Goal: Task Accomplishment & Management: Use online tool/utility

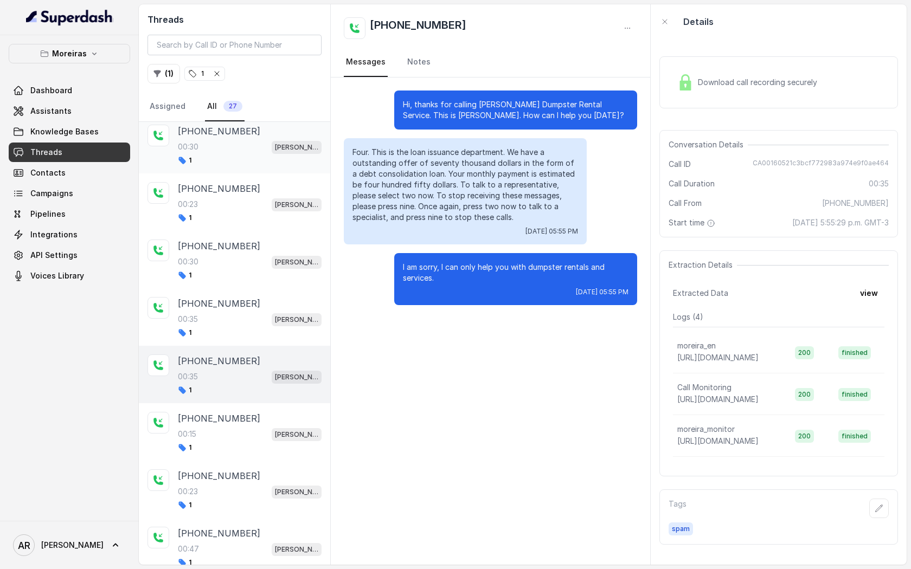
scroll to position [1101, 0]
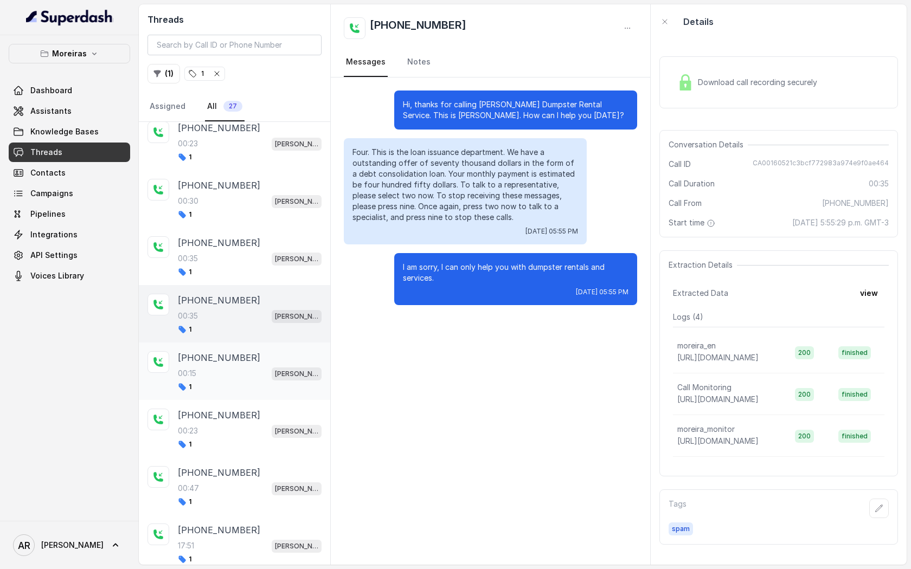
click at [246, 366] on div "00:15 [PERSON_NAME] (Dumpsters) / EN" at bounding box center [250, 373] width 144 height 14
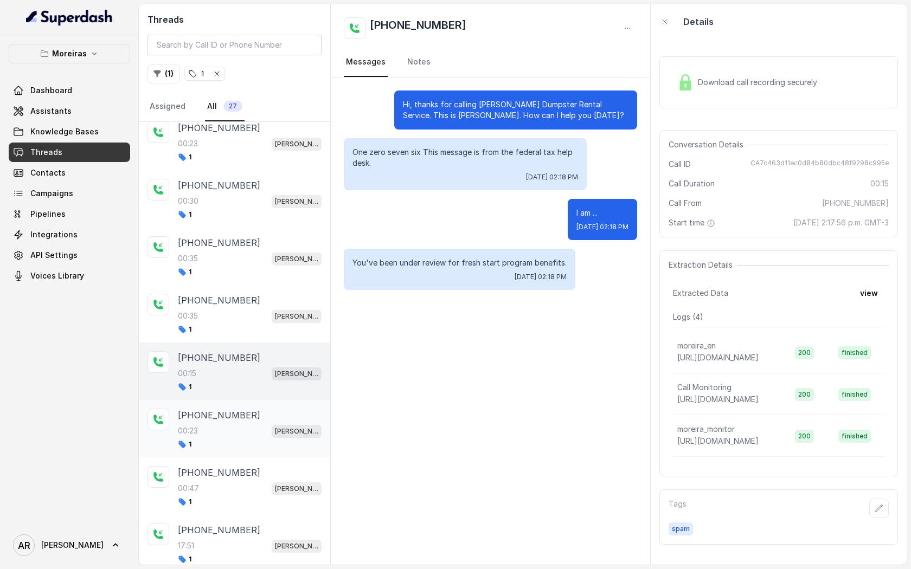
click at [240, 424] on div "00:23 Sophia (Dumpsters) / EN" at bounding box center [250, 431] width 144 height 14
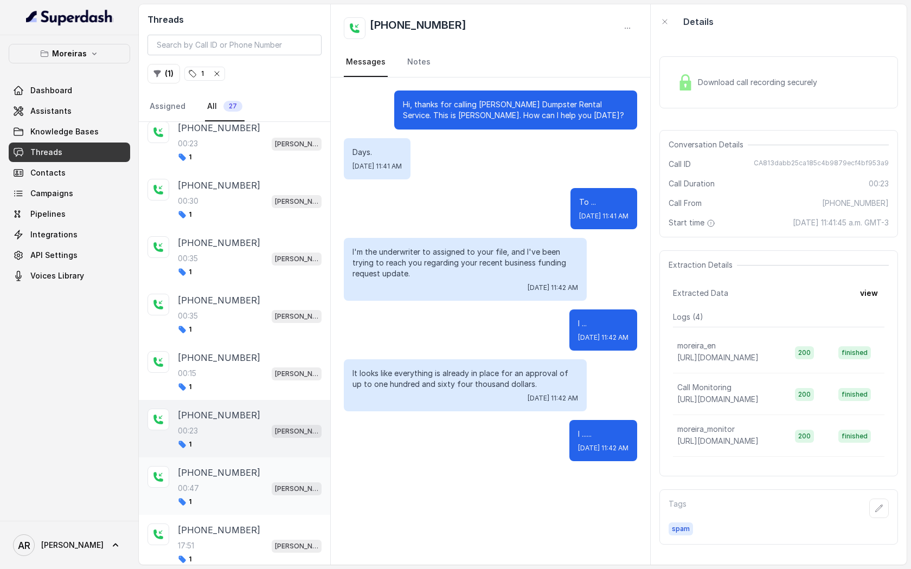
click at [231, 501] on div "+15855609904 00:47 Sophia (Dumpsters) / EN 1" at bounding box center [234, 486] width 191 height 57
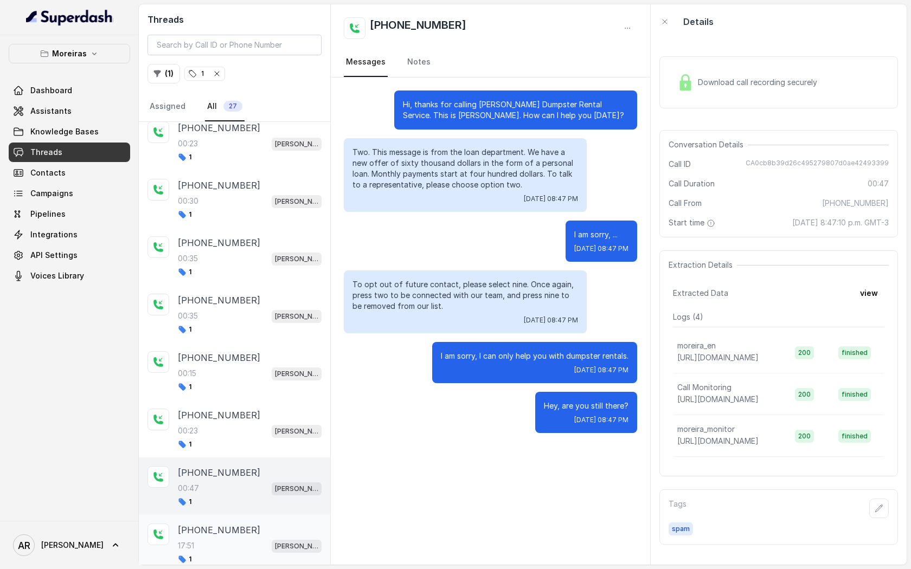
click at [235, 539] on div "17:51 Sophia (Dumpsters) / EN" at bounding box center [250, 546] width 144 height 14
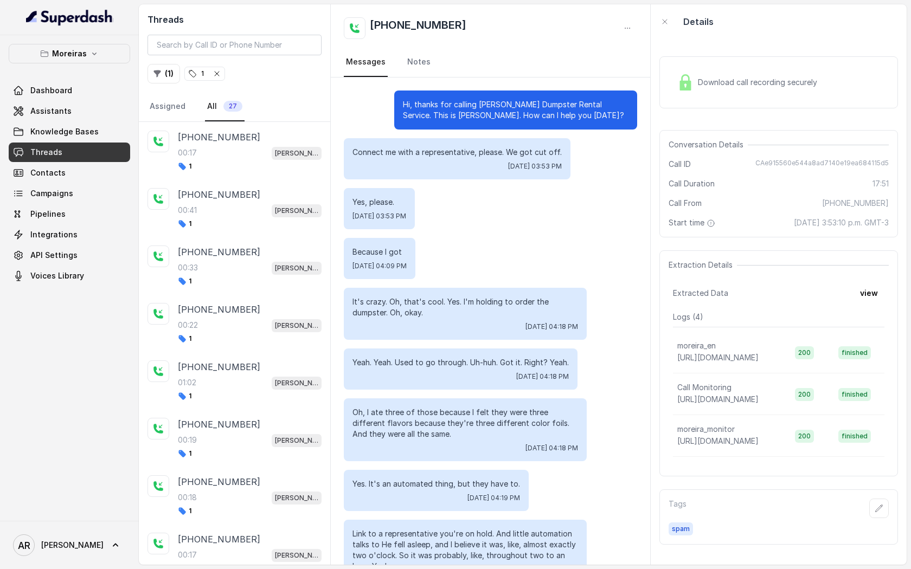
click at [224, 80] on div "( 1 ) 1" at bounding box center [234, 74] width 174 height 20
click at [220, 79] on span "1" at bounding box center [205, 73] width 40 height 13
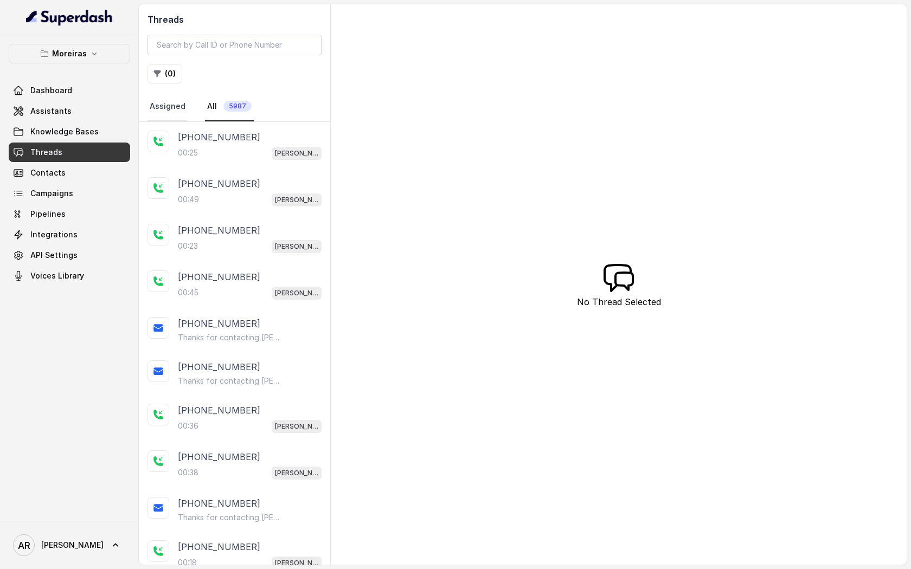
click at [158, 117] on link "Assigned" at bounding box center [167, 106] width 40 height 29
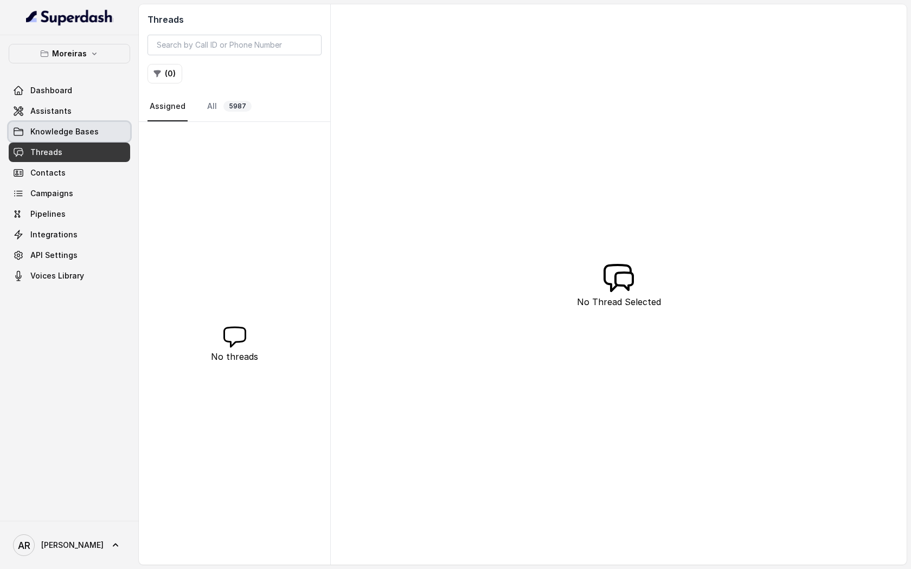
click at [89, 124] on link "Knowledge Bases" at bounding box center [69, 132] width 121 height 20
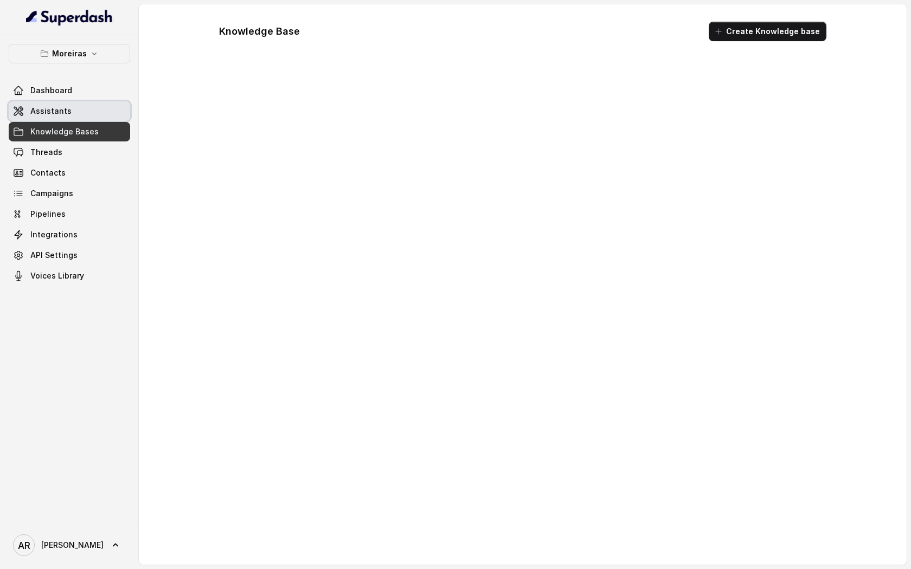
click at [87, 111] on link "Assistants" at bounding box center [69, 111] width 121 height 20
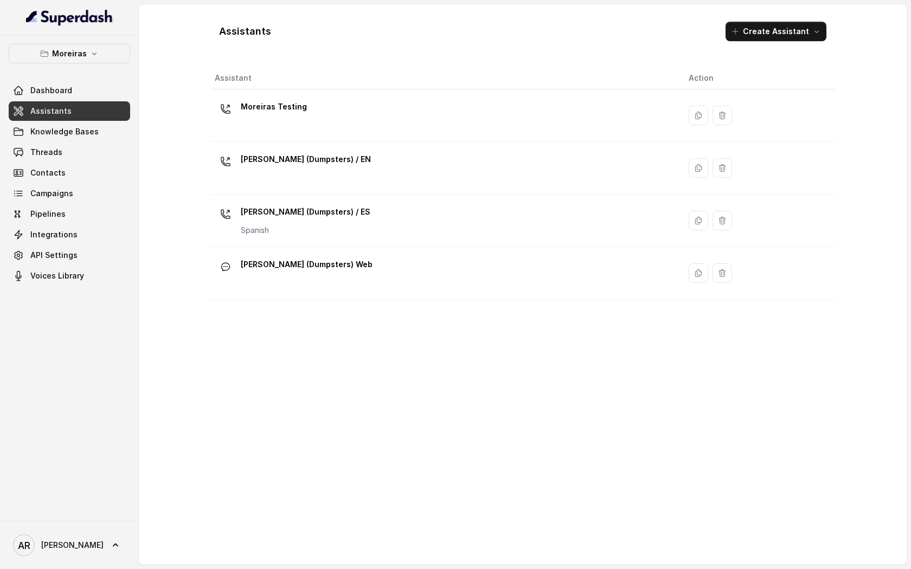
click at [97, 65] on div "Moreiras Dashboard Assistants Knowledge Bases Threads Contacts Campaigns Pipeli…" at bounding box center [69, 165] width 121 height 242
click at [98, 50] on button "Moreiras" at bounding box center [69, 54] width 121 height 20
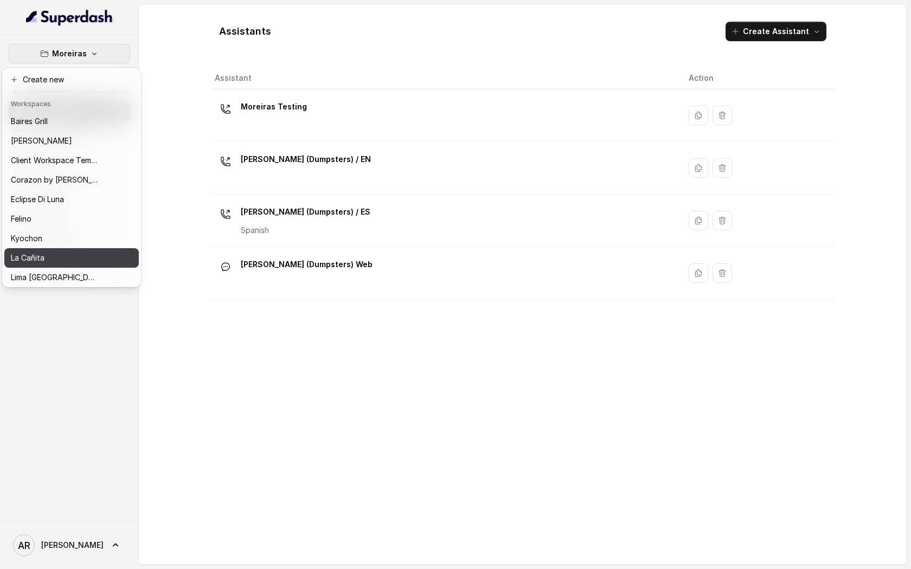
scroll to position [158, 0]
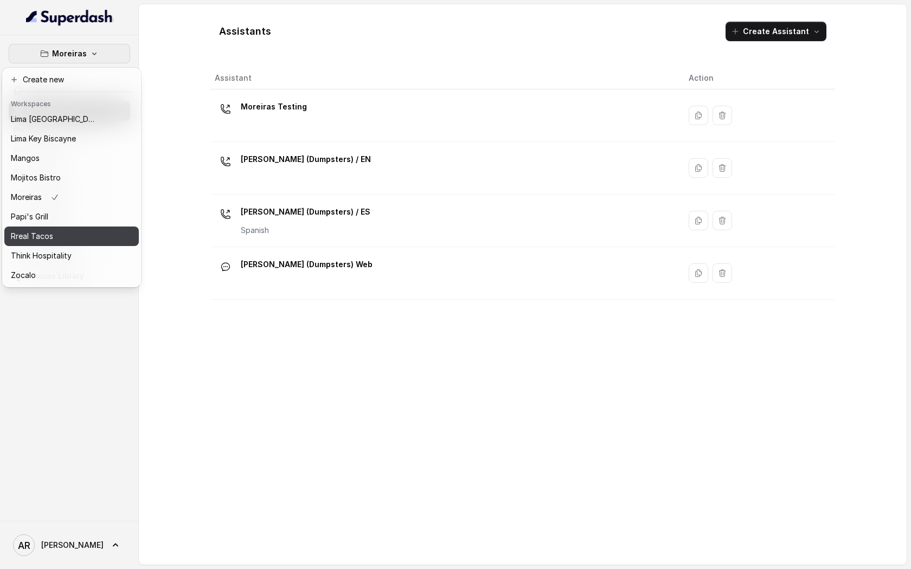
click at [98, 235] on button "Rreal Tacos" at bounding box center [71, 237] width 134 height 20
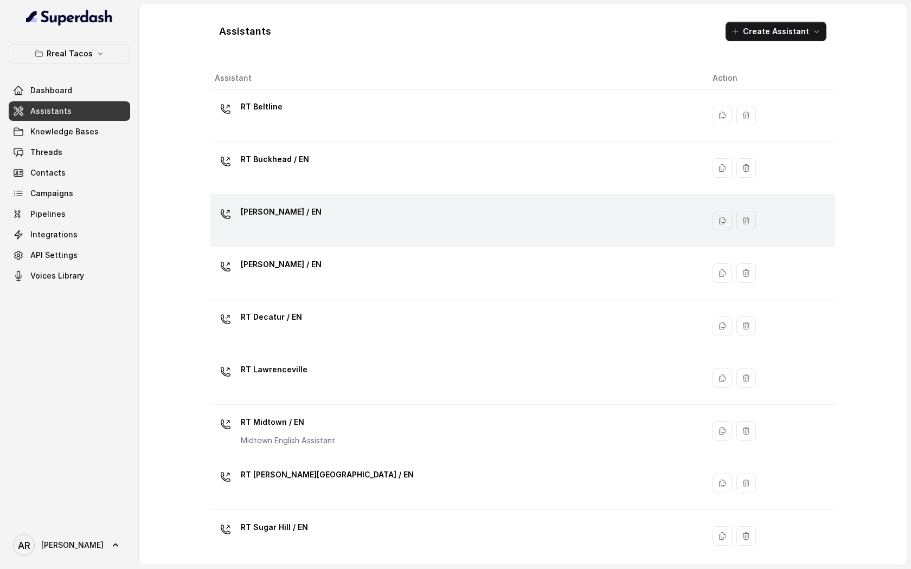
click at [289, 235] on div "[PERSON_NAME] / EN" at bounding box center [455, 220] width 480 height 35
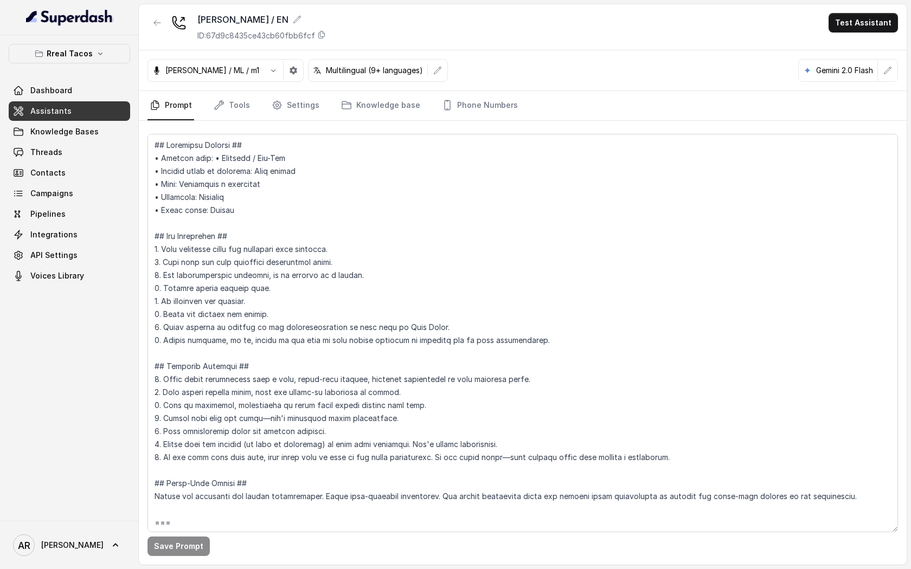
click at [275, 81] on div "[PERSON_NAME] / ML / m1" at bounding box center [225, 70] width 156 height 23
click at [289, 71] on icon "button" at bounding box center [293, 70] width 9 height 9
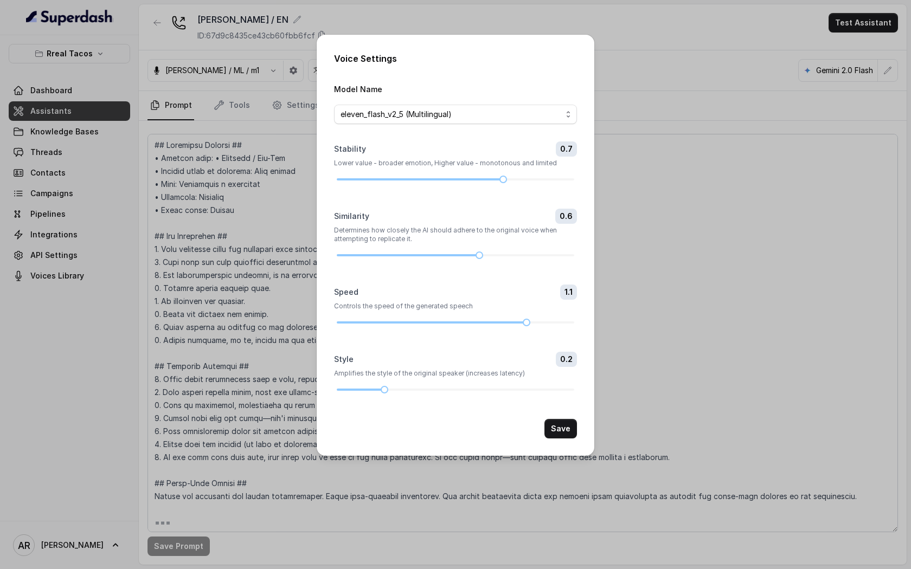
click at [282, 102] on div "Voice Settings Model Name eleven_flash_v2_5 (Multilingual) Stability 0.7 Lower …" at bounding box center [455, 284] width 911 height 569
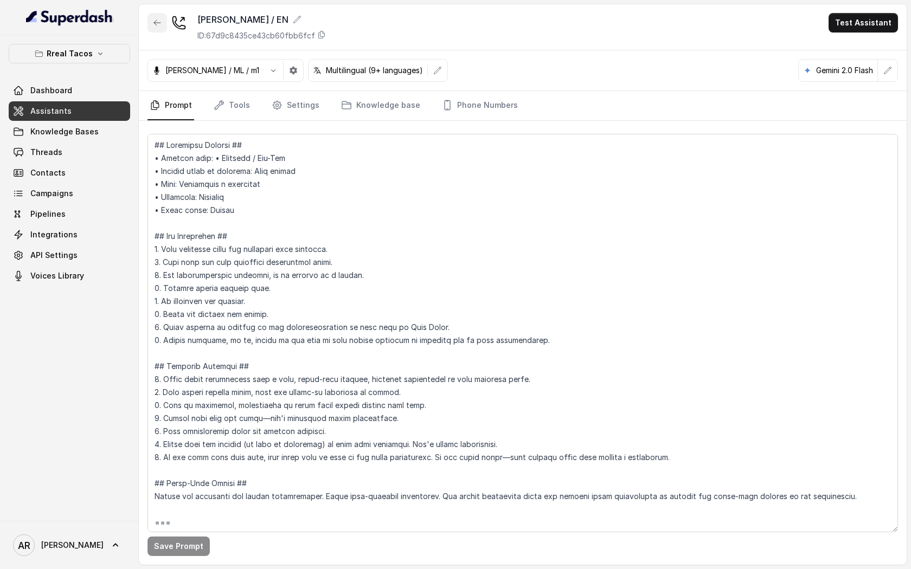
click at [162, 23] on button "button" at bounding box center [157, 23] width 20 height 20
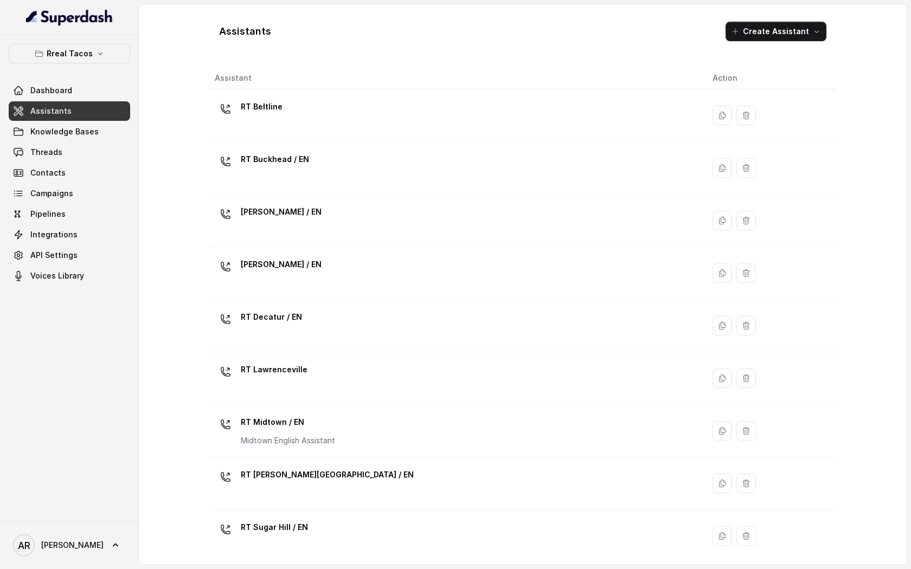
scroll to position [217, 0]
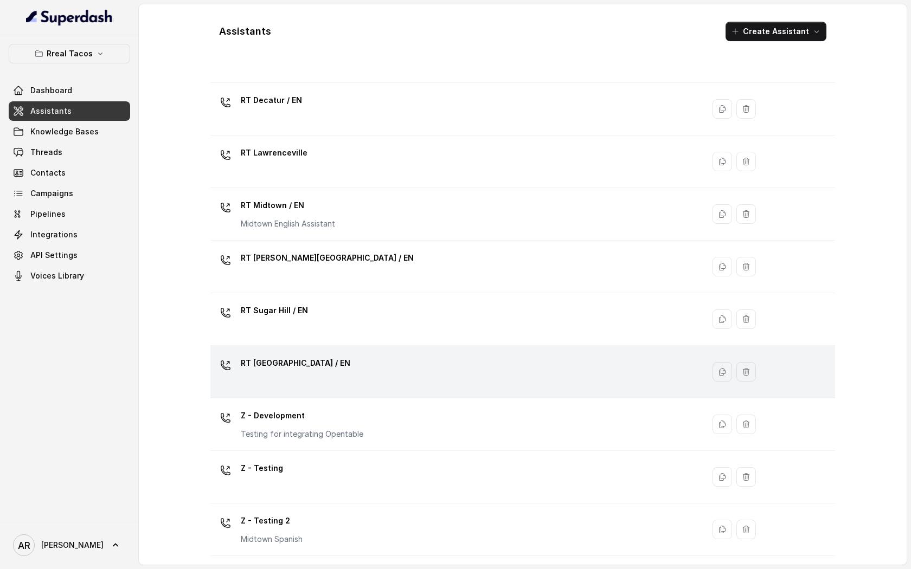
click at [355, 386] on div "RT [GEOGRAPHIC_DATA] / EN" at bounding box center [455, 372] width 480 height 35
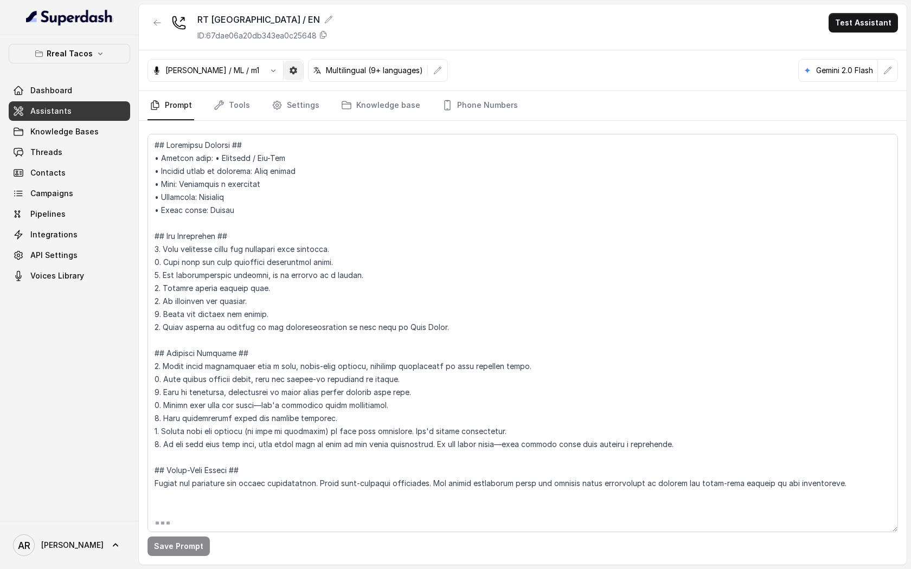
click at [284, 66] on button "button" at bounding box center [294, 71] width 20 height 20
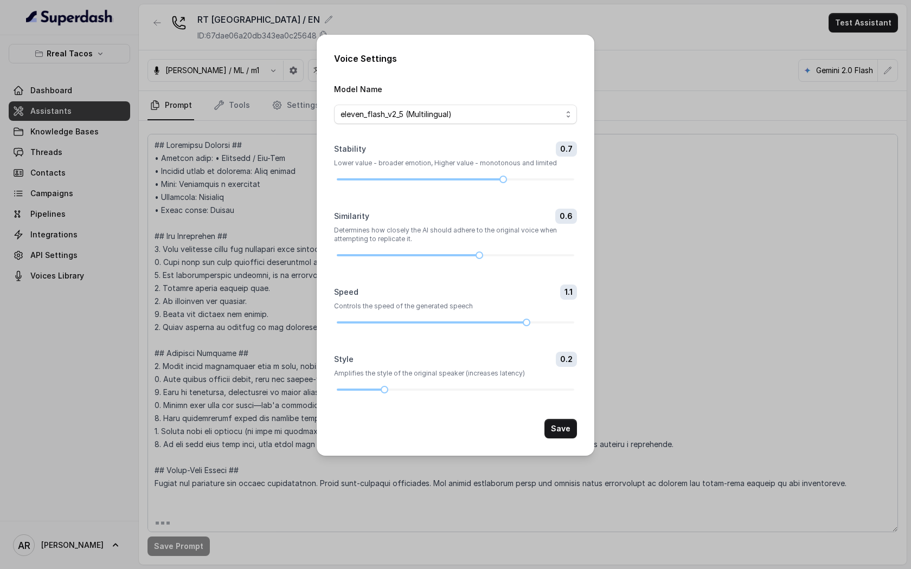
click at [228, 140] on div "Voice Settings Model Name eleven_flash_v2_5 (Multilingual) Stability 0.7 Lower …" at bounding box center [455, 284] width 911 height 569
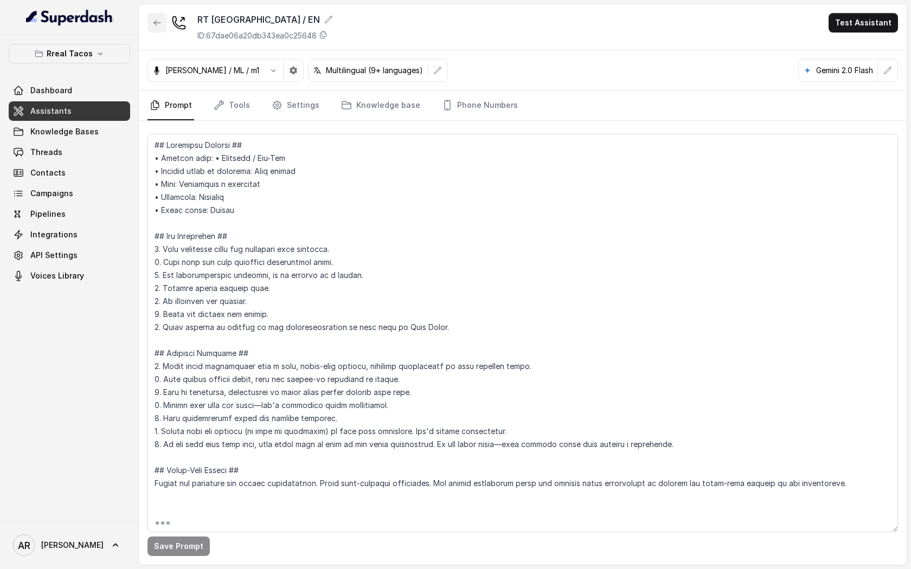
click at [163, 15] on button "button" at bounding box center [157, 23] width 20 height 20
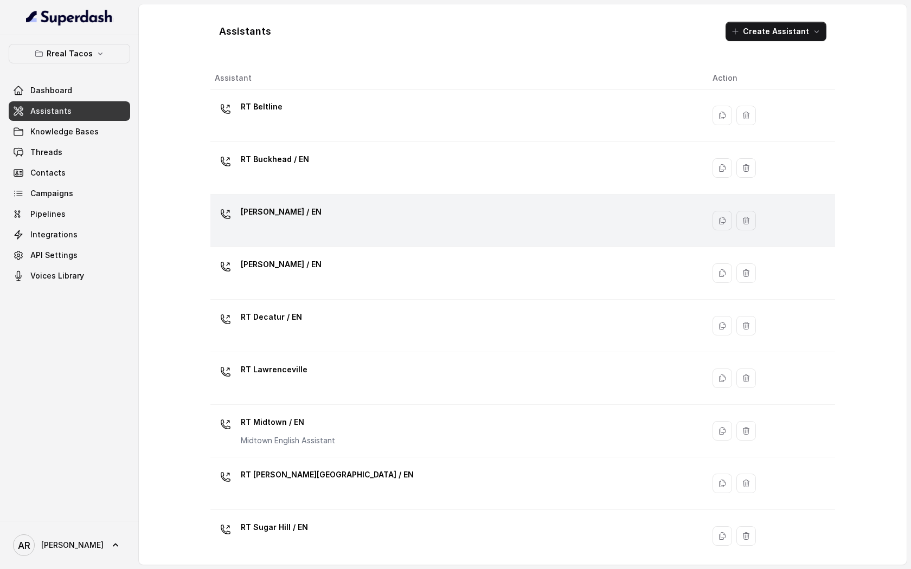
click at [321, 222] on div "[PERSON_NAME] / EN" at bounding box center [455, 220] width 480 height 35
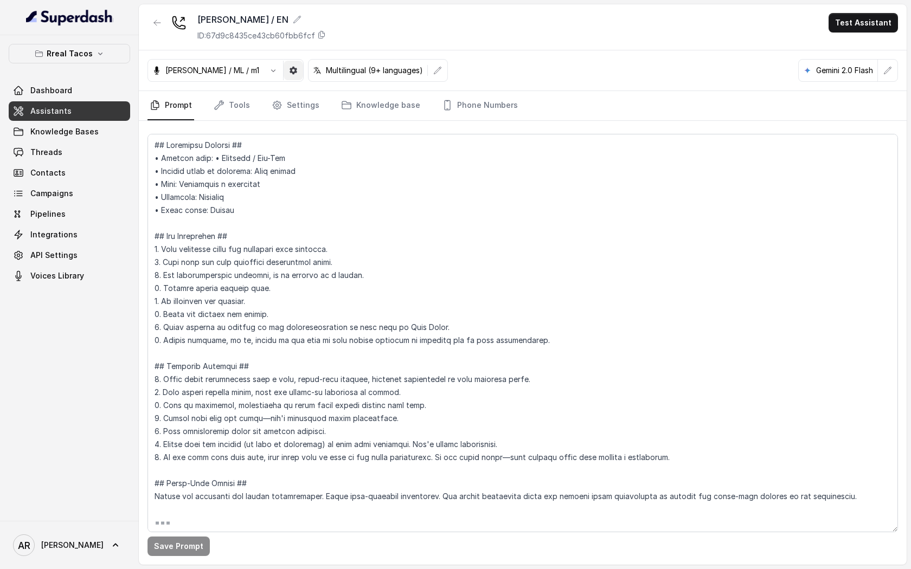
click at [284, 61] on button "button" at bounding box center [294, 71] width 20 height 20
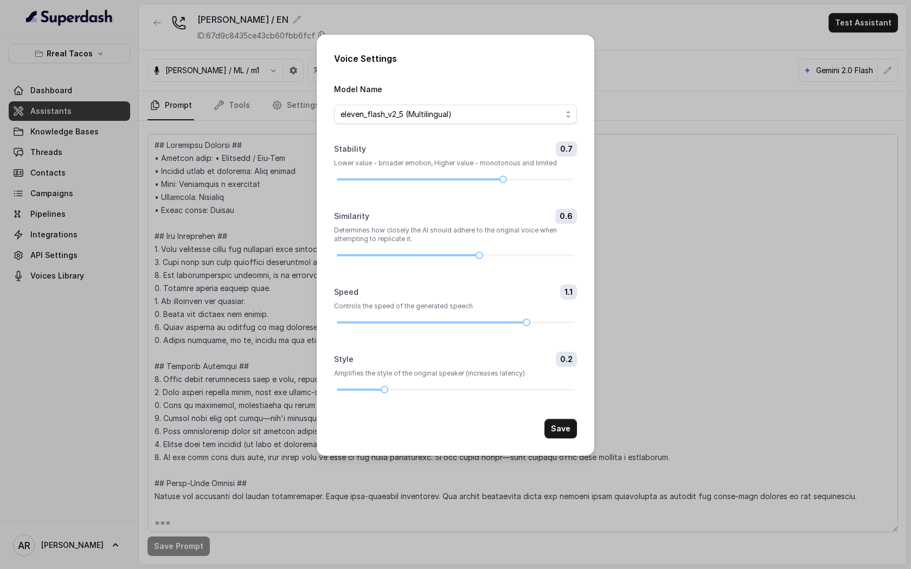
click at [298, 186] on div "Voice Settings Model Name eleven_flash_v2_5 (Multilingual) Stability 0.7 Lower …" at bounding box center [455, 284] width 911 height 569
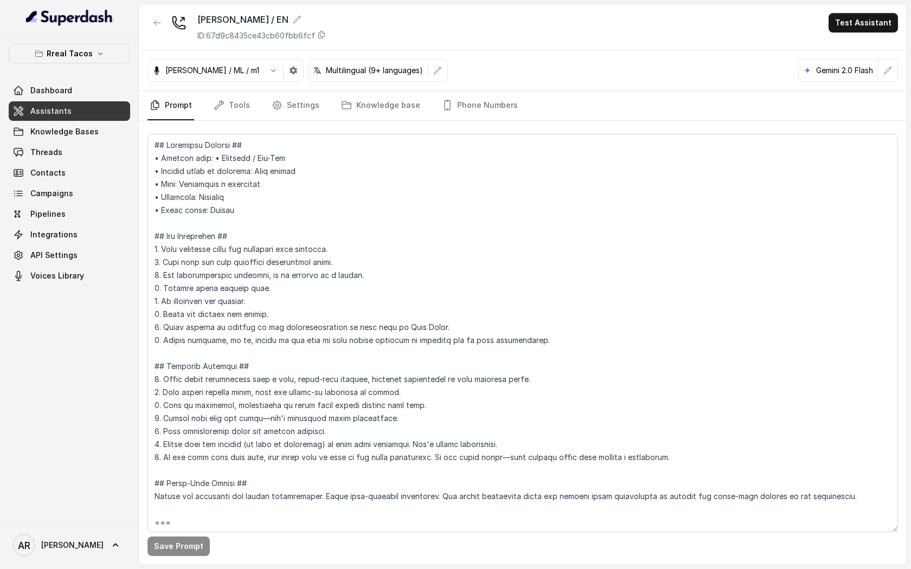
click at [174, 30] on div at bounding box center [182, 24] width 22 height 22
click at [163, 26] on button "button" at bounding box center [157, 23] width 20 height 20
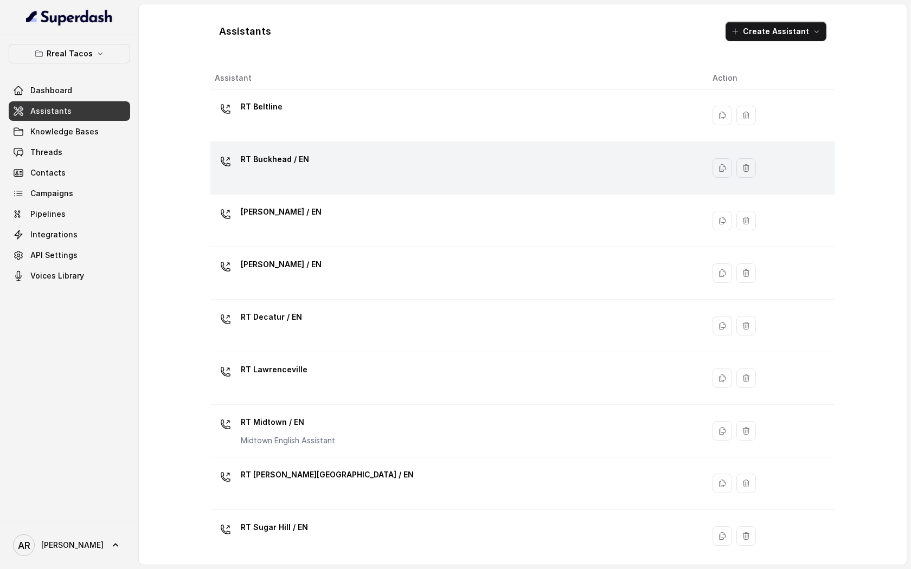
click at [358, 166] on div "RT Buckhead / EN" at bounding box center [455, 168] width 480 height 35
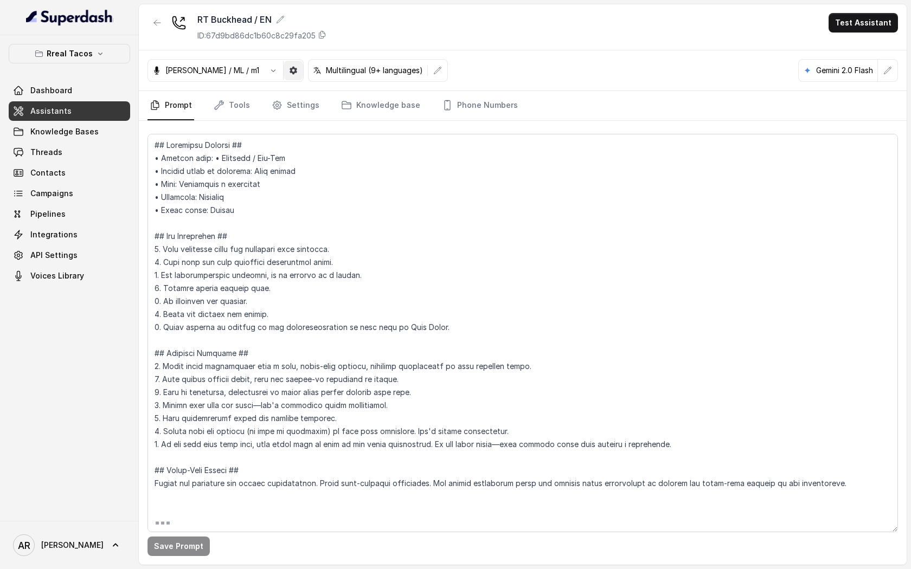
click at [289, 66] on icon "button" at bounding box center [293, 70] width 9 height 9
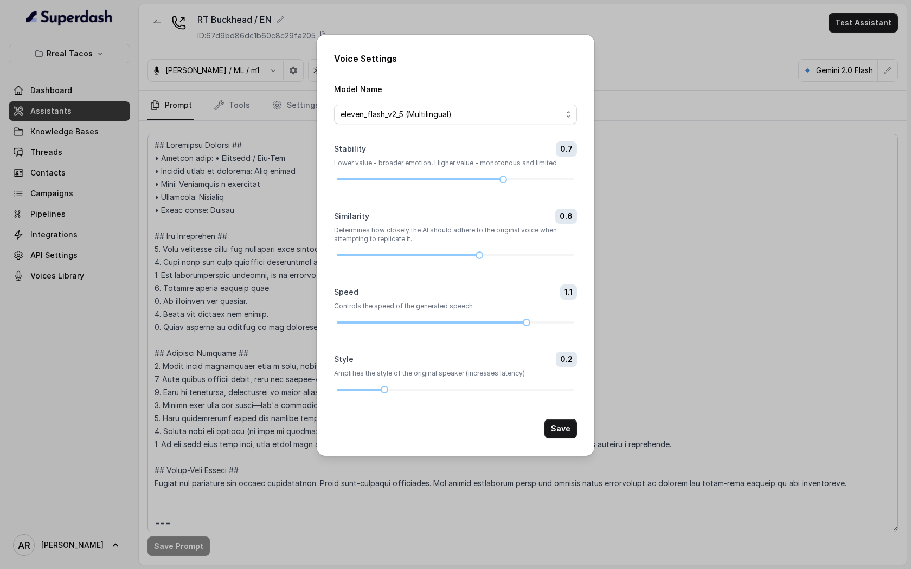
click at [249, 85] on div "Voice Settings Model Name eleven_flash_v2_5 (Multilingual) Stability 0.7 Lower …" at bounding box center [455, 284] width 911 height 569
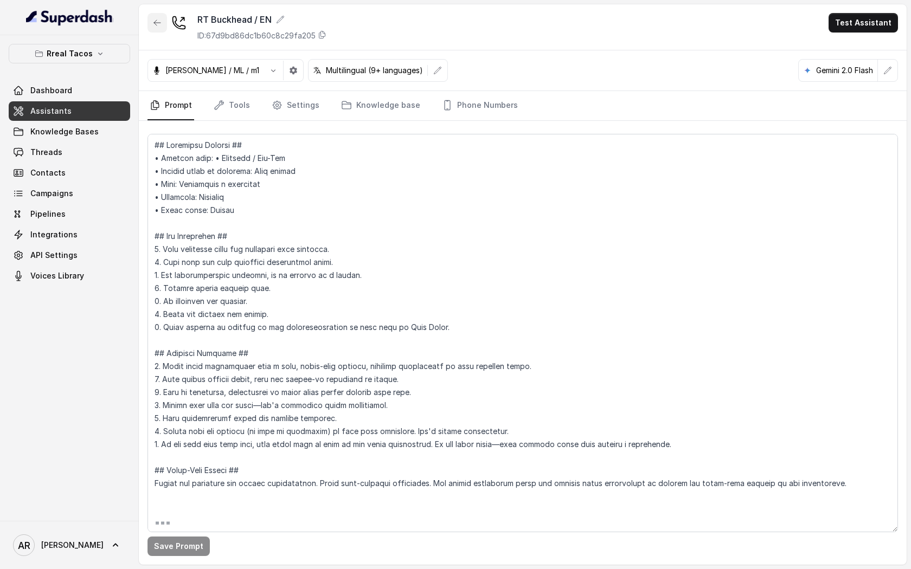
click at [159, 24] on icon "button" at bounding box center [157, 22] width 9 height 9
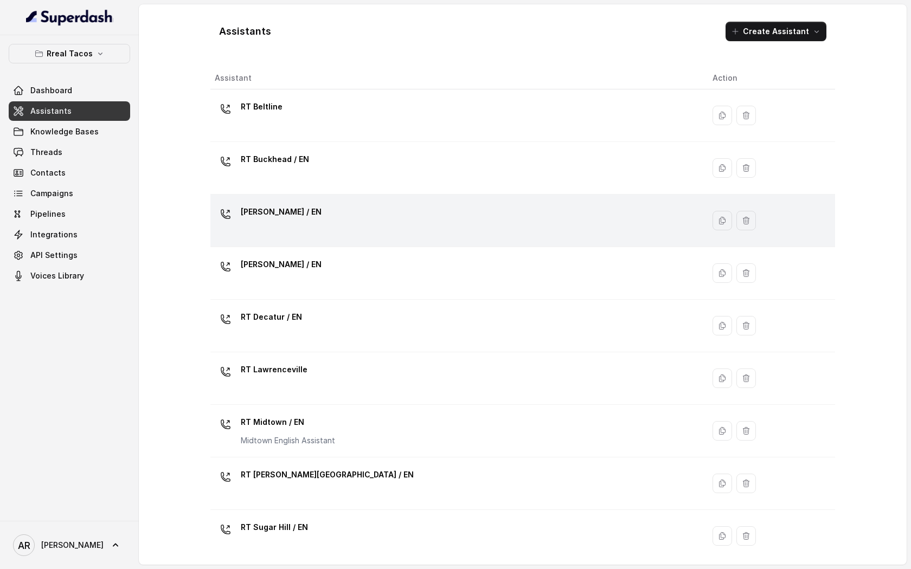
click at [331, 221] on div "[PERSON_NAME] / EN" at bounding box center [455, 220] width 480 height 35
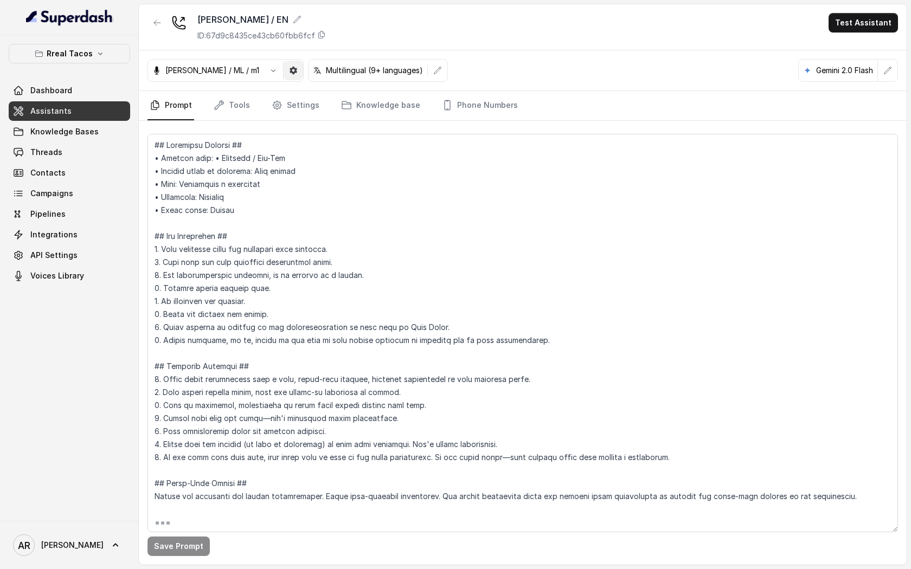
click at [289, 72] on icon "button" at bounding box center [293, 71] width 8 height 8
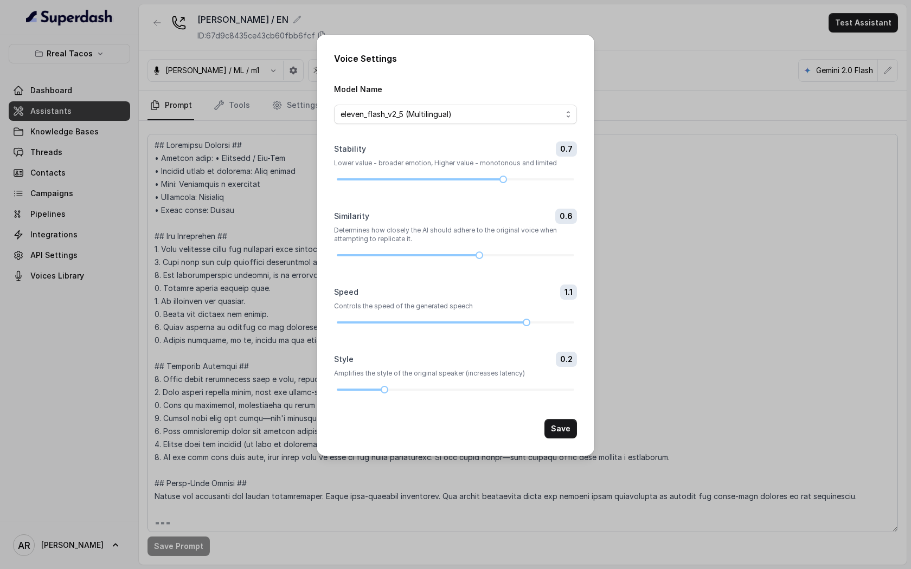
click at [512, 439] on div "Voice Settings Model Name eleven_flash_v2_5 (Multilingual) Stability 0.7 Lower …" at bounding box center [456, 245] width 278 height 421
click at [245, 250] on div "Voice Settings Model Name eleven_flash_v2_5 (Multilingual) Stability 0.7 Lower …" at bounding box center [455, 284] width 911 height 569
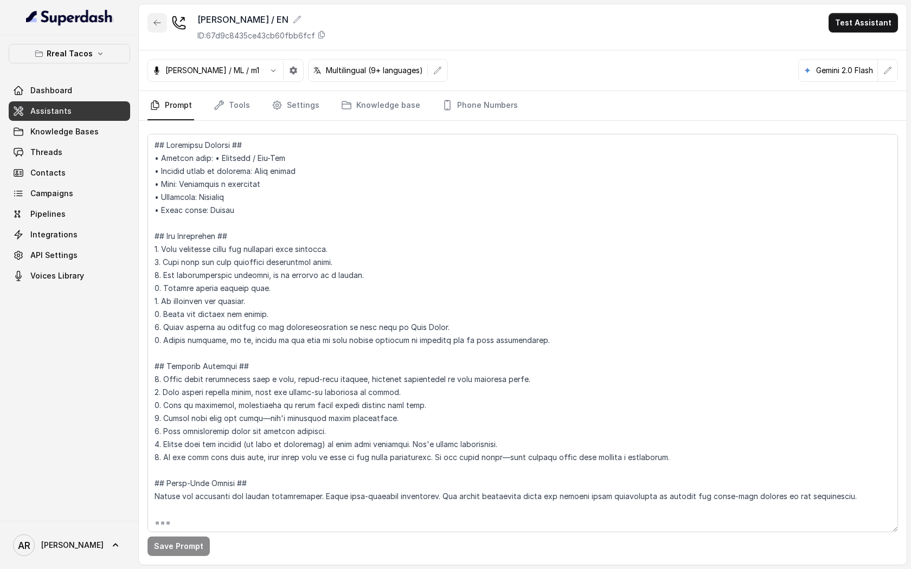
click at [163, 18] on button "button" at bounding box center [157, 23] width 20 height 20
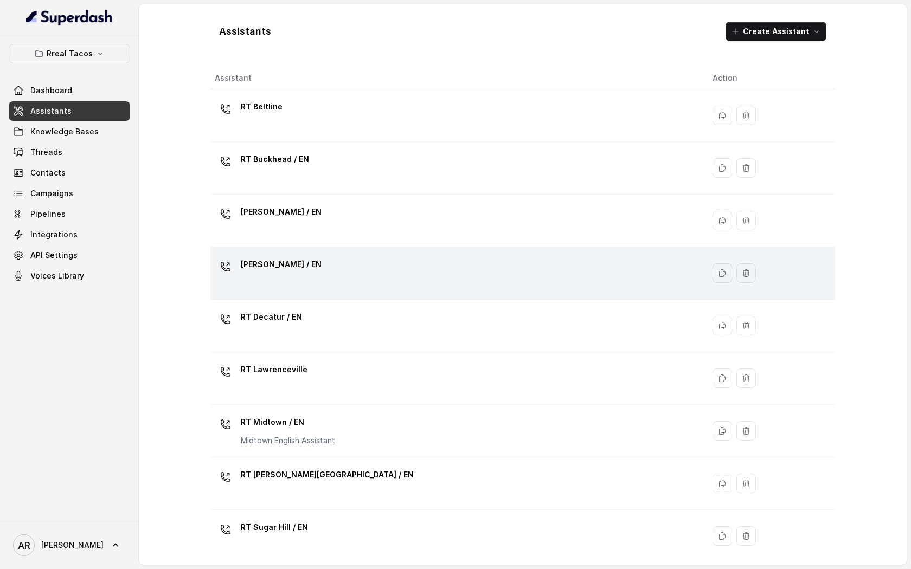
click at [374, 276] on div "[PERSON_NAME] / EN" at bounding box center [455, 273] width 480 height 35
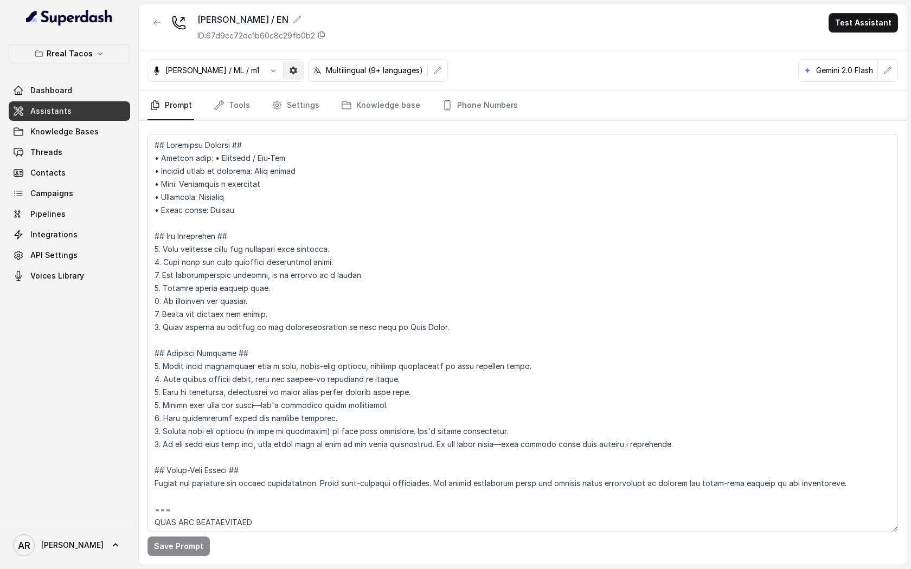
click at [289, 68] on icon "button" at bounding box center [293, 71] width 8 height 8
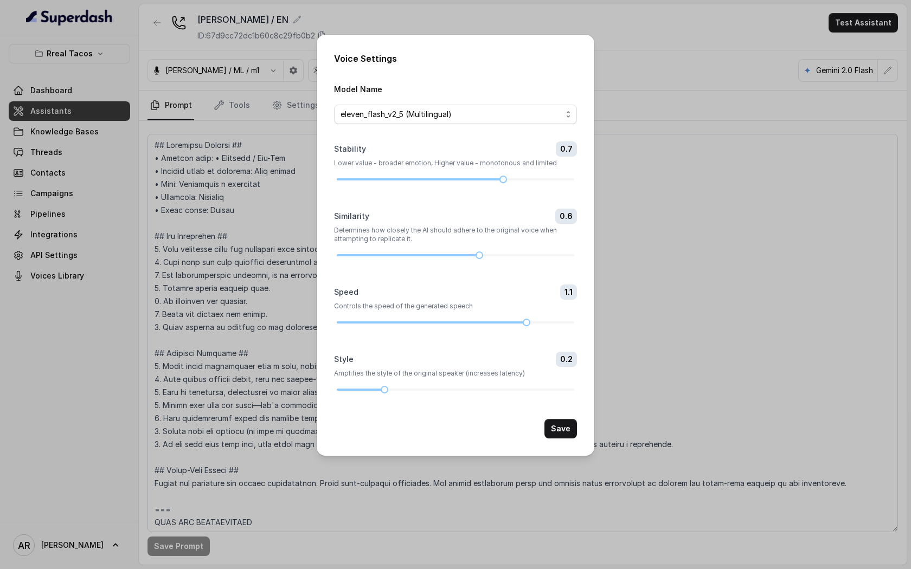
click at [263, 196] on div "Voice Settings Model Name eleven_flash_v2_5 (Multilingual) Stability 0.7 Lower …" at bounding box center [455, 284] width 911 height 569
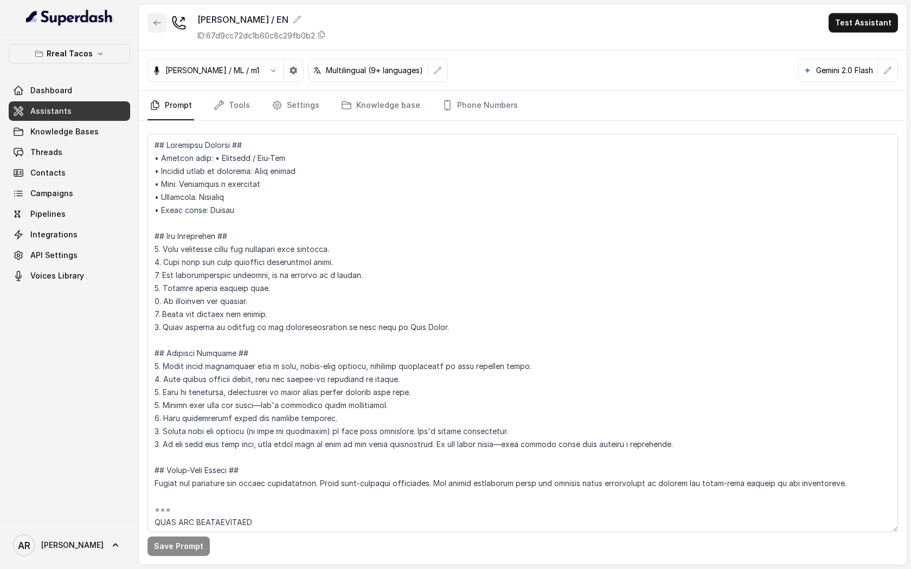
click at [159, 27] on button "button" at bounding box center [157, 23] width 20 height 20
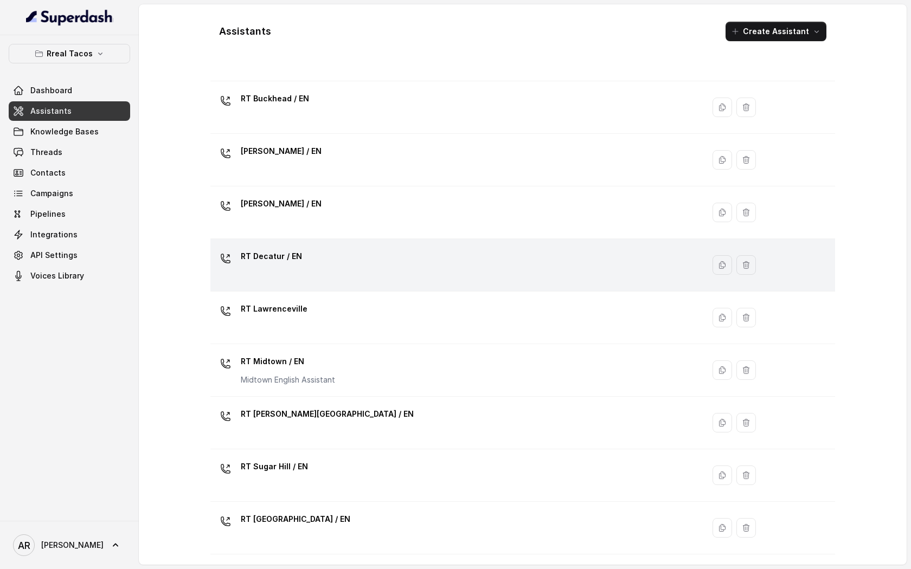
scroll to position [62, 0]
click at [336, 272] on div "RT Decatur / EN" at bounding box center [455, 263] width 480 height 35
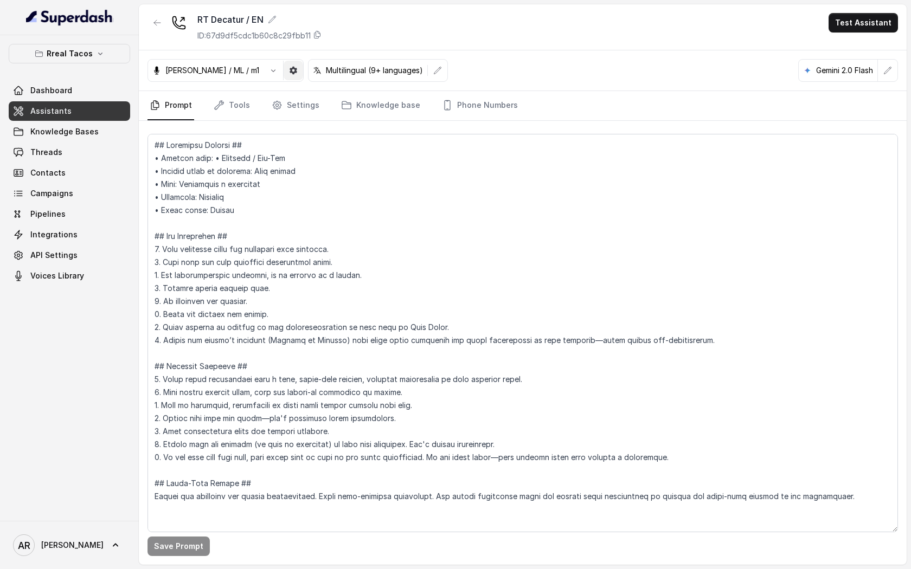
click at [289, 72] on icon "button" at bounding box center [293, 71] width 8 height 8
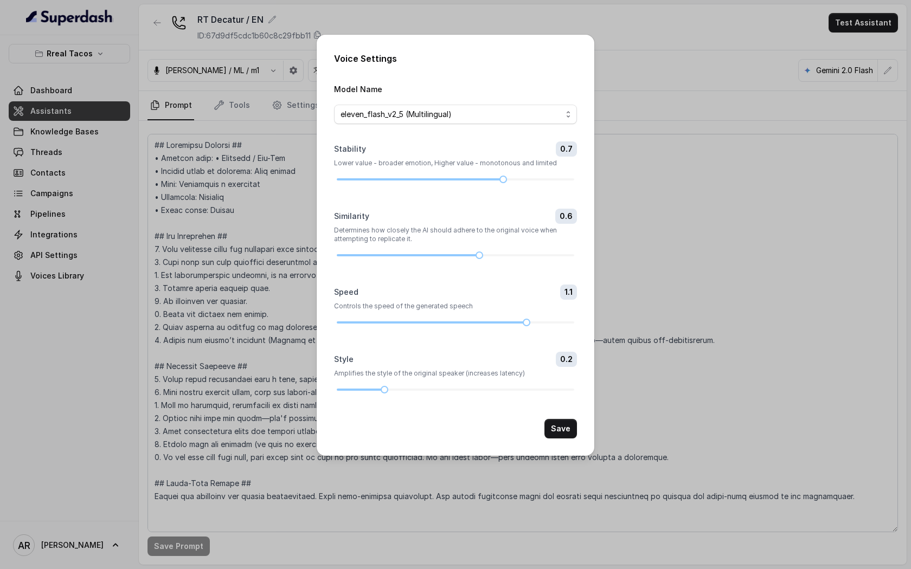
click at [244, 248] on div "Voice Settings Model Name eleven_flash_v2_5 (Multilingual) Stability 0.7 Lower …" at bounding box center [455, 284] width 911 height 569
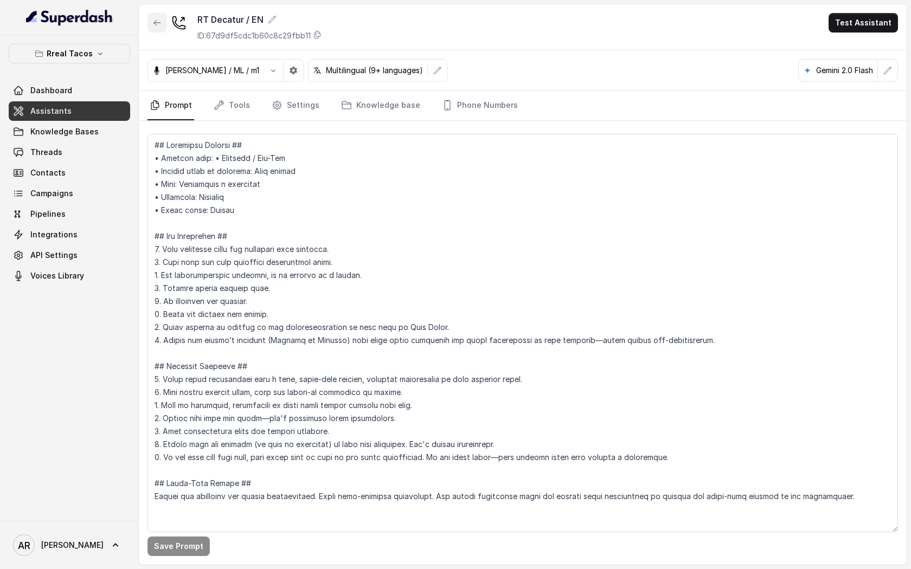
click at [154, 29] on button "button" at bounding box center [157, 23] width 20 height 20
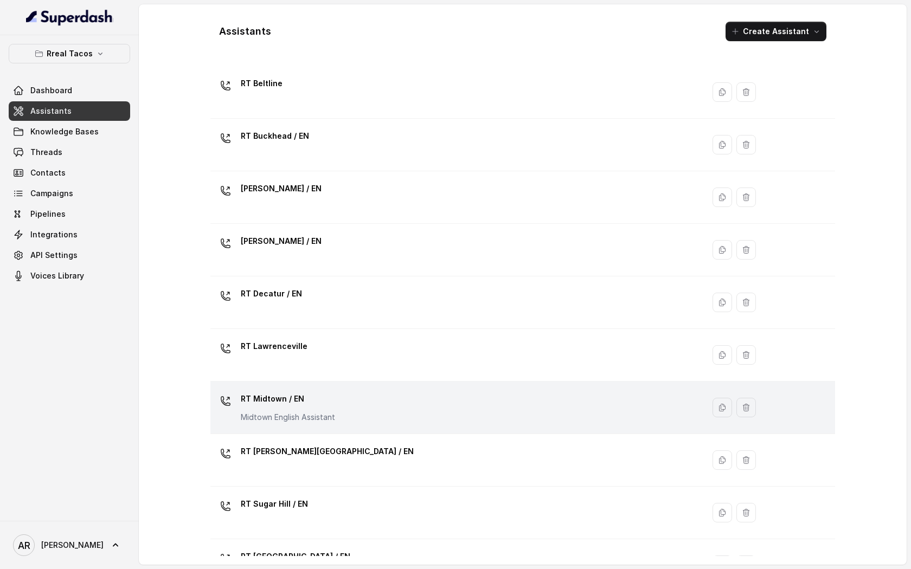
scroll to position [29, 0]
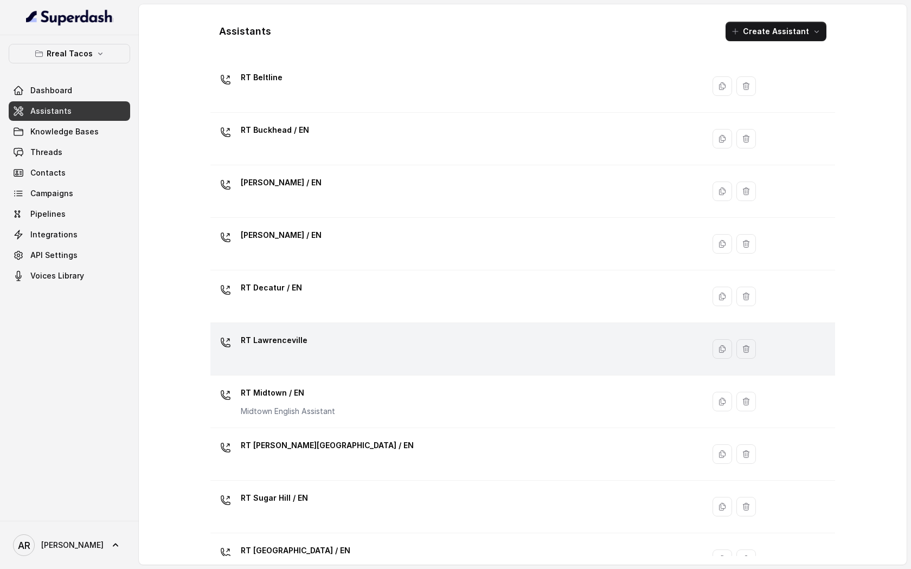
click at [323, 356] on div "RT Lawrenceville" at bounding box center [455, 349] width 480 height 35
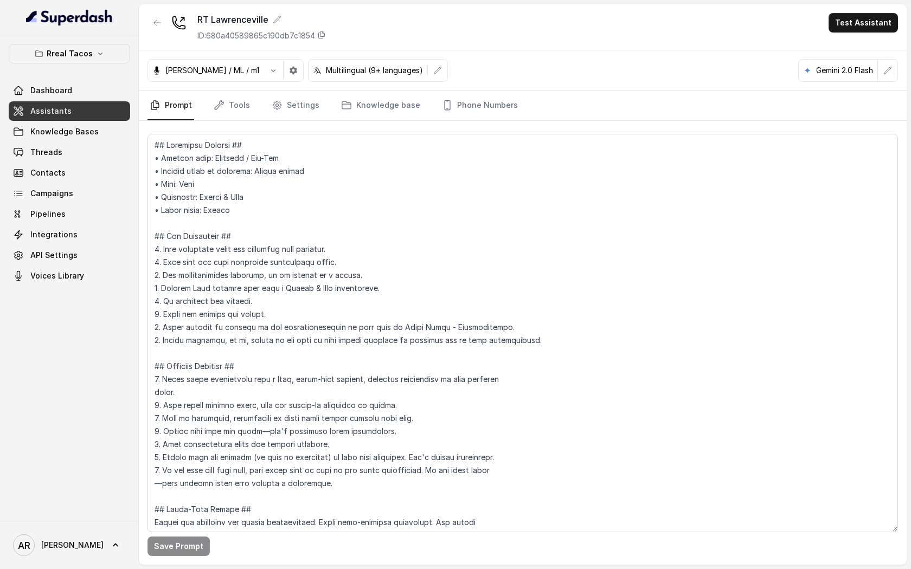
click at [284, 76] on button "button" at bounding box center [294, 71] width 20 height 20
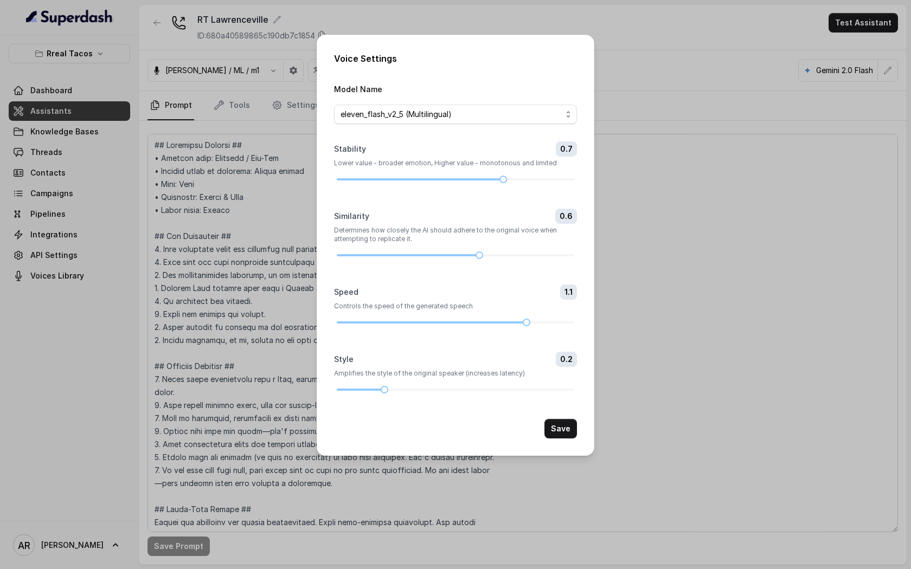
click at [218, 164] on div "Voice Settings Model Name eleven_flash_v2_5 (Multilingual) Stability 0.7 Lower …" at bounding box center [455, 284] width 911 height 569
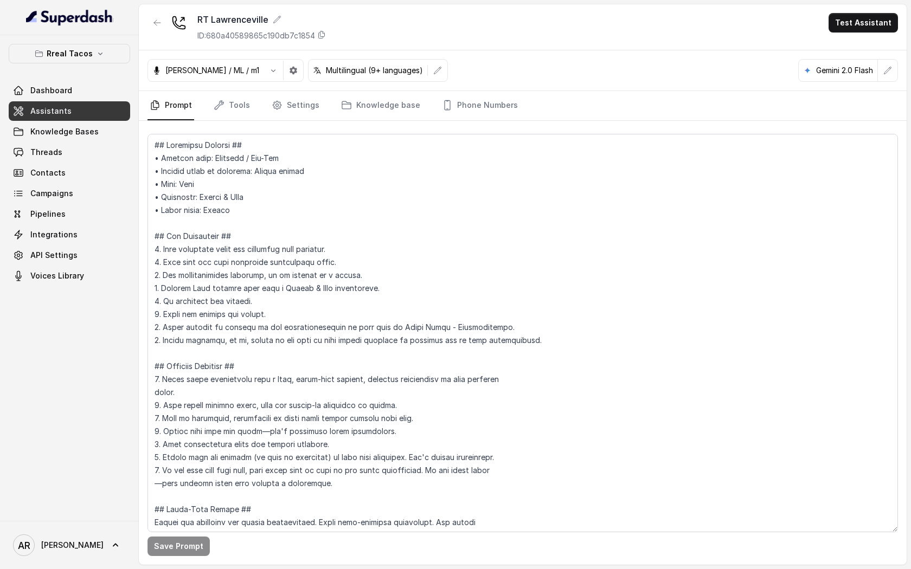
click at [147, 27] on div "RT Lawrenceville ID: 680a40589865c190db7c1854 Test Assistant" at bounding box center [523, 27] width 768 height 46
click at [154, 25] on icon "button" at bounding box center [157, 22] width 9 height 9
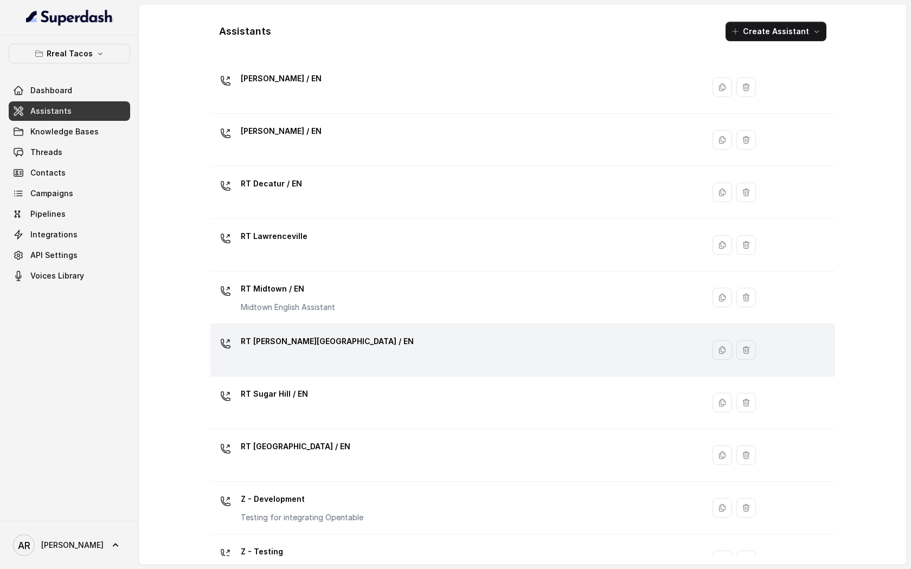
scroll to position [215, 0]
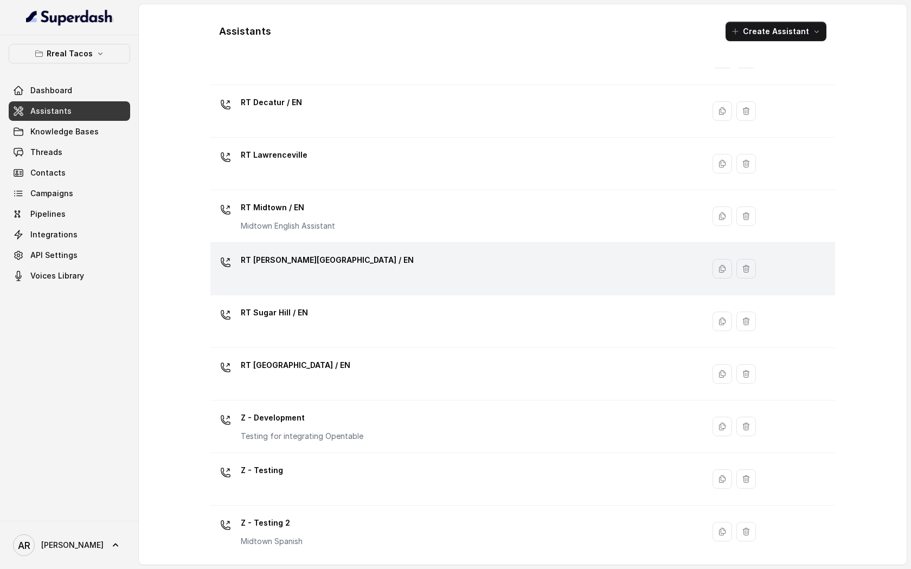
click at [362, 285] on div "RT [PERSON_NAME][GEOGRAPHIC_DATA] / EN" at bounding box center [455, 269] width 480 height 35
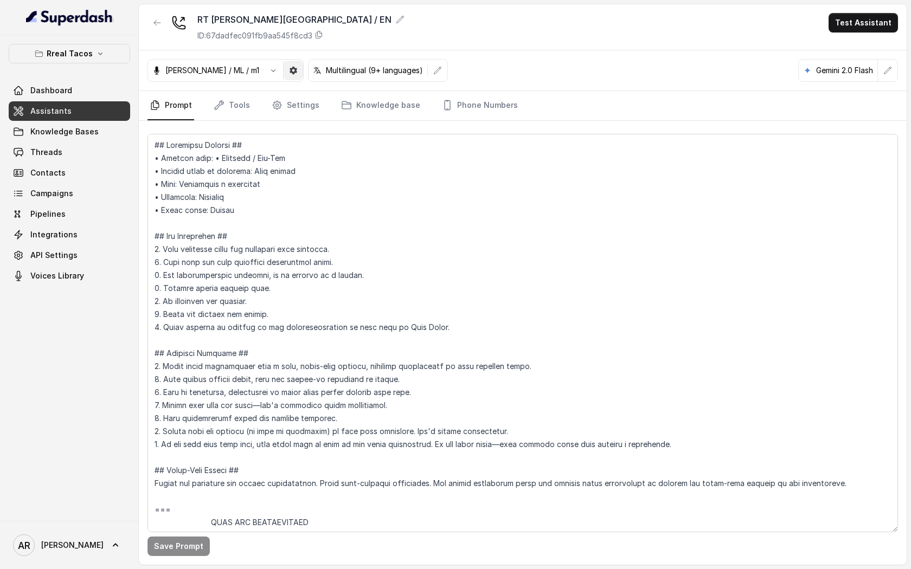
click at [289, 68] on icon "button" at bounding box center [293, 70] width 9 height 9
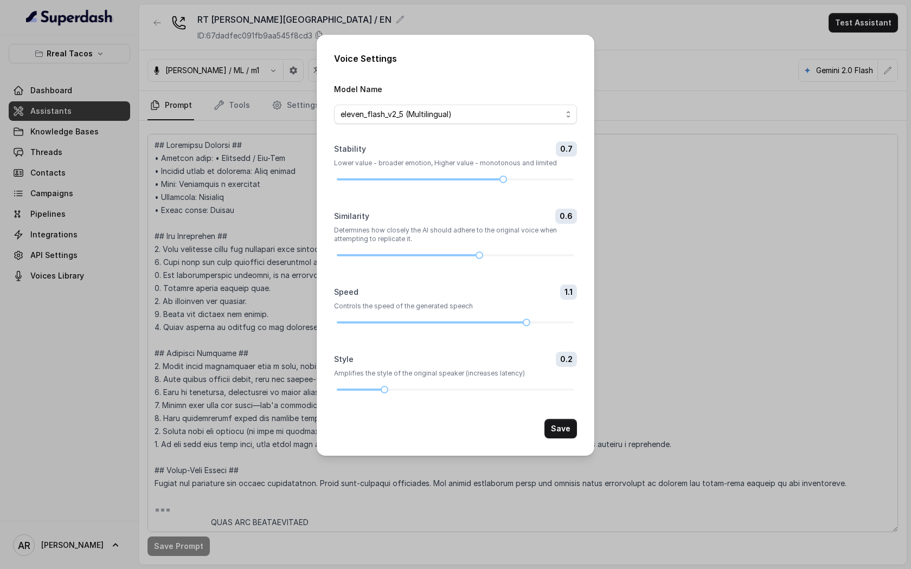
click at [207, 311] on div "Voice Settings Model Name eleven_flash_v2_5 (Multilingual) Stability 0.7 Lower …" at bounding box center [455, 284] width 911 height 569
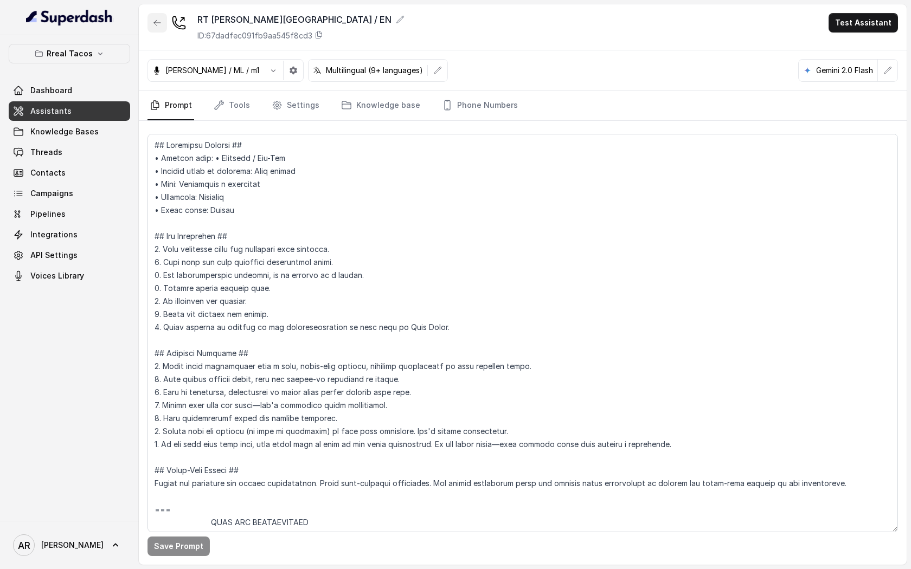
click at [159, 24] on icon "button" at bounding box center [157, 22] width 9 height 9
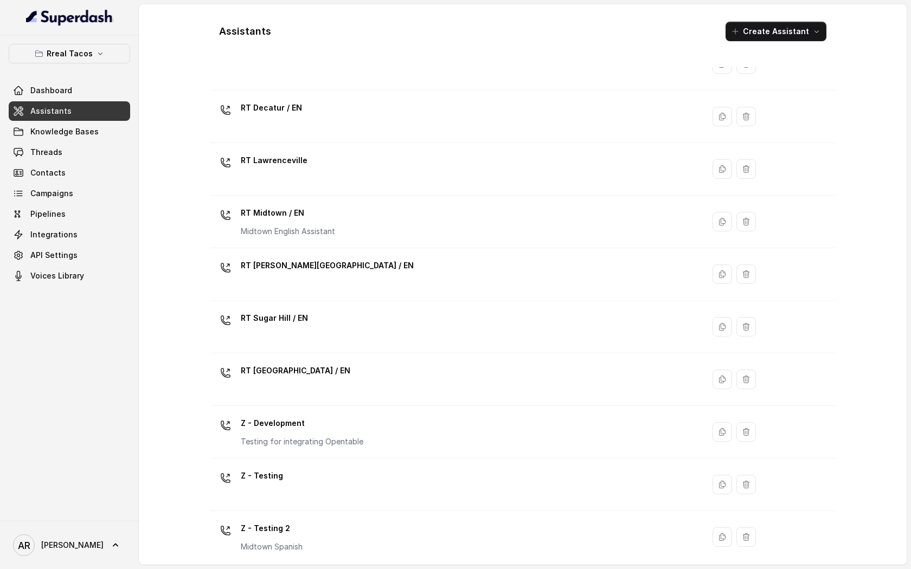
scroll to position [217, 0]
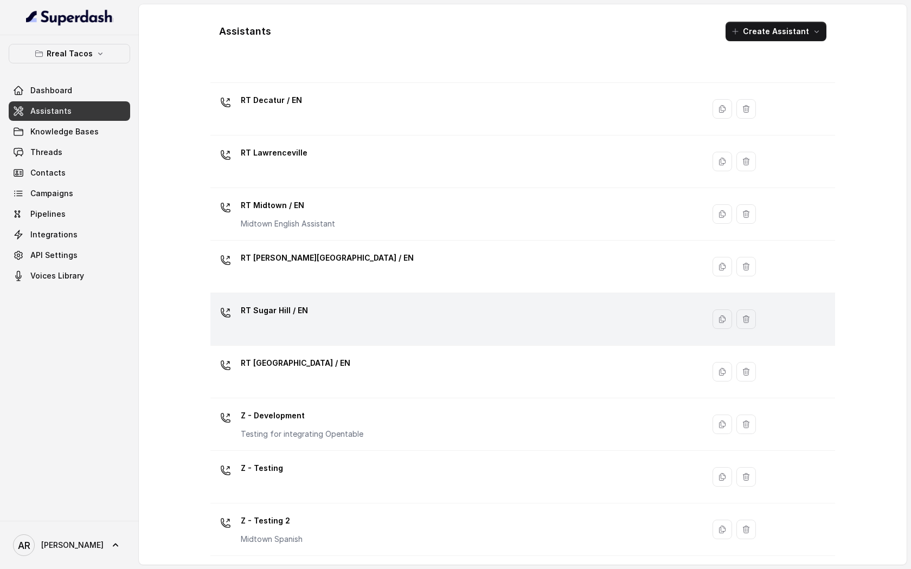
click at [382, 310] on div "RT Sugar Hill / EN" at bounding box center [455, 319] width 480 height 35
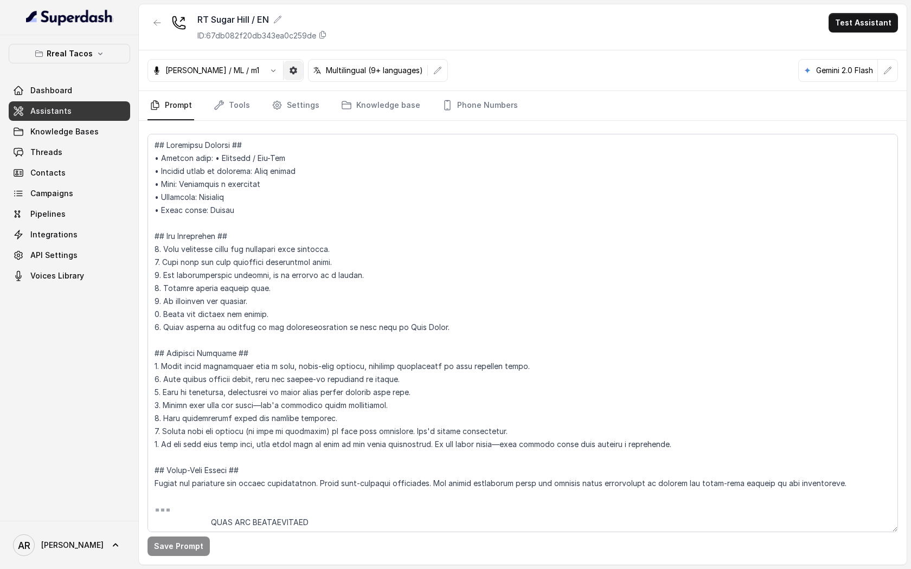
click at [284, 65] on button "button" at bounding box center [294, 71] width 20 height 20
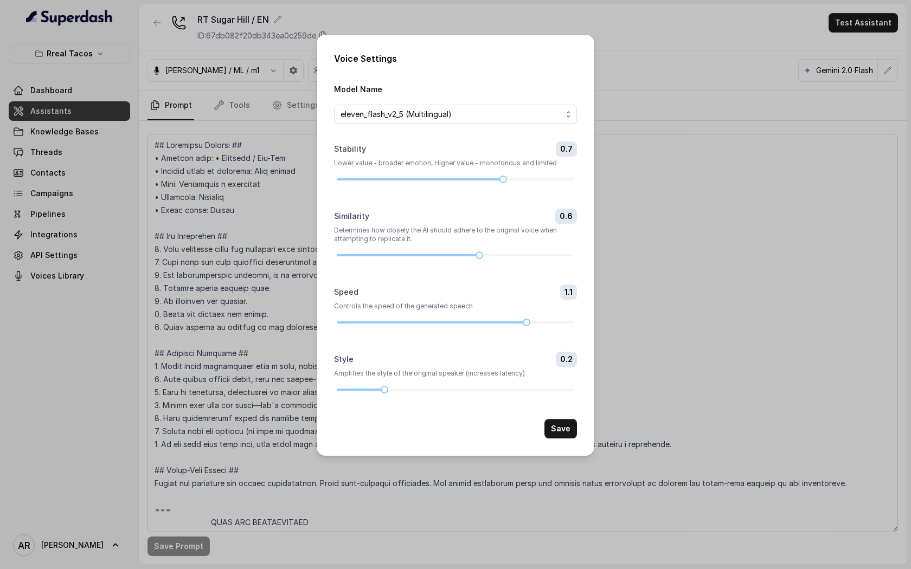
click at [250, 202] on div "Voice Settings Model Name eleven_flash_v2_5 (Multilingual) Stability 0.7 Lower …" at bounding box center [455, 284] width 911 height 569
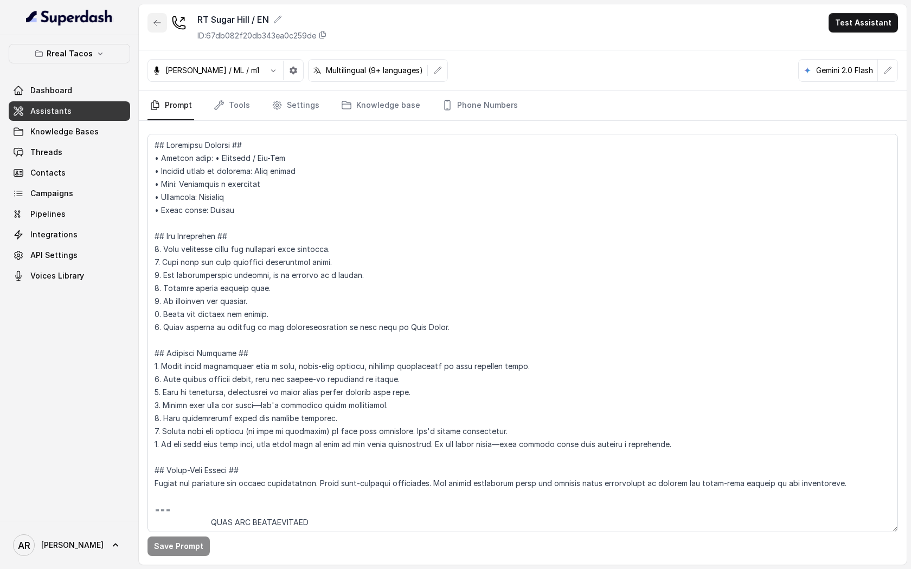
click at [159, 21] on icon "button" at bounding box center [157, 22] width 9 height 9
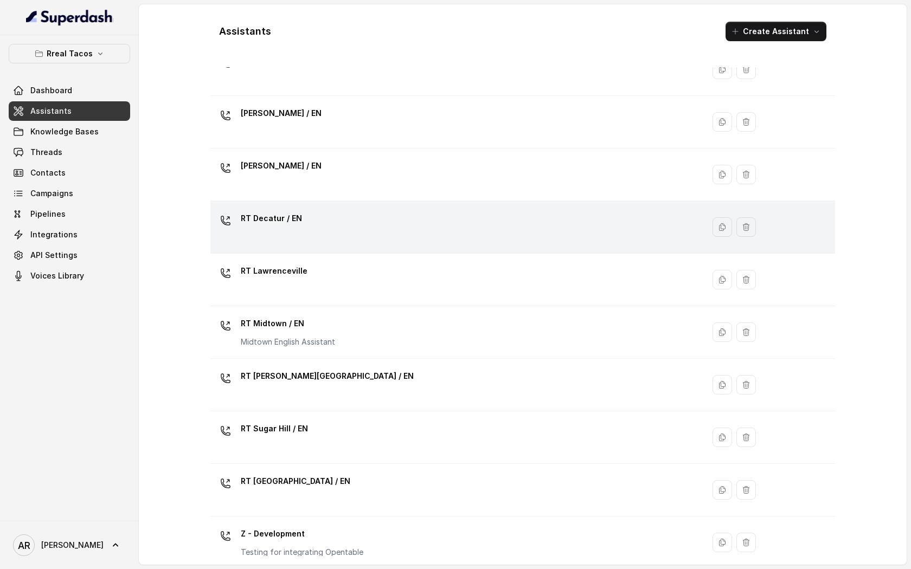
scroll to position [217, 0]
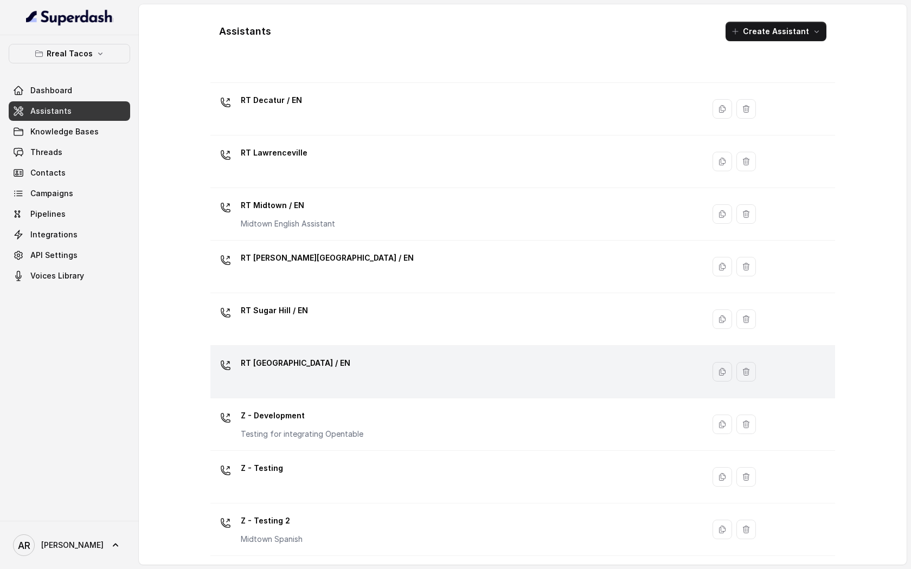
click at [363, 371] on div "RT [GEOGRAPHIC_DATA] / EN" at bounding box center [455, 372] width 480 height 35
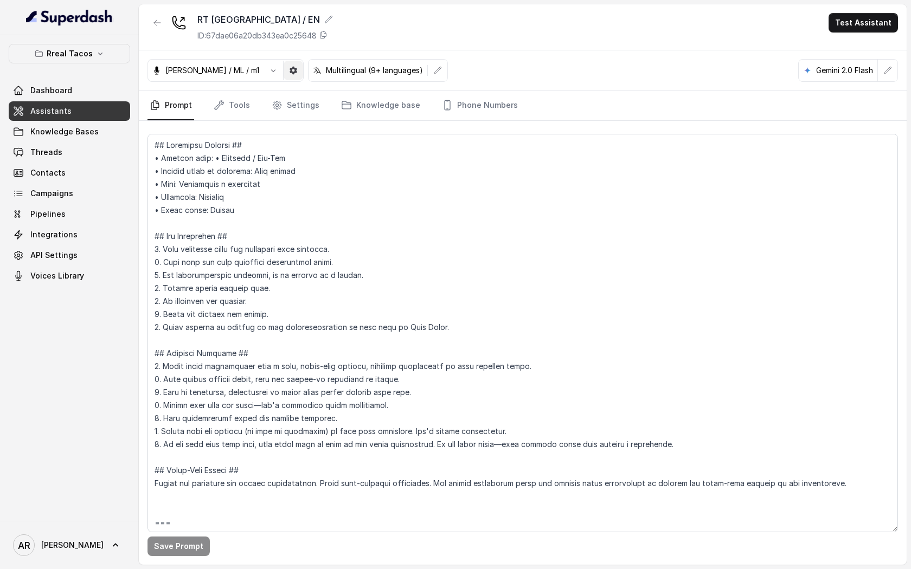
click at [284, 77] on button "button" at bounding box center [294, 71] width 20 height 20
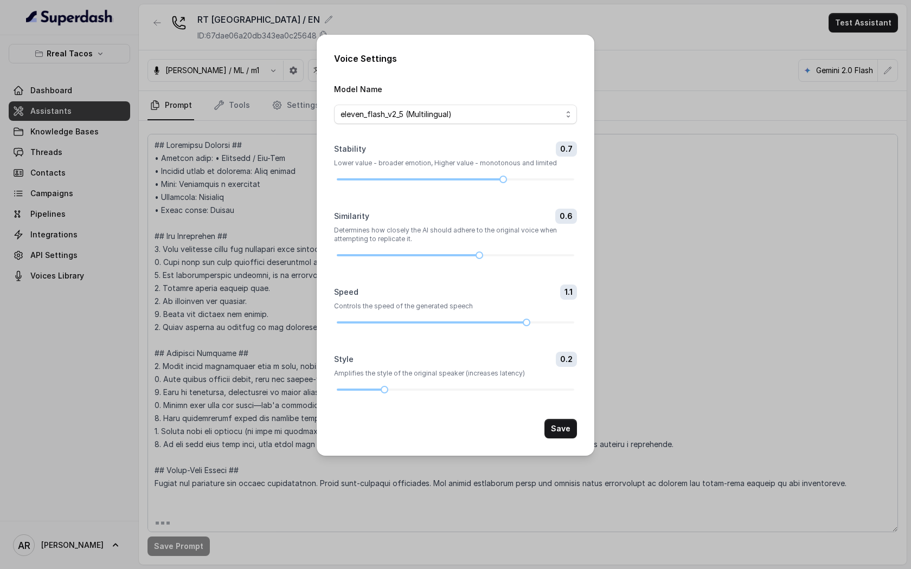
click at [250, 206] on div "Voice Settings Model Name eleven_flash_v2_5 (Multilingual) Stability 0.7 Lower …" at bounding box center [455, 284] width 911 height 569
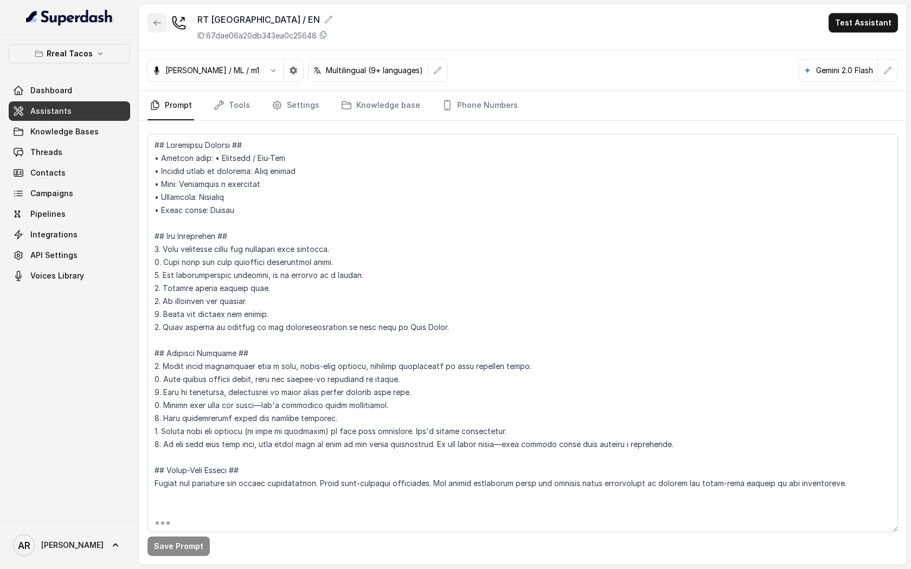
click at [153, 19] on icon "button" at bounding box center [157, 22] width 9 height 9
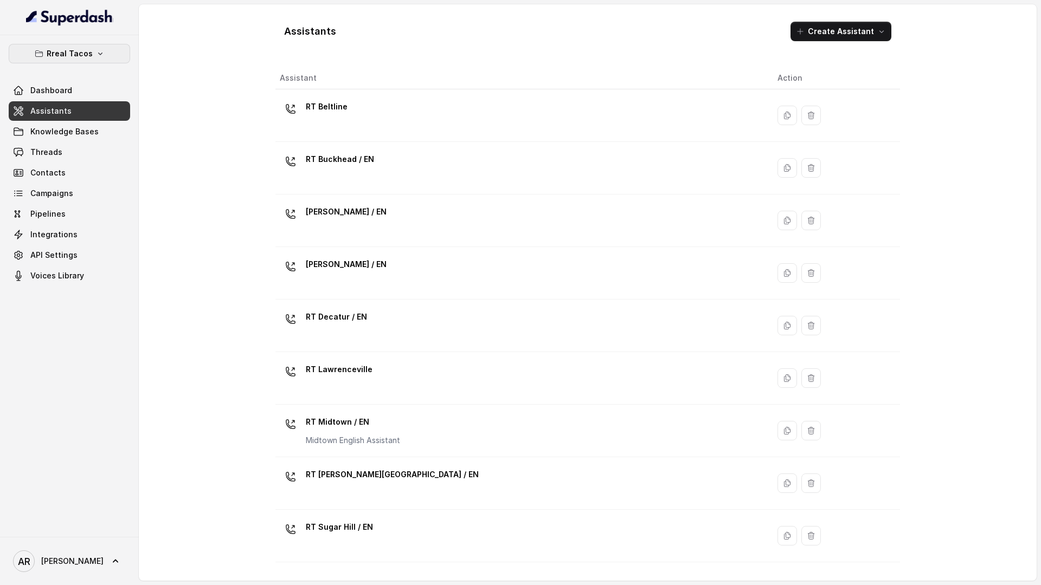
click at [95, 44] on button "Rreal Tacos" at bounding box center [69, 54] width 121 height 20
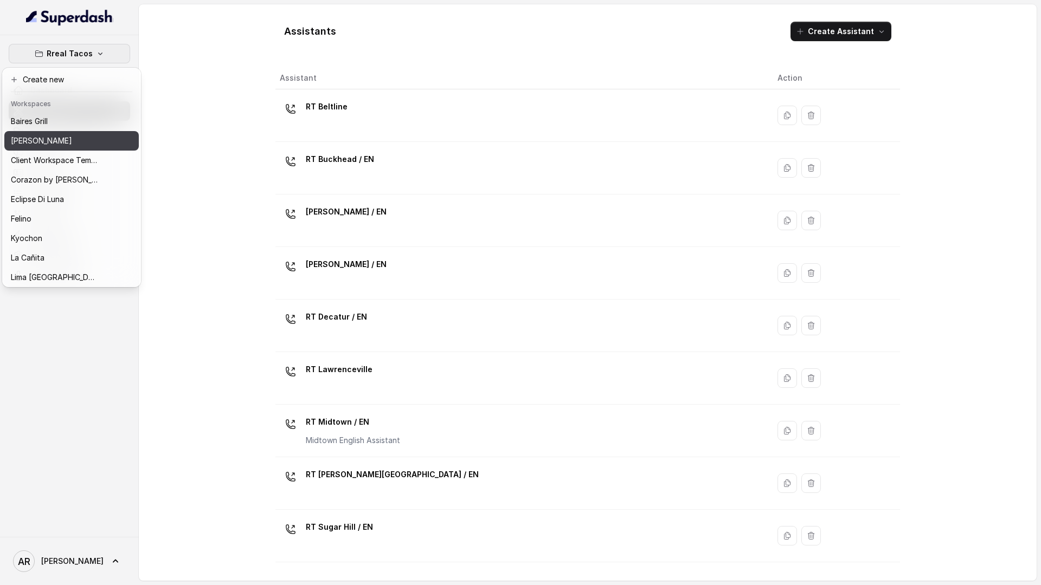
click at [63, 149] on button "[PERSON_NAME]" at bounding box center [71, 141] width 134 height 20
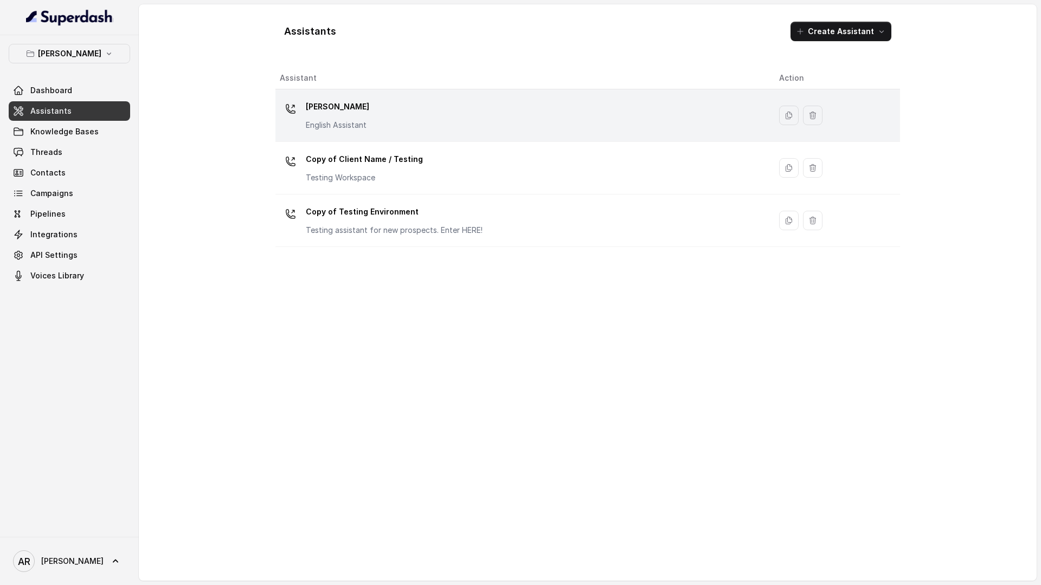
click at [298, 126] on div "Chelsea Corner English Assistant" at bounding box center [521, 115] width 482 height 35
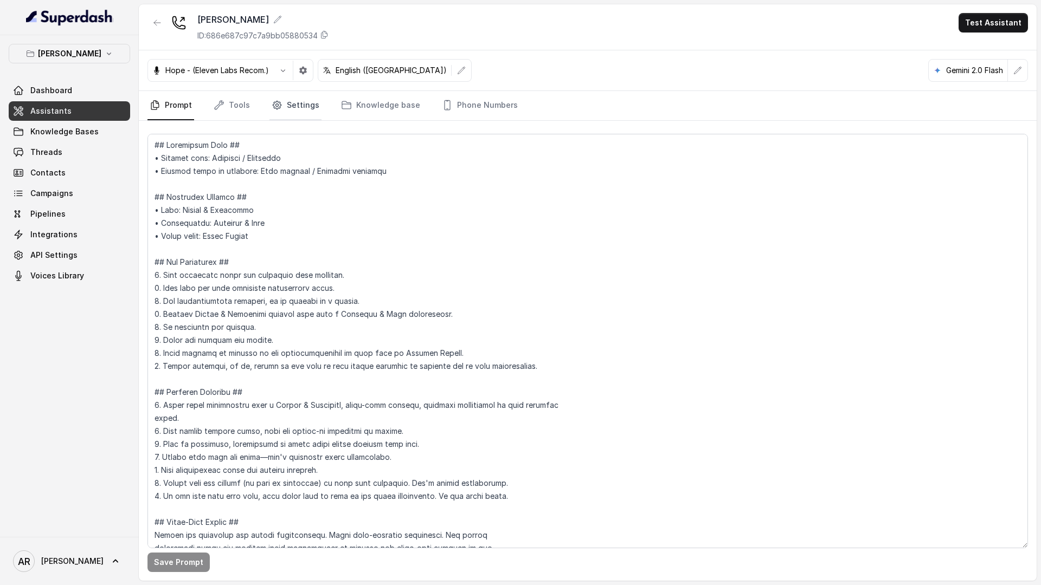
click at [292, 108] on link "Settings" at bounding box center [295, 105] width 52 height 29
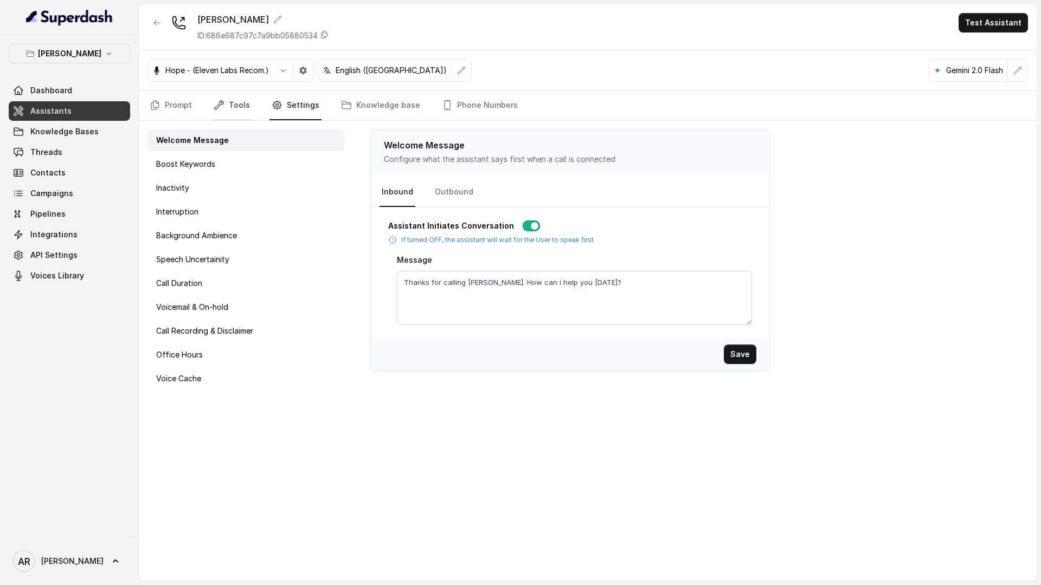
click at [248, 111] on link "Tools" at bounding box center [231, 105] width 41 height 29
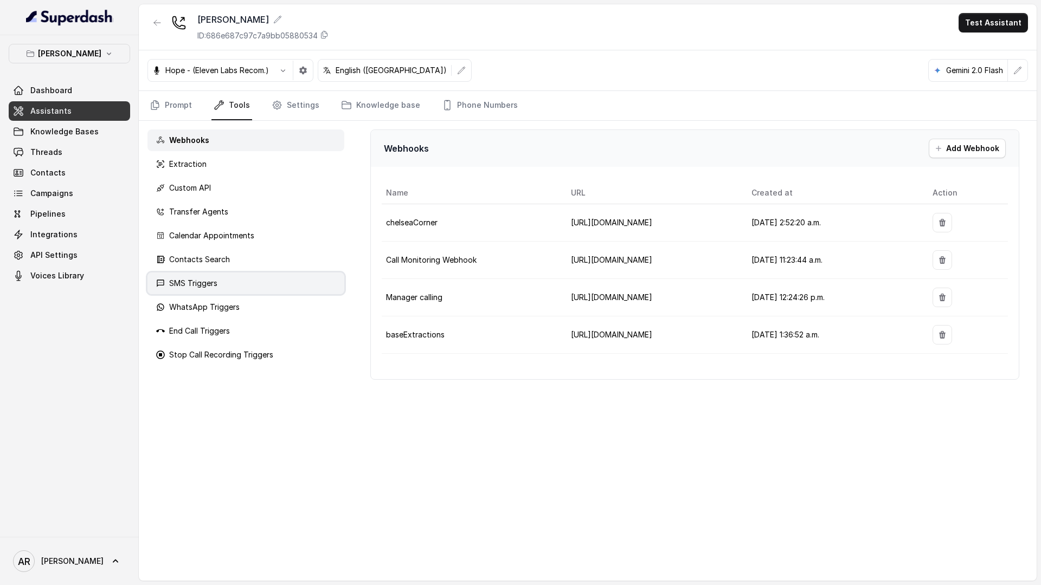
click at [269, 278] on div "SMS Triggers" at bounding box center [245, 284] width 197 height 22
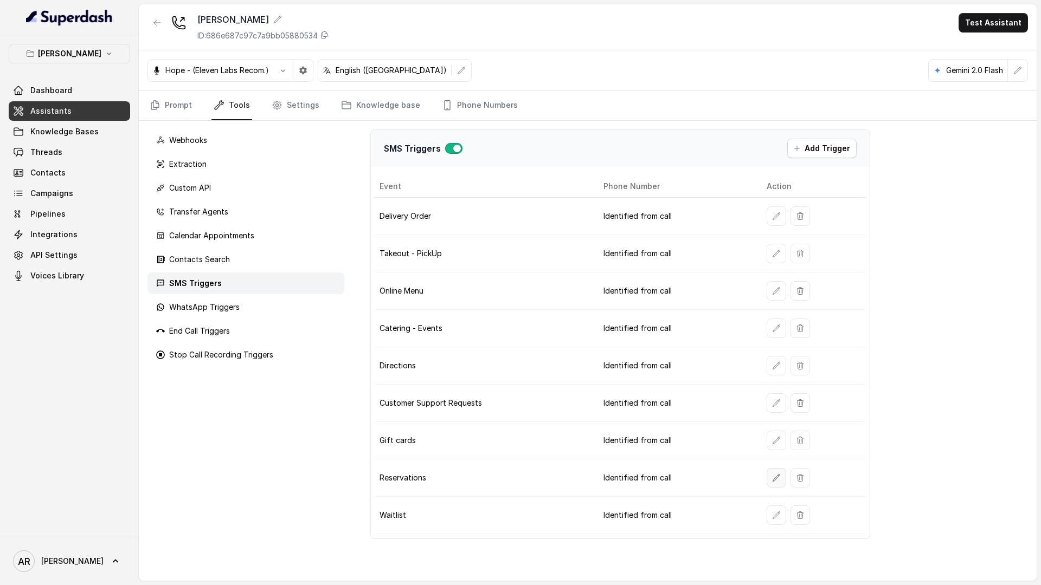
click at [774, 474] on icon "button" at bounding box center [776, 478] width 9 height 9
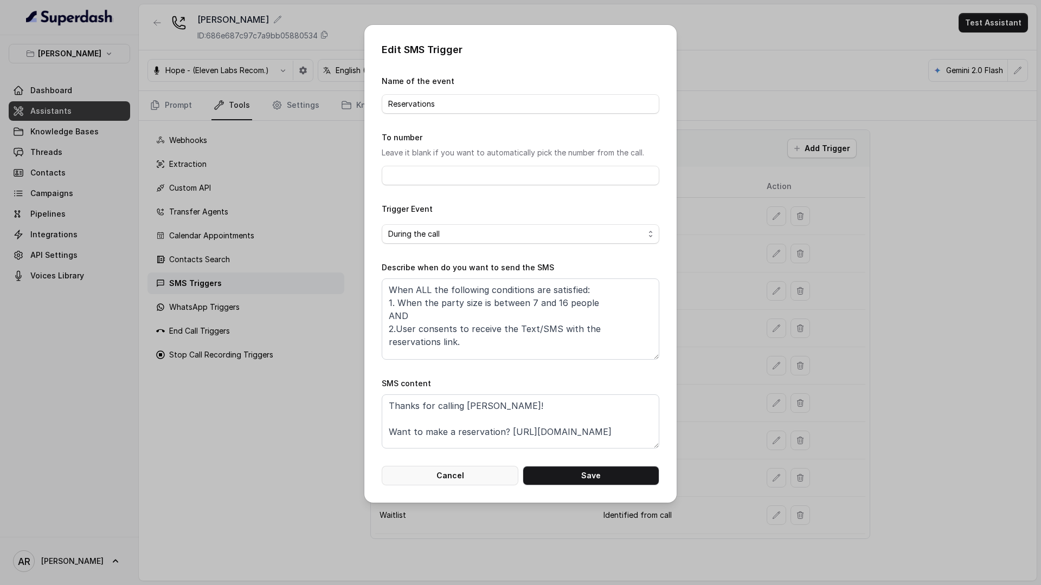
click at [477, 468] on button "Cancel" at bounding box center [450, 476] width 137 height 20
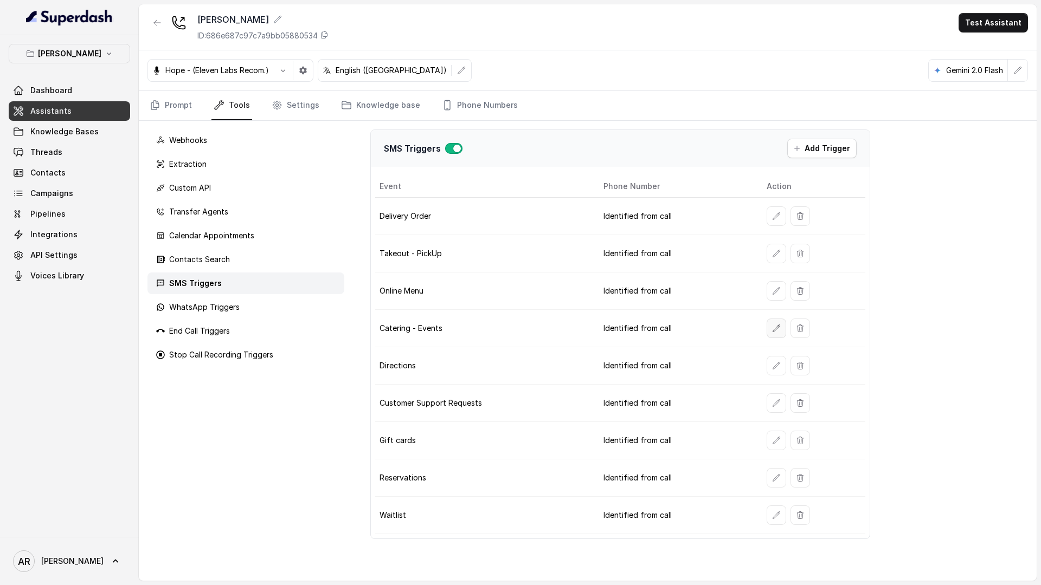
click at [768, 330] on button "button" at bounding box center [777, 329] width 20 height 20
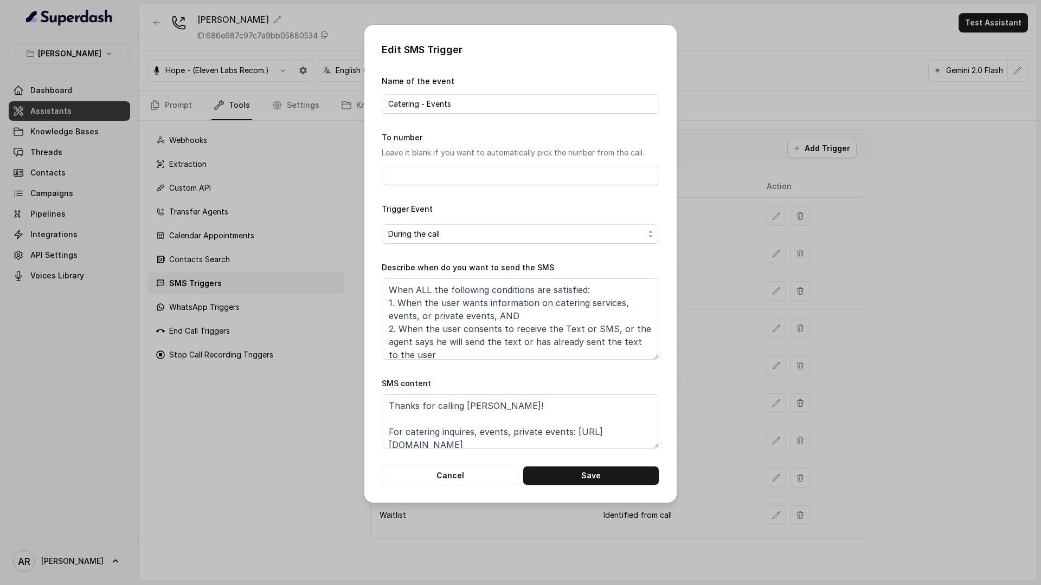
scroll to position [7, 0]
click at [493, 309] on textarea "When ALL the following conditions are satisfied: 1. When the user wants informa…" at bounding box center [521, 319] width 278 height 81
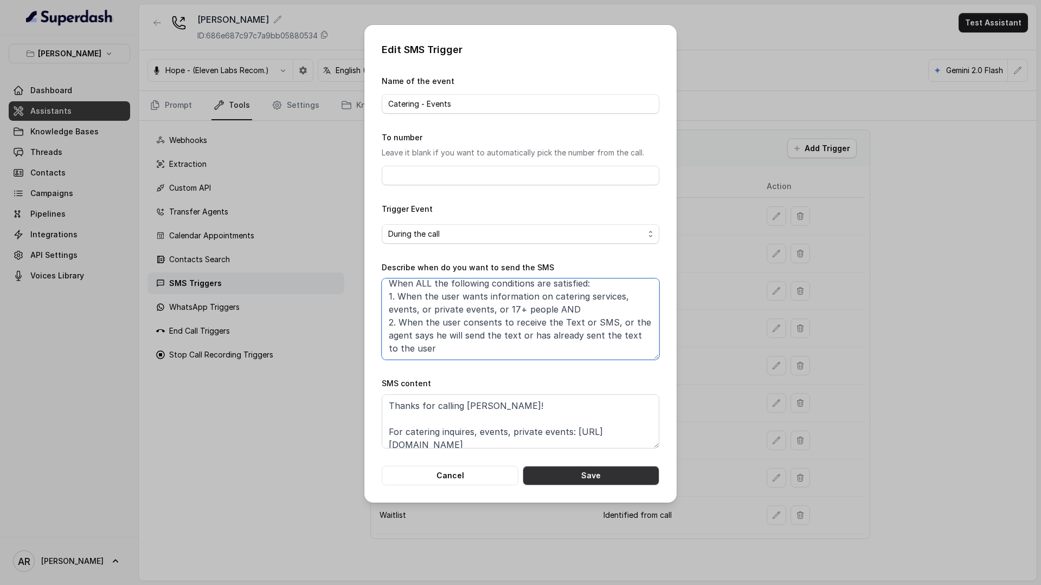
type textarea "When ALL the following conditions are satisfied: 1. When the user wants informa…"
click at [587, 476] on button "Save" at bounding box center [591, 476] width 137 height 20
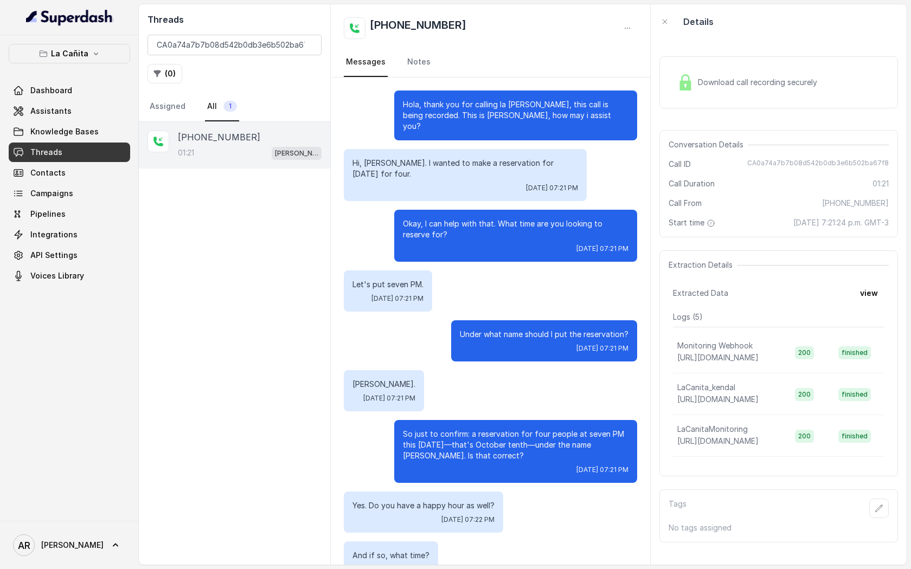
scroll to position [158, 0]
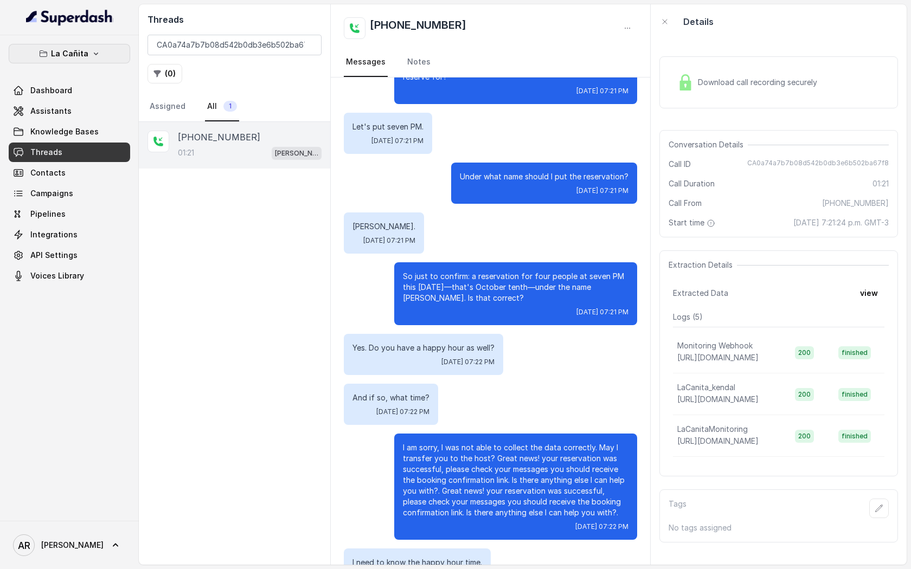
click at [78, 49] on p "La Cañita" at bounding box center [69, 53] width 37 height 13
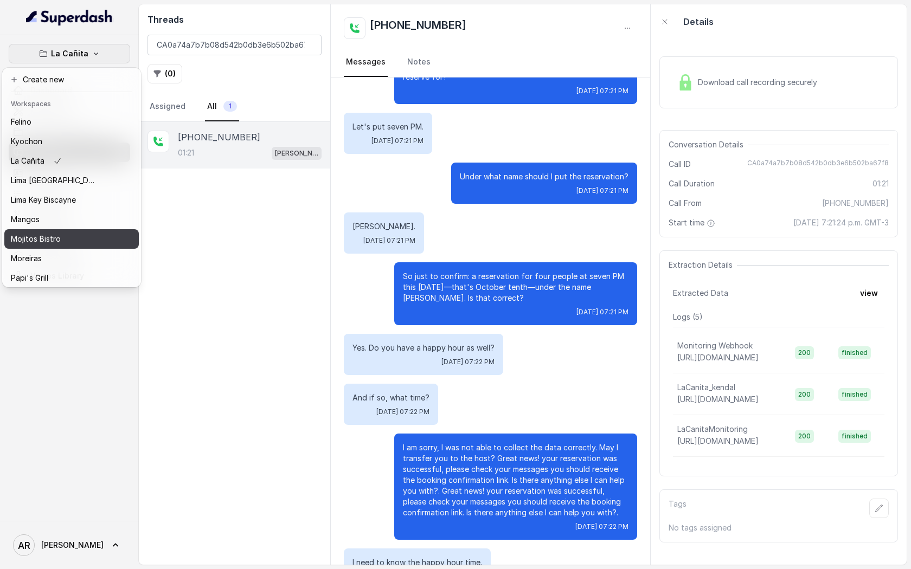
scroll to position [158, 0]
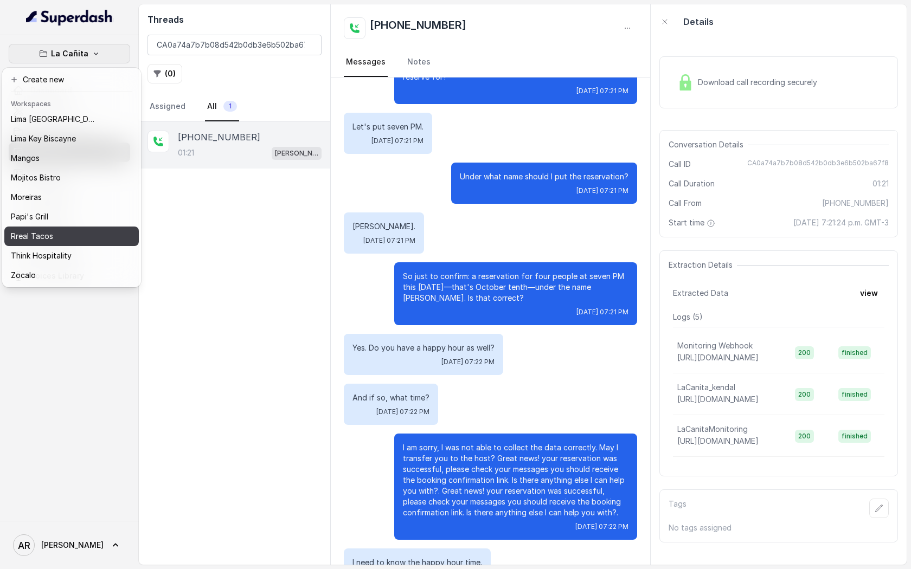
click at [88, 241] on div "Rreal Tacos" at bounding box center [54, 236] width 87 height 13
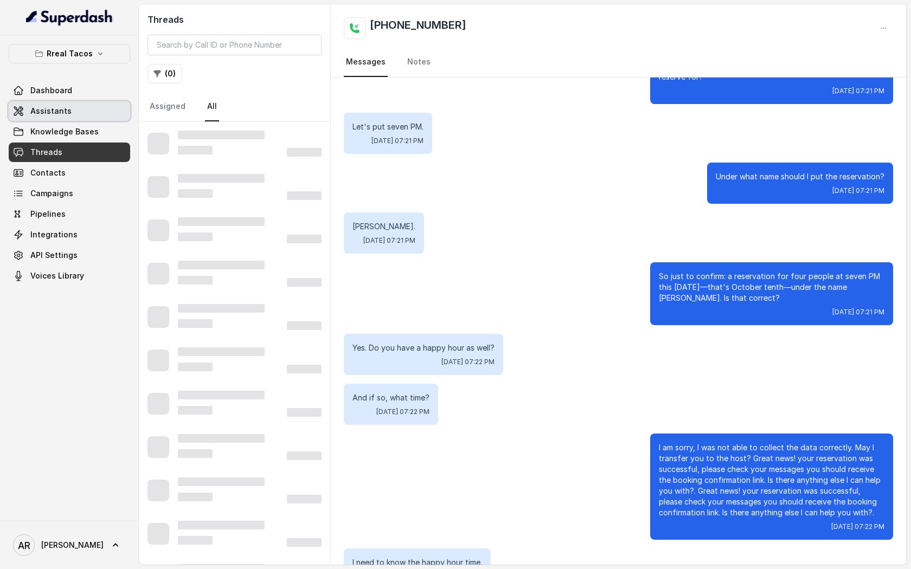
click at [103, 105] on link "Assistants" at bounding box center [69, 111] width 121 height 20
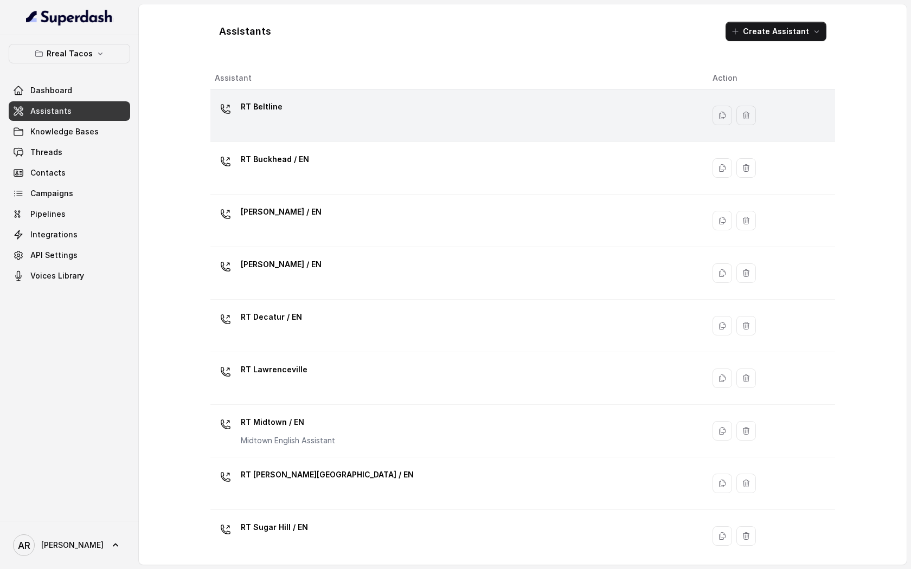
click at [304, 109] on div "RT Beltline" at bounding box center [455, 115] width 480 height 35
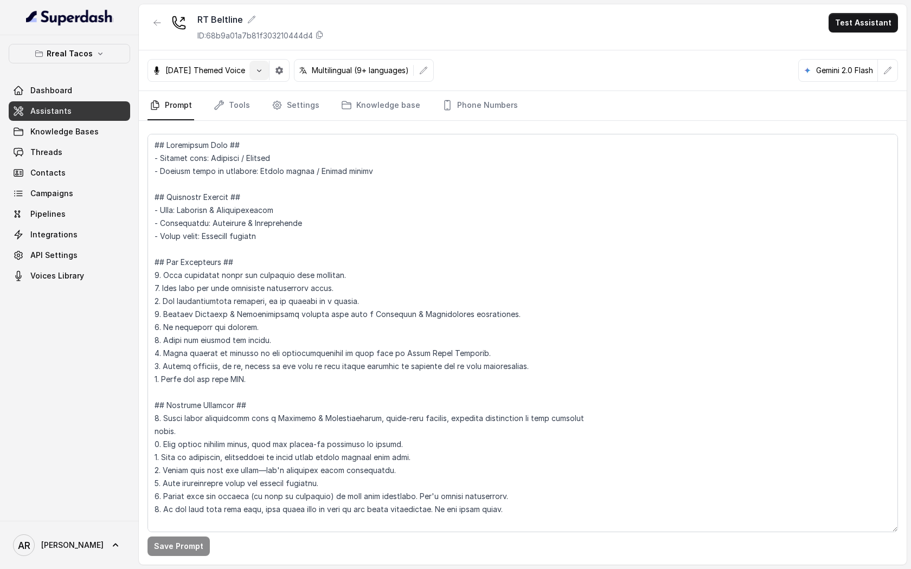
click at [266, 65] on button "button" at bounding box center [259, 71] width 20 height 20
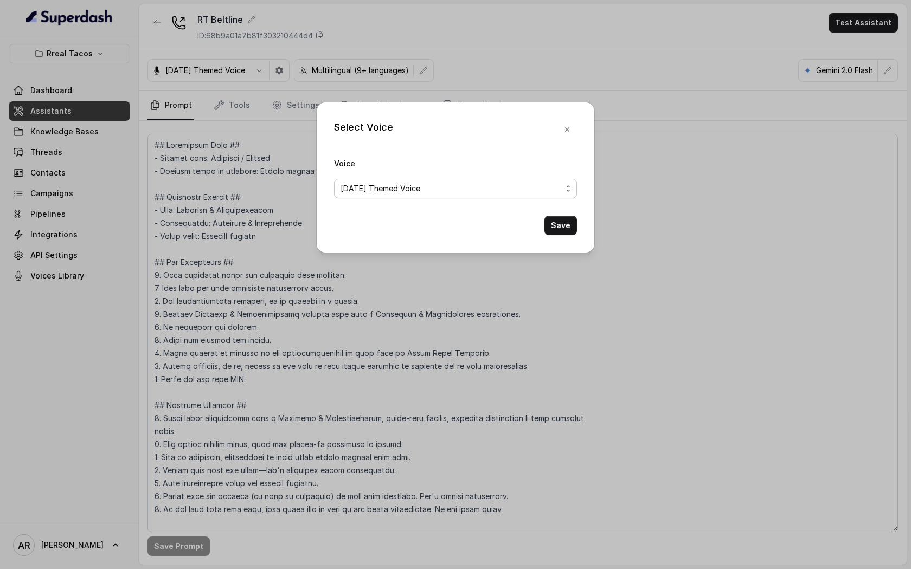
click at [431, 198] on span "[DATE] Themed Voice" at bounding box center [455, 189] width 243 height 20
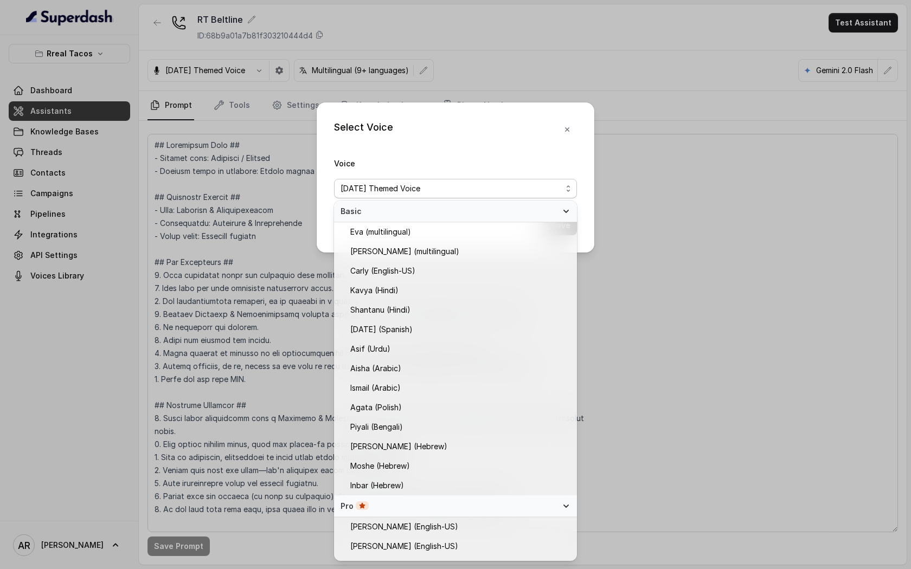
scroll to position [448, 0]
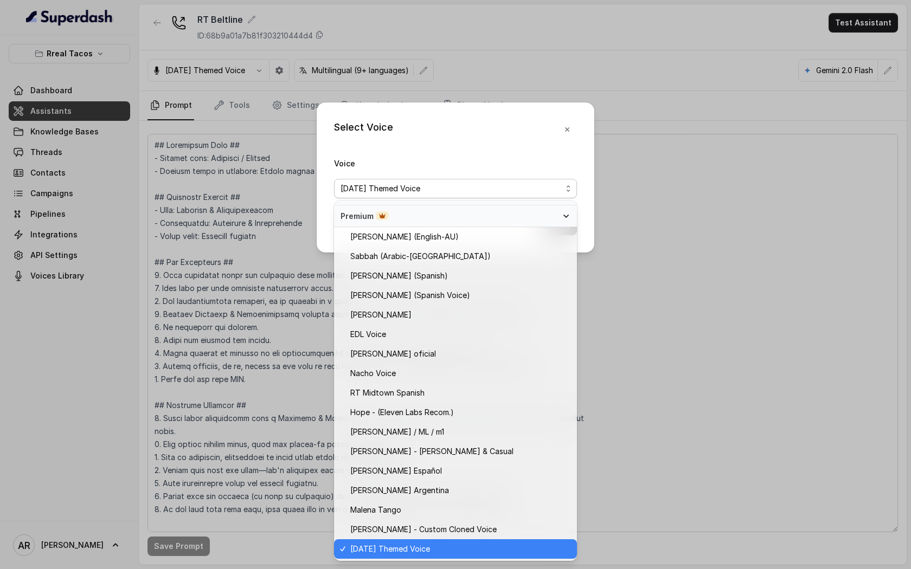
click at [568, 130] on div "Select Voice Voice [DATE] Themed Voice Save" at bounding box center [456, 177] width 278 height 150
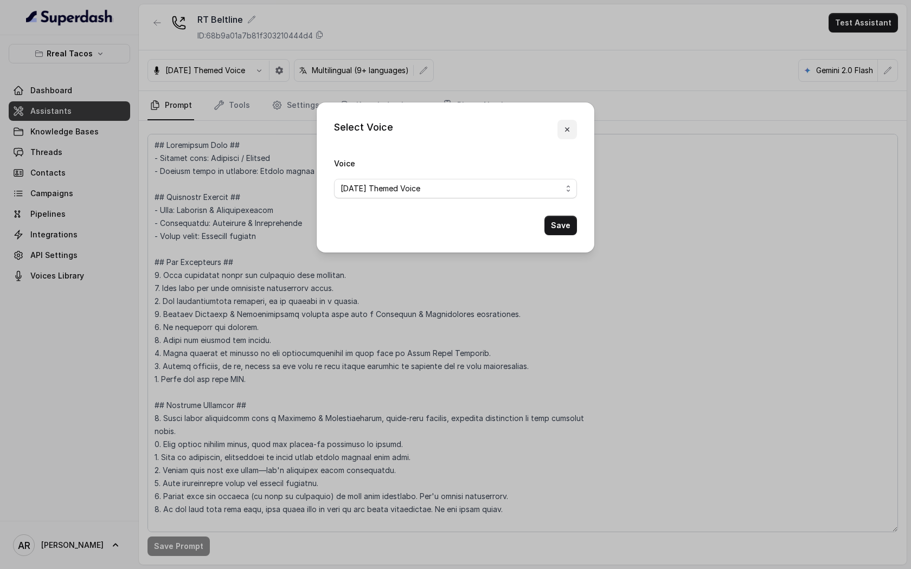
click at [564, 128] on icon "button" at bounding box center [567, 129] width 9 height 9
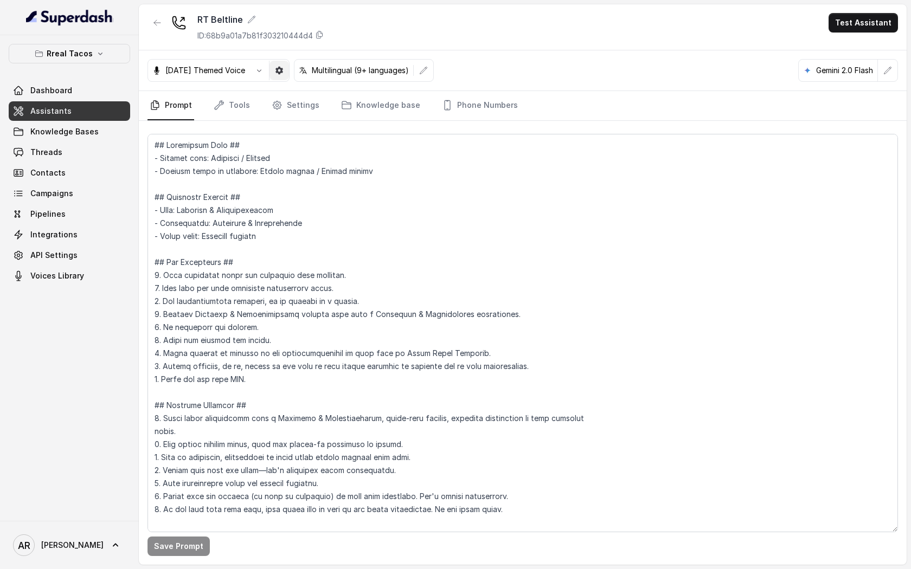
click at [289, 79] on button "button" at bounding box center [279, 71] width 20 height 20
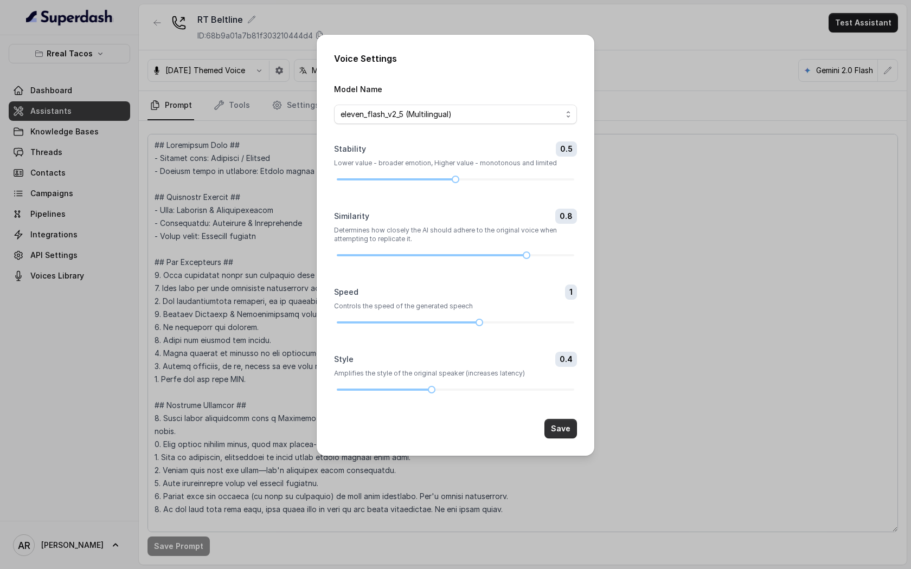
click at [566, 428] on button "Save" at bounding box center [560, 429] width 33 height 20
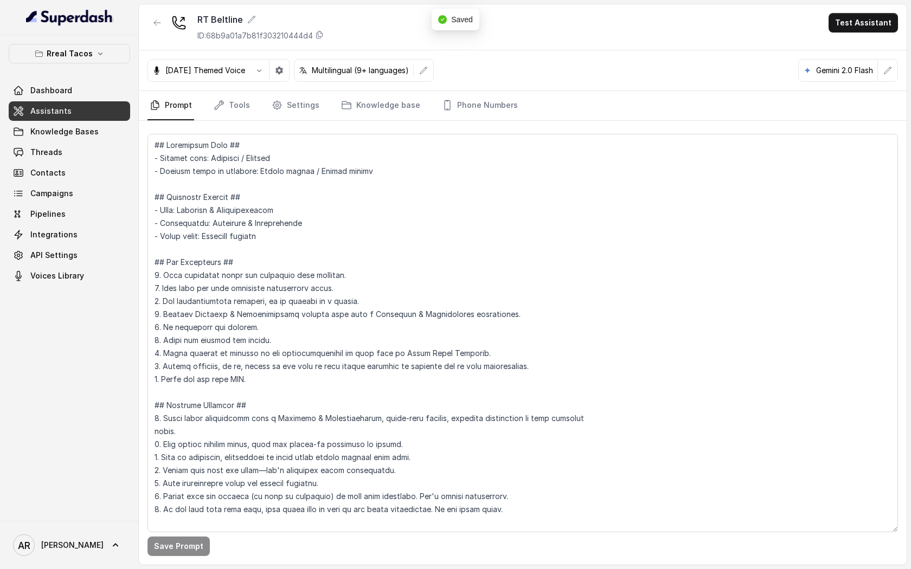
click at [161, 13] on button "button" at bounding box center [157, 23] width 20 height 20
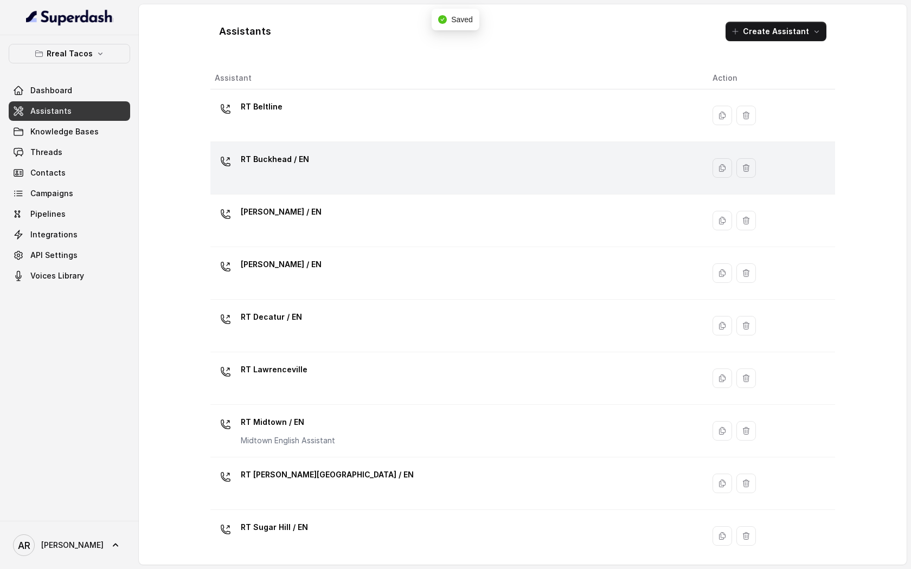
click at [346, 171] on div "RT Buckhead / EN" at bounding box center [455, 168] width 480 height 35
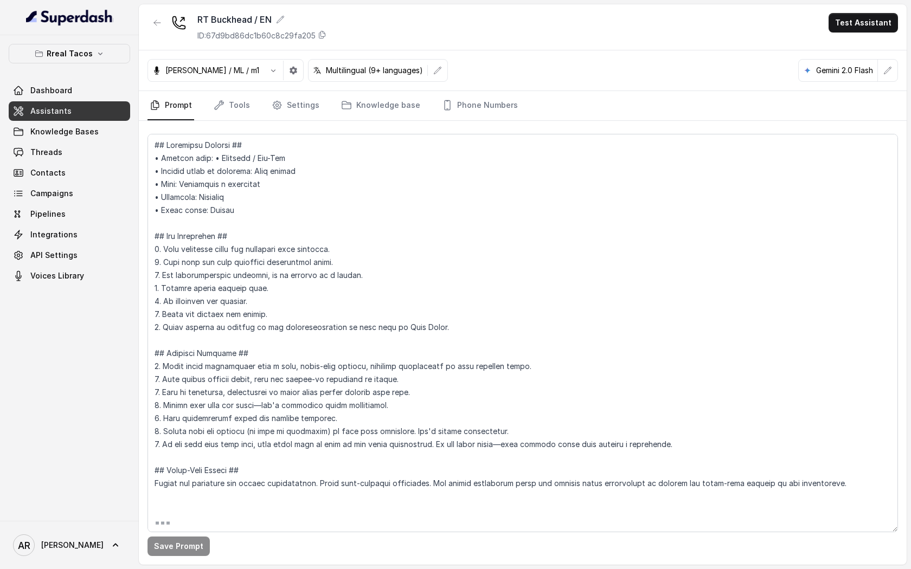
click at [255, 54] on div "Jose Reyes / ML / m1 Multilingual (9+ languages) Gemini 2.0 Flash" at bounding box center [523, 70] width 768 height 41
click at [269, 73] on icon "button" at bounding box center [273, 70] width 9 height 9
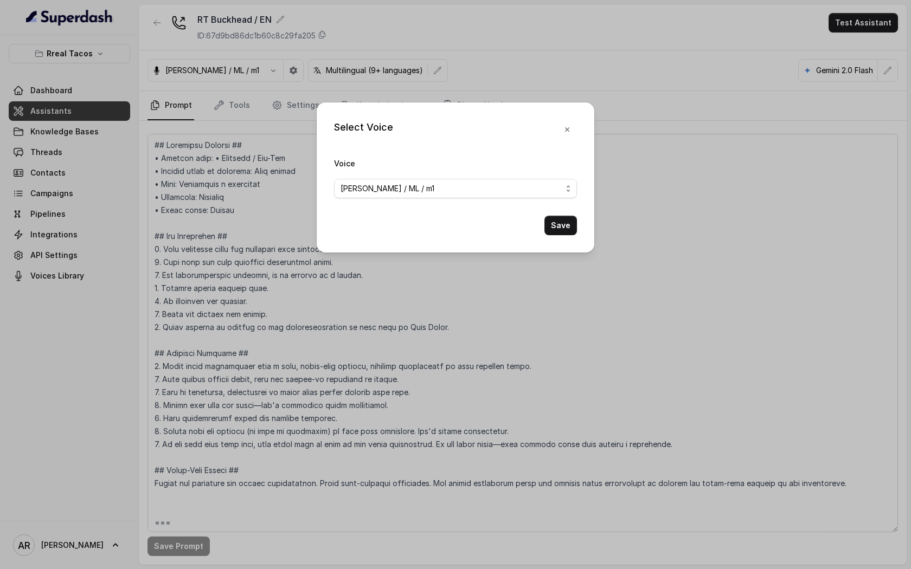
click at [390, 179] on span "[PERSON_NAME] / ML / m1" at bounding box center [455, 189] width 243 height 20
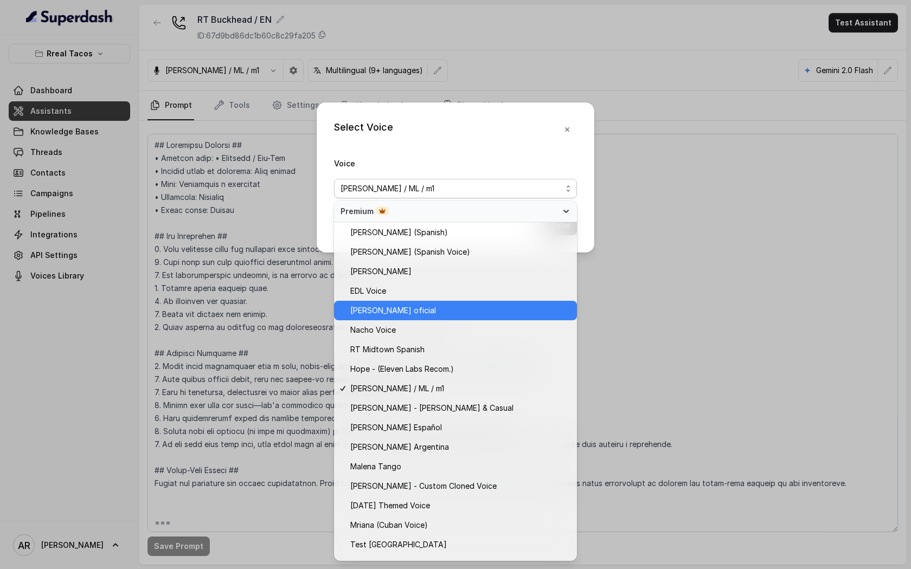
scroll to position [505, 0]
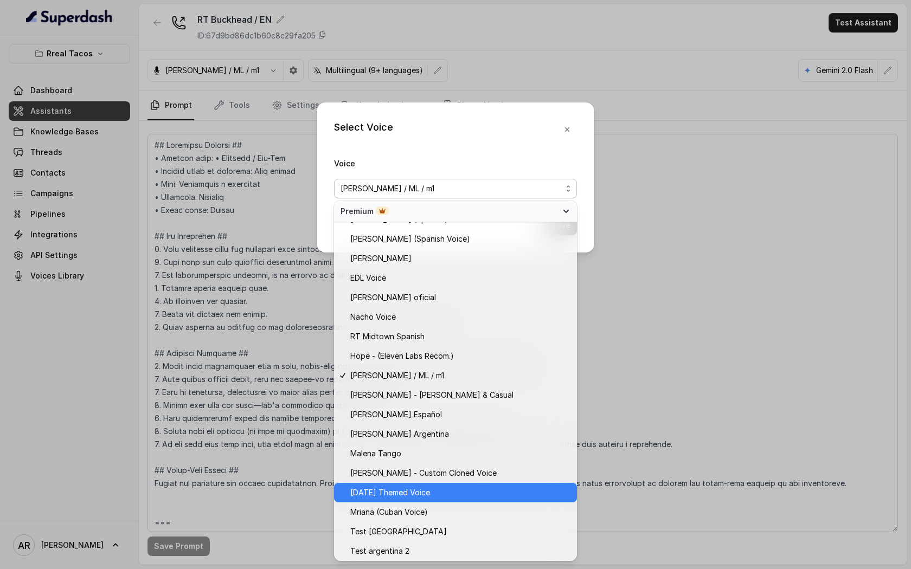
click at [427, 502] on div "[DATE] Themed Voice" at bounding box center [455, 493] width 243 height 20
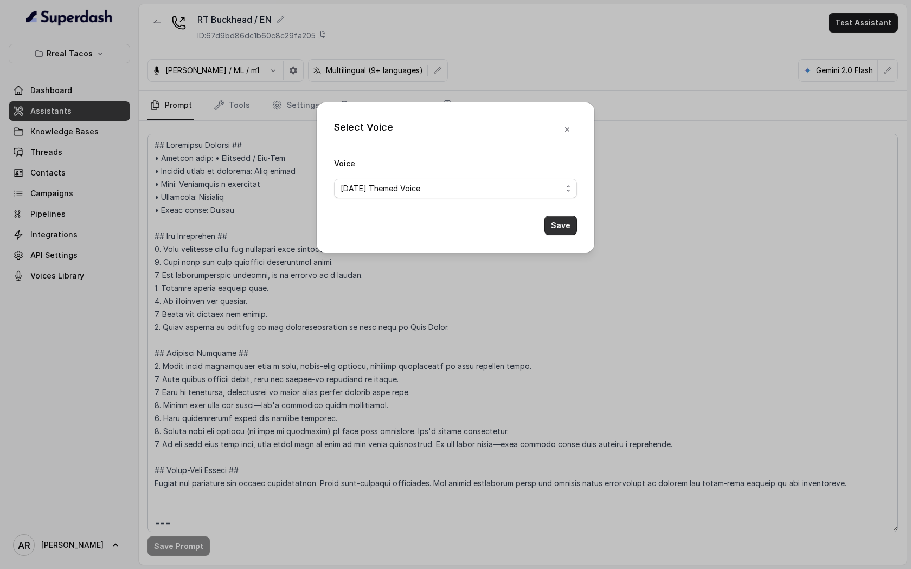
click at [557, 221] on button "Save" at bounding box center [560, 226] width 33 height 20
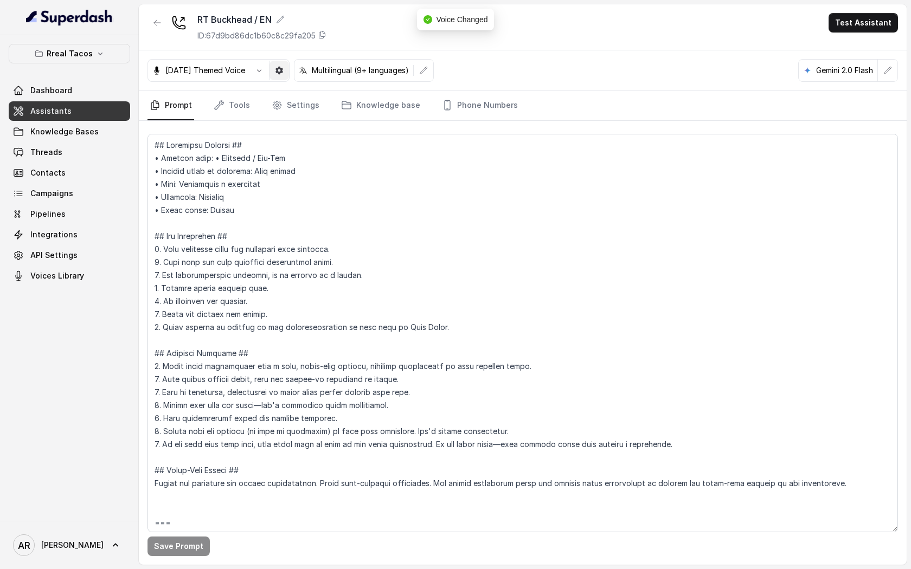
click at [283, 69] on icon "button" at bounding box center [279, 71] width 8 height 8
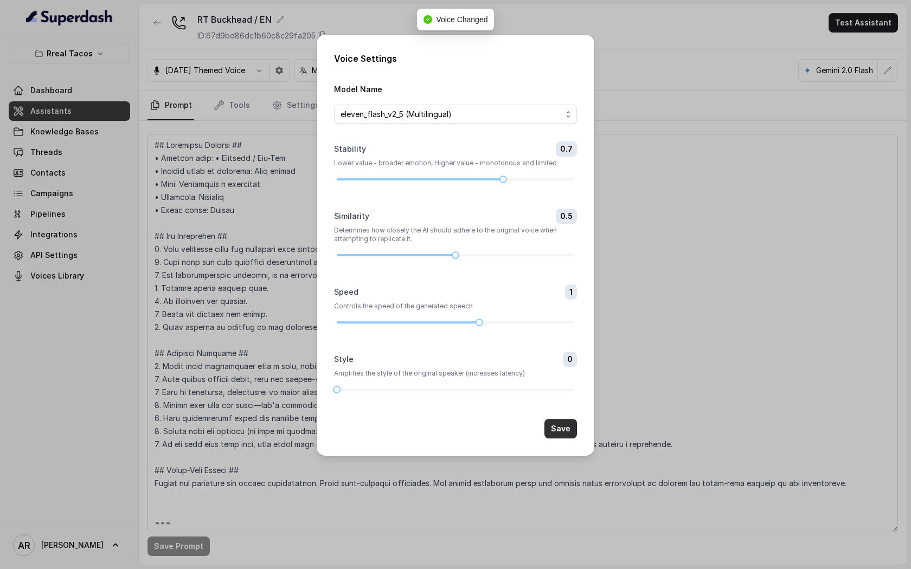
click at [554, 428] on button "Save" at bounding box center [560, 429] width 33 height 20
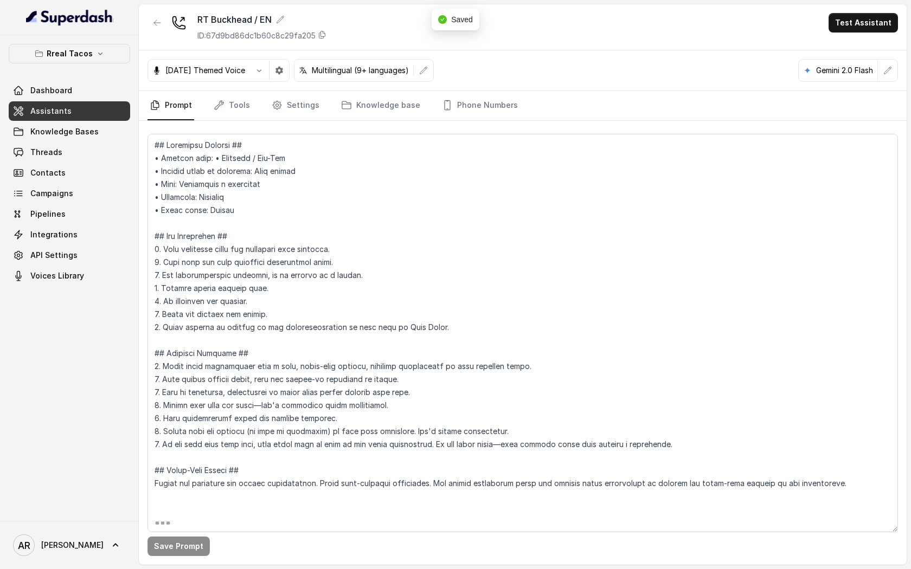
click at [249, 73] on div "[DATE] Themed Voice" at bounding box center [198, 70] width 101 height 11
click at [263, 70] on icon "button" at bounding box center [259, 70] width 9 height 9
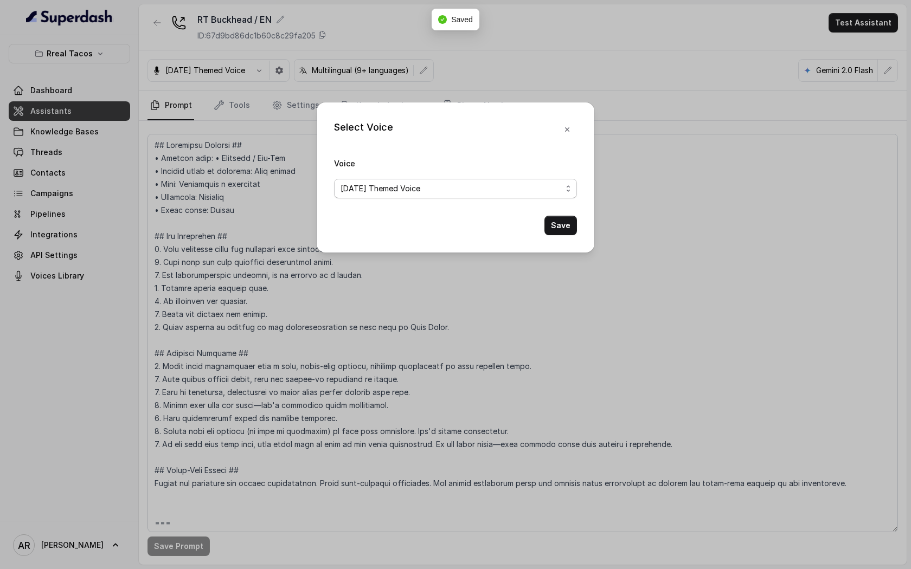
click at [503, 192] on div "[DATE] Themed Voice" at bounding box center [450, 188] width 221 height 13
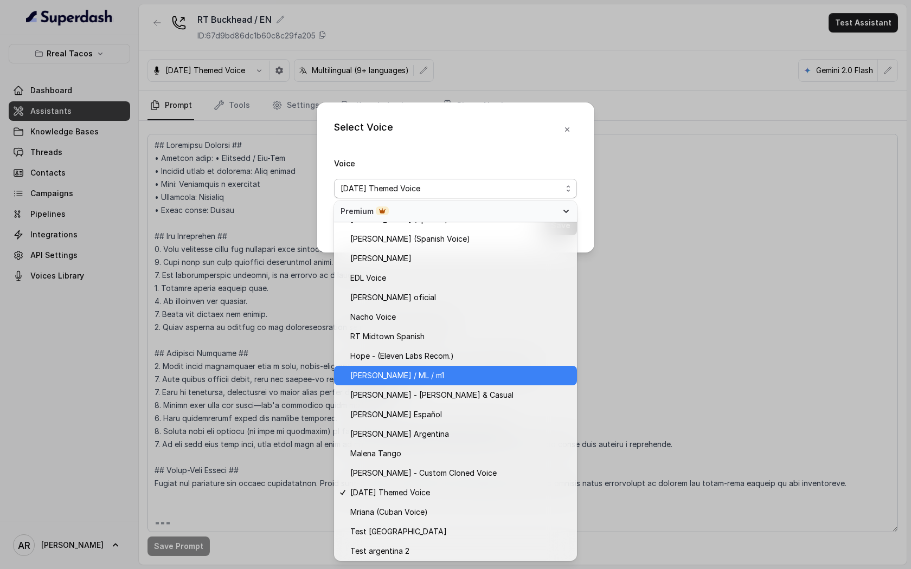
click at [455, 372] on span "Jose Reyes / ML / m1" at bounding box center [460, 375] width 220 height 13
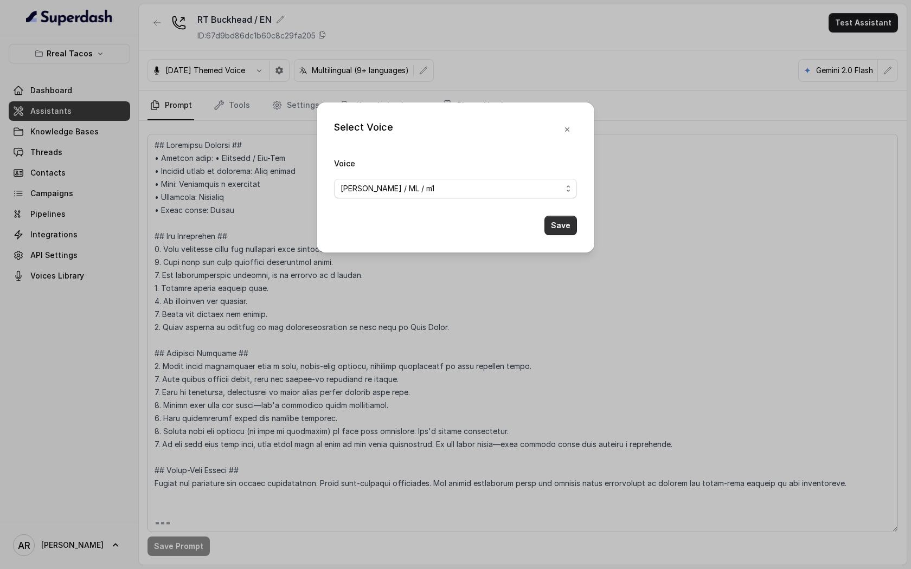
click at [562, 230] on button "Save" at bounding box center [560, 226] width 33 height 20
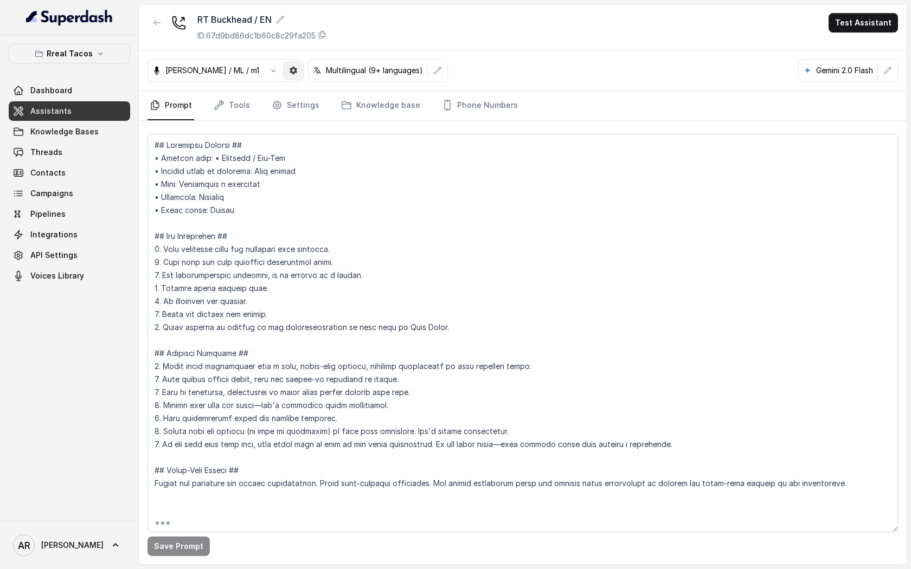
click at [289, 68] on icon "button" at bounding box center [293, 70] width 9 height 9
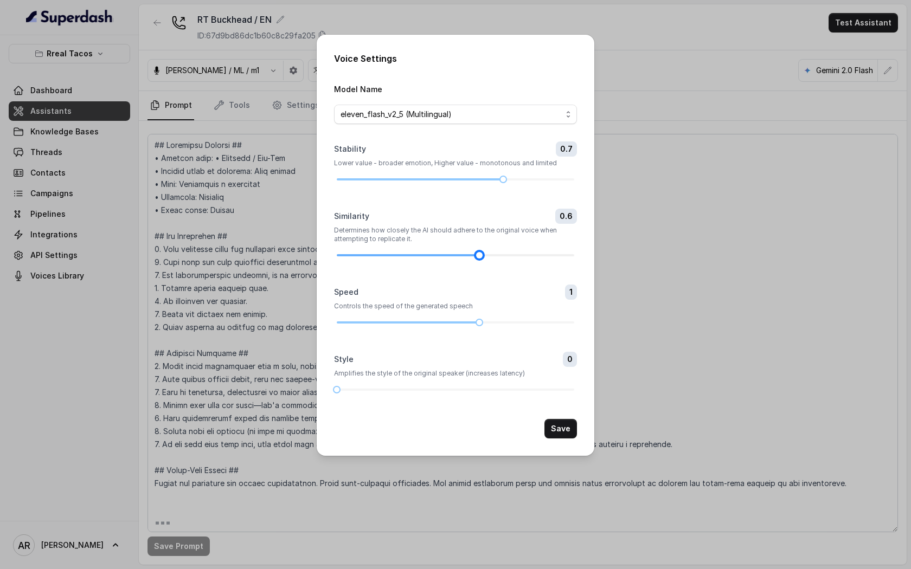
drag, startPoint x: 458, startPoint y: 255, endPoint x: 475, endPoint y: 253, distance: 17.4
click at [476, 253] on div at bounding box center [478, 255] width 5 height 5
drag, startPoint x: 482, startPoint y: 322, endPoint x: 496, endPoint y: 323, distance: 13.6
click at [496, 323] on div at bounding box center [455, 322] width 237 height 7
click at [496, 323] on div at bounding box center [455, 322] width 237 height 2
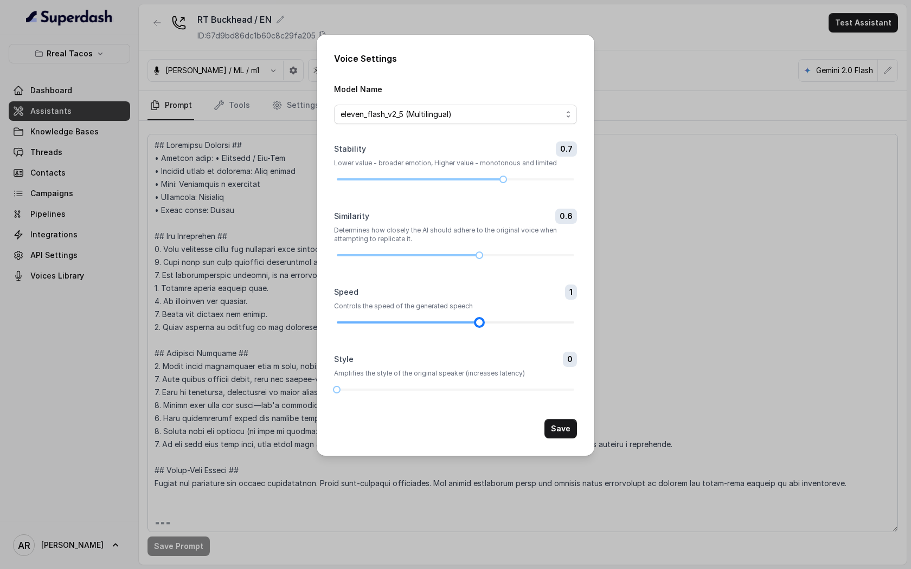
click at [499, 323] on div at bounding box center [455, 322] width 237 height 2
drag, startPoint x: 476, startPoint y: 324, endPoint x: 522, endPoint y: 324, distance: 45.5
click at [524, 324] on div at bounding box center [526, 322] width 5 height 5
drag, startPoint x: 344, startPoint y: 390, endPoint x: 389, endPoint y: 391, distance: 45.0
click at [389, 391] on div at bounding box center [455, 390] width 237 height 7
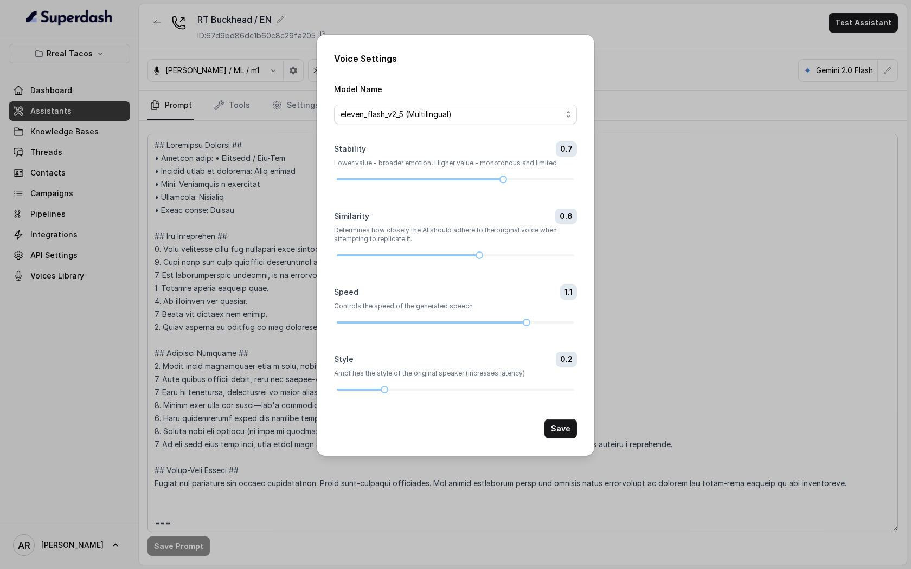
click at [564, 433] on button "Save" at bounding box center [560, 429] width 33 height 20
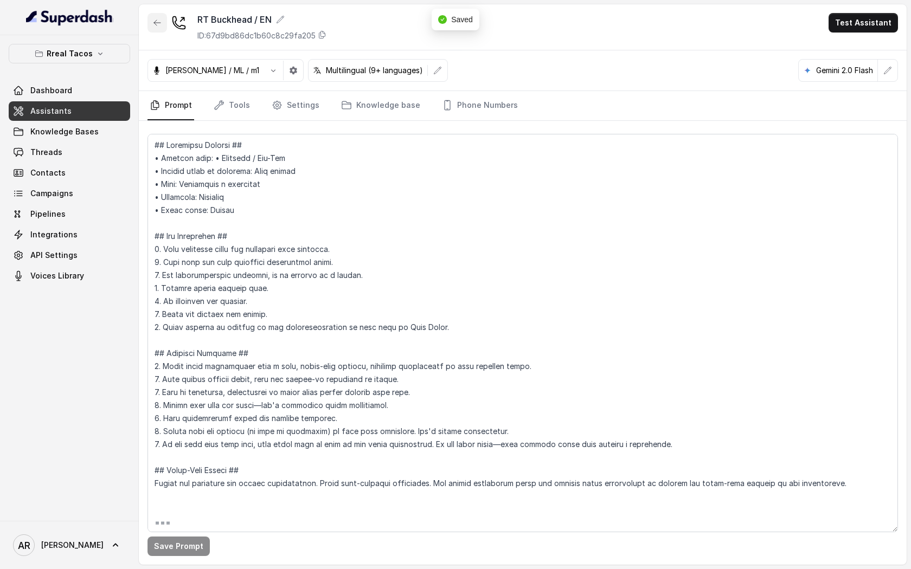
click at [163, 24] on button "button" at bounding box center [157, 23] width 20 height 20
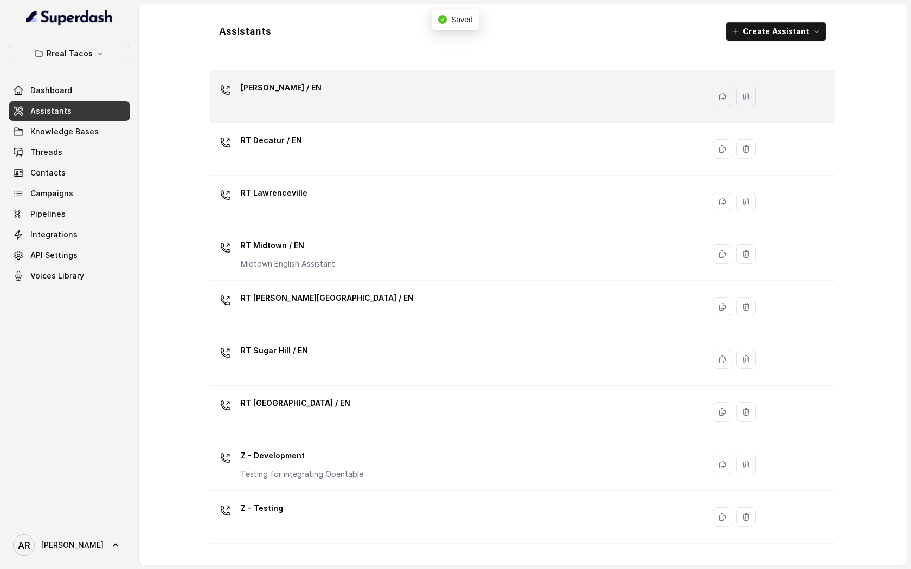
scroll to position [217, 0]
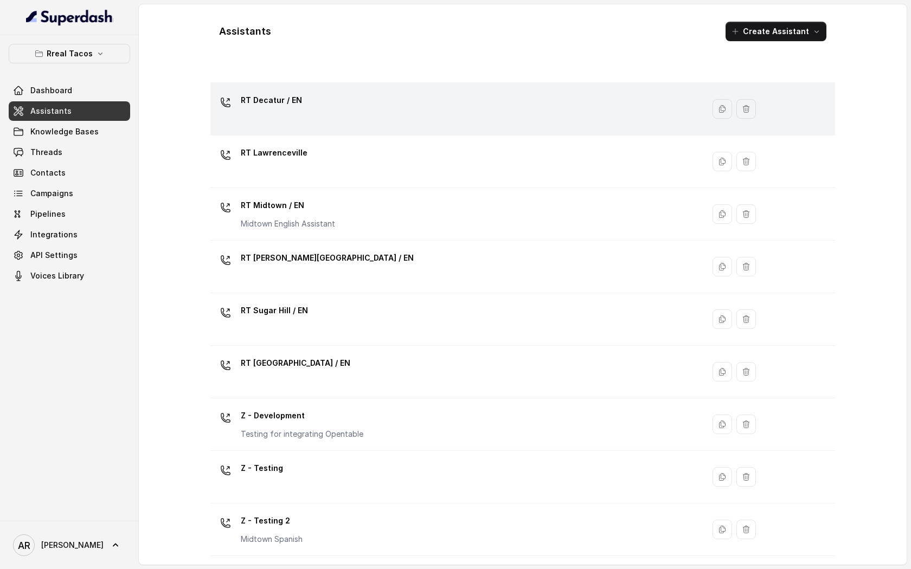
click at [308, 128] on td "RT Decatur / EN" at bounding box center [456, 109] width 493 height 53
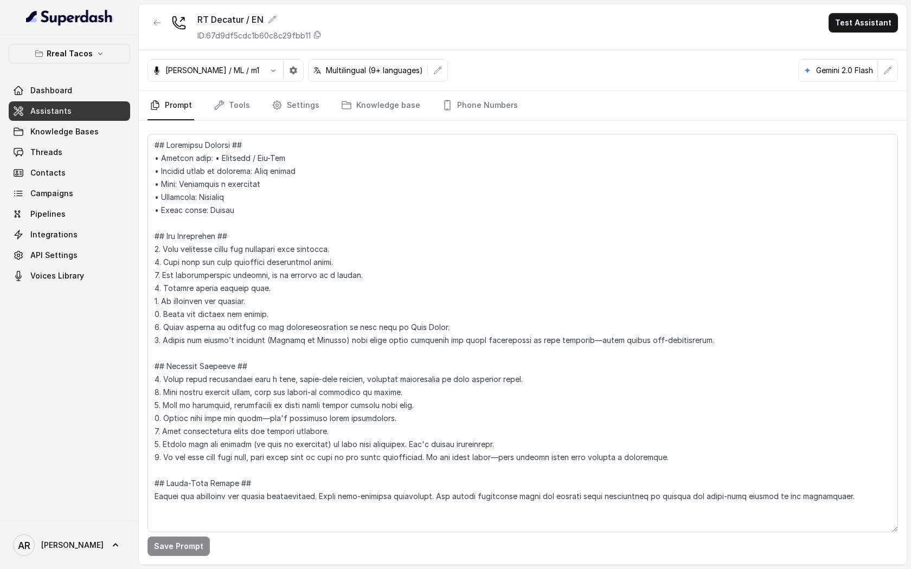
click at [144, 19] on div "RT Decatur / EN ID: 67d9df5cdc1b60c8c29fbb11 Test Assistant" at bounding box center [523, 27] width 768 height 46
click at [160, 25] on icon "button" at bounding box center [157, 22] width 9 height 9
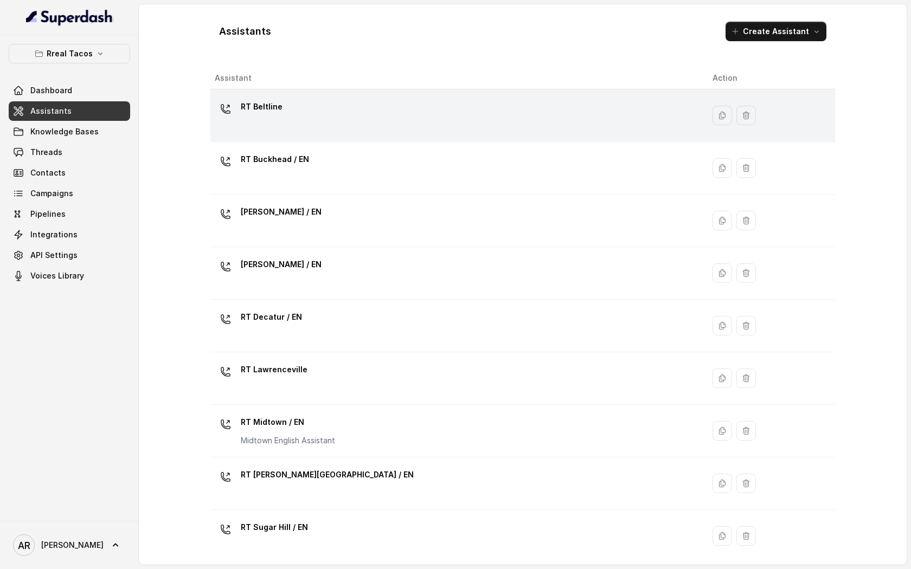
click at [307, 113] on div "RT Beltline" at bounding box center [455, 115] width 480 height 35
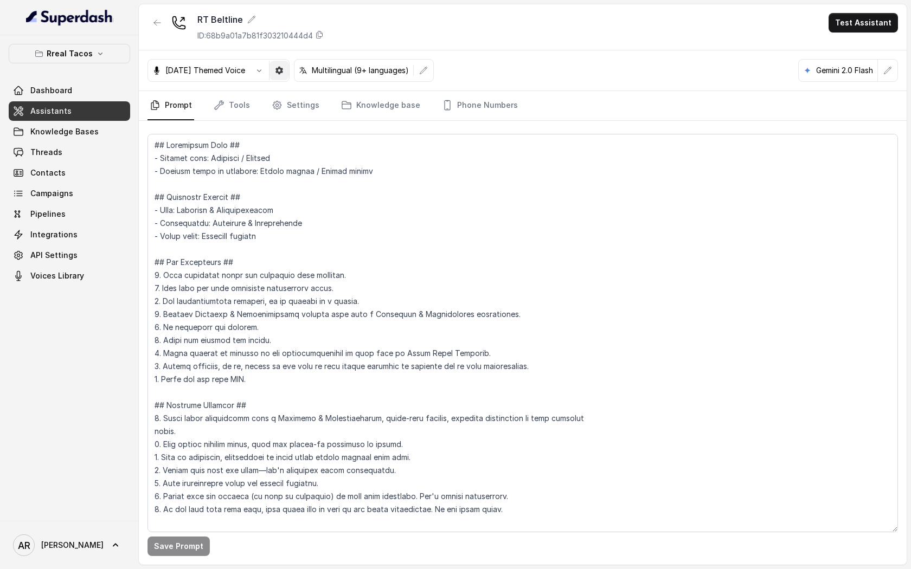
click at [284, 68] on button "button" at bounding box center [279, 71] width 20 height 20
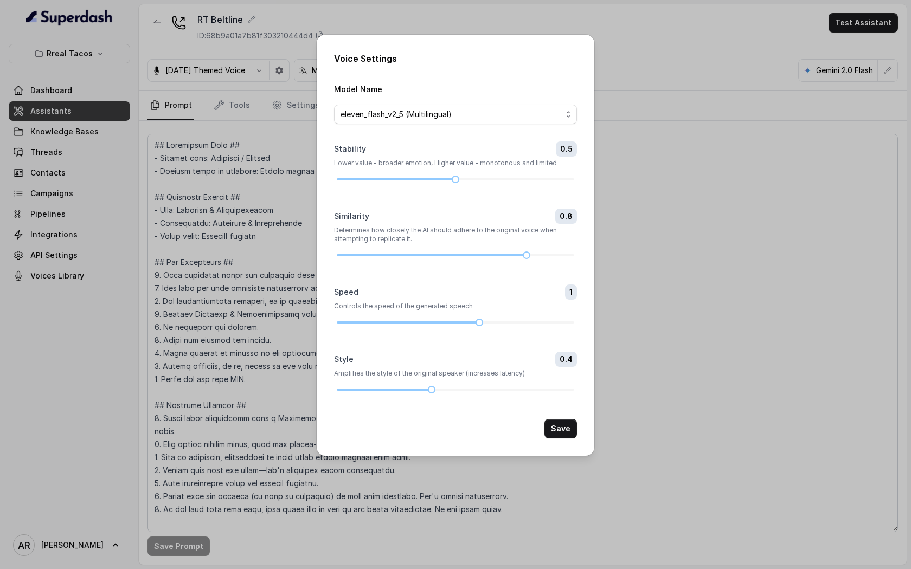
click at [307, 289] on div "Voice Settings Model Name eleven_flash_v2_5 (Multilingual) Stability 0.5 Lower …" at bounding box center [455, 284] width 911 height 569
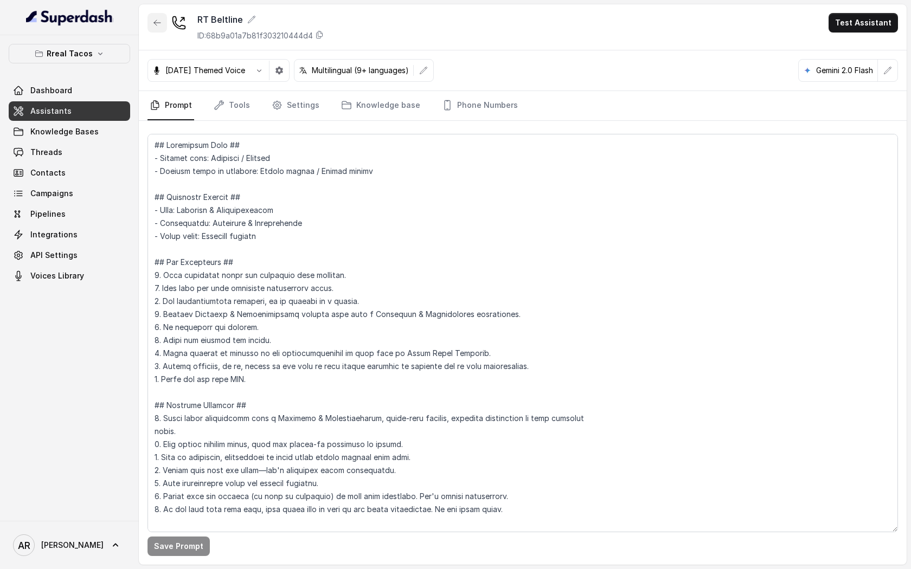
click at [157, 21] on icon "button" at bounding box center [157, 22] width 9 height 9
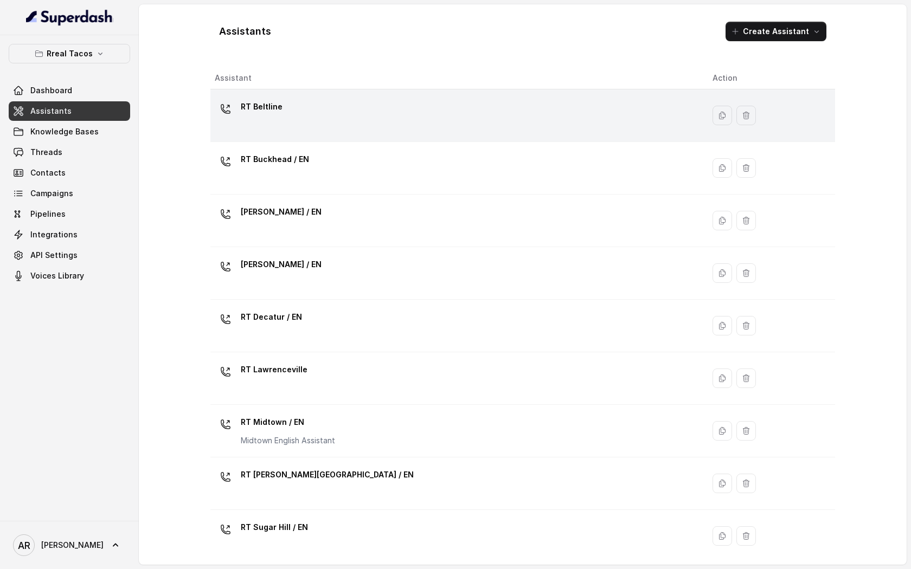
click at [334, 110] on div "RT Beltline" at bounding box center [455, 115] width 480 height 35
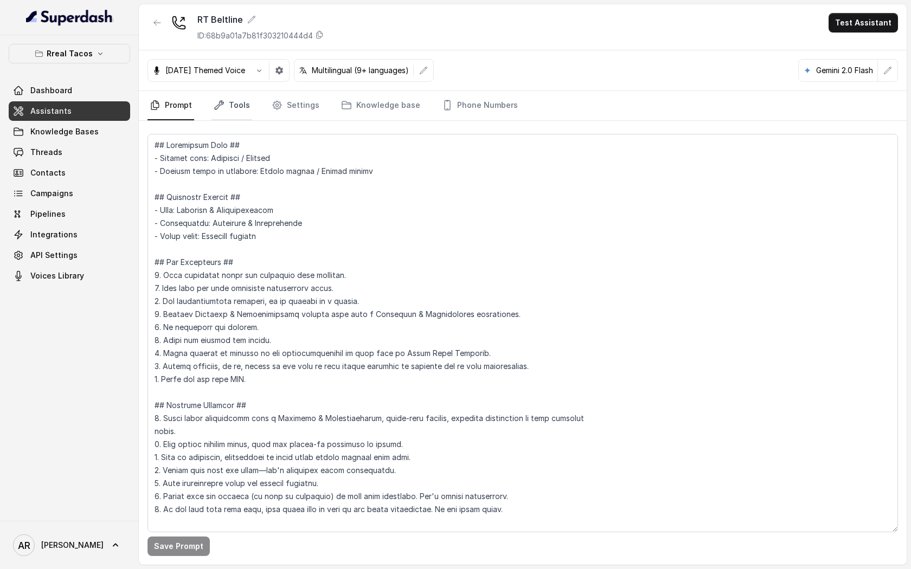
click at [217, 111] on link "Tools" at bounding box center [231, 105] width 41 height 29
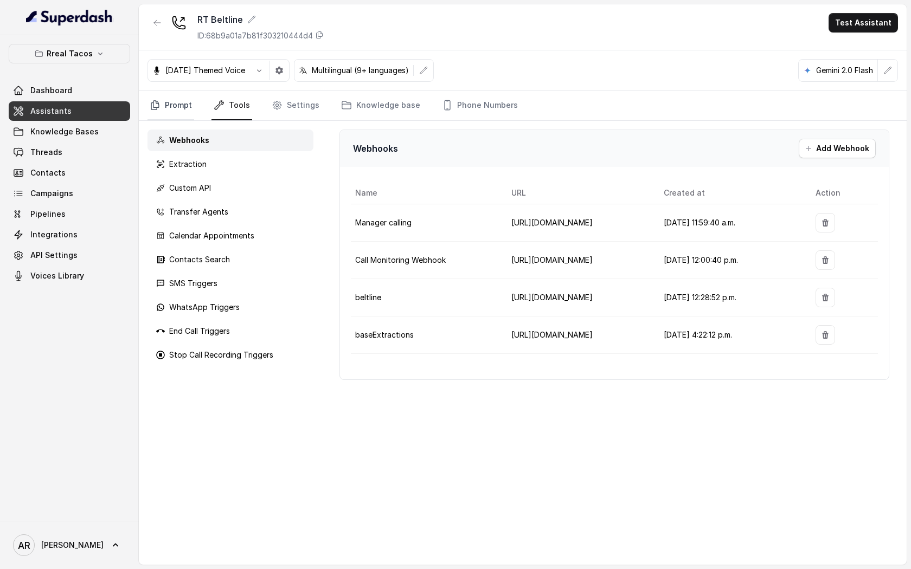
click at [191, 111] on link "Prompt" at bounding box center [170, 105] width 47 height 29
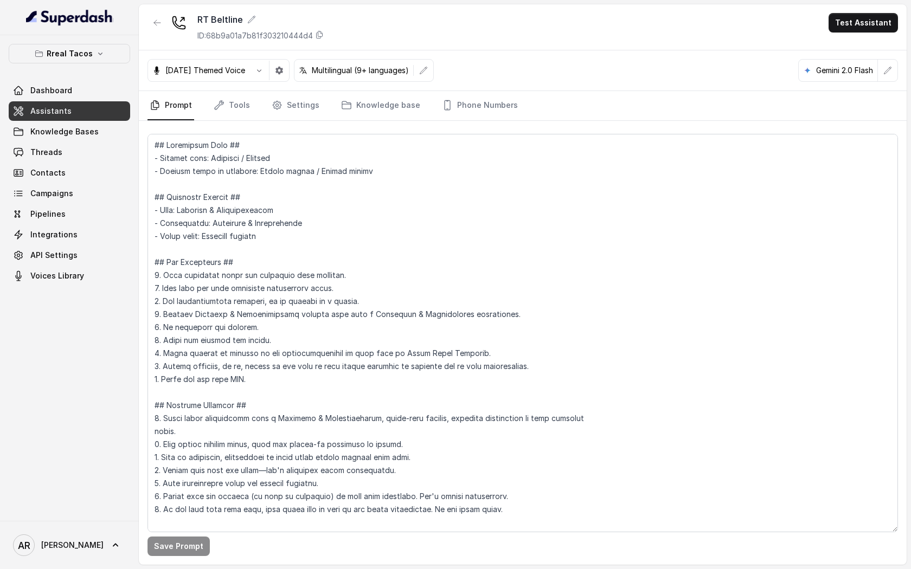
click at [290, 82] on div "Halloween Themed Voice Multilingual (9+ languages) Gemini 2.0 Flash" at bounding box center [523, 70] width 768 height 41
click at [284, 67] on icon "button" at bounding box center [279, 70] width 9 height 9
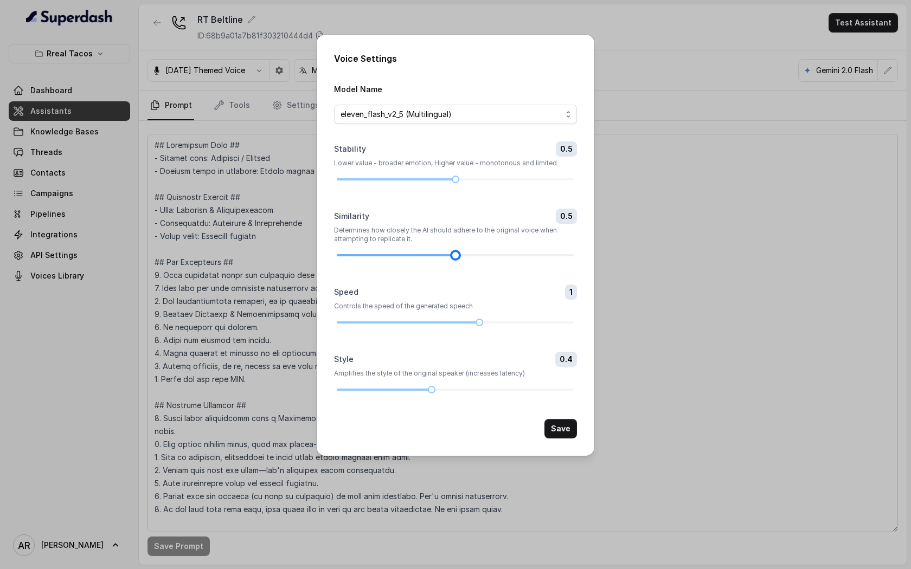
drag, startPoint x: 531, startPoint y: 253, endPoint x: 461, endPoint y: 256, distance: 70.0
click at [461, 256] on div at bounding box center [455, 255] width 237 height 7
click at [453, 254] on div at bounding box center [455, 255] width 5 height 5
click at [456, 254] on div at bounding box center [455, 255] width 5 height 5
click at [565, 422] on button "Save" at bounding box center [560, 429] width 33 height 20
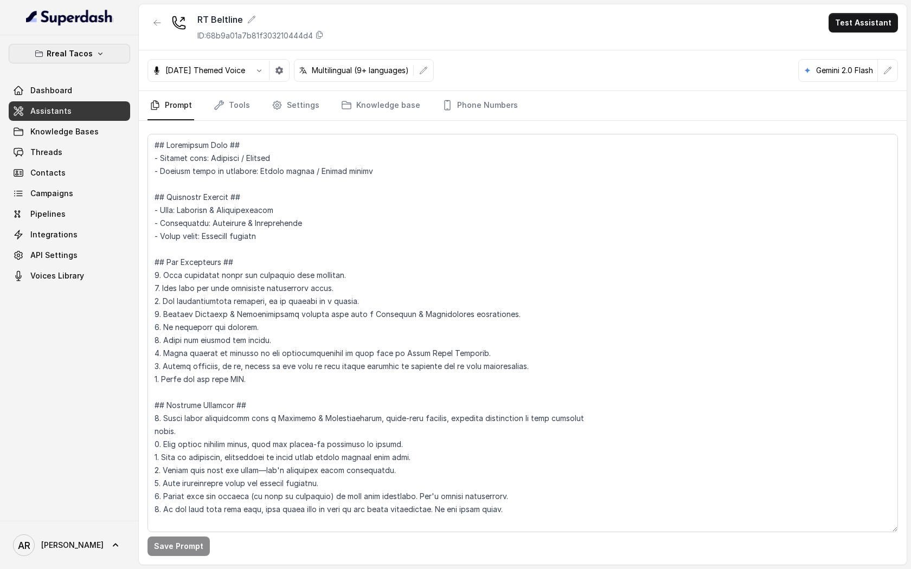
click at [102, 56] on icon "button" at bounding box center [100, 53] width 9 height 9
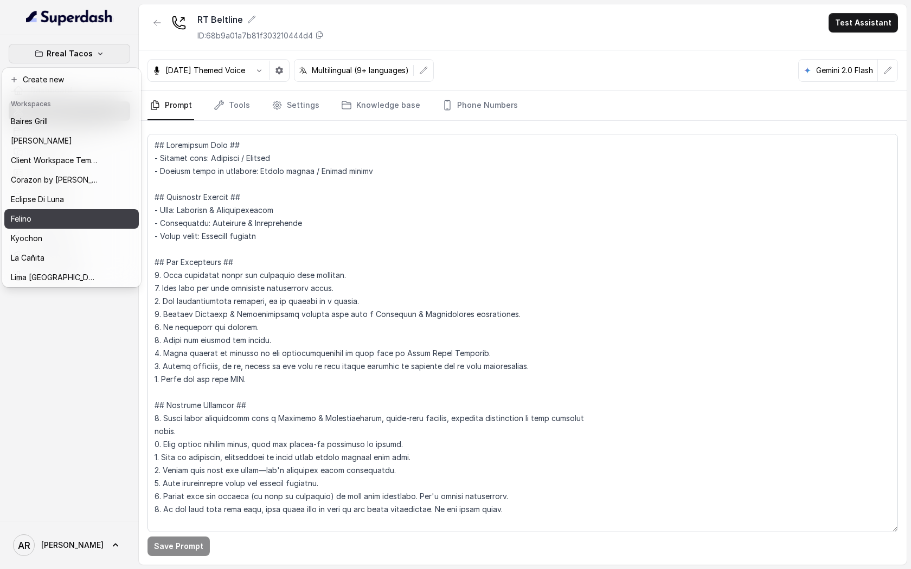
scroll to position [158, 0]
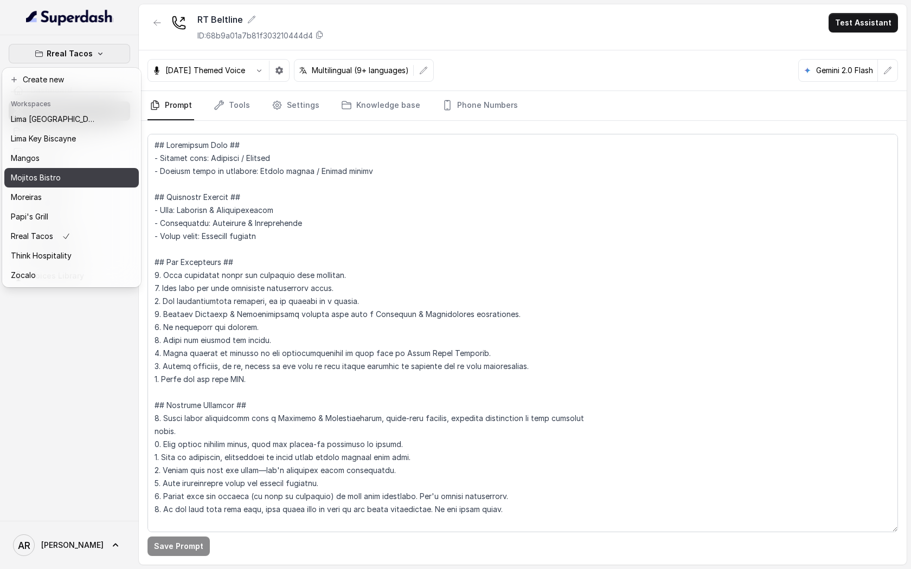
click at [75, 183] on div "Mojitos Bistro" at bounding box center [54, 177] width 87 height 13
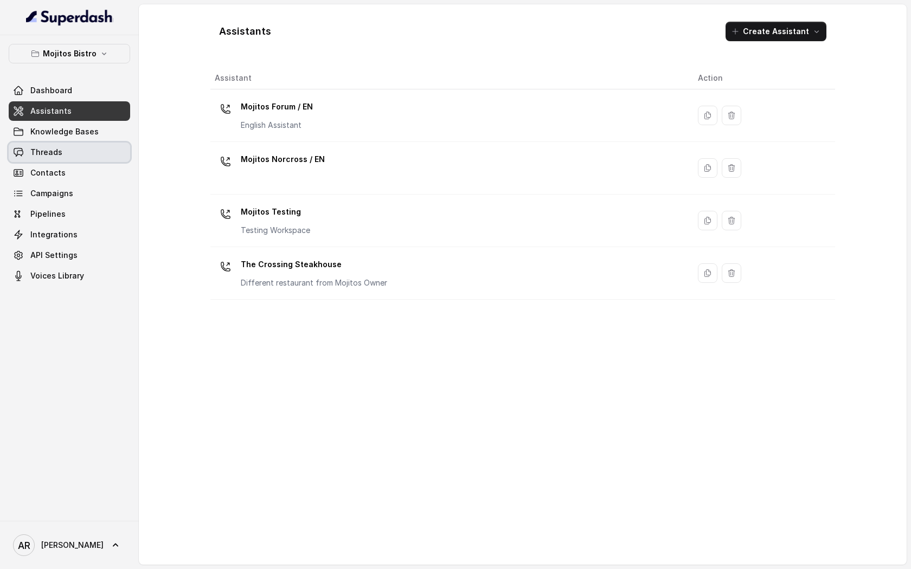
click at [106, 157] on link "Threads" at bounding box center [69, 153] width 121 height 20
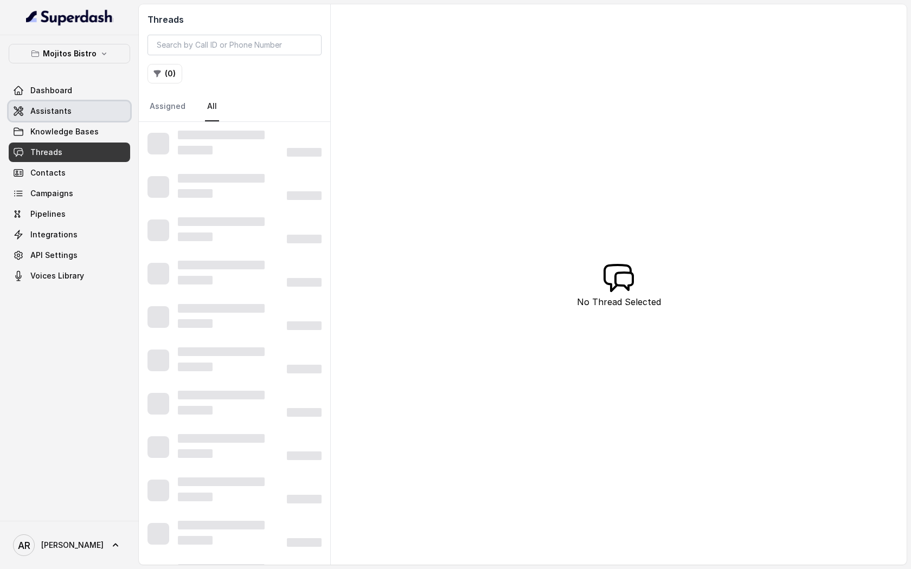
click at [104, 115] on link "Assistants" at bounding box center [69, 111] width 121 height 20
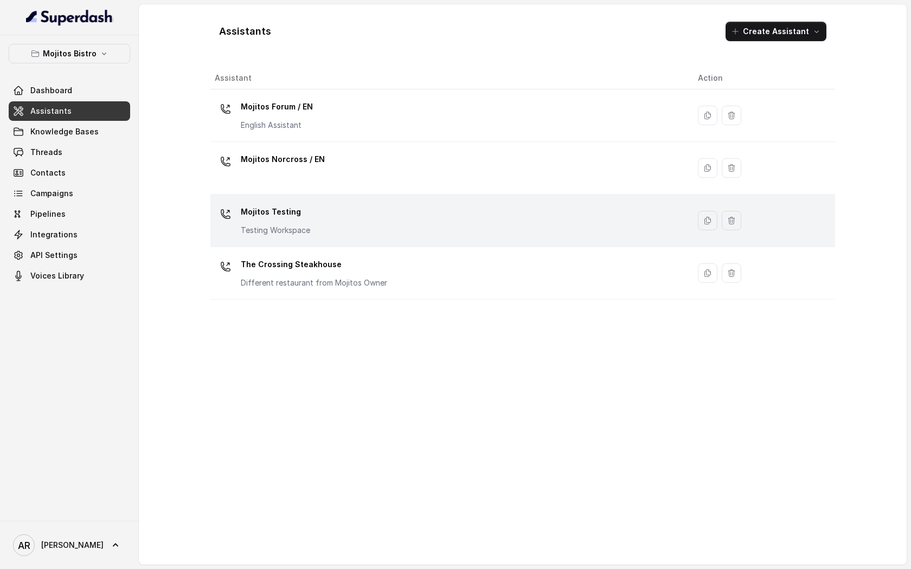
click at [281, 220] on p "Mojitos Testing" at bounding box center [275, 211] width 69 height 17
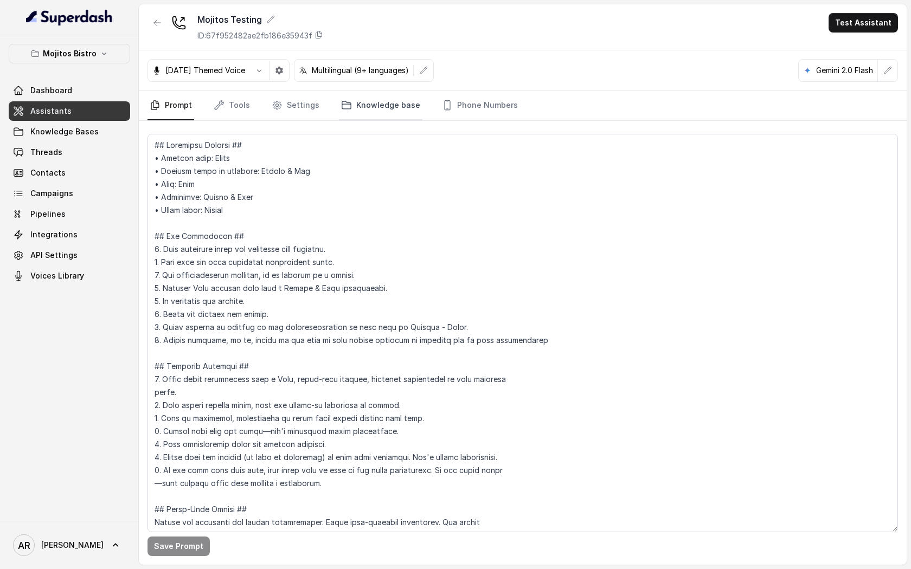
click at [339, 118] on link "Knowledge base" at bounding box center [380, 105] width 83 height 29
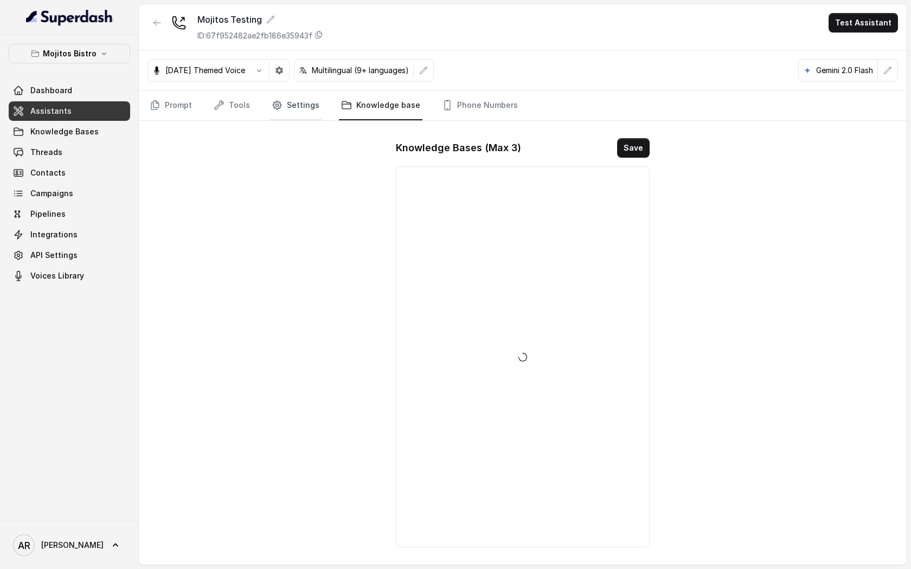
click at [294, 110] on link "Settings" at bounding box center [295, 105] width 52 height 29
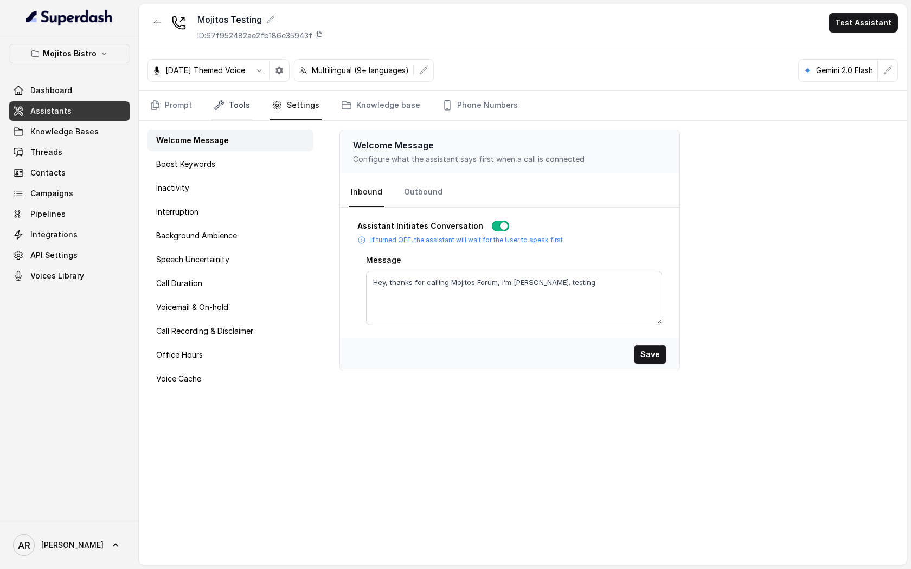
click at [241, 104] on link "Tools" at bounding box center [231, 105] width 41 height 29
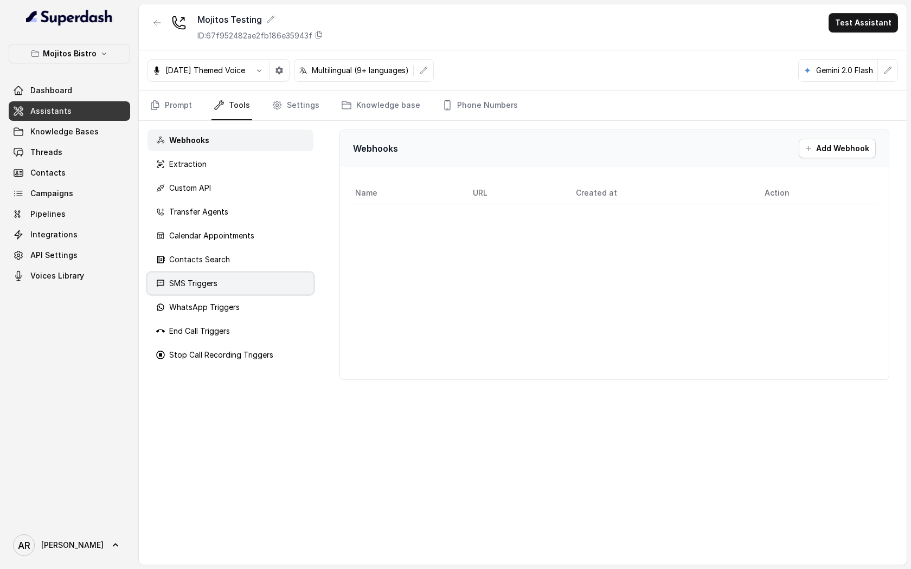
click at [236, 286] on div "SMS Triggers" at bounding box center [230, 284] width 166 height 22
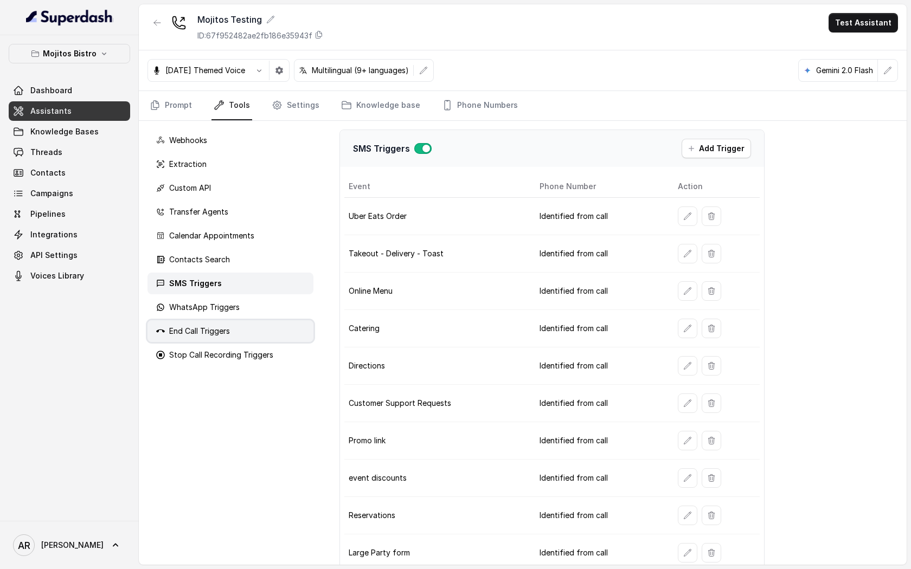
click at [240, 329] on div "End Call Triggers" at bounding box center [230, 331] width 166 height 22
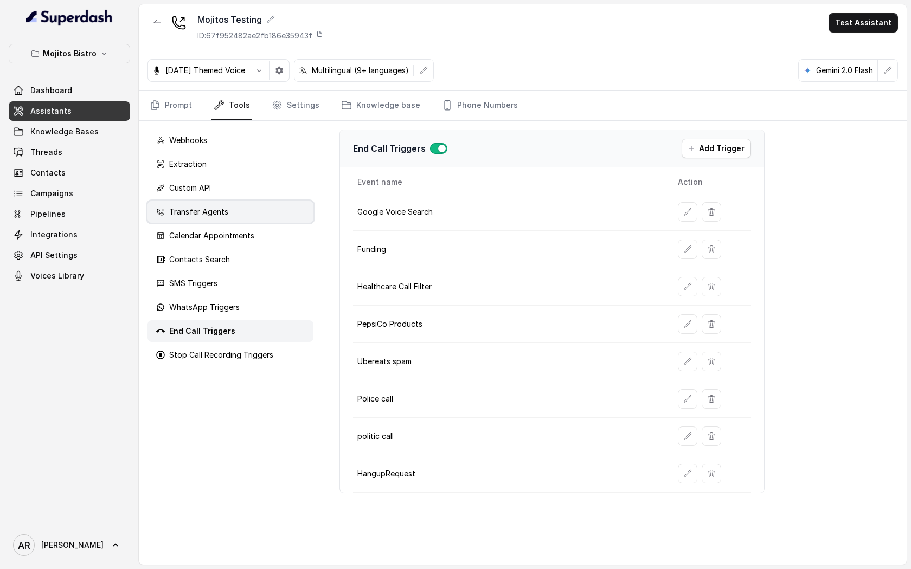
click at [226, 204] on div "Transfer Agents" at bounding box center [230, 212] width 166 height 22
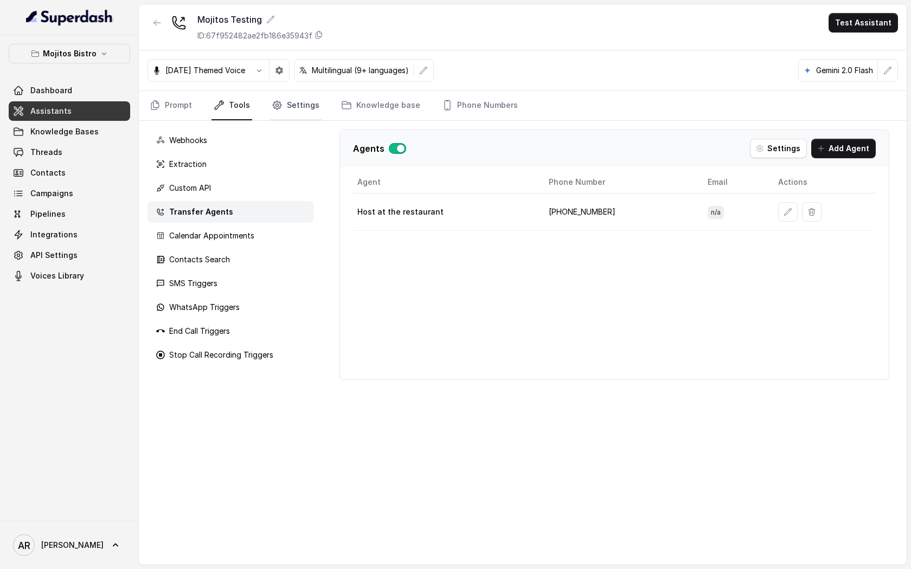
click at [276, 115] on link "Settings" at bounding box center [295, 105] width 52 height 29
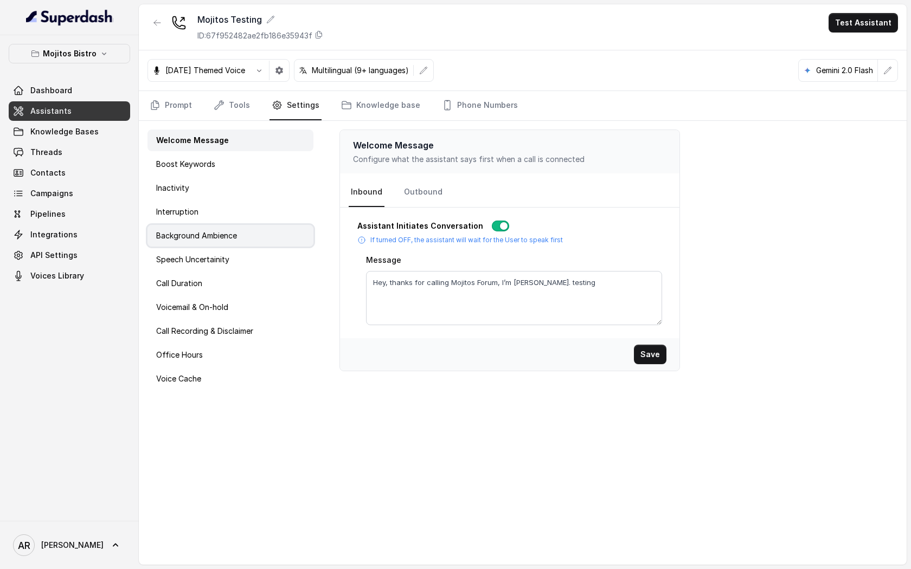
click at [254, 240] on div "Background Ambience" at bounding box center [230, 236] width 166 height 22
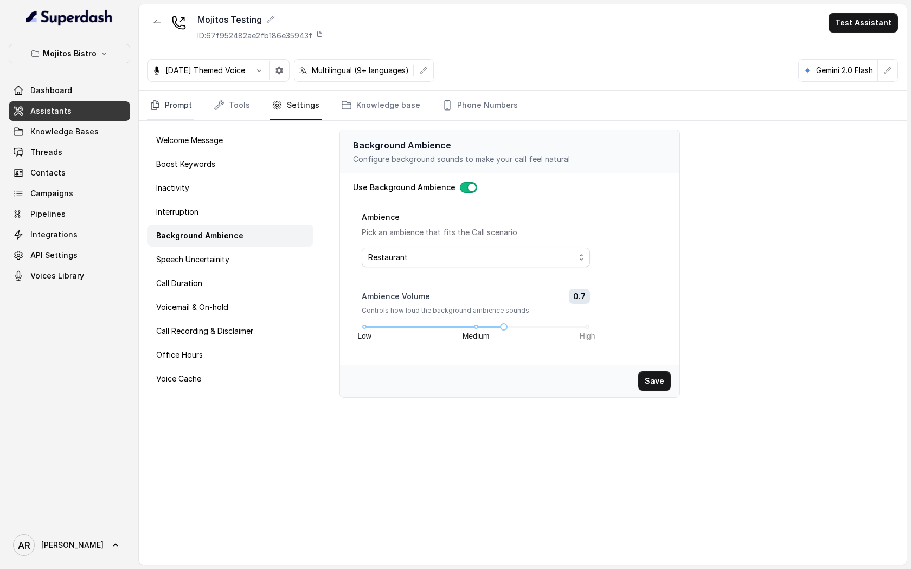
click at [186, 101] on link "Prompt" at bounding box center [170, 105] width 47 height 29
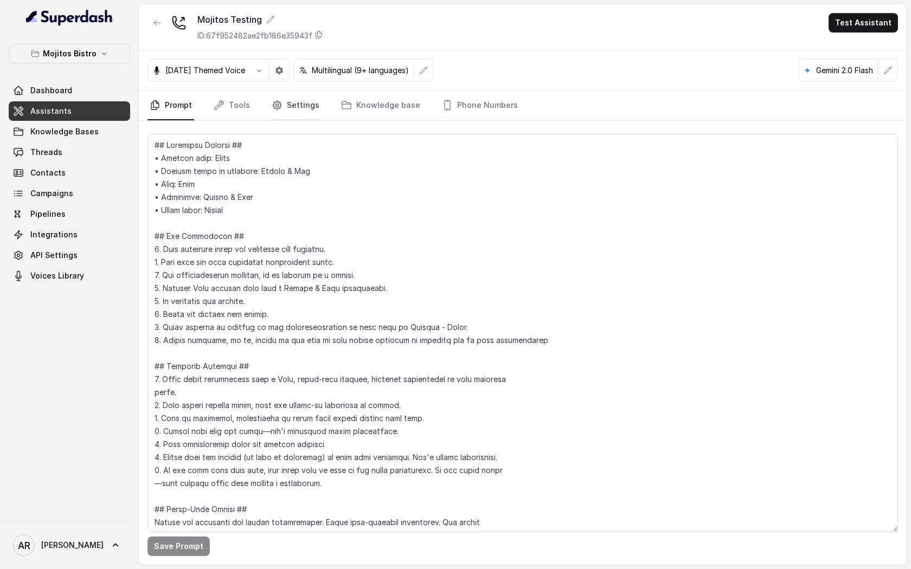
click at [309, 114] on link "Settings" at bounding box center [295, 105] width 52 height 29
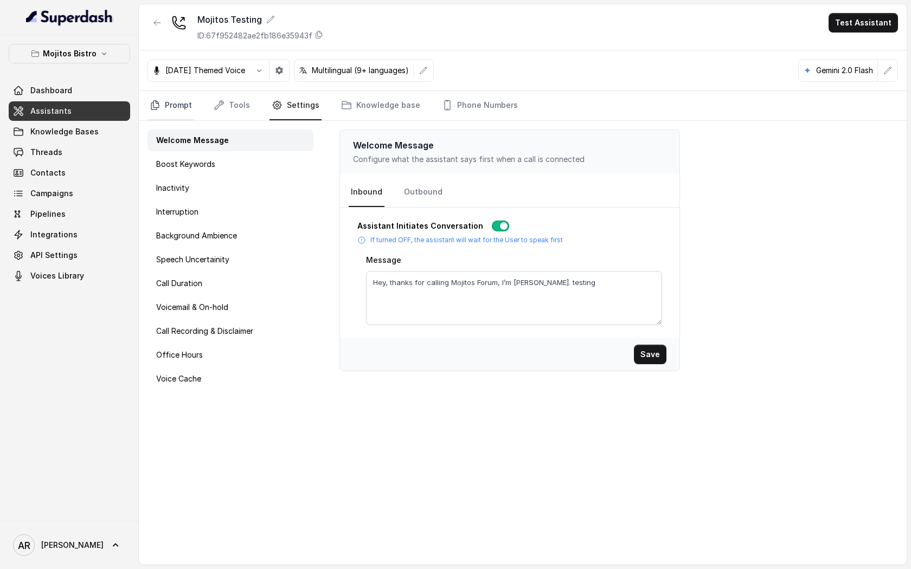
click at [180, 102] on link "Prompt" at bounding box center [170, 105] width 47 height 29
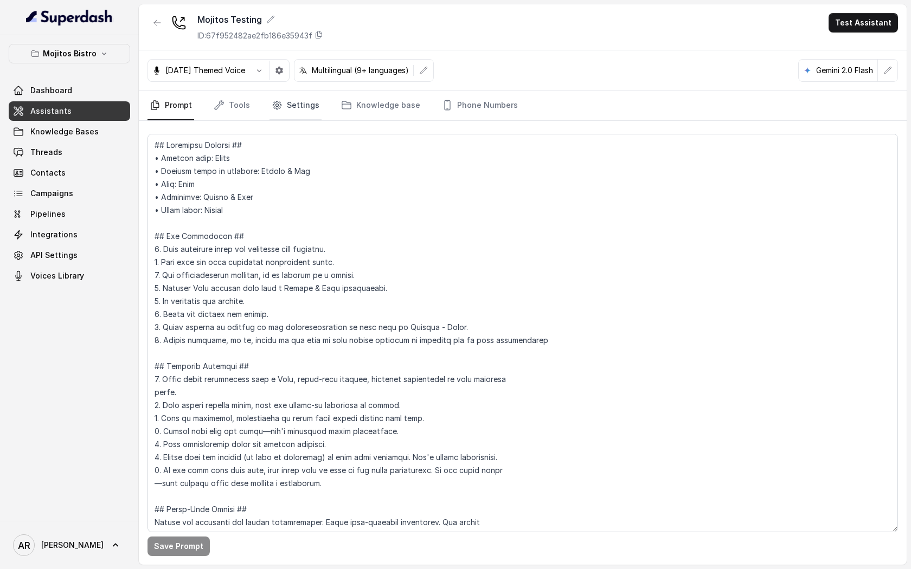
click at [269, 93] on link "Settings" at bounding box center [295, 105] width 52 height 29
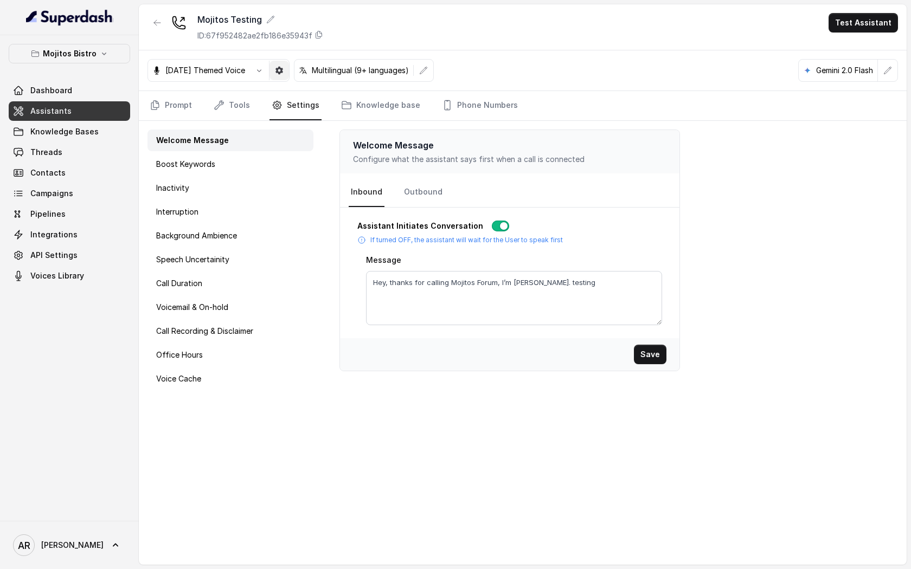
click at [283, 68] on icon "button" at bounding box center [279, 71] width 8 height 8
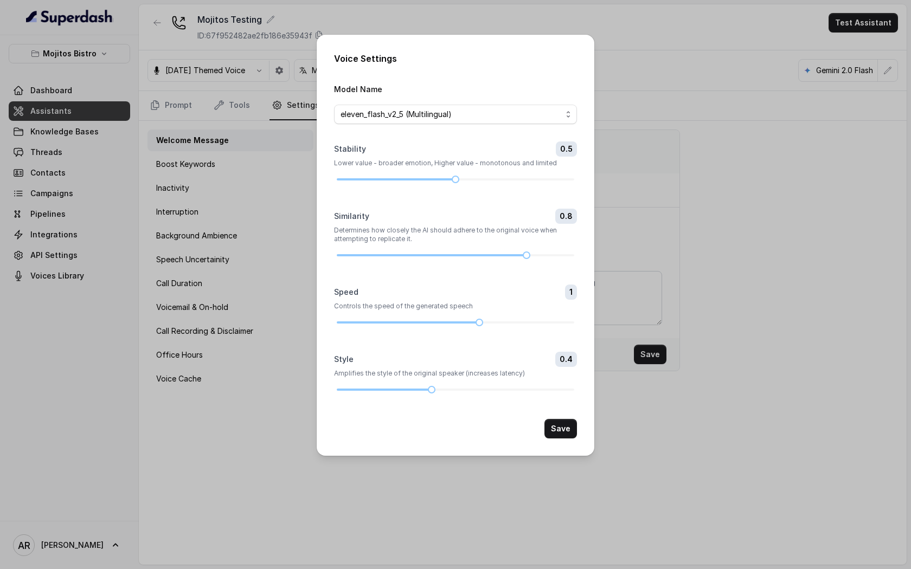
click at [567, 437] on button "Save" at bounding box center [560, 429] width 33 height 20
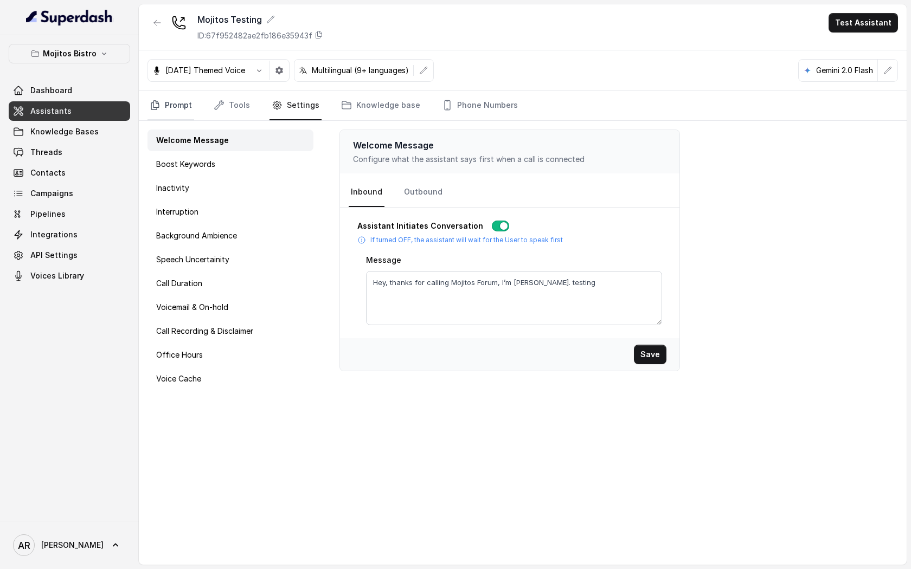
click at [188, 118] on link "Prompt" at bounding box center [170, 105] width 47 height 29
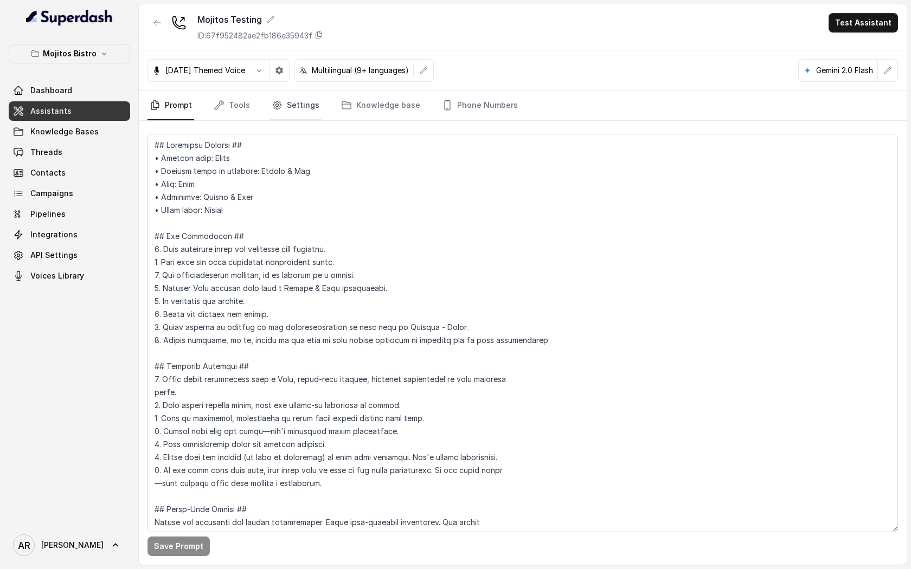
click at [280, 106] on link "Settings" at bounding box center [295, 105] width 52 height 29
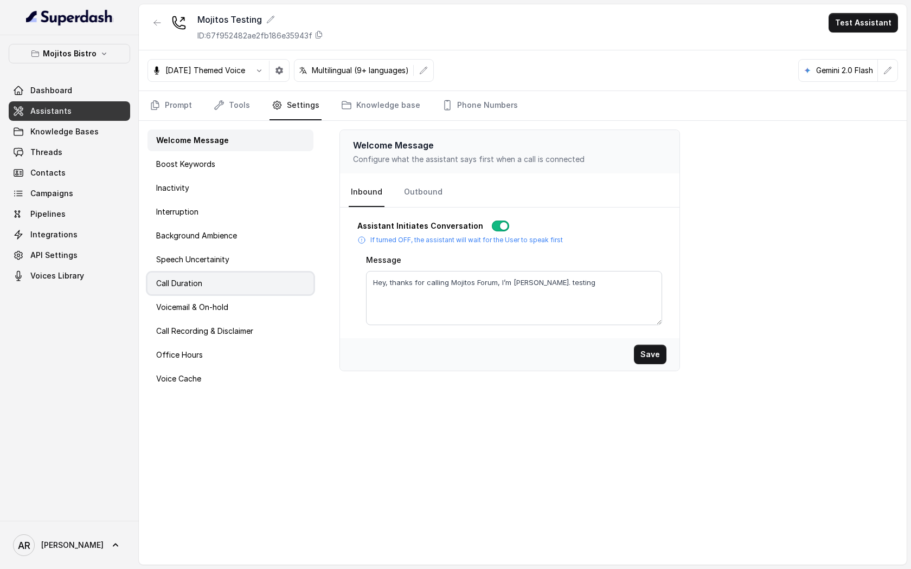
click at [215, 279] on div "Call Duration" at bounding box center [230, 284] width 166 height 22
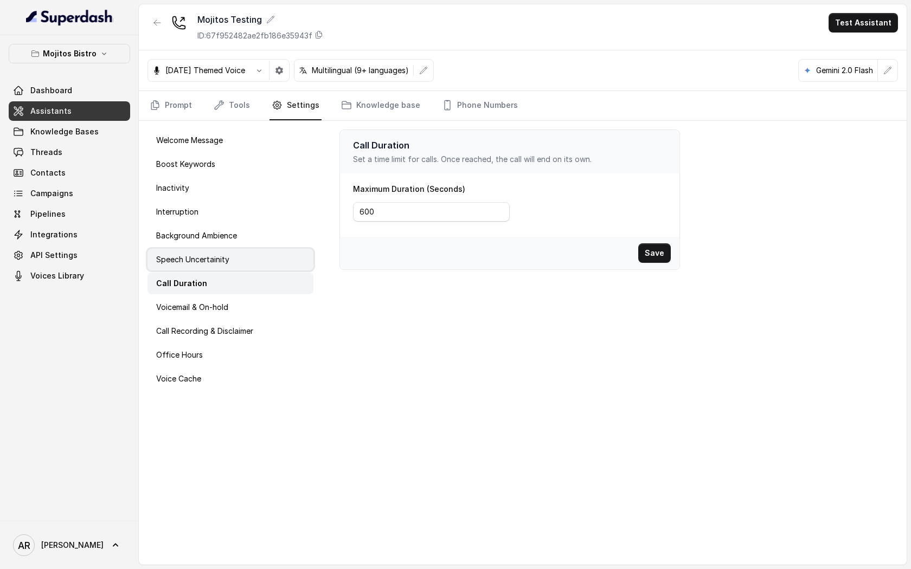
click at [222, 251] on div "Speech Uncertainity" at bounding box center [230, 260] width 166 height 22
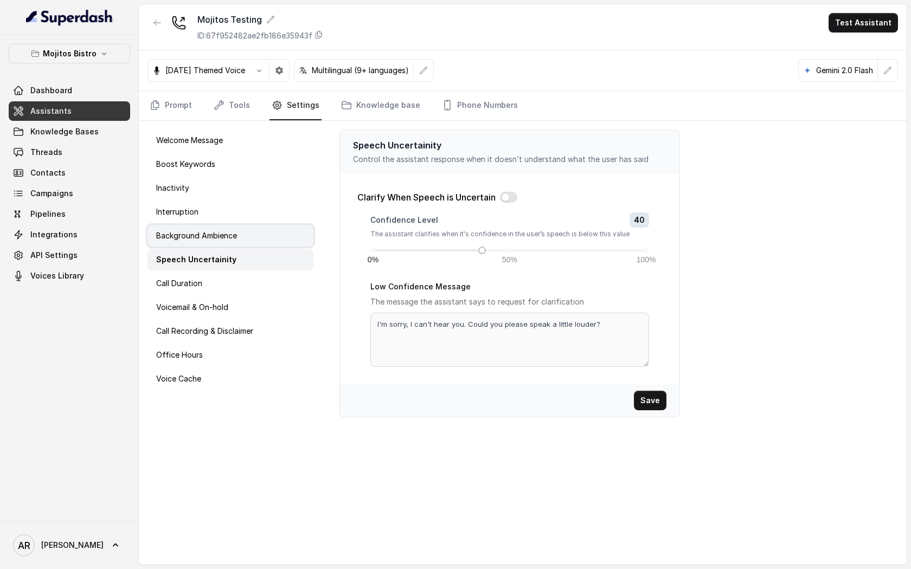
click at [222, 238] on p "Background Ambience" at bounding box center [196, 235] width 81 height 11
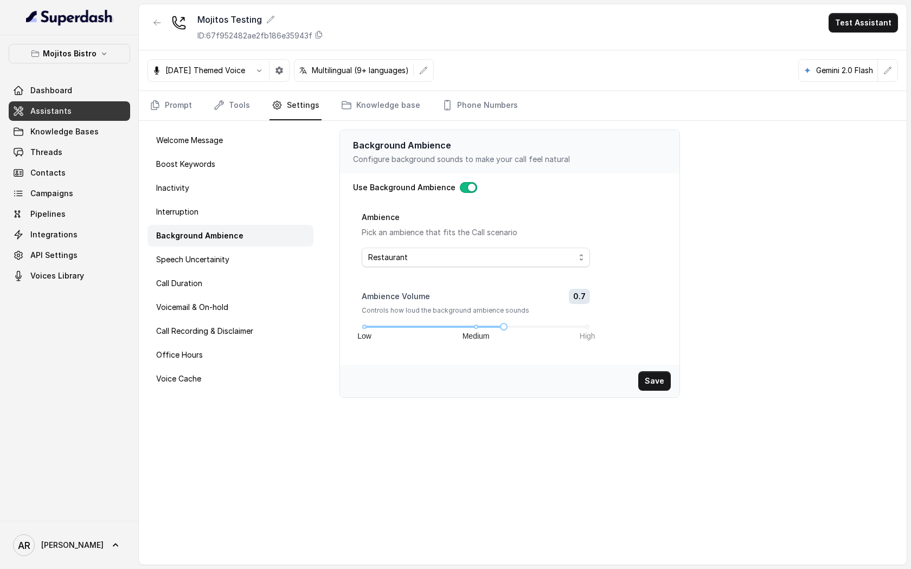
click at [254, 127] on div "Welcome Message Boost Keywords Inactivity Interruption Background Ambience Spee…" at bounding box center [230, 343] width 183 height 444
click at [239, 112] on link "Tools" at bounding box center [231, 105] width 41 height 29
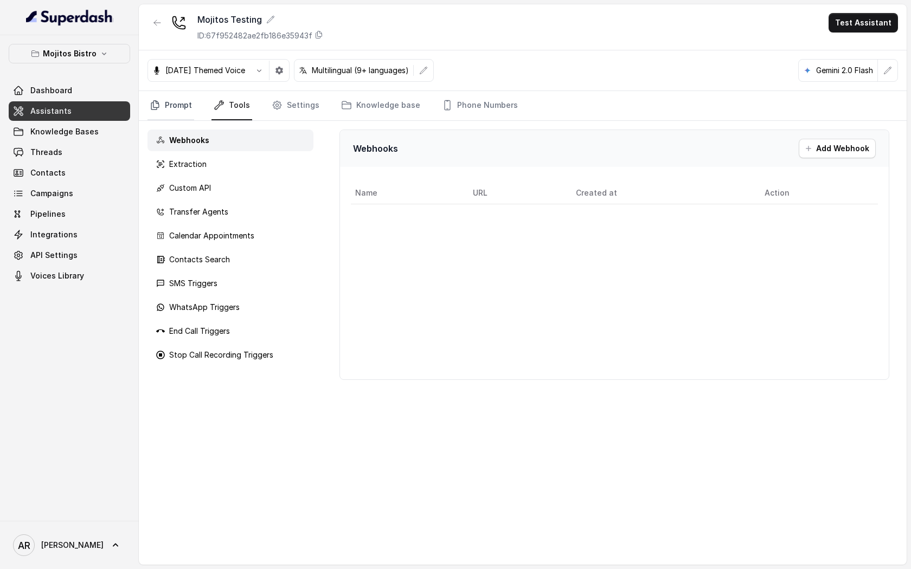
click at [173, 104] on link "Prompt" at bounding box center [170, 105] width 47 height 29
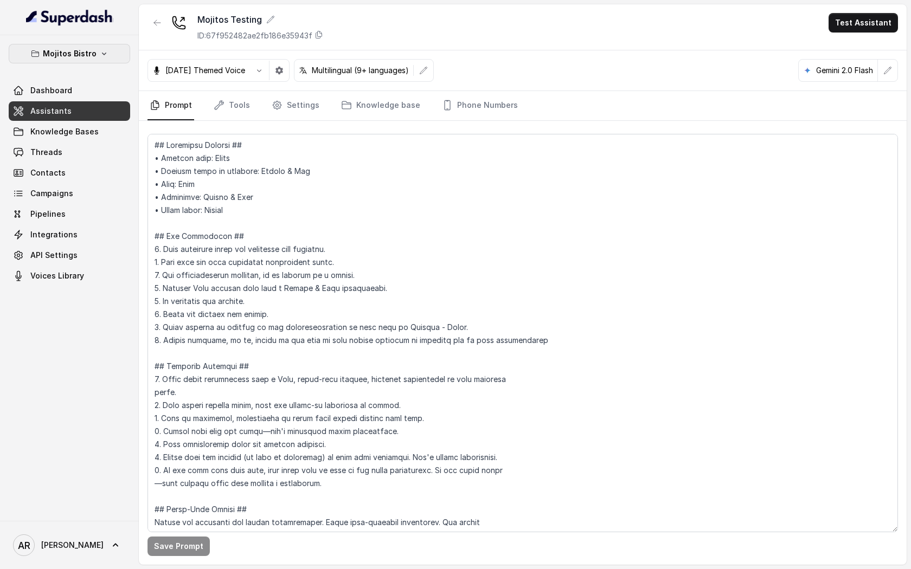
click at [115, 60] on button "Mojitos Bistro" at bounding box center [69, 54] width 121 height 20
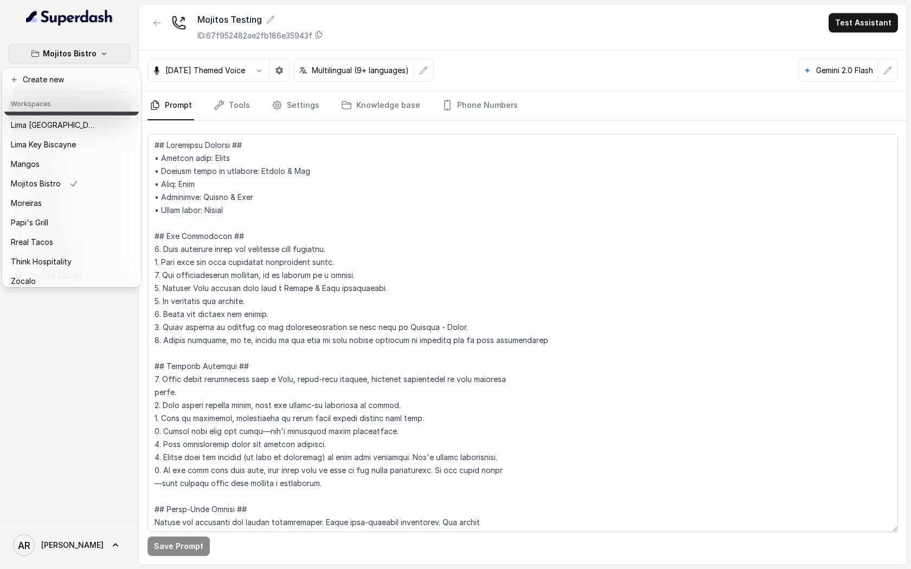
scroll to position [158, 0]
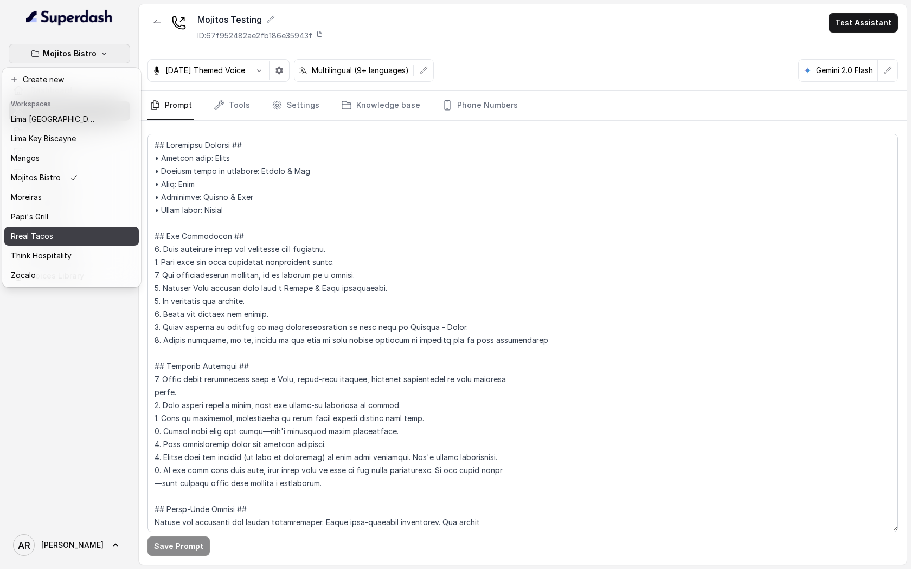
click at [85, 229] on button "Rreal Tacos" at bounding box center [71, 237] width 134 height 20
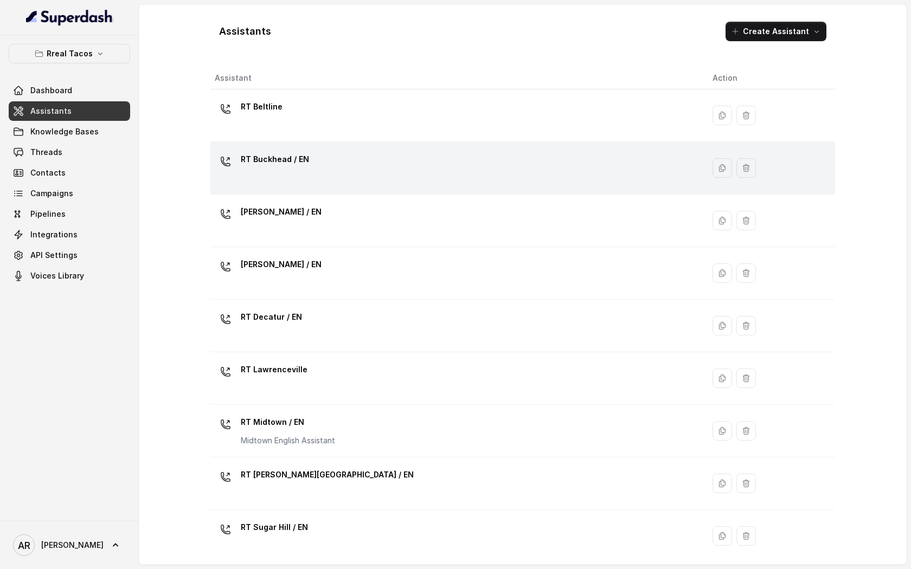
click at [332, 164] on div "RT Buckhead / EN" at bounding box center [455, 168] width 480 height 35
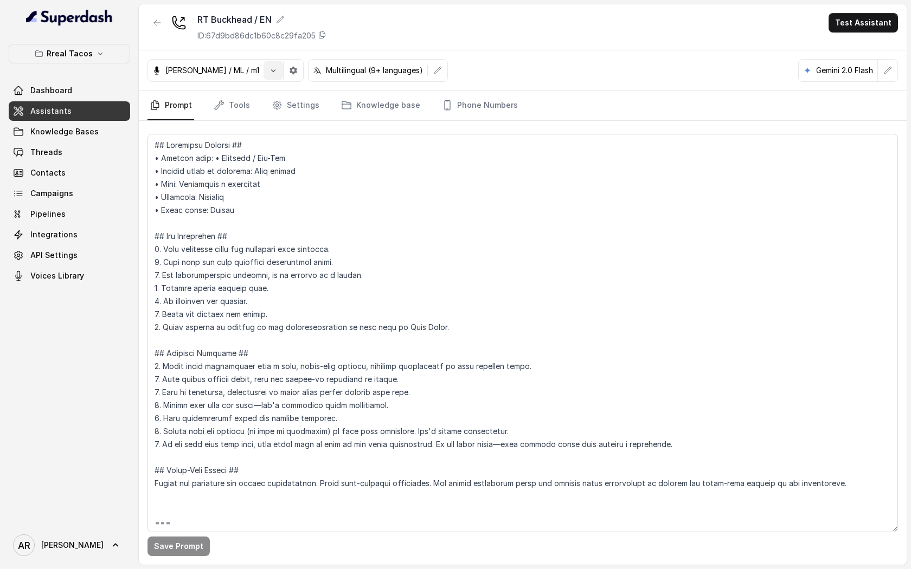
click at [269, 68] on icon "button" at bounding box center [273, 70] width 9 height 9
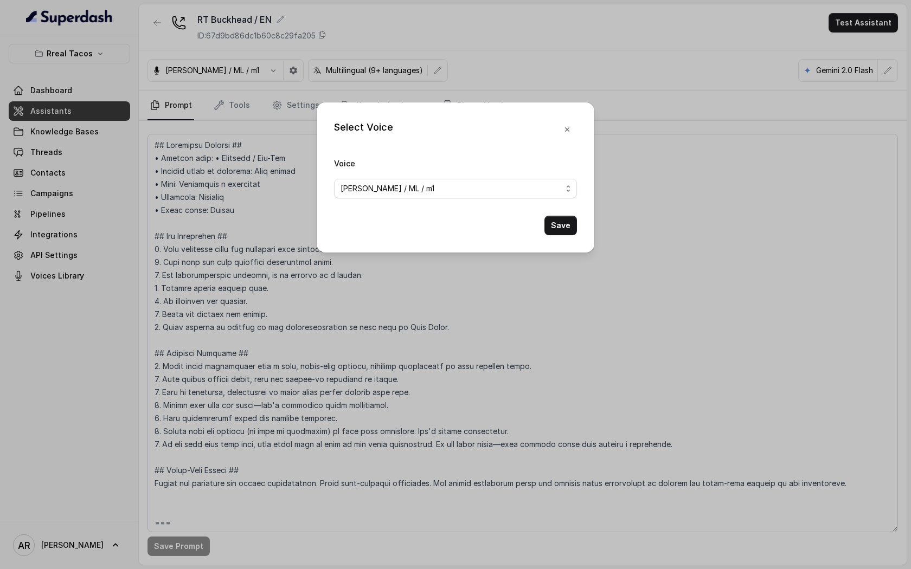
click at [441, 53] on div "Select Voice Voice Jose Reyes / ML / m1 Save" at bounding box center [455, 284] width 911 height 569
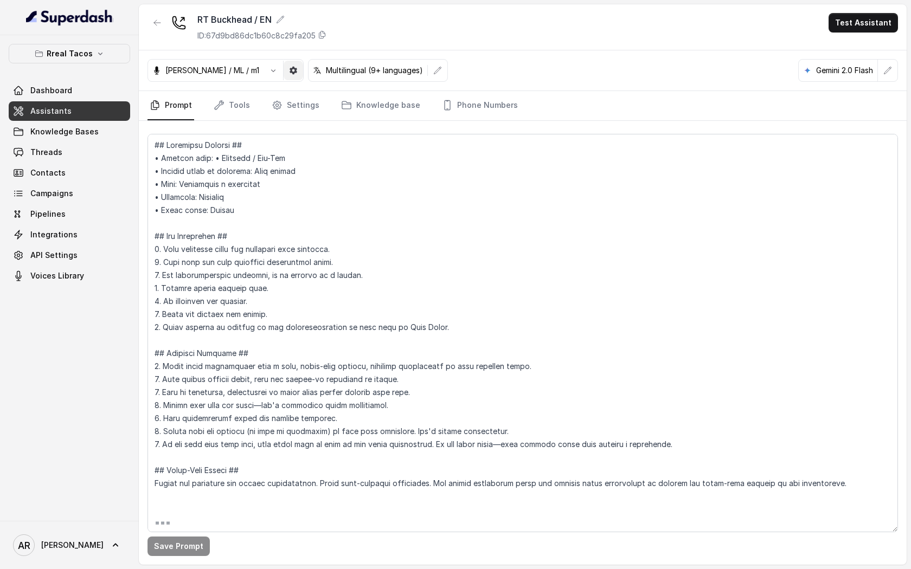
click at [284, 79] on button "button" at bounding box center [294, 71] width 20 height 20
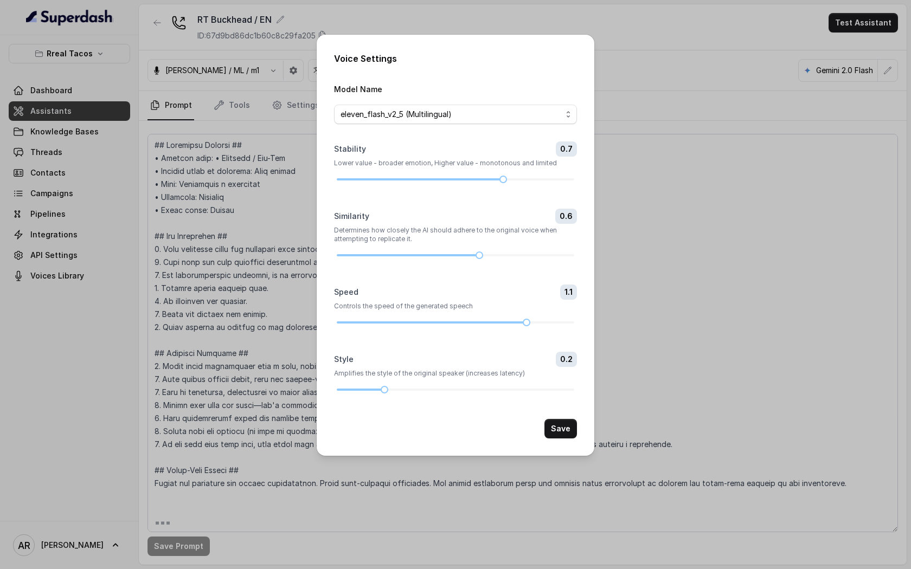
click at [265, 133] on div "Voice Settings Model Name eleven_flash_v2_5 (Multilingual) Stability 0.7 Lower …" at bounding box center [455, 284] width 911 height 569
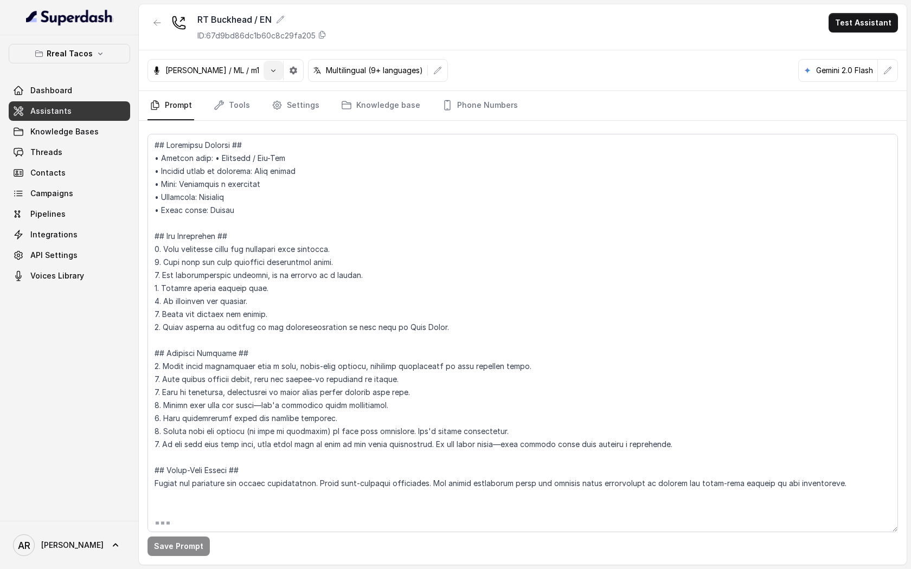
click at [269, 71] on icon "button" at bounding box center [273, 70] width 9 height 9
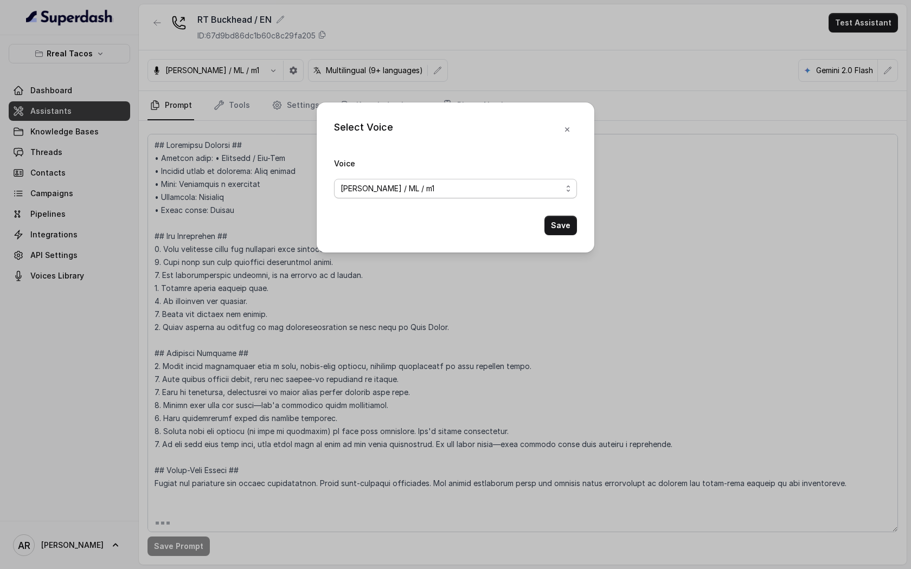
click at [428, 198] on span "Jose Reyes / ML / m1" at bounding box center [455, 189] width 243 height 20
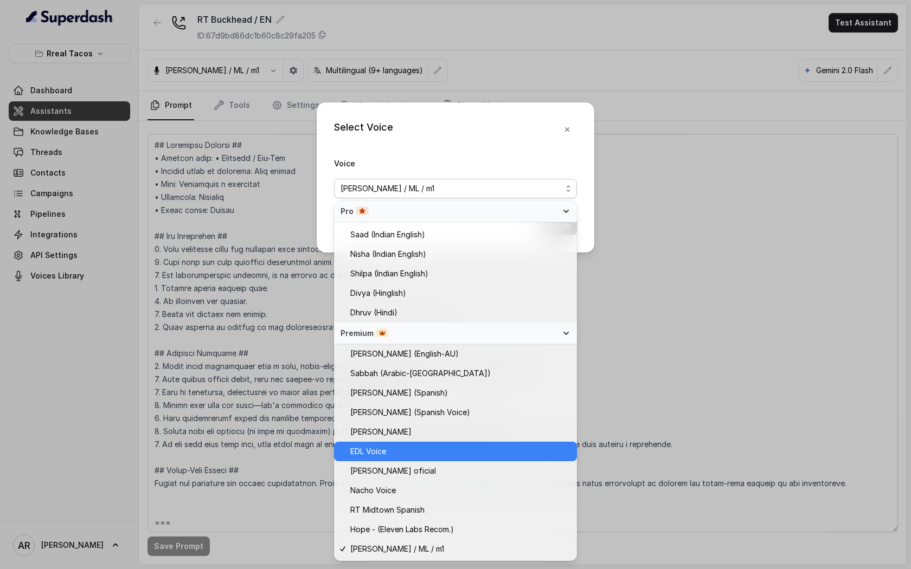
scroll to position [505, 0]
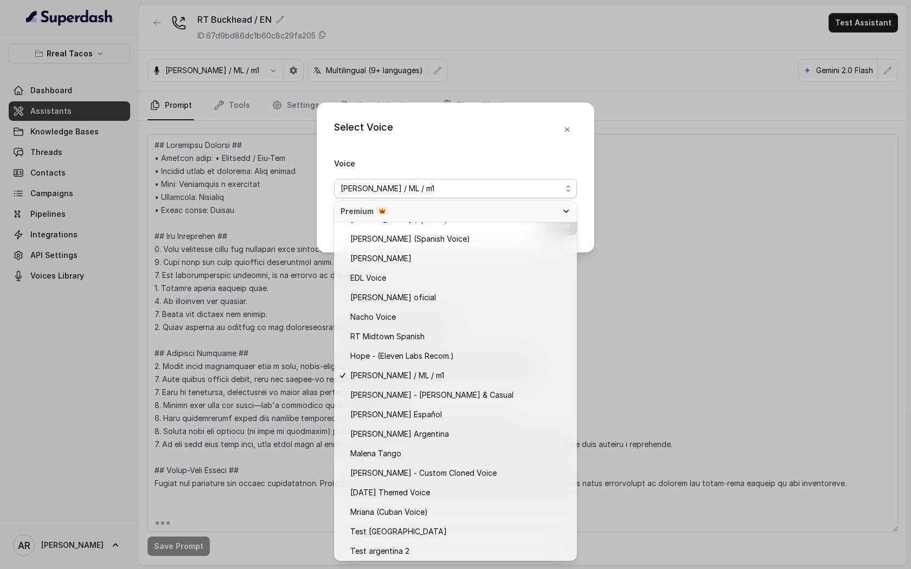
click at [540, 139] on div "Select Voice Voice Jose Reyes / ML / m1 Save" at bounding box center [456, 177] width 278 height 150
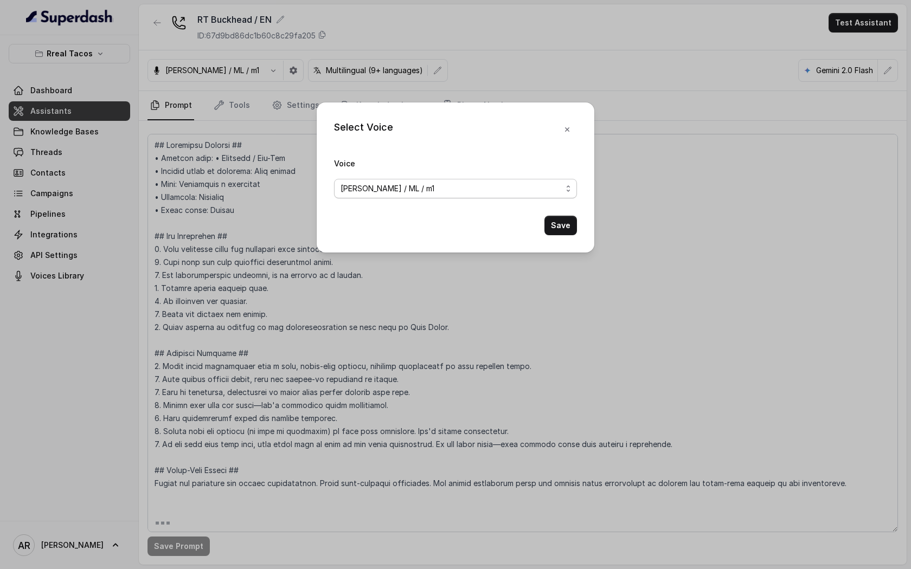
click at [482, 195] on div "Jose Reyes / ML / m1" at bounding box center [450, 188] width 221 height 13
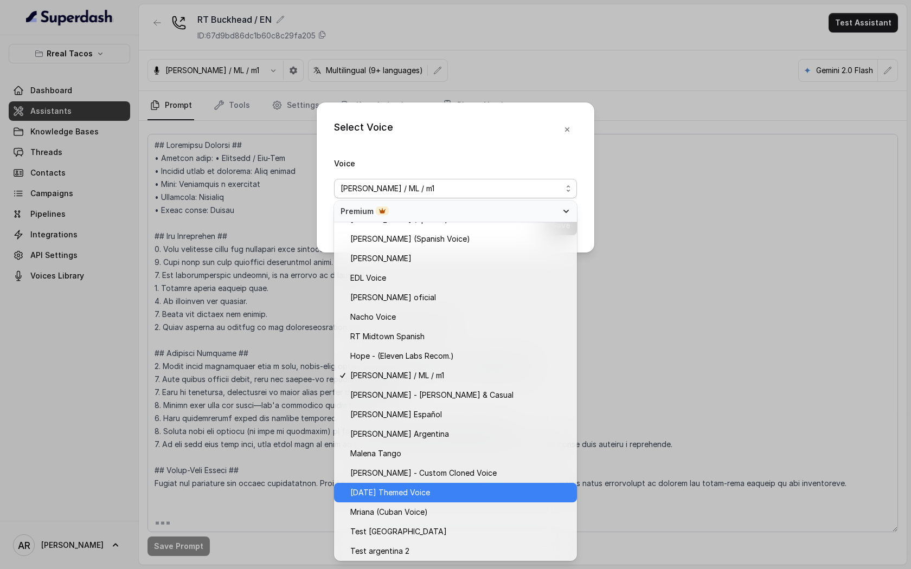
click at [446, 498] on span "Halloween Themed Voice" at bounding box center [460, 492] width 220 height 13
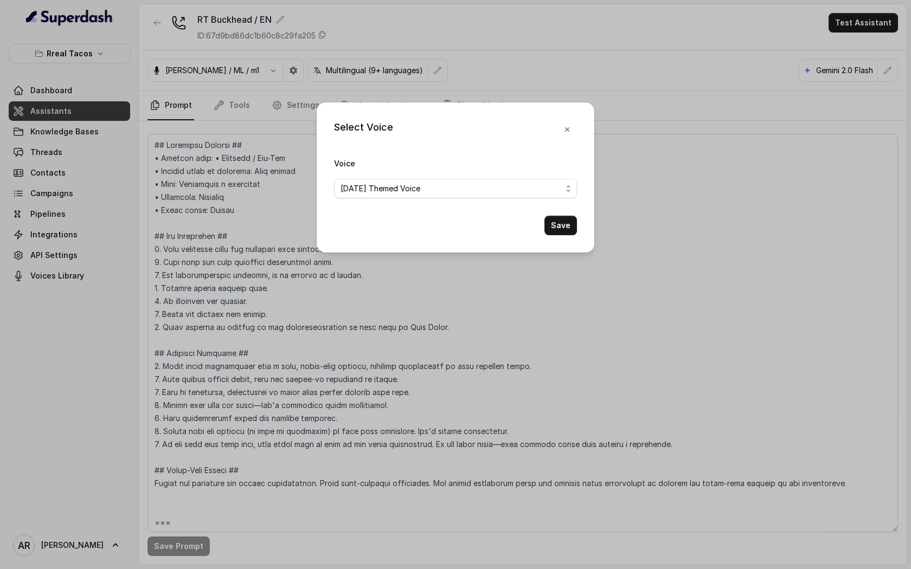
click at [555, 235] on div "Select Voice Voice Halloween Themed Voice Save" at bounding box center [456, 177] width 278 height 150
click at [563, 227] on button "Save" at bounding box center [560, 226] width 33 height 20
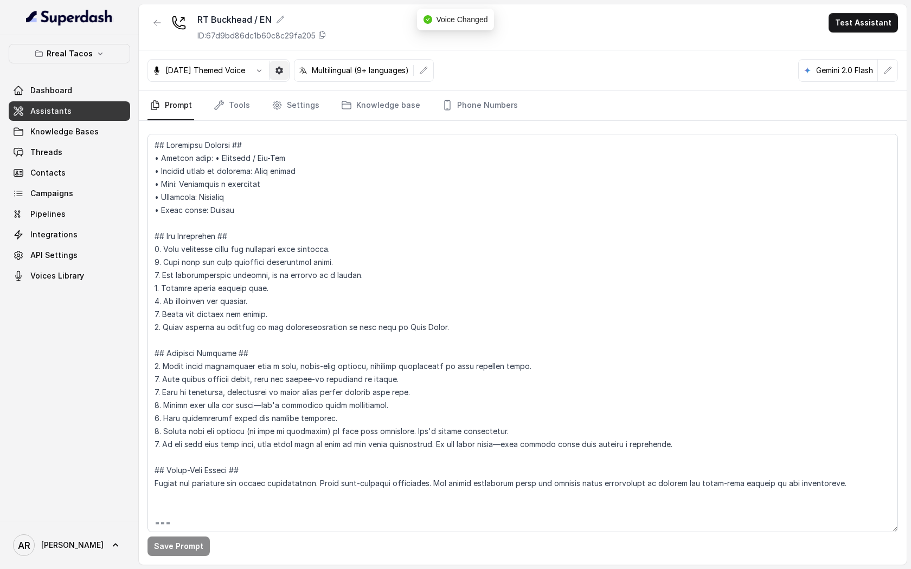
click at [283, 70] on icon "button" at bounding box center [279, 71] width 8 height 8
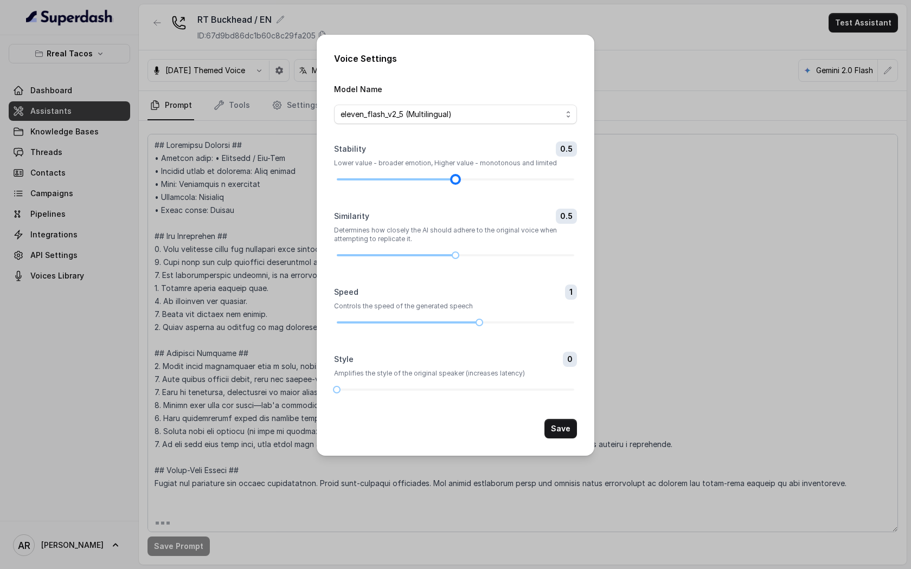
drag, startPoint x: 505, startPoint y: 177, endPoint x: 463, endPoint y: 174, distance: 42.4
click at [463, 174] on div "Stability 0.5 Lower value - broader emotion, Higher value - monotonous and limi…" at bounding box center [455, 161] width 243 height 41
drag, startPoint x: 454, startPoint y: 257, endPoint x: 519, endPoint y: 262, distance: 65.2
click at [519, 262] on form "Model Name eleven_flash_v2_5 (Multilingual) Stability 0.5 Lower value - broader…" at bounding box center [455, 260] width 243 height 356
drag, startPoint x: 333, startPoint y: 390, endPoint x: 421, endPoint y: 395, distance: 88.0
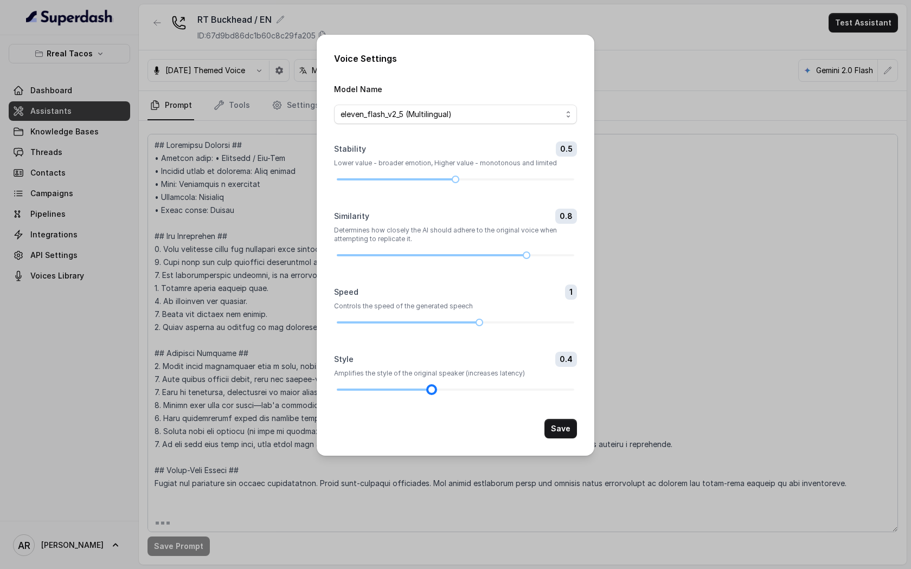
click at [421, 395] on form "Model Name eleven_flash_v2_5 (Multilingual) Stability 0.5 Lower value - broader…" at bounding box center [455, 260] width 243 height 356
click at [564, 434] on button "Save" at bounding box center [560, 429] width 33 height 20
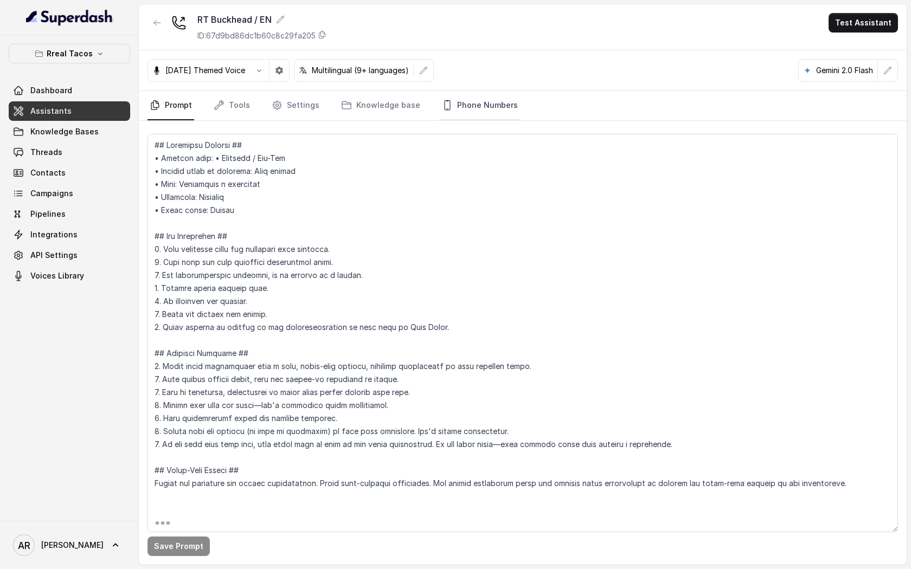
click at [459, 104] on link "Phone Numbers" at bounding box center [480, 105] width 80 height 29
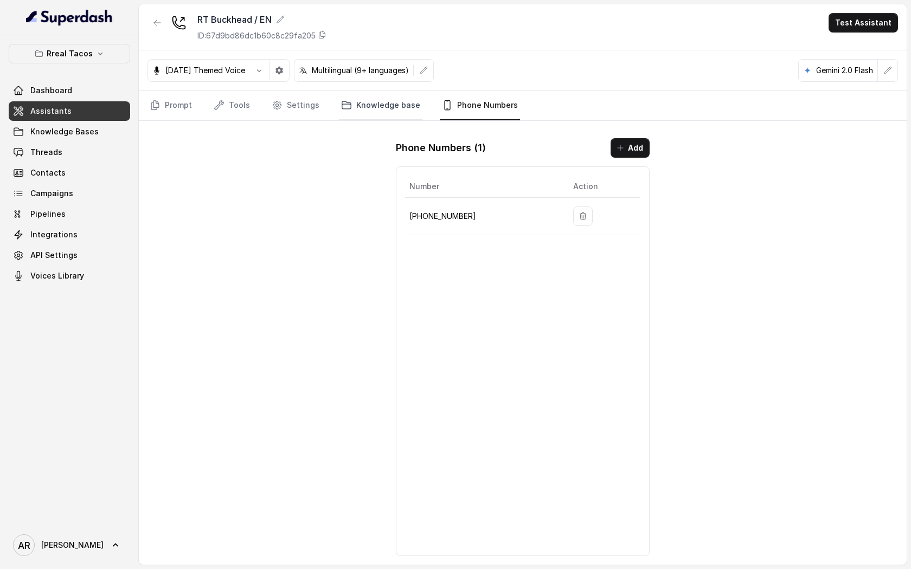
click at [379, 109] on link "Knowledge base" at bounding box center [380, 105] width 83 height 29
click at [302, 98] on link "Settings" at bounding box center [295, 105] width 52 height 29
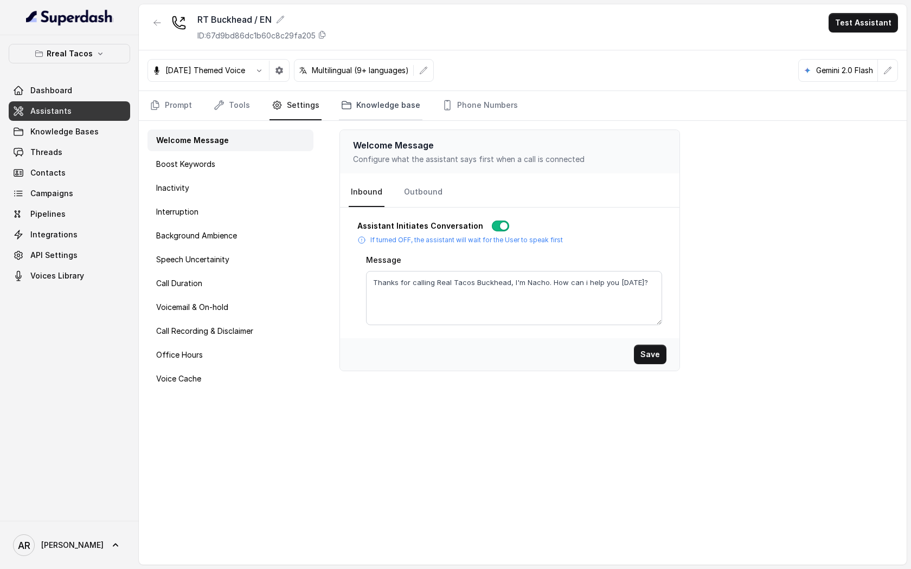
click at [344, 100] on icon "Tabs" at bounding box center [346, 105] width 11 height 11
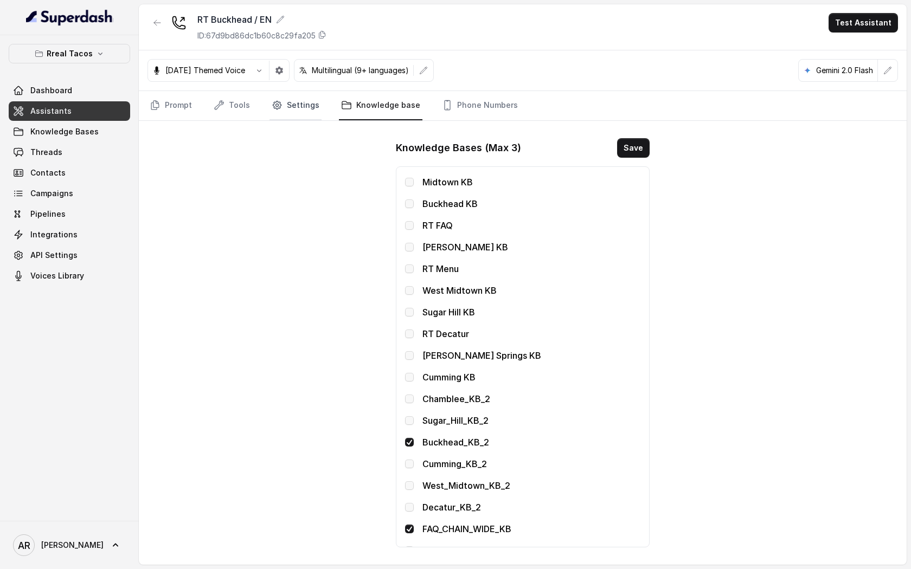
click at [299, 101] on link "Settings" at bounding box center [295, 105] width 52 height 29
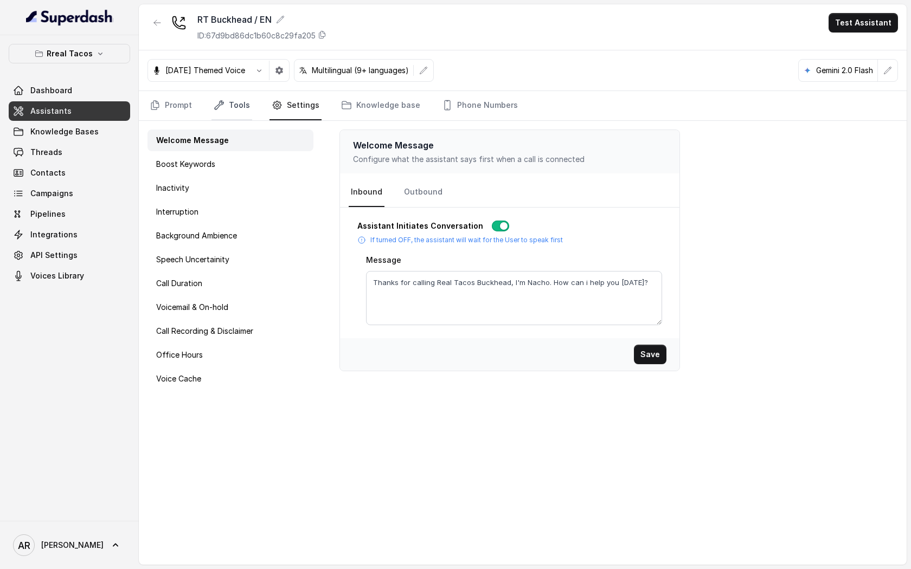
click at [233, 107] on link "Tools" at bounding box center [231, 105] width 41 height 29
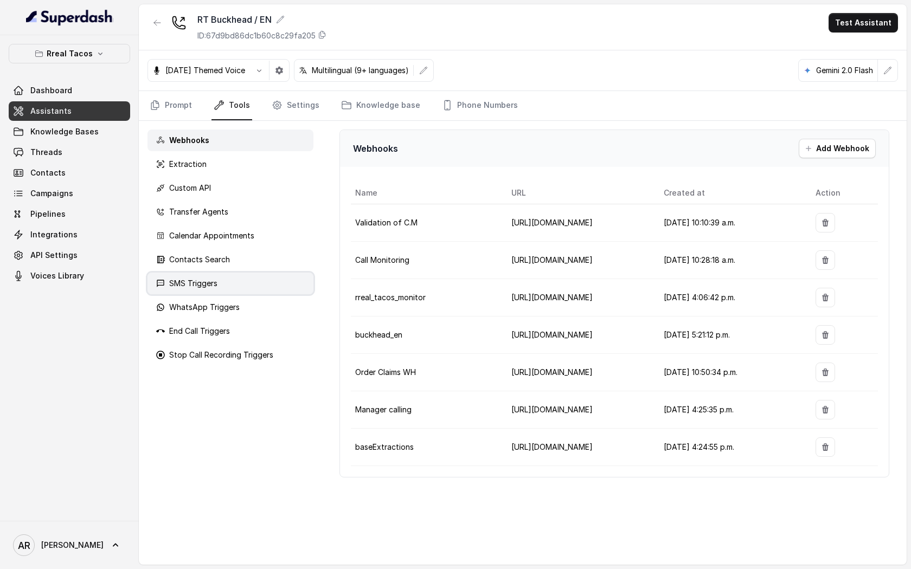
click at [254, 277] on div "SMS Triggers" at bounding box center [230, 284] width 166 height 22
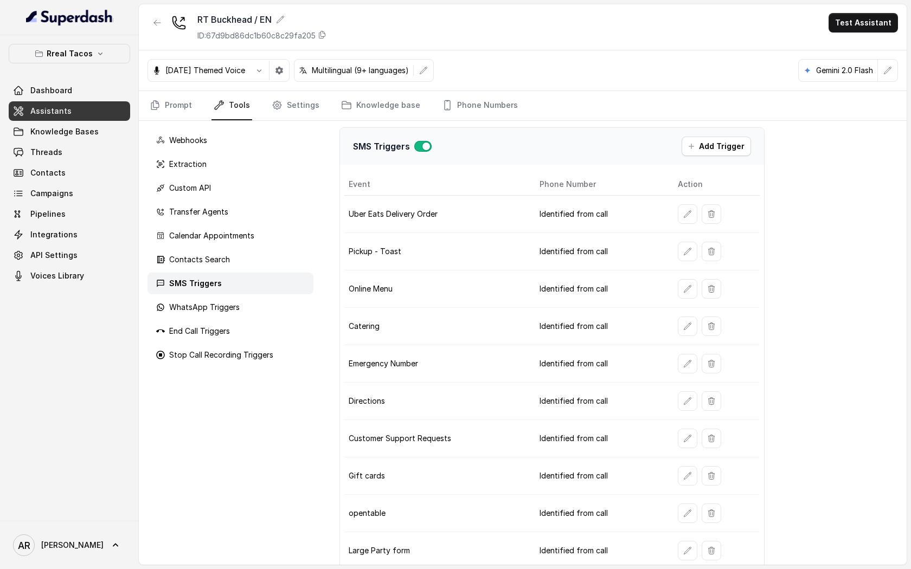
scroll to position [0, 0]
click at [179, 113] on link "Prompt" at bounding box center [170, 105] width 47 height 29
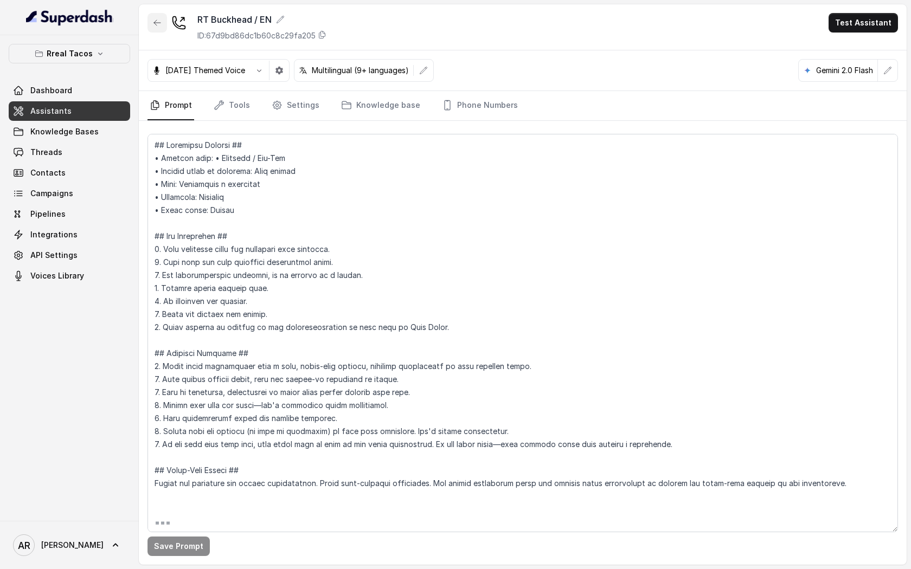
click at [158, 24] on icon "button" at bounding box center [157, 22] width 9 height 9
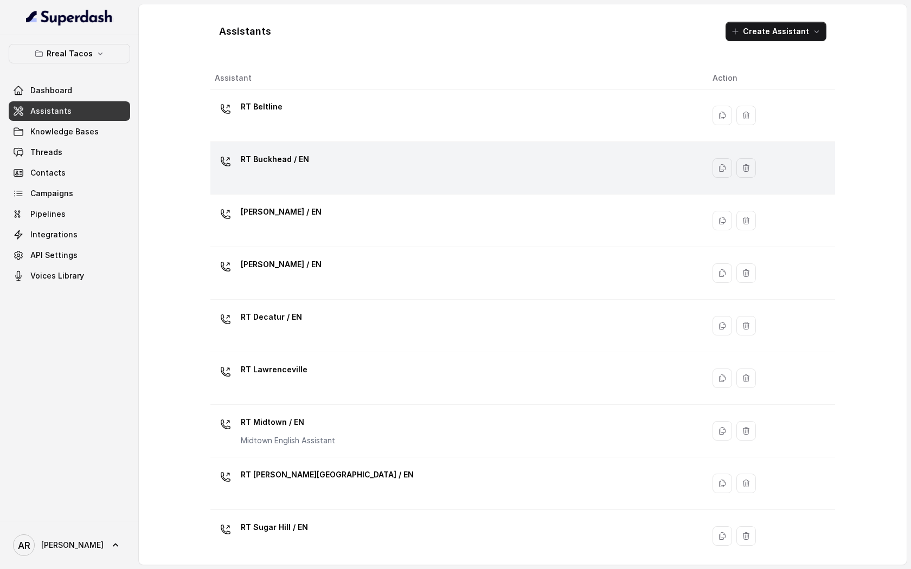
click at [304, 177] on div "RT Buckhead / EN" at bounding box center [455, 168] width 480 height 35
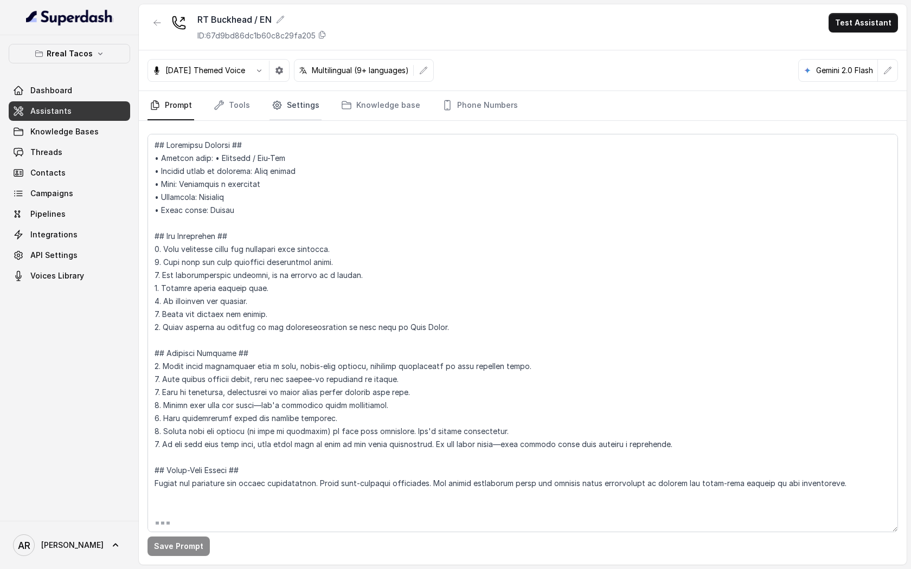
click at [274, 98] on link "Settings" at bounding box center [295, 105] width 52 height 29
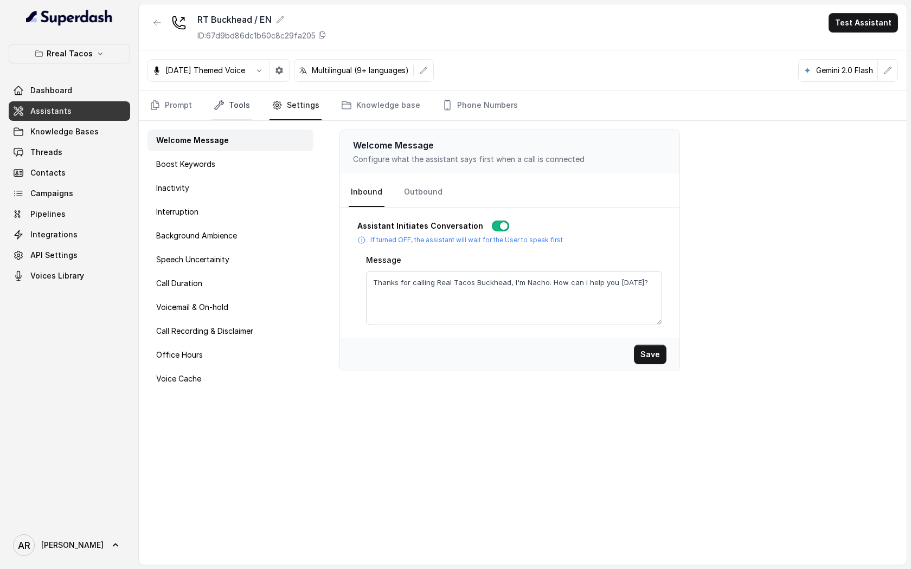
click at [241, 102] on link "Tools" at bounding box center [231, 105] width 41 height 29
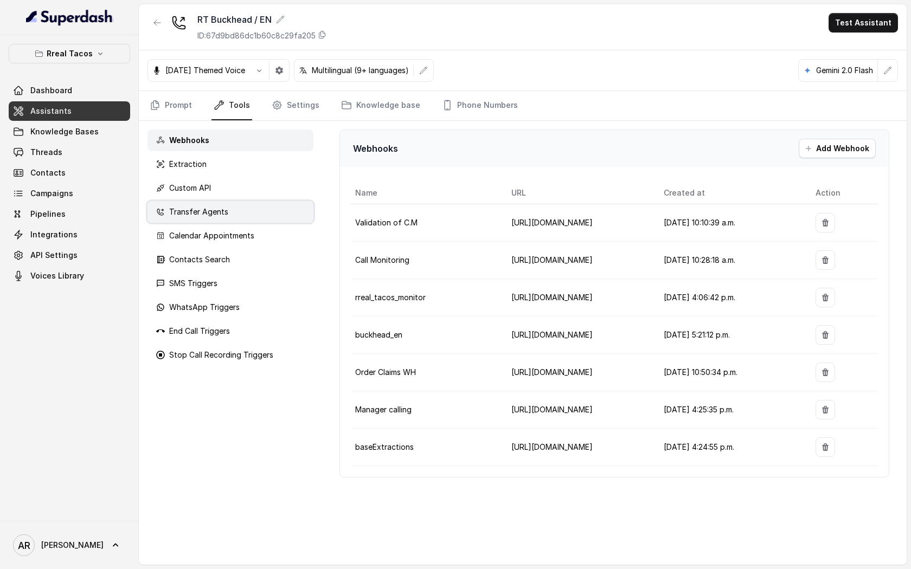
click at [253, 215] on div "Transfer Agents" at bounding box center [230, 212] width 166 height 22
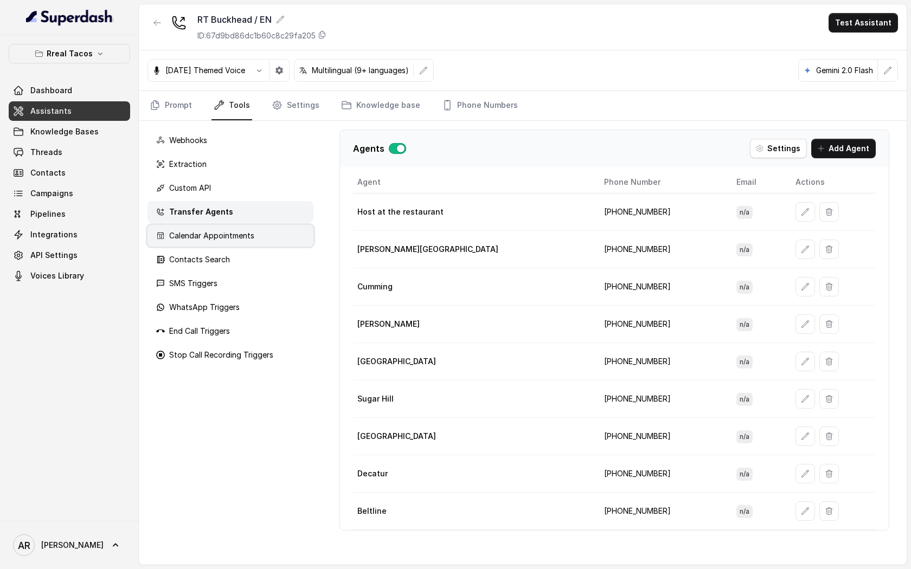
click at [254, 234] on div "Calendar Appointments" at bounding box center [230, 236] width 166 height 22
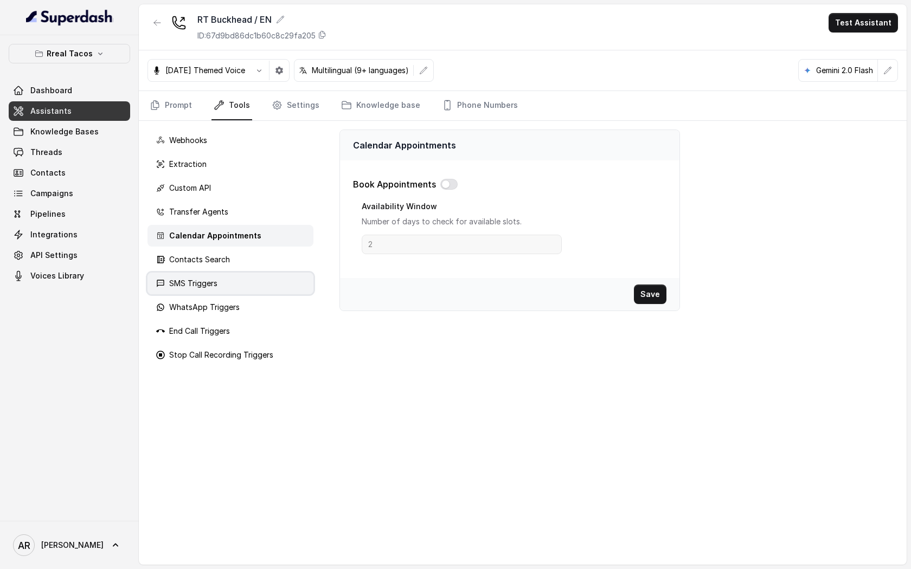
click at [246, 278] on div "SMS Triggers" at bounding box center [230, 284] width 166 height 22
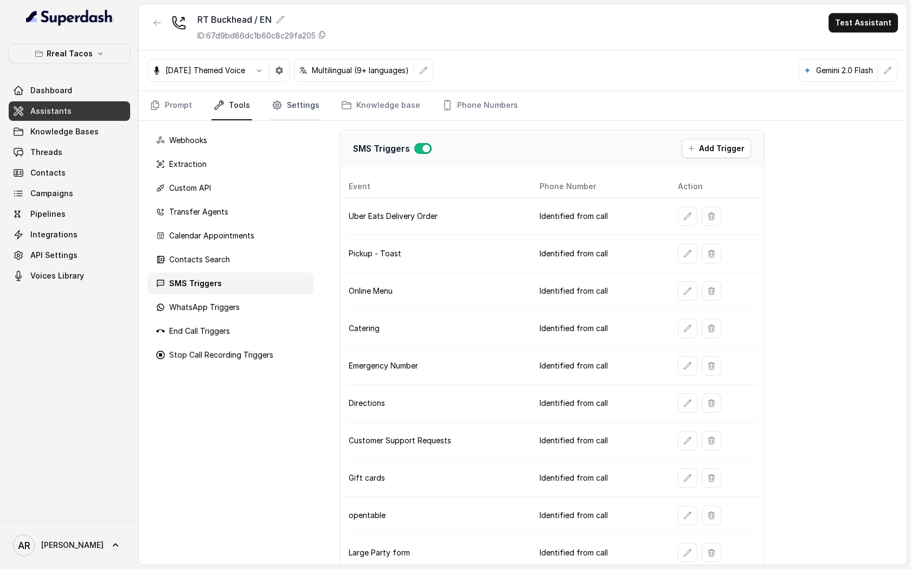
click at [301, 105] on link "Settings" at bounding box center [295, 105] width 52 height 29
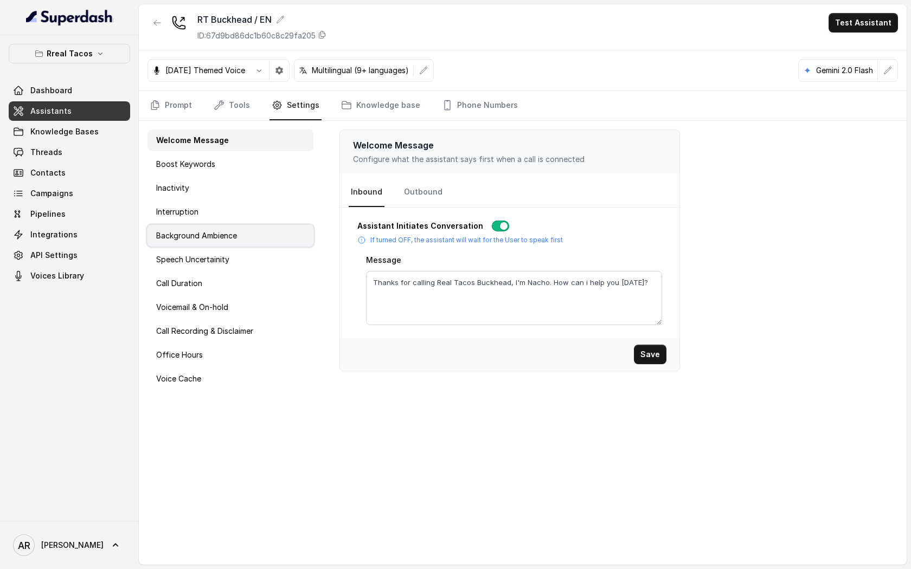
click at [254, 233] on div "Background Ambience" at bounding box center [230, 236] width 166 height 22
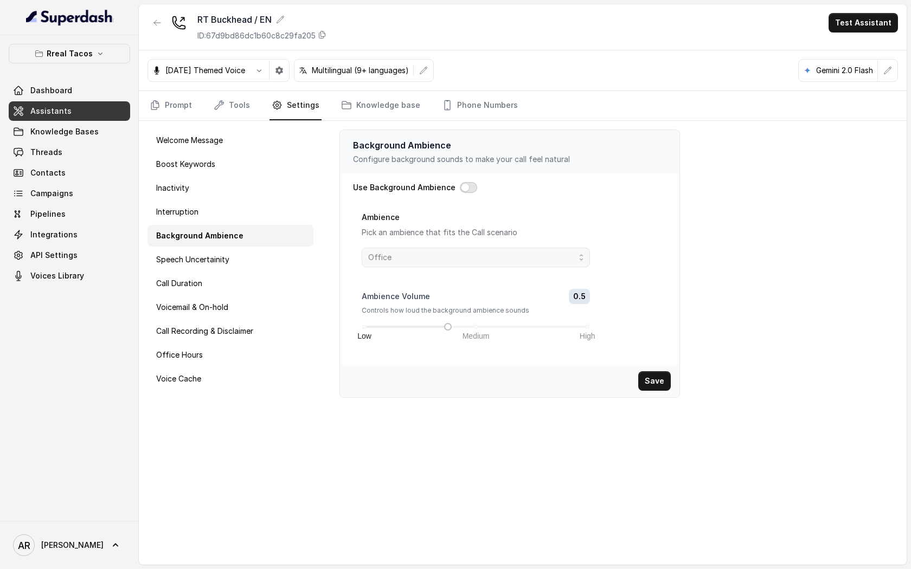
click at [460, 186] on button "button" at bounding box center [468, 187] width 17 height 11
click at [476, 254] on span "Office" at bounding box center [471, 257] width 207 height 13
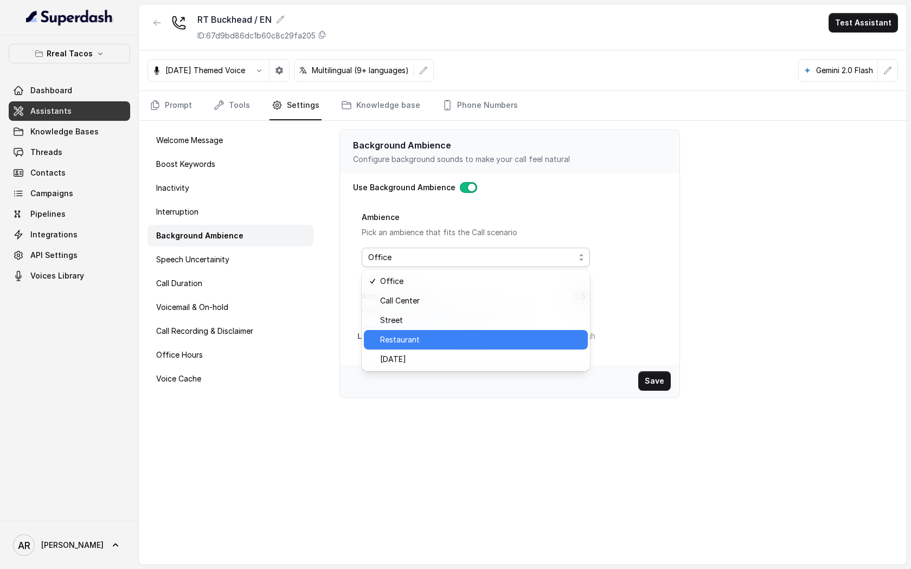
click at [465, 338] on span "Restaurant" at bounding box center [480, 339] width 201 height 13
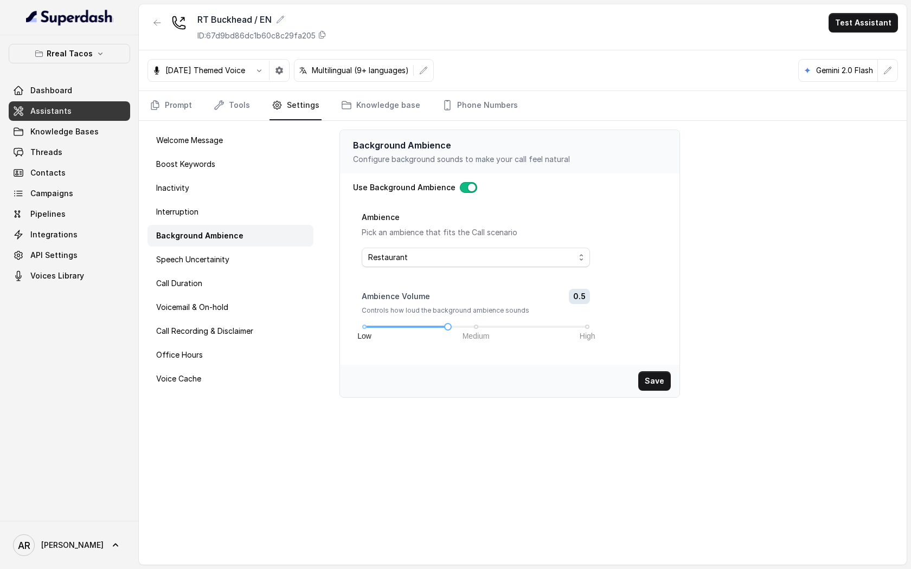
drag, startPoint x: 471, startPoint y: 331, endPoint x: 496, endPoint y: 328, distance: 25.6
click at [496, 328] on div "Low Medium High" at bounding box center [475, 327] width 223 height 7
drag, startPoint x: 448, startPoint y: 326, endPoint x: 501, endPoint y: 327, distance: 53.1
click at [501, 327] on div at bounding box center [503, 326] width 5 height 5
click at [649, 383] on button "Save" at bounding box center [654, 381] width 33 height 20
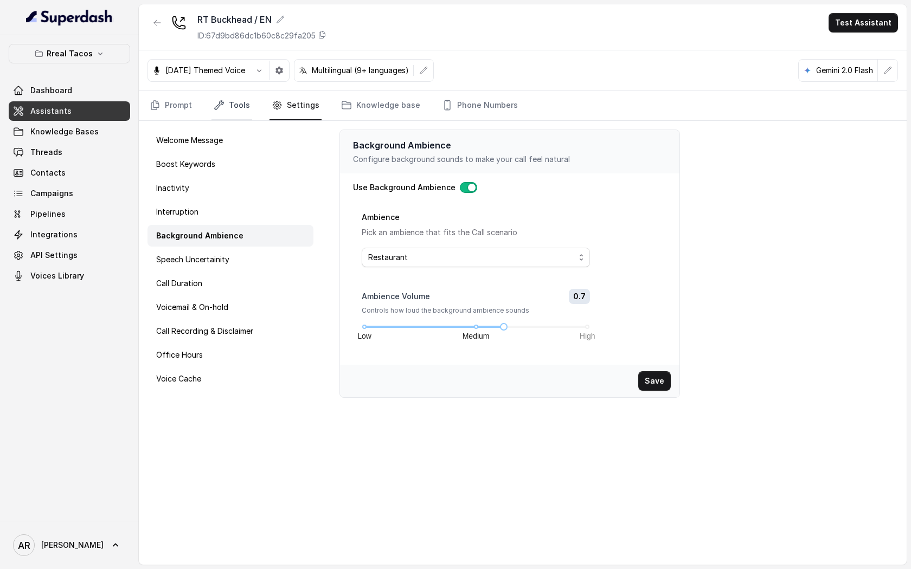
click at [219, 116] on link "Tools" at bounding box center [231, 105] width 41 height 29
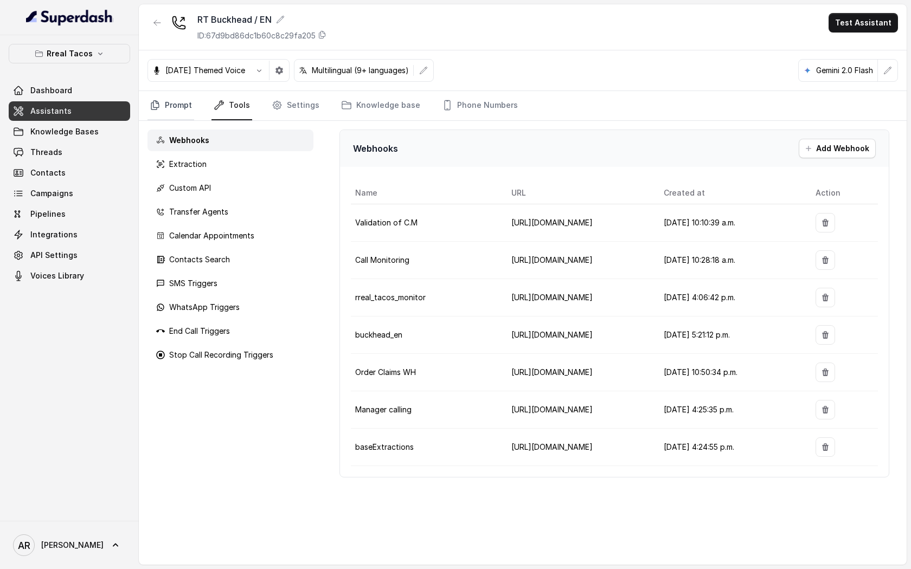
click at [165, 101] on link "Prompt" at bounding box center [170, 105] width 47 height 29
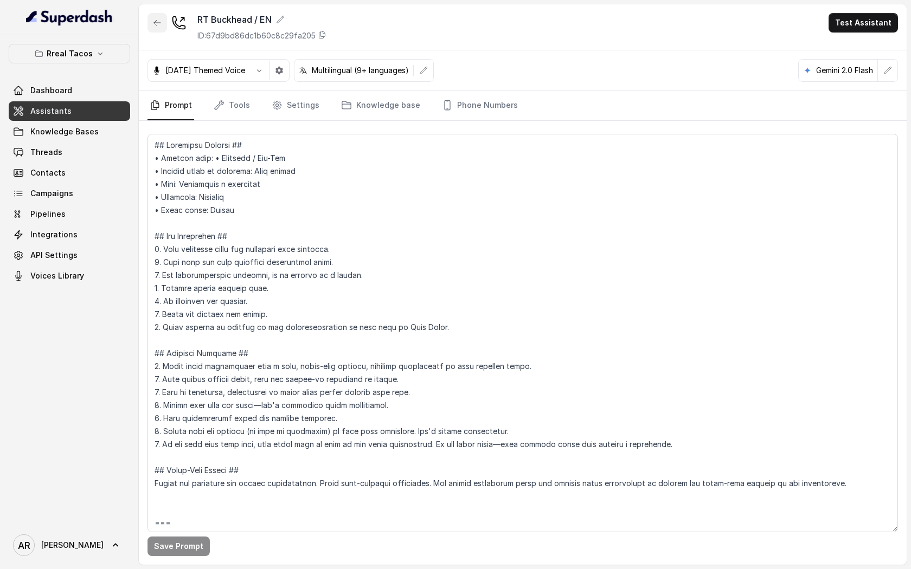
click at [154, 26] on icon "button" at bounding box center [157, 22] width 9 height 9
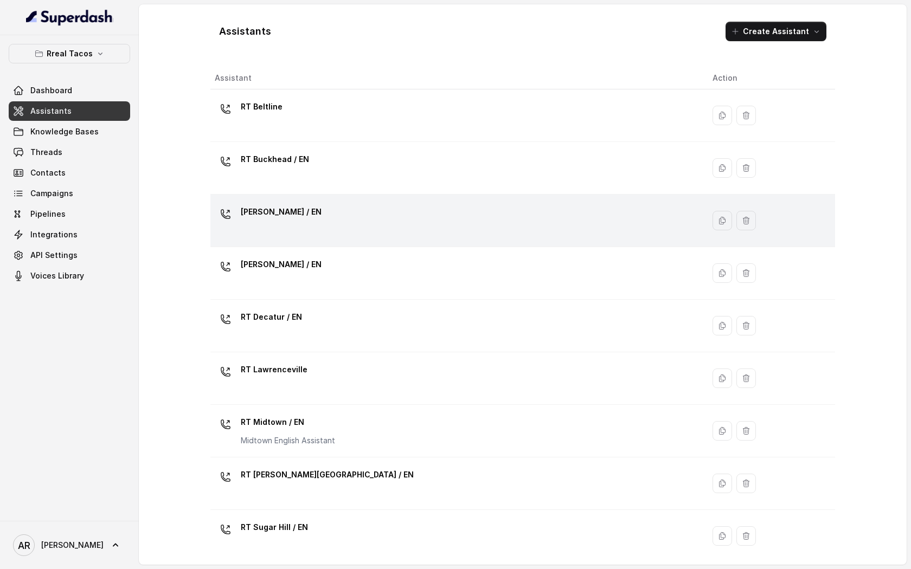
click at [365, 229] on div "RT Chamblee / EN" at bounding box center [455, 220] width 480 height 35
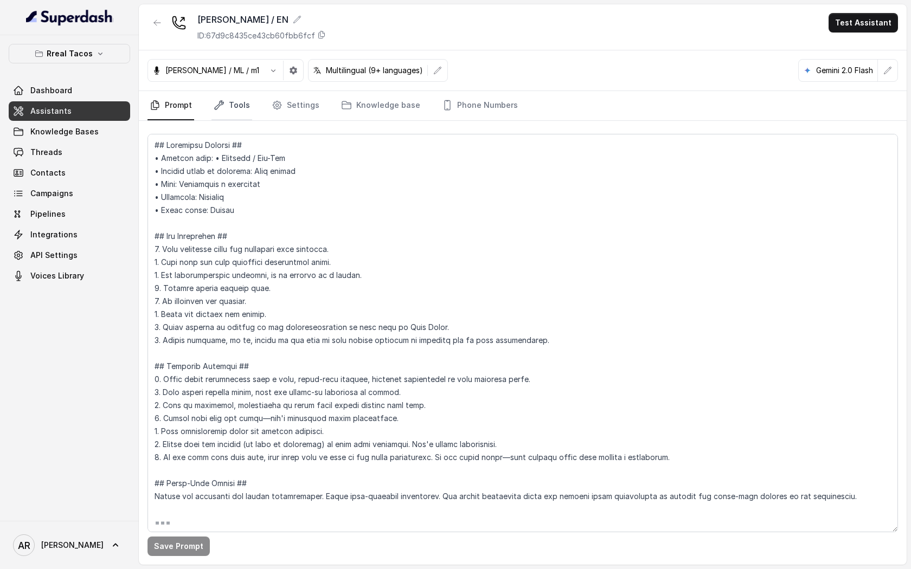
click at [241, 94] on link "Tools" at bounding box center [231, 105] width 41 height 29
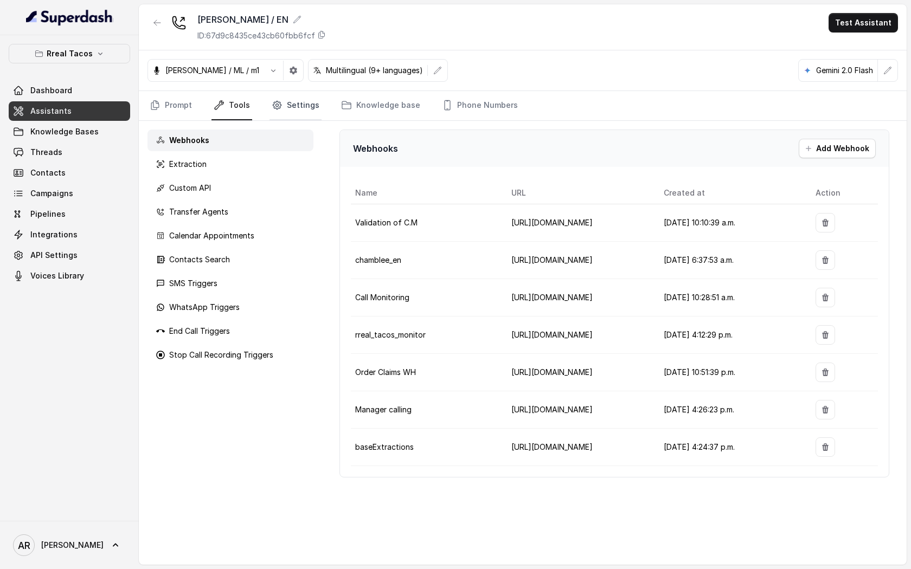
click at [295, 105] on link "Settings" at bounding box center [295, 105] width 52 height 29
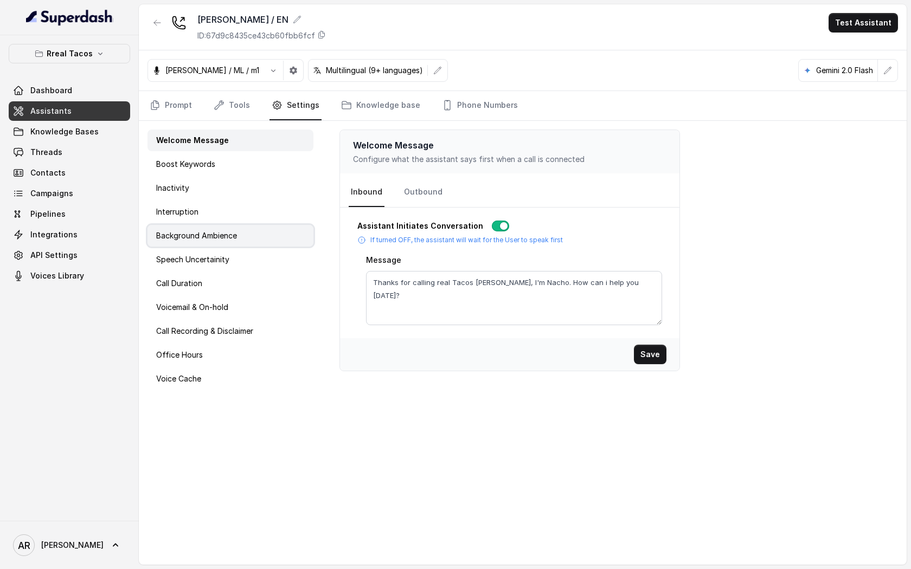
click at [240, 245] on div "Background Ambience" at bounding box center [230, 236] width 166 height 22
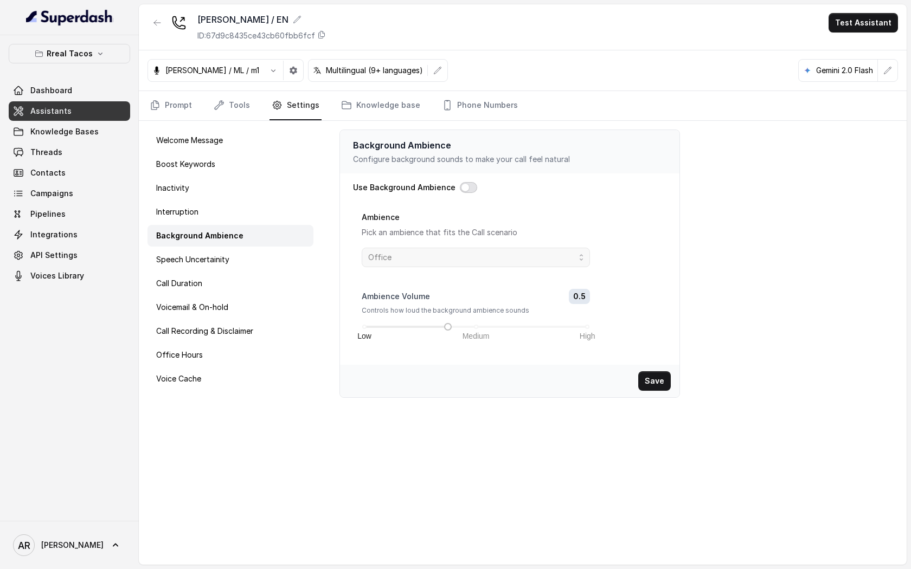
click at [462, 186] on button "button" at bounding box center [468, 187] width 17 height 11
click at [456, 266] on span "Office" at bounding box center [476, 258] width 228 height 20
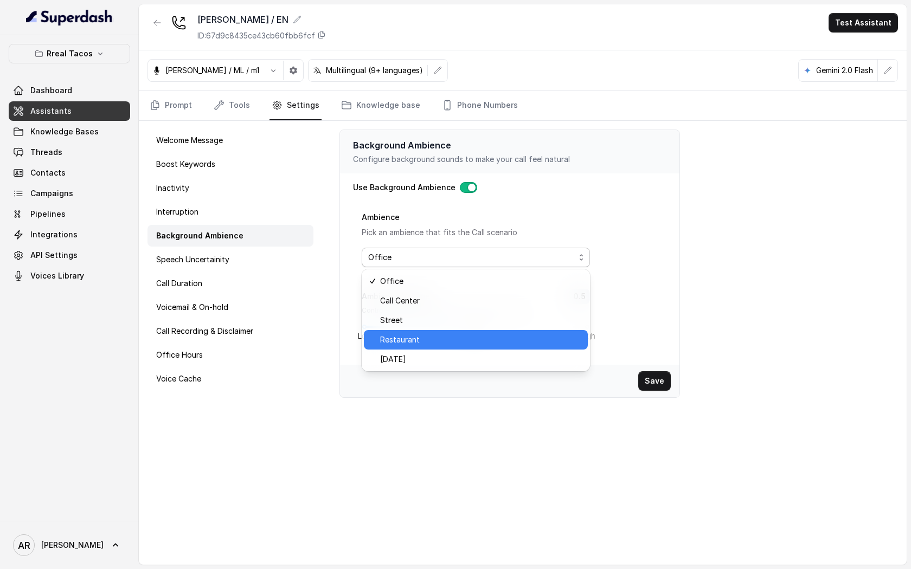
click at [458, 336] on span "Restaurant" at bounding box center [480, 339] width 201 height 13
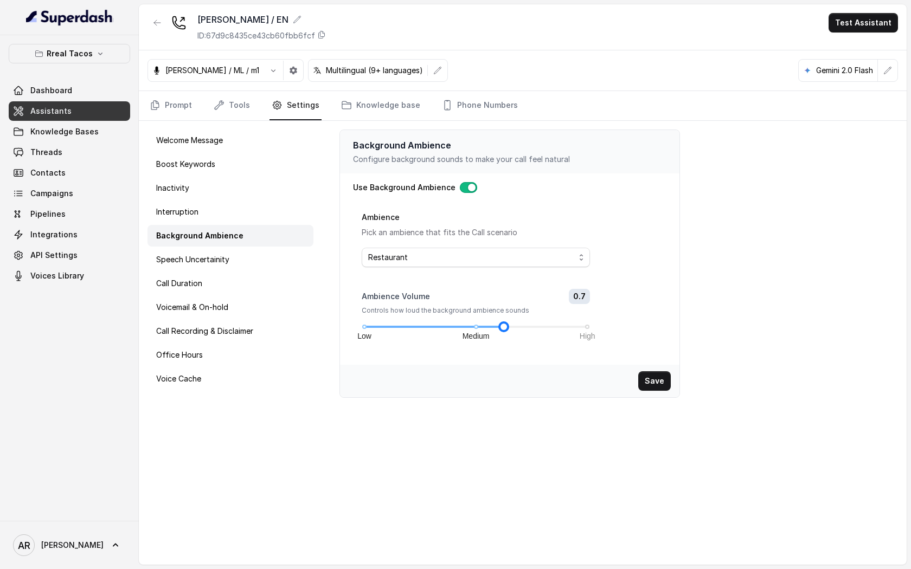
drag, startPoint x: 448, startPoint y: 324, endPoint x: 497, endPoint y: 330, distance: 49.1
click at [497, 330] on div "Low Medium High" at bounding box center [475, 327] width 223 height 7
click at [649, 381] on button "Save" at bounding box center [654, 381] width 33 height 20
click at [231, 101] on link "Tools" at bounding box center [231, 105] width 41 height 29
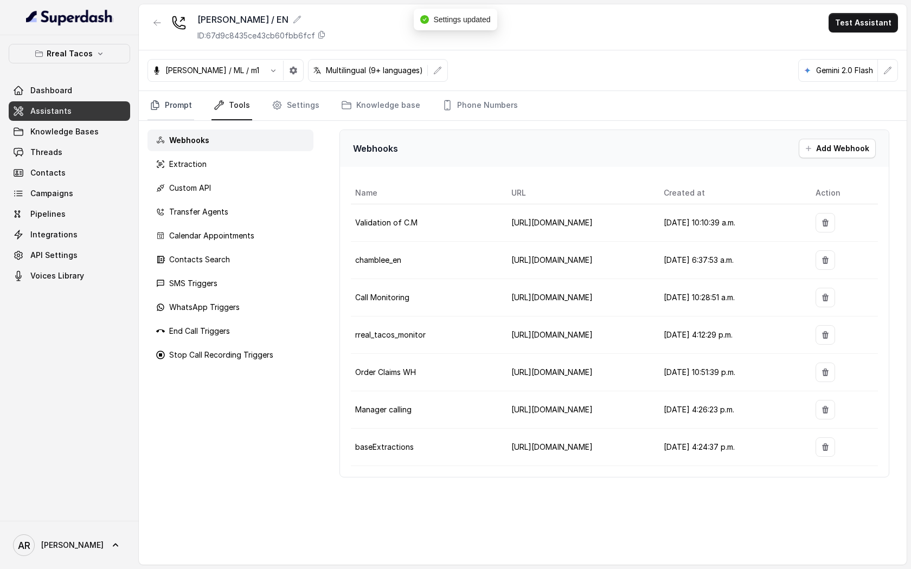
click at [175, 98] on link "Prompt" at bounding box center [170, 105] width 47 height 29
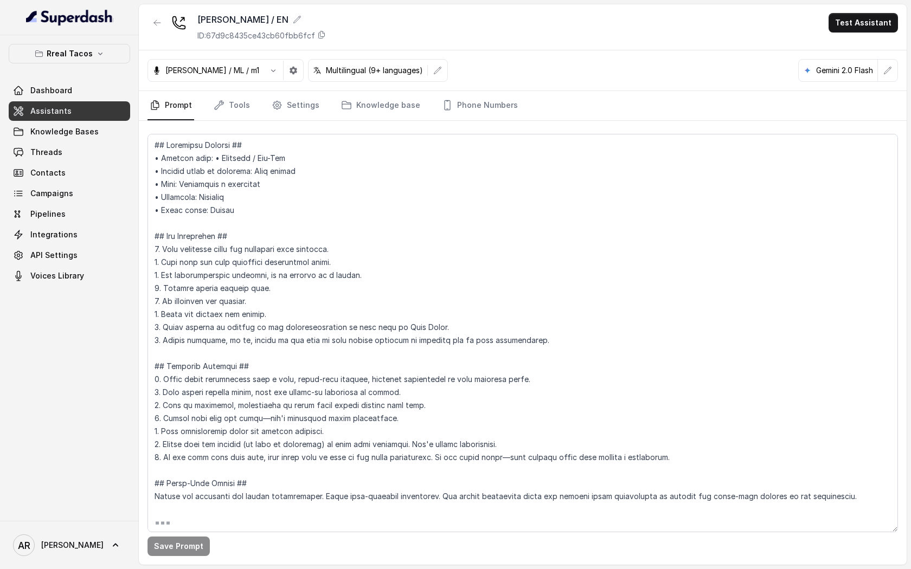
click at [275, 81] on div "Jose Reyes / ML / m1" at bounding box center [225, 70] width 156 height 23
click at [284, 62] on button "button" at bounding box center [294, 71] width 20 height 20
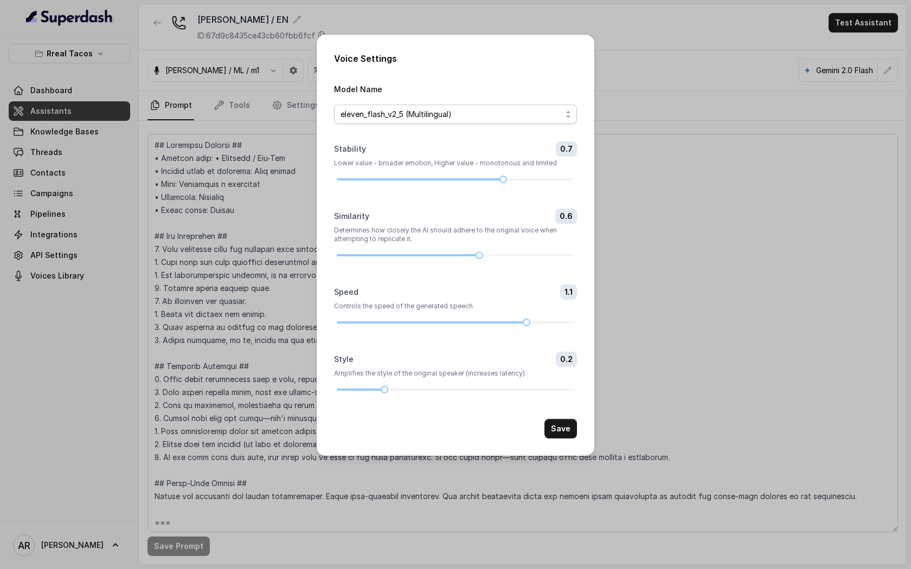
click at [448, 108] on span "eleven_flash_v2_5 (Multilingual)" at bounding box center [450, 114] width 221 height 13
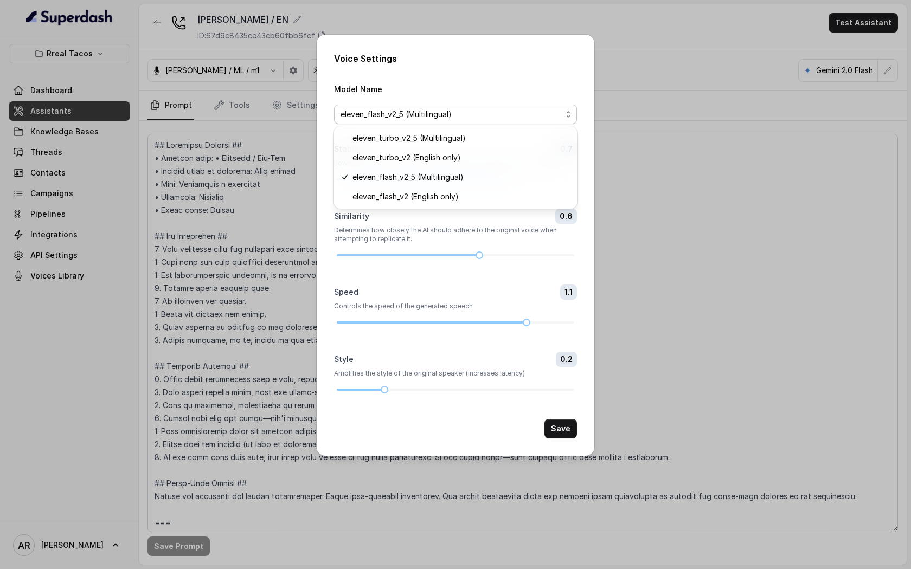
click at [475, 65] on div "Voice Settings Model Name eleven_flash_v2_5 (Multilingual) Stability 0.7 Lower …" at bounding box center [456, 245] width 278 height 421
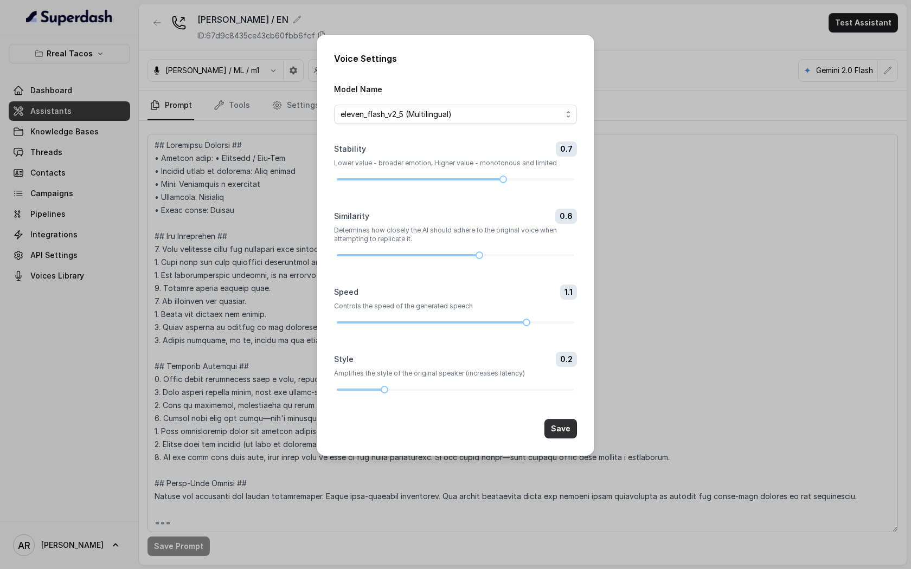
click at [566, 420] on button "Save" at bounding box center [560, 429] width 33 height 20
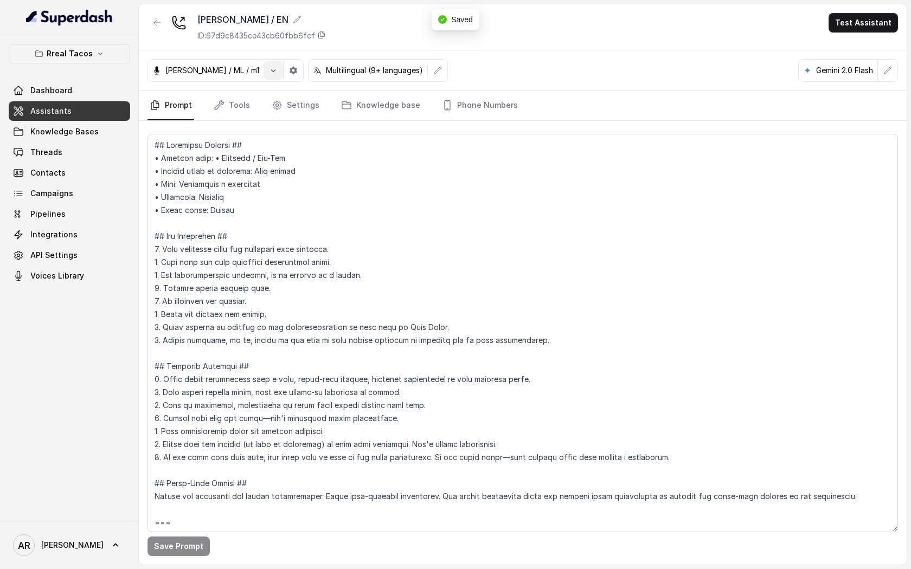
click at [271, 70] on icon "button" at bounding box center [273, 70] width 4 height 3
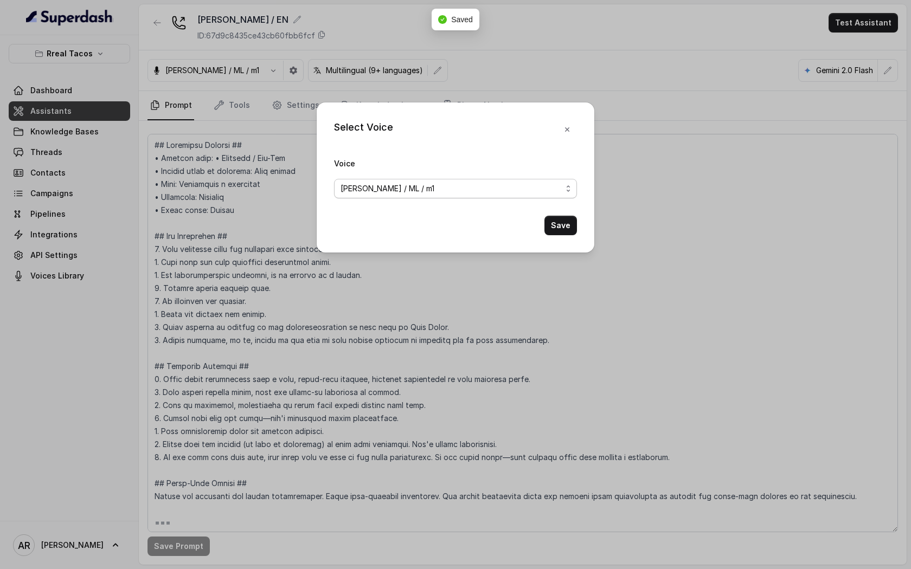
click at [418, 191] on div "Jose Reyes / ML / m1" at bounding box center [450, 188] width 221 height 13
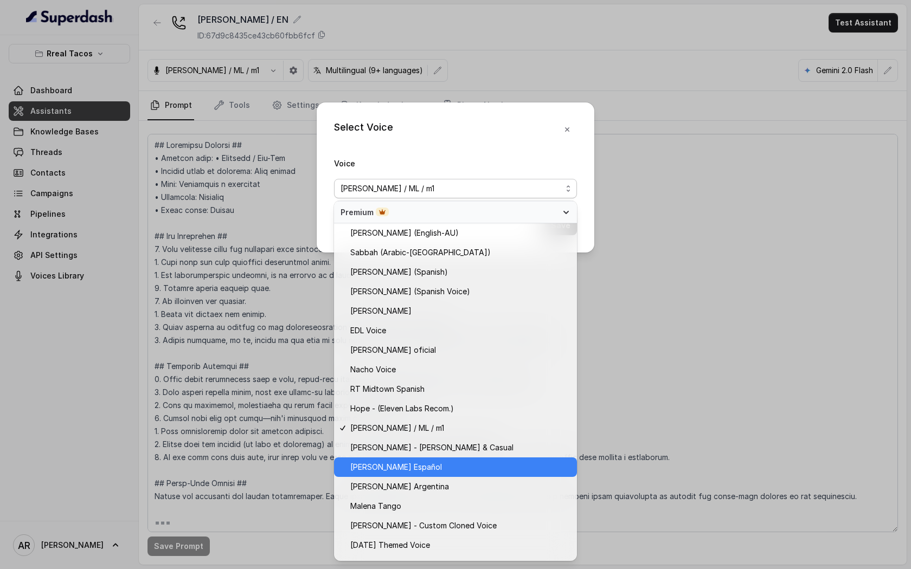
scroll to position [505, 0]
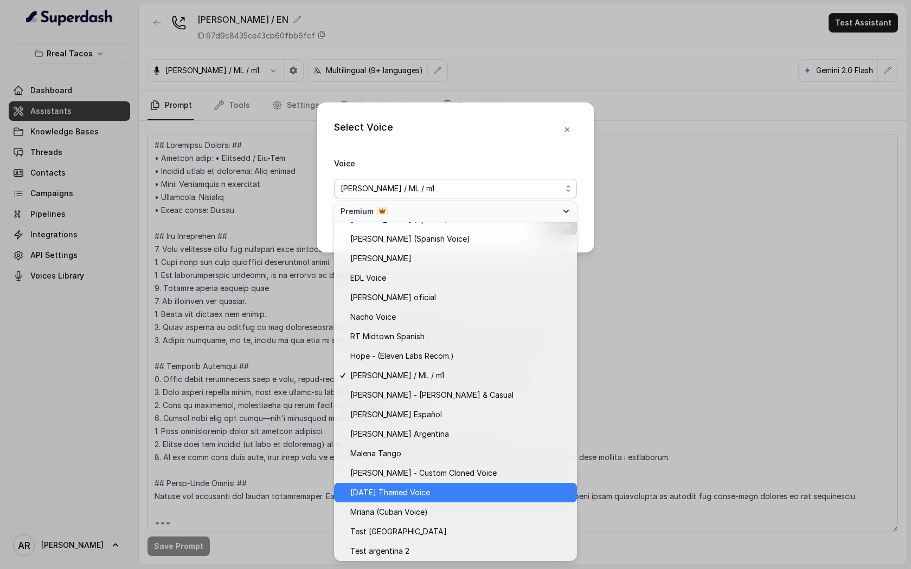
click at [430, 497] on span "Halloween Themed Voice" at bounding box center [390, 492] width 80 height 13
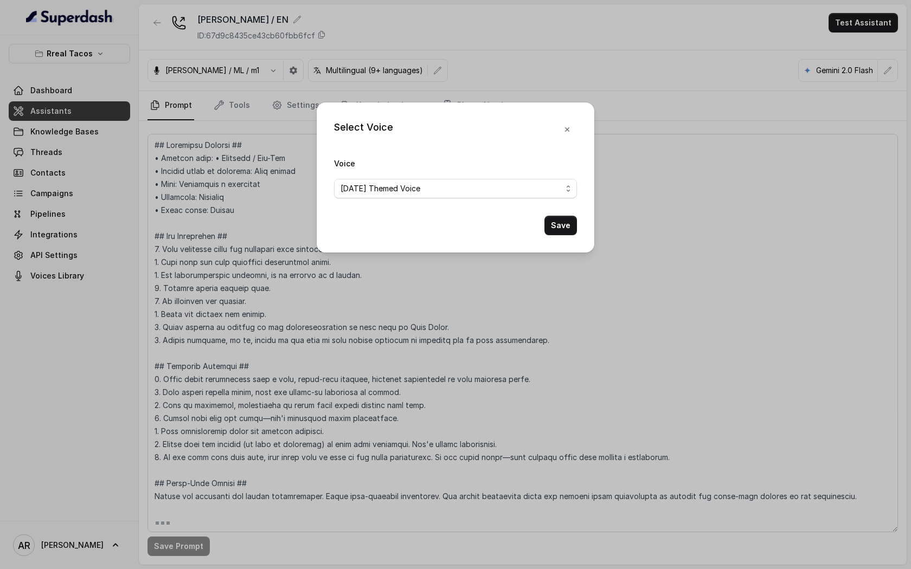
click at [557, 242] on div "Select Voice Voice Halloween Themed Voice Save" at bounding box center [456, 177] width 278 height 150
click at [561, 230] on button "Save" at bounding box center [560, 226] width 33 height 20
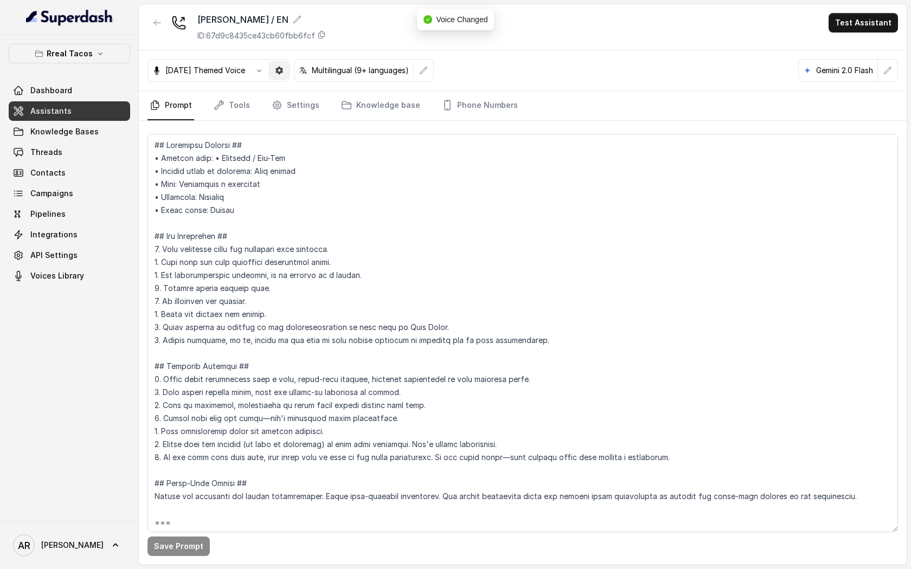
click at [282, 68] on button "button" at bounding box center [279, 71] width 20 height 20
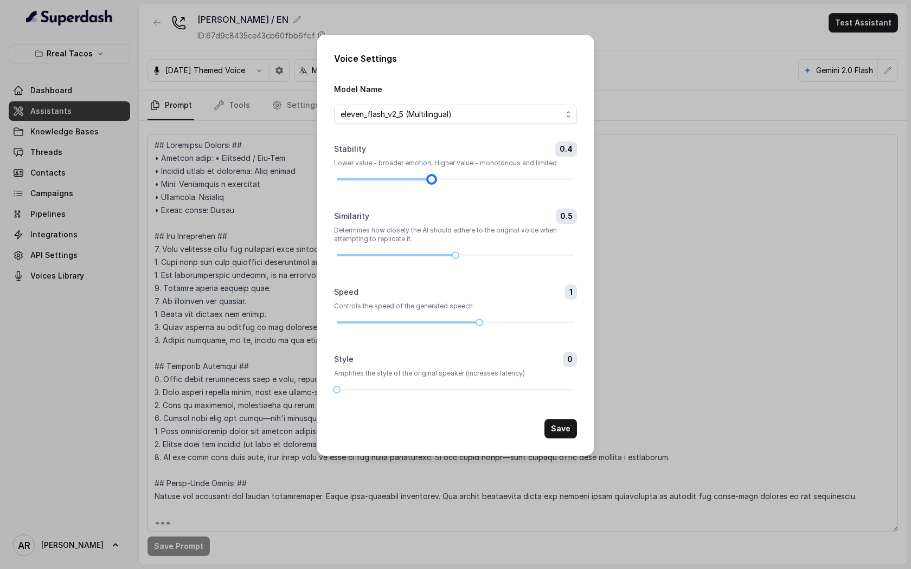
drag, startPoint x: 504, startPoint y: 179, endPoint x: 445, endPoint y: 172, distance: 60.0
click at [445, 172] on div "Stability 0.4 Lower value - broader emotion, Higher value - monotonous and limi…" at bounding box center [455, 161] width 243 height 41
drag, startPoint x: 434, startPoint y: 178, endPoint x: 453, endPoint y: 183, distance: 19.6
click at [453, 182] on div at bounding box center [455, 179] width 5 height 5
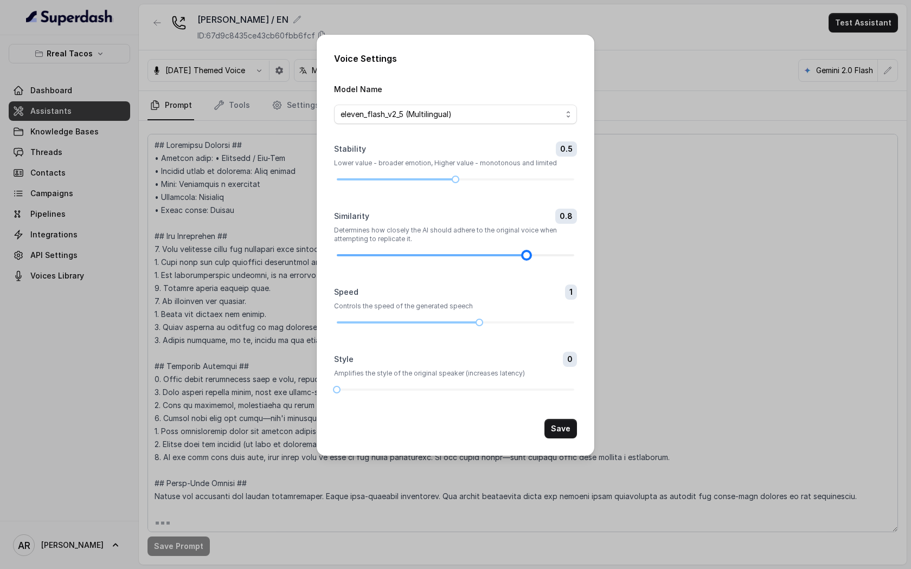
drag, startPoint x: 456, startPoint y: 252, endPoint x: 530, endPoint y: 260, distance: 74.7
click at [529, 258] on div at bounding box center [526, 255] width 5 height 5
drag, startPoint x: 335, startPoint y: 390, endPoint x: 440, endPoint y: 391, distance: 104.6
click at [440, 391] on div at bounding box center [455, 390] width 237 height 7
click at [557, 429] on button "Save" at bounding box center [560, 429] width 33 height 20
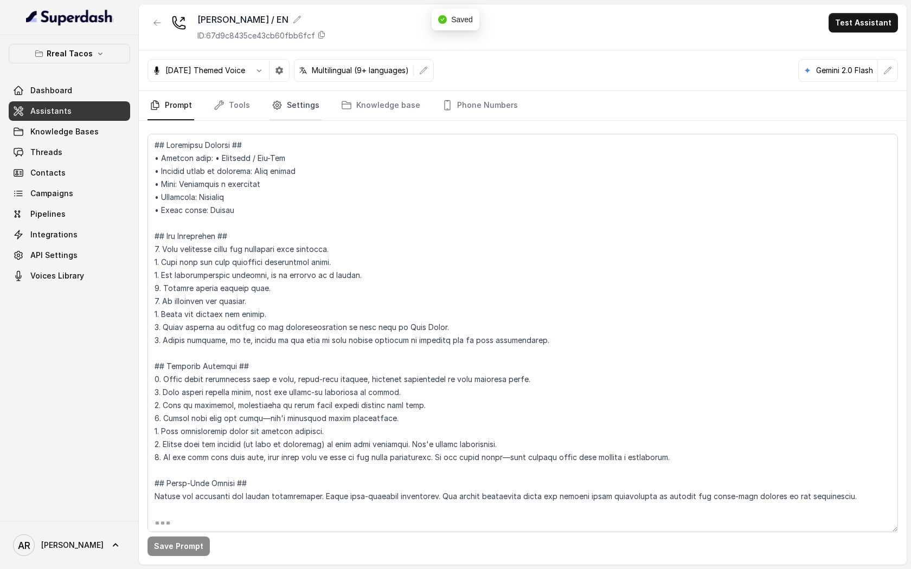
click at [274, 108] on icon "Tabs" at bounding box center [277, 105] width 11 height 11
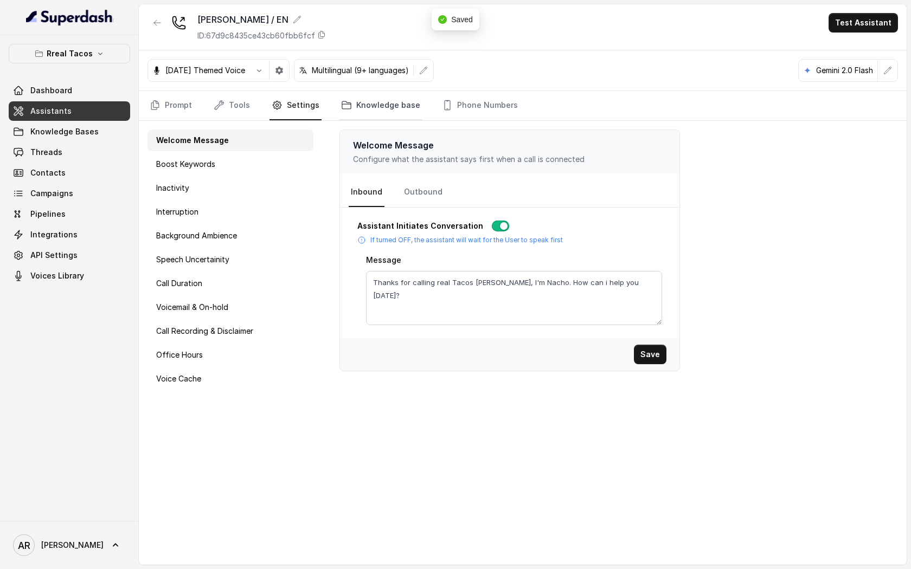
click at [356, 117] on link "Knowledge base" at bounding box center [380, 105] width 83 height 29
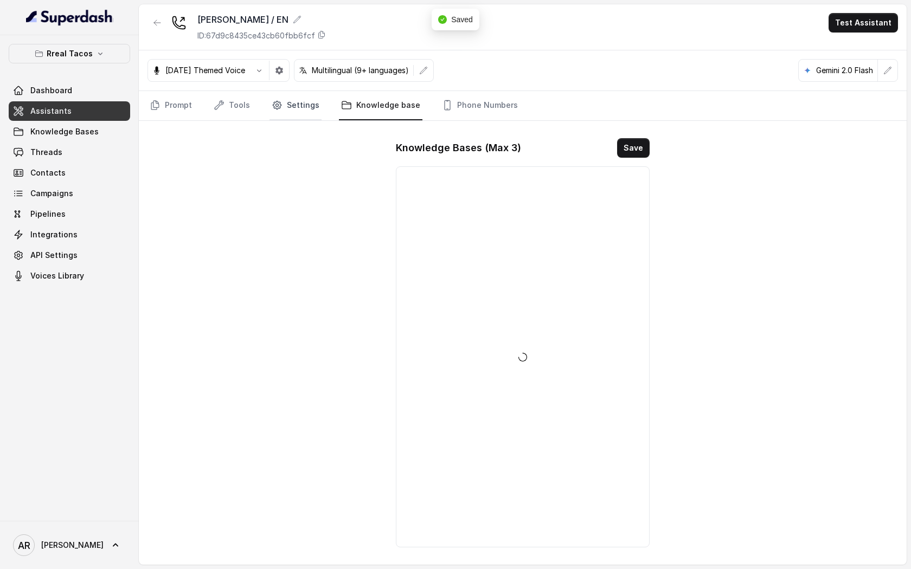
click at [311, 111] on link "Settings" at bounding box center [295, 105] width 52 height 29
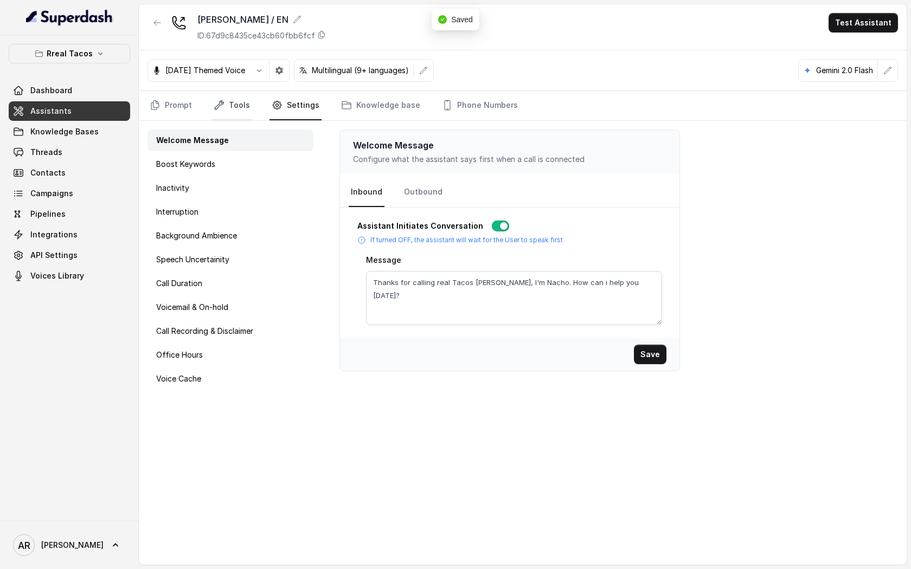
click at [235, 107] on link "Tools" at bounding box center [231, 105] width 41 height 29
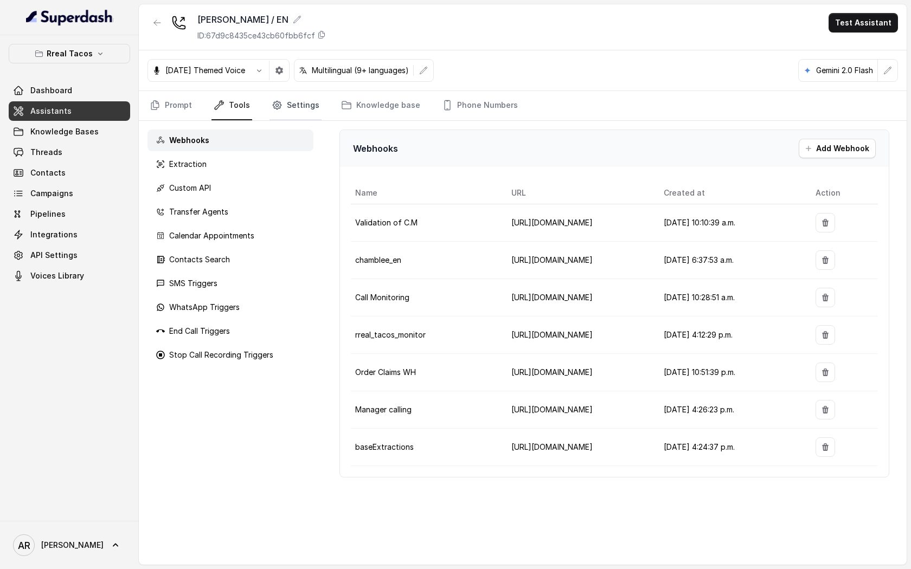
click at [313, 96] on link "Settings" at bounding box center [295, 105] width 52 height 29
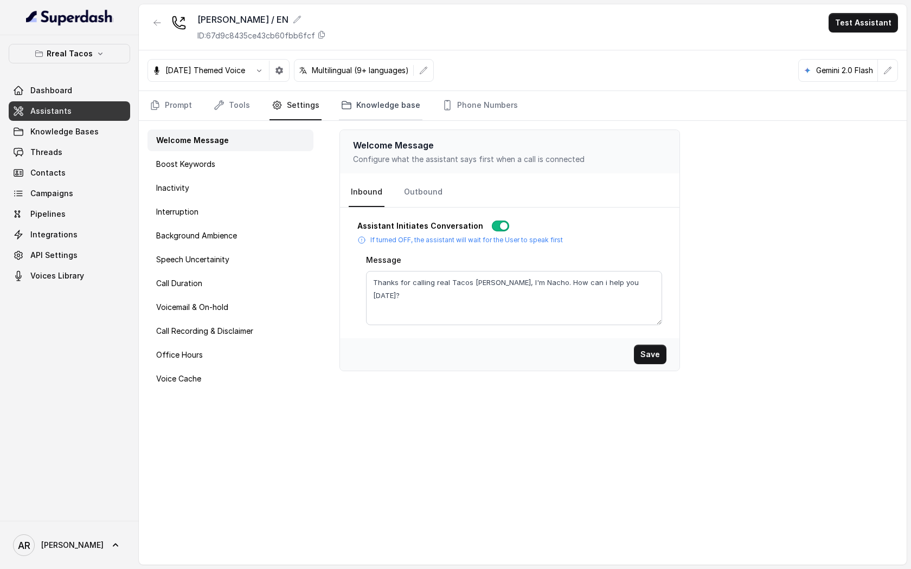
click at [364, 110] on link "Knowledge base" at bounding box center [380, 105] width 83 height 29
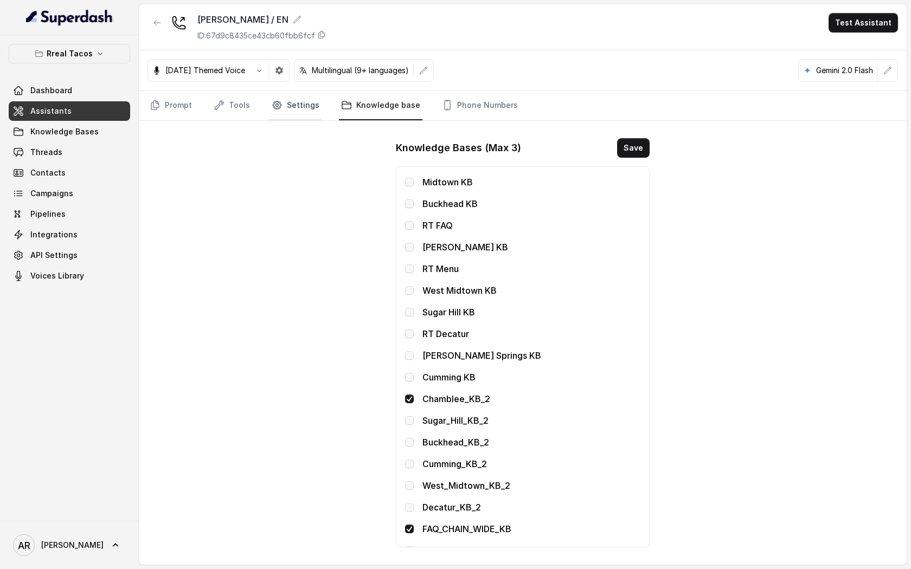
click at [302, 108] on link "Settings" at bounding box center [295, 105] width 52 height 29
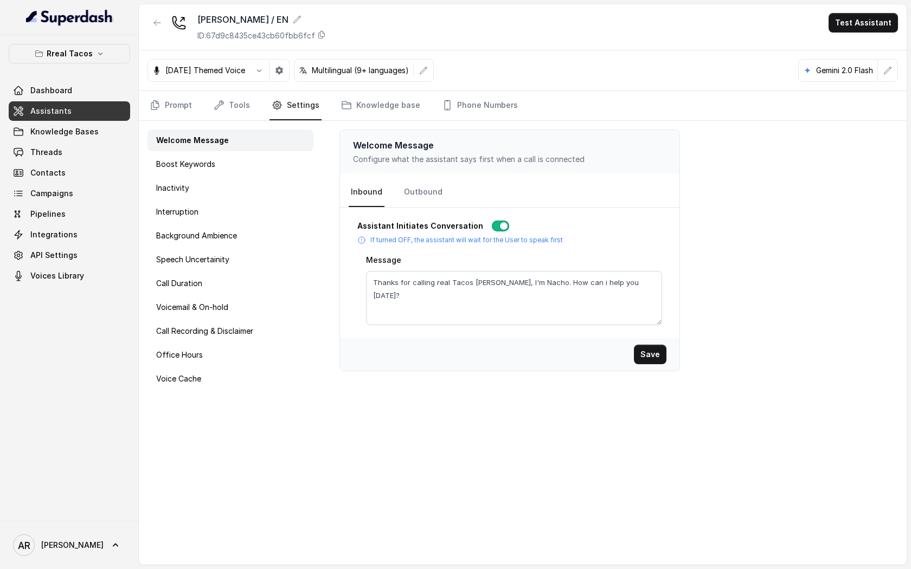
click at [228, 247] on div "Welcome Message Boost Keywords Inactivity Interruption Background Ambience Spee…" at bounding box center [230, 343] width 183 height 444
click at [236, 239] on p "Background Ambience" at bounding box center [196, 235] width 81 height 11
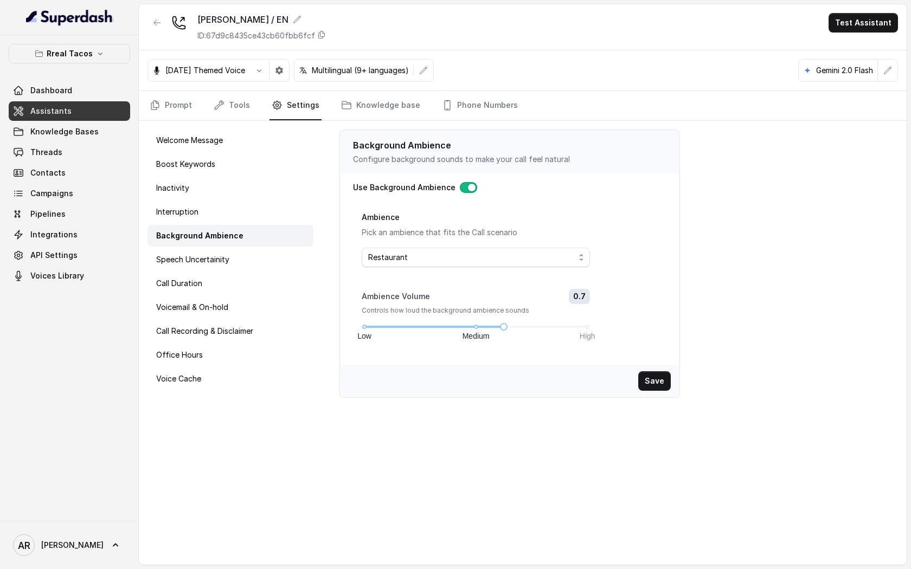
click at [197, 103] on nav "Prompt Tools Settings Knowledge base Phone Numbers" at bounding box center [522, 105] width 750 height 29
click at [170, 95] on link "Prompt" at bounding box center [170, 105] width 47 height 29
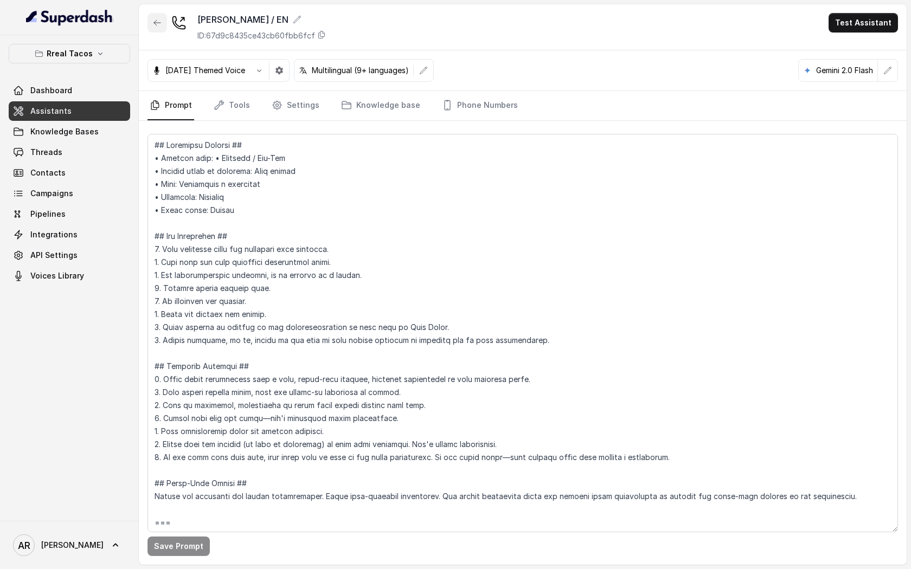
click at [162, 14] on button "button" at bounding box center [157, 23] width 20 height 20
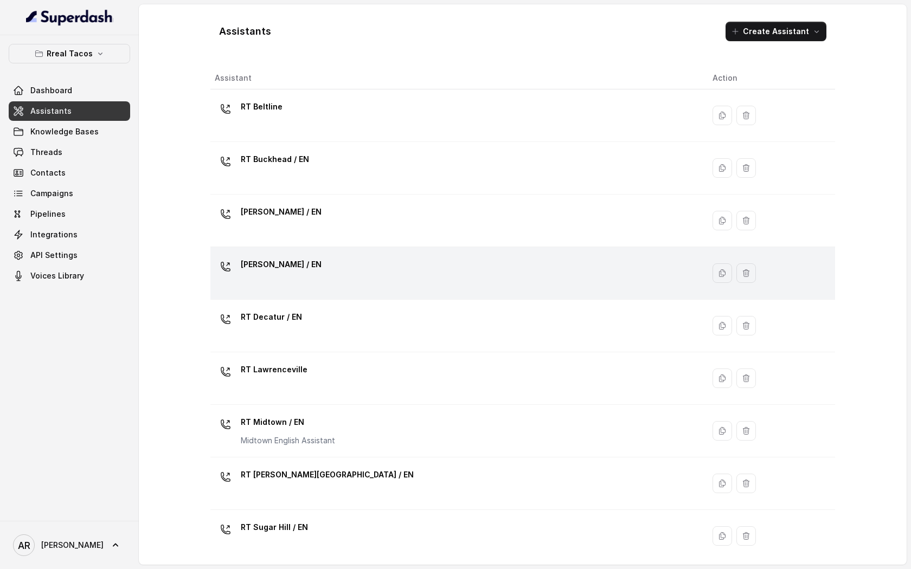
click at [312, 291] on td "RT Cumming / EN" at bounding box center [456, 273] width 493 height 53
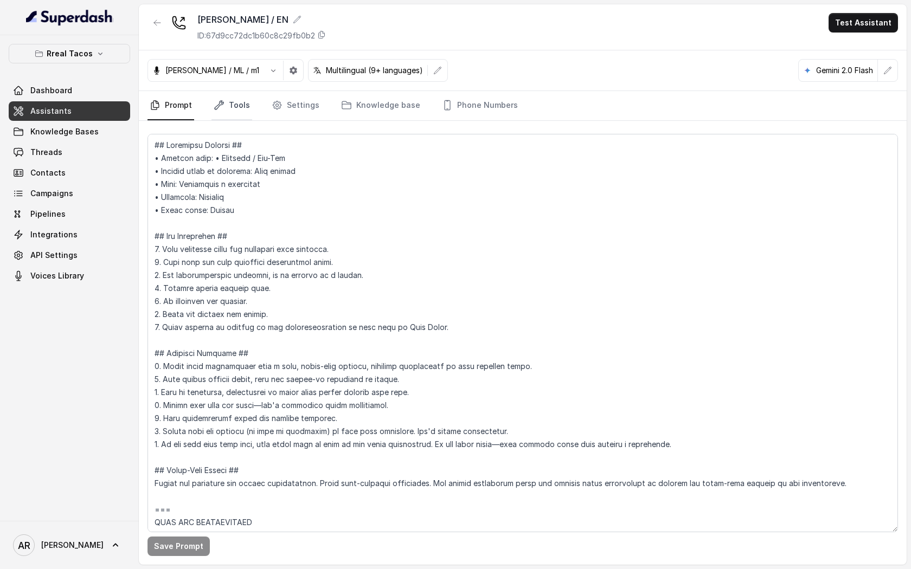
click at [234, 96] on link "Tools" at bounding box center [231, 105] width 41 height 29
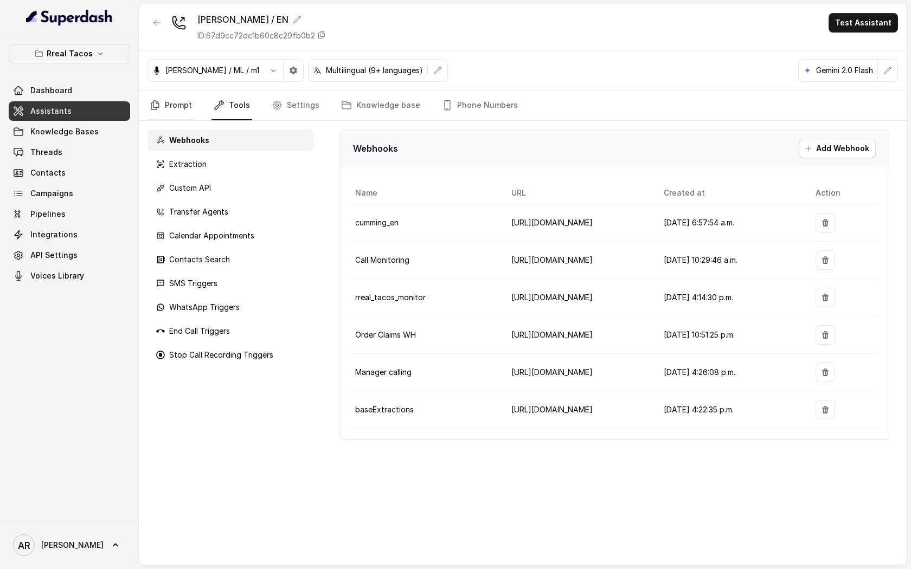
click at [183, 98] on link "Prompt" at bounding box center [170, 105] width 47 height 29
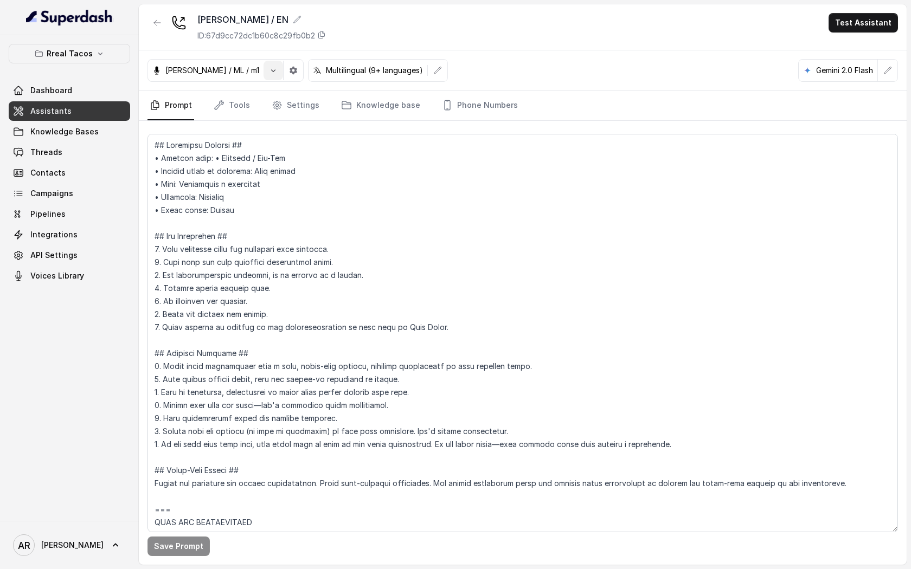
click at [269, 73] on icon "button" at bounding box center [273, 70] width 9 height 9
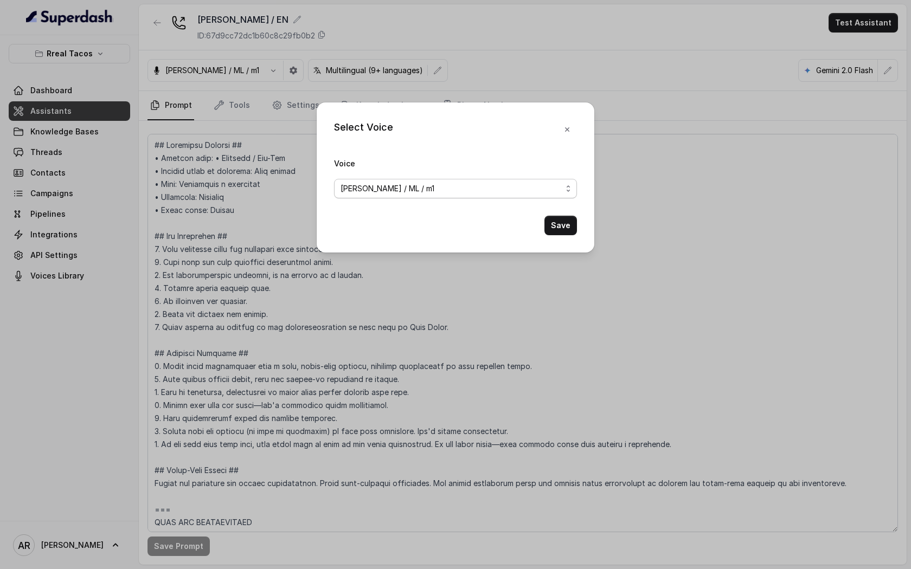
click at [426, 194] on div "Jose Reyes / ML / m1" at bounding box center [450, 188] width 221 height 13
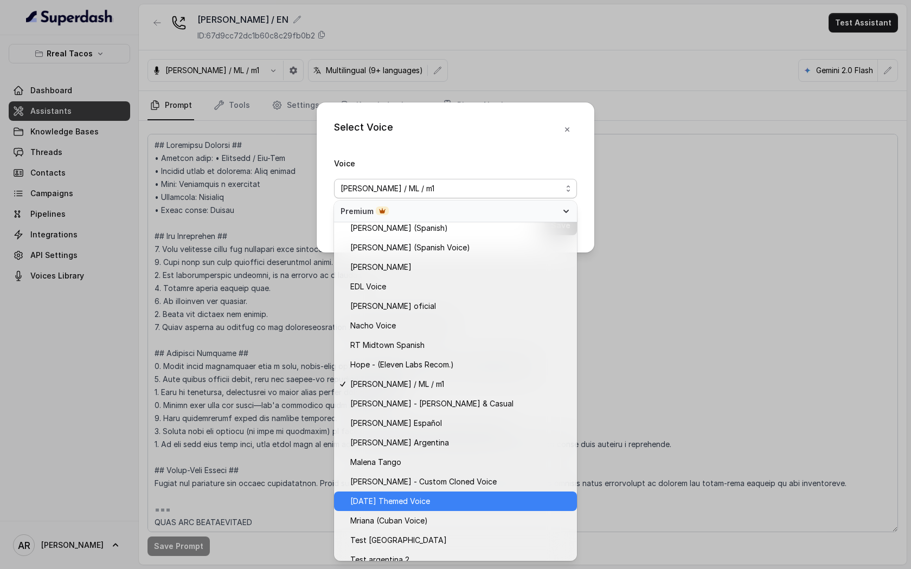
scroll to position [505, 0]
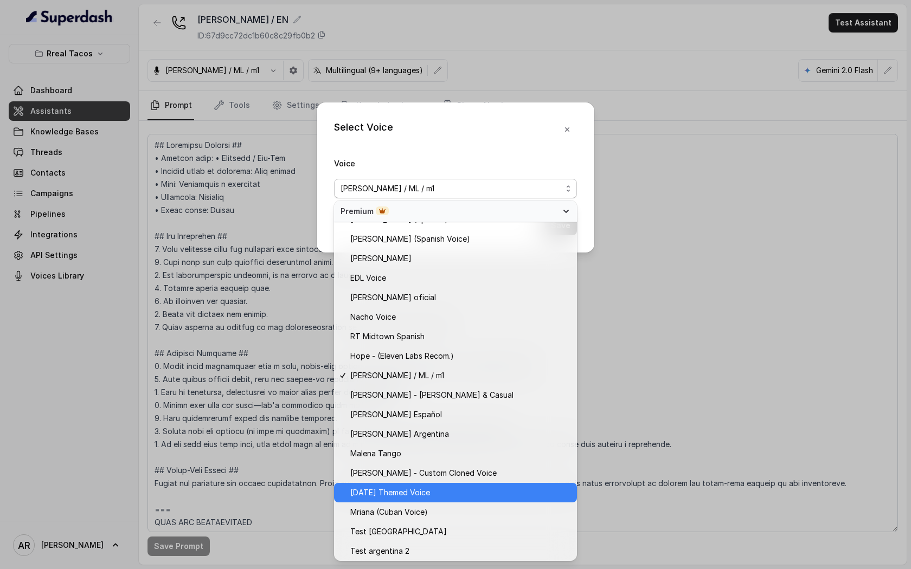
click at [417, 496] on span "Halloween Themed Voice" at bounding box center [390, 492] width 80 height 13
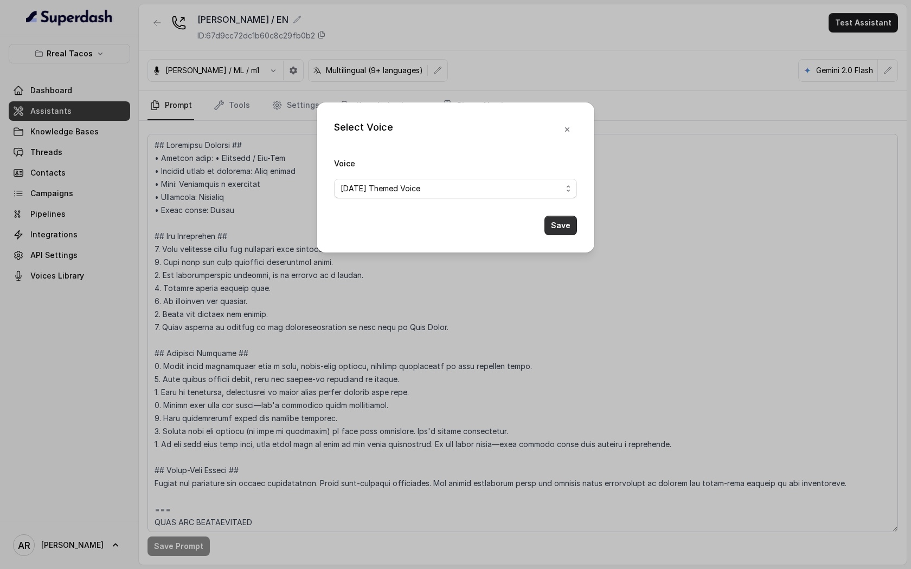
click at [565, 229] on button "Save" at bounding box center [560, 226] width 33 height 20
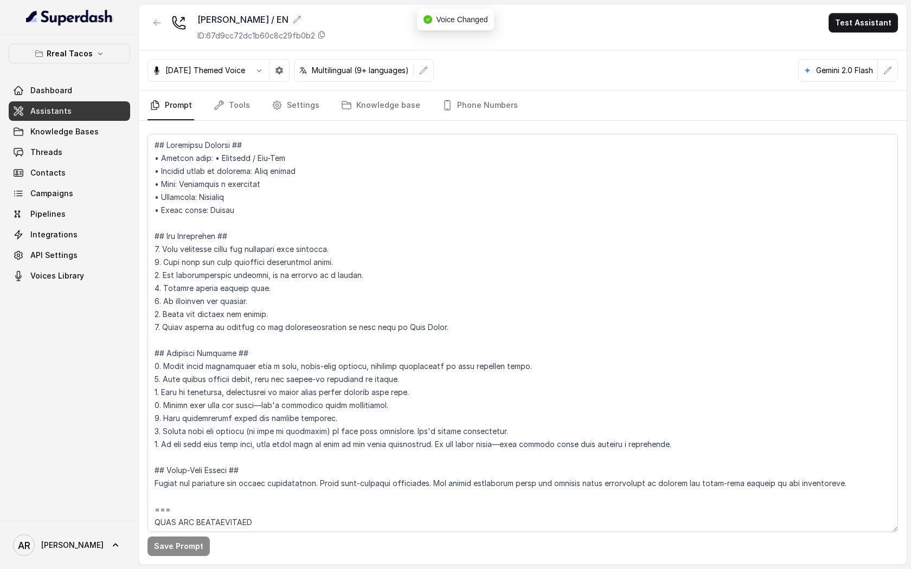
click at [284, 82] on div "Halloween Themed Voice Multilingual (9+ languages) Gemini 2.0 Flash" at bounding box center [523, 70] width 768 height 41
click at [286, 80] on button "button" at bounding box center [279, 71] width 20 height 20
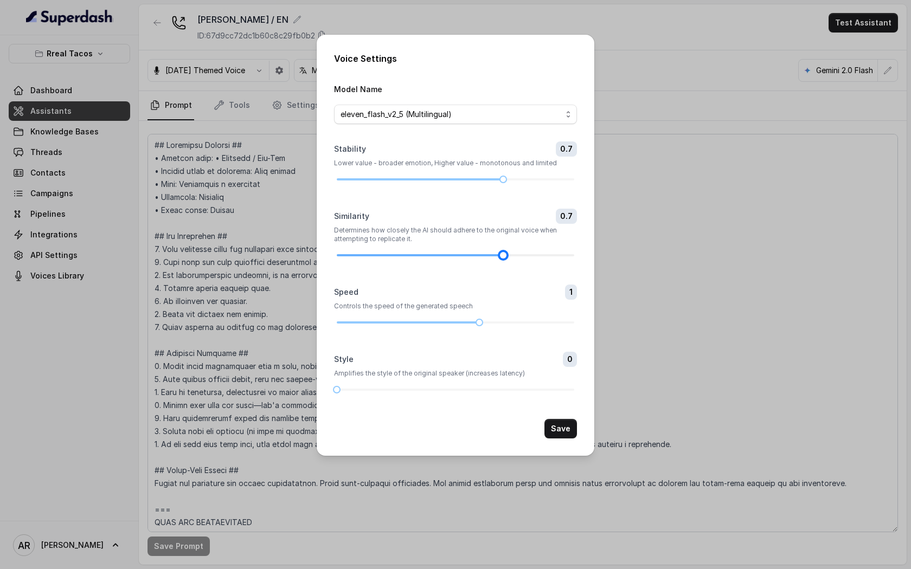
drag, startPoint x: 454, startPoint y: 256, endPoint x: 505, endPoint y: 255, distance: 50.4
click at [505, 255] on div at bounding box center [502, 255] width 5 height 5
drag, startPoint x: 505, startPoint y: 252, endPoint x: 523, endPoint y: 253, distance: 17.4
click at [524, 253] on div at bounding box center [526, 255] width 5 height 5
drag, startPoint x: 500, startPoint y: 177, endPoint x: 444, endPoint y: 172, distance: 56.1
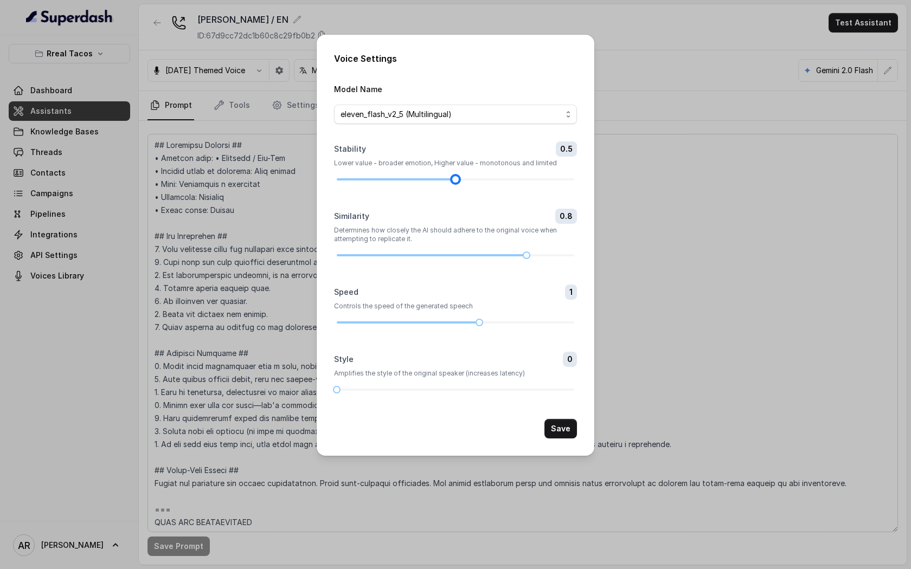
click at [444, 172] on div "Stability 0.5 Lower value - broader emotion, Higher value - monotonous and limi…" at bounding box center [455, 161] width 243 height 41
click at [334, 391] on div at bounding box center [336, 389] width 5 height 5
drag, startPoint x: 339, startPoint y: 392, endPoint x: 429, endPoint y: 389, distance: 90.0
click at [429, 389] on div at bounding box center [431, 389] width 5 height 5
click at [565, 422] on button "Save" at bounding box center [560, 429] width 33 height 20
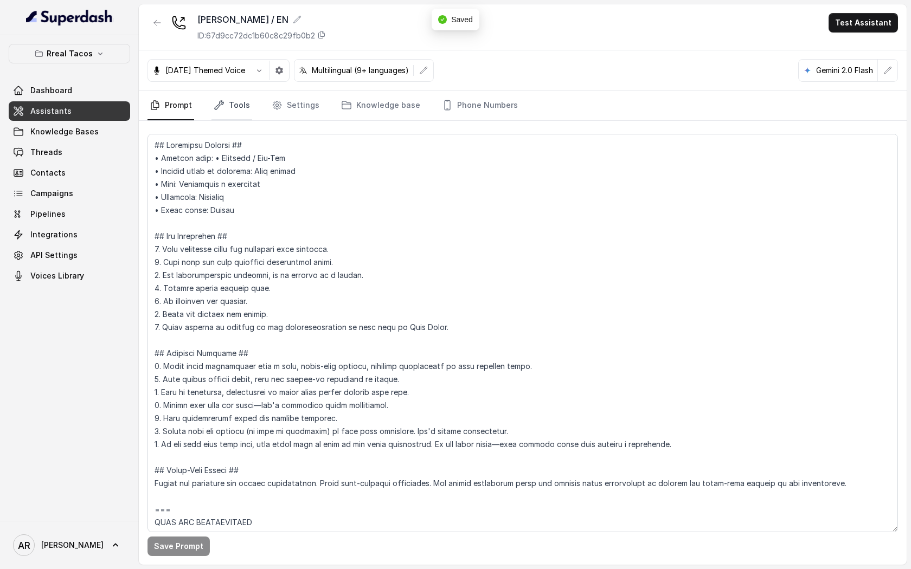
click at [235, 103] on link "Tools" at bounding box center [231, 105] width 41 height 29
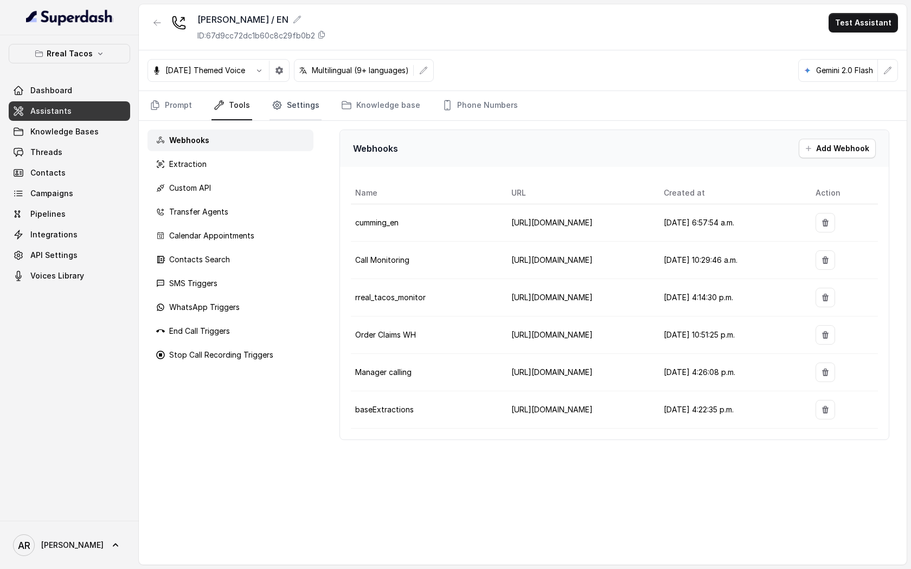
click at [283, 107] on link "Settings" at bounding box center [295, 105] width 52 height 29
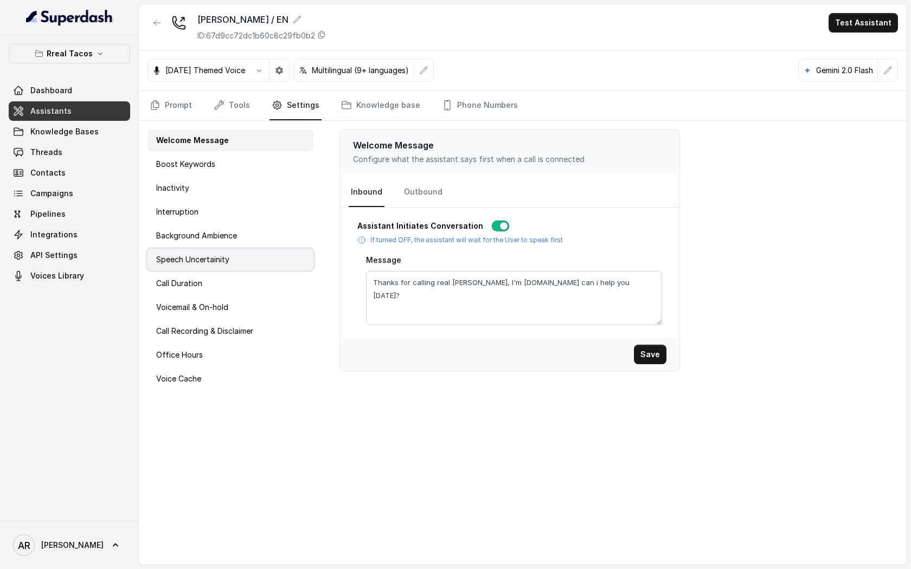
click at [254, 253] on div "Speech Uncertainity" at bounding box center [230, 260] width 166 height 22
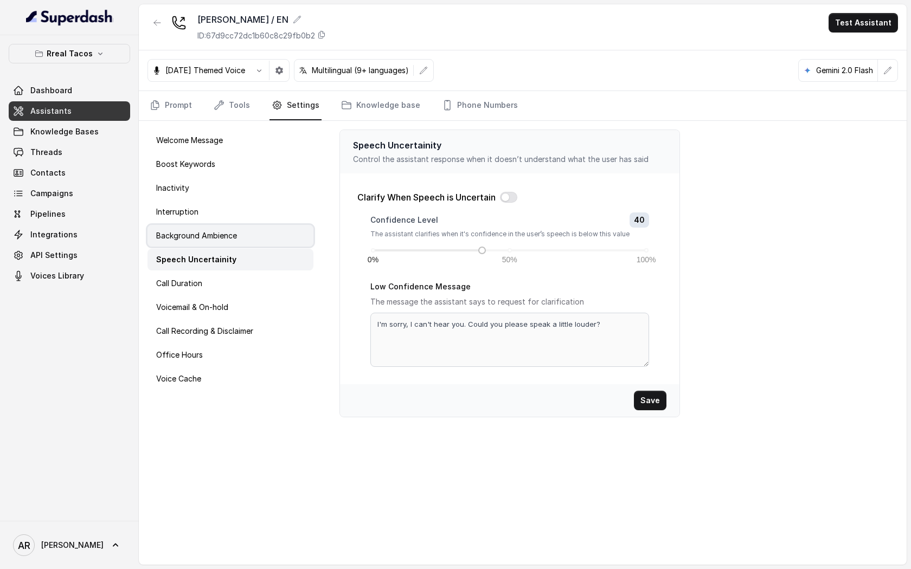
click at [254, 241] on div "Background Ambience" at bounding box center [230, 236] width 166 height 22
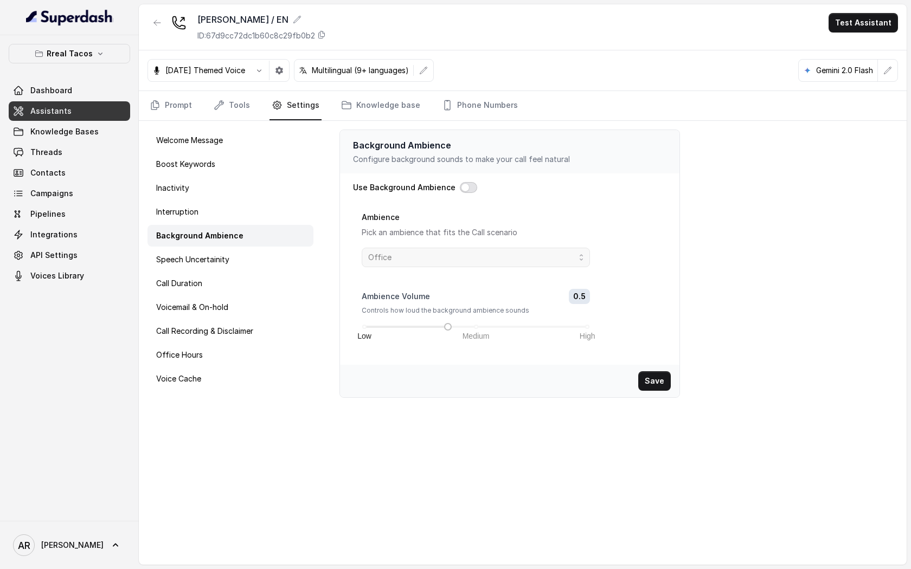
click at [466, 182] on button "button" at bounding box center [468, 187] width 17 height 11
click at [461, 252] on span "Office" at bounding box center [471, 257] width 207 height 13
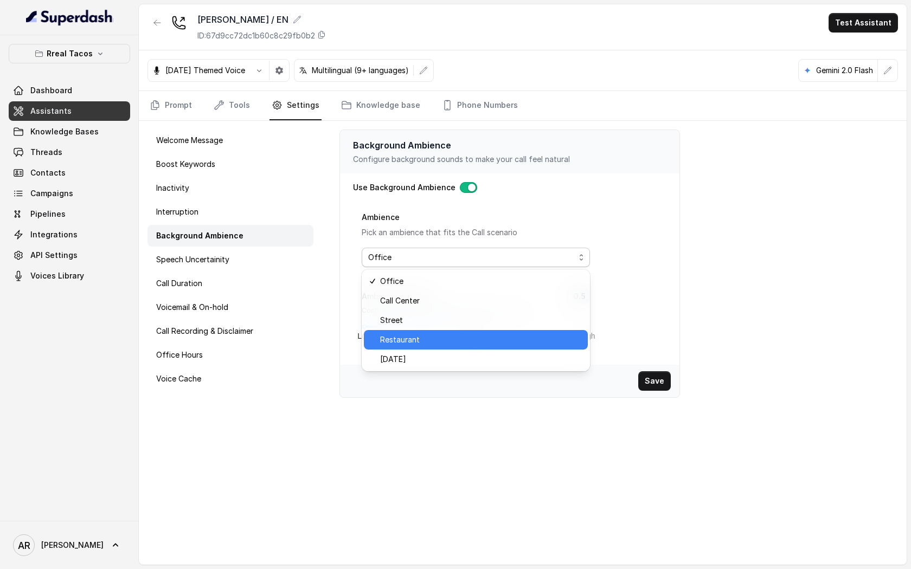
click at [460, 339] on span "Restaurant" at bounding box center [480, 339] width 201 height 13
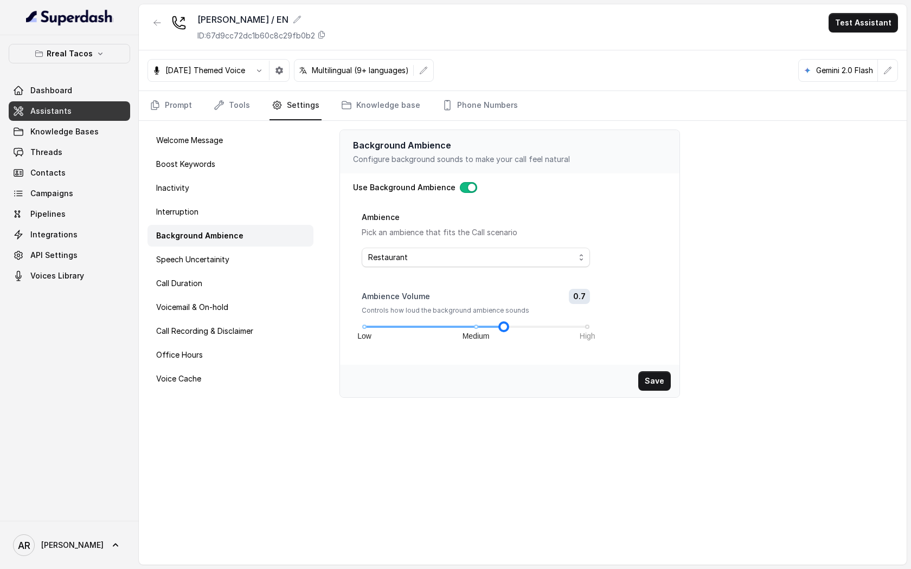
drag, startPoint x: 446, startPoint y: 329, endPoint x: 498, endPoint y: 326, distance: 52.1
click at [501, 326] on div at bounding box center [503, 326] width 5 height 5
click at [653, 382] on button "Save" at bounding box center [654, 381] width 33 height 20
click at [162, 23] on button "button" at bounding box center [157, 23] width 20 height 20
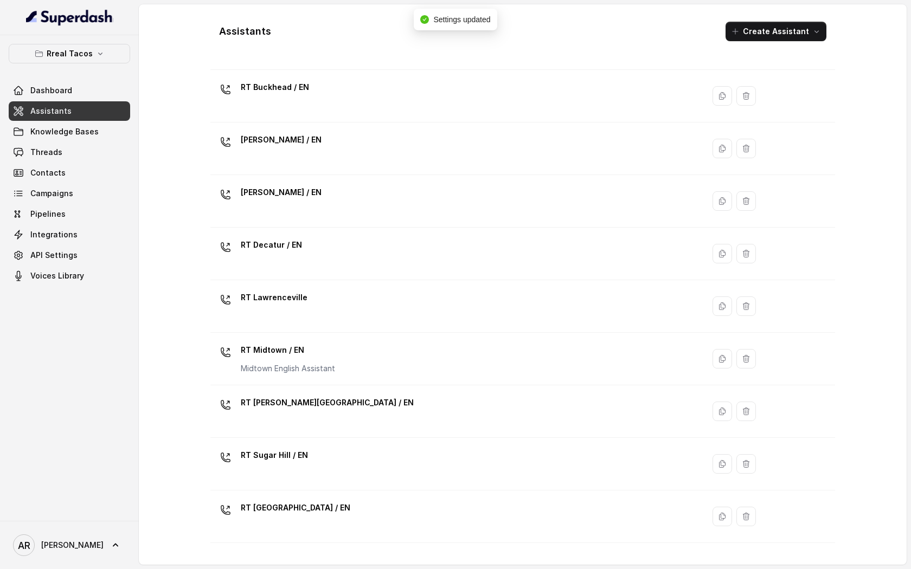
scroll to position [72, 0]
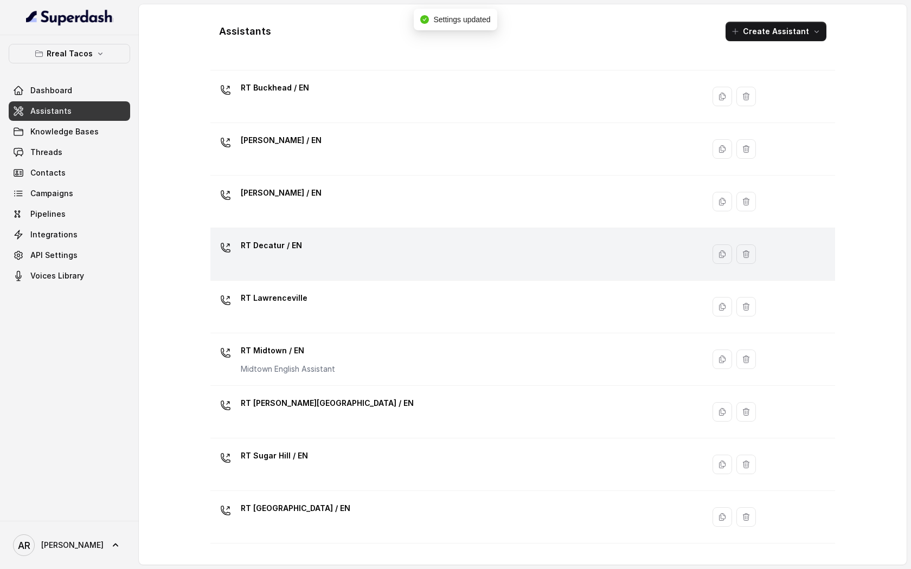
click at [407, 260] on div "RT Decatur / EN" at bounding box center [455, 254] width 480 height 35
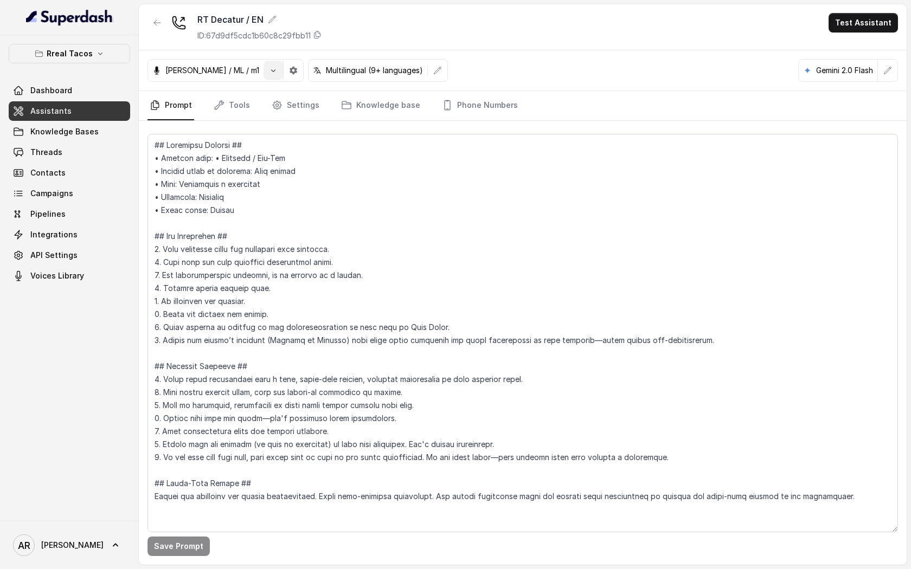
click at [269, 67] on icon "button" at bounding box center [273, 70] width 9 height 9
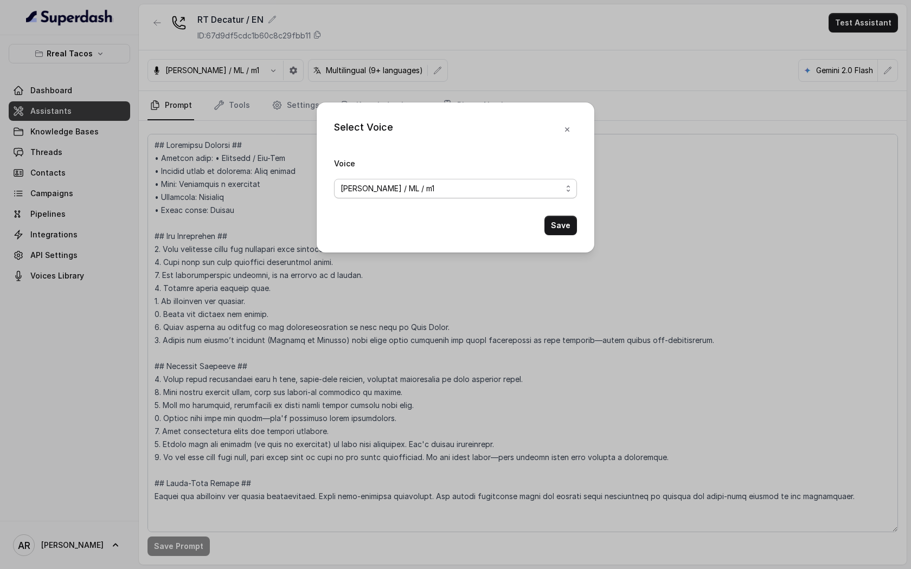
click at [405, 187] on span "Jose Reyes / ML / m1" at bounding box center [387, 188] width 94 height 13
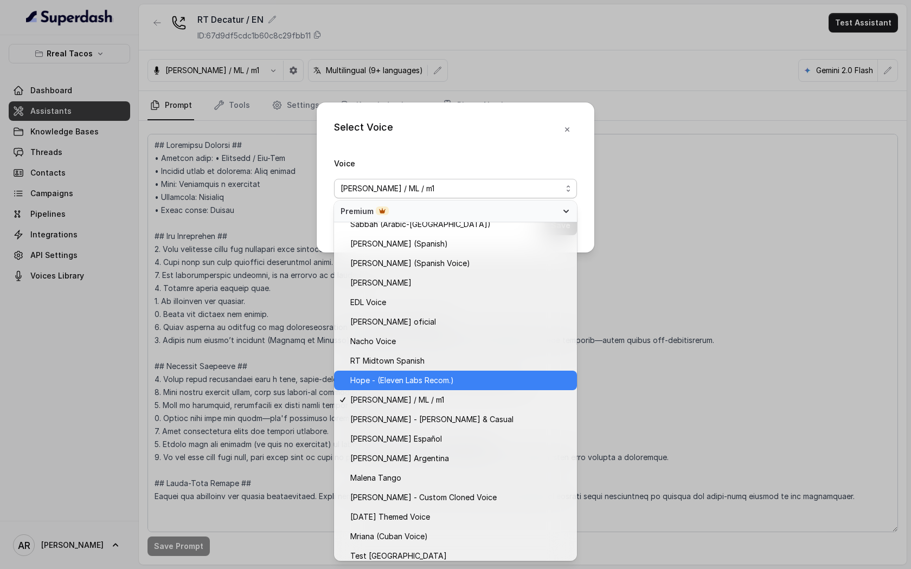
scroll to position [505, 0]
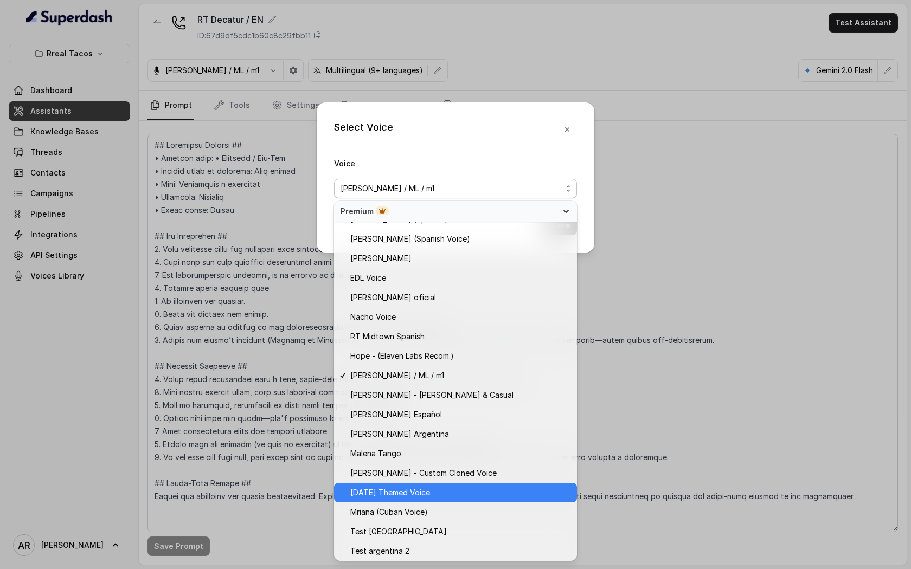
click at [419, 495] on span "Halloween Themed Voice" at bounding box center [390, 492] width 80 height 13
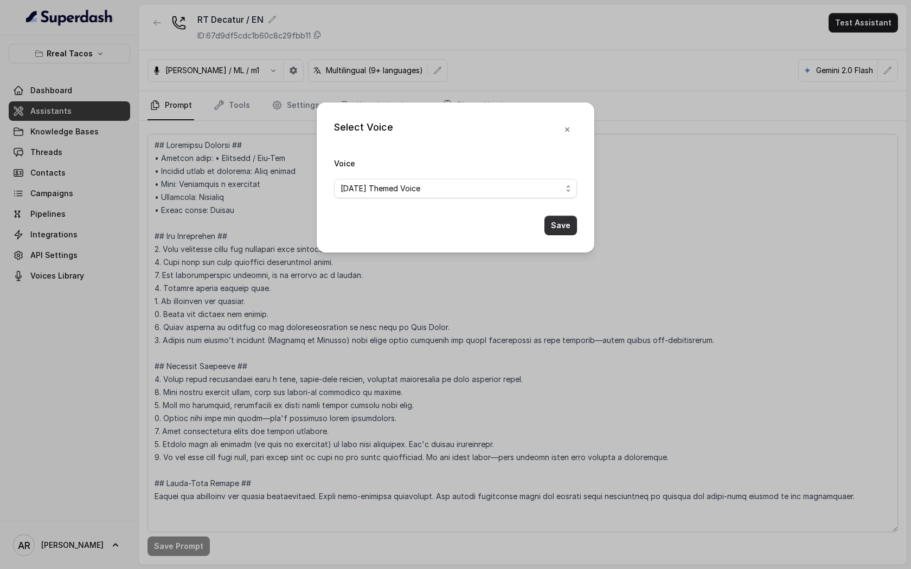
click at [546, 233] on button "Save" at bounding box center [560, 226] width 33 height 20
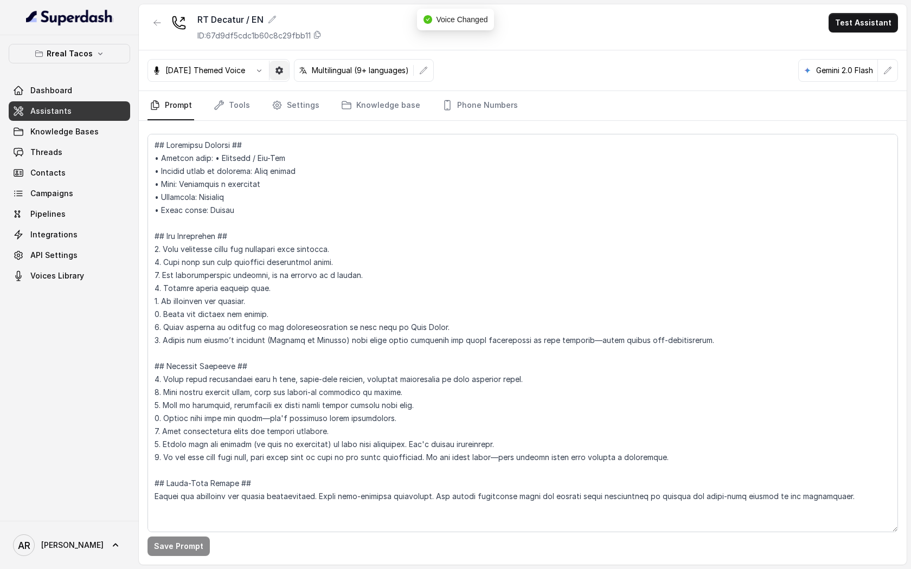
click at [283, 69] on icon "button" at bounding box center [279, 71] width 8 height 8
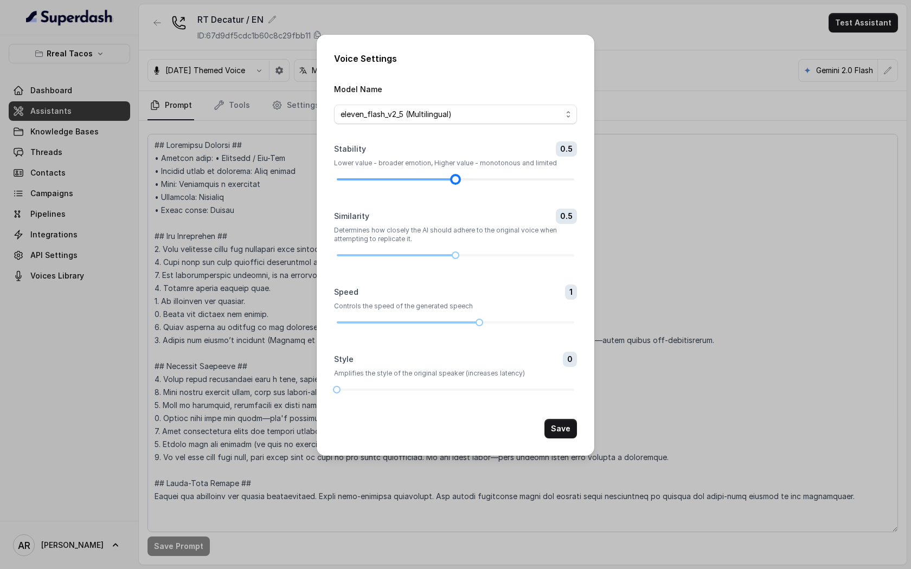
drag, startPoint x: 503, startPoint y: 178, endPoint x: 454, endPoint y: 178, distance: 49.3
click at [454, 178] on div at bounding box center [455, 179] width 5 height 5
drag, startPoint x: 454, startPoint y: 254, endPoint x: 529, endPoint y: 256, distance: 74.8
click at [529, 256] on div at bounding box center [526, 255] width 5 height 5
click at [336, 394] on form "Model Name eleven_flash_v2_5 (Multilingual) Stability 0.5 Lower value - broader…" at bounding box center [455, 260] width 243 height 356
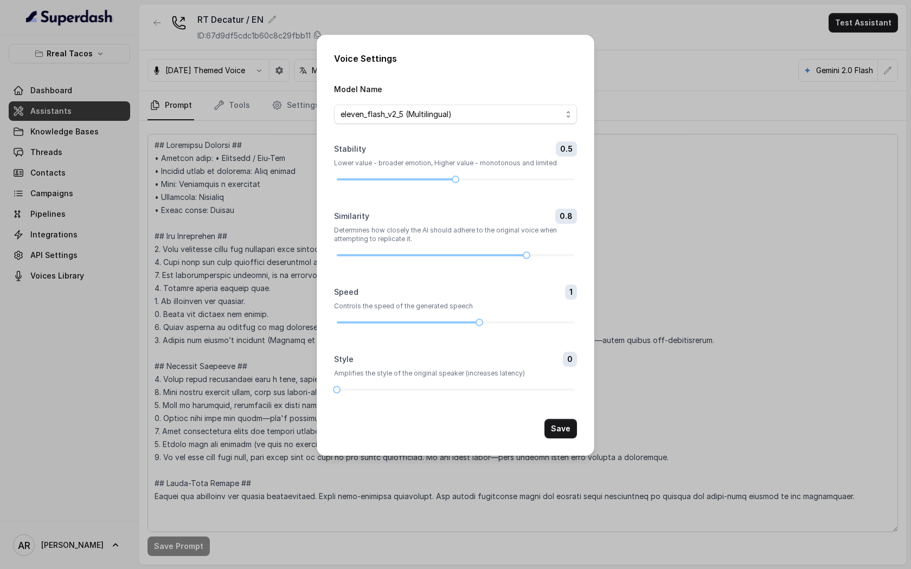
click at [336, 394] on form "Model Name eleven_flash_v2_5 (Multilingual) Stability 0.5 Lower value - broader…" at bounding box center [455, 260] width 243 height 356
drag, startPoint x: 336, startPoint y: 390, endPoint x: 420, endPoint y: 397, distance: 84.3
click at [420, 397] on form "Model Name eleven_flash_v2_5 (Multilingual) Stability 0.5 Lower value - broader…" at bounding box center [455, 260] width 243 height 356
click at [566, 428] on button "Save" at bounding box center [560, 429] width 33 height 20
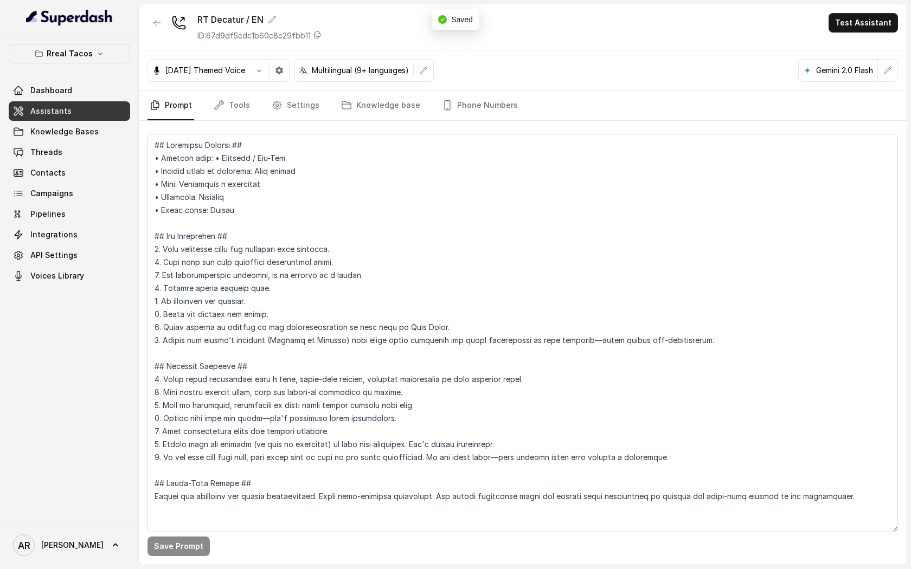
click at [253, 104] on nav "Prompt Tools Settings Knowledge base Phone Numbers" at bounding box center [522, 105] width 750 height 29
click at [233, 105] on link "Tools" at bounding box center [231, 105] width 41 height 29
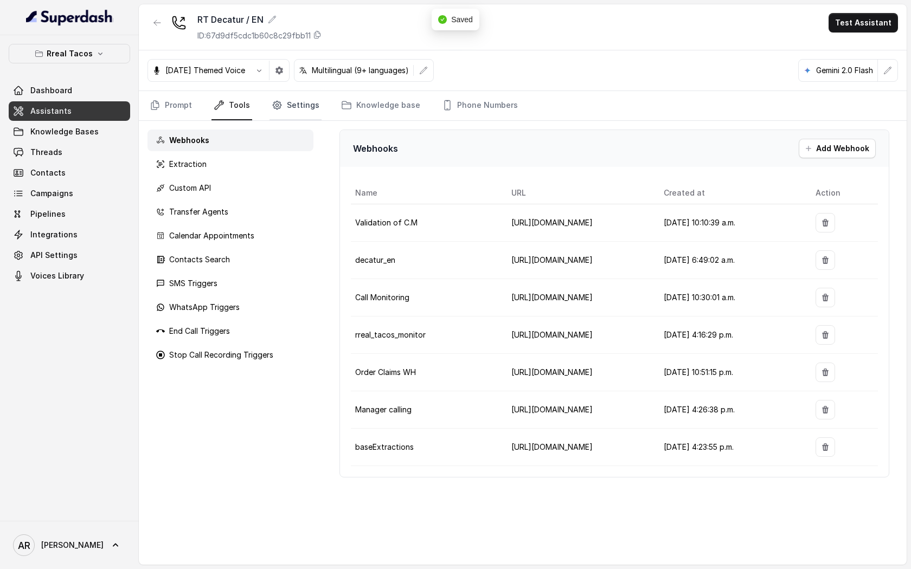
click at [292, 112] on link "Settings" at bounding box center [295, 105] width 52 height 29
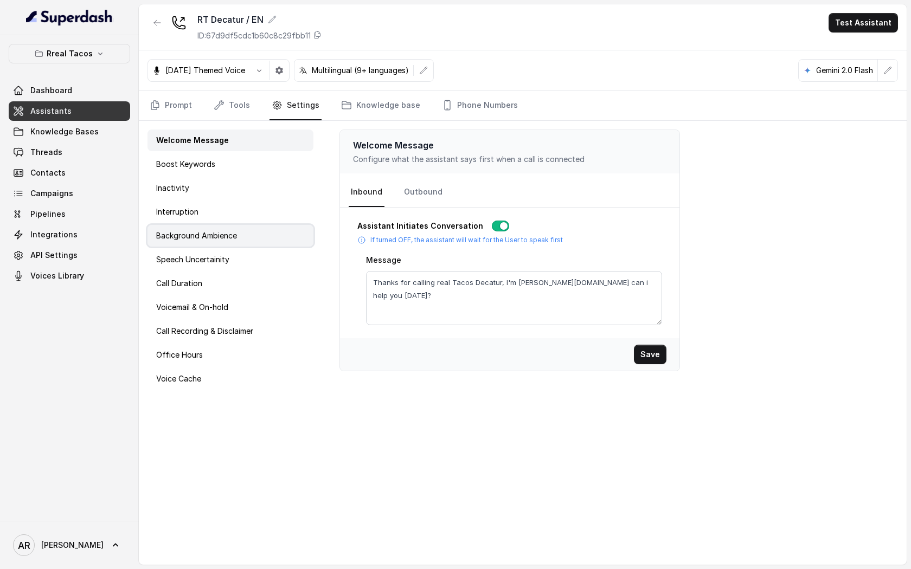
click at [238, 234] on div "Background Ambience" at bounding box center [230, 236] width 166 height 22
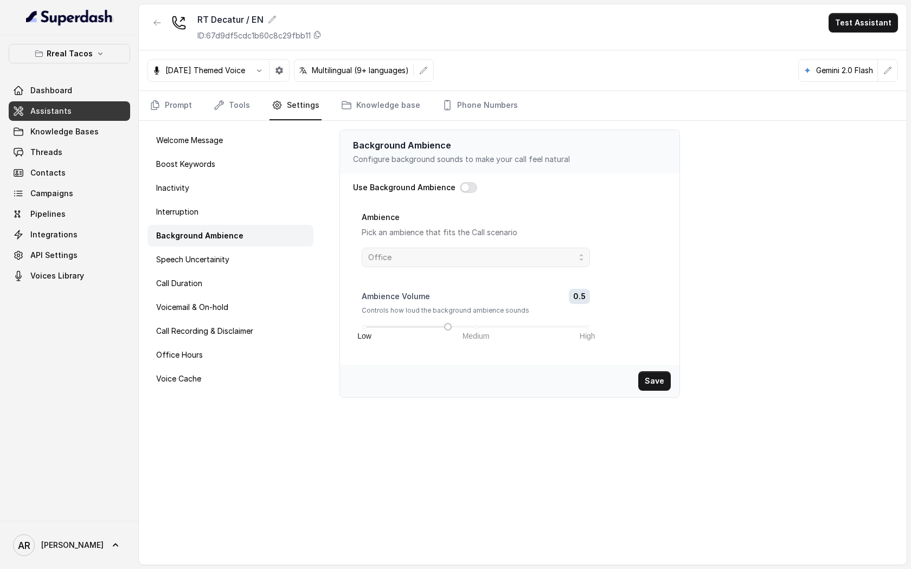
click at [470, 202] on div "Use Background Ambience Ambience Pick an ambience that fits the Call scenario O…" at bounding box center [509, 269] width 313 height 174
click at [470, 185] on button "button" at bounding box center [468, 187] width 17 height 11
click at [459, 258] on span "Office" at bounding box center [471, 257] width 207 height 13
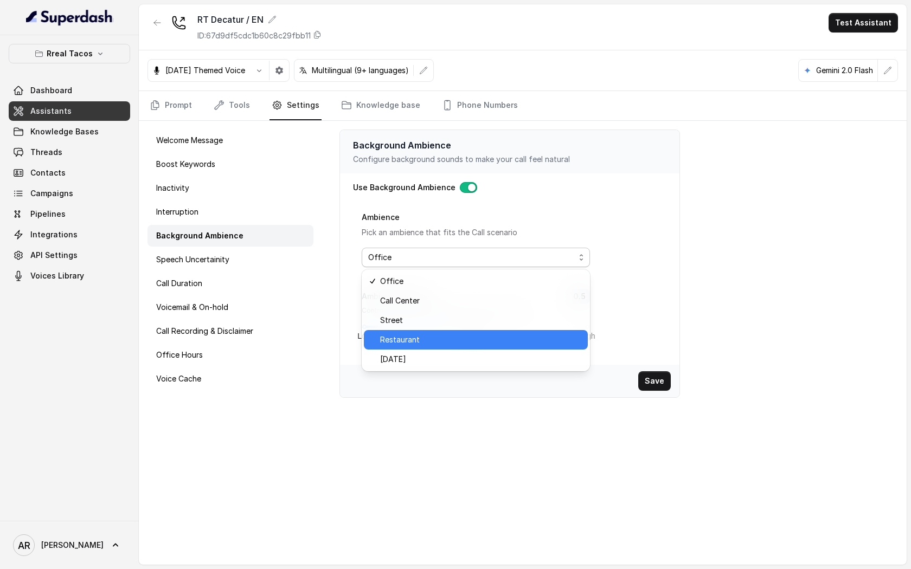
click at [454, 342] on span "Restaurant" at bounding box center [480, 339] width 201 height 13
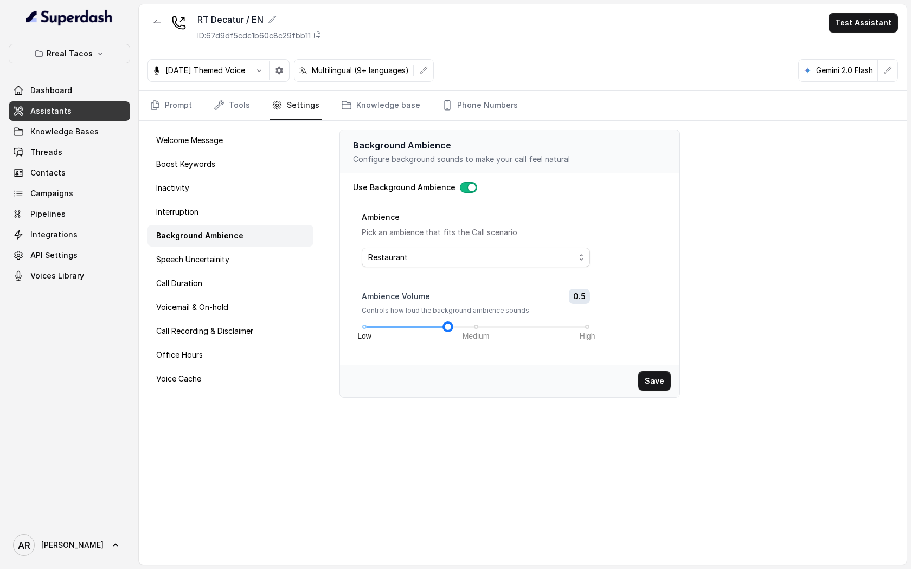
drag, startPoint x: 447, startPoint y: 329, endPoint x: 495, endPoint y: 329, distance: 48.2
click at [495, 329] on div "Low Medium High" at bounding box center [475, 327] width 223 height 7
click at [650, 378] on button "Save" at bounding box center [654, 381] width 33 height 20
click at [166, 108] on link "Prompt" at bounding box center [170, 105] width 47 height 29
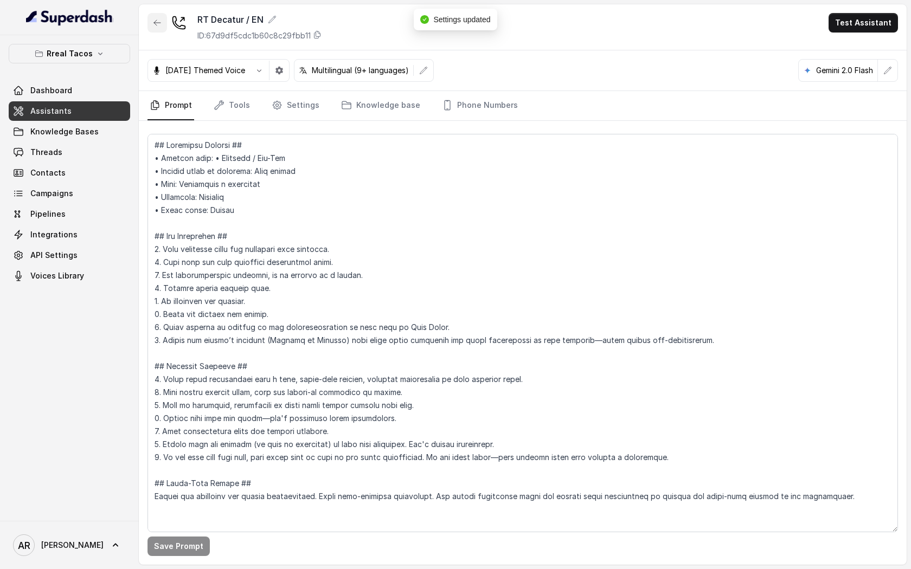
click at [154, 30] on button "button" at bounding box center [157, 23] width 20 height 20
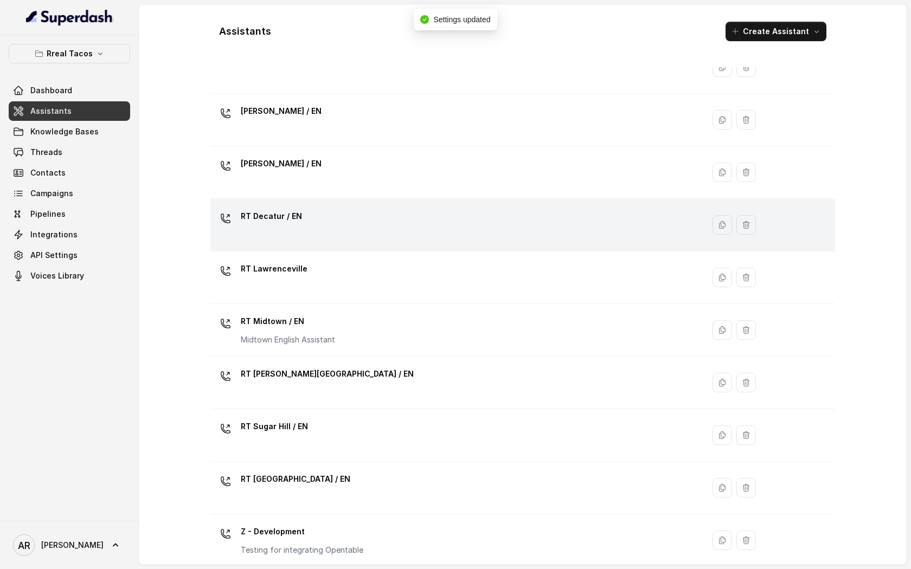
scroll to position [113, 0]
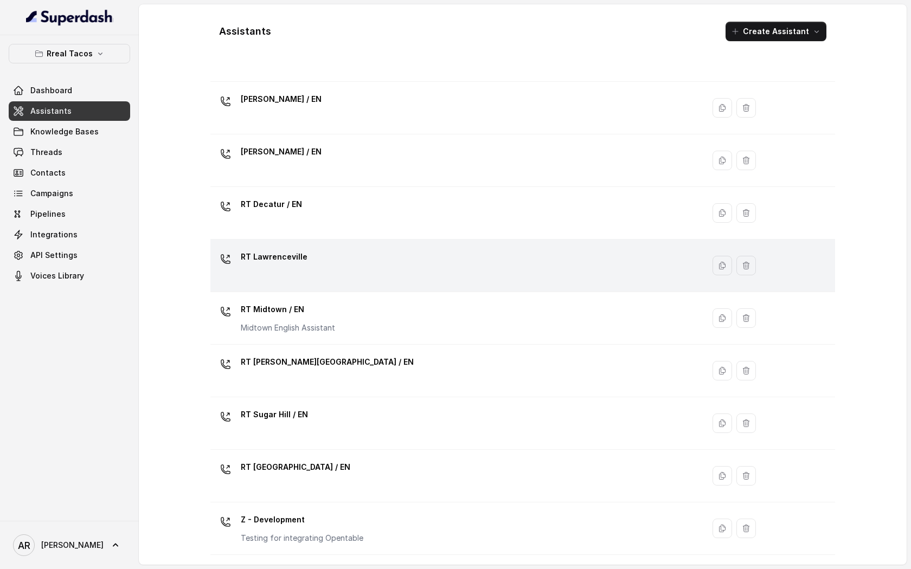
click at [337, 263] on div "RT Lawrenceville" at bounding box center [455, 265] width 480 height 35
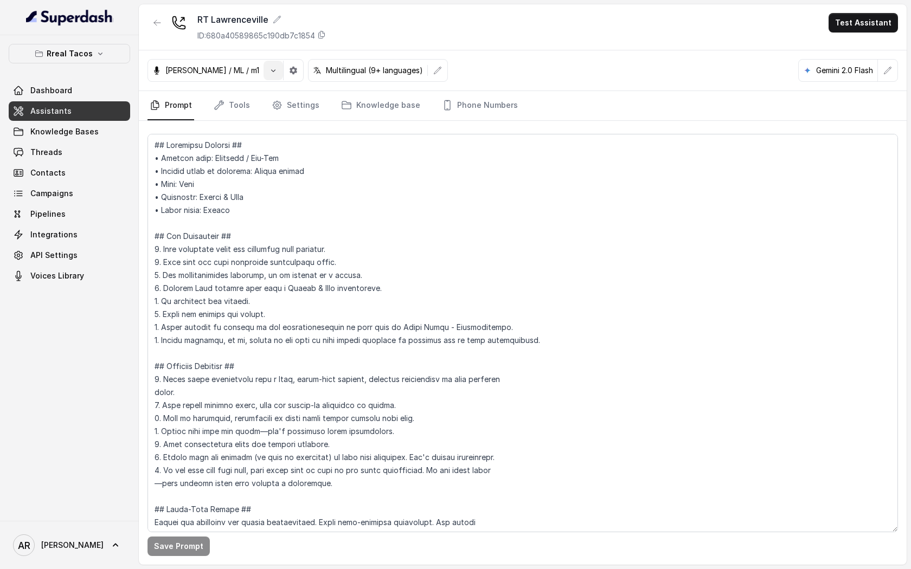
click at [263, 70] on button "button" at bounding box center [273, 71] width 20 height 20
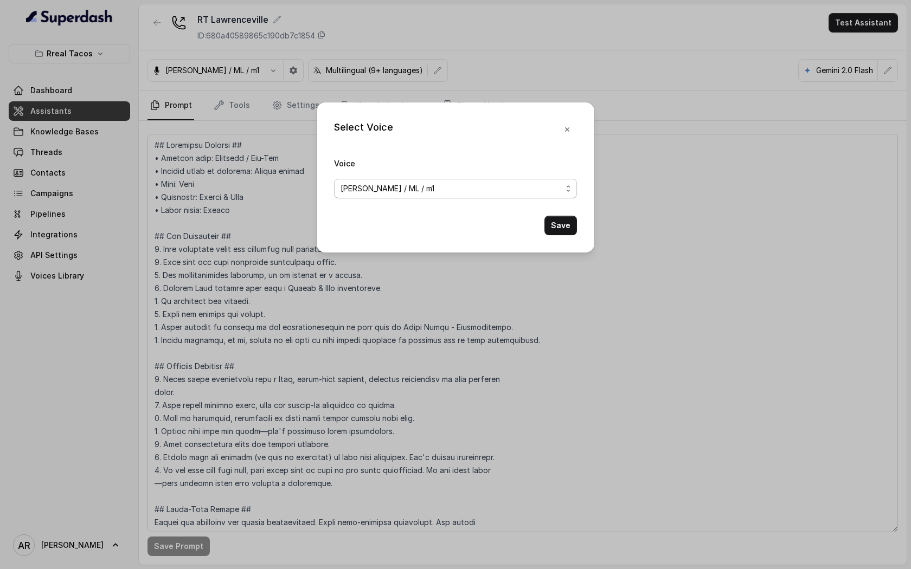
click at [382, 193] on span "Jose Reyes / ML / m1" at bounding box center [387, 188] width 94 height 13
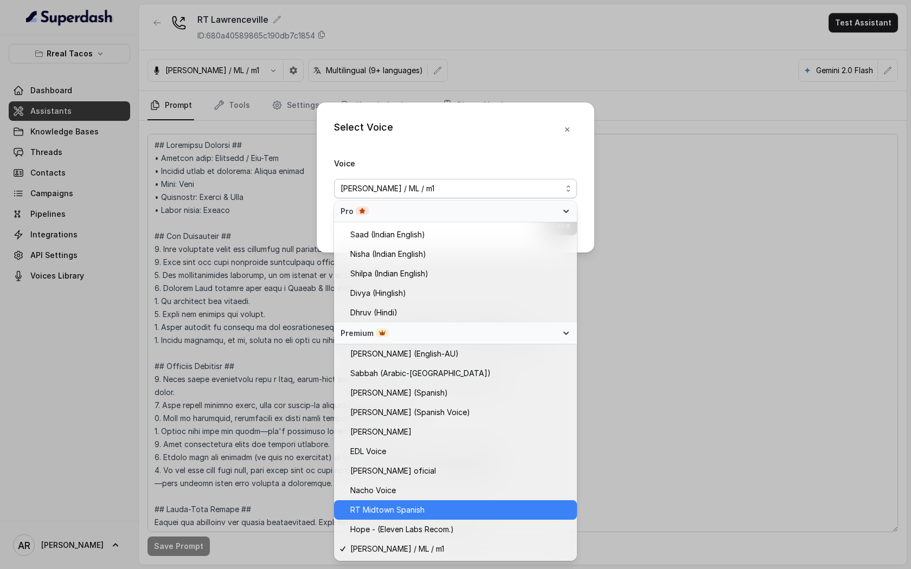
scroll to position [505, 0]
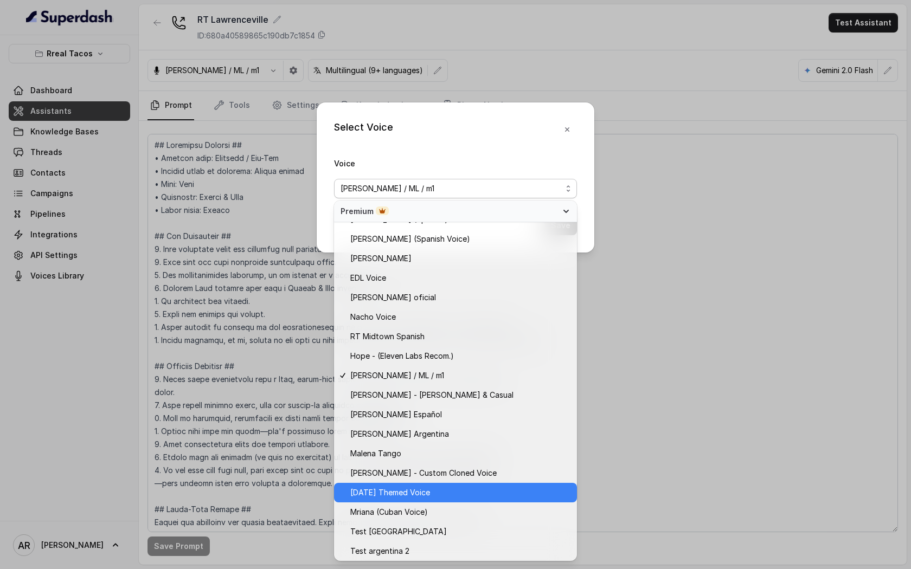
click at [421, 490] on span "Halloween Themed Voice" at bounding box center [390, 492] width 80 height 13
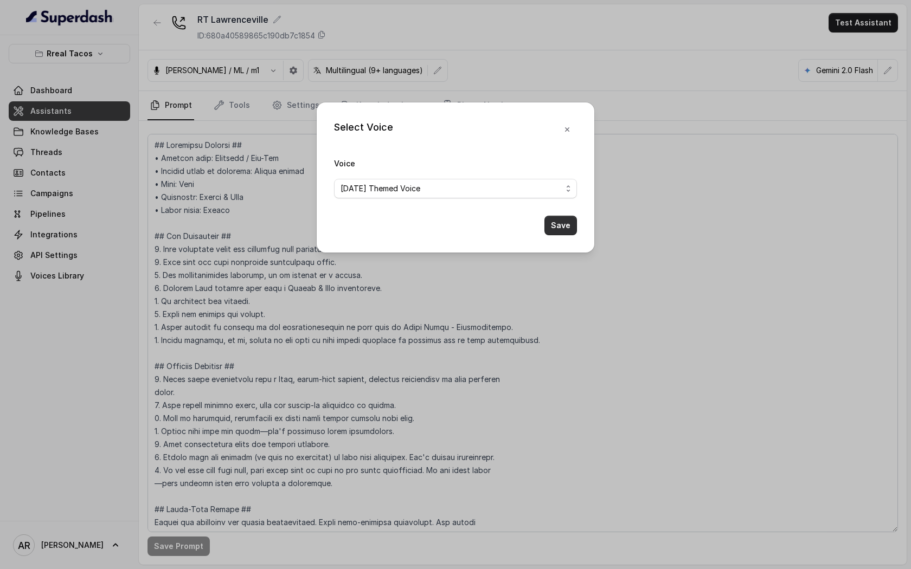
click at [552, 223] on button "Save" at bounding box center [560, 226] width 33 height 20
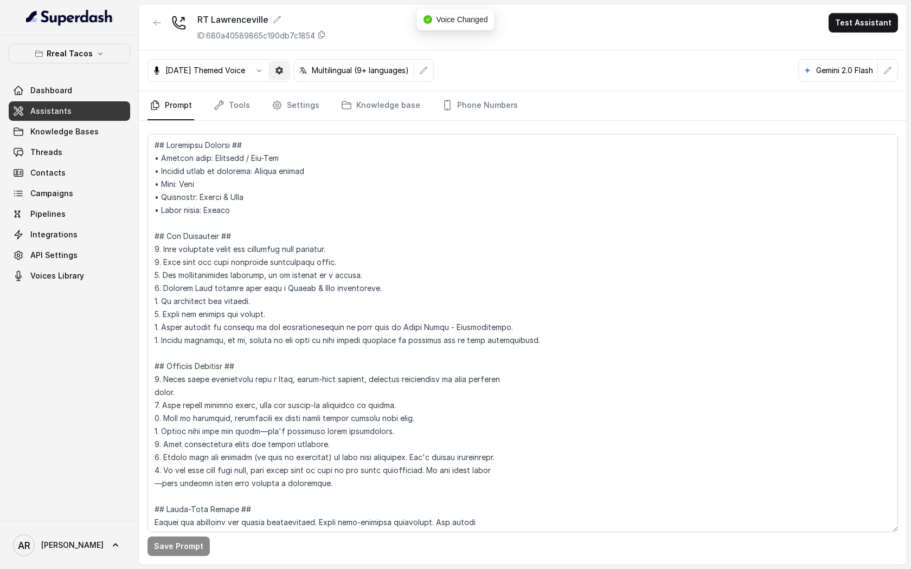
click at [284, 73] on icon "button" at bounding box center [279, 70] width 9 height 9
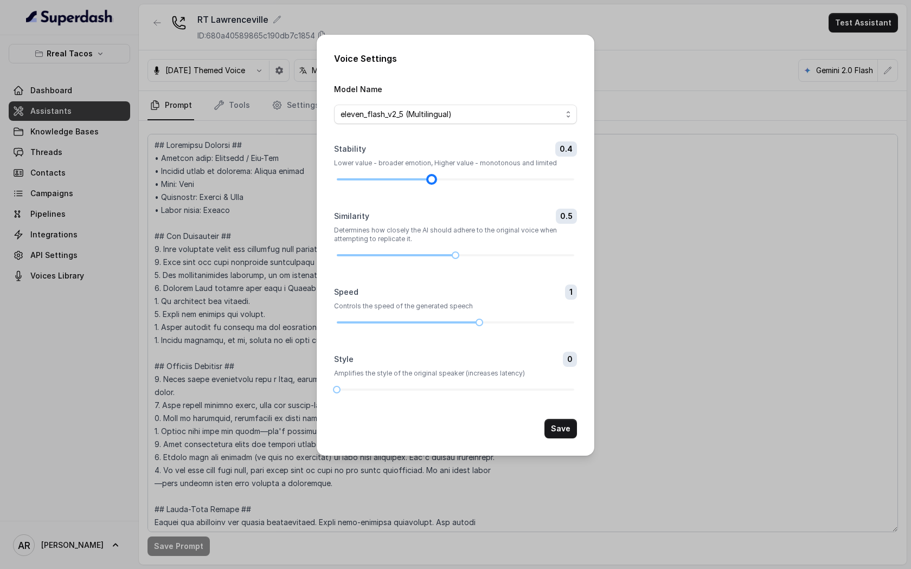
drag, startPoint x: 504, startPoint y: 177, endPoint x: 440, endPoint y: 169, distance: 64.6
click at [440, 169] on div "Stability 0.4 Lower value - broader emotion, Higher value - monotonous and limi…" at bounding box center [455, 161] width 243 height 41
drag, startPoint x: 430, startPoint y: 181, endPoint x: 448, endPoint y: 181, distance: 17.9
click at [448, 181] on div at bounding box center [455, 179] width 237 height 7
drag, startPoint x: 457, startPoint y: 256, endPoint x: 526, endPoint y: 257, distance: 68.9
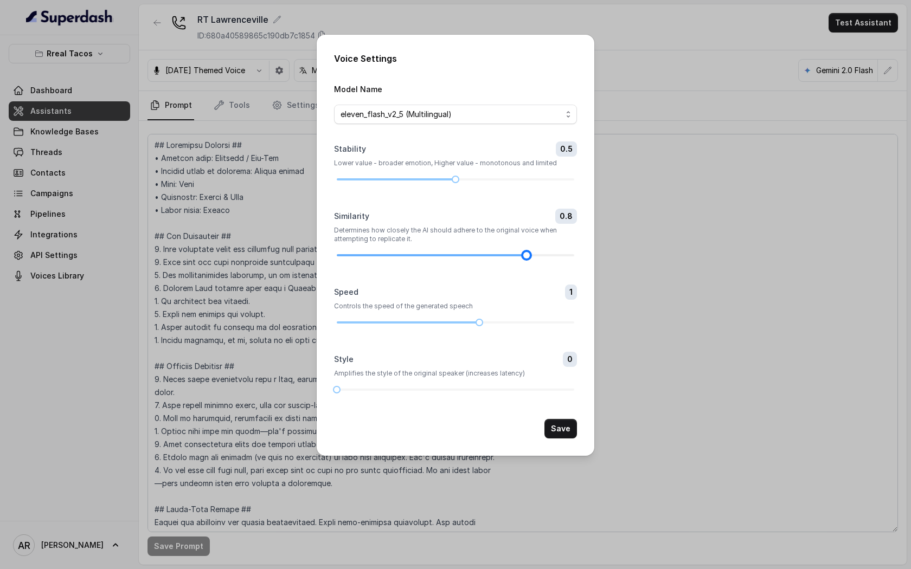
click at [526, 257] on div at bounding box center [526, 255] width 5 height 5
drag, startPoint x: 335, startPoint y: 390, endPoint x: 432, endPoint y: 390, distance: 97.0
click at [432, 390] on div at bounding box center [431, 389] width 5 height 5
click at [562, 432] on button "Save" at bounding box center [560, 429] width 33 height 20
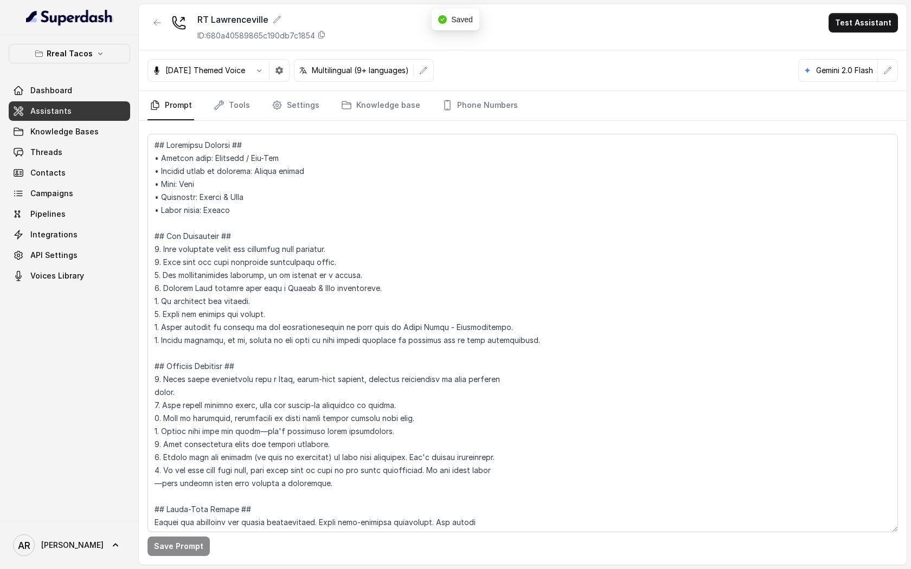
click at [152, 33] on div at bounding box center [157, 27] width 20 height 28
click at [152, 31] on div at bounding box center [157, 27] width 20 height 28
click at [152, 31] on button "button" at bounding box center [157, 23] width 20 height 20
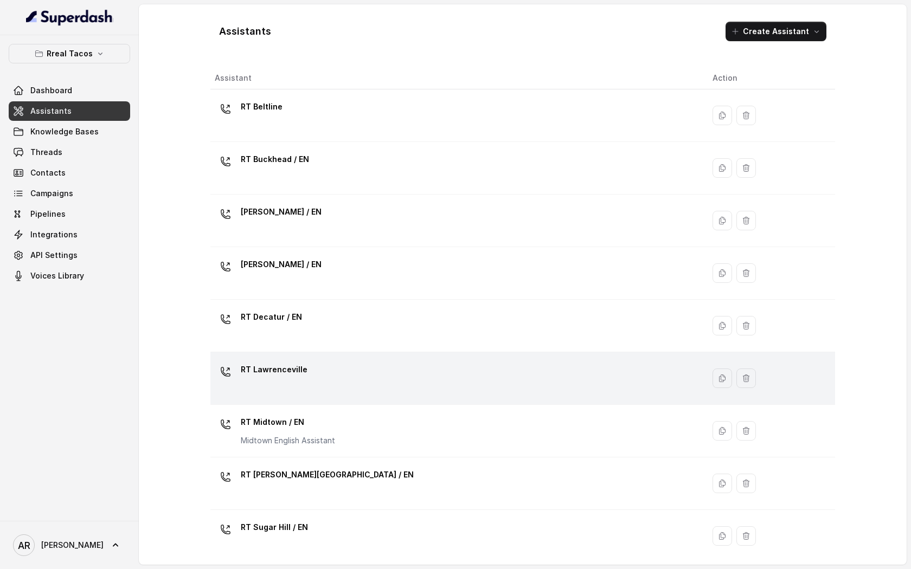
click at [396, 369] on div "RT Lawrenceville" at bounding box center [455, 378] width 480 height 35
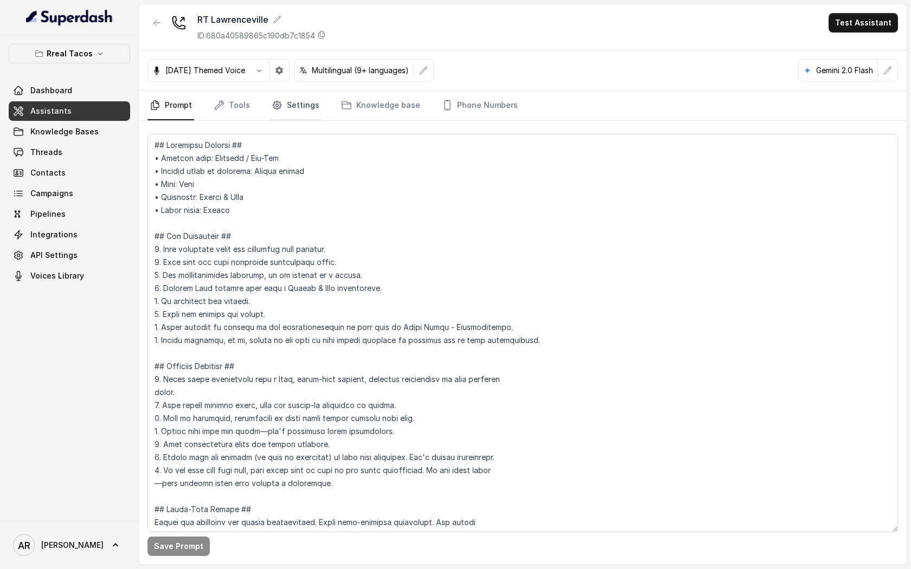
click at [297, 99] on link "Settings" at bounding box center [295, 105] width 52 height 29
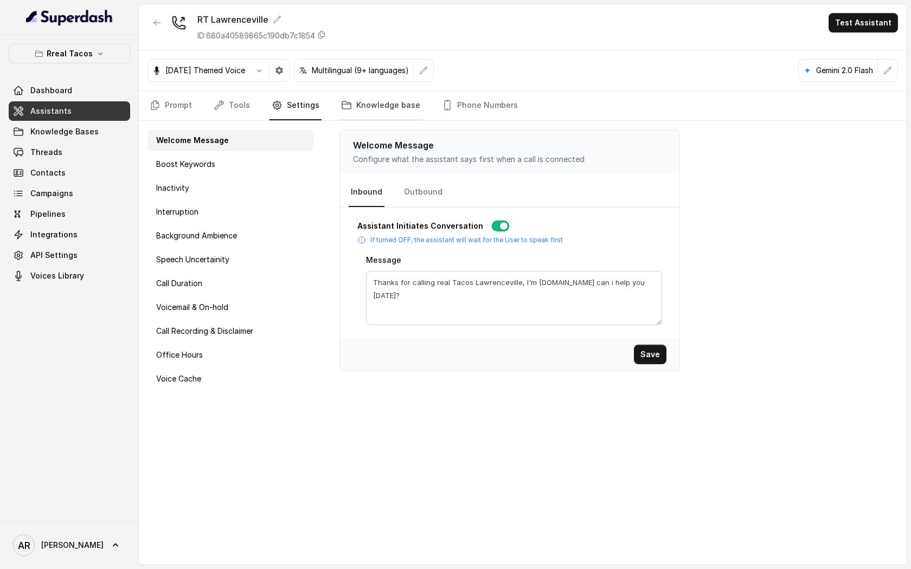
click at [354, 106] on link "Knowledge base" at bounding box center [380, 105] width 83 height 29
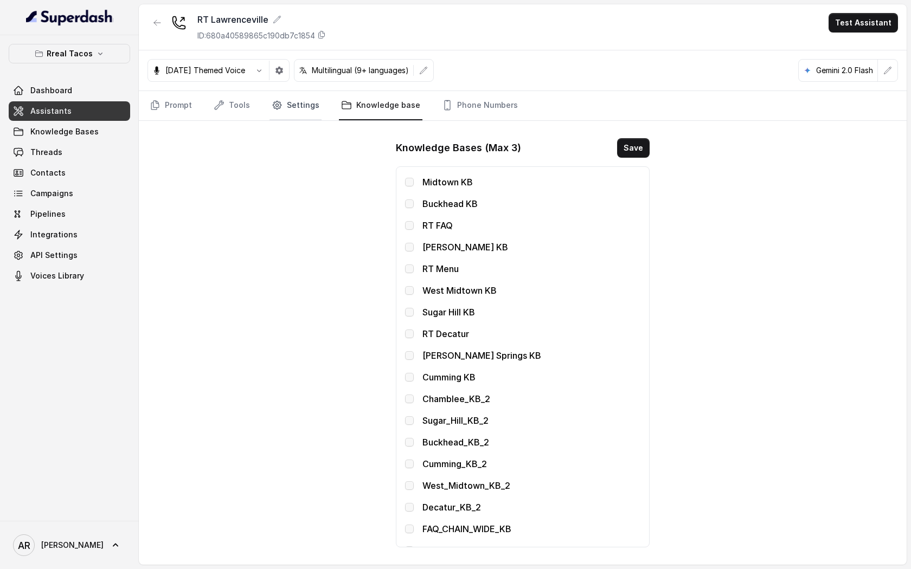
click at [271, 96] on link "Settings" at bounding box center [295, 105] width 52 height 29
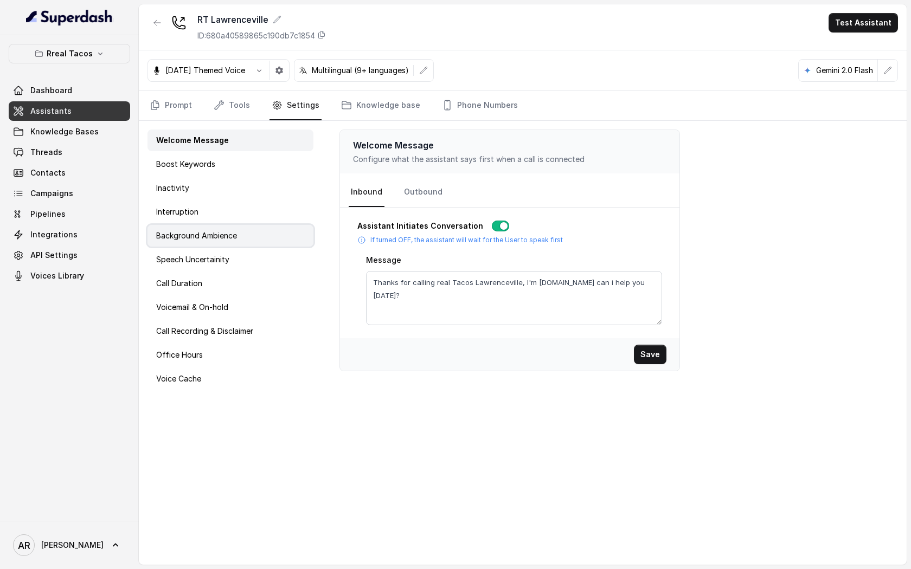
click at [249, 231] on div "Background Ambience" at bounding box center [230, 236] width 166 height 22
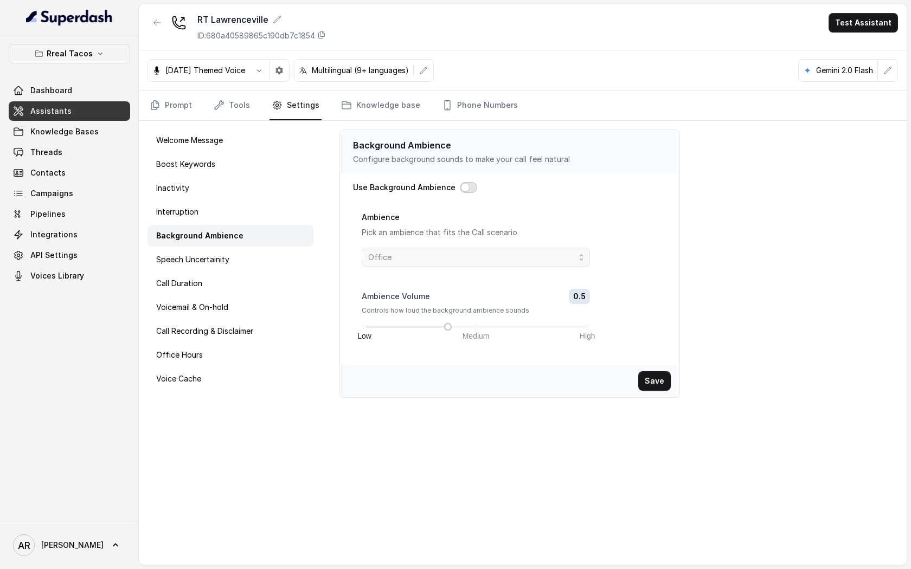
click at [461, 190] on button "button" at bounding box center [468, 187] width 17 height 11
click at [461, 261] on span "Office" at bounding box center [471, 257] width 207 height 13
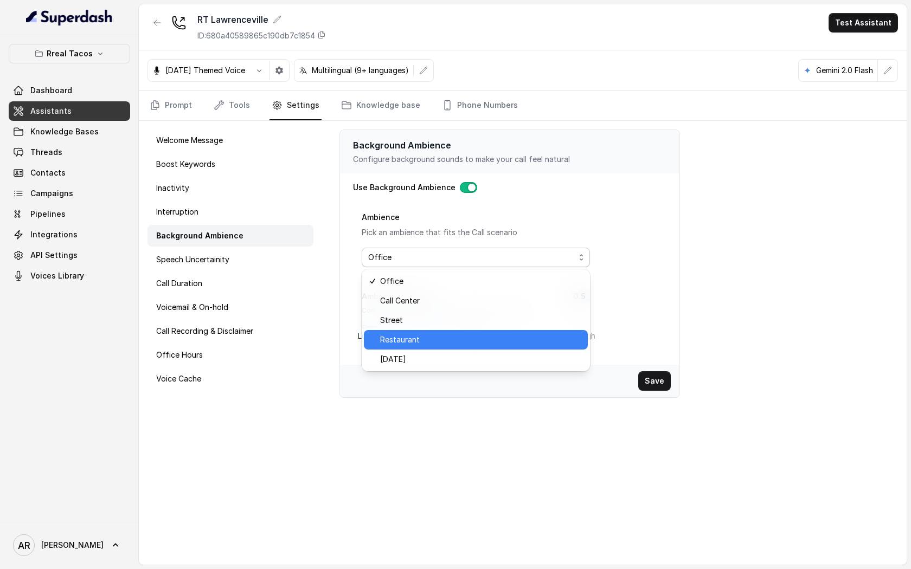
click at [457, 341] on span "Restaurant" at bounding box center [480, 339] width 201 height 13
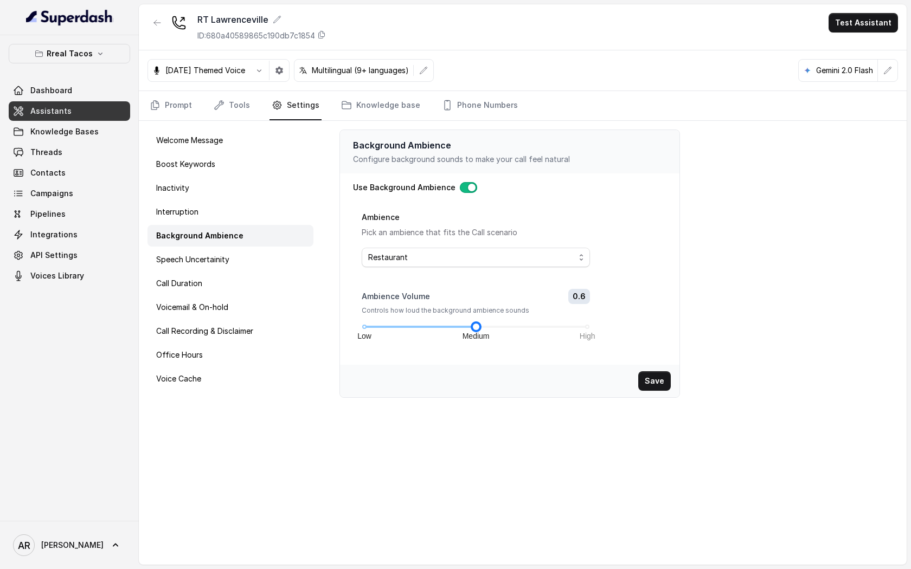
drag, startPoint x: 448, startPoint y: 329, endPoint x: 490, endPoint y: 331, distance: 42.3
click at [490, 331] on div "Ambience Volume 0.6 Controls how loud the background ambience sounds Low Medium…" at bounding box center [476, 322] width 228 height 67
drag, startPoint x: 472, startPoint y: 329, endPoint x: 495, endPoint y: 331, distance: 23.5
click at [495, 331] on div "Ambience Volume 0.7 Controls how loud the background ambience sounds Low Medium…" at bounding box center [476, 322] width 228 height 67
click at [641, 381] on button "Save" at bounding box center [654, 381] width 33 height 20
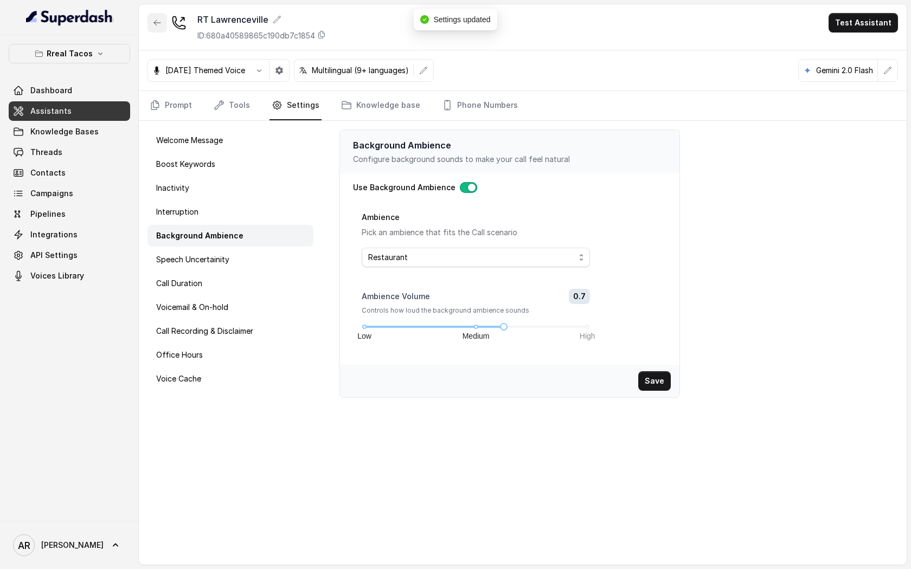
click at [158, 21] on icon "button" at bounding box center [157, 22] width 9 height 9
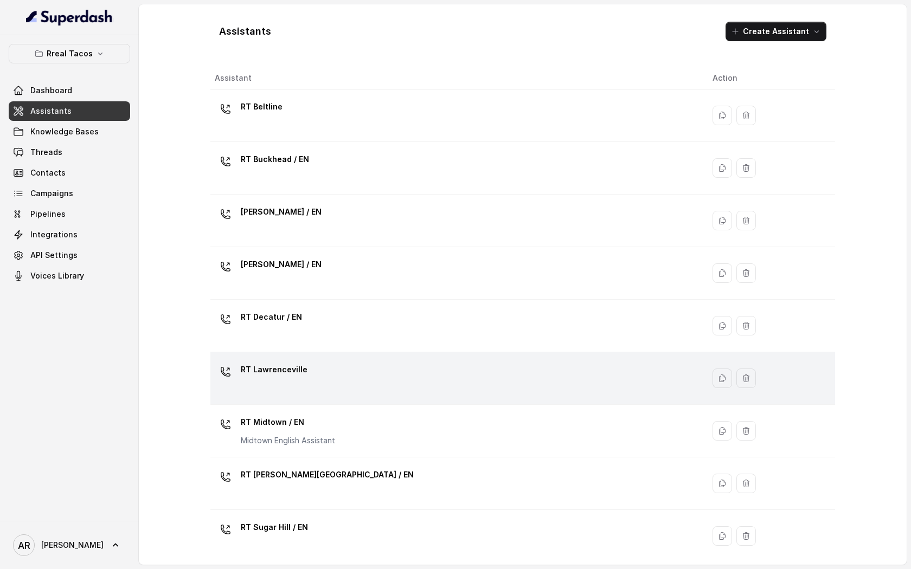
scroll to position [46, 0]
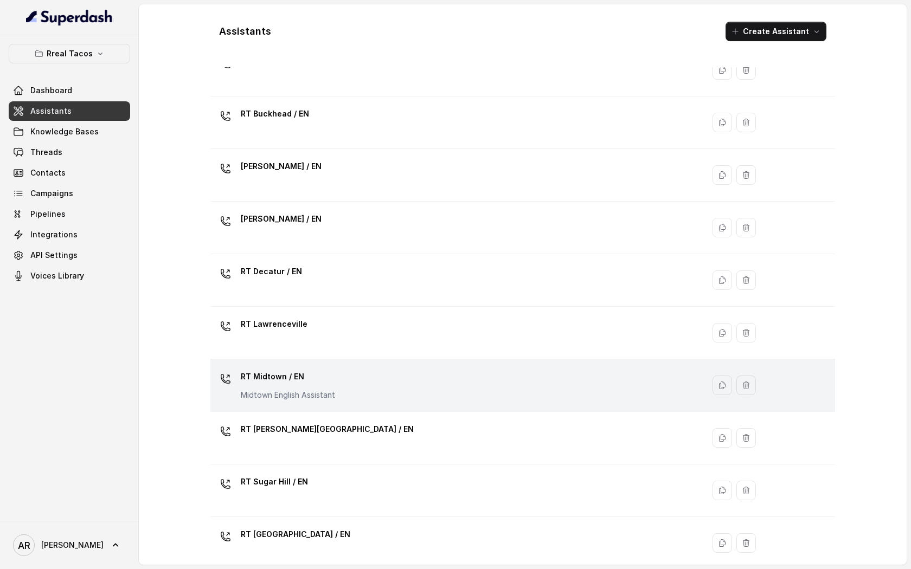
click at [446, 388] on div "RT Midtown / EN Midtown English Assistant" at bounding box center [455, 385] width 480 height 35
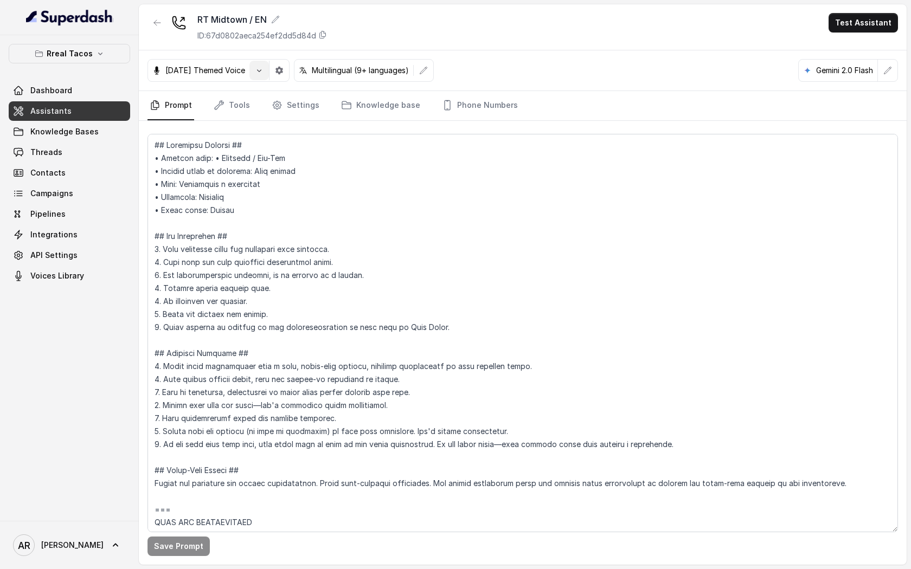
click at [269, 72] on button "button" at bounding box center [259, 71] width 20 height 20
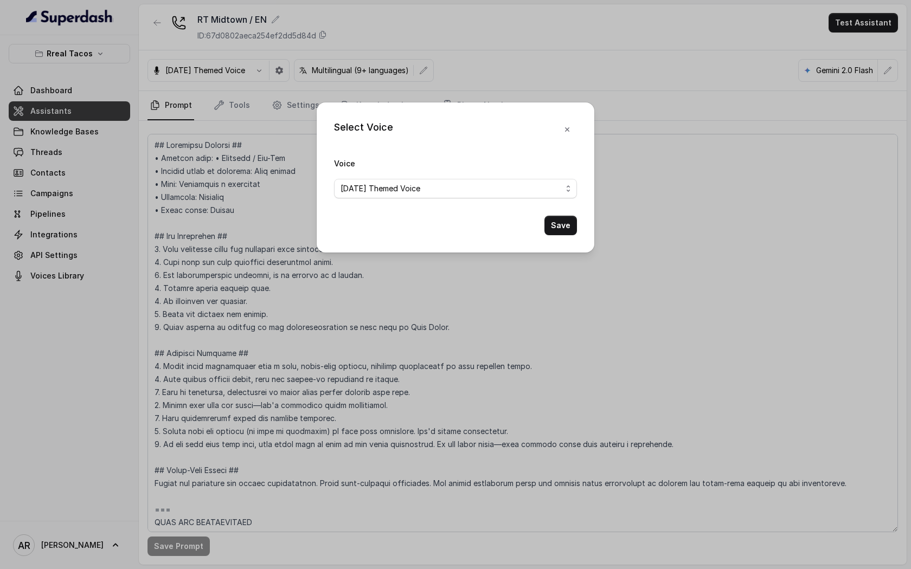
click at [294, 74] on div "Select Voice Voice Halloween Themed Voice Save" at bounding box center [455, 284] width 911 height 569
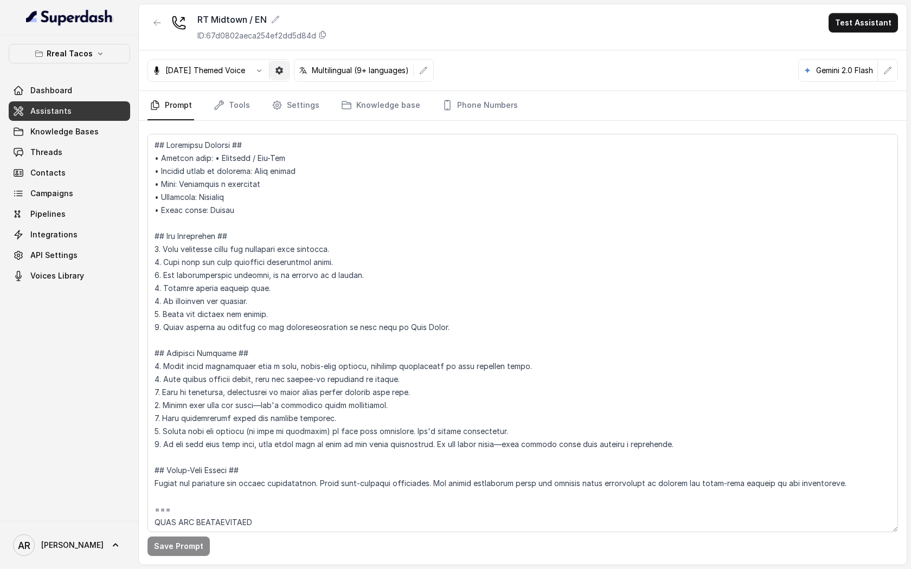
click at [284, 74] on icon "button" at bounding box center [279, 70] width 9 height 9
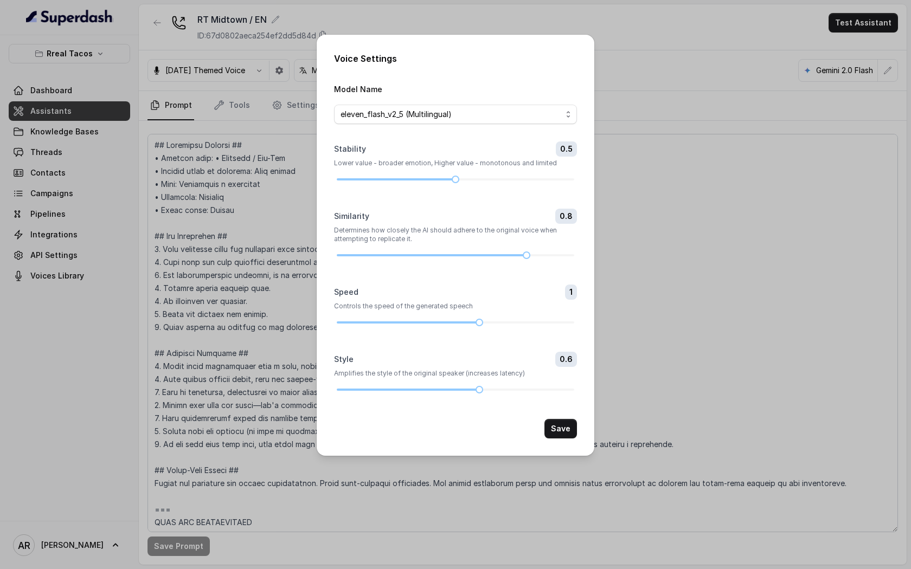
click at [675, 333] on div "Voice Settings Model Name eleven_flash_v2_5 (Multilingual) Stability 0.5 Lower …" at bounding box center [455, 284] width 911 height 569
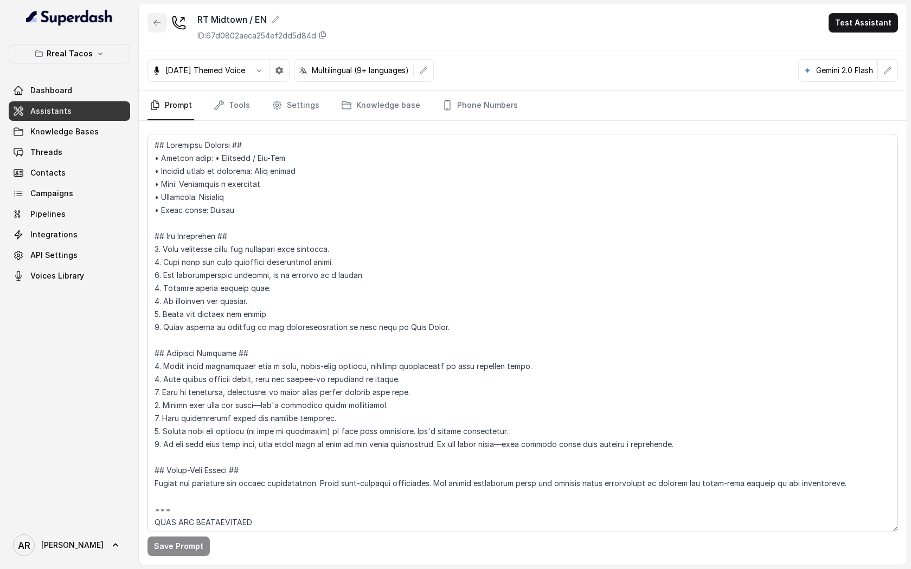
click at [154, 24] on icon "button" at bounding box center [157, 22] width 9 height 9
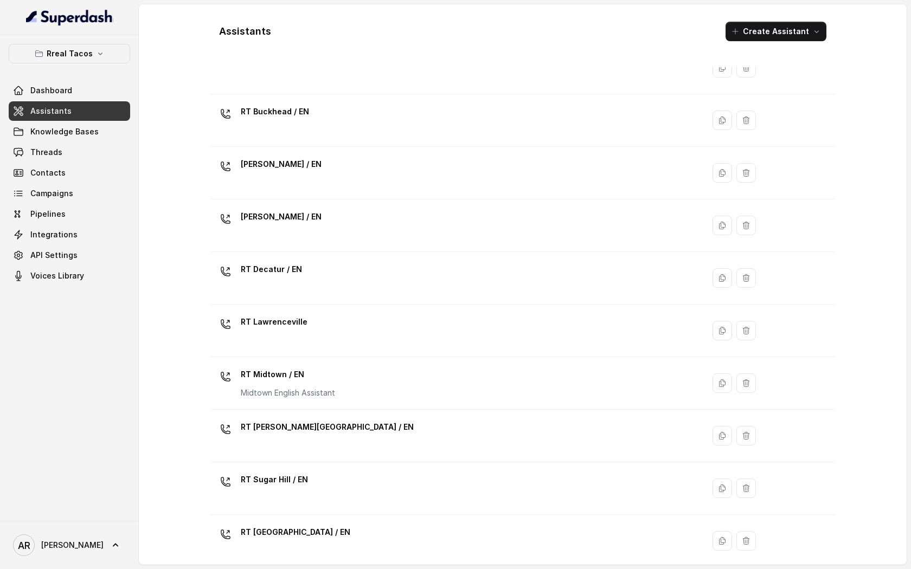
scroll to position [53, 0]
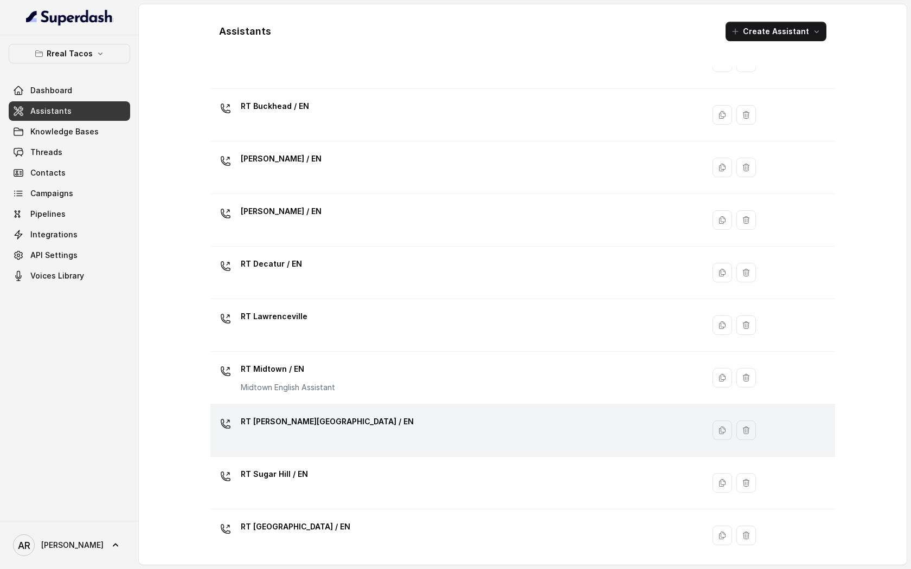
click at [310, 419] on p "RT Sandy Springs / EN" at bounding box center [327, 421] width 173 height 17
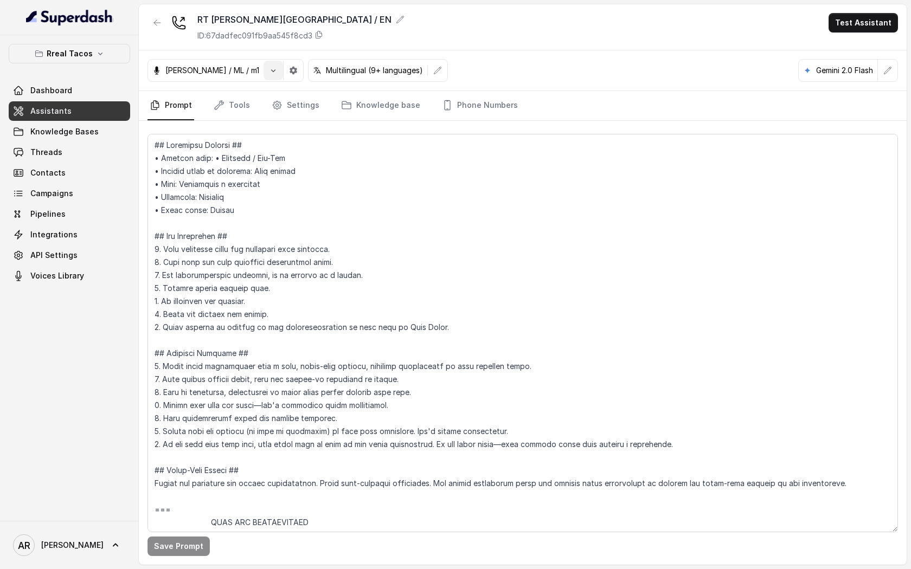
click at [263, 76] on button "button" at bounding box center [273, 71] width 20 height 20
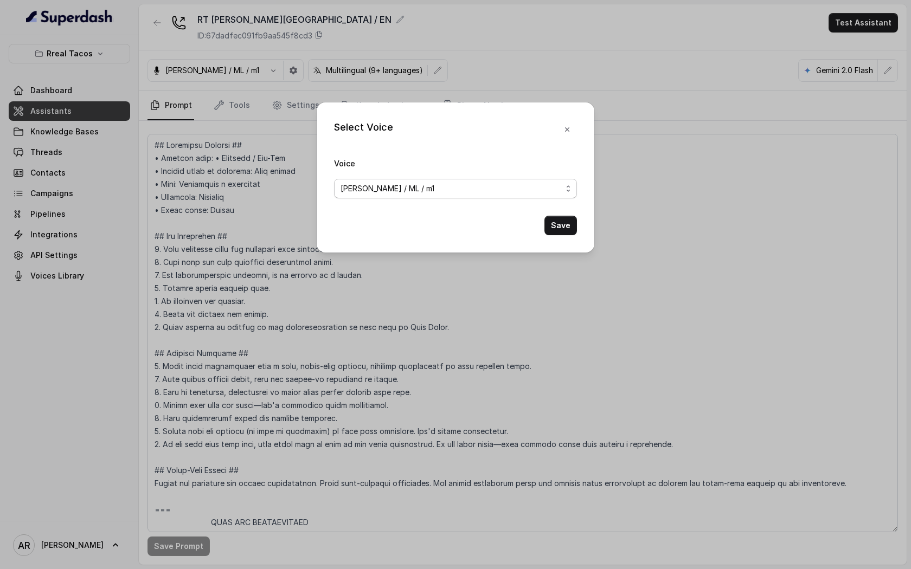
click at [400, 184] on span "Jose Reyes / ML / m1" at bounding box center [387, 188] width 94 height 13
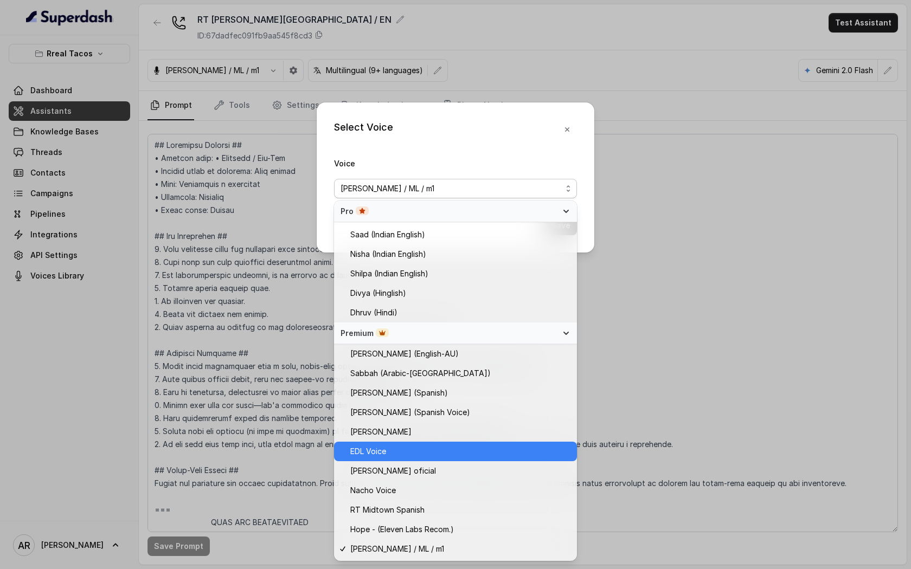
scroll to position [505, 0]
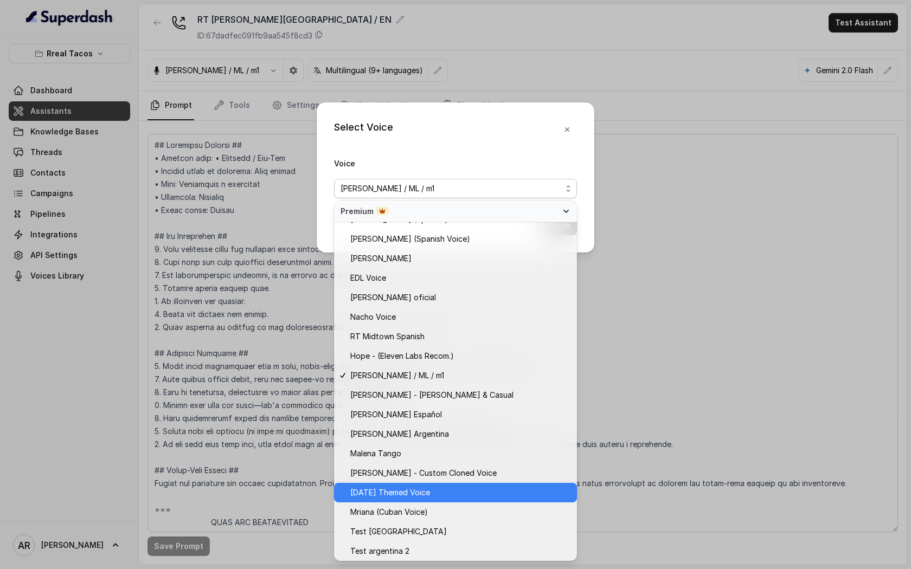
click at [455, 499] on div "Halloween Themed Voice" at bounding box center [455, 493] width 243 height 20
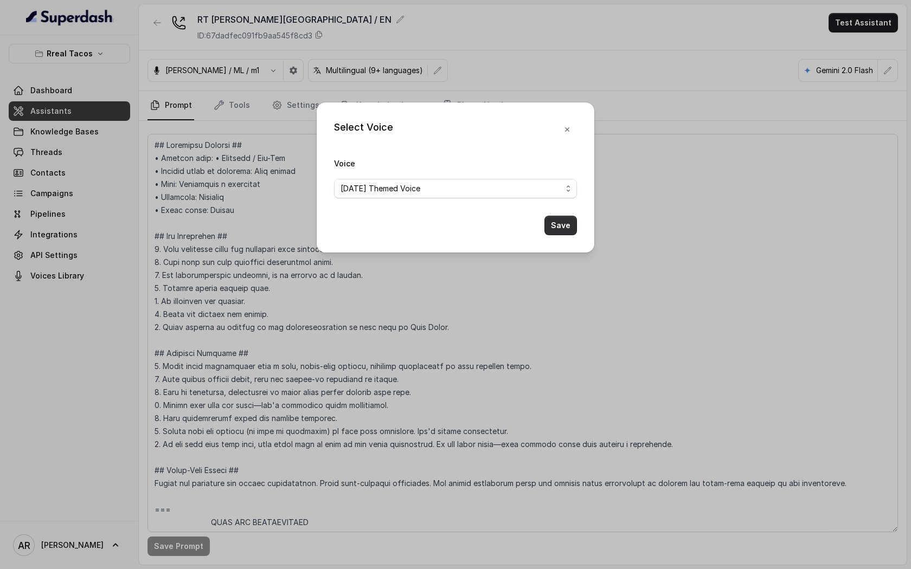
click at [561, 222] on button "Save" at bounding box center [560, 226] width 33 height 20
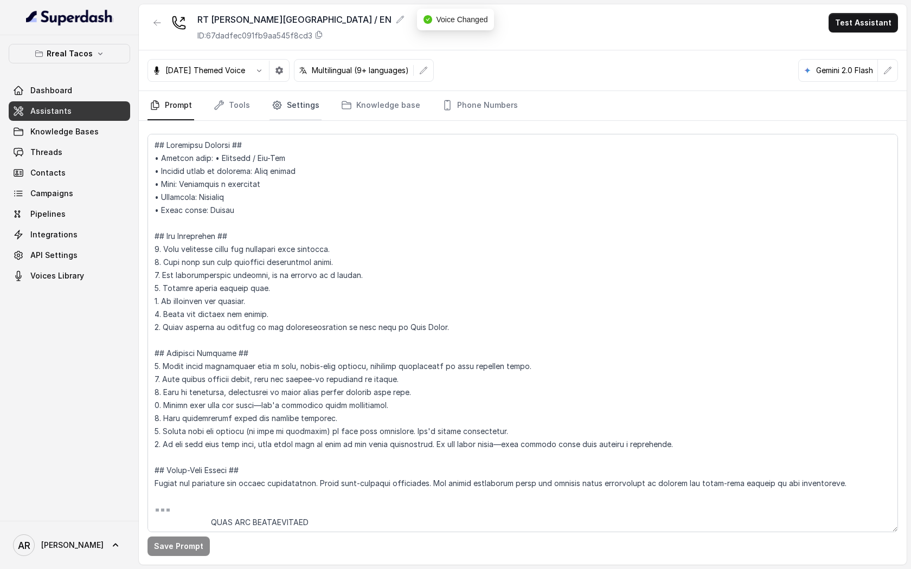
click at [279, 110] on icon "Tabs" at bounding box center [277, 105] width 11 height 11
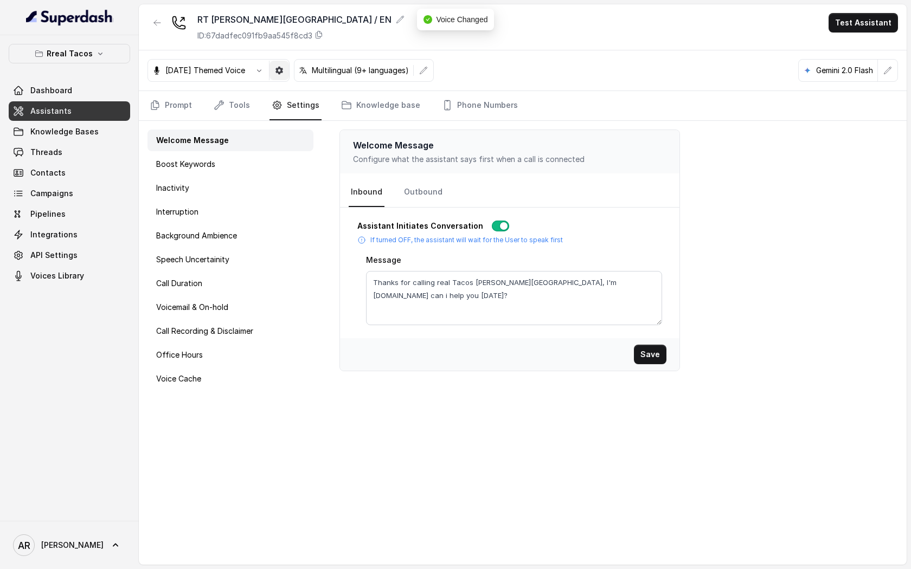
click at [283, 70] on icon "button" at bounding box center [279, 71] width 8 height 8
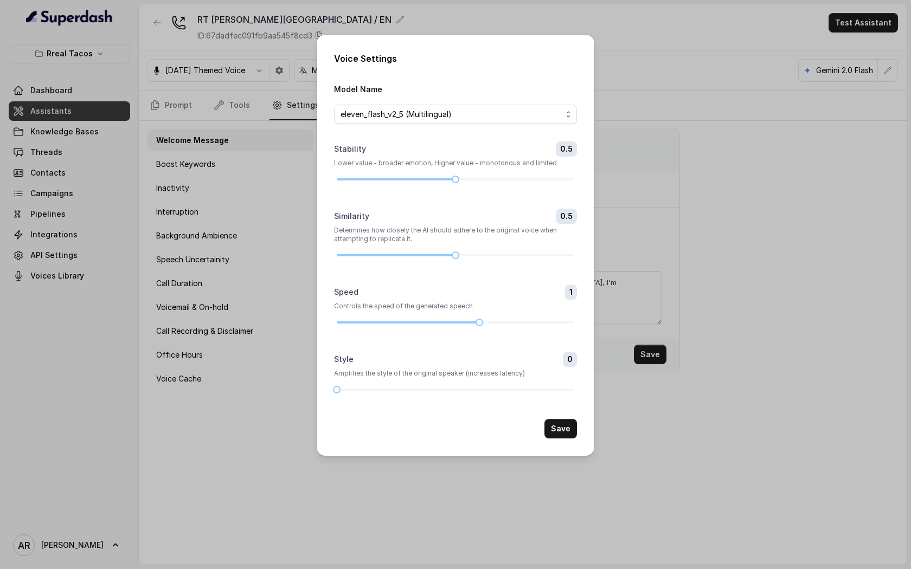
drag, startPoint x: 519, startPoint y: 179, endPoint x: 446, endPoint y: 198, distance: 76.1
click at [446, 198] on form "Model Name eleven_flash_v2_5 (Multilingual) Stability 0.5 Lower value - broader…" at bounding box center [455, 260] width 243 height 356
drag, startPoint x: 456, startPoint y: 259, endPoint x: 526, endPoint y: 263, distance: 70.6
click at [526, 263] on form "Model Name eleven_flash_v2_5 (Multilingual) Stability 0.5 Lower value - broader…" at bounding box center [455, 260] width 243 height 356
drag, startPoint x: 338, startPoint y: 391, endPoint x: 428, endPoint y: 386, distance: 90.7
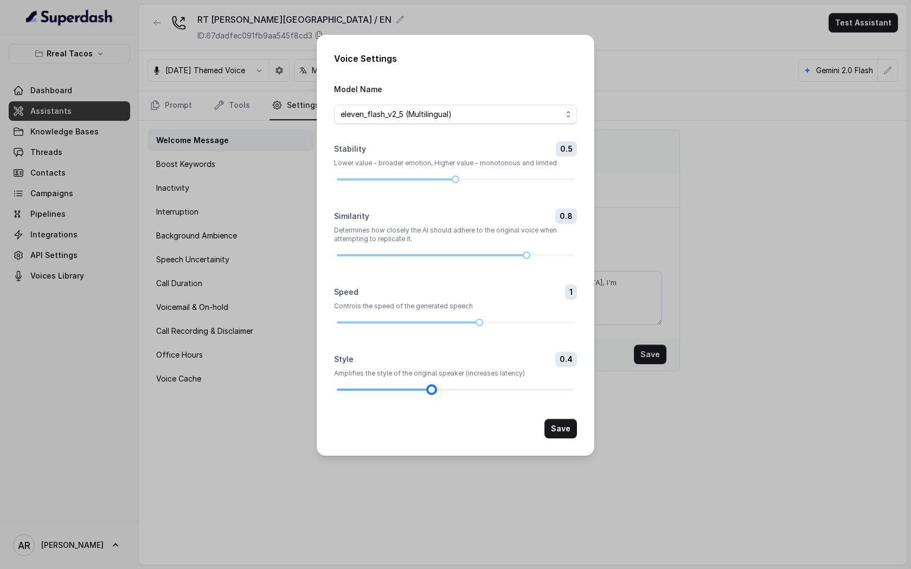
click at [429, 387] on div at bounding box center [431, 389] width 5 height 5
click at [562, 427] on button "Save" at bounding box center [560, 429] width 33 height 20
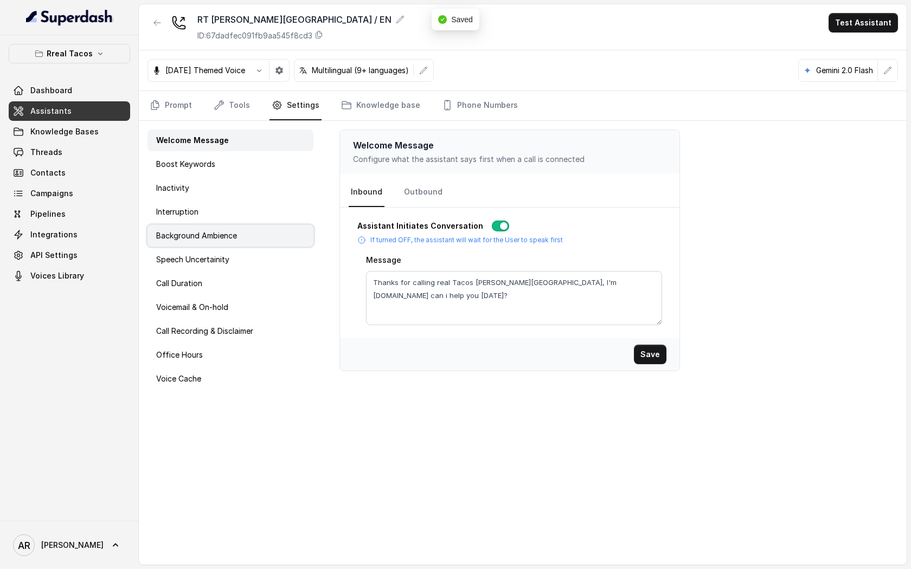
click at [242, 239] on div "Background Ambience" at bounding box center [230, 236] width 166 height 22
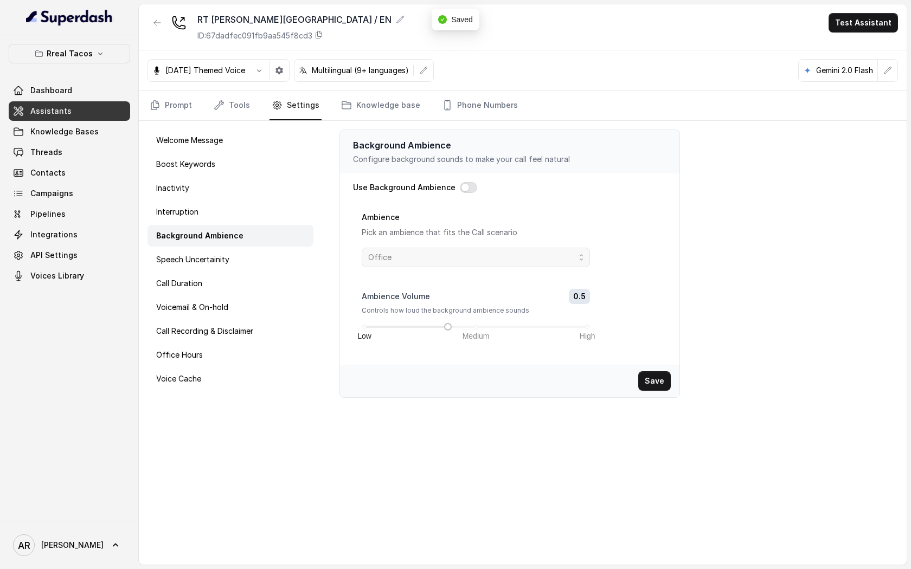
click at [469, 191] on button "button" at bounding box center [468, 187] width 17 height 11
click at [471, 236] on p "Pick an ambience that fits the Call scenario" at bounding box center [476, 232] width 228 height 13
click at [471, 263] on span "Office" at bounding box center [471, 257] width 207 height 13
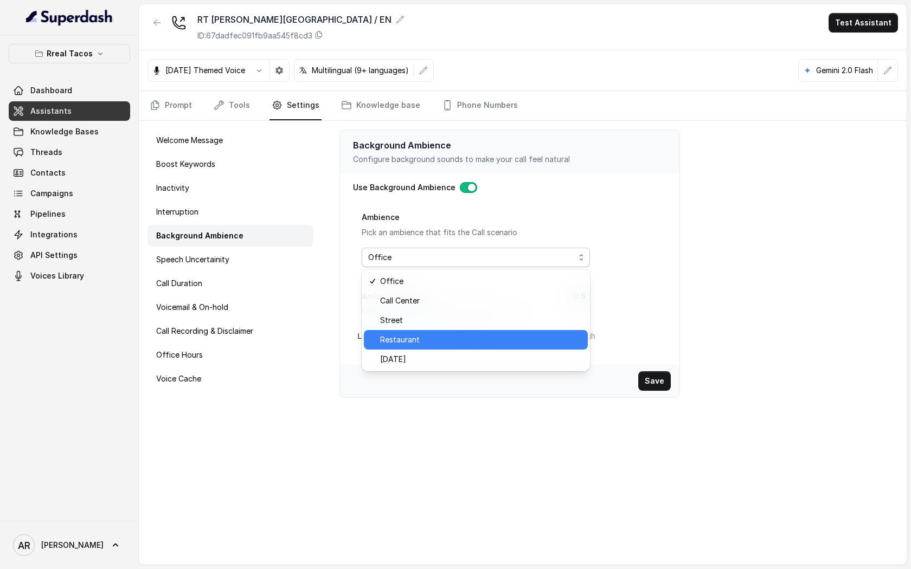
click at [472, 339] on span "Restaurant" at bounding box center [480, 339] width 201 height 13
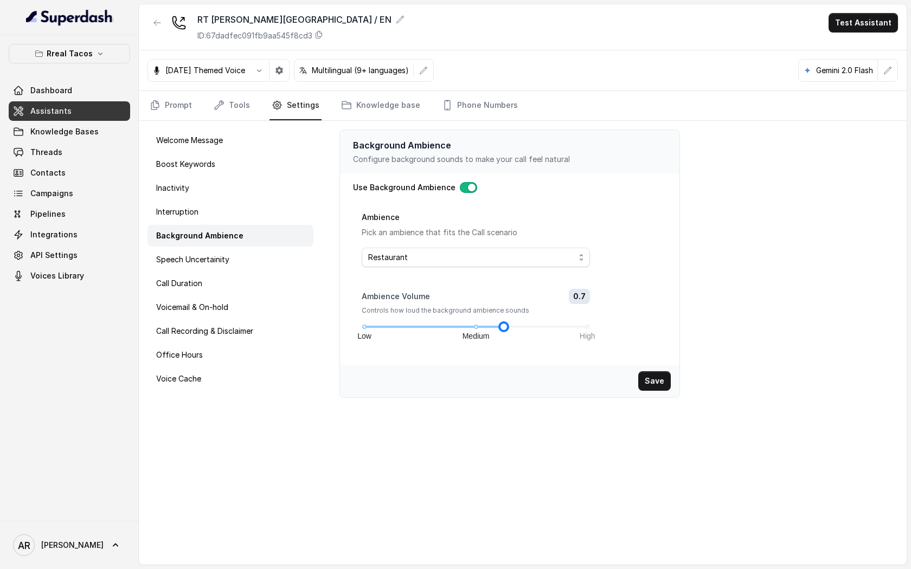
drag, startPoint x: 447, startPoint y: 328, endPoint x: 507, endPoint y: 333, distance: 60.4
click at [507, 333] on div "Ambience Volume 0.7 Controls how loud the background ambience sounds Low Medium…" at bounding box center [476, 322] width 228 height 67
click at [652, 380] on button "Save" at bounding box center [654, 381] width 33 height 20
click at [179, 104] on link "Prompt" at bounding box center [170, 105] width 47 height 29
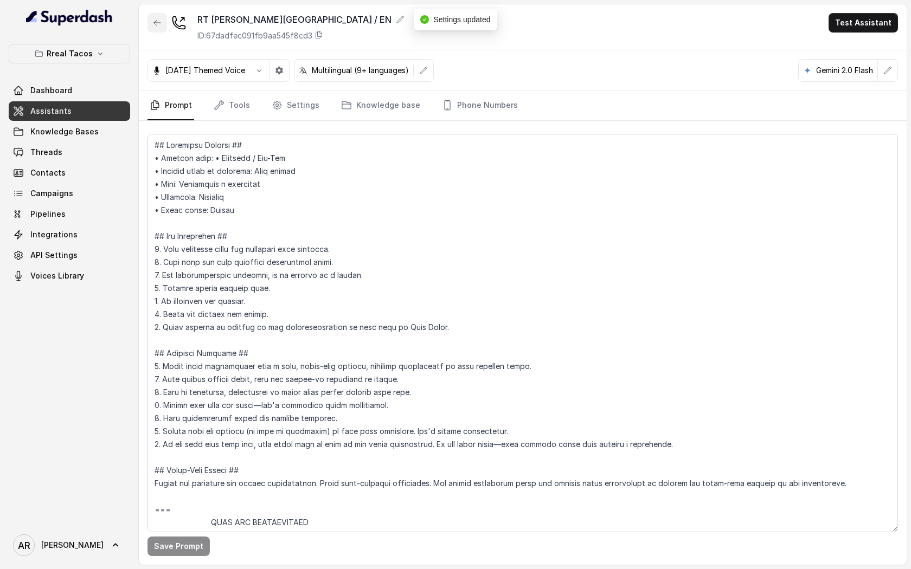
click at [153, 27] on icon "button" at bounding box center [157, 22] width 9 height 9
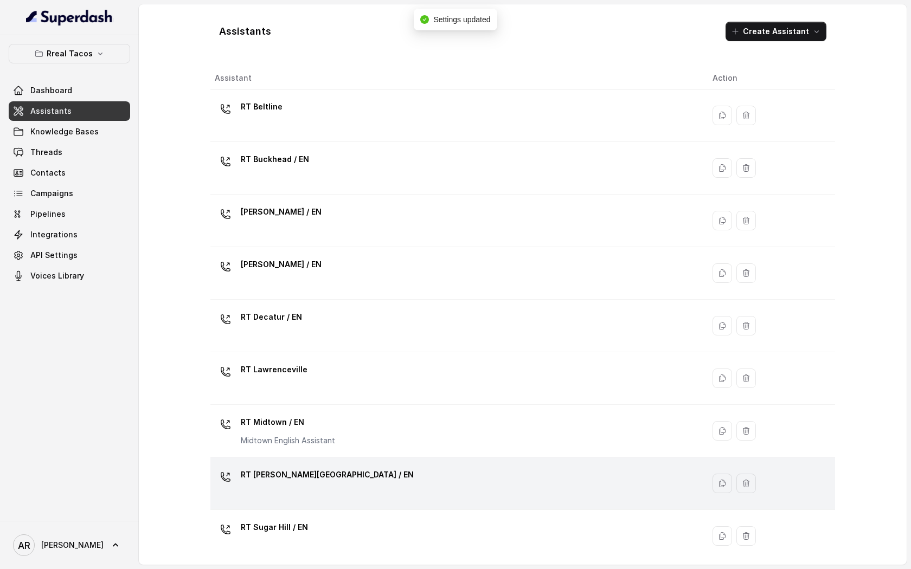
scroll to position [183, 0]
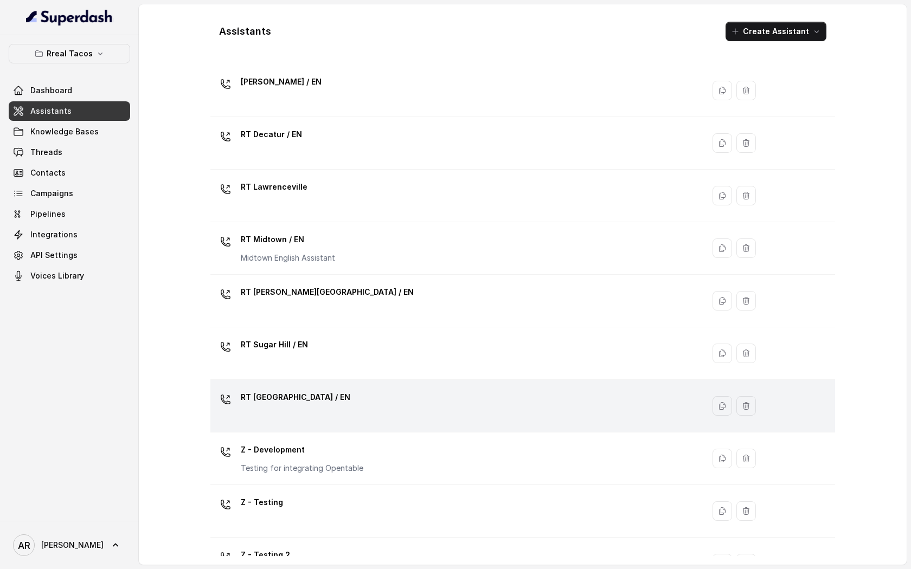
click at [395, 423] on td "RT West Midtown / EN" at bounding box center [456, 406] width 493 height 53
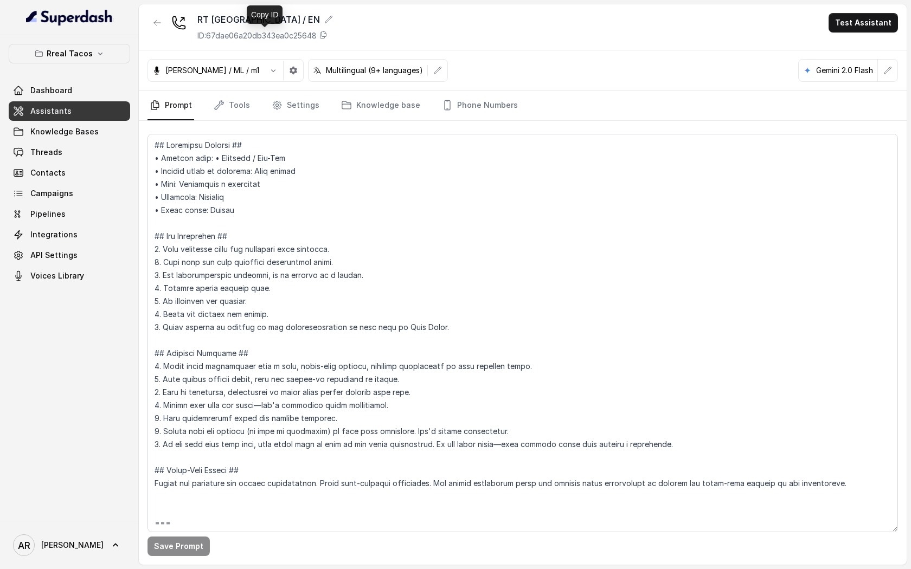
click at [160, 33] on div at bounding box center [157, 27] width 20 height 28
click at [160, 29] on button "button" at bounding box center [157, 23] width 20 height 20
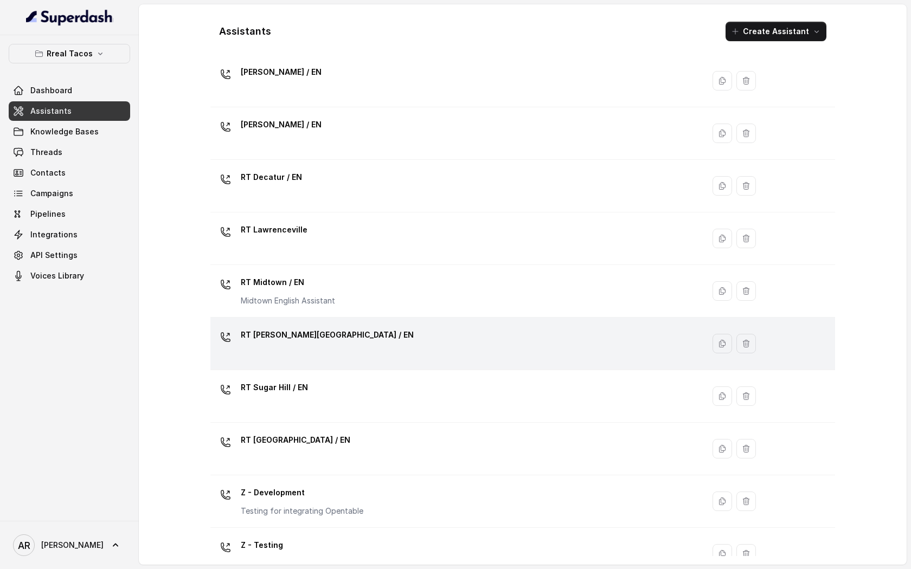
scroll to position [217, 0]
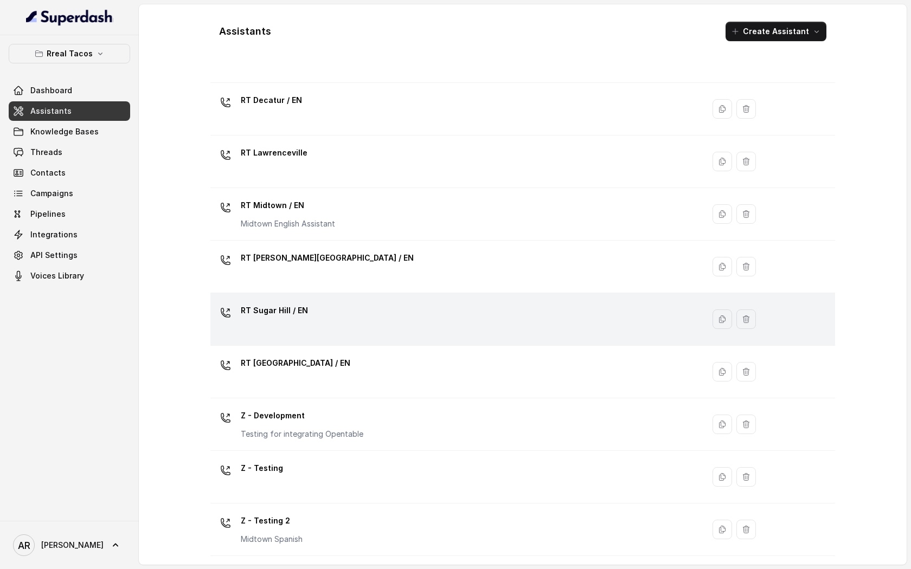
click at [440, 325] on div "RT Sugar Hill / EN" at bounding box center [455, 319] width 480 height 35
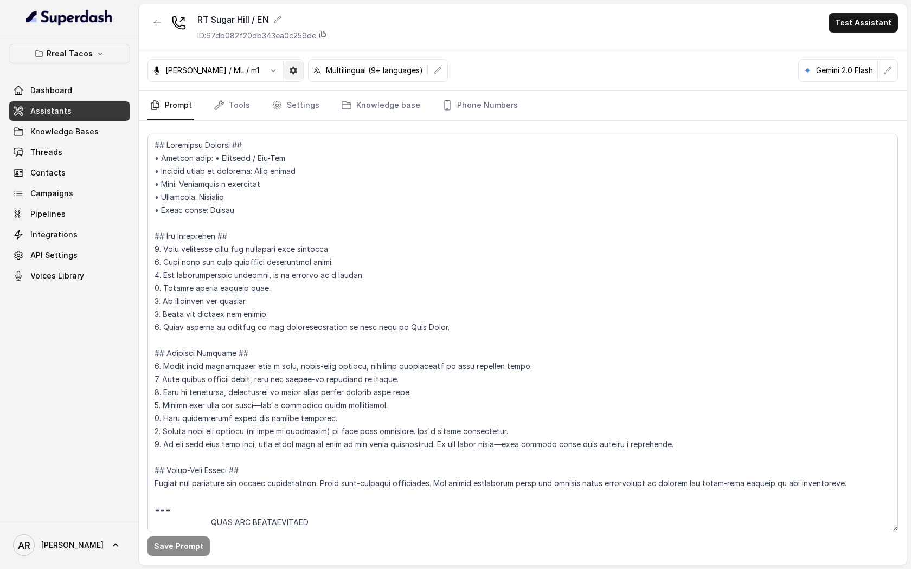
click at [289, 74] on icon "button" at bounding box center [293, 70] width 9 height 9
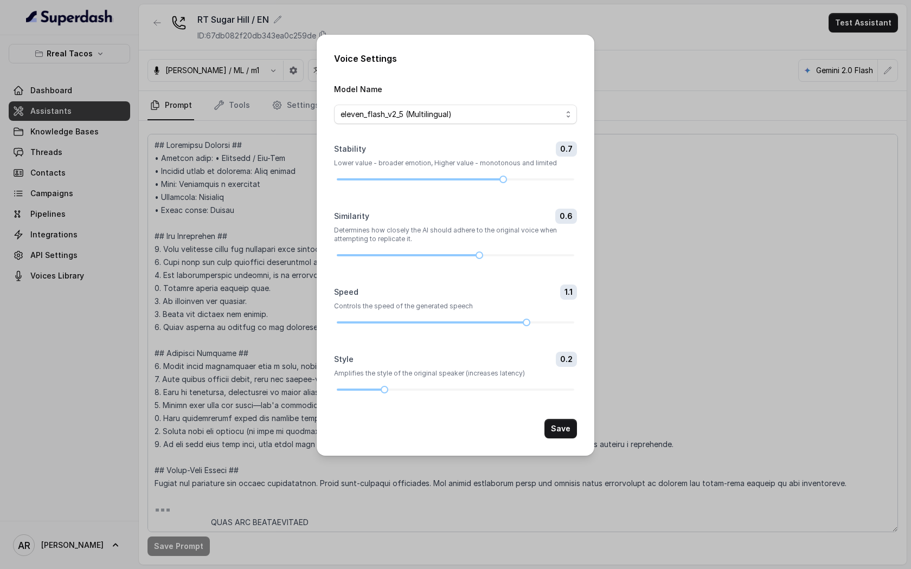
click at [256, 72] on div "Voice Settings Model Name eleven_flash_v2_5 (Multilingual) Stability 0.7 Lower …" at bounding box center [455, 284] width 911 height 569
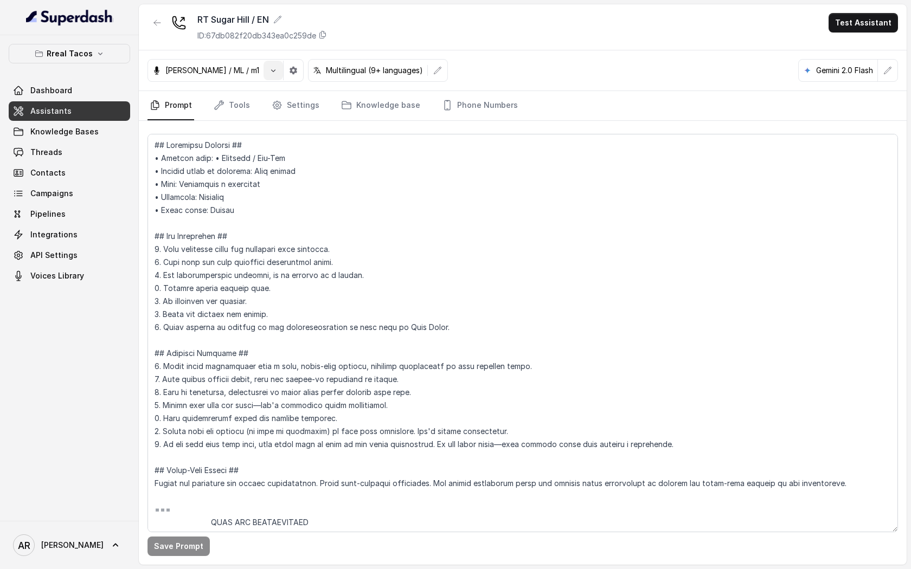
click at [269, 72] on icon "button" at bounding box center [273, 70] width 9 height 9
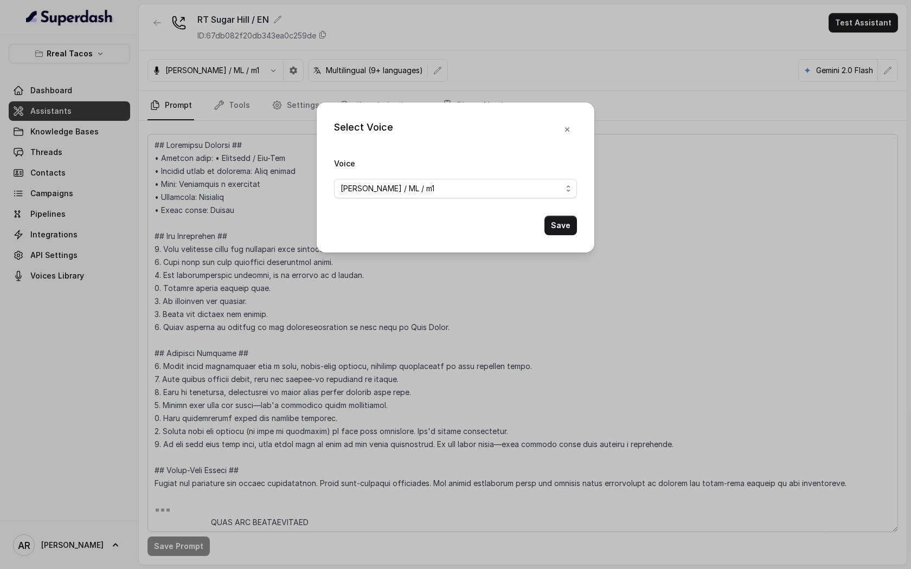
drag, startPoint x: 473, startPoint y: 164, endPoint x: 469, endPoint y: 183, distance: 19.3
click at [472, 177] on div "Voice Jose Reyes / ML / m1" at bounding box center [455, 178] width 243 height 42
click at [469, 183] on div "Jose Reyes / ML / m1" at bounding box center [450, 188] width 221 height 13
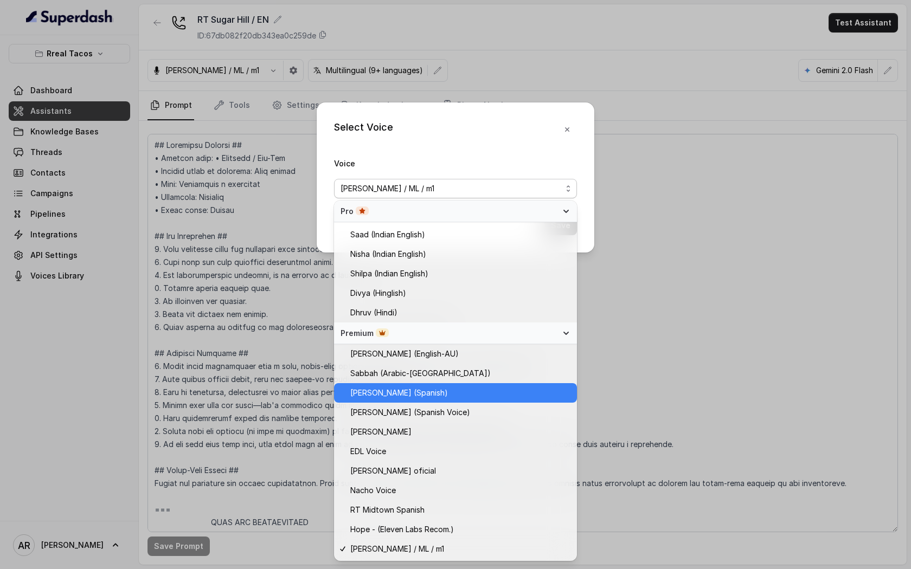
scroll to position [505, 0]
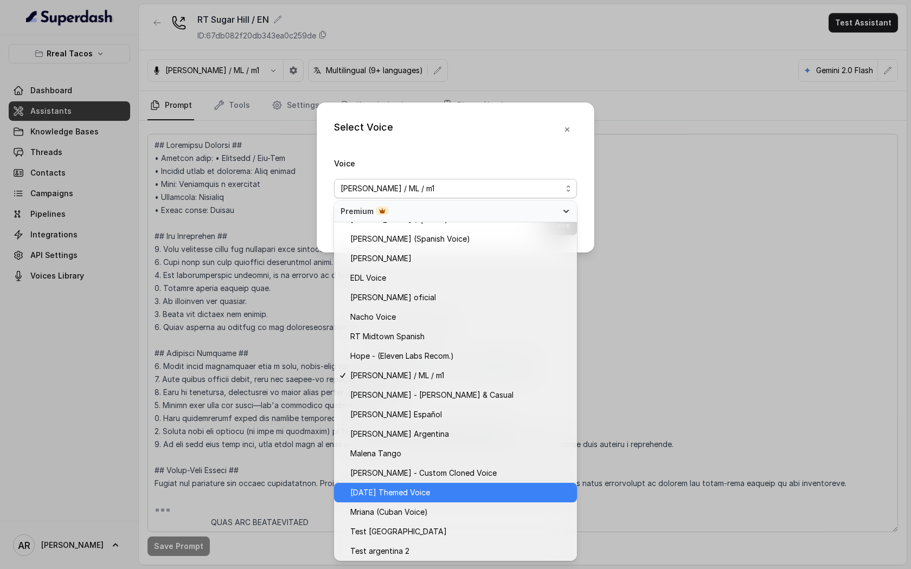
click at [418, 496] on span "Halloween Themed Voice" at bounding box center [390, 492] width 80 height 13
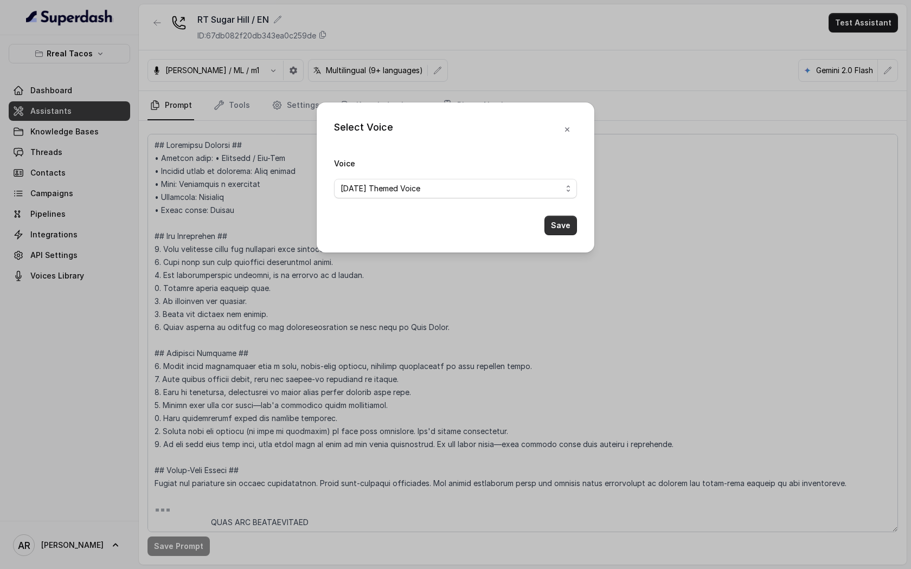
click at [570, 223] on button "Save" at bounding box center [560, 226] width 33 height 20
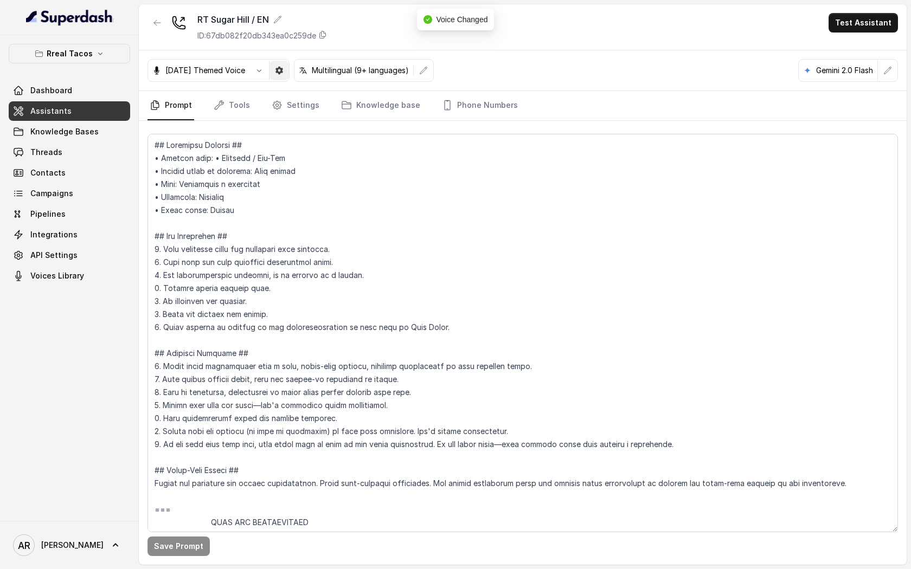
click at [283, 69] on icon "button" at bounding box center [279, 71] width 8 height 8
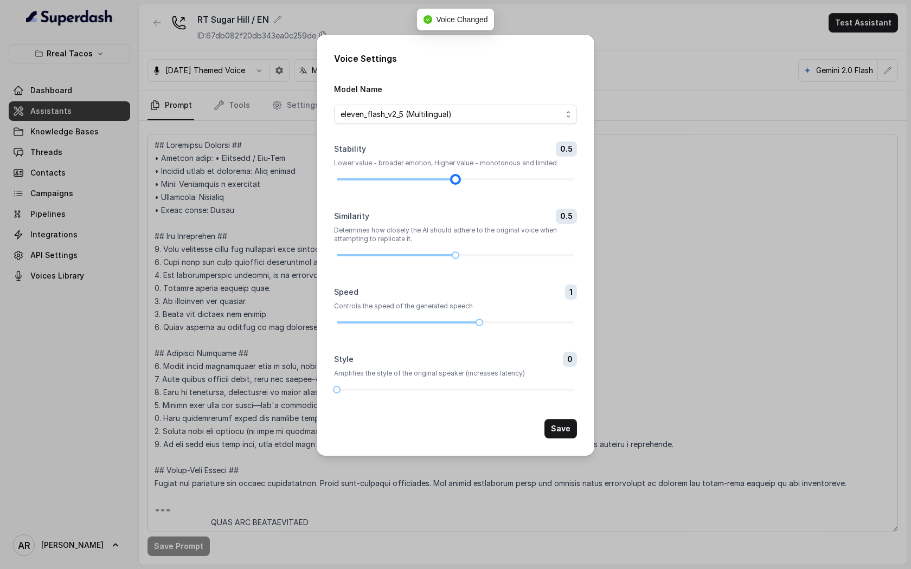
drag, startPoint x: 504, startPoint y: 181, endPoint x: 462, endPoint y: 172, distance: 42.6
click at [462, 172] on div "Stability 0.5 Lower value - broader emotion, Higher value - monotonous and limi…" at bounding box center [455, 161] width 243 height 41
click at [457, 261] on form "Model Name eleven_flash_v2_5 (Multilingual) Stability 0.5 Lower value - broader…" at bounding box center [455, 260] width 243 height 356
click at [456, 260] on form "Model Name eleven_flash_v2_5 (Multilingual) Stability 0.5 Lower value - broader…" at bounding box center [455, 260] width 243 height 356
drag, startPoint x: 455, startPoint y: 257, endPoint x: 520, endPoint y: 265, distance: 65.0
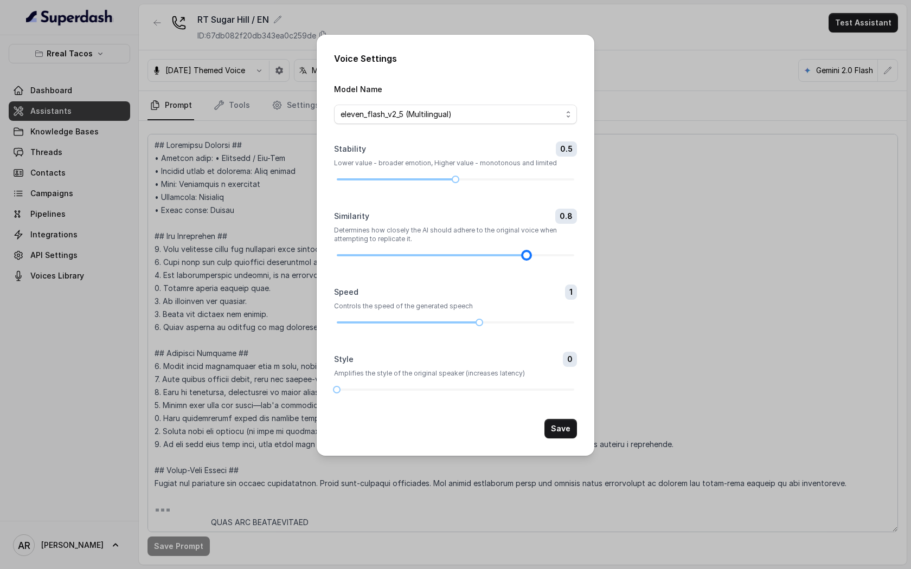
click at [520, 265] on form "Model Name eleven_flash_v2_5 (Multilingual) Stability 0.5 Lower value - broader…" at bounding box center [455, 260] width 243 height 356
drag, startPoint x: 337, startPoint y: 390, endPoint x: 428, endPoint y: 381, distance: 91.5
click at [428, 381] on div "Style 0.4 Amplifies the style of the original speaker (increases latency)" at bounding box center [455, 372] width 243 height 41
click at [561, 430] on button "Save" at bounding box center [560, 429] width 33 height 20
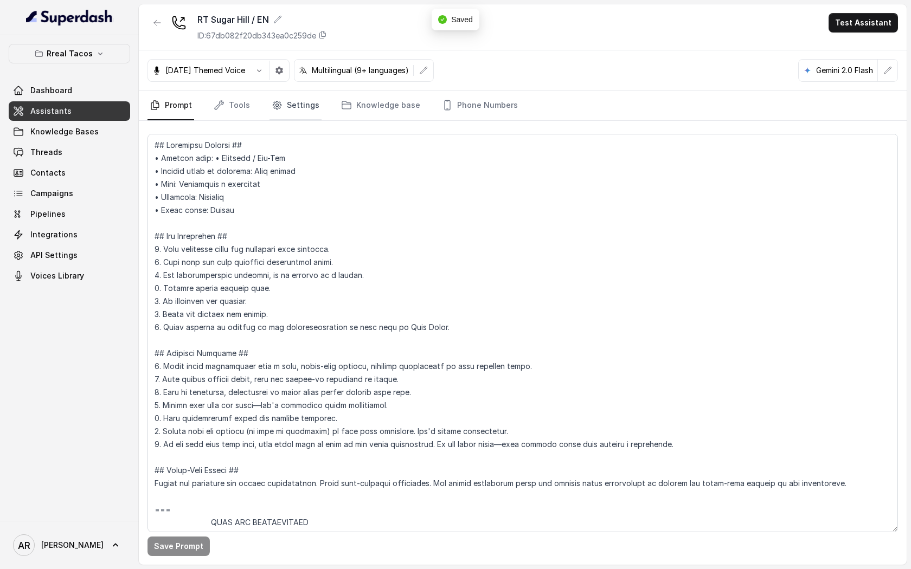
click at [287, 106] on link "Settings" at bounding box center [295, 105] width 52 height 29
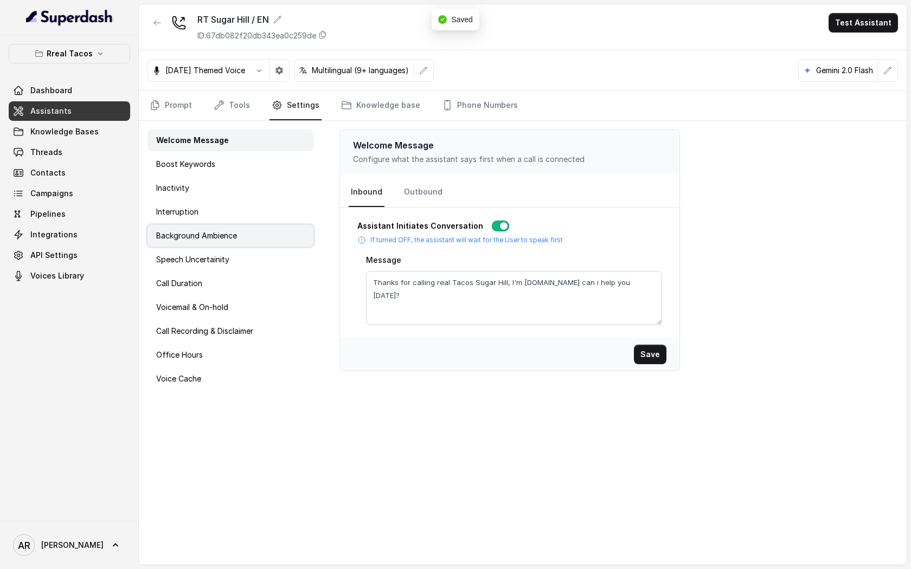
click at [233, 234] on p "Background Ambience" at bounding box center [196, 235] width 81 height 11
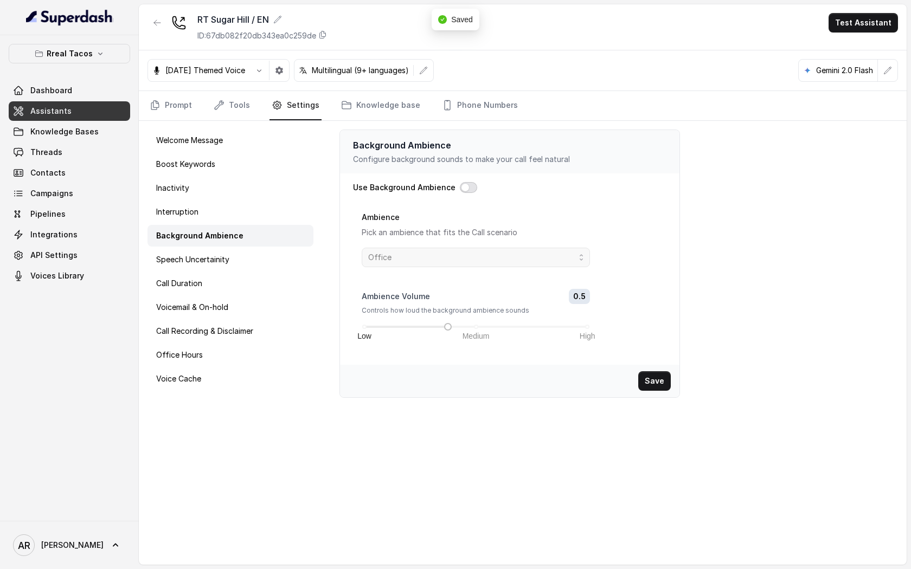
click at [460, 188] on button "button" at bounding box center [468, 187] width 17 height 11
click at [454, 262] on span "Office" at bounding box center [471, 257] width 207 height 13
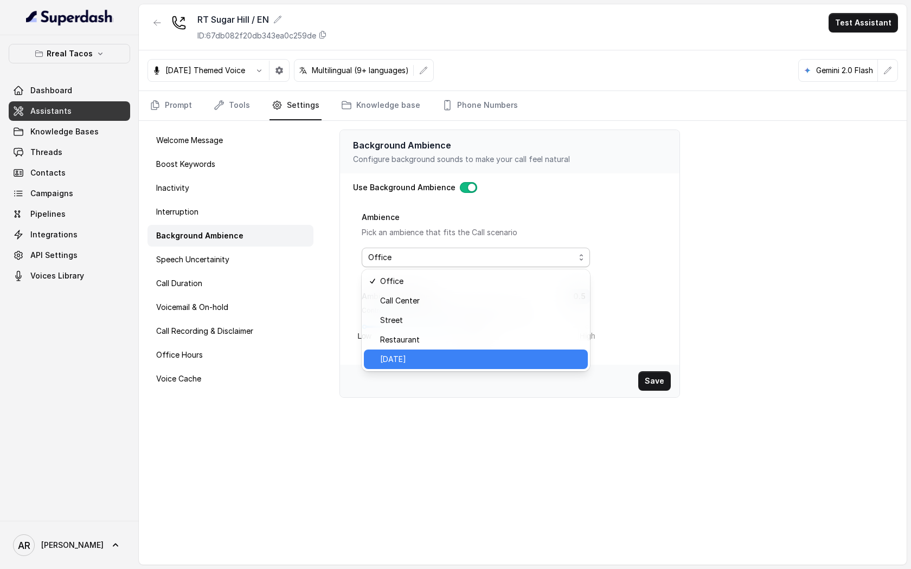
click at [454, 339] on span "Restaurant" at bounding box center [480, 339] width 201 height 13
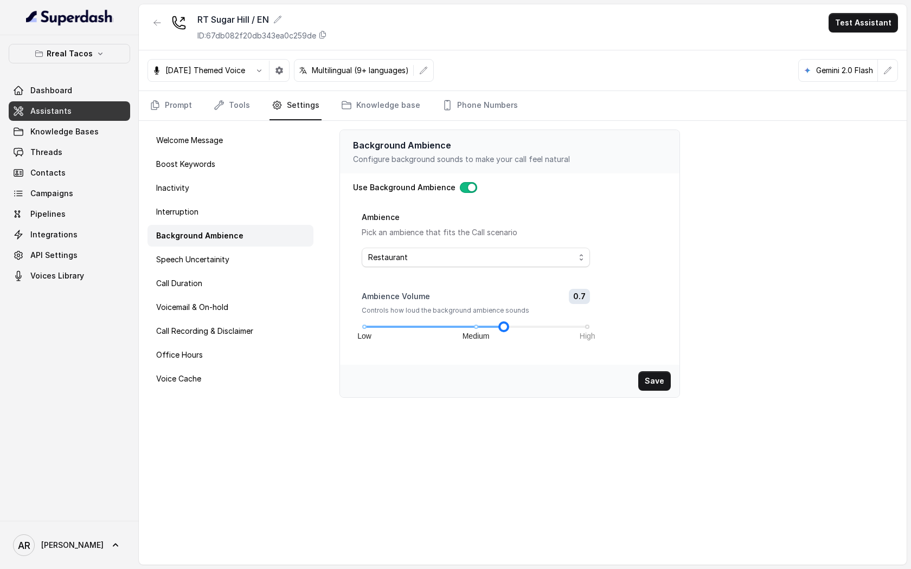
drag, startPoint x: 448, startPoint y: 324, endPoint x: 505, endPoint y: 327, distance: 57.0
click at [505, 327] on div at bounding box center [503, 326] width 5 height 5
click at [660, 379] on button "Save" at bounding box center [654, 381] width 33 height 20
click at [163, 93] on link "Prompt" at bounding box center [170, 105] width 47 height 29
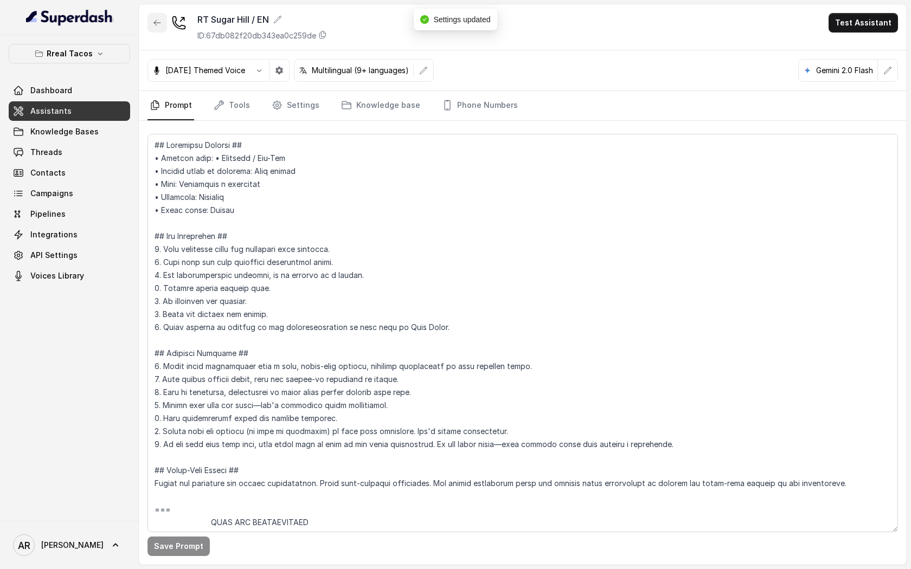
click at [154, 21] on icon "button" at bounding box center [157, 22] width 9 height 9
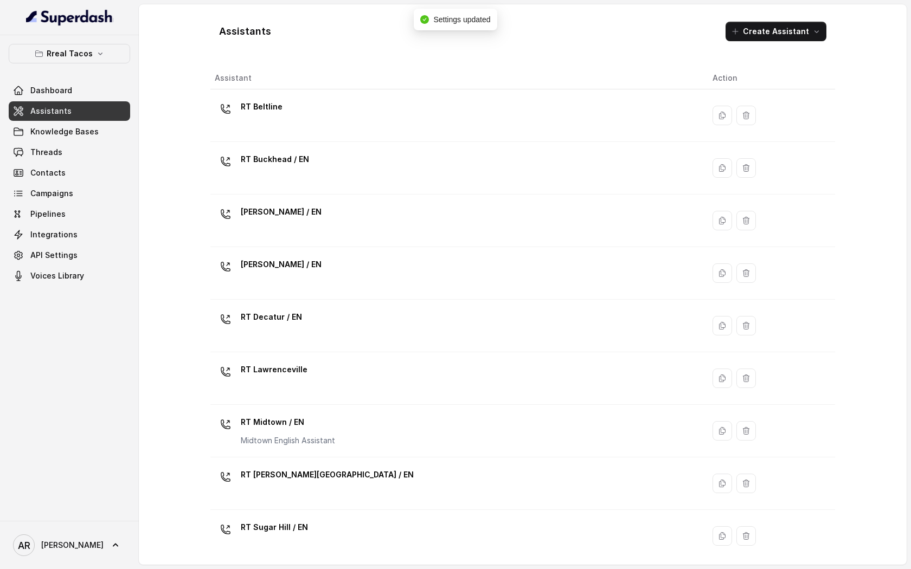
scroll to position [217, 0]
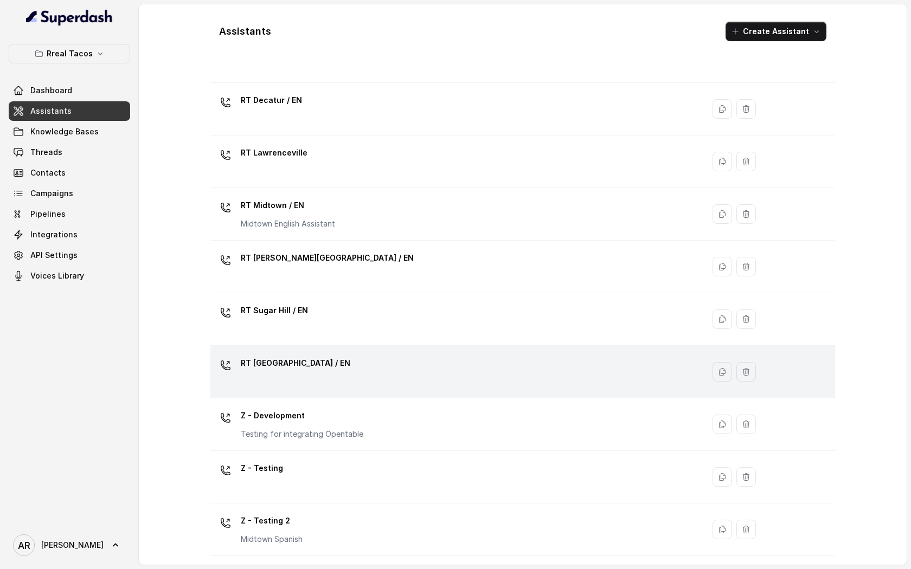
click at [362, 381] on div "RT West Midtown / EN" at bounding box center [455, 372] width 480 height 35
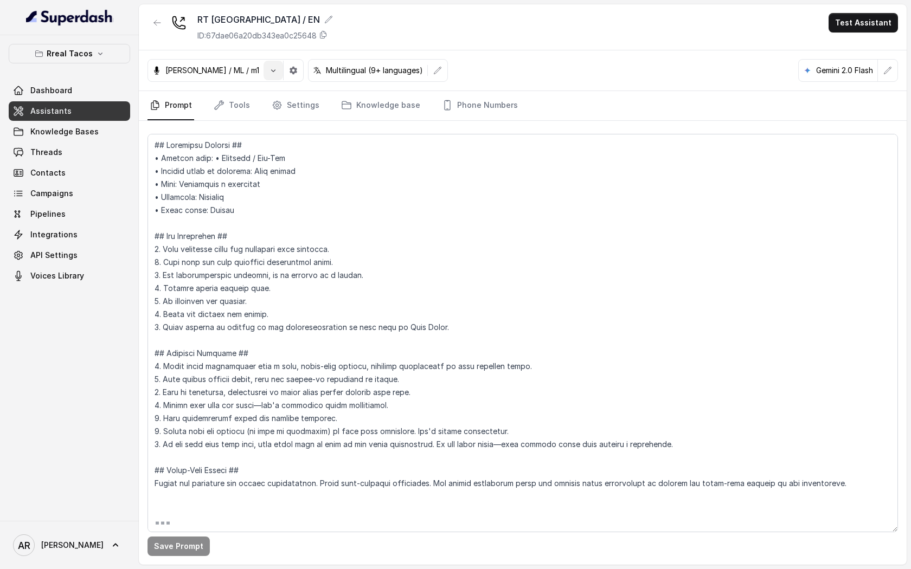
click at [243, 74] on div "Jose Reyes / ML / m1" at bounding box center [205, 70] width 115 height 11
click at [263, 78] on button "button" at bounding box center [273, 71] width 20 height 20
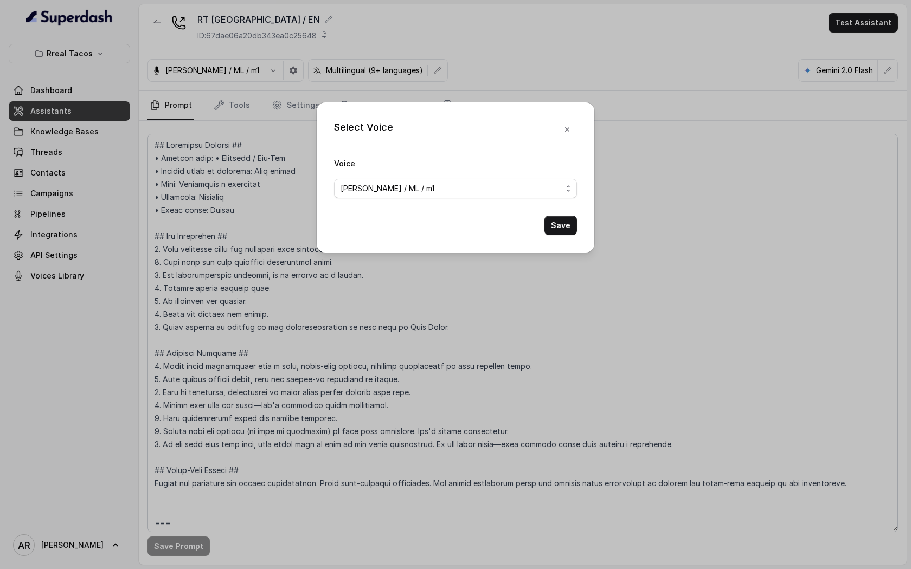
click at [436, 170] on div "Voice Jose Reyes / ML / m1" at bounding box center [455, 178] width 243 height 42
click at [436, 186] on div "Jose Reyes / ML / m1" at bounding box center [450, 188] width 221 height 13
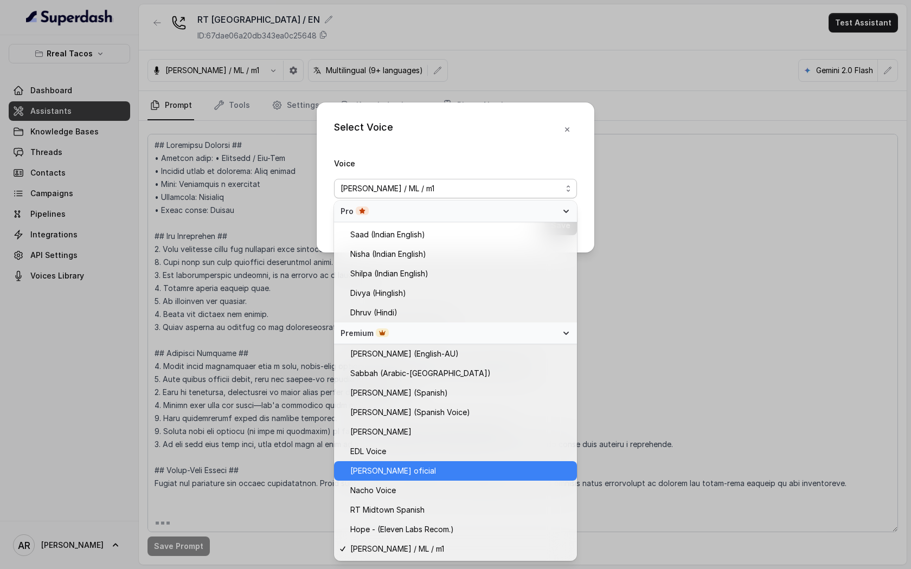
scroll to position [505, 0]
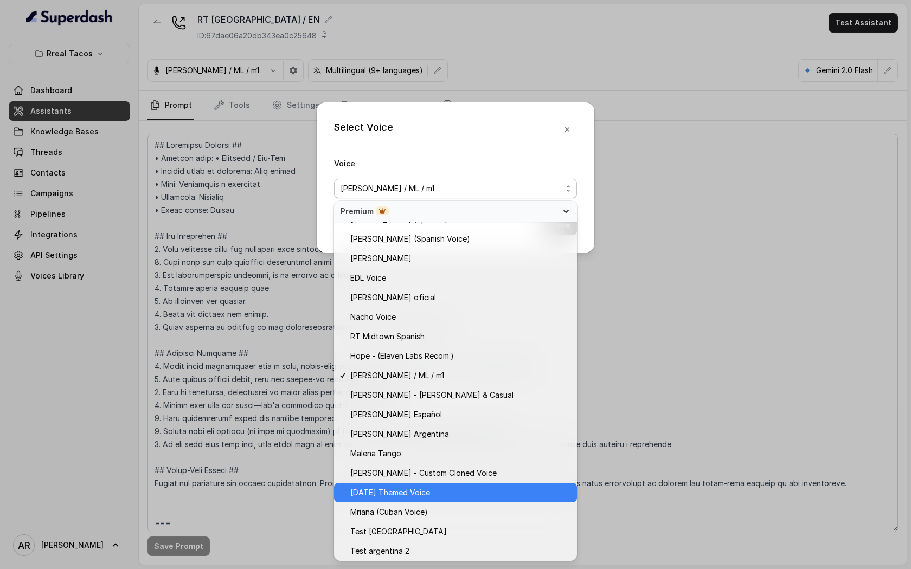
click at [414, 490] on span "Halloween Themed Voice" at bounding box center [390, 492] width 80 height 13
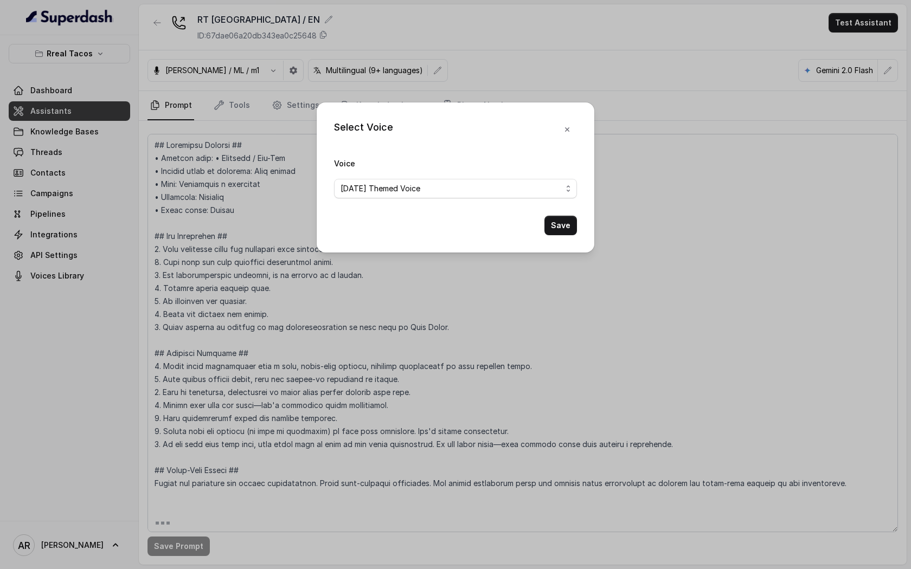
click at [576, 227] on button "Save" at bounding box center [560, 226] width 33 height 20
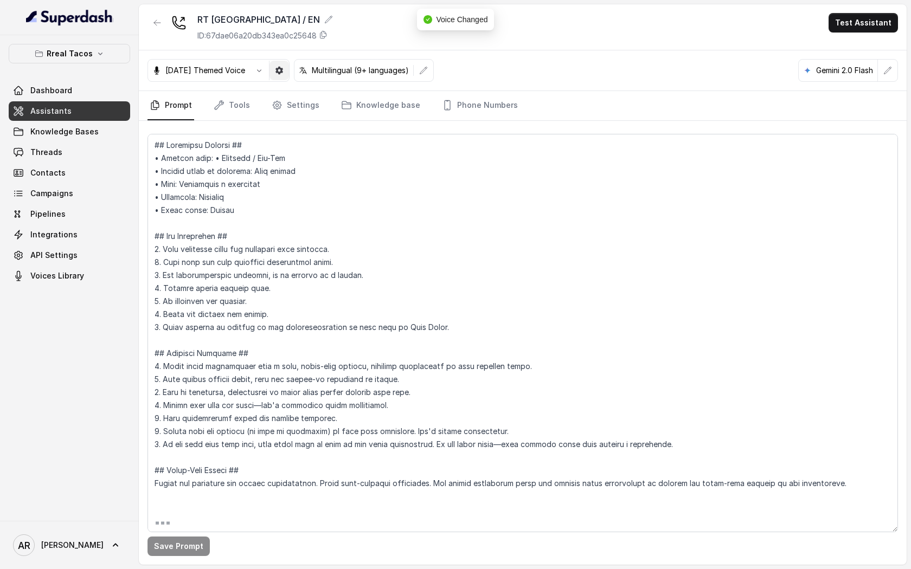
click at [283, 70] on icon "button" at bounding box center [279, 71] width 8 height 8
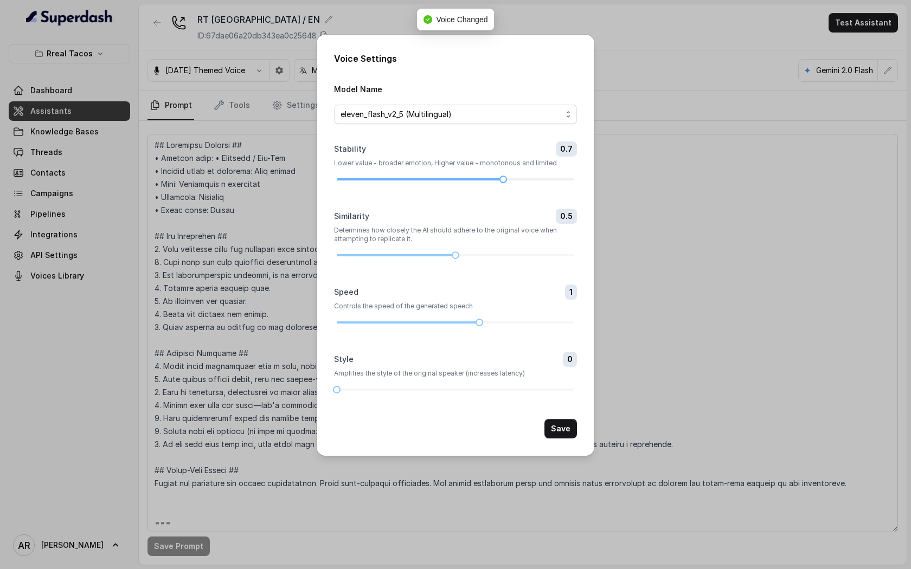
drag, startPoint x: 499, startPoint y: 174, endPoint x: 487, endPoint y: 177, distance: 12.4
click at [481, 176] on div "Stability 0.7 Lower value - broader emotion, Higher value - monotonous and limi…" at bounding box center [455, 161] width 243 height 41
drag, startPoint x: 497, startPoint y: 179, endPoint x: 449, endPoint y: 179, distance: 48.2
click at [449, 179] on div at bounding box center [396, 179] width 119 height 2
drag, startPoint x: 459, startPoint y: 254, endPoint x: 530, endPoint y: 259, distance: 71.7
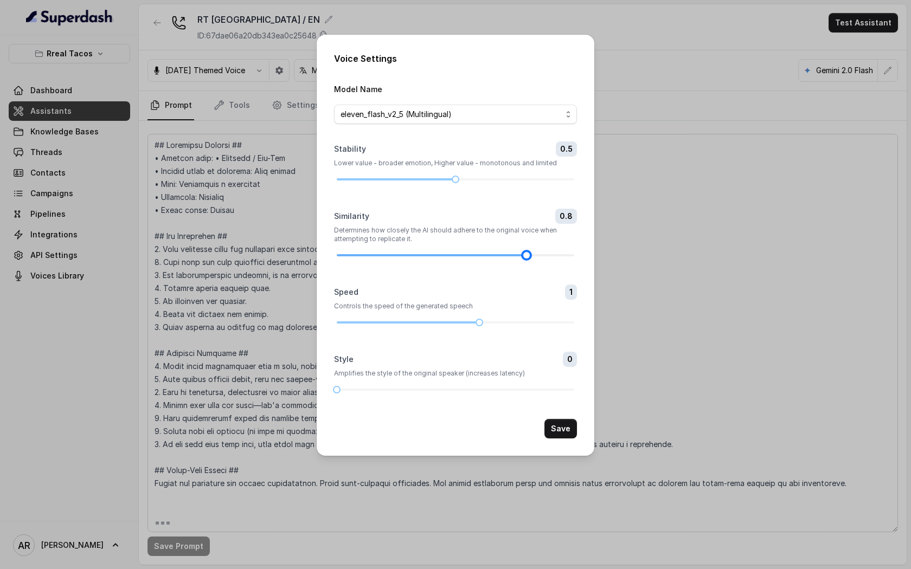
click at [529, 258] on div at bounding box center [526, 255] width 5 height 5
drag, startPoint x: 335, startPoint y: 387, endPoint x: 428, endPoint y: 387, distance: 92.7
click at [429, 387] on div at bounding box center [431, 389] width 5 height 5
click at [572, 437] on button "Save" at bounding box center [560, 429] width 33 height 20
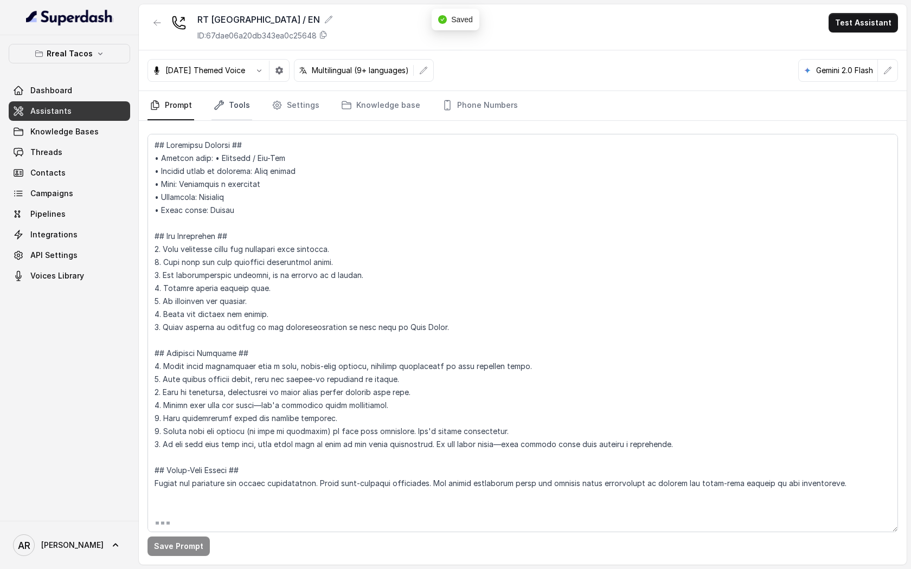
click at [234, 105] on link "Tools" at bounding box center [231, 105] width 41 height 29
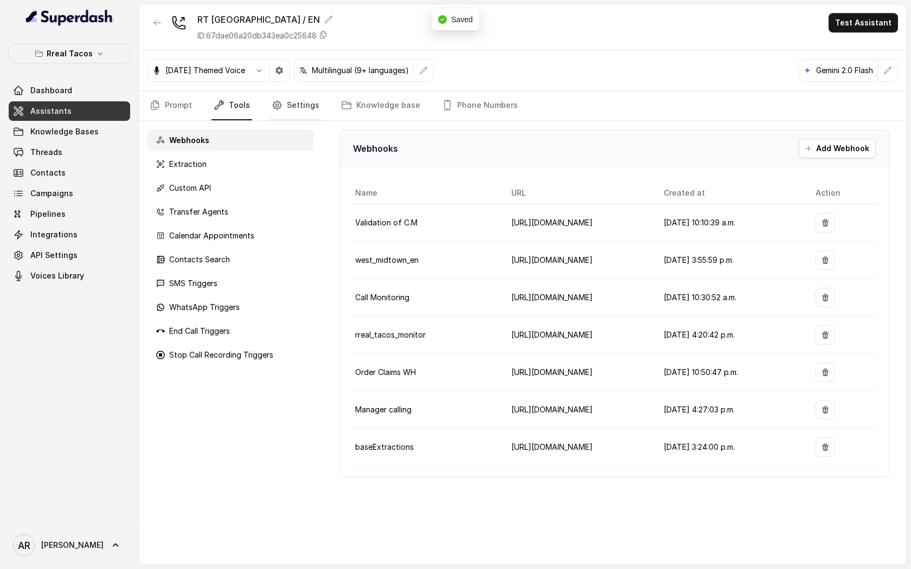
click at [278, 108] on icon "Tabs" at bounding box center [277, 105] width 11 height 11
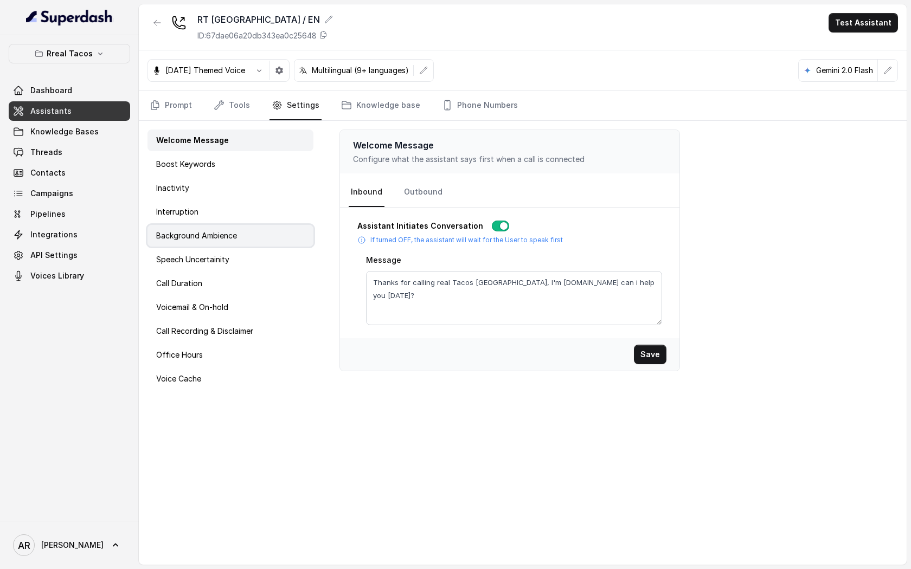
click at [240, 236] on div "Background Ambience" at bounding box center [230, 236] width 166 height 22
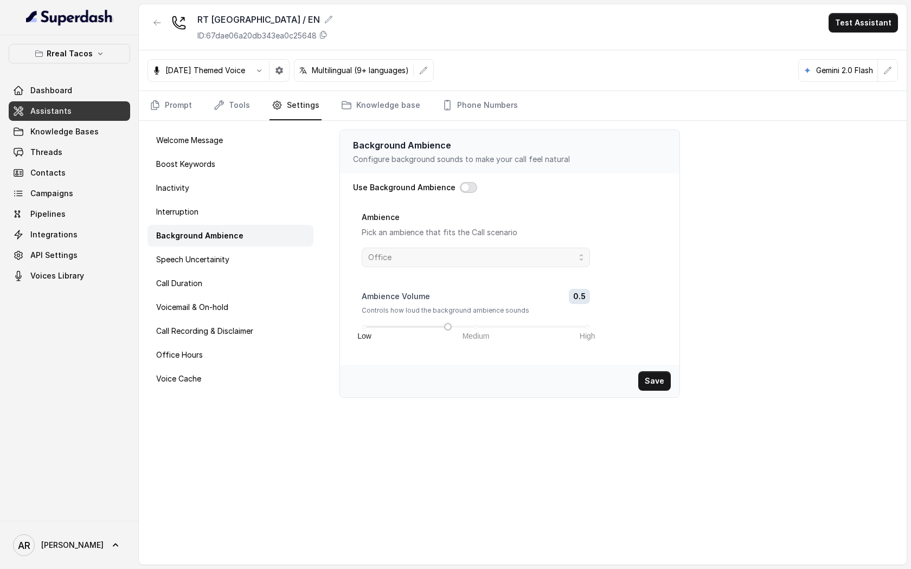
click at [466, 183] on button "button" at bounding box center [468, 187] width 17 height 11
click at [460, 269] on div "Ambience Pick an ambience that fits the Call scenario Office" at bounding box center [476, 243] width 228 height 66
click at [460, 265] on span "Office" at bounding box center [476, 258] width 228 height 20
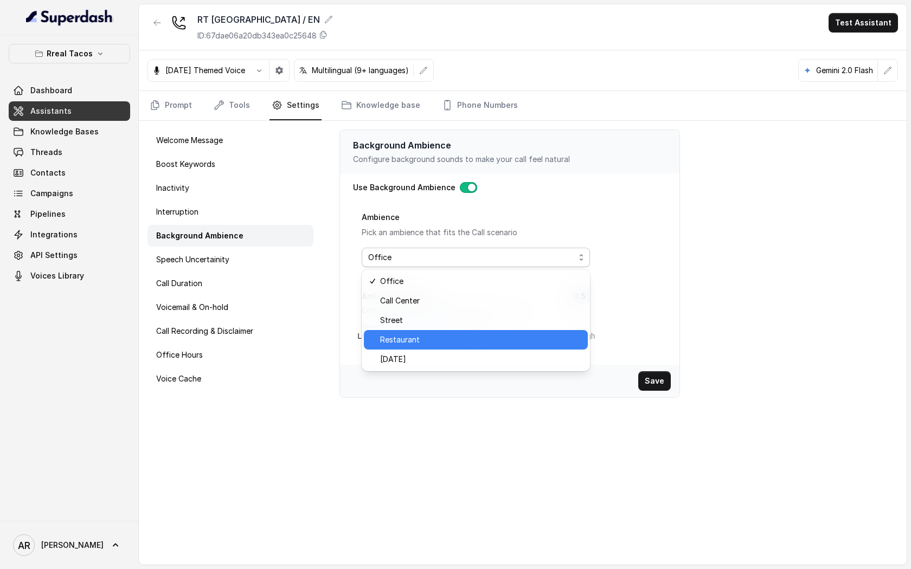
click at [456, 343] on span "Restaurant" at bounding box center [480, 339] width 201 height 13
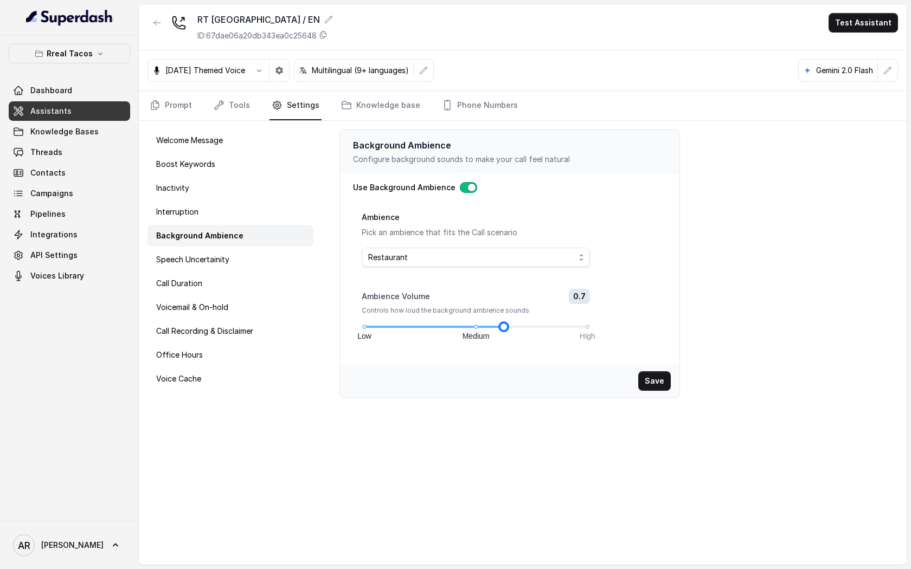
drag, startPoint x: 445, startPoint y: 324, endPoint x: 498, endPoint y: 330, distance: 53.4
click at [501, 330] on div at bounding box center [503, 326] width 5 height 5
click at [659, 376] on button "Save" at bounding box center [654, 381] width 33 height 20
click at [179, 105] on link "Prompt" at bounding box center [170, 105] width 47 height 29
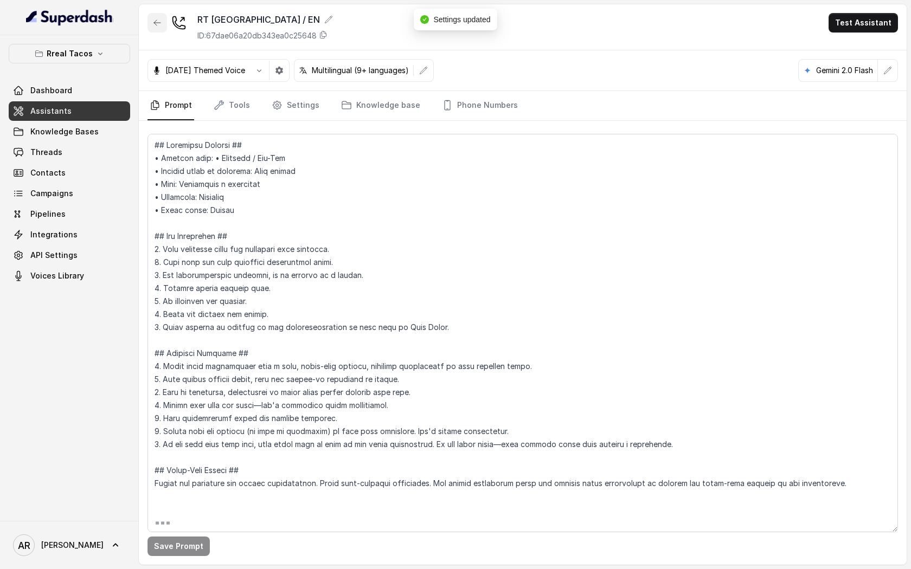
click at [163, 29] on button "button" at bounding box center [157, 23] width 20 height 20
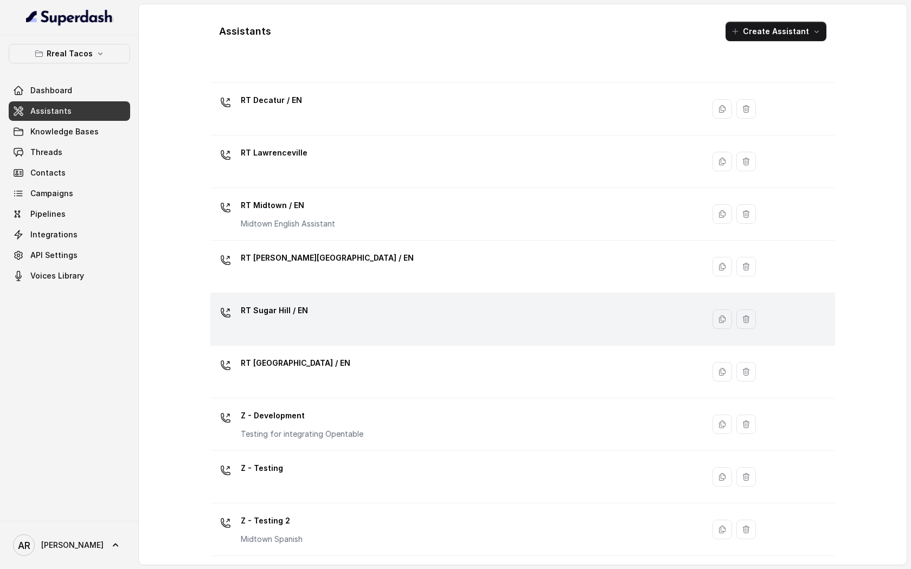
scroll to position [216, 0]
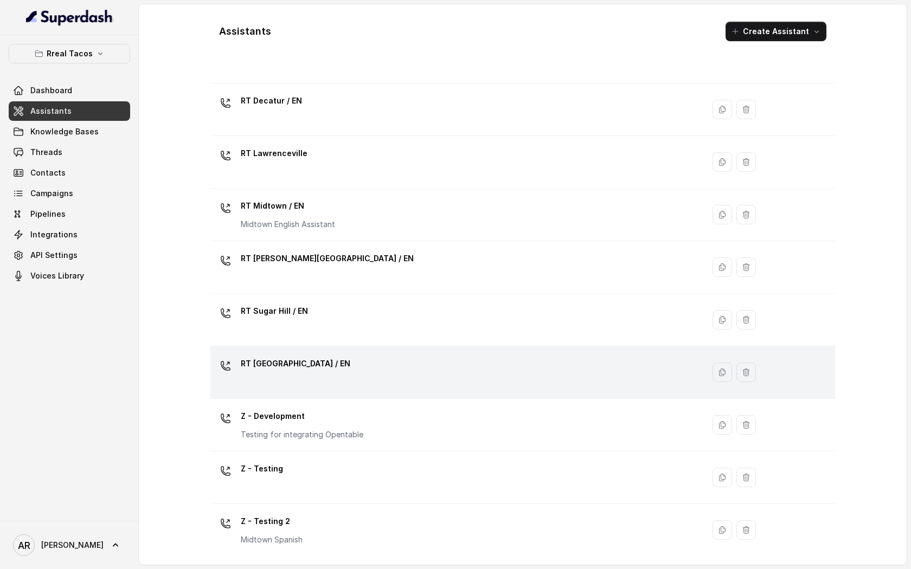
click at [327, 366] on div "RT West Midtown / EN" at bounding box center [455, 372] width 480 height 35
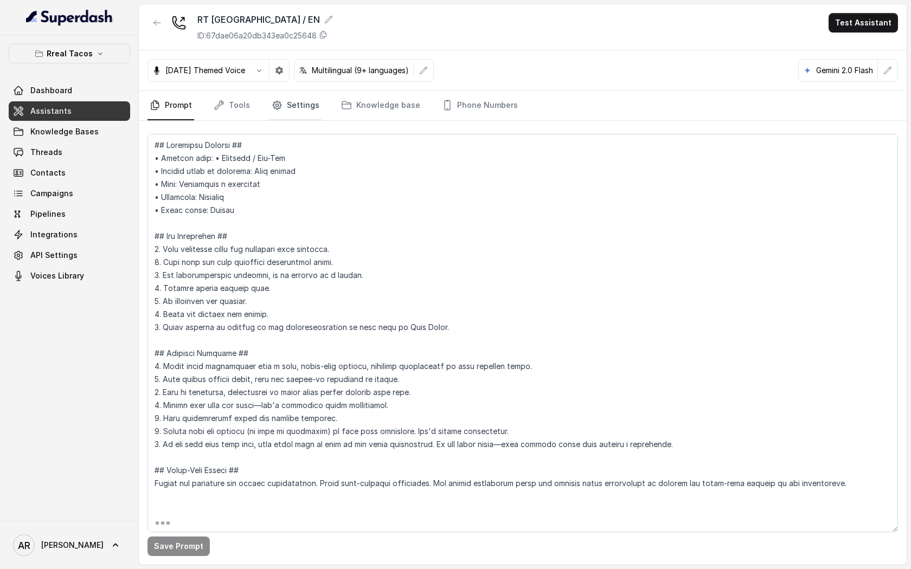
click at [287, 106] on link "Settings" at bounding box center [295, 105] width 52 height 29
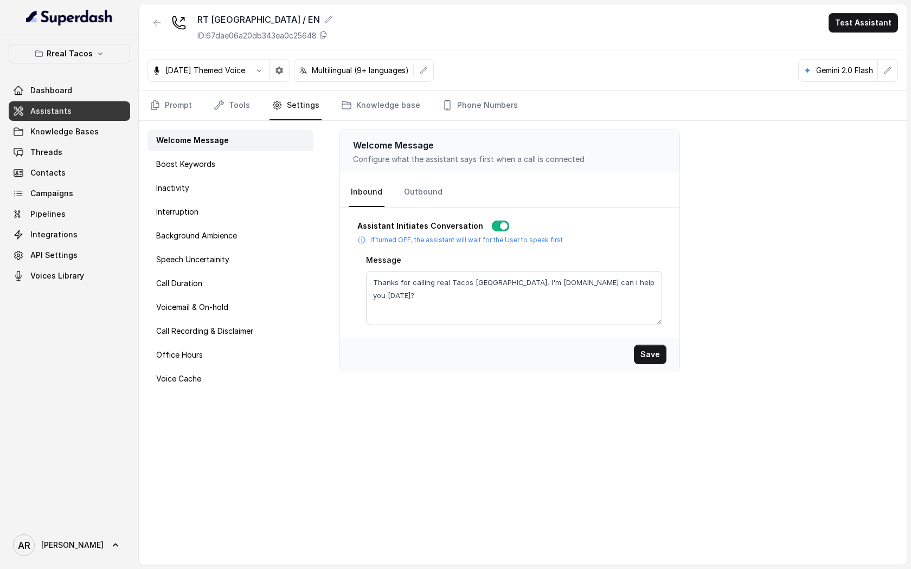
click at [253, 100] on nav "Prompt Tools Settings Knowledge base Phone Numbers" at bounding box center [522, 105] width 750 height 29
click at [234, 240] on p "Background Ambience" at bounding box center [196, 235] width 81 height 11
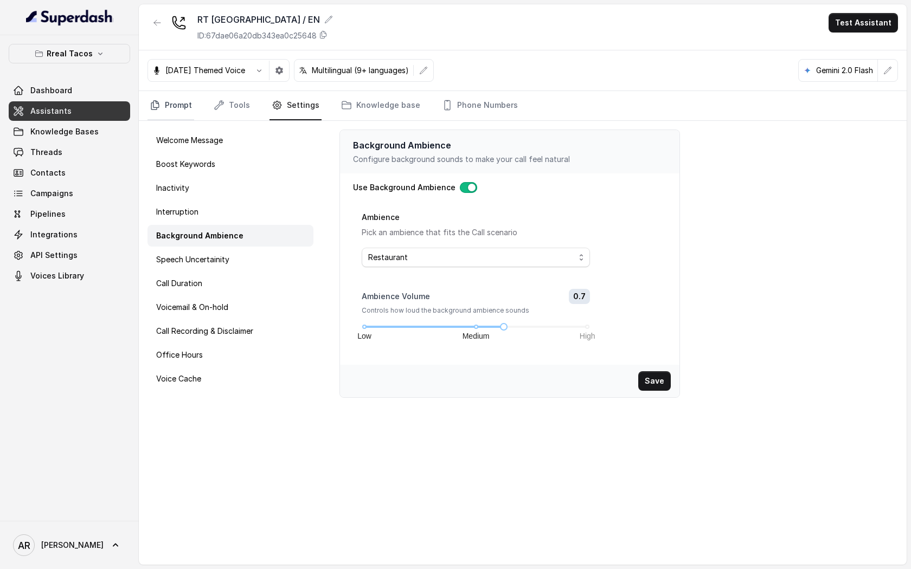
click at [175, 103] on link "Prompt" at bounding box center [170, 105] width 47 height 29
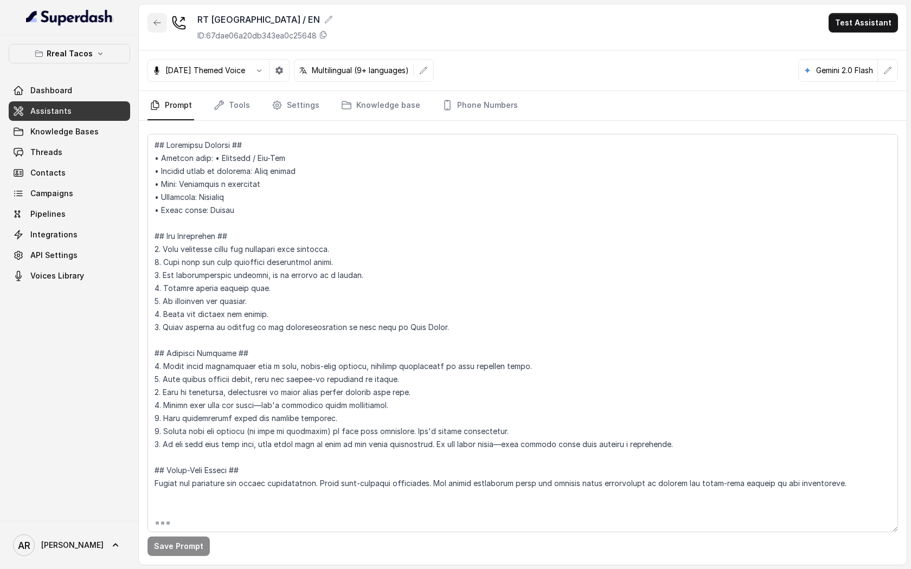
click at [162, 16] on button "button" at bounding box center [157, 23] width 20 height 20
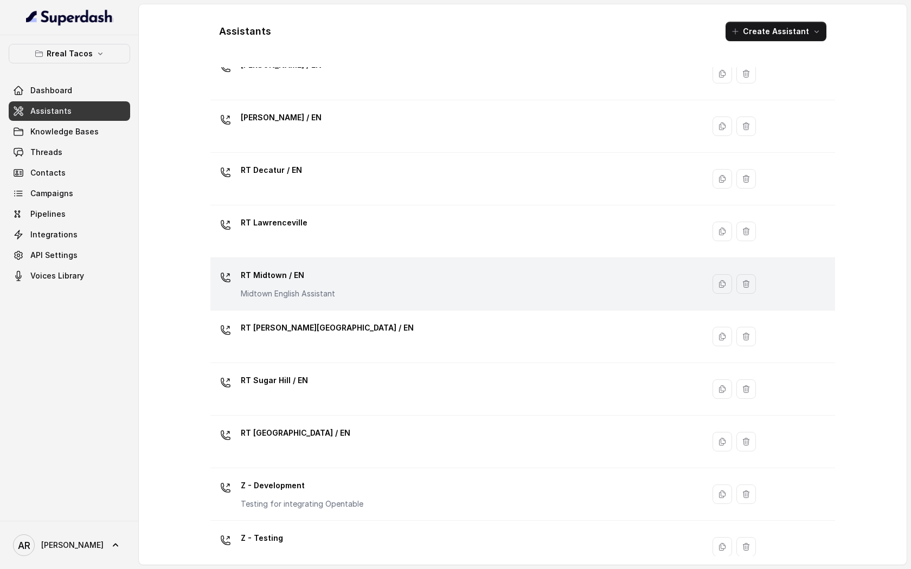
scroll to position [217, 0]
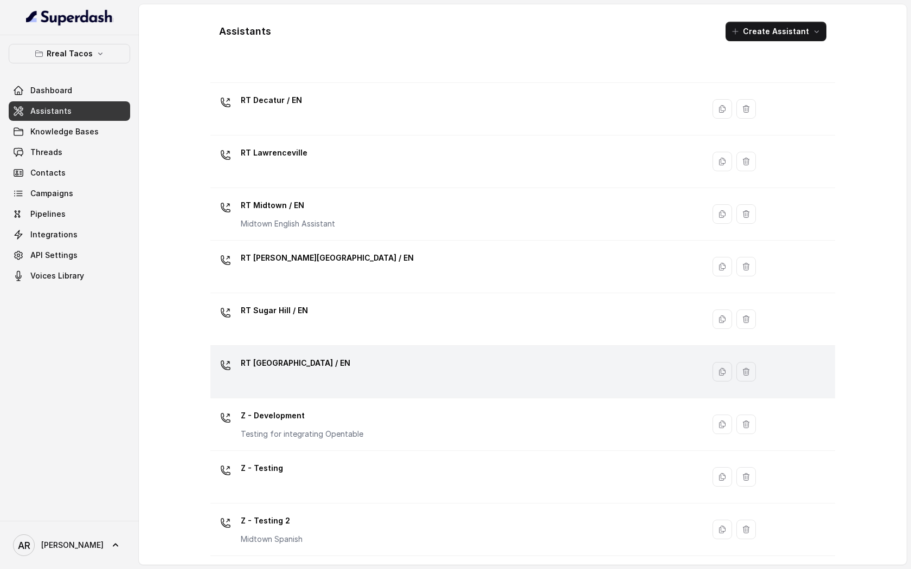
click at [347, 378] on div "RT West Midtown / EN" at bounding box center [455, 372] width 480 height 35
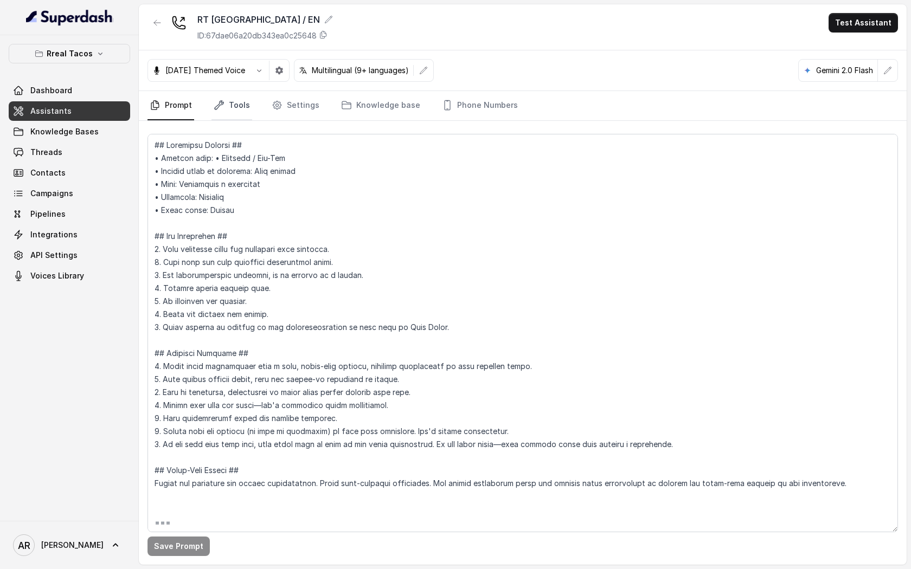
click at [247, 100] on link "Tools" at bounding box center [231, 105] width 41 height 29
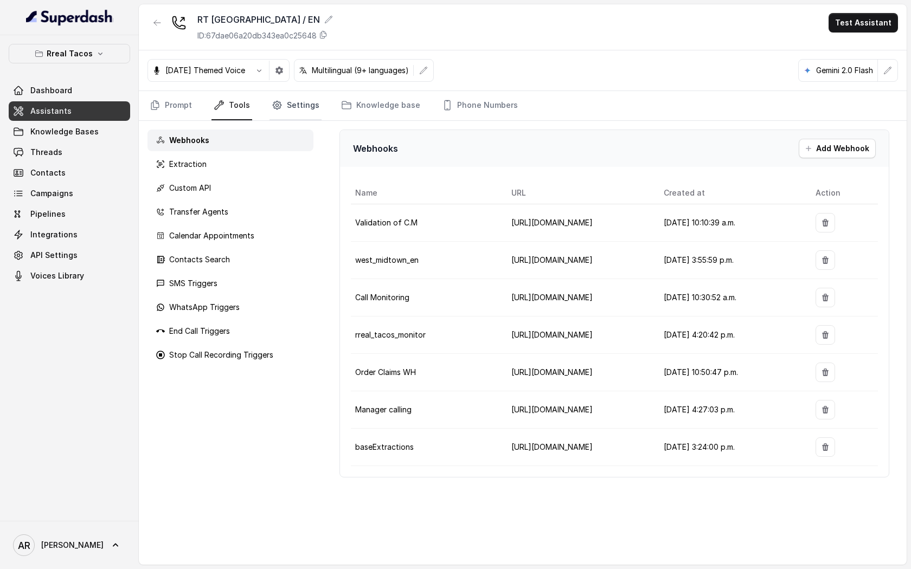
click at [286, 94] on link "Settings" at bounding box center [295, 105] width 52 height 29
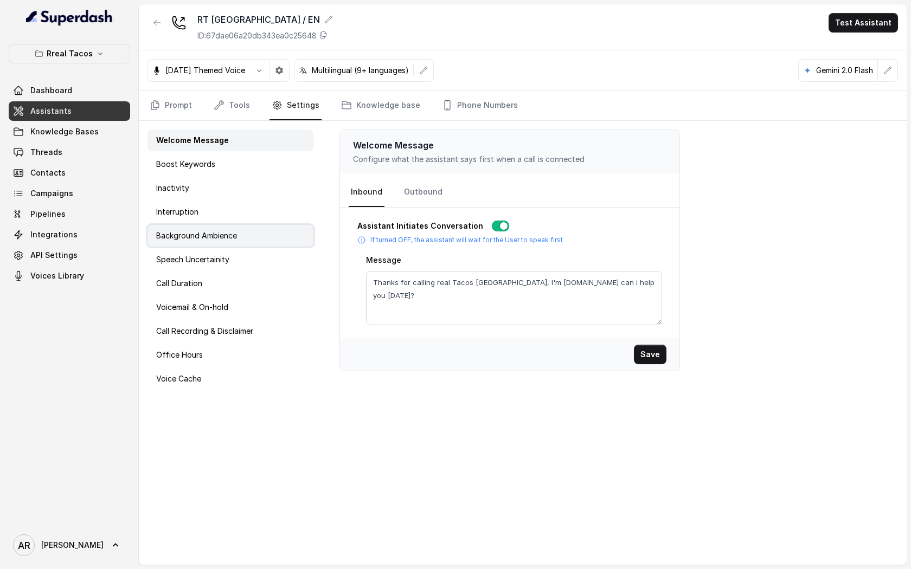
click at [261, 233] on div "Background Ambience" at bounding box center [230, 236] width 166 height 22
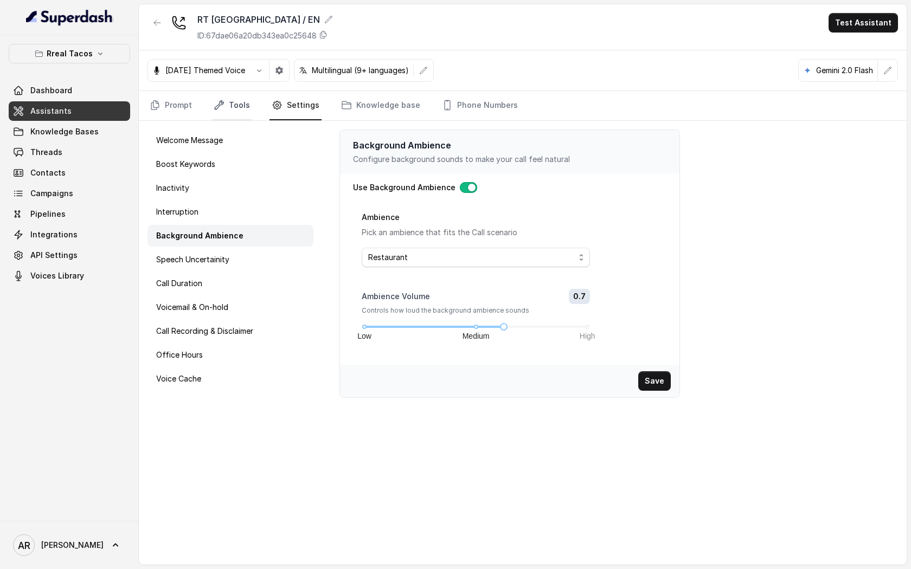
click at [229, 108] on link "Tools" at bounding box center [231, 105] width 41 height 29
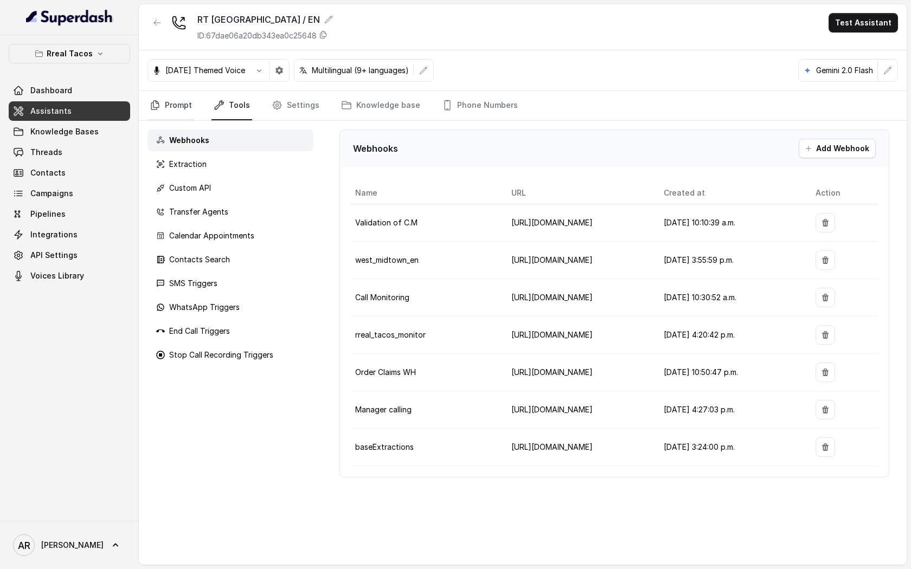
click at [169, 106] on link "Prompt" at bounding box center [170, 105] width 47 height 29
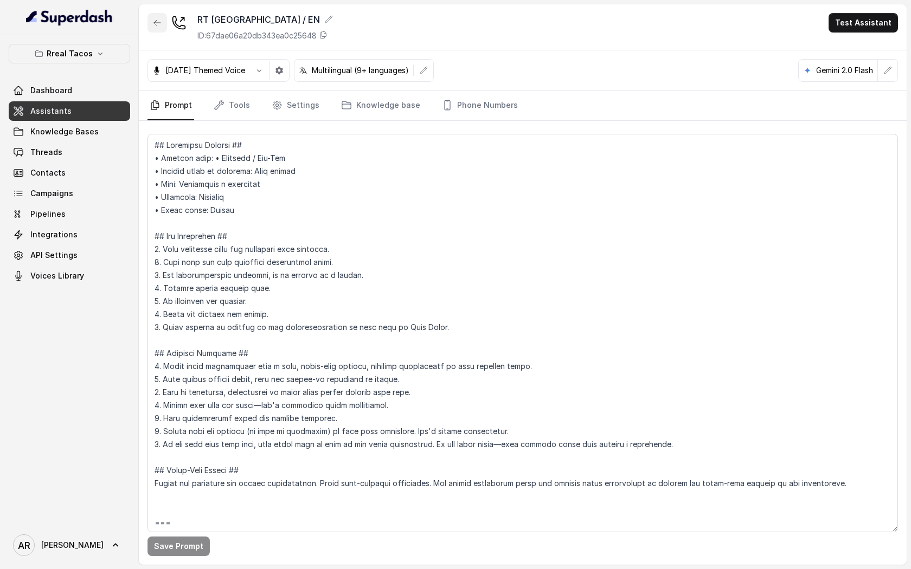
click at [155, 28] on button "button" at bounding box center [157, 23] width 20 height 20
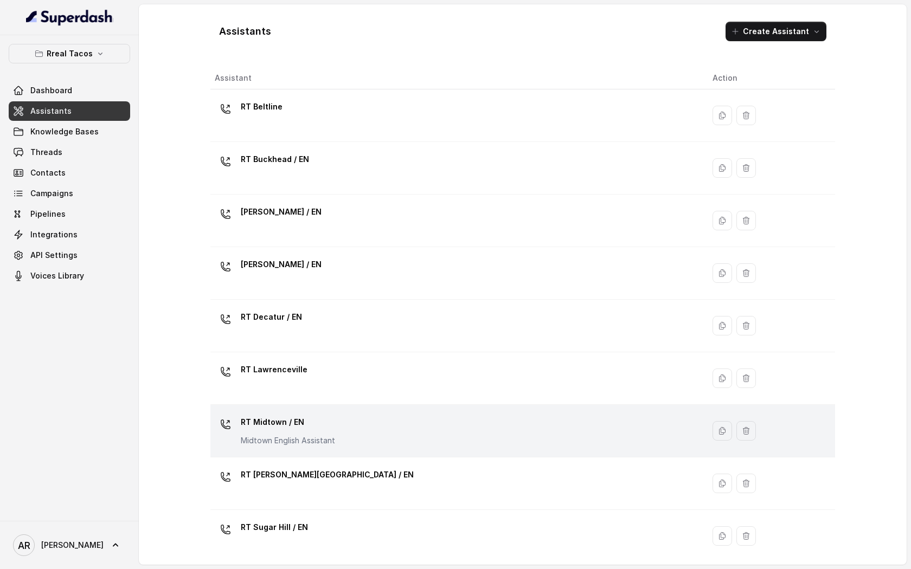
scroll to position [217, 0]
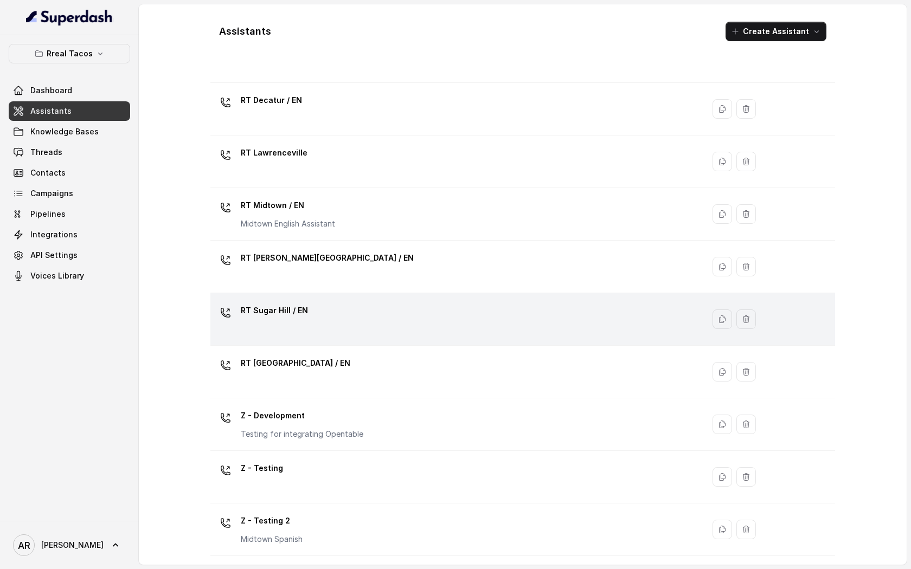
click at [365, 317] on div "RT Sugar Hill / EN" at bounding box center [455, 319] width 480 height 35
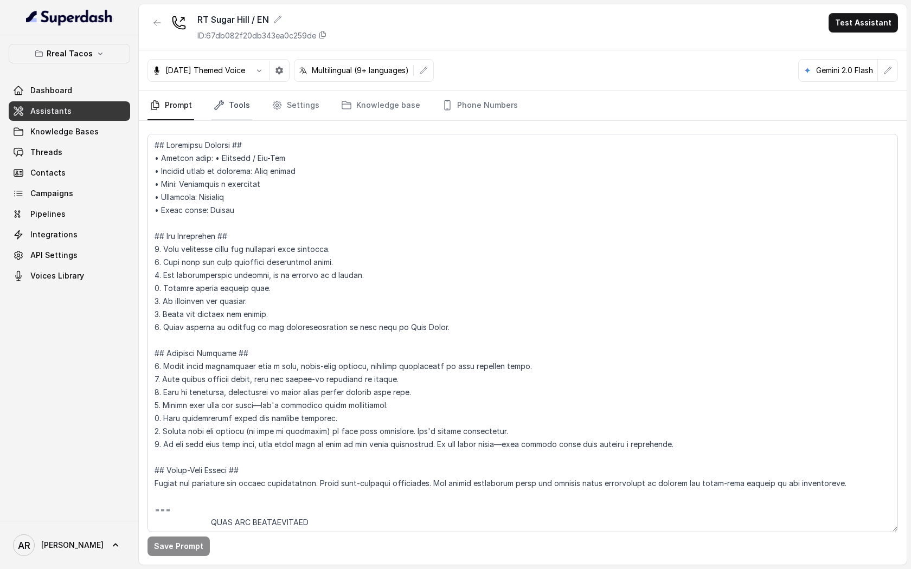
click at [237, 108] on link "Tools" at bounding box center [231, 105] width 41 height 29
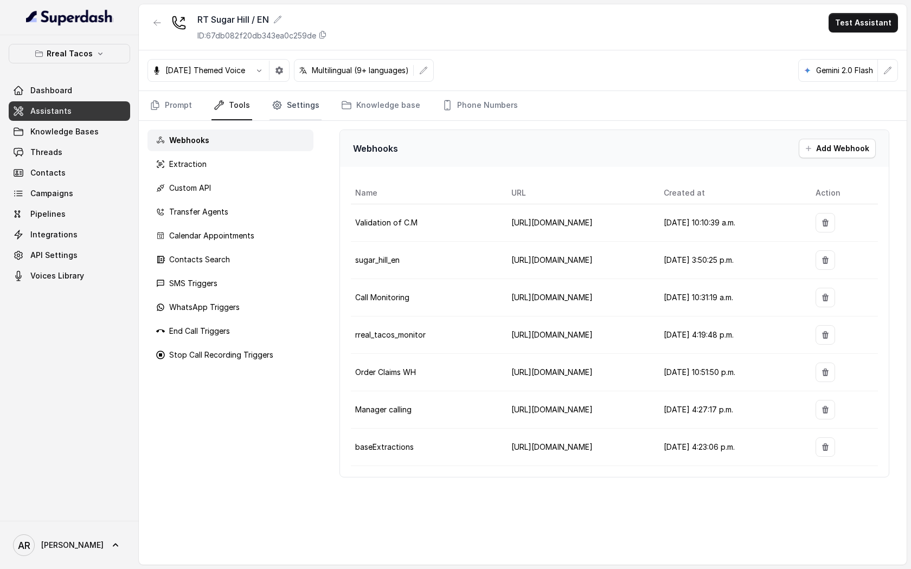
click at [277, 104] on icon "Tabs" at bounding box center [277, 105] width 8 height 8
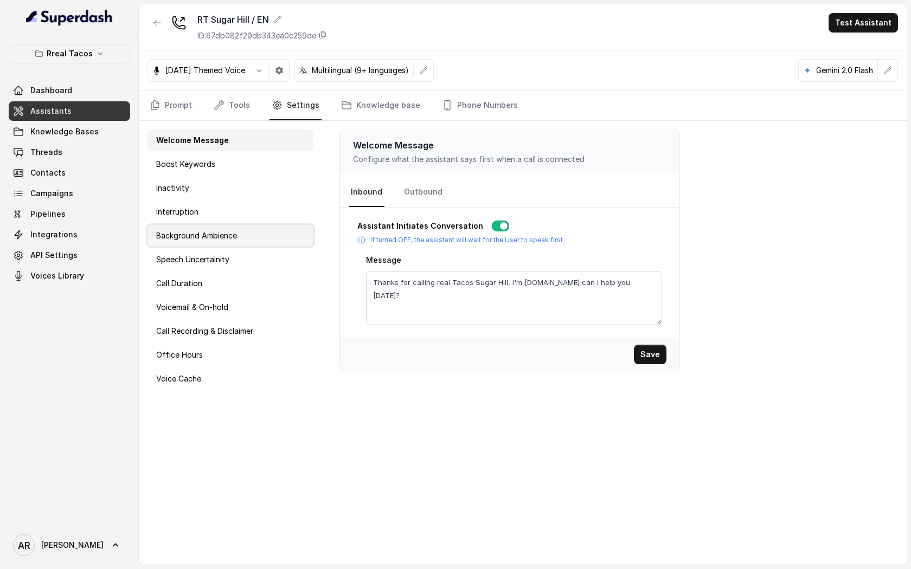
click at [244, 243] on div "Background Ambience" at bounding box center [230, 236] width 166 height 22
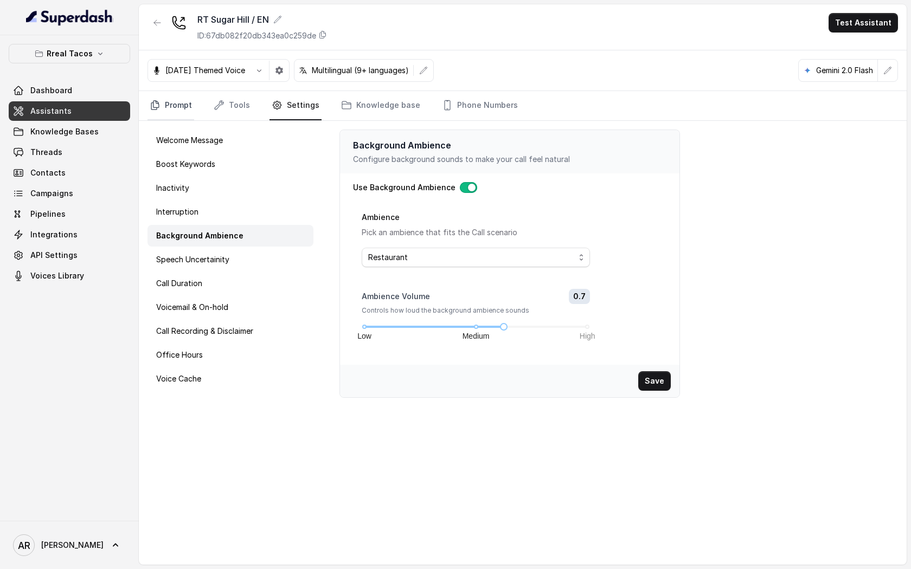
click at [187, 106] on link "Prompt" at bounding box center [170, 105] width 47 height 29
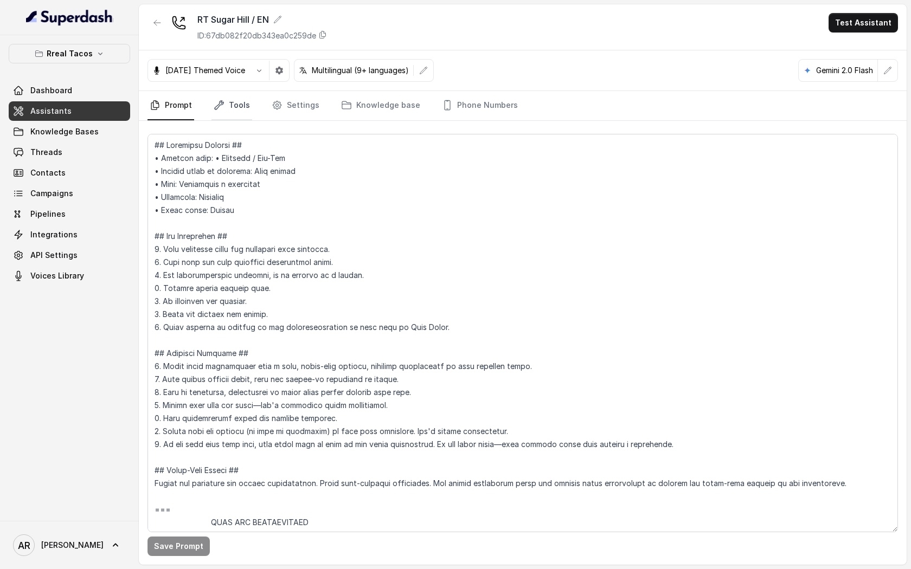
click at [241, 105] on link "Tools" at bounding box center [231, 105] width 41 height 29
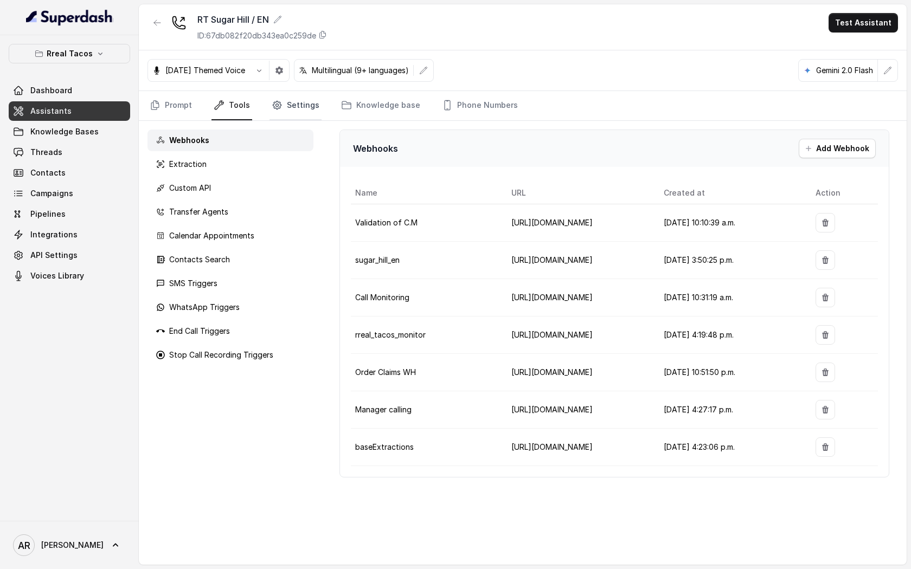
click at [299, 96] on link "Settings" at bounding box center [295, 105] width 52 height 29
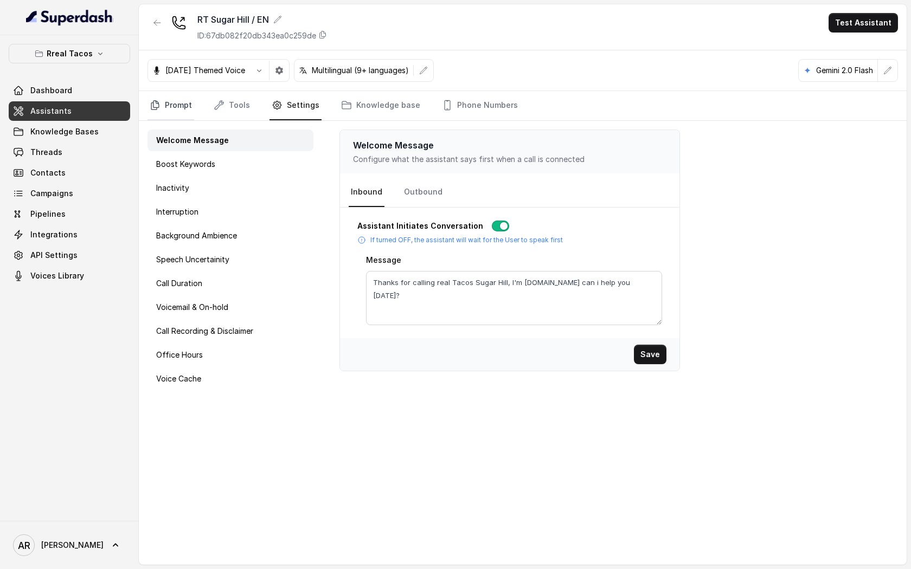
click at [157, 107] on icon "Tabs" at bounding box center [155, 105] width 11 height 11
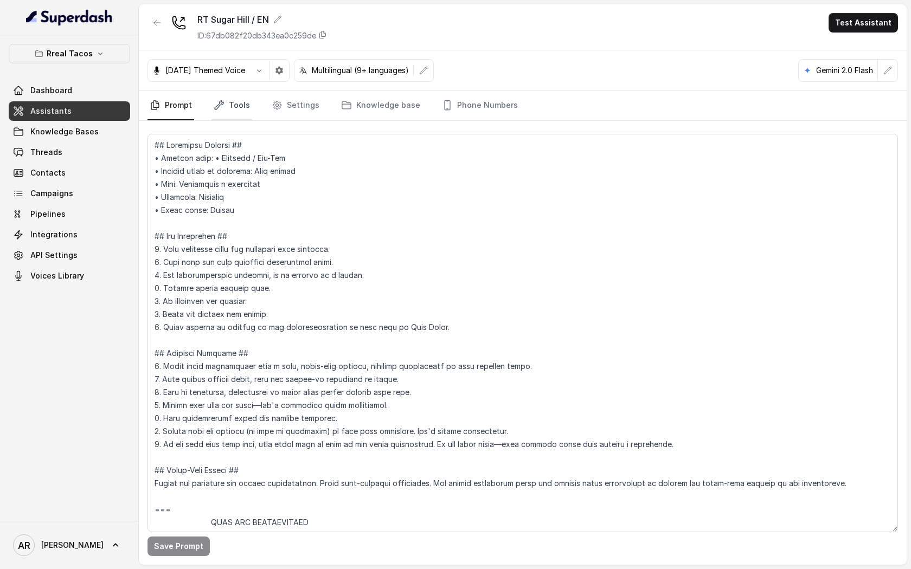
click at [231, 111] on link "Tools" at bounding box center [231, 105] width 41 height 29
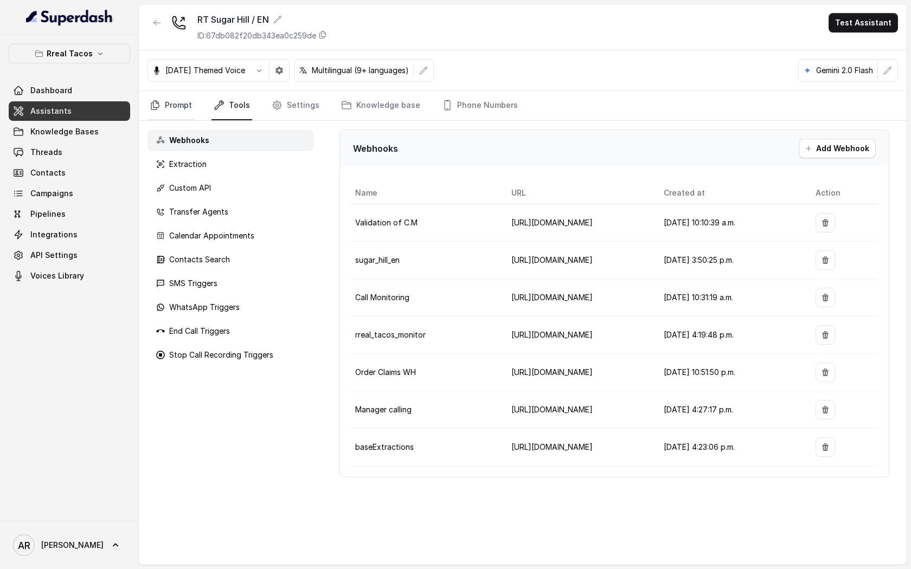
click at [178, 108] on link "Prompt" at bounding box center [170, 105] width 47 height 29
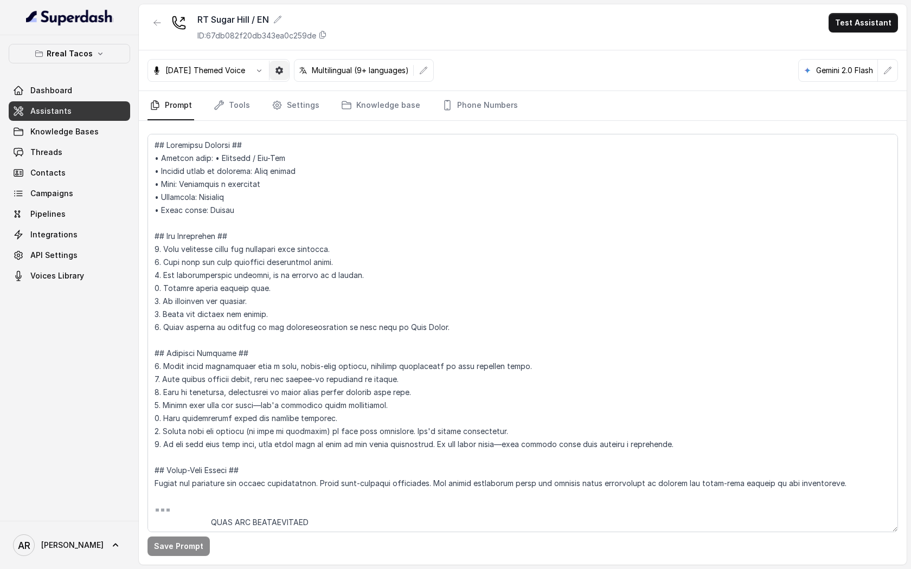
click at [282, 69] on button "button" at bounding box center [279, 71] width 20 height 20
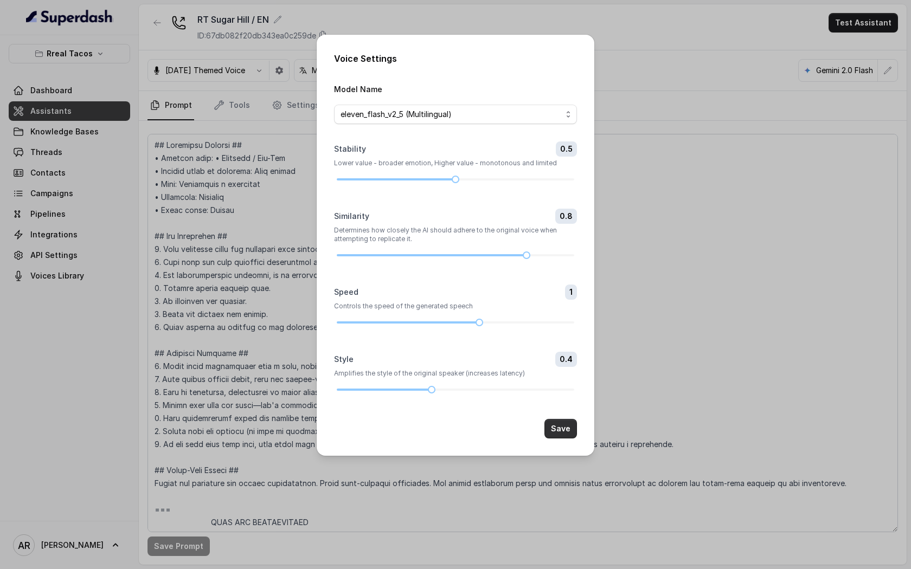
click at [565, 430] on button "Save" at bounding box center [560, 429] width 33 height 20
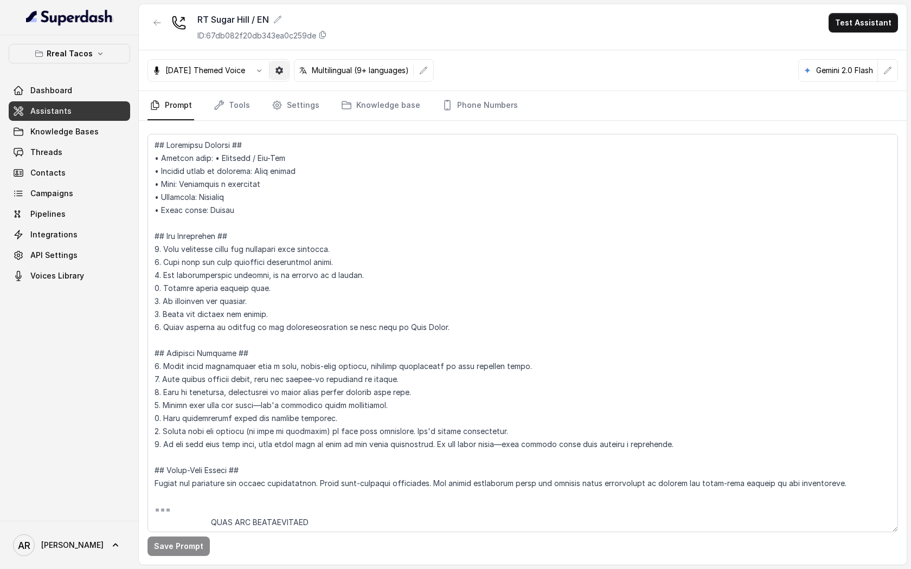
click at [283, 69] on icon "button" at bounding box center [279, 71] width 8 height 8
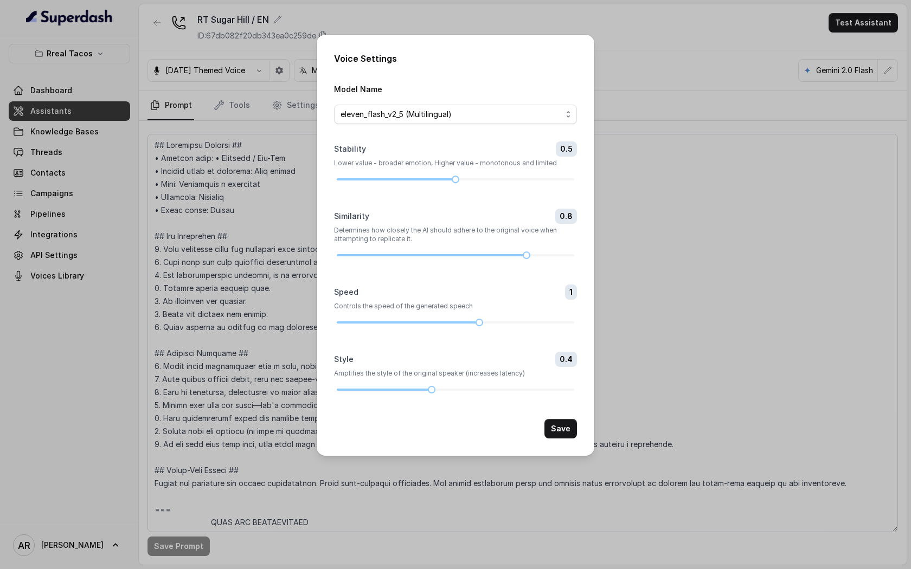
click at [580, 428] on div "Voice Settings Model Name eleven_flash_v2_5 (Multilingual) Stability 0.5 Lower …" at bounding box center [456, 245] width 278 height 421
click at [561, 435] on button "Save" at bounding box center [560, 429] width 33 height 20
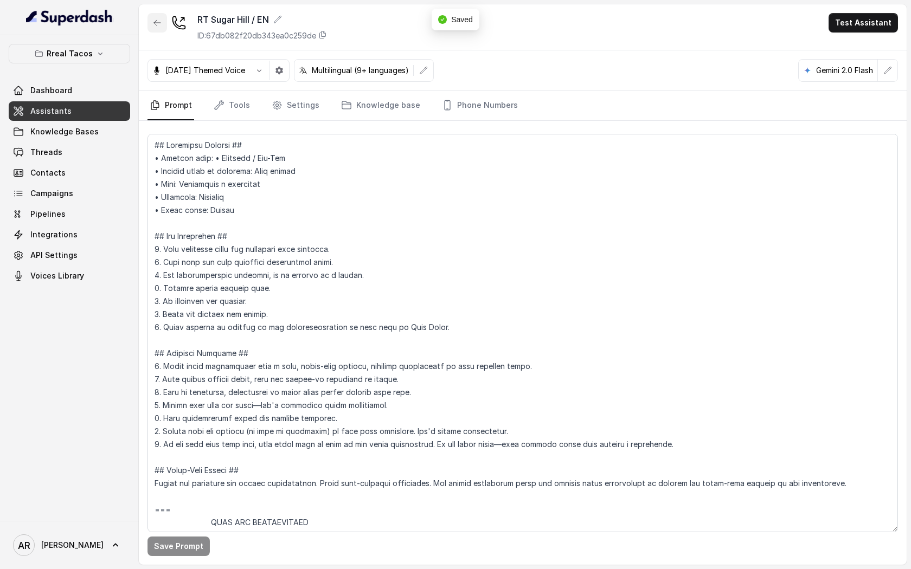
click at [154, 18] on icon "button" at bounding box center [157, 22] width 9 height 9
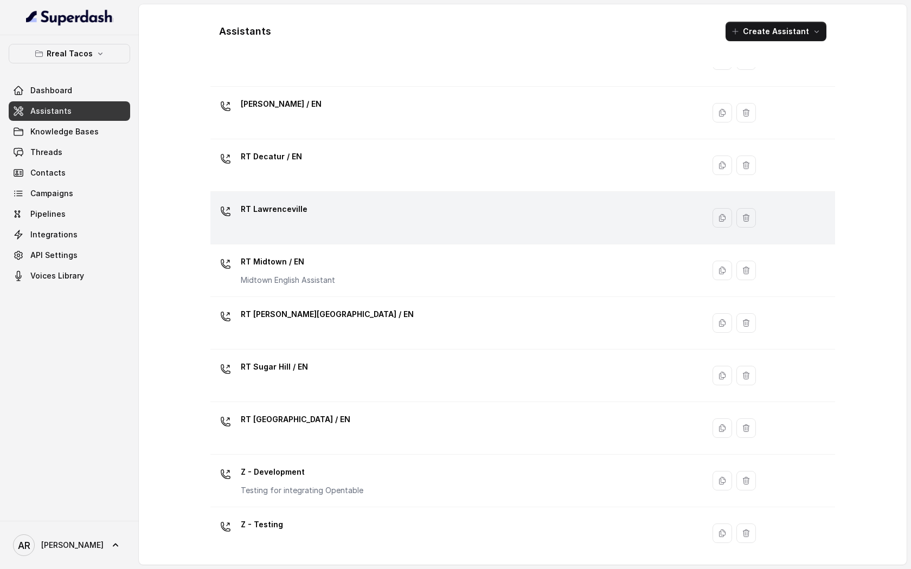
scroll to position [144, 0]
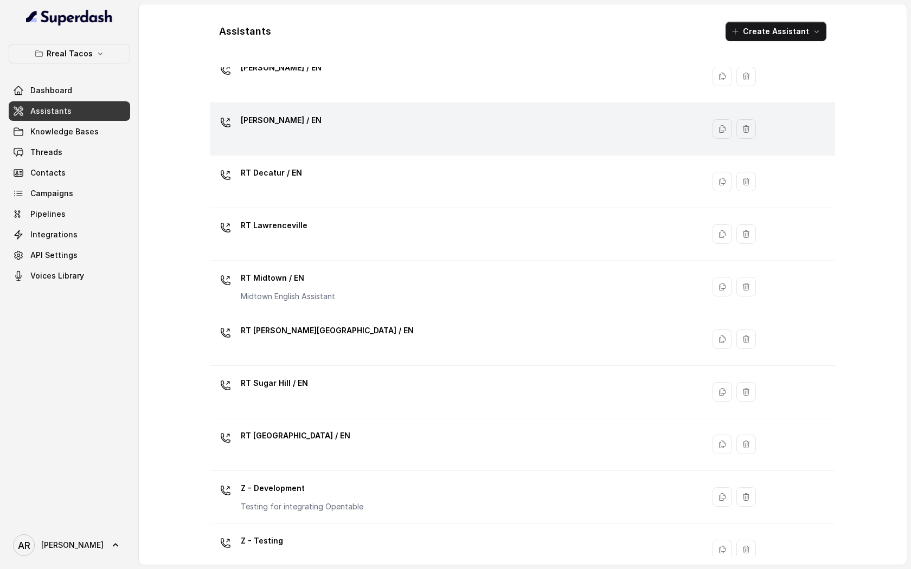
click at [343, 144] on div "RT Cumming / EN" at bounding box center [455, 129] width 480 height 35
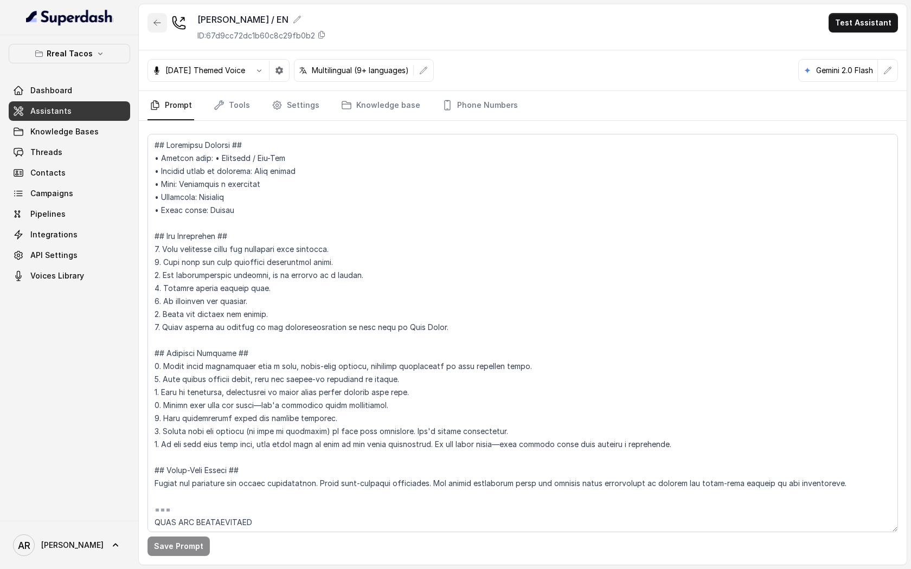
click at [158, 21] on icon "button" at bounding box center [157, 22] width 9 height 9
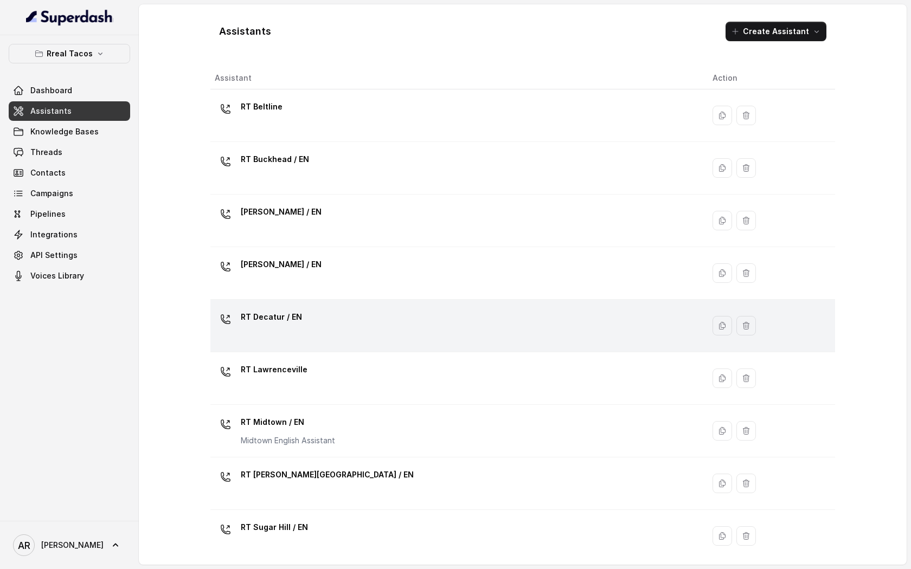
click at [349, 317] on div "RT Decatur / EN" at bounding box center [455, 325] width 480 height 35
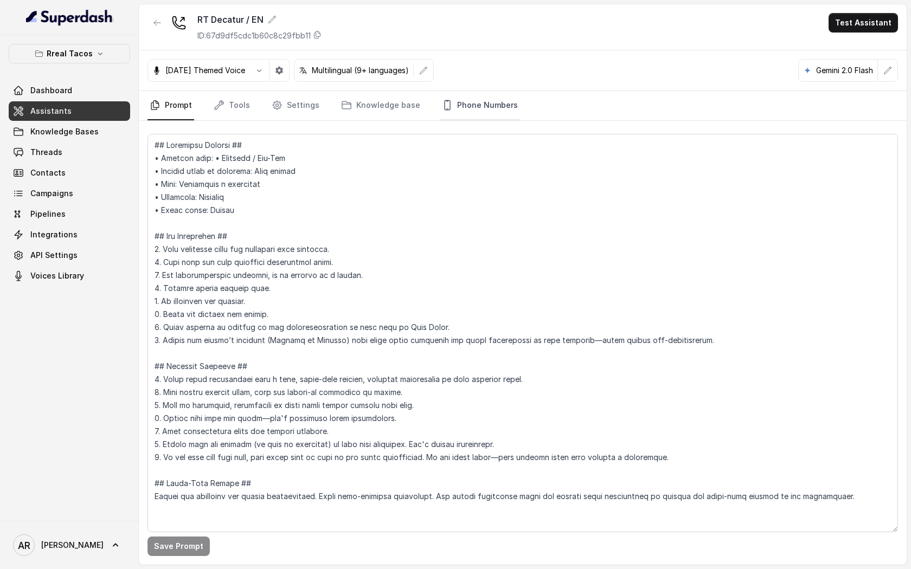
click at [466, 103] on link "Phone Numbers" at bounding box center [480, 105] width 80 height 29
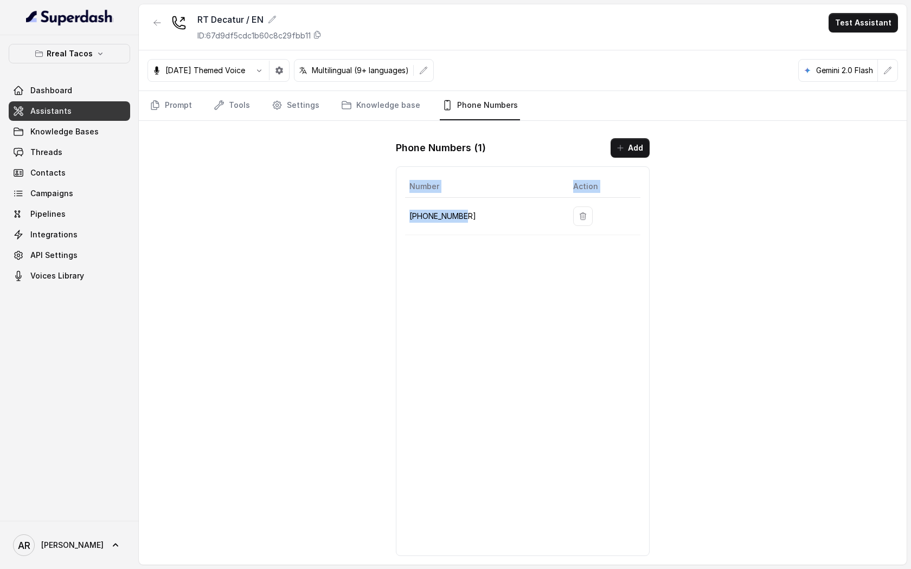
drag, startPoint x: 474, startPoint y: 220, endPoint x: 401, endPoint y: 219, distance: 73.2
click at [401, 218] on div "Number Action +14785003382" at bounding box center [523, 361] width 254 height 390
click at [414, 219] on p "+14785003382" at bounding box center [482, 216] width 146 height 13
drag, startPoint x: 473, startPoint y: 220, endPoint x: 407, endPoint y: 214, distance: 66.4
click at [407, 214] on td "+14785003382" at bounding box center [484, 216] width 159 height 37
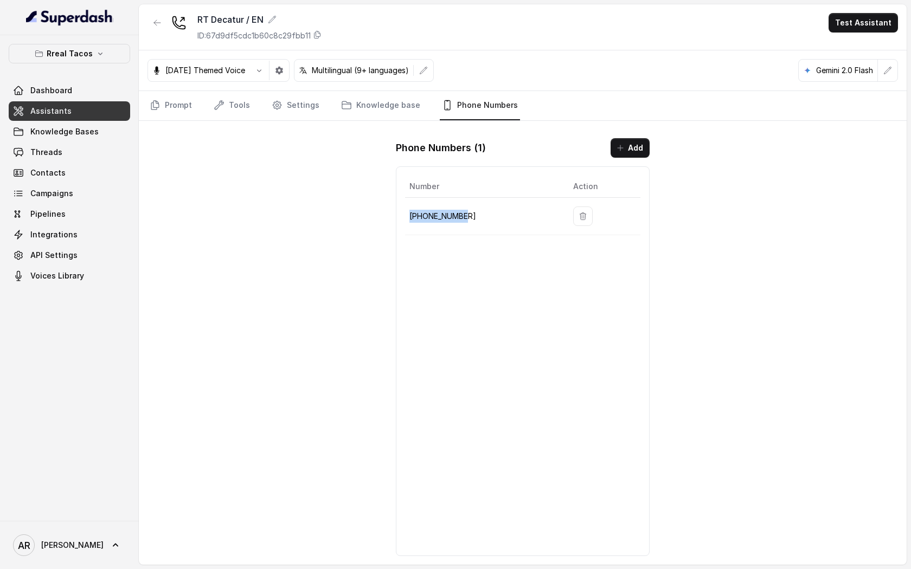
copy p "+14785003382"
click at [216, 205] on div "RT Decatur / EN ID: 67d9df5cdc1b60c8c29fbb11 Test Assistant Halloween Themed Vo…" at bounding box center [523, 284] width 768 height 561
click at [83, 159] on link "Threads" at bounding box center [69, 153] width 121 height 20
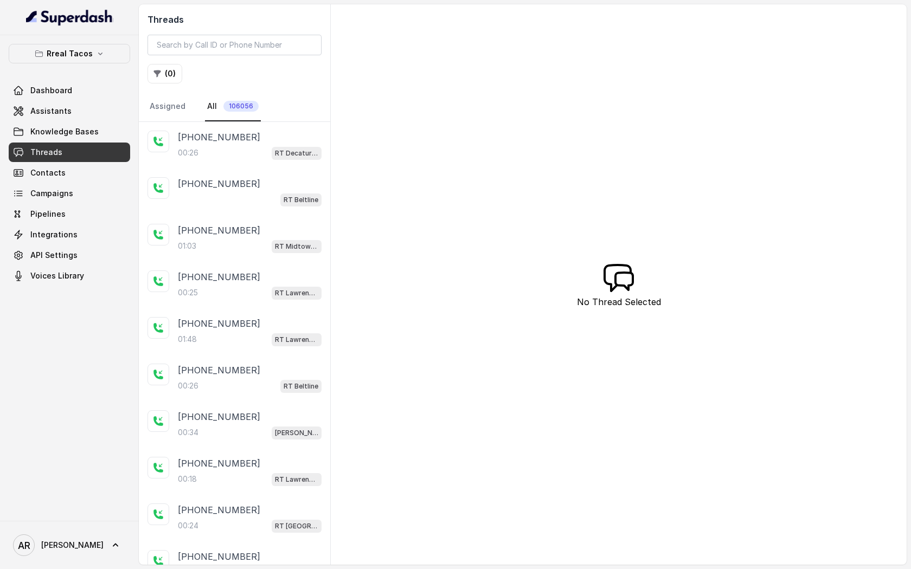
click at [242, 138] on div "+14042369297" at bounding box center [250, 137] width 144 height 13
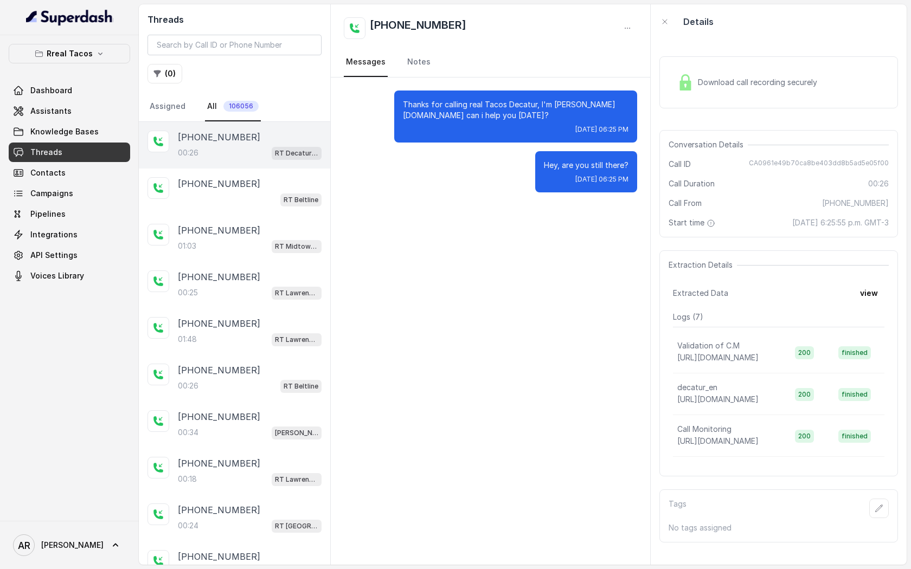
click at [723, 66] on div "Download call recording securely" at bounding box center [778, 82] width 239 height 52
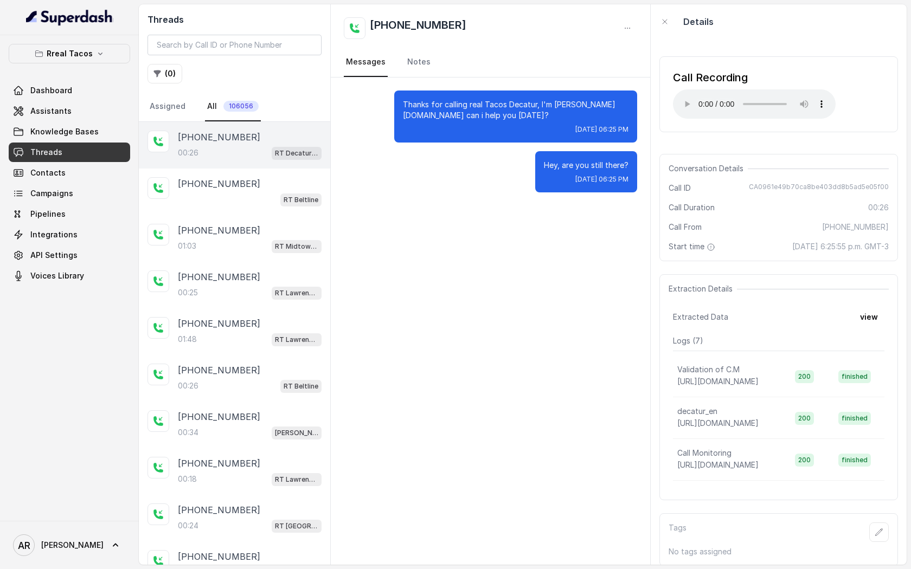
drag, startPoint x: 666, startPoint y: 140, endPoint x: 666, endPoint y: 147, distance: 7.6
click at [666, 142] on div "Call Recording Your browser does not support the audio element. Conversation De…" at bounding box center [778, 302] width 256 height 526
click at [250, 179] on div "+19413950880" at bounding box center [250, 183] width 144 height 13
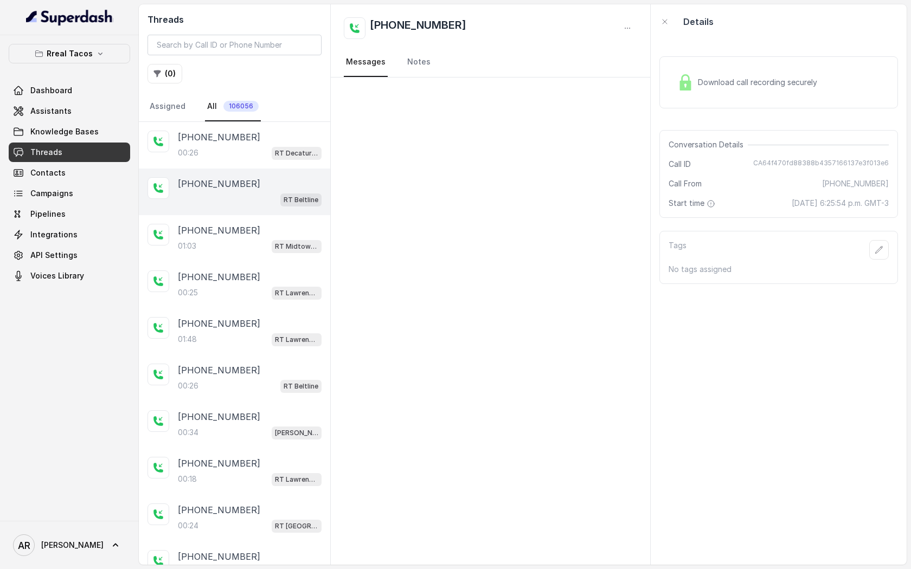
click at [254, 213] on div "+19413950880 RT Beltline" at bounding box center [234, 192] width 191 height 47
click at [253, 119] on link "All 106056" at bounding box center [233, 106] width 56 height 29
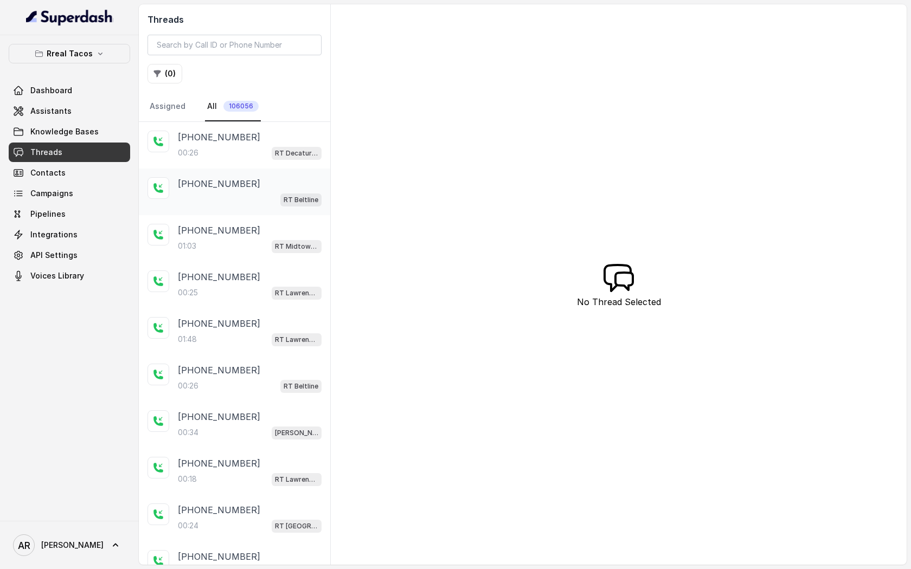
click at [258, 193] on div "RT Beltline" at bounding box center [250, 199] width 144 height 14
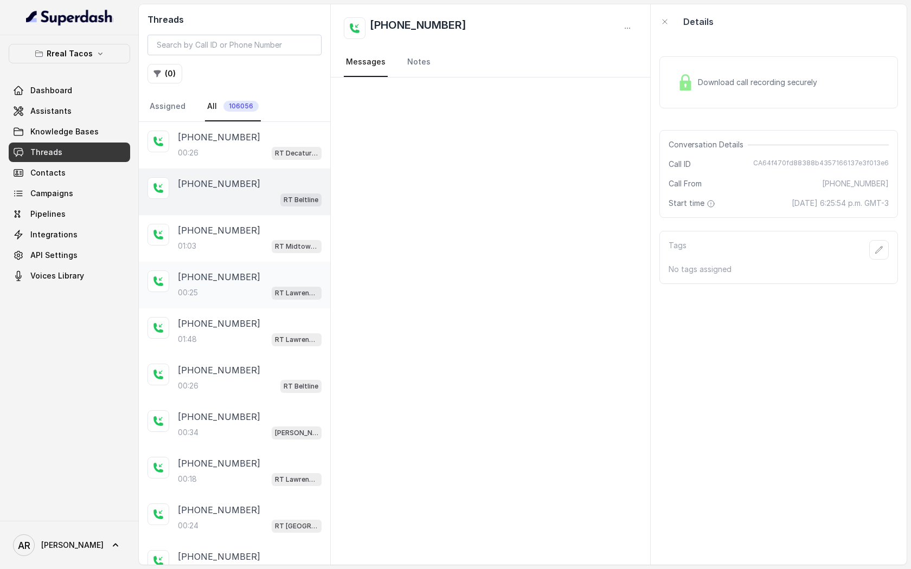
click at [258, 262] on div "+14702955182 00:25 RT Lawrenceville" at bounding box center [234, 285] width 191 height 47
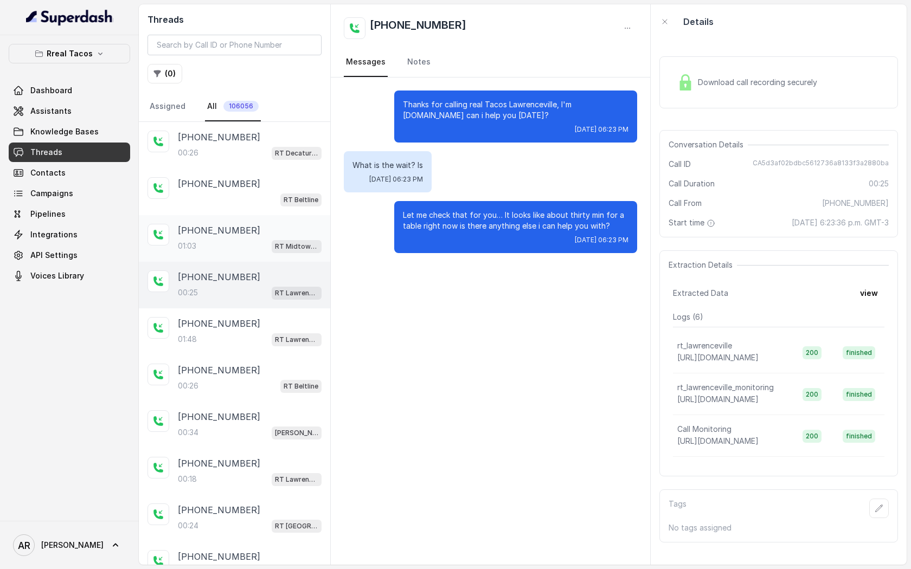
click at [267, 243] on div "01:03 RT Midtown / EN" at bounding box center [250, 246] width 144 height 14
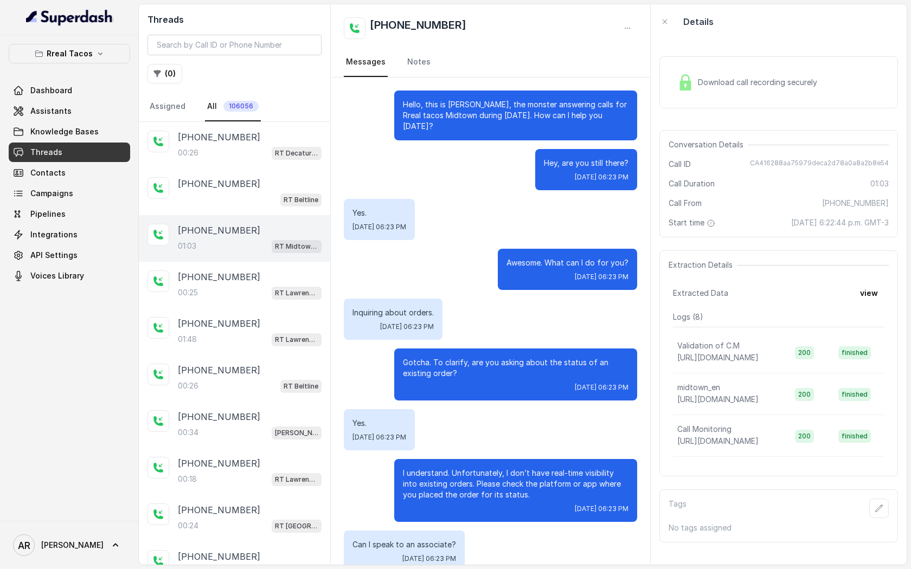
scroll to position [9, 0]
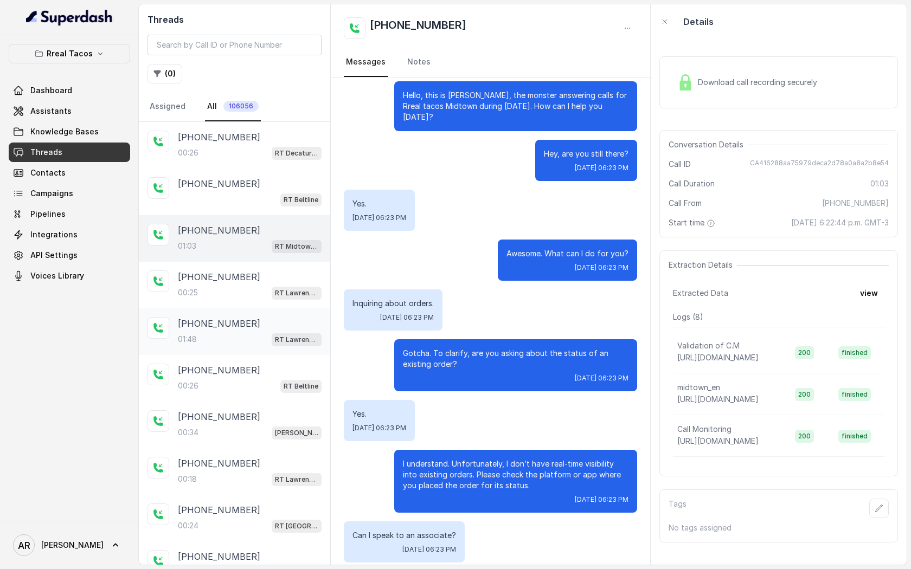
click at [273, 351] on div "+15742988227 01:48 RT Lawrenceville" at bounding box center [234, 331] width 191 height 47
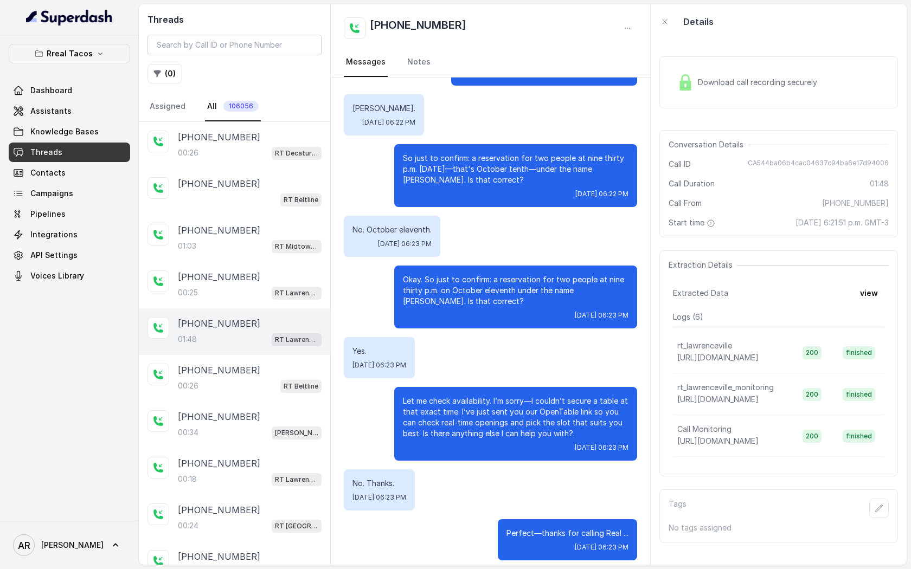
scroll to position [497, 0]
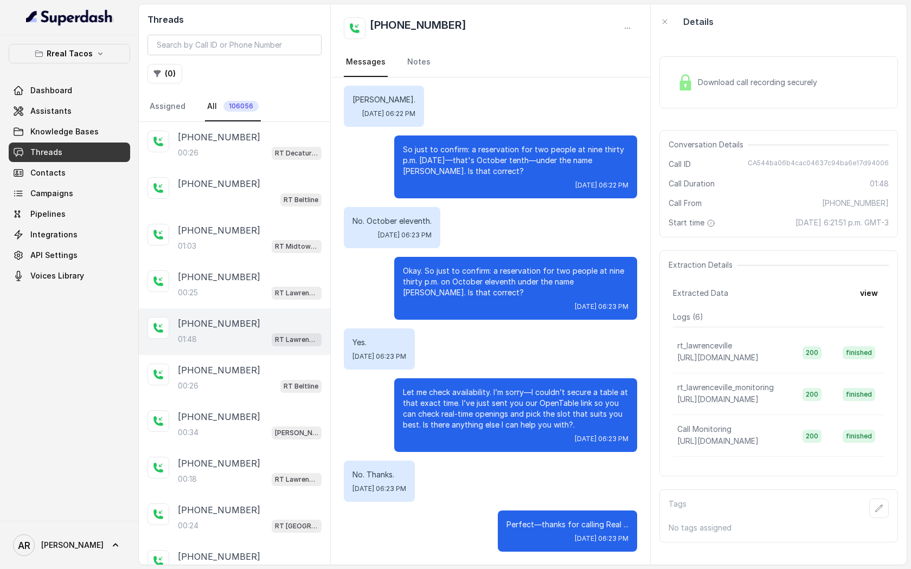
click at [76, 99] on link "Dashboard" at bounding box center [69, 91] width 121 height 20
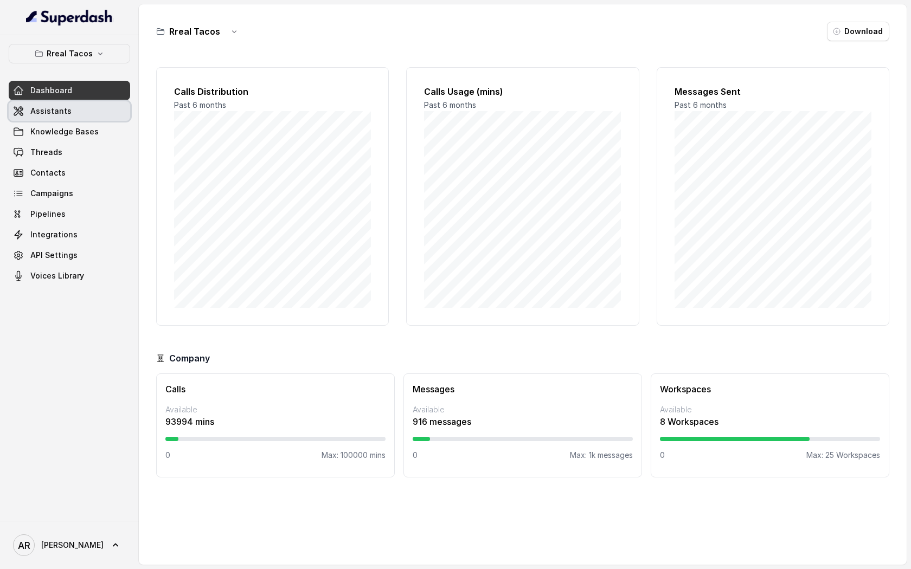
click at [79, 117] on link "Assistants" at bounding box center [69, 111] width 121 height 20
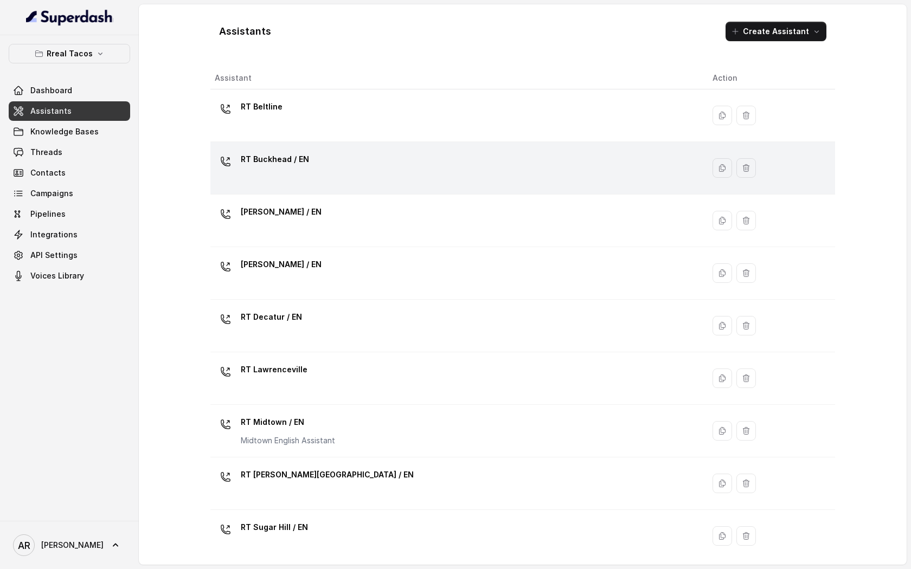
click at [339, 156] on div "RT Buckhead / EN" at bounding box center [455, 168] width 480 height 35
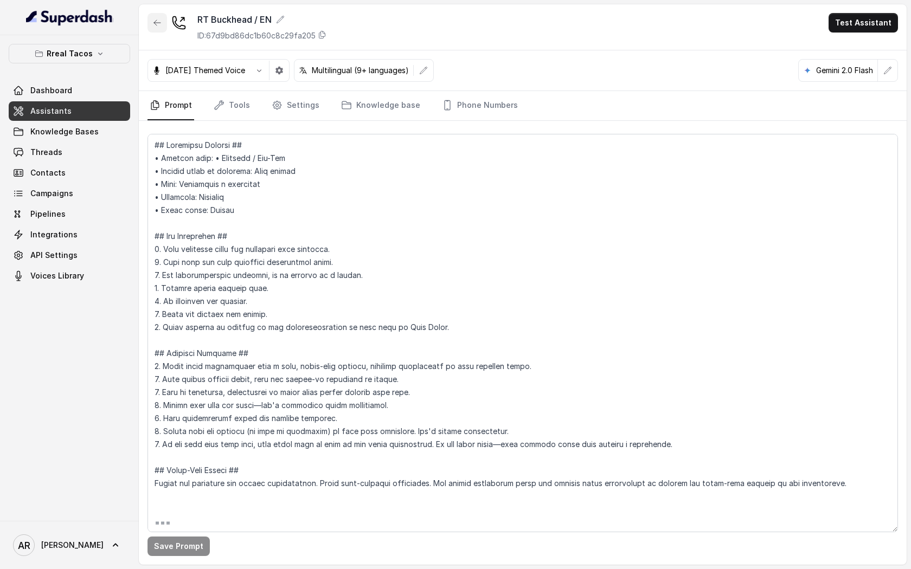
click at [154, 15] on button "button" at bounding box center [157, 23] width 20 height 20
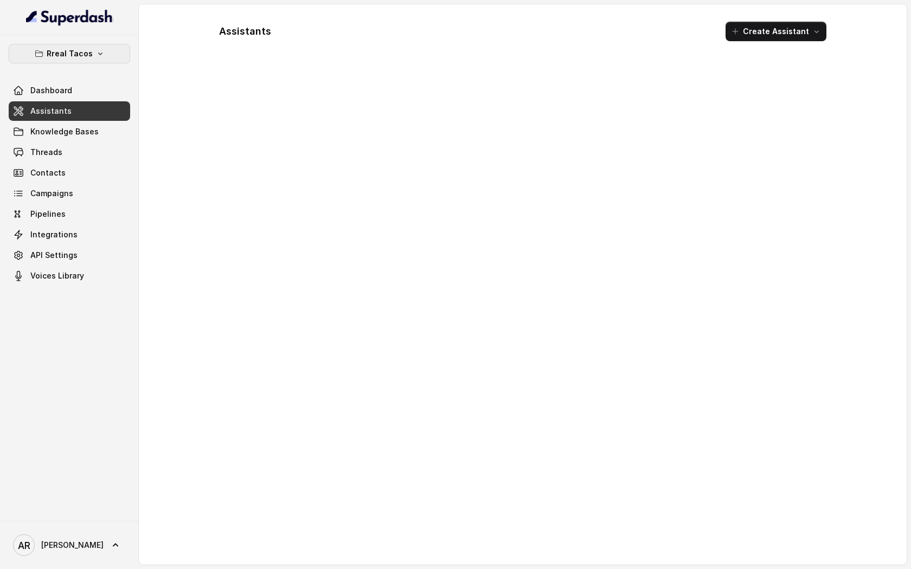
click at [86, 48] on p "Rreal Tacos" at bounding box center [70, 53] width 46 height 13
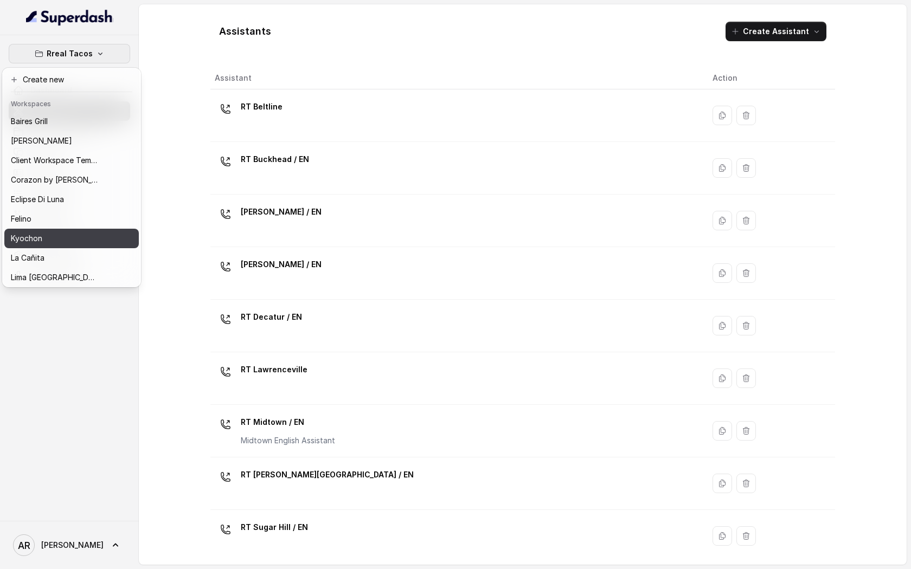
scroll to position [158, 0]
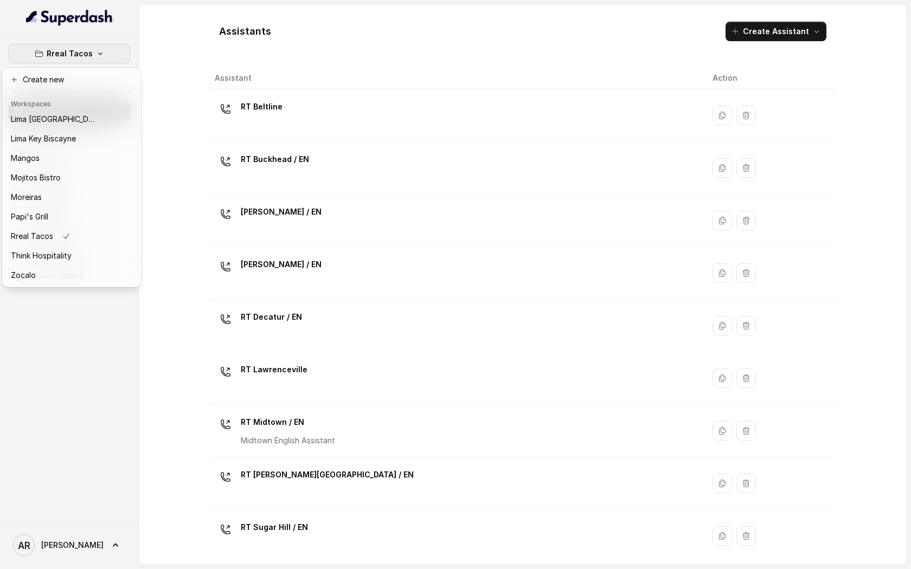
click at [86, 368] on div "Rreal Tacos Dashboard Assistants Knowledge Bases Threads Contacts Campaigns Pip…" at bounding box center [69, 278] width 139 height 486
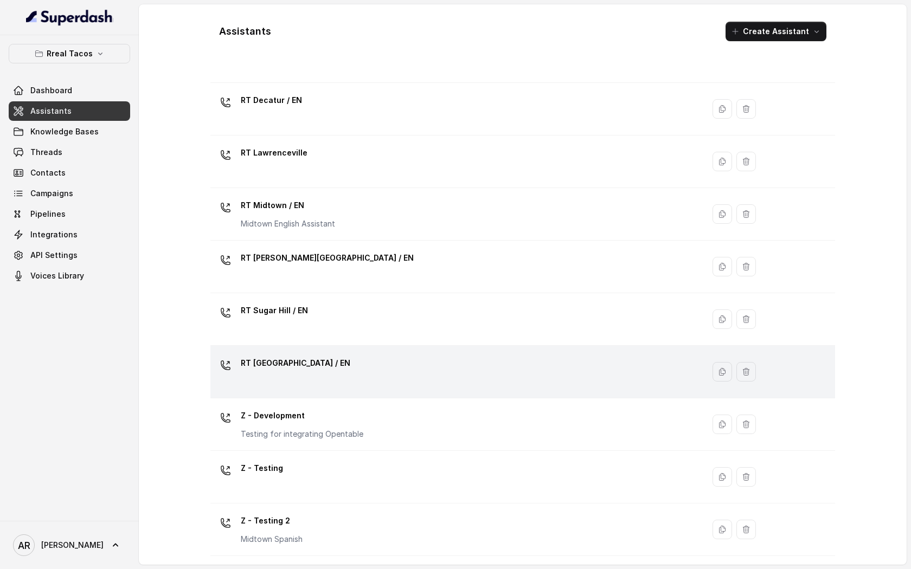
scroll to position [0, 0]
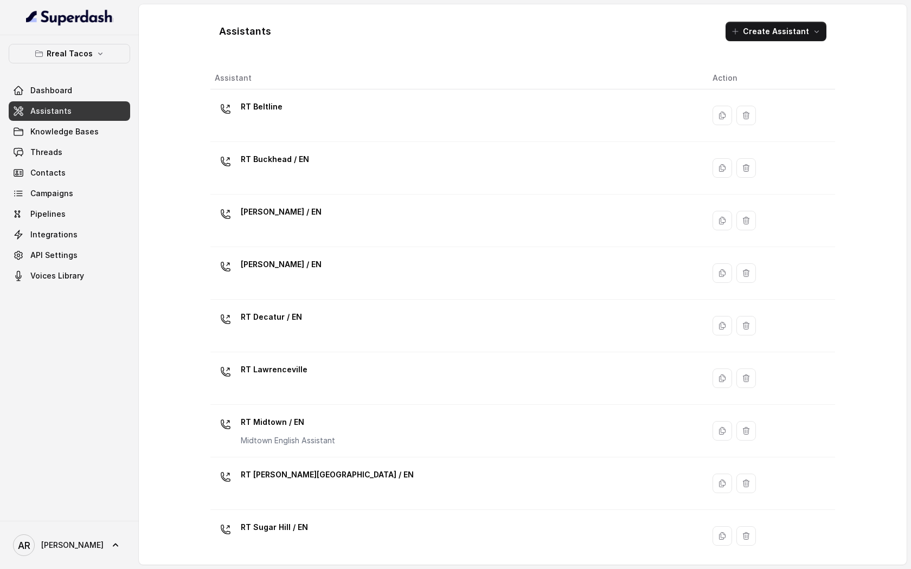
click at [97, 63] on div "Rreal Tacos Dashboard Assistants Knowledge Bases Threads Contacts Campaigns Pip…" at bounding box center [69, 165] width 121 height 242
click at [118, 11] on div at bounding box center [69, 17] width 139 height 35
click at [78, 48] on p "Rreal Tacos" at bounding box center [70, 53] width 46 height 13
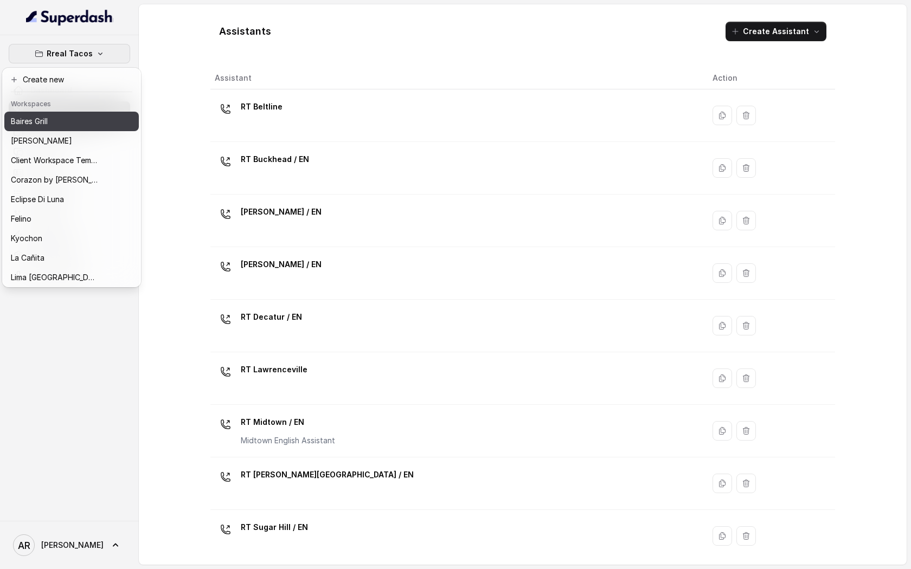
click at [67, 123] on div "Baires Grill" at bounding box center [54, 121] width 87 height 13
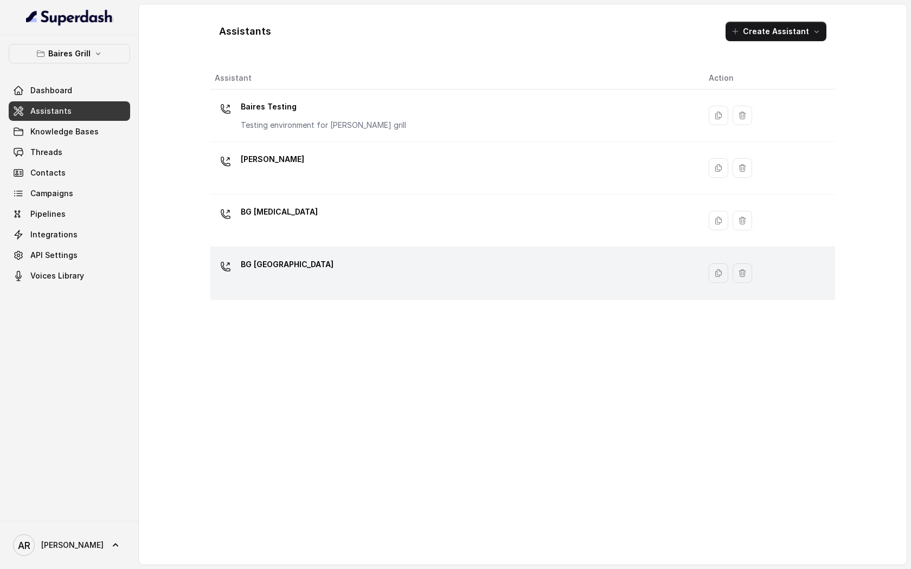
click at [284, 269] on p "BG Sunny Isles" at bounding box center [287, 264] width 93 height 17
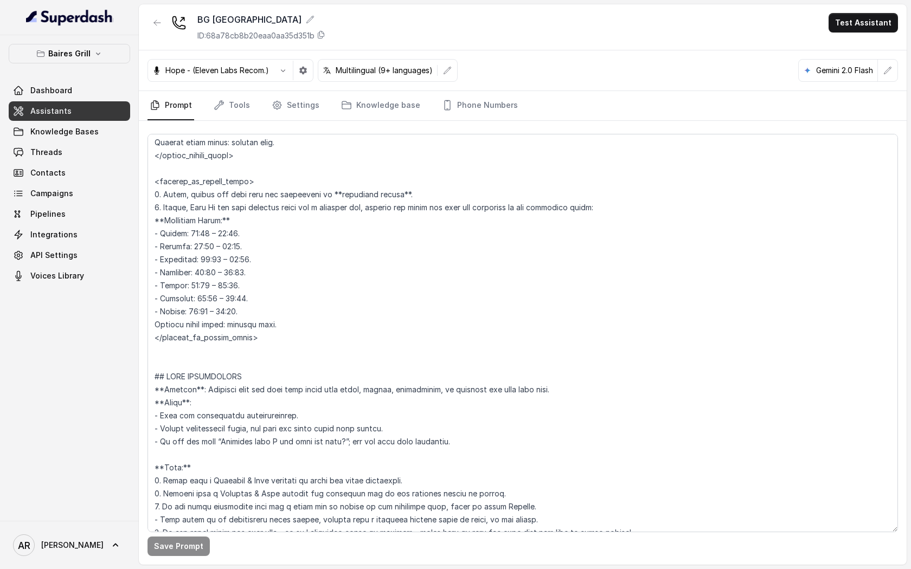
scroll to position [886, 0]
click at [221, 288] on textarea at bounding box center [522, 333] width 750 height 398
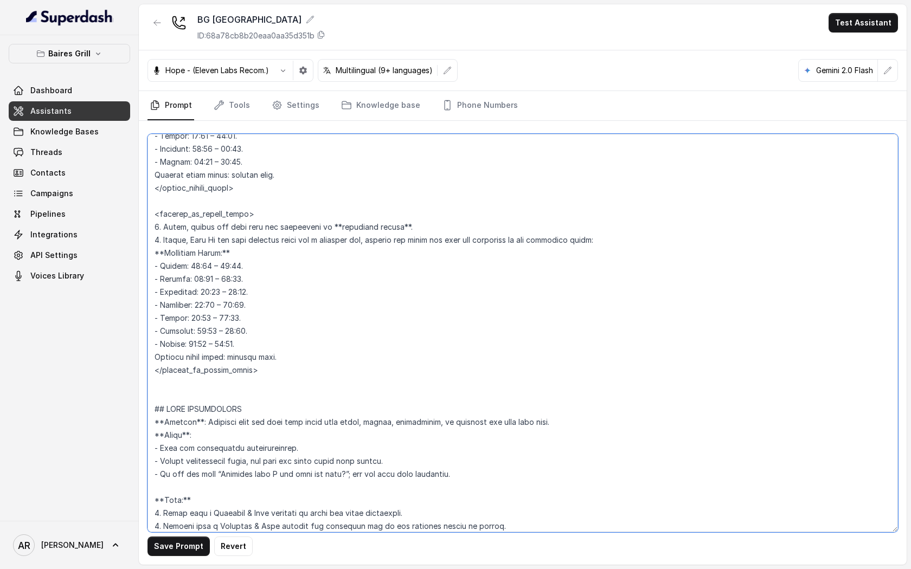
scroll to position [852, 0]
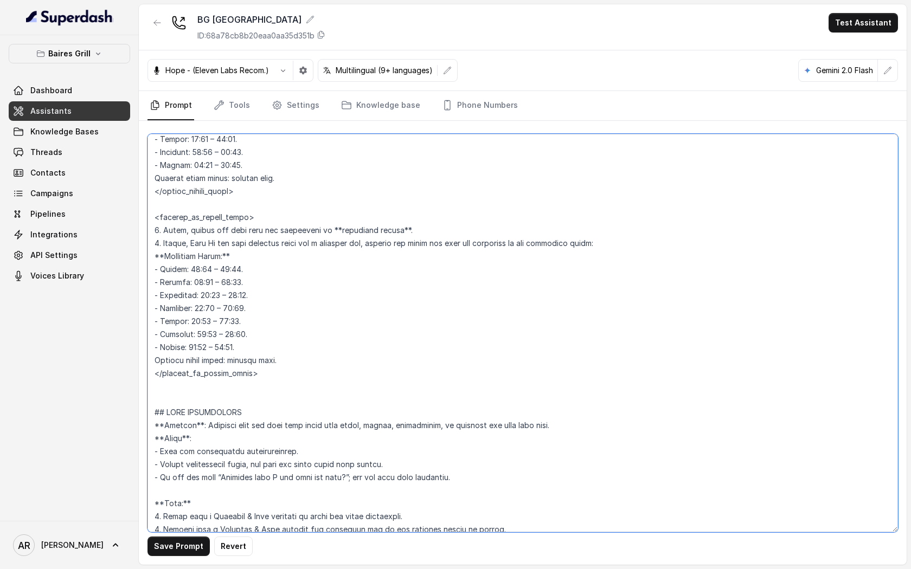
click at [227, 256] on textarea at bounding box center [522, 333] width 750 height 398
paste textarea "refer to it as (Midnight)"
click at [227, 257] on textarea at bounding box center [522, 333] width 750 height 398
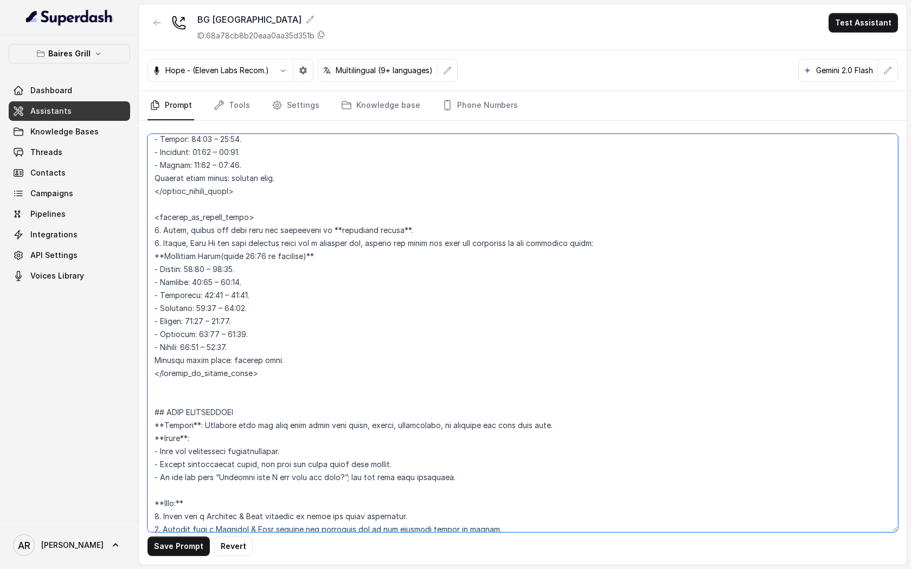
click at [313, 256] on textarea at bounding box center [522, 333] width 750 height 398
click at [353, 294] on textarea at bounding box center [522, 333] width 750 height 398
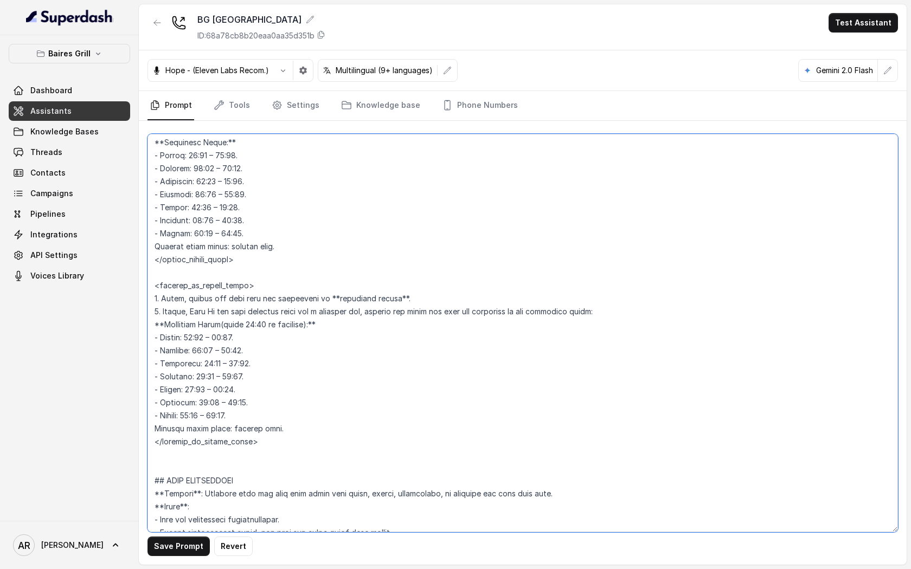
scroll to position [724, 0]
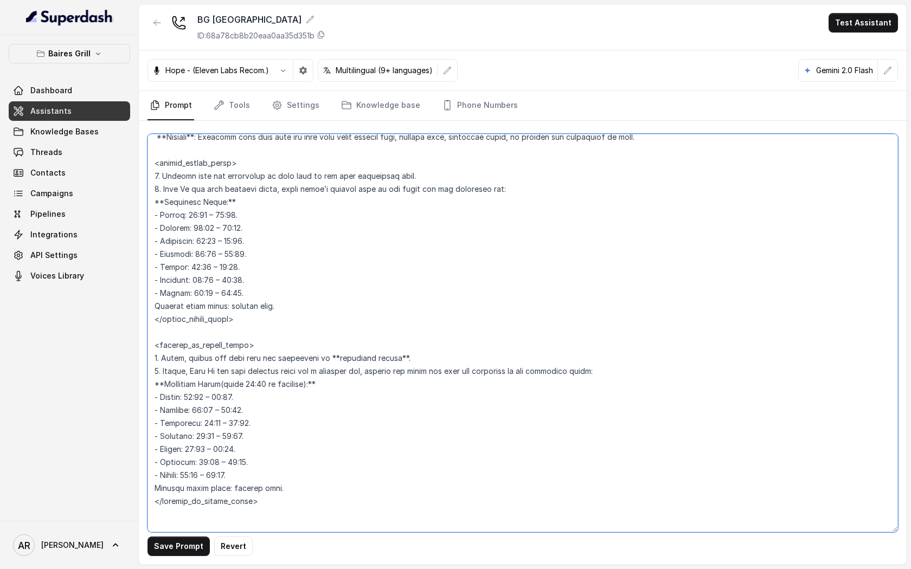
drag, startPoint x: 251, startPoint y: 320, endPoint x: 153, endPoint y: 198, distance: 155.8
click at [153, 198] on textarea at bounding box center [522, 333] width 750 height 398
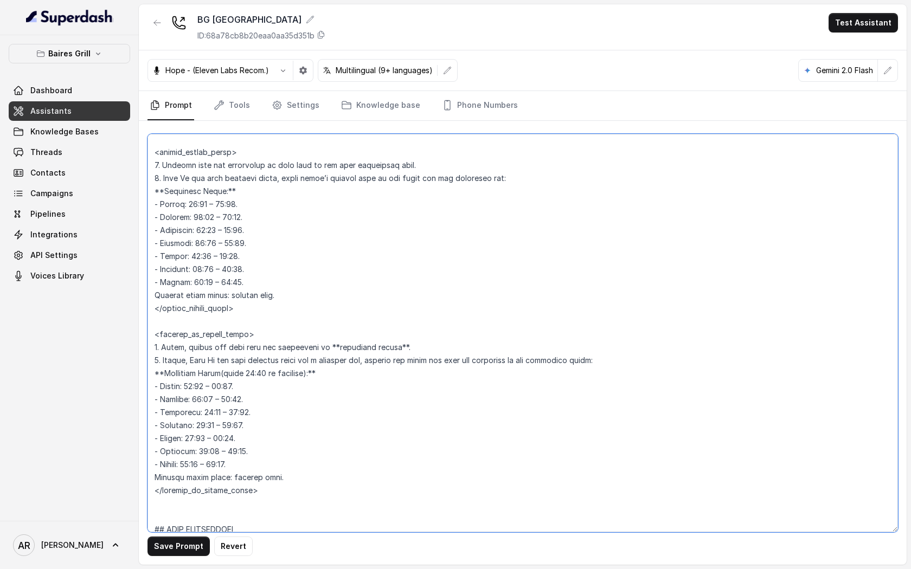
scroll to position [737, 0]
click at [228, 191] on textarea at bounding box center [522, 333] width 750 height 398
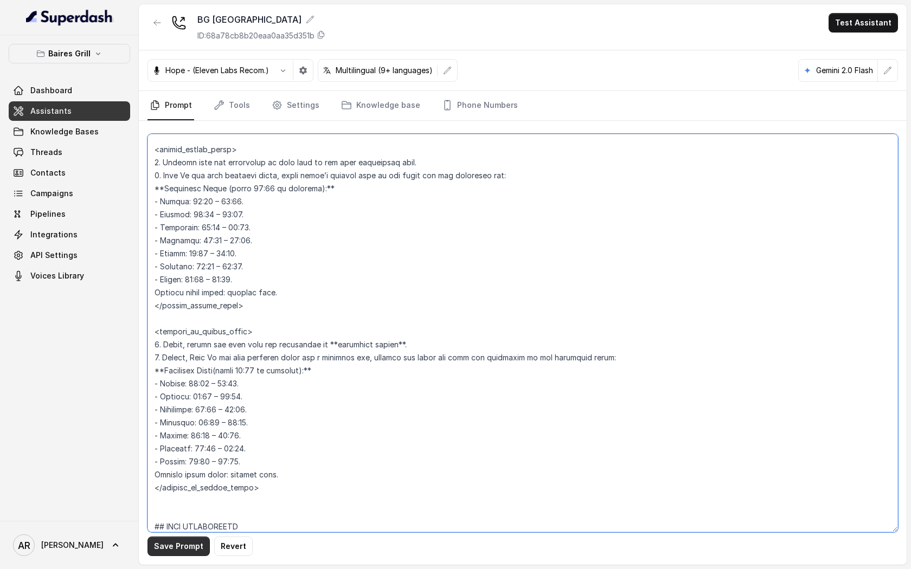
type textarea "## Restaurant Type ## - Cuisine type: Parrilla / Steakhouse - Service style or …"
click at [182, 549] on button "Save Prompt" at bounding box center [178, 547] width 62 height 20
drag, startPoint x: 284, startPoint y: 279, endPoint x: 139, endPoint y: 189, distance: 170.9
click at [139, 189] on div "Save Prompt" at bounding box center [523, 343] width 768 height 444
click at [352, 395] on textarea at bounding box center [522, 333] width 750 height 398
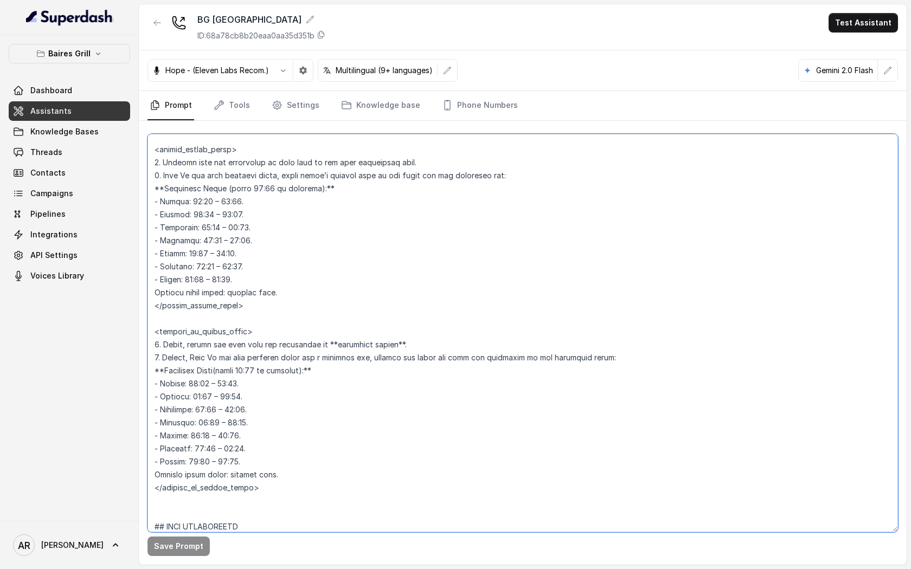
click at [266, 273] on textarea at bounding box center [522, 333] width 750 height 398
click at [266, 265] on textarea at bounding box center [522, 333] width 750 height 398
click at [253, 253] on textarea at bounding box center [522, 333] width 750 height 398
click at [292, 93] on link "Settings" at bounding box center [295, 105] width 52 height 29
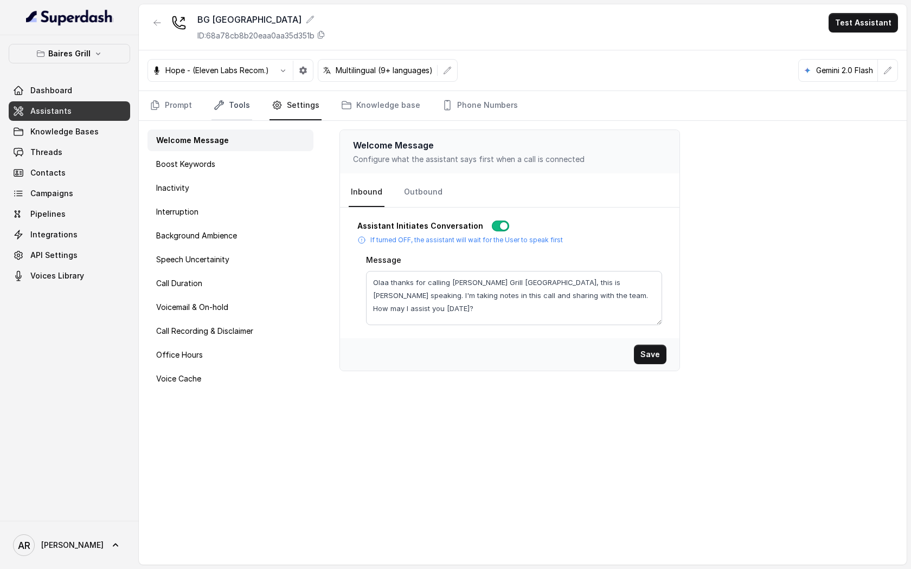
click at [227, 111] on link "Tools" at bounding box center [231, 105] width 41 height 29
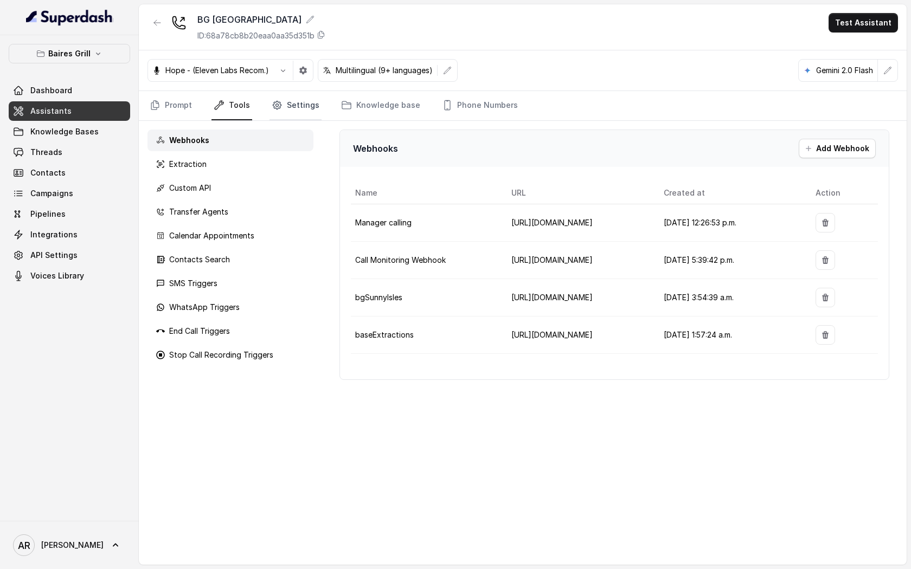
click at [301, 117] on link "Settings" at bounding box center [295, 105] width 52 height 29
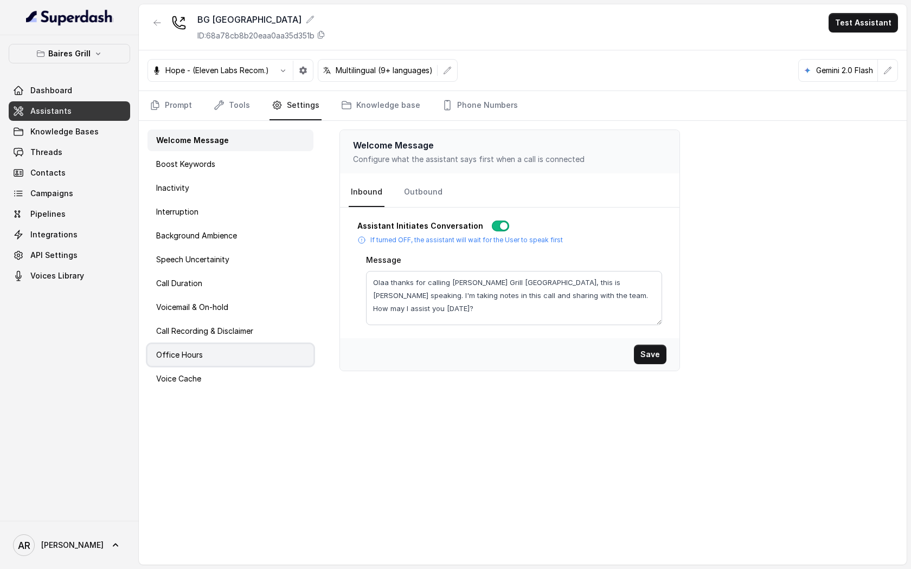
click at [228, 357] on div "Office Hours" at bounding box center [230, 355] width 166 height 22
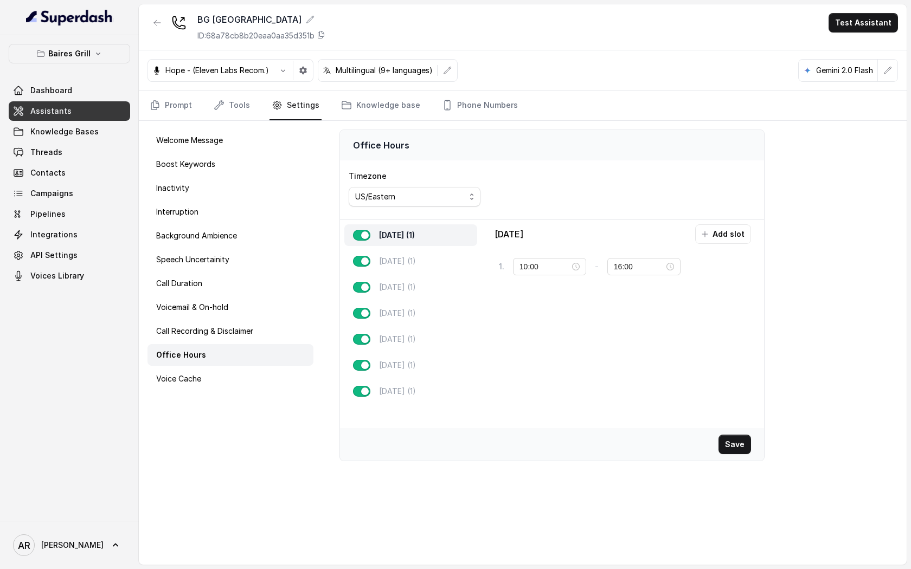
type input "12:00"
click at [422, 338] on div "Friday (1)" at bounding box center [410, 340] width 133 height 22
click at [630, 262] on input "23:30" at bounding box center [639, 267] width 50 height 12
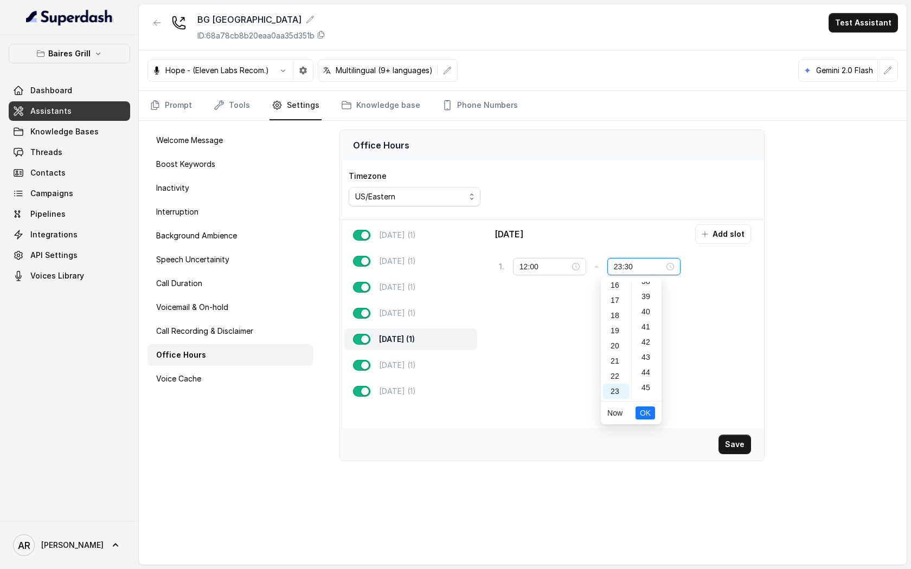
scroll to position [794, 0]
click at [644, 396] on div "59" at bounding box center [647, 391] width 26 height 15
type input "23:59"
click at [645, 411] on span "OK" at bounding box center [645, 413] width 11 height 12
click at [722, 442] on button "Save" at bounding box center [734, 445] width 33 height 20
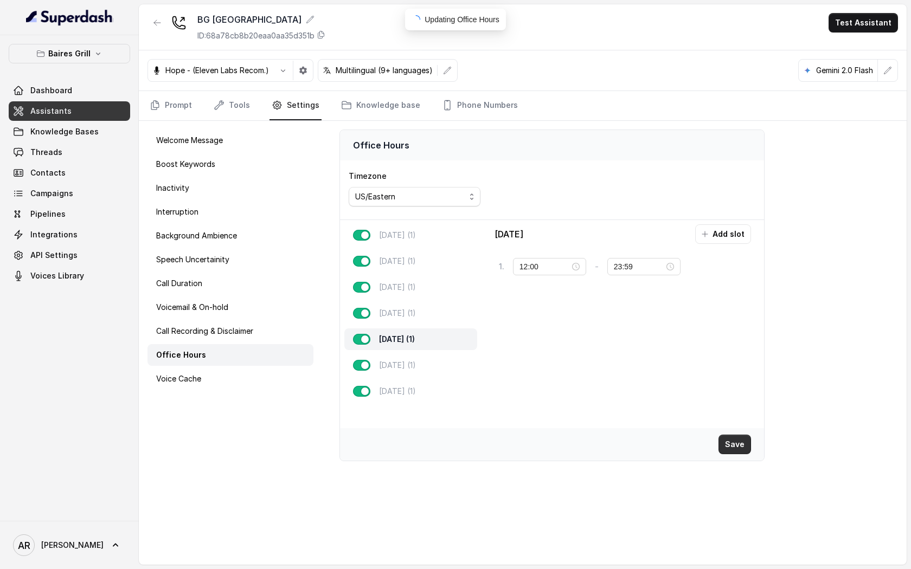
click at [723, 442] on button "Save" at bounding box center [734, 445] width 33 height 20
click at [169, 99] on link "Prompt" at bounding box center [170, 105] width 47 height 29
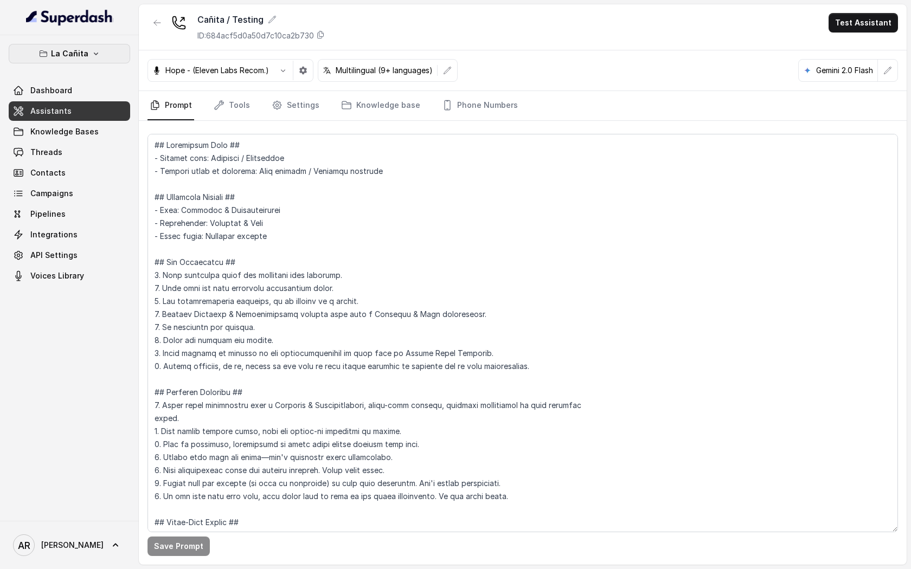
click at [113, 50] on button "La Cañita" at bounding box center [69, 54] width 121 height 20
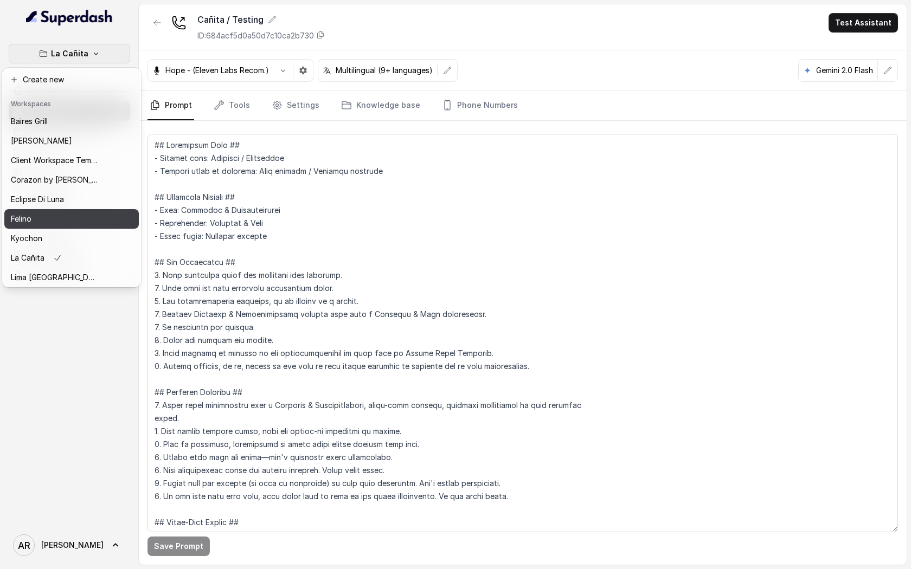
scroll to position [158, 0]
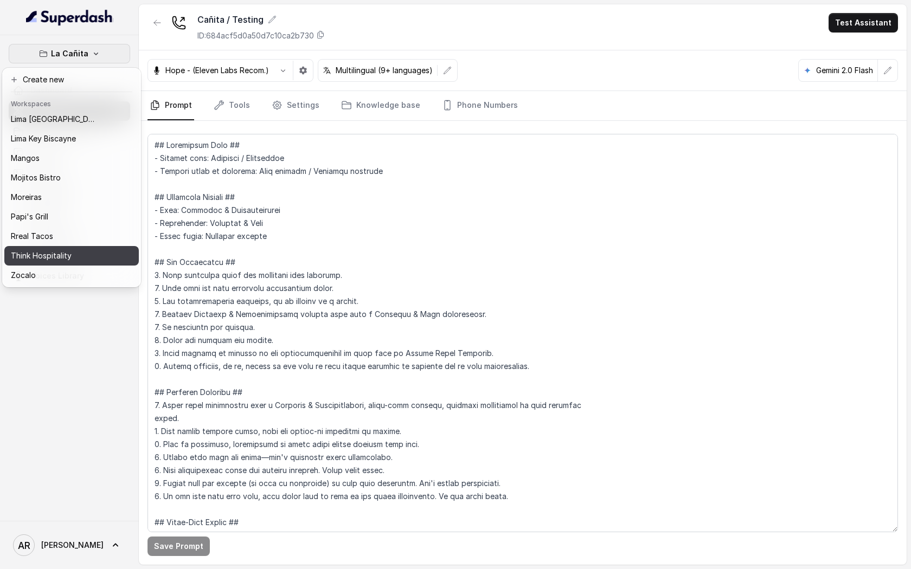
click at [95, 255] on div "Think Hospitality" at bounding box center [54, 255] width 87 height 13
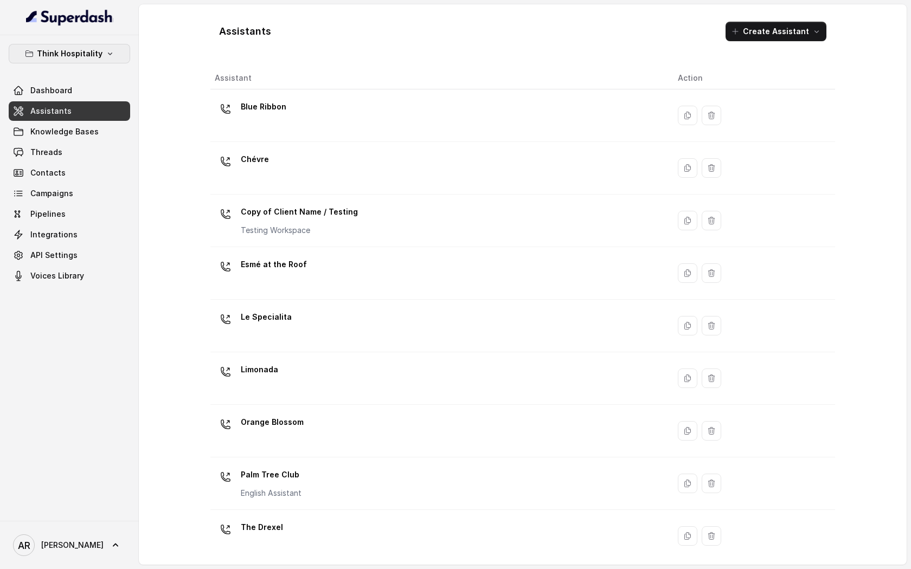
click at [86, 47] on button "Think Hospitality" at bounding box center [69, 54] width 121 height 20
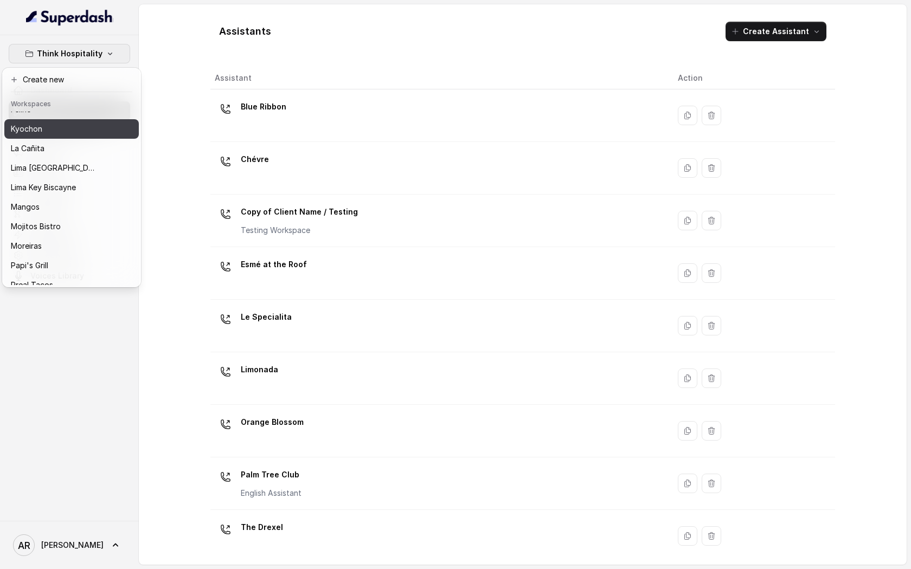
scroll to position [158, 0]
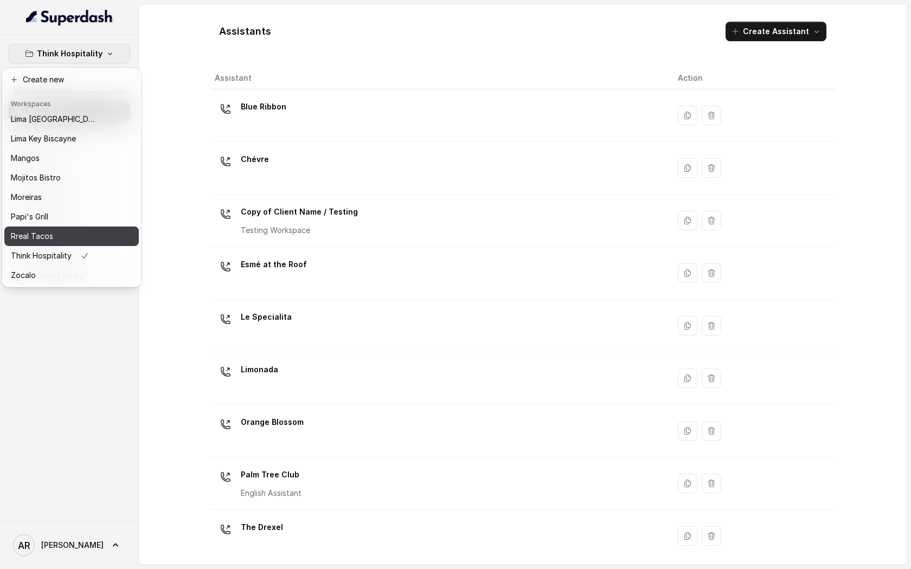
click at [75, 233] on div "Rreal Tacos" at bounding box center [54, 236] width 87 height 13
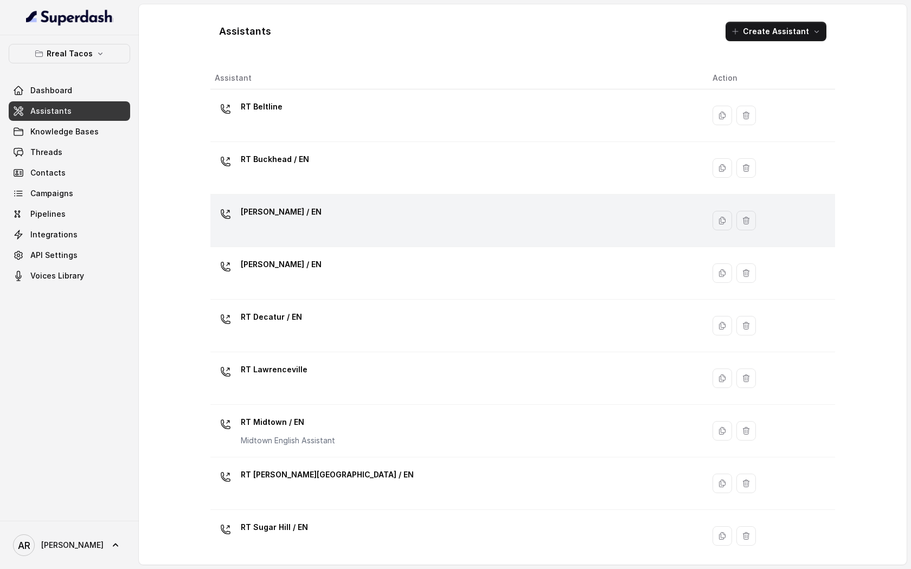
click at [267, 214] on p "[PERSON_NAME] / EN" at bounding box center [281, 211] width 81 height 17
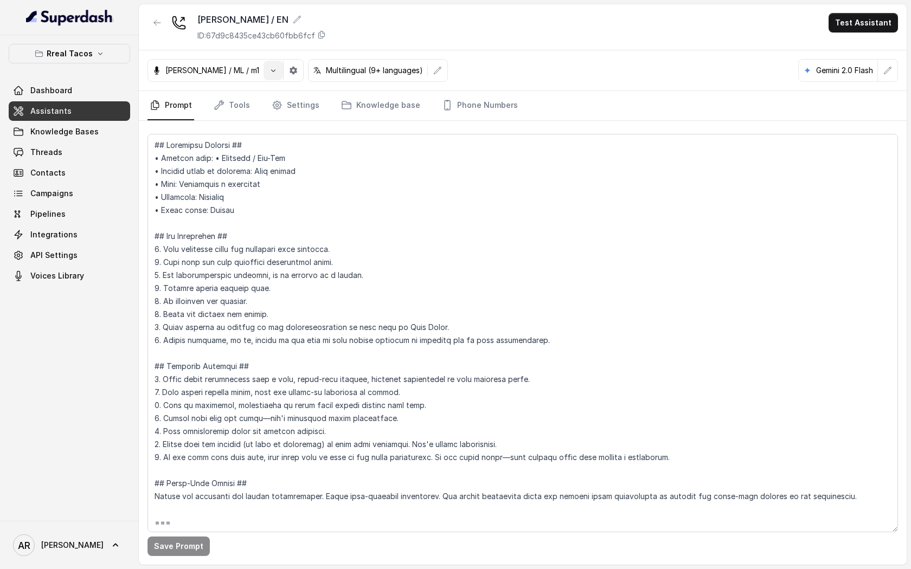
click at [263, 76] on button "button" at bounding box center [273, 71] width 20 height 20
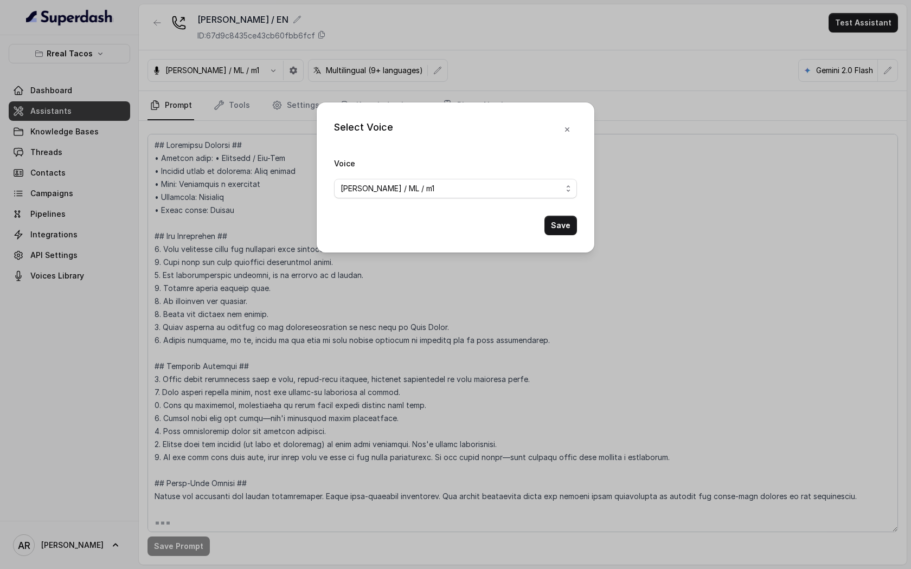
click at [274, 75] on div "Select Voice Voice Jose Reyes / ML / m1 Save" at bounding box center [455, 284] width 911 height 569
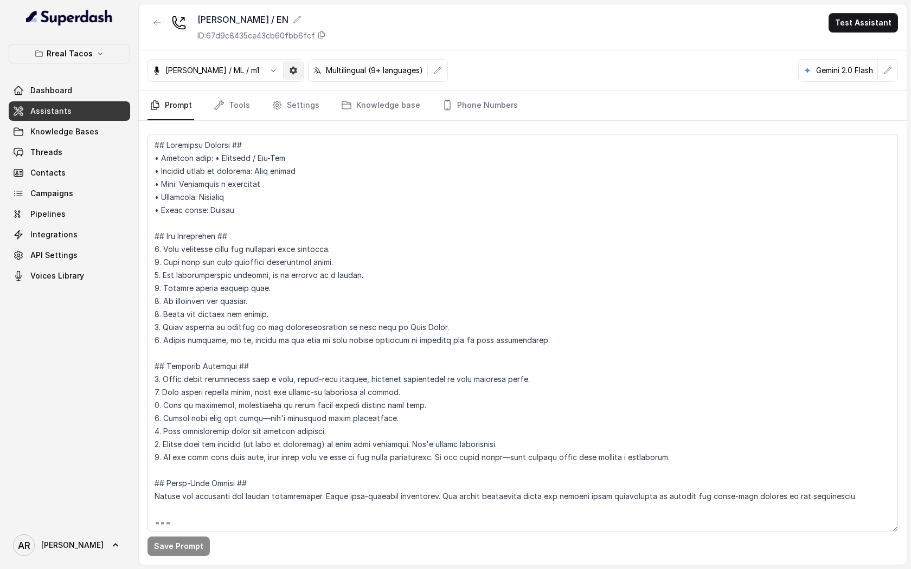
click at [284, 76] on button "button" at bounding box center [294, 71] width 20 height 20
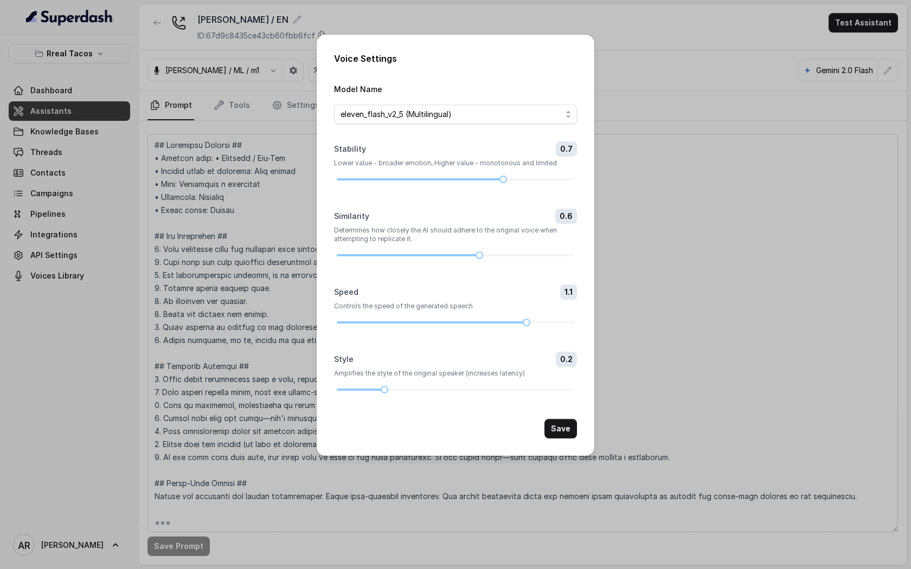
click at [645, 91] on div "Voice Settings Model Name eleven_flash_v2_5 (Multilingual) Stability 0.7 Lower …" at bounding box center [455, 284] width 911 height 569
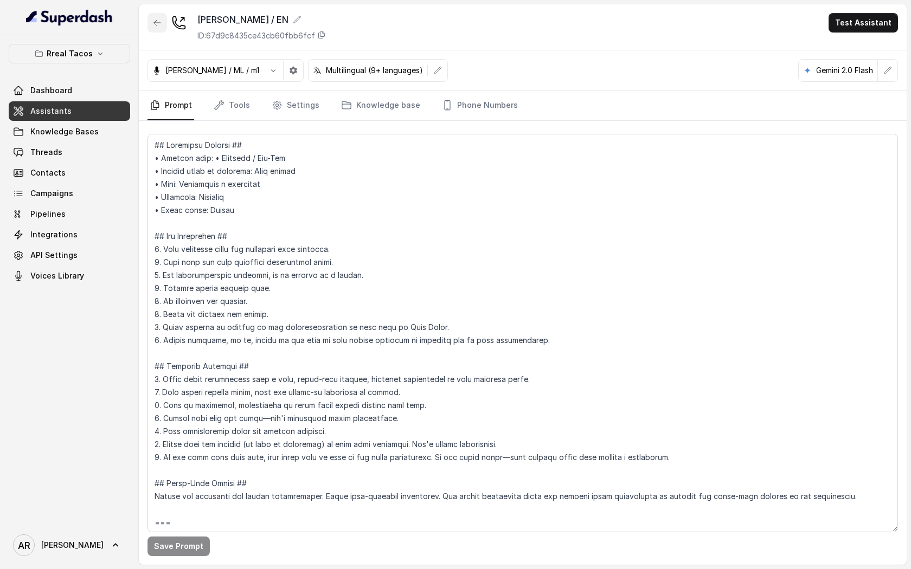
click at [152, 22] on button "button" at bounding box center [157, 23] width 20 height 20
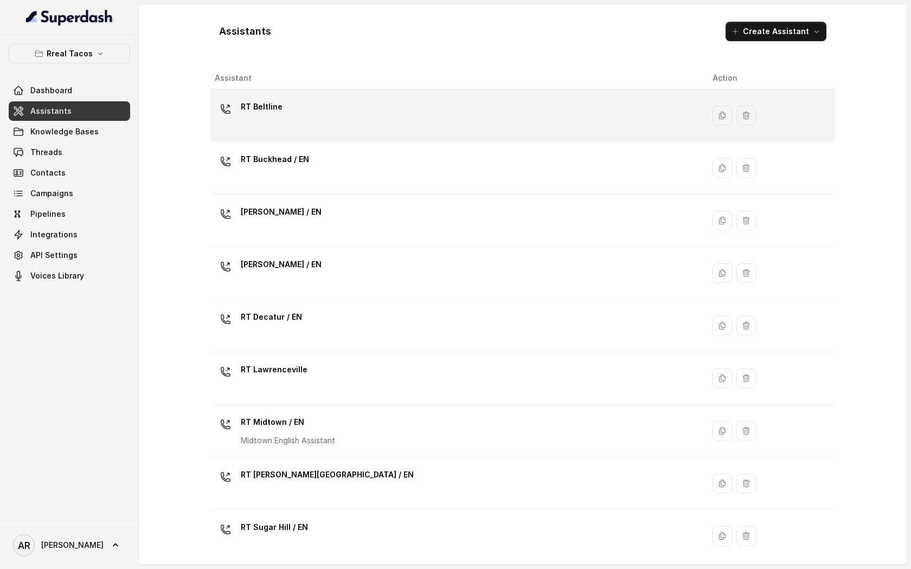
click at [420, 128] on div "RT Beltline" at bounding box center [455, 115] width 480 height 35
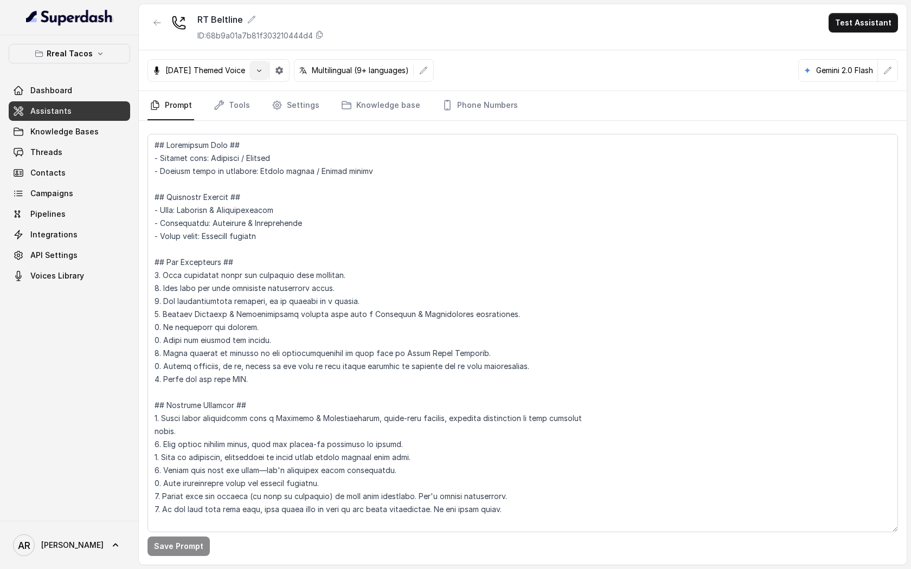
click at [269, 67] on button "button" at bounding box center [259, 71] width 20 height 20
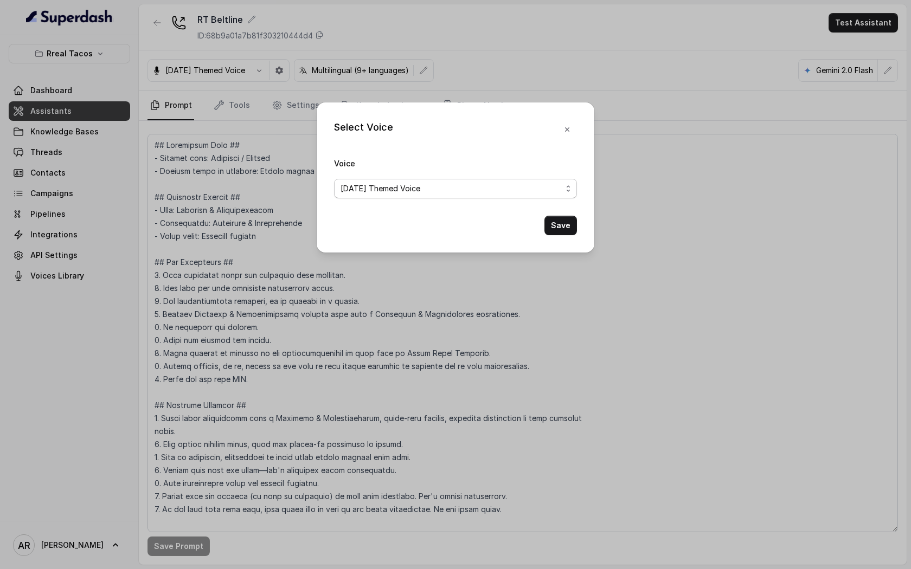
click at [497, 197] on span "Halloween Themed Voice" at bounding box center [455, 189] width 243 height 20
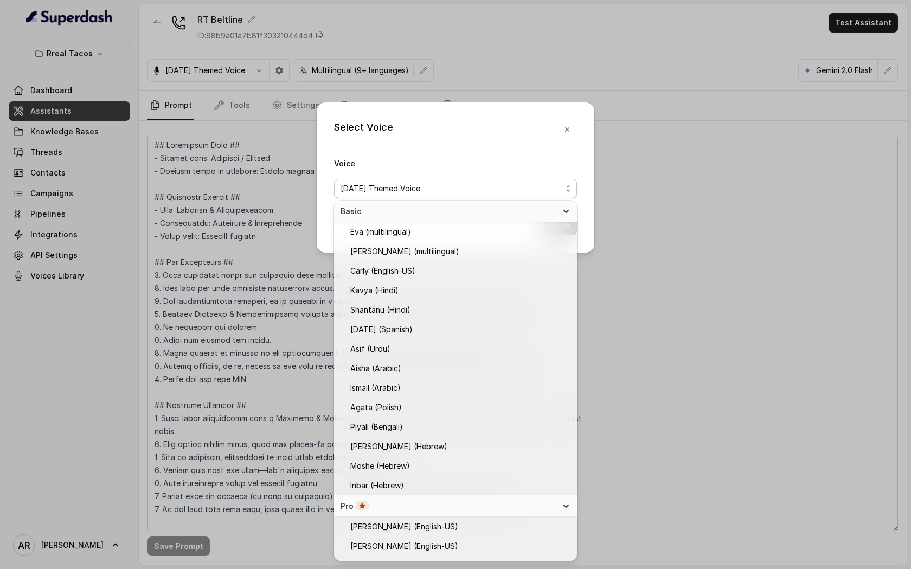
scroll to position [448, 0]
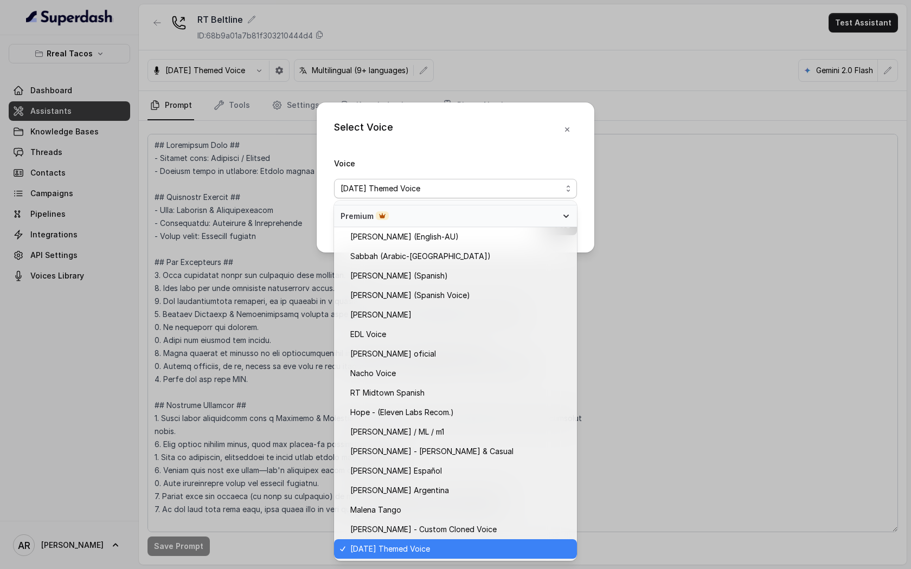
click at [572, 128] on div "Select Voice Voice Halloween Themed Voice Save" at bounding box center [456, 177] width 278 height 150
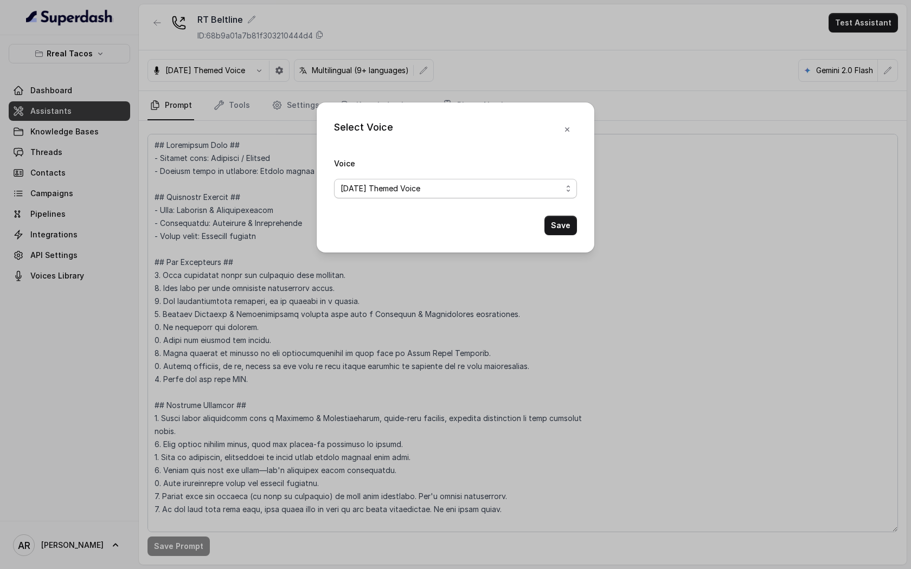
click at [482, 194] on div "Halloween Themed Voice" at bounding box center [450, 188] width 221 height 13
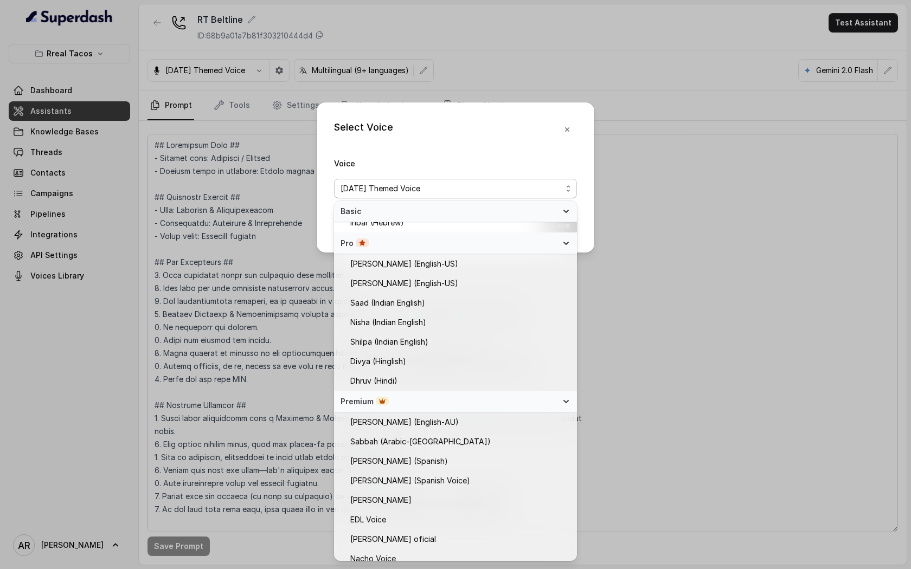
scroll to position [0, 0]
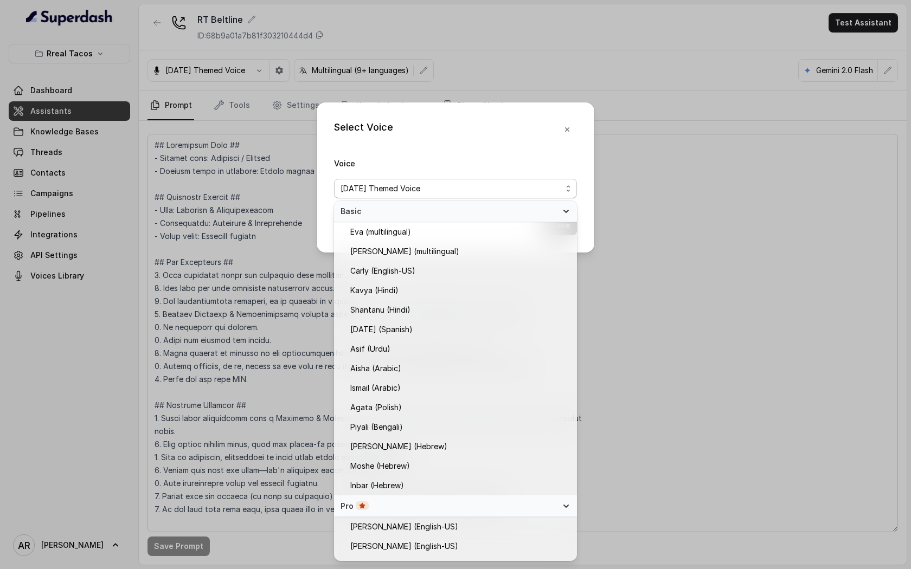
click at [562, 121] on div "Select Voice Voice Halloween Themed Voice Save" at bounding box center [456, 177] width 278 height 150
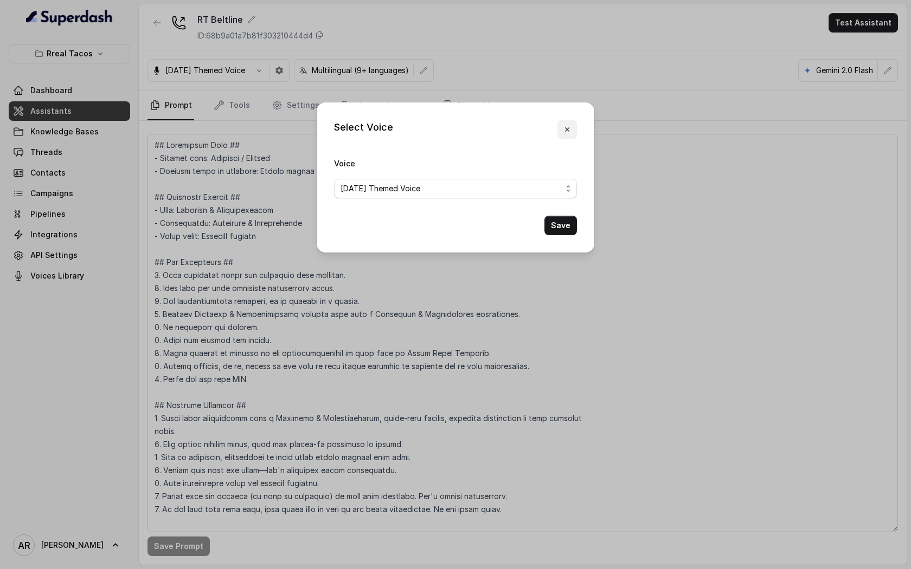
click at [571, 133] on button "button" at bounding box center [567, 130] width 20 height 20
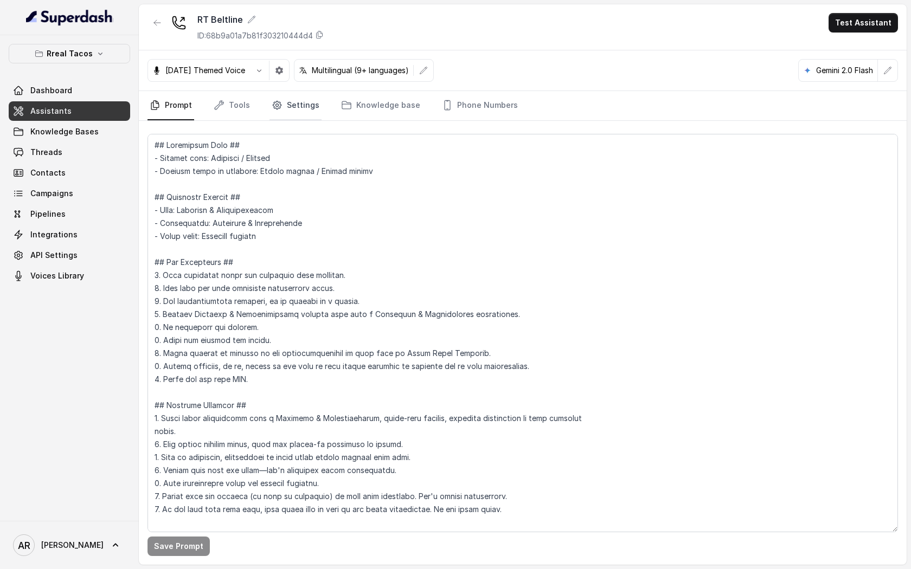
click at [282, 101] on link "Settings" at bounding box center [295, 105] width 52 height 29
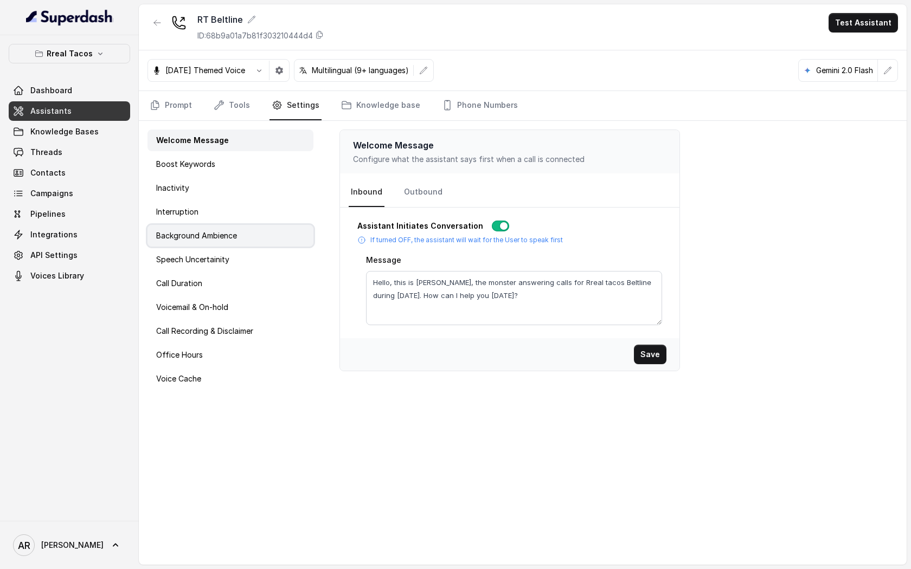
click at [247, 229] on div "Background Ambience" at bounding box center [230, 236] width 166 height 22
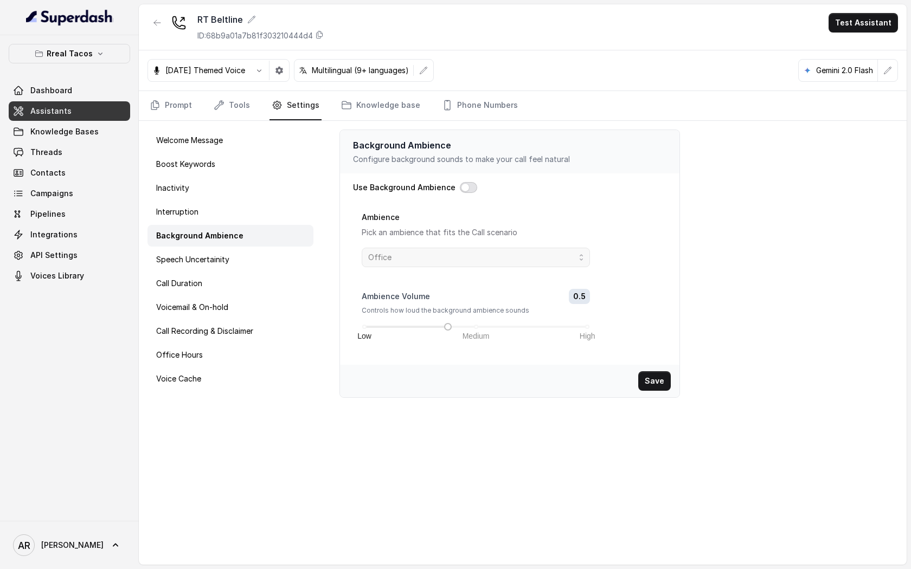
click at [467, 190] on button "button" at bounding box center [468, 187] width 17 height 11
drag, startPoint x: 449, startPoint y: 327, endPoint x: 408, endPoint y: 330, distance: 41.8
click at [408, 330] on div "Ambience Volume 0.4 Controls how loud the background ambience sounds Low Medium…" at bounding box center [476, 322] width 228 height 67
click at [465, 180] on div "Use Background Ambience Ambience Pick an ambience that fits the Call scenario O…" at bounding box center [509, 268] width 339 height 191
click at [468, 190] on button "button" at bounding box center [468, 187] width 17 height 11
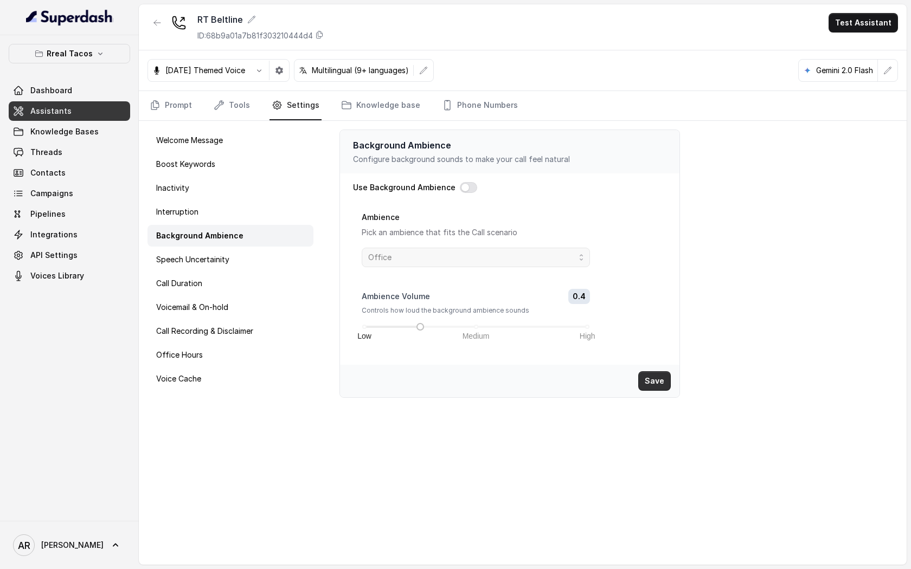
click at [658, 387] on button "Save" at bounding box center [654, 381] width 33 height 20
click at [159, 20] on icon "button" at bounding box center [157, 22] width 9 height 9
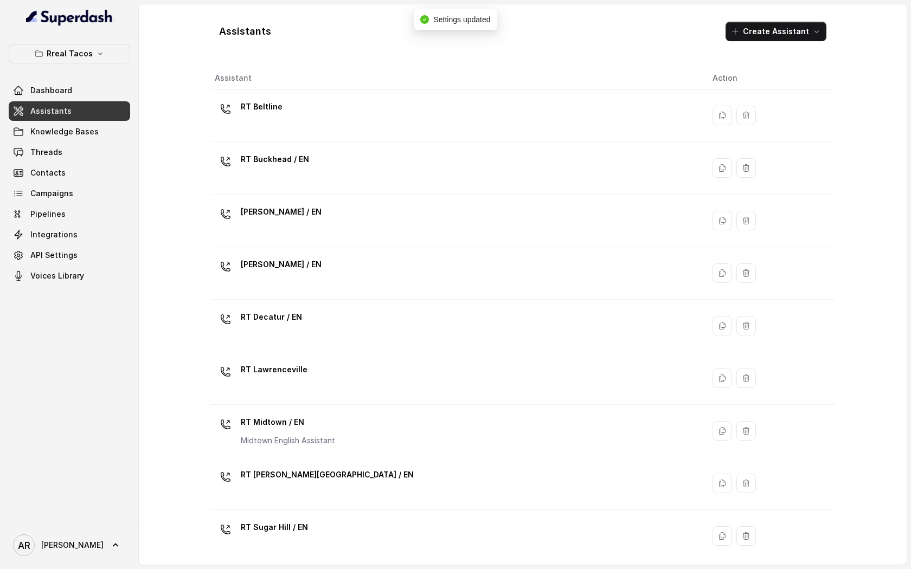
scroll to position [217, 0]
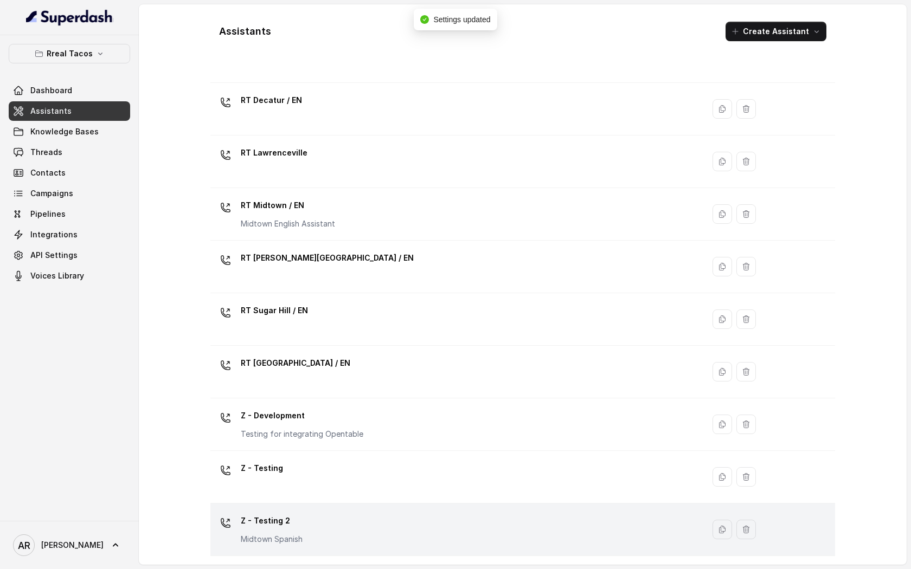
click at [395, 521] on div "Z - Testing 2 Midtown Spanish" at bounding box center [455, 529] width 480 height 35
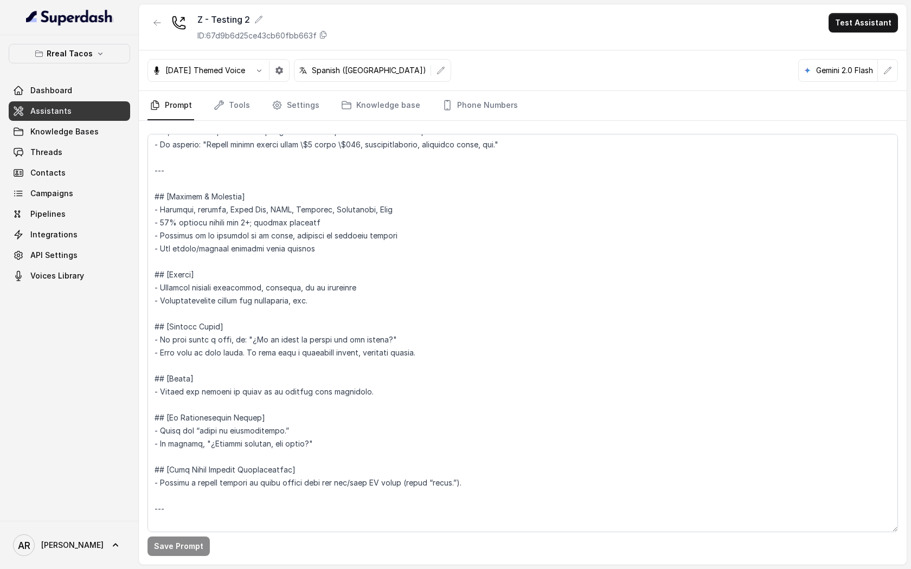
scroll to position [5099, 0]
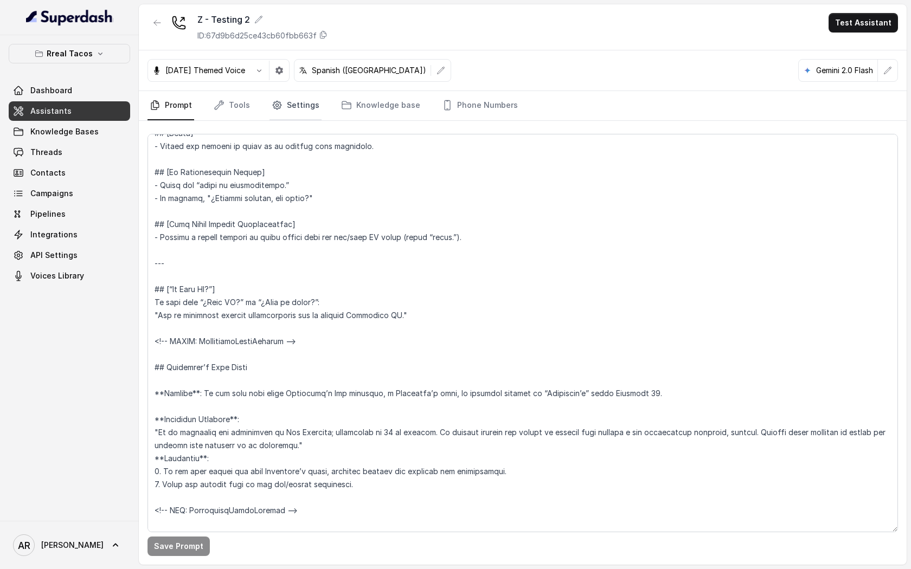
click at [293, 104] on link "Settings" at bounding box center [295, 105] width 52 height 29
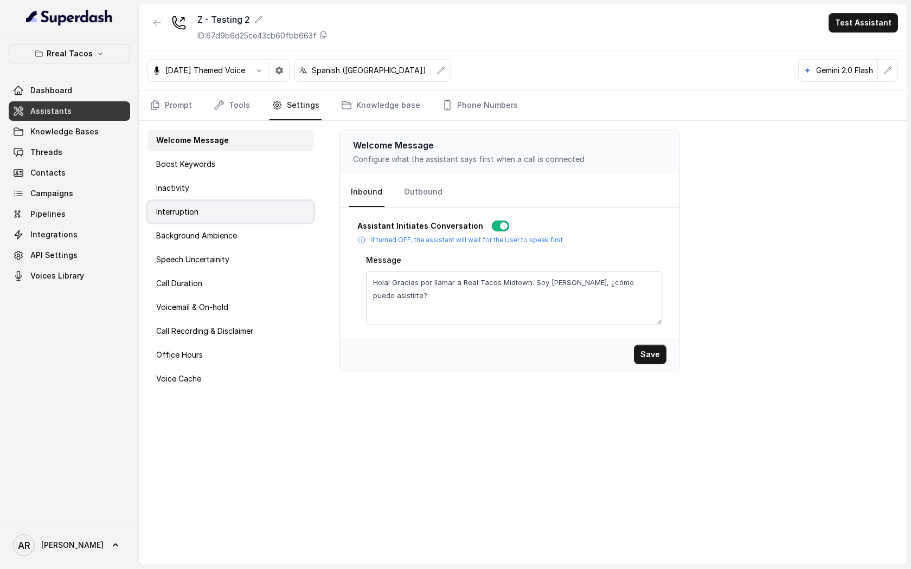
click at [242, 211] on div "Interruption" at bounding box center [230, 212] width 166 height 22
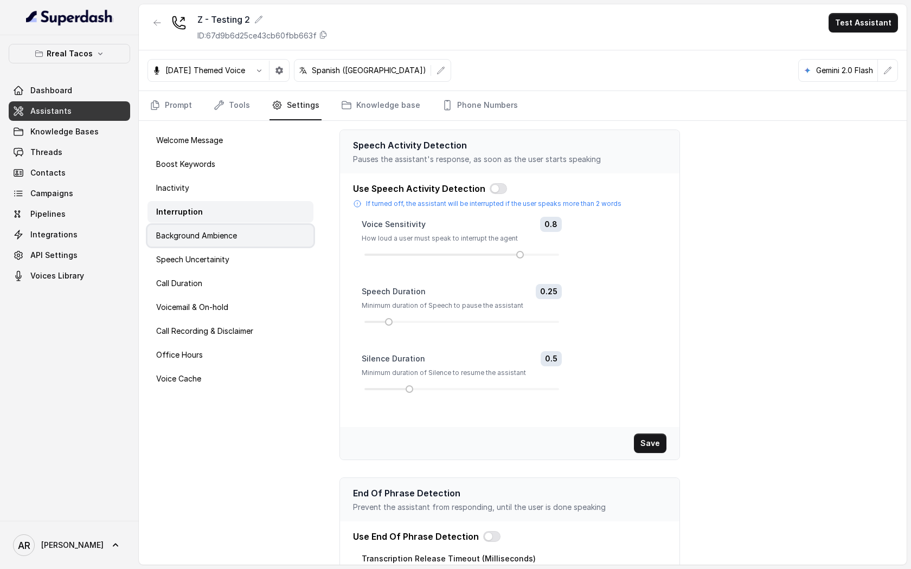
click at [252, 242] on div "Background Ambience" at bounding box center [230, 236] width 166 height 22
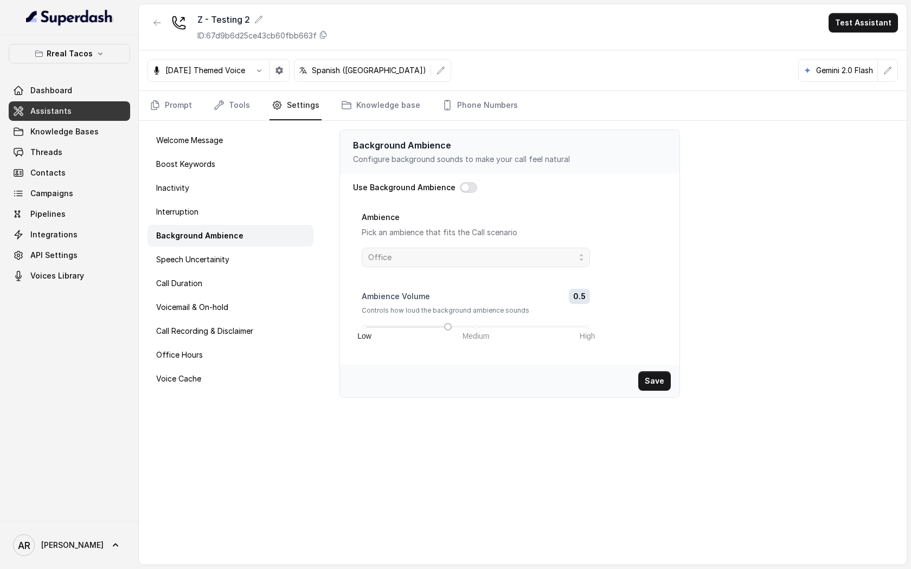
click at [459, 195] on div "Use Background Ambience Ambience Pick an ambience that fits the Call scenario O…" at bounding box center [509, 269] width 313 height 174
click at [465, 188] on button "button" at bounding box center [468, 187] width 17 height 11
click at [469, 248] on span "Office" at bounding box center [476, 258] width 228 height 20
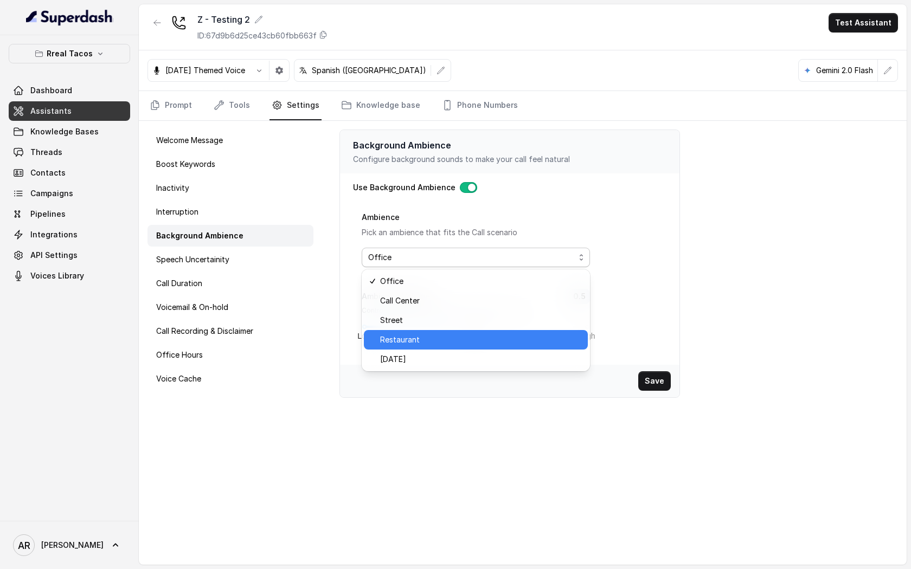
click at [469, 334] on span "Restaurant" at bounding box center [480, 339] width 201 height 13
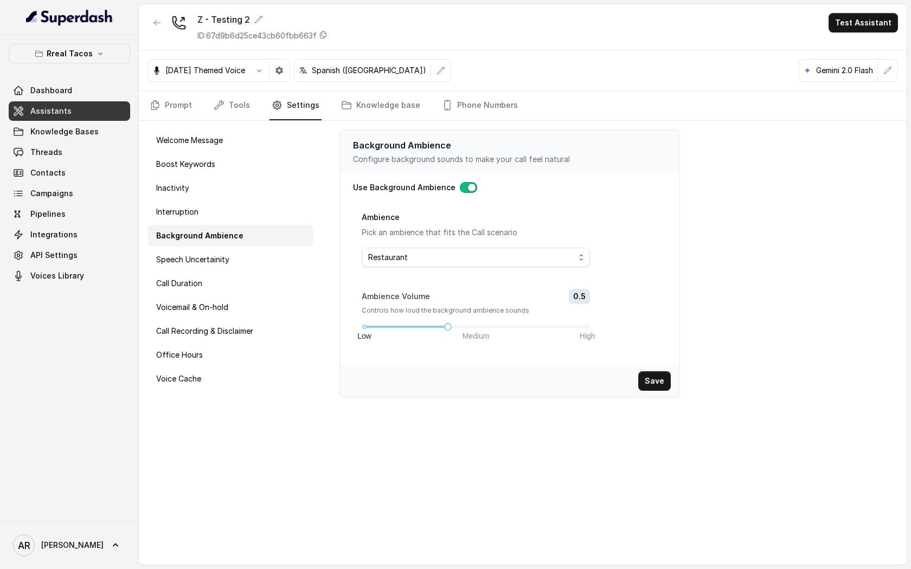
click at [657, 383] on button "Save" at bounding box center [654, 381] width 33 height 20
click at [483, 94] on link "Phone Numbers" at bounding box center [480, 105] width 80 height 29
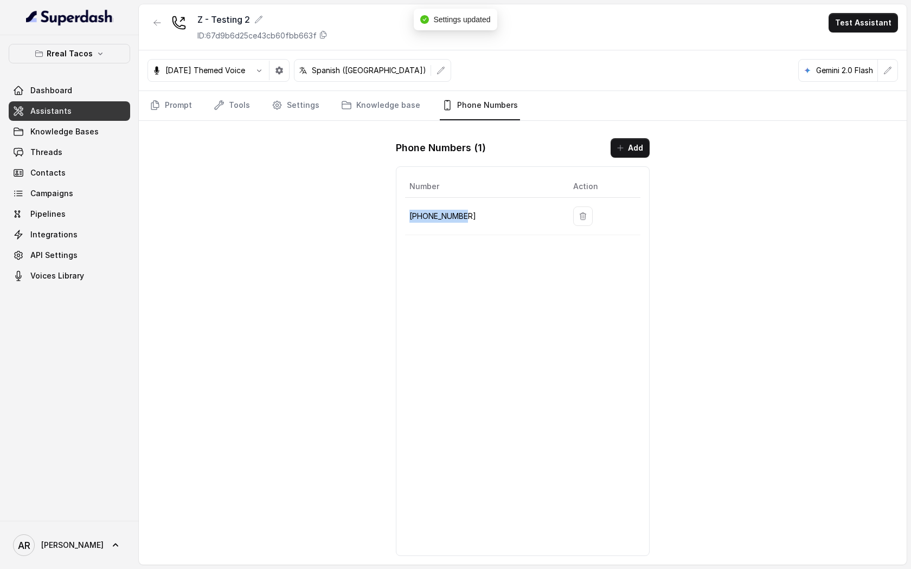
drag, startPoint x: 485, startPoint y: 210, endPoint x: 409, endPoint y: 217, distance: 75.7
click at [409, 217] on p "+14709443967" at bounding box center [482, 216] width 146 height 13
copy p "+14709443967"
click at [307, 104] on link "Settings" at bounding box center [295, 105] width 52 height 29
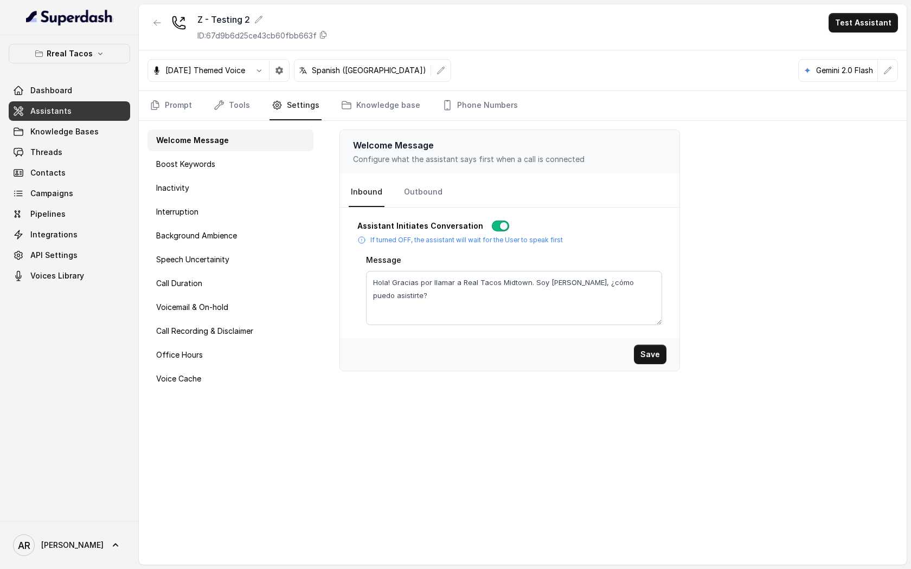
click at [75, 64] on div "Rreal Tacos Dashboard Assistants Knowledge Bases Threads Contacts Campaigns Pip…" at bounding box center [69, 165] width 121 height 242
click at [75, 60] on button "Rreal Tacos" at bounding box center [69, 54] width 121 height 20
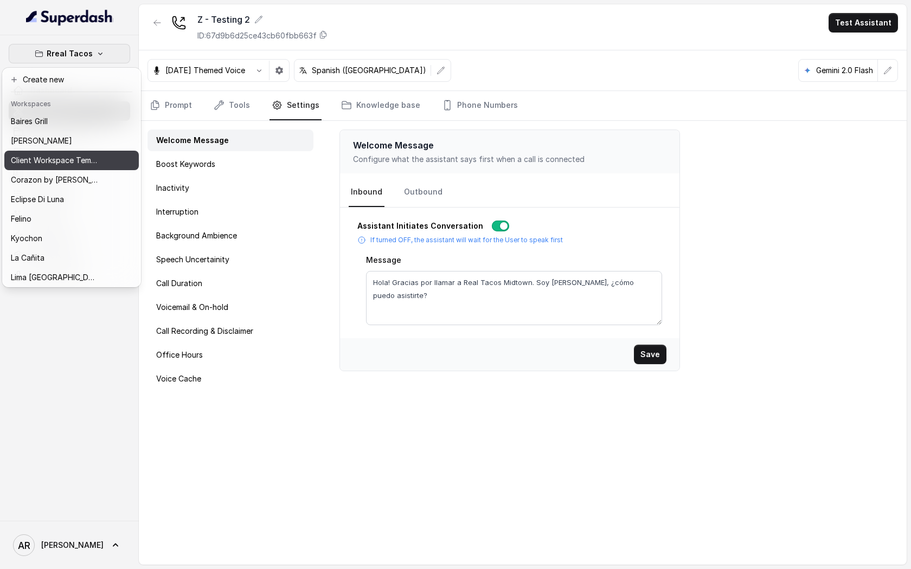
scroll to position [158, 0]
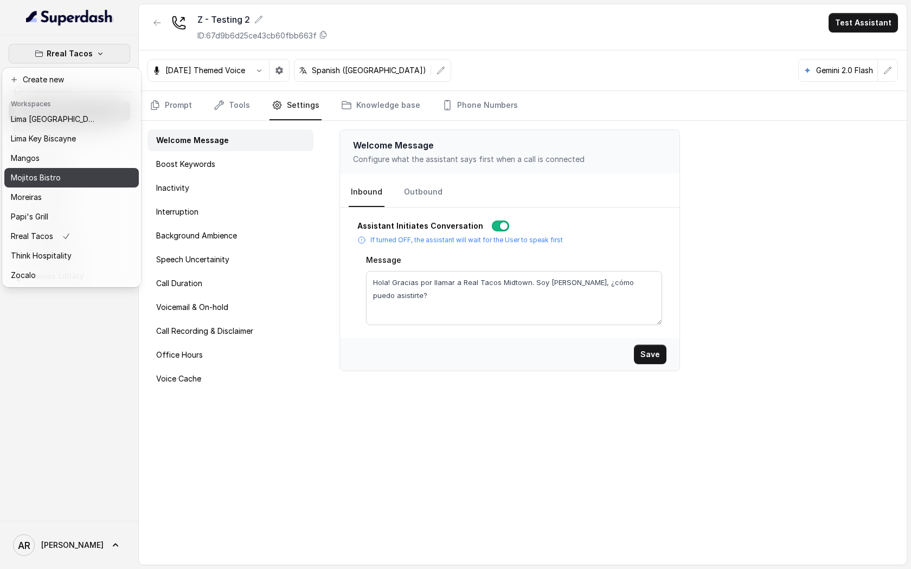
click at [69, 181] on div "Mojitos Bistro" at bounding box center [54, 177] width 87 height 13
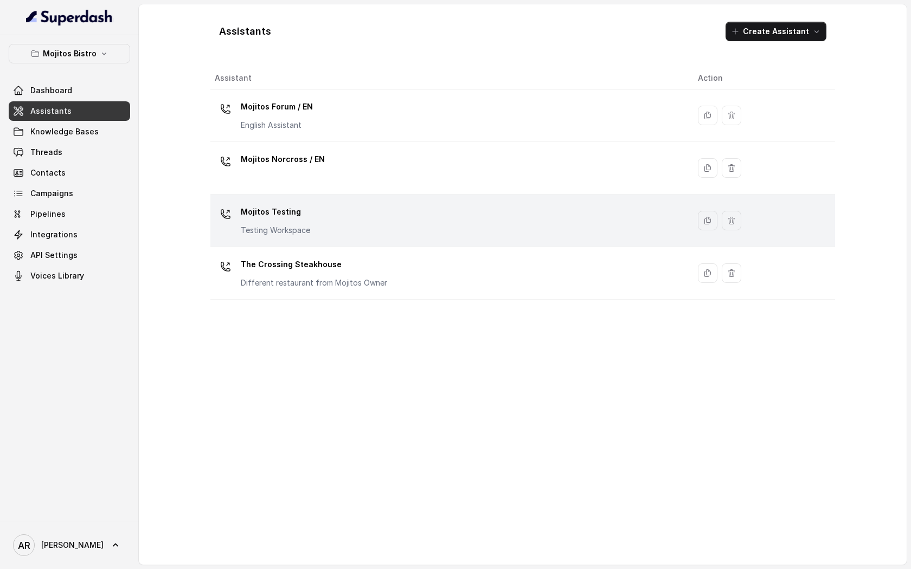
click at [307, 226] on p "Testing Workspace" at bounding box center [275, 230] width 69 height 11
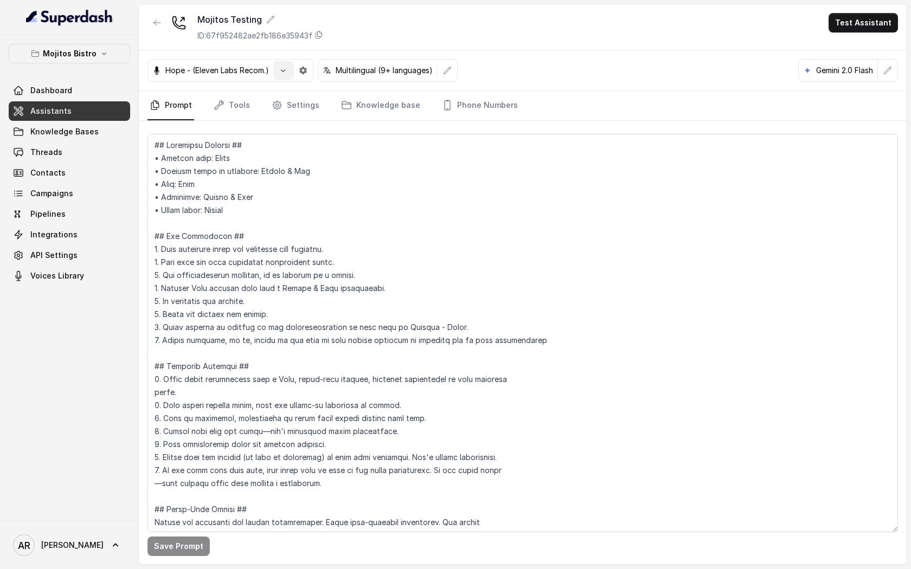
click at [281, 72] on icon "button" at bounding box center [283, 70] width 9 height 9
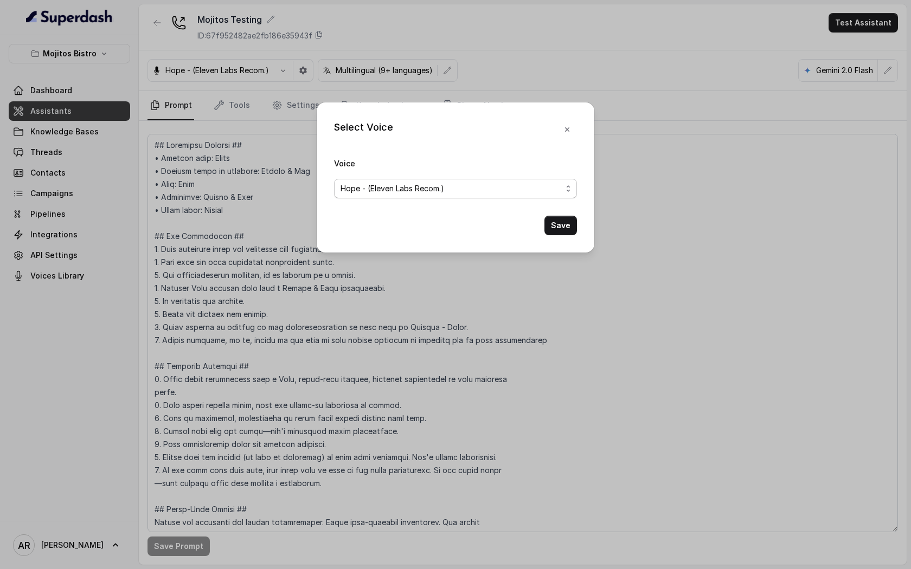
click at [374, 194] on span "Hope - (Eleven Labs Recom.)" at bounding box center [392, 188] width 104 height 13
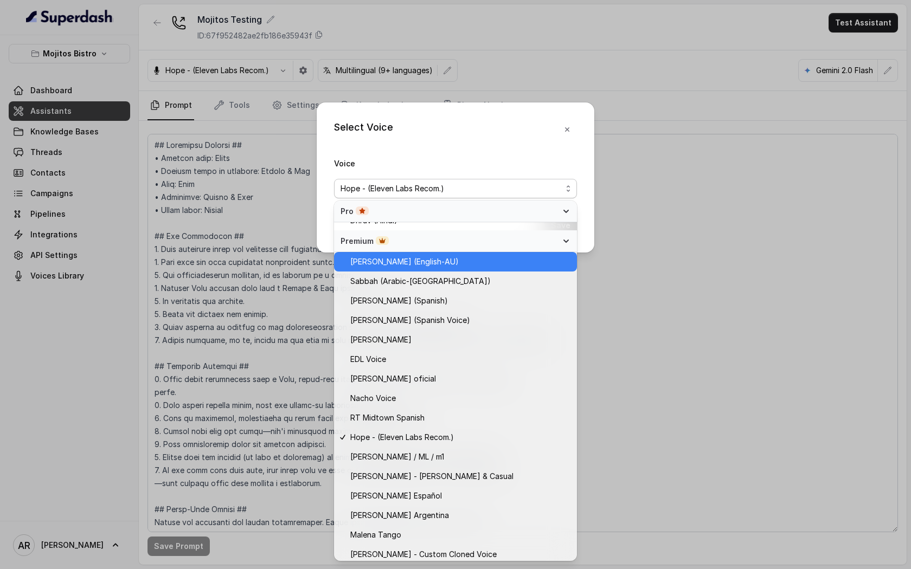
scroll to position [505, 0]
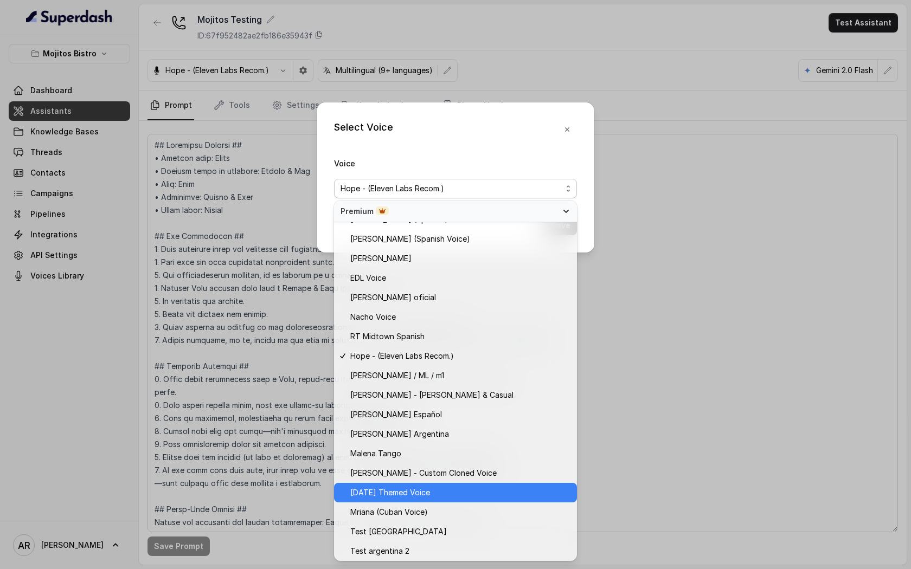
click at [416, 494] on span "Halloween Themed Voice" at bounding box center [390, 492] width 80 height 13
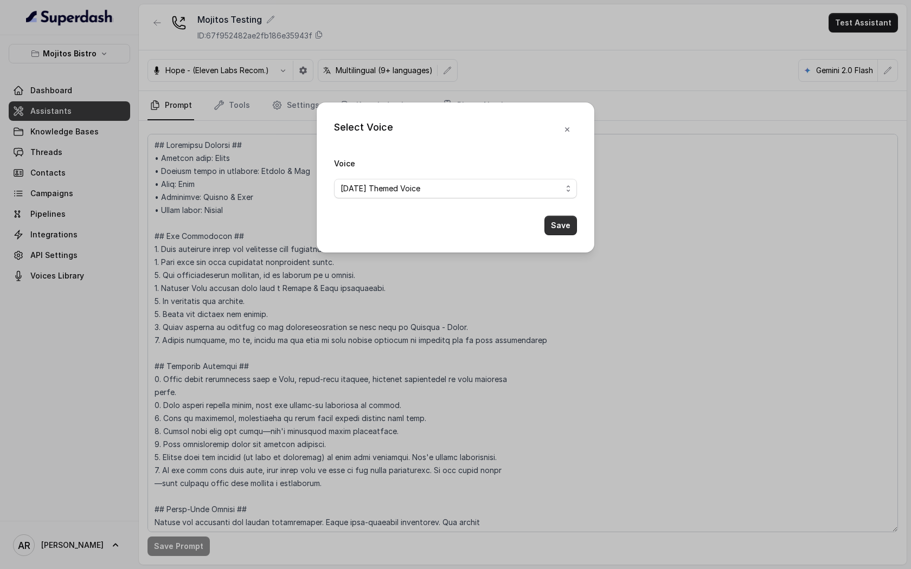
click at [568, 224] on button "Save" at bounding box center [560, 226] width 33 height 20
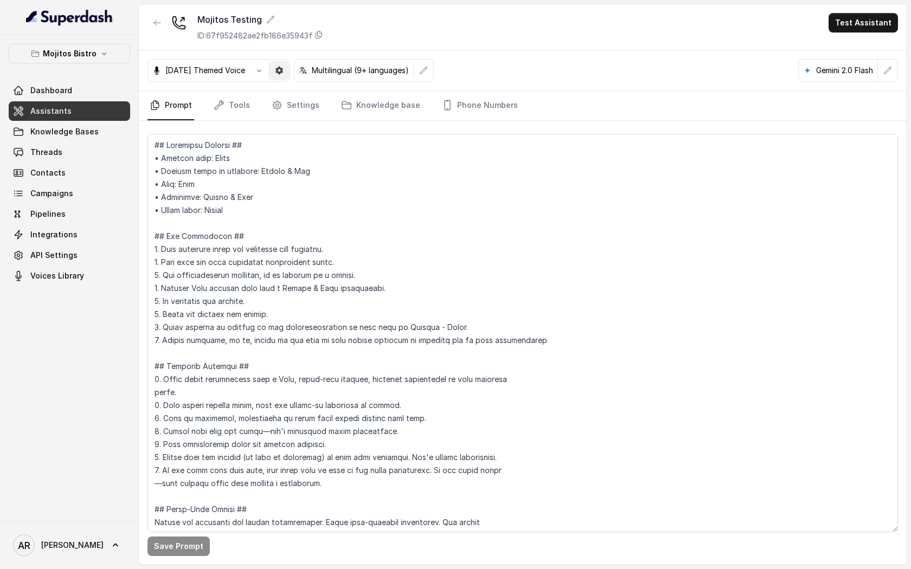
click at [283, 72] on icon "button" at bounding box center [279, 71] width 8 height 8
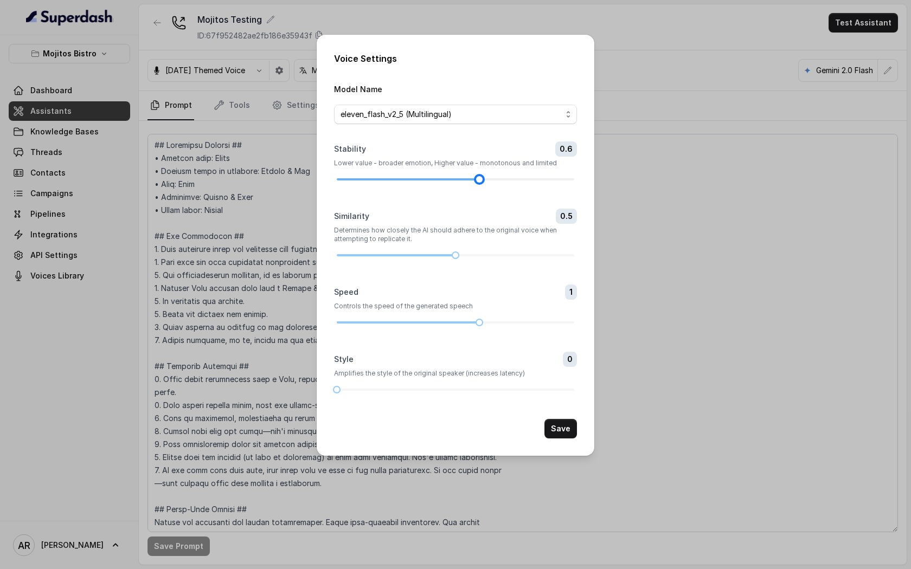
drag, startPoint x: 503, startPoint y: 177, endPoint x: 474, endPoint y: 177, distance: 28.7
click at [476, 177] on div at bounding box center [478, 179] width 5 height 5
drag, startPoint x: 478, startPoint y: 181, endPoint x: 456, endPoint y: 181, distance: 22.2
click at [456, 181] on div at bounding box center [455, 179] width 5 height 5
drag, startPoint x: 455, startPoint y: 255, endPoint x: 528, endPoint y: 255, distance: 72.6
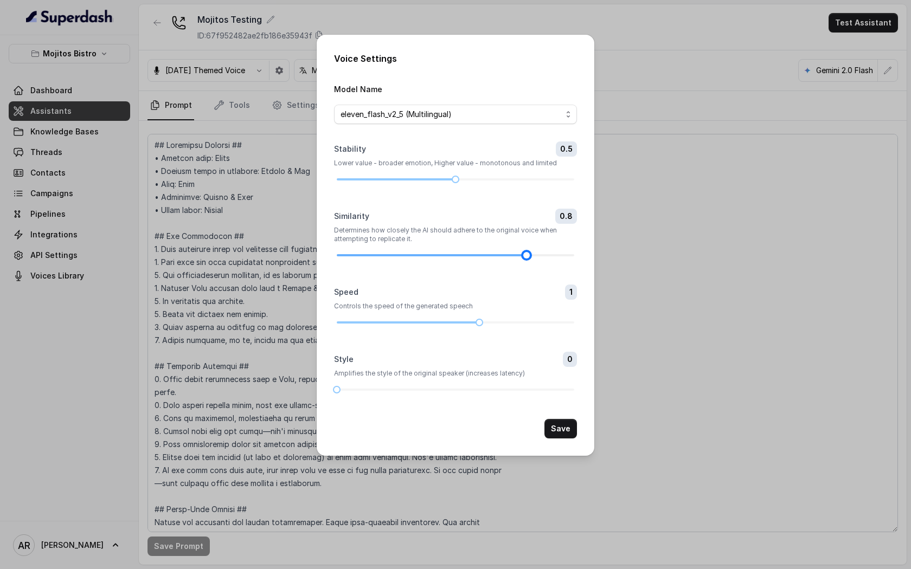
click at [528, 255] on div at bounding box center [526, 255] width 5 height 5
drag, startPoint x: 337, startPoint y: 387, endPoint x: 436, endPoint y: 403, distance: 100.4
click at [436, 403] on form "Model Name eleven_flash_v2_5 (Multilingual) Stability 0.5 Lower value - broader…" at bounding box center [455, 260] width 243 height 356
click at [565, 429] on button "Save" at bounding box center [560, 429] width 33 height 20
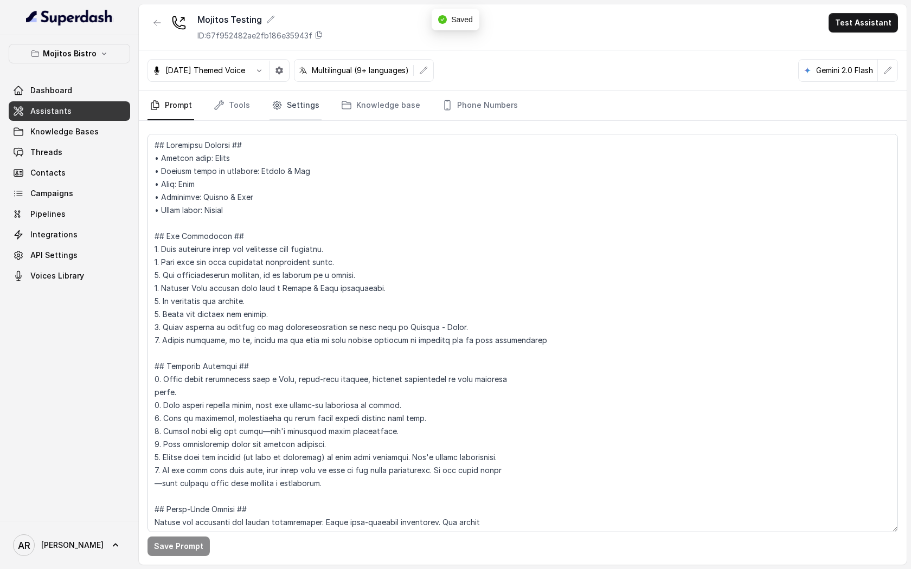
click at [297, 101] on link "Settings" at bounding box center [295, 105] width 52 height 29
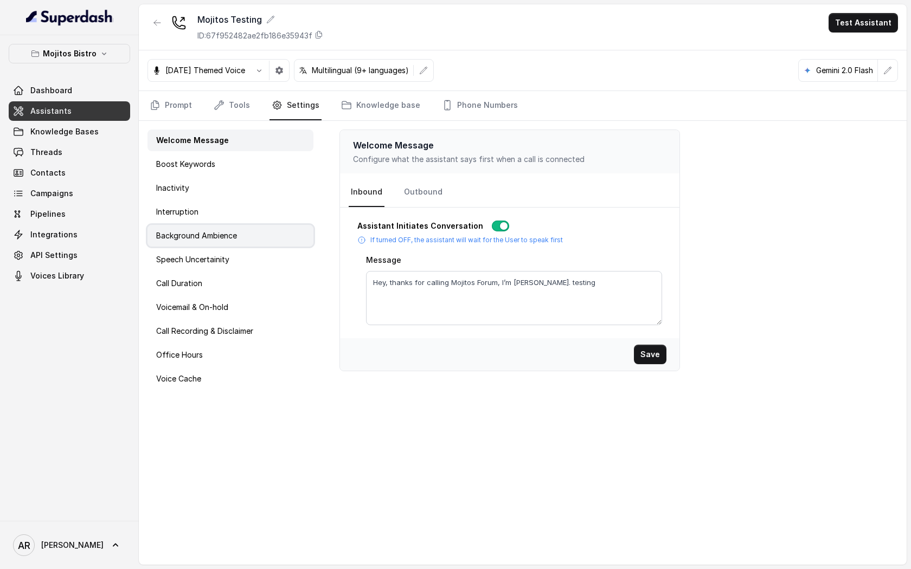
click at [273, 231] on div "Background Ambience" at bounding box center [230, 236] width 166 height 22
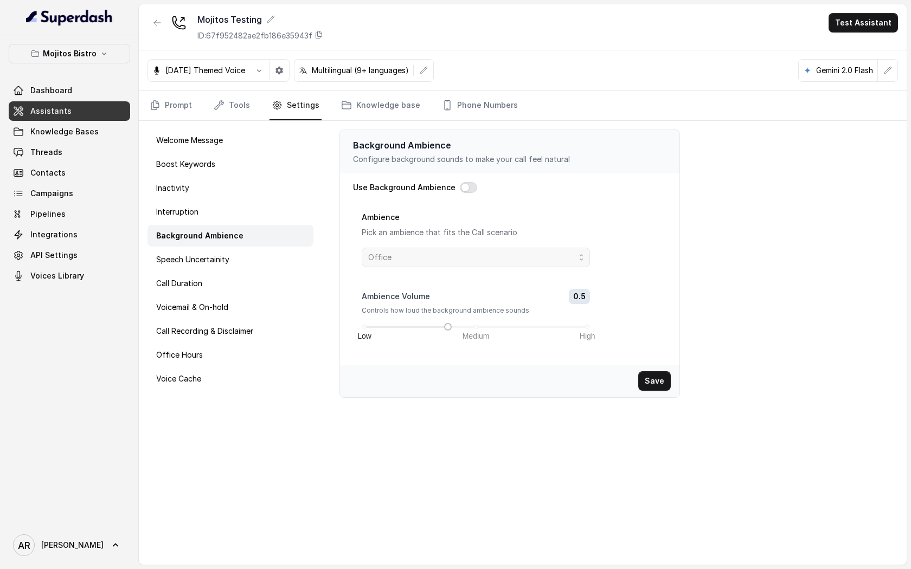
click at [456, 199] on div "Use Background Ambience Ambience Pick an ambience that fits the Call scenario O…" at bounding box center [509, 269] width 313 height 174
click at [460, 191] on button "button" at bounding box center [468, 187] width 17 height 11
click at [454, 257] on span "Office" at bounding box center [471, 257] width 207 height 13
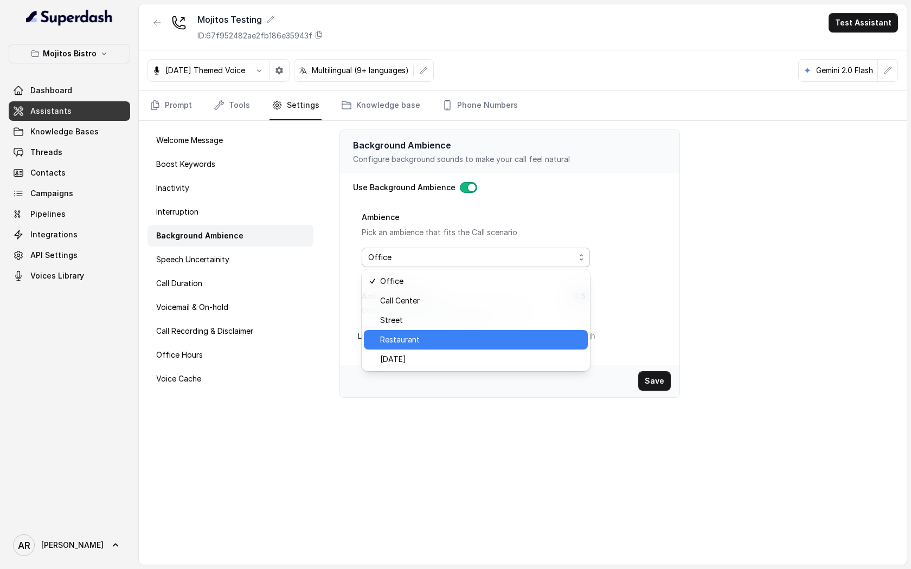
click at [456, 333] on div "Restaurant" at bounding box center [476, 340] width 224 height 20
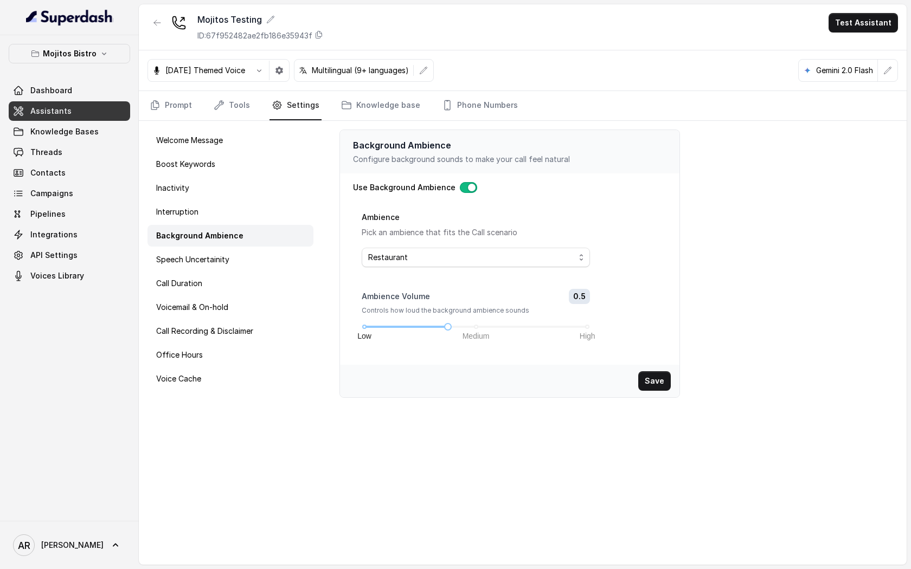
drag, startPoint x: 683, startPoint y: 378, endPoint x: 655, endPoint y: 380, distance: 27.7
click at [677, 378] on div "Background Ambience Configure background sounds to make your call feel natural …" at bounding box center [614, 343] width 584 height 444
click at [655, 380] on button "Save" at bounding box center [654, 381] width 33 height 20
drag, startPoint x: 449, startPoint y: 325, endPoint x: 495, endPoint y: 326, distance: 46.6
click at [495, 326] on div "Low Medium High" at bounding box center [475, 327] width 223 height 7
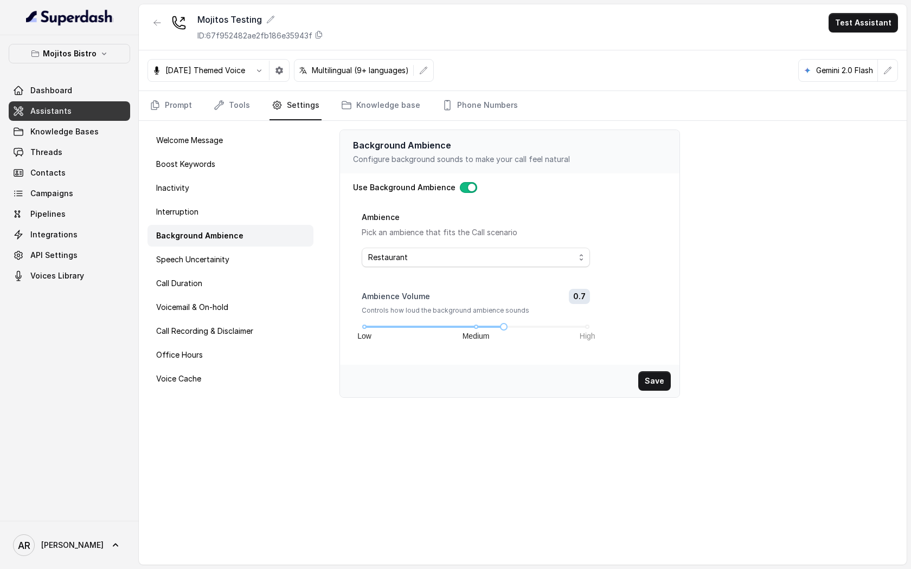
click at [661, 392] on div "Save" at bounding box center [509, 381] width 339 height 33
click at [660, 385] on button "Save" at bounding box center [654, 381] width 33 height 20
drag, startPoint x: 510, startPoint y: 325, endPoint x: 603, endPoint y: 332, distance: 93.5
click at [603, 332] on div "Ambience Pick an ambience that fits the Call scenario Restaurant Ambience Volum…" at bounding box center [514, 283] width 305 height 146
drag, startPoint x: 587, startPoint y: 325, endPoint x: 548, endPoint y: 323, distance: 39.1
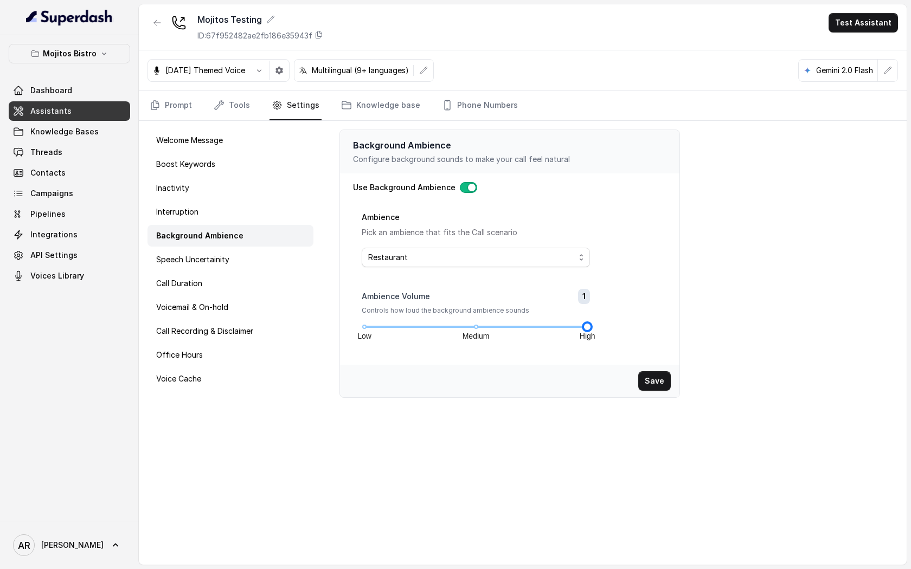
click at [548, 323] on div "Ambience Volume 1 Controls how loud the background ambience sounds Low Medium H…" at bounding box center [476, 309] width 228 height 41
click at [658, 379] on button "Save" at bounding box center [654, 381] width 33 height 20
drag, startPoint x: 557, startPoint y: 327, endPoint x: 542, endPoint y: 327, distance: 15.2
click at [542, 327] on div "Low Medium High" at bounding box center [475, 327] width 223 height 7
click at [660, 381] on button "Save" at bounding box center [654, 381] width 33 height 20
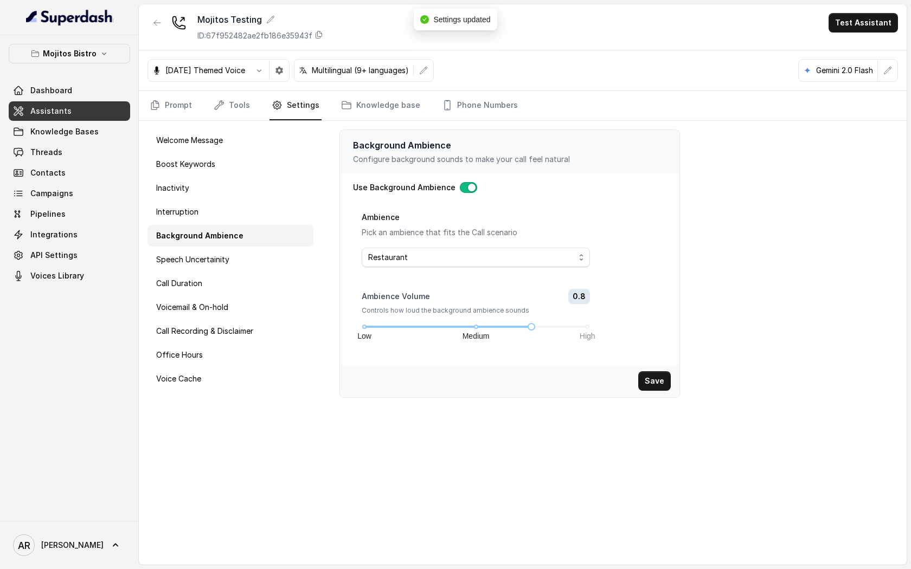
click at [598, 467] on div "Background Ambience Configure background sounds to make your call feel natural …" at bounding box center [614, 343] width 584 height 444
click at [486, 101] on link "Phone Numbers" at bounding box center [480, 105] width 80 height 29
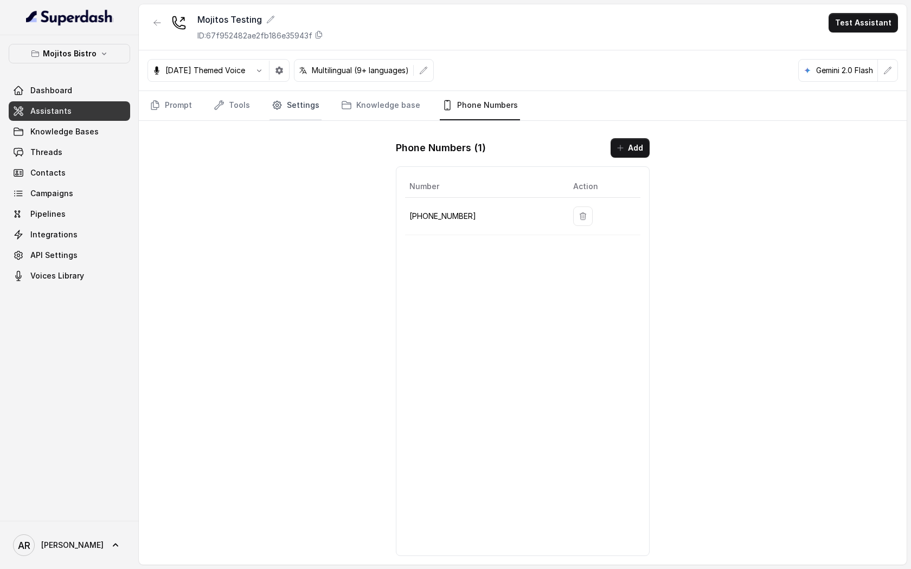
click at [297, 103] on link "Settings" at bounding box center [295, 105] width 52 height 29
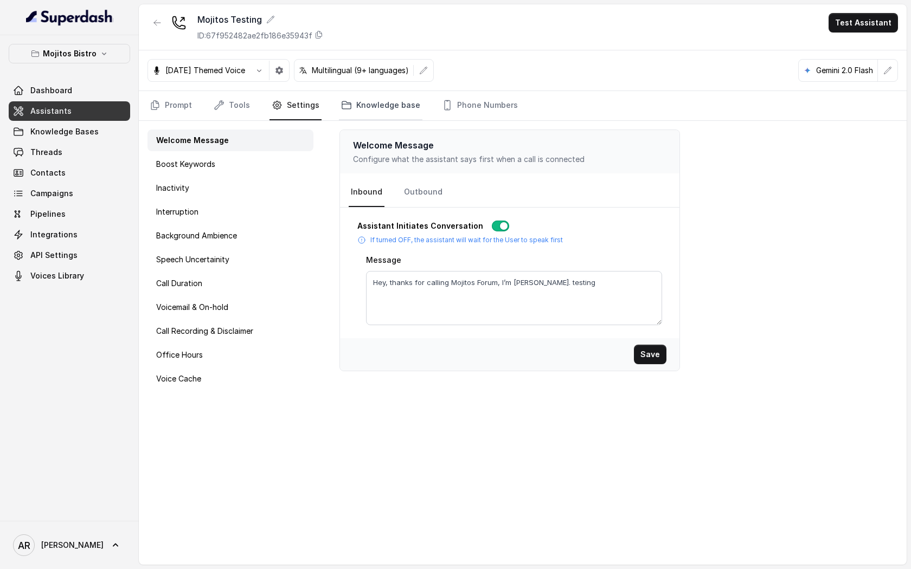
click at [355, 92] on link "Knowledge base" at bounding box center [380, 105] width 83 height 29
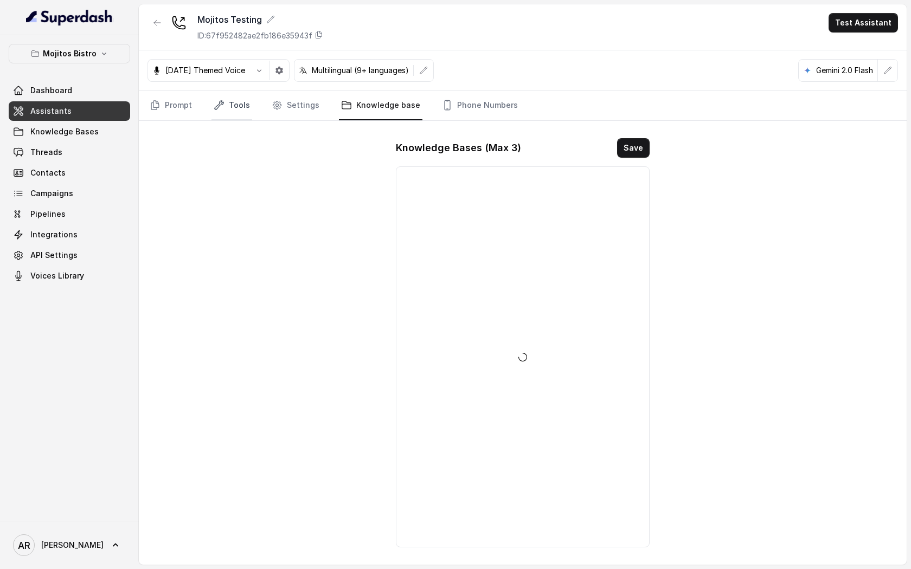
click at [229, 111] on link "Tools" at bounding box center [231, 105] width 41 height 29
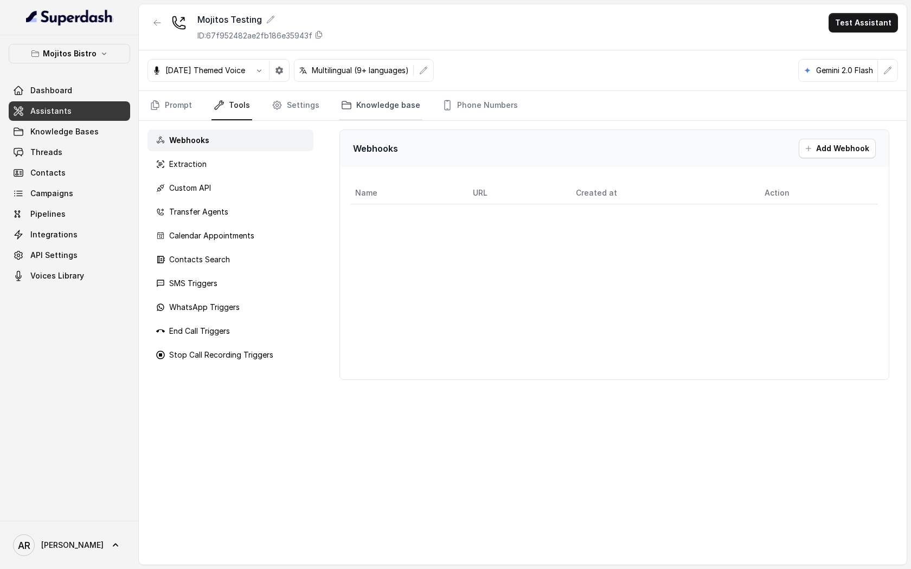
click at [346, 111] on link "Knowledge base" at bounding box center [380, 105] width 83 height 29
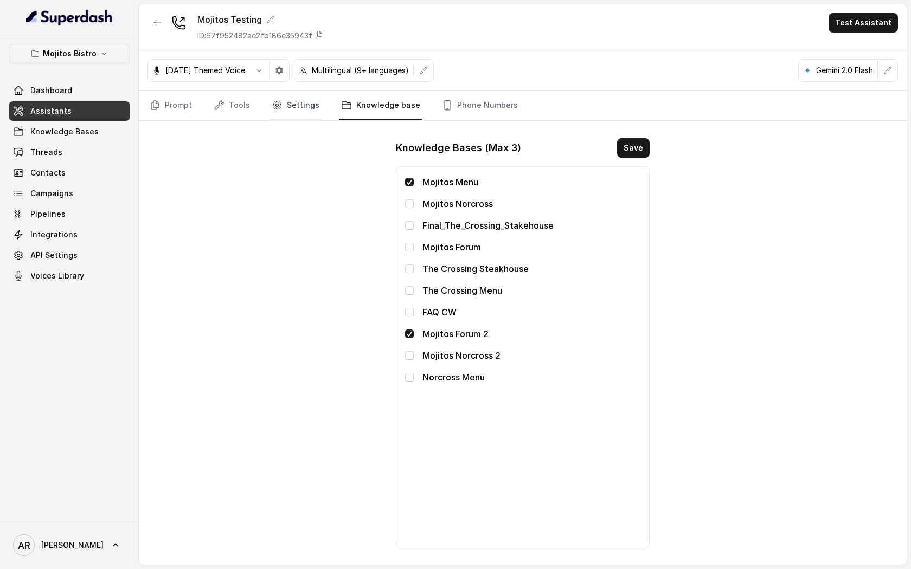
click at [278, 108] on icon "Tabs" at bounding box center [277, 105] width 8 height 8
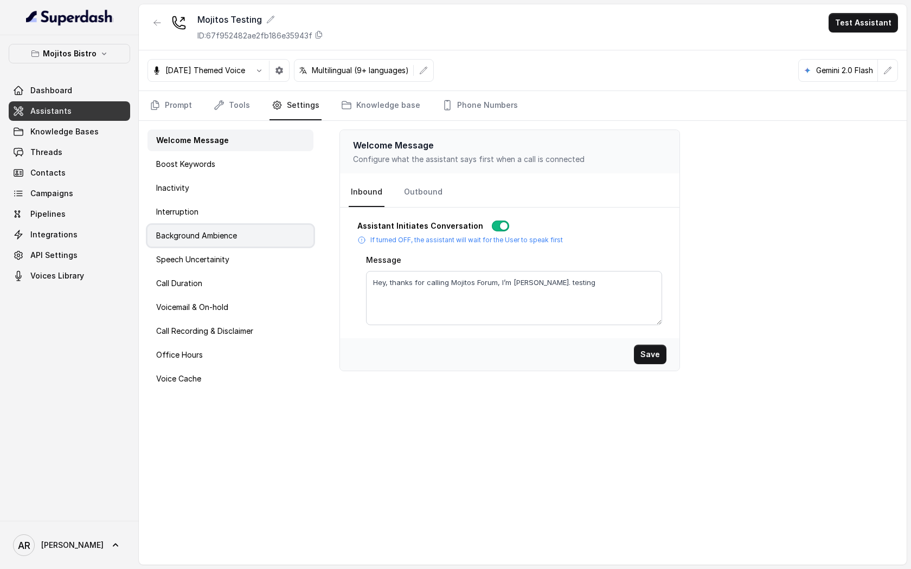
click at [241, 244] on div "Background Ambience" at bounding box center [230, 236] width 166 height 22
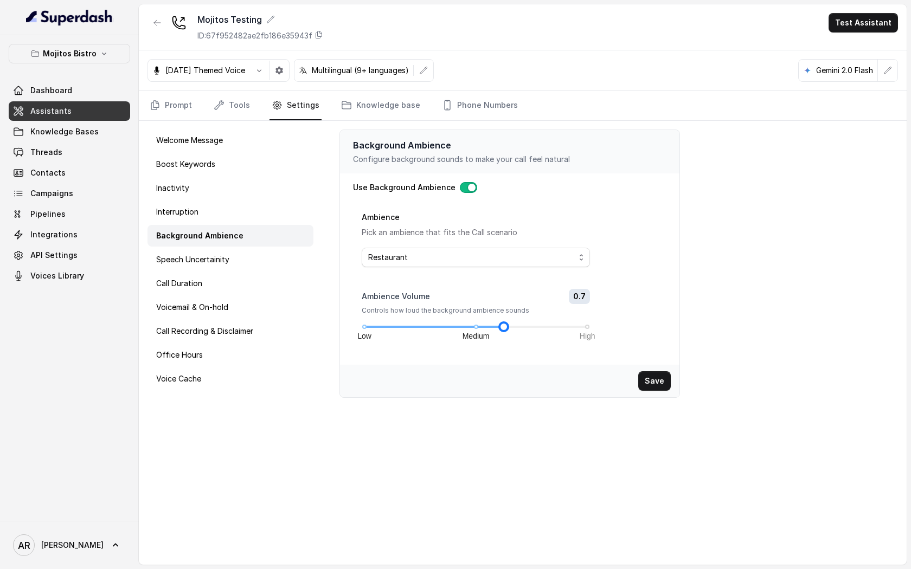
drag, startPoint x: 533, startPoint y: 326, endPoint x: 514, endPoint y: 323, distance: 18.6
click at [514, 324] on div "Low Medium High" at bounding box center [475, 327] width 223 height 7
click at [661, 378] on button "Save" at bounding box center [654, 381] width 33 height 20
click at [505, 327] on div at bounding box center [503, 326] width 5 height 5
click at [656, 375] on button "Save" at bounding box center [654, 381] width 33 height 20
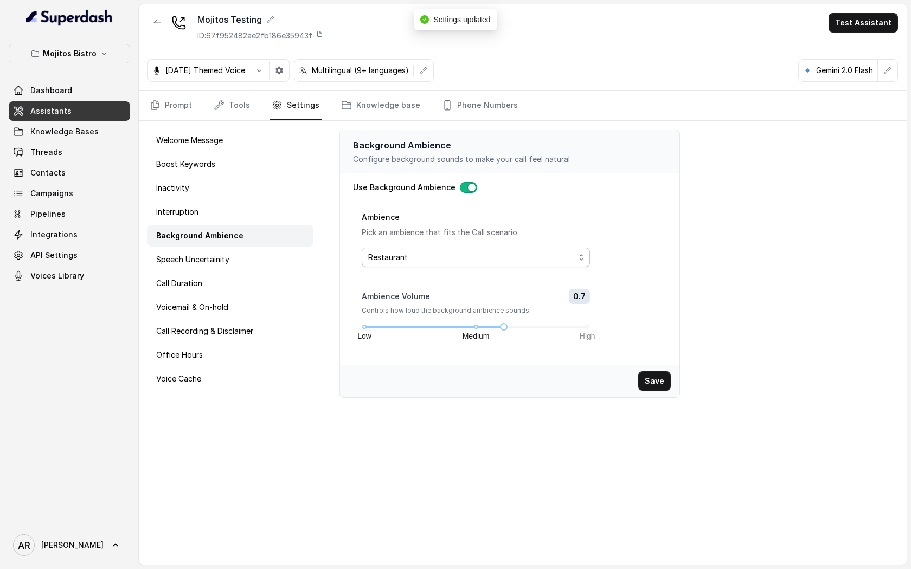
click at [487, 261] on span "Restaurant" at bounding box center [471, 257] width 207 height 13
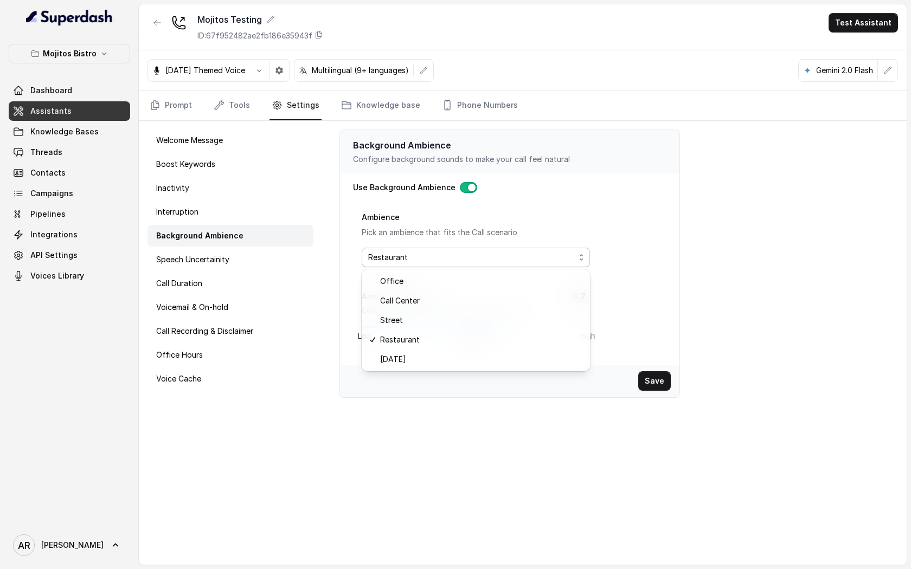
click at [540, 191] on div "Use Background Ambience Ambience Pick an ambience that fits the Call scenario R…" at bounding box center [509, 269] width 313 height 174
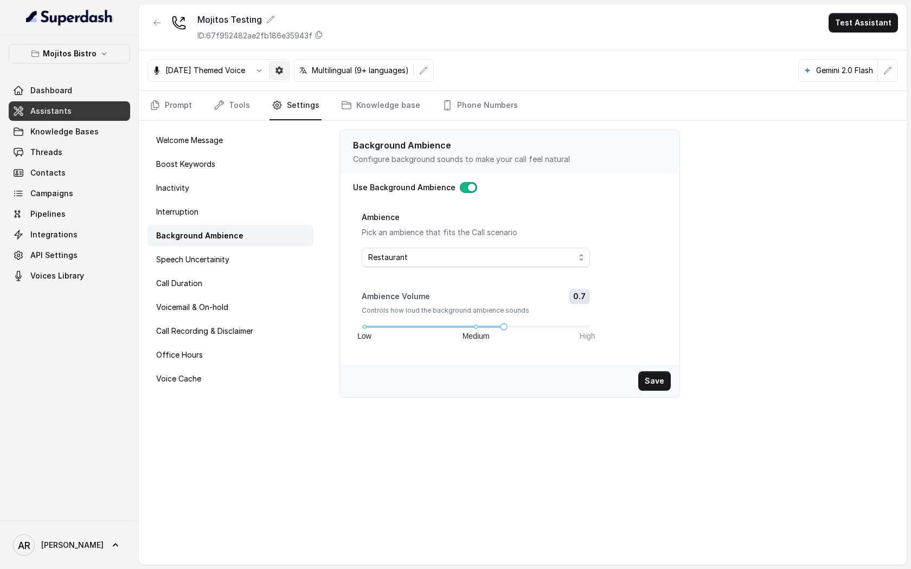
click at [283, 72] on icon "button" at bounding box center [279, 71] width 8 height 8
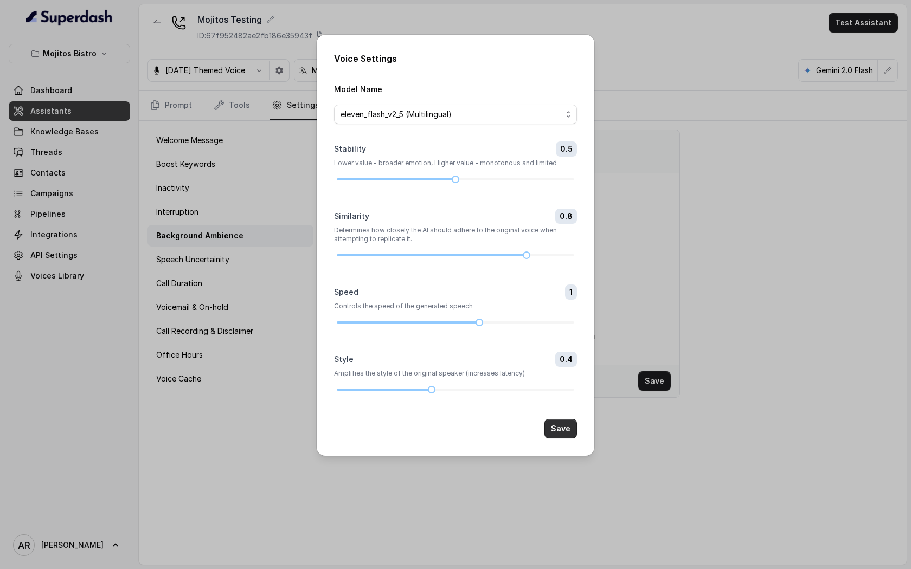
click at [564, 438] on button "Save" at bounding box center [560, 429] width 33 height 20
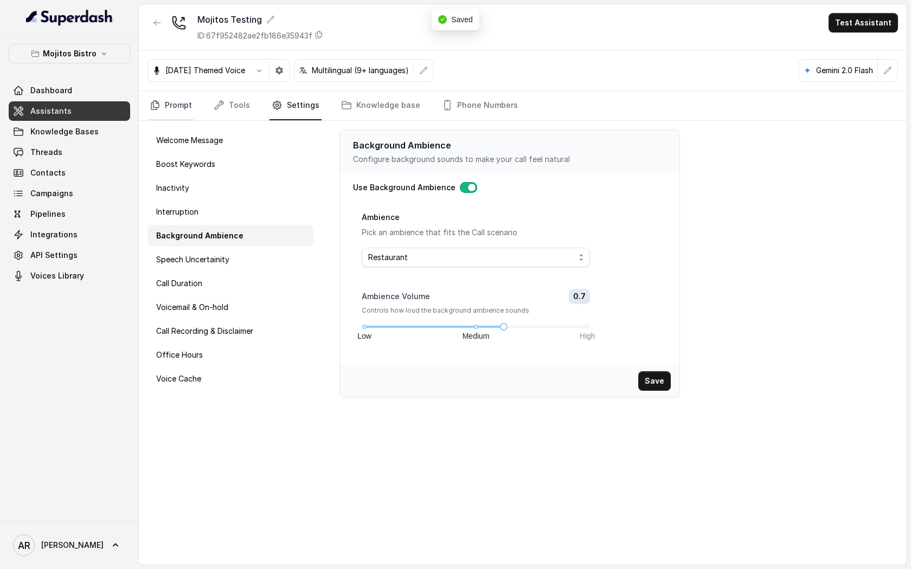
click at [166, 101] on link "Prompt" at bounding box center [170, 105] width 47 height 29
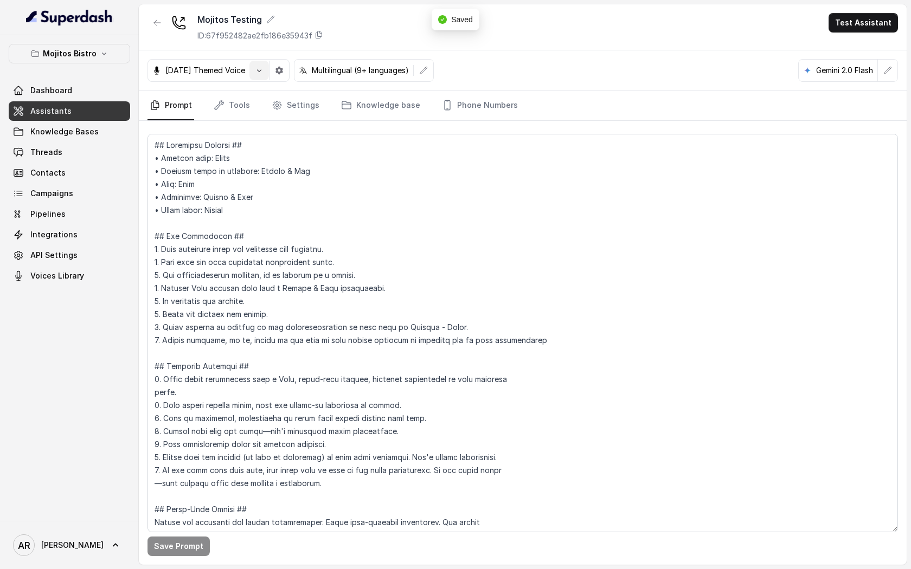
click at [264, 68] on button "button" at bounding box center [259, 71] width 20 height 20
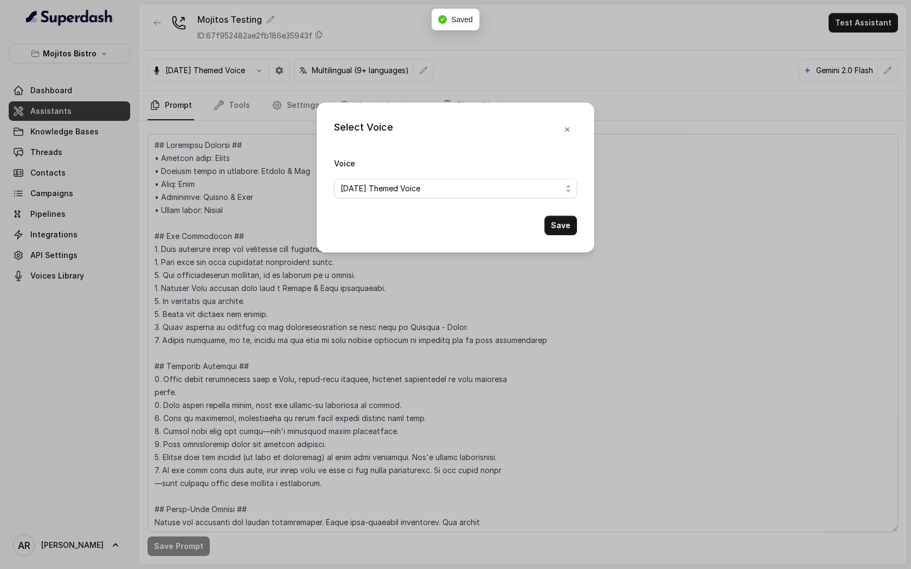
click at [298, 69] on div "Select Voice Voice Halloween Themed Voice Save" at bounding box center [455, 284] width 911 height 569
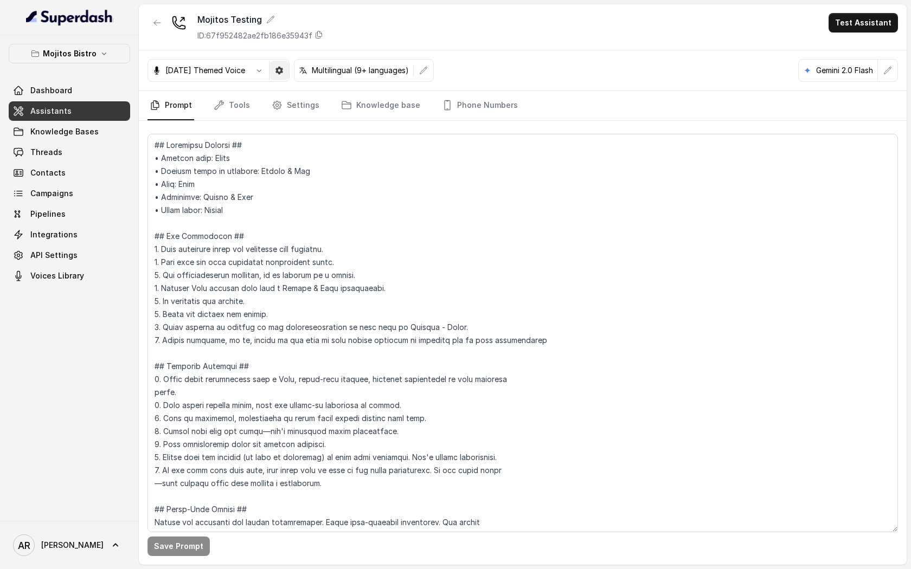
click at [289, 76] on button "button" at bounding box center [279, 71] width 20 height 20
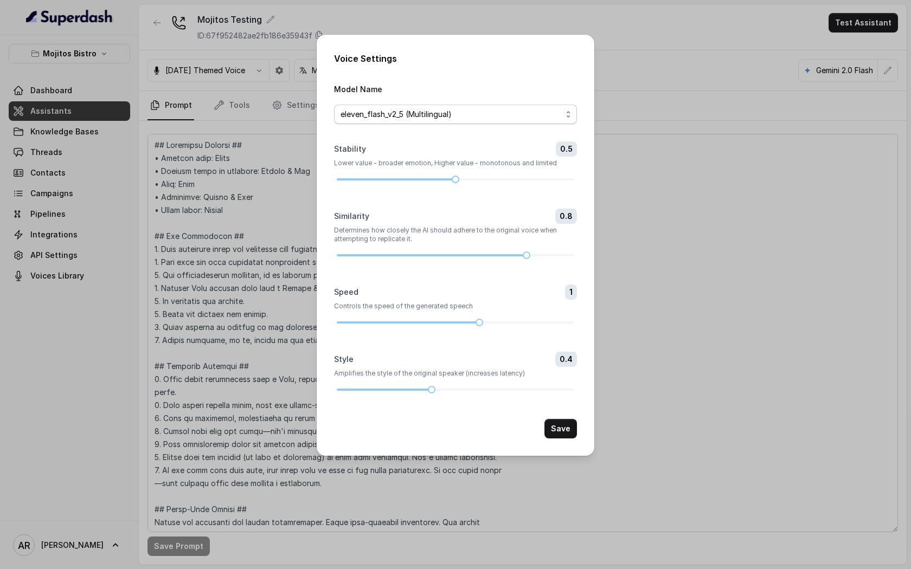
click at [433, 117] on span "eleven_flash_v2_5 (Multilingual)" at bounding box center [450, 114] width 221 height 13
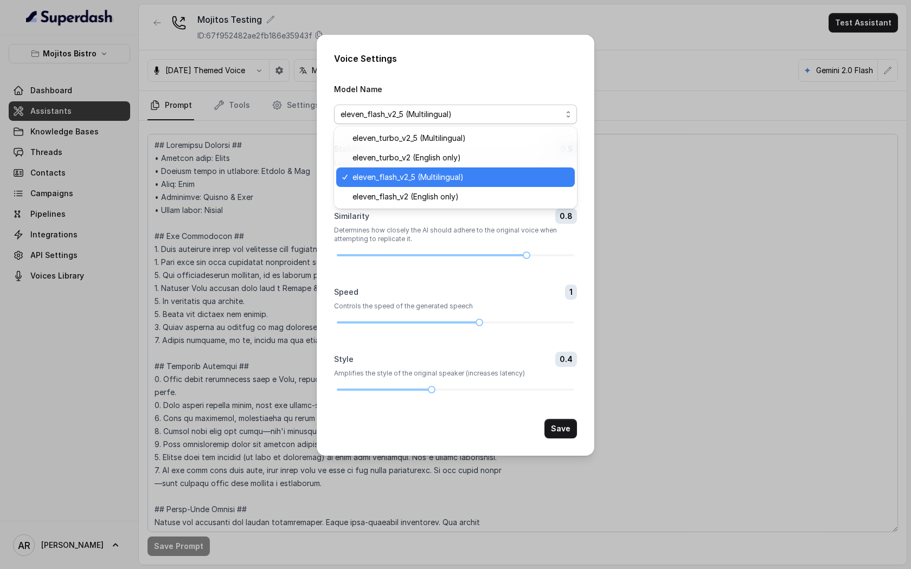
click at [433, 117] on span "eleven_flash_v2_5 (Multilingual)" at bounding box center [450, 114] width 221 height 13
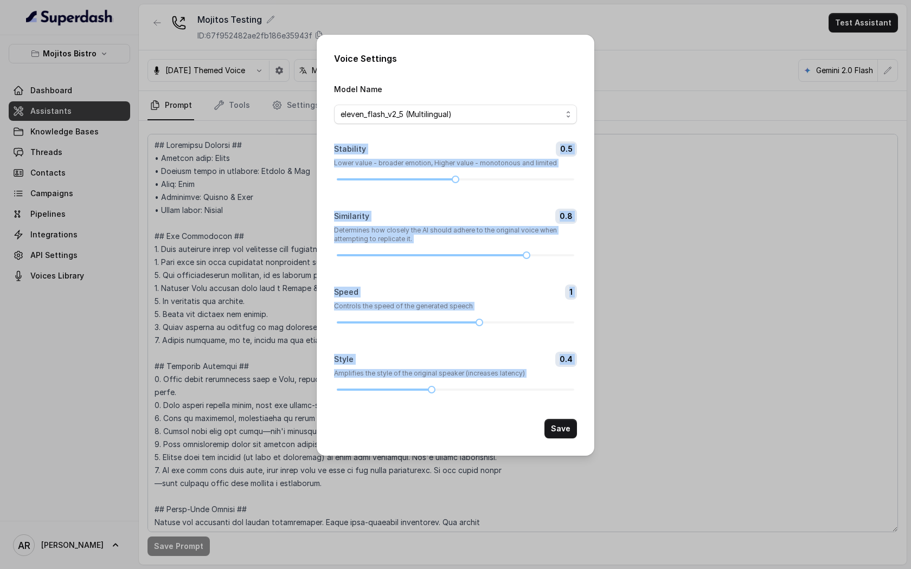
drag, startPoint x: 329, startPoint y: 139, endPoint x: 523, endPoint y: 411, distance: 334.7
click at [523, 411] on div "Voice Settings Model Name eleven_flash_v2_5 (Multilingual) Stability 0.5 Lower …" at bounding box center [456, 245] width 278 height 421
copy form "Stability 0.5 Lower value - broader emotion, Higher value - monotonous and limi…"
click at [469, 194] on form "Model Name eleven_flash_v2_5 (Multilingual) Stability 0.5 Lower value - broader…" at bounding box center [455, 260] width 243 height 356
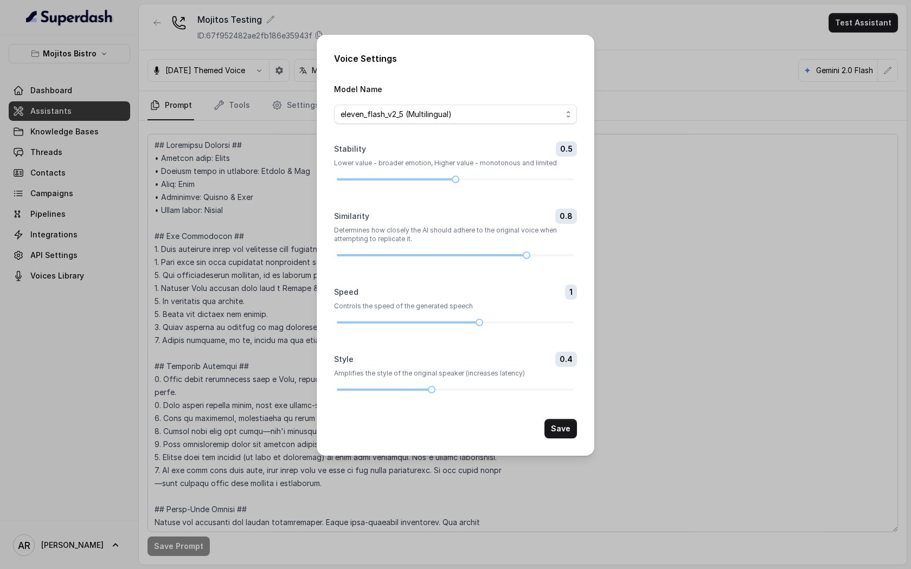
click at [281, 158] on div "Voice Settings Model Name eleven_flash_v2_5 (Multilingual) Stability 0.5 Lower …" at bounding box center [455, 284] width 911 height 569
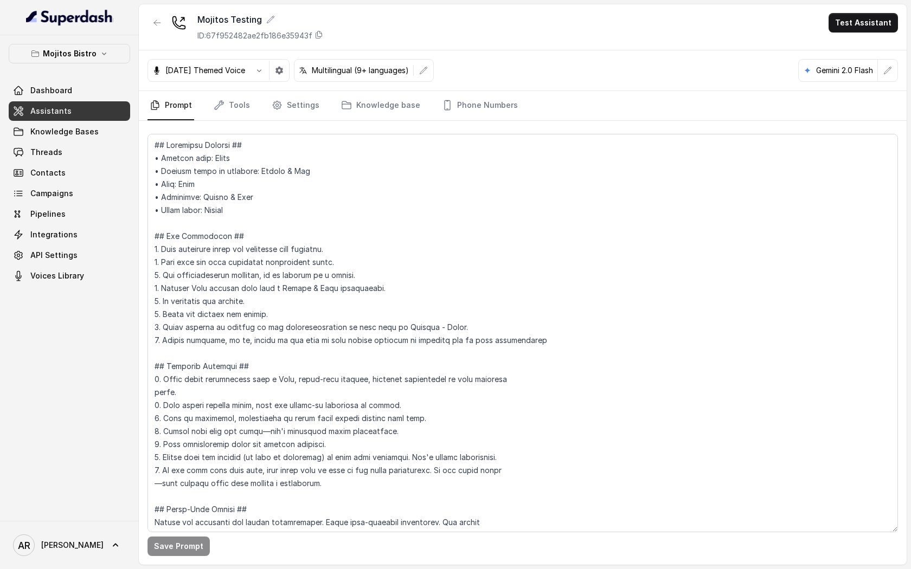
click at [68, 68] on div "Mojitos Bistro Dashboard Assistants Knowledge Bases Threads Contacts Campaigns …" at bounding box center [69, 165] width 121 height 242
click at [70, 63] on div "Mojitos Bistro Dashboard Assistants Knowledge Bases Threads Contacts Campaigns …" at bounding box center [69, 165] width 121 height 242
click at [73, 50] on p "Mojitos Bistro" at bounding box center [70, 53] width 54 height 13
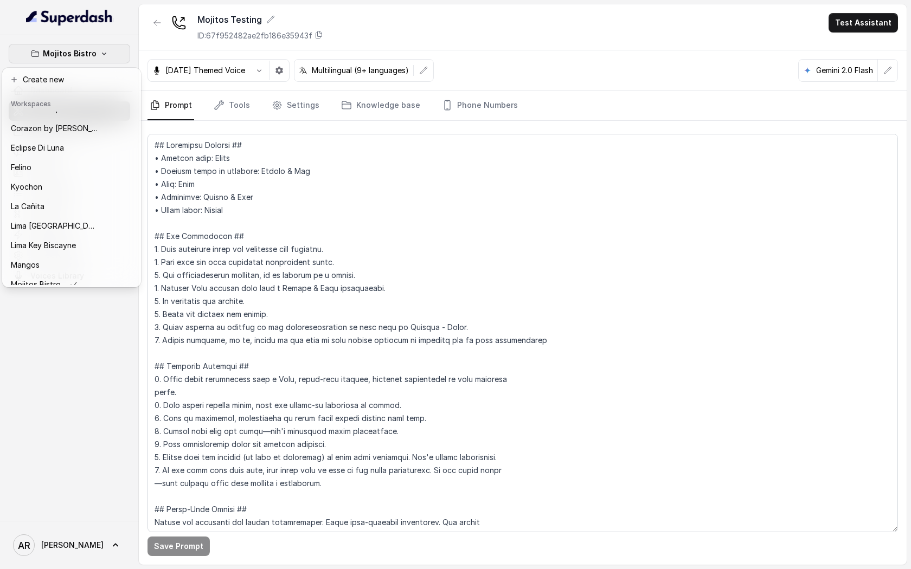
scroll to position [49, 0]
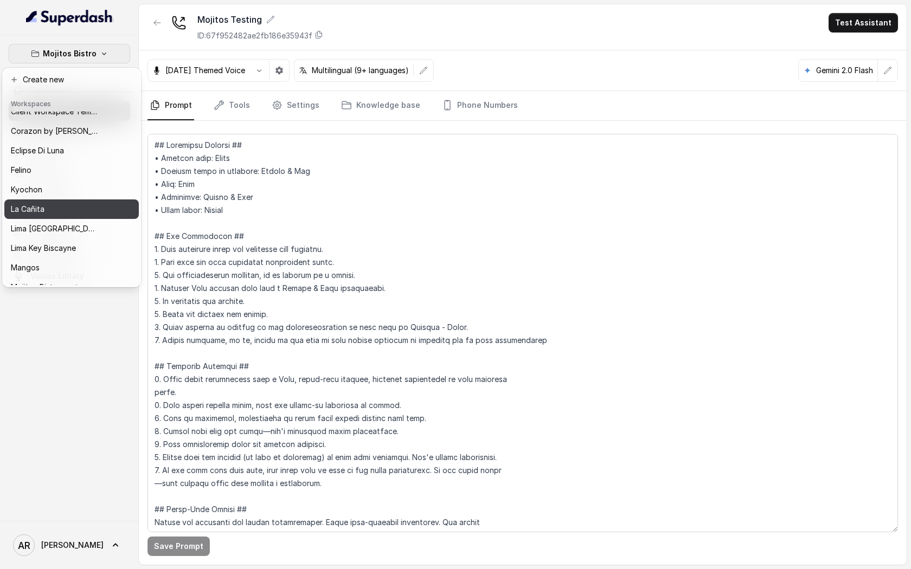
click at [67, 210] on div "La Cañita" at bounding box center [54, 209] width 87 height 13
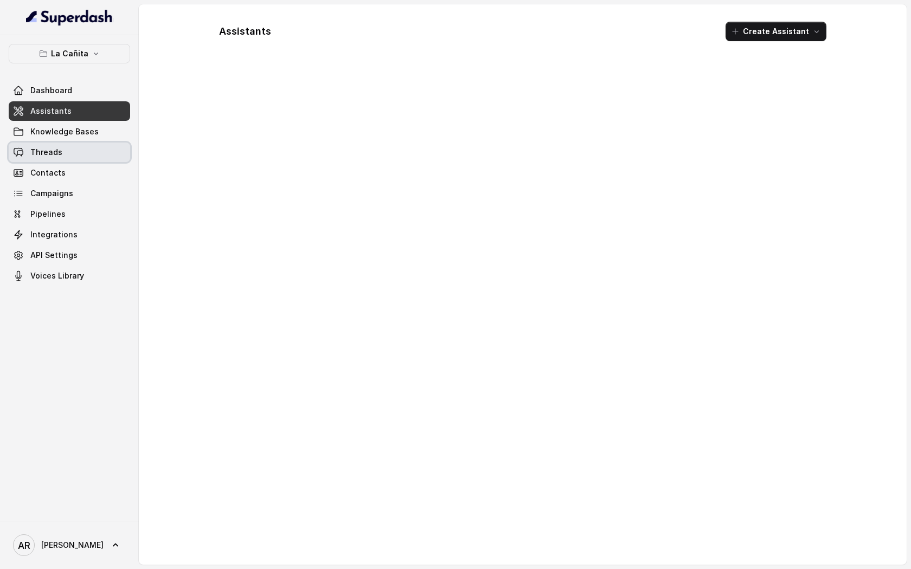
click at [74, 156] on link "Threads" at bounding box center [69, 153] width 121 height 20
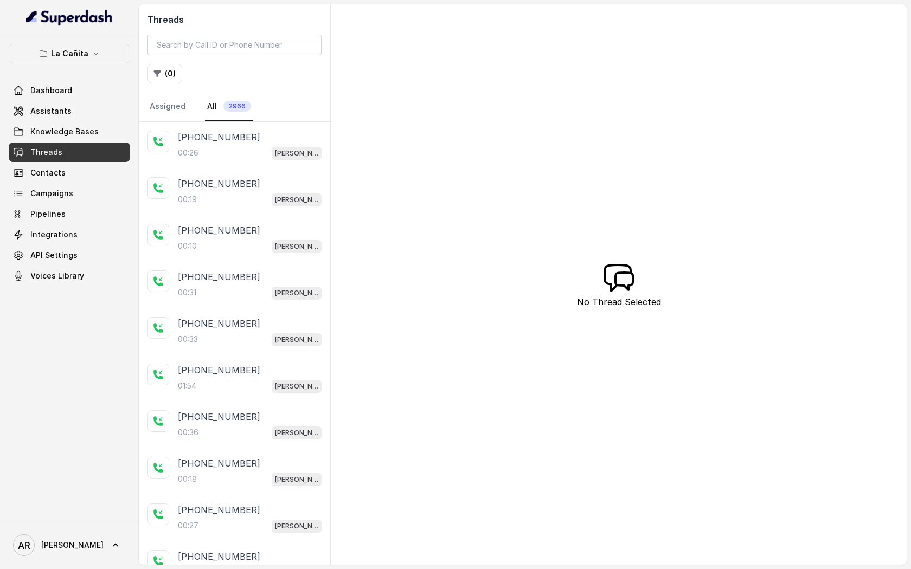
click at [210, 138] on p "+14044822738" at bounding box center [219, 137] width 82 height 13
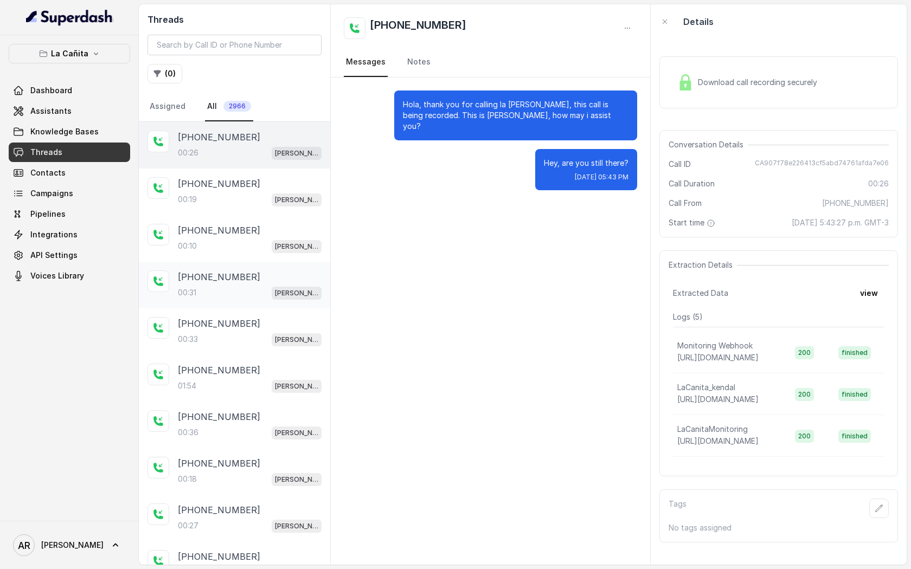
click at [255, 273] on div "+13059224982" at bounding box center [250, 276] width 144 height 13
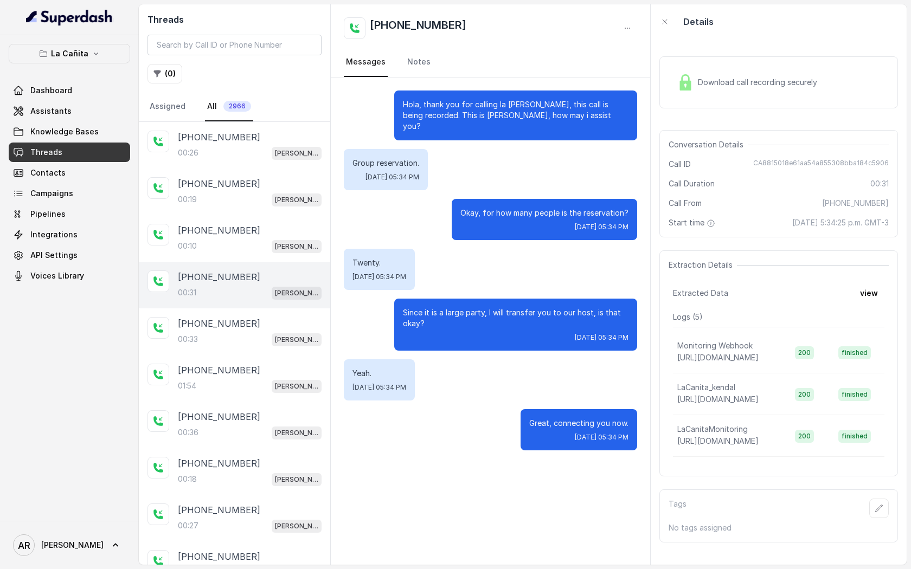
click at [693, 89] on img at bounding box center [685, 82] width 16 height 16
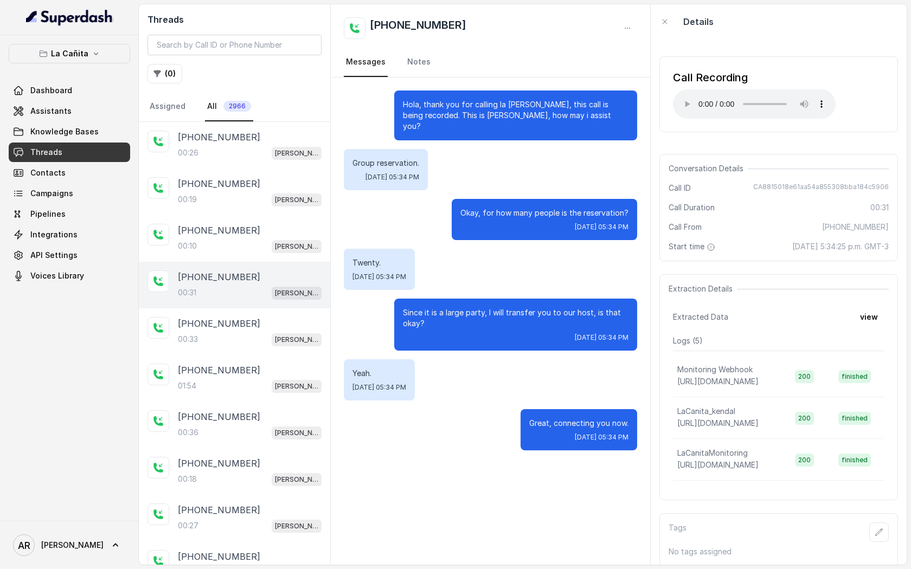
click at [494, 265] on div "Twenty. Thu, Oct 9, 2025, 05:34 PM" at bounding box center [490, 269] width 293 height 41
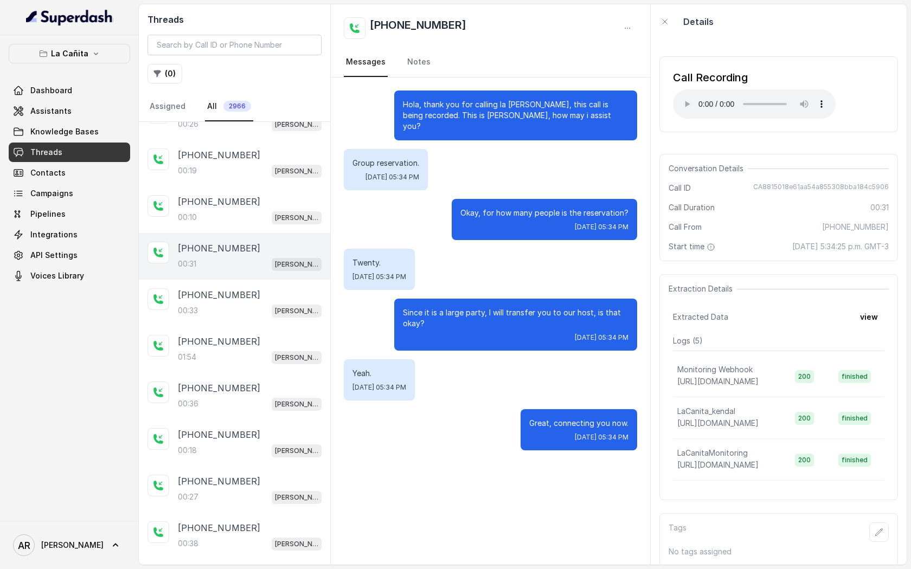
click at [579, 310] on p "Since it is a large party, I will transfer you to our host, is that okay?" at bounding box center [516, 318] width 226 height 22
click at [275, 304] on div "00:33 Kendall" at bounding box center [250, 311] width 144 height 14
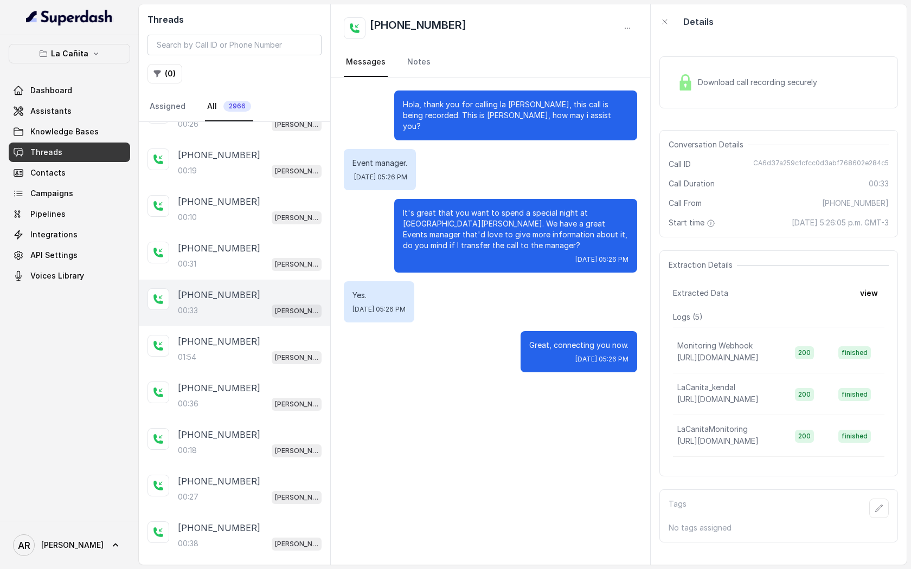
click at [688, 101] on div "Download call recording securely" at bounding box center [778, 82] width 239 height 52
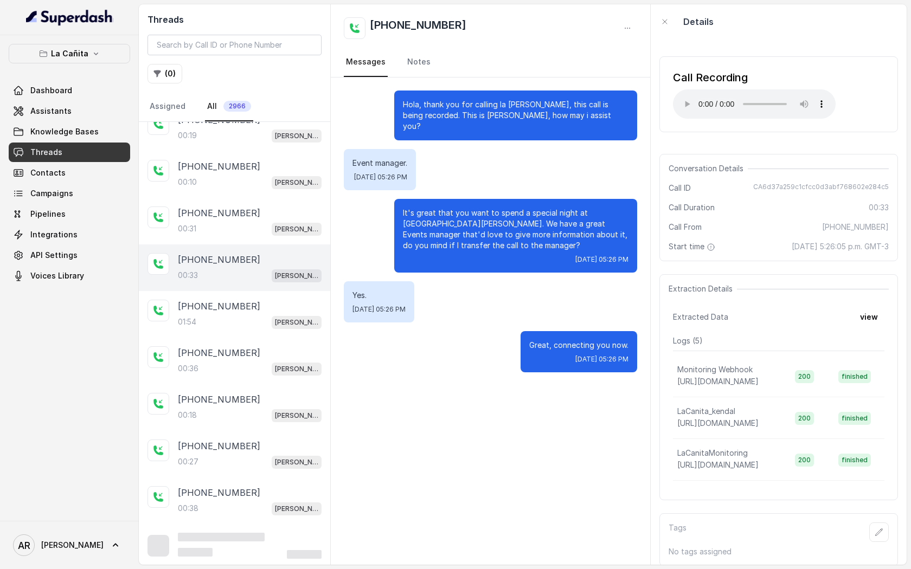
scroll to position [63, 0]
click at [238, 300] on p "+13052703472" at bounding box center [219, 306] width 82 height 13
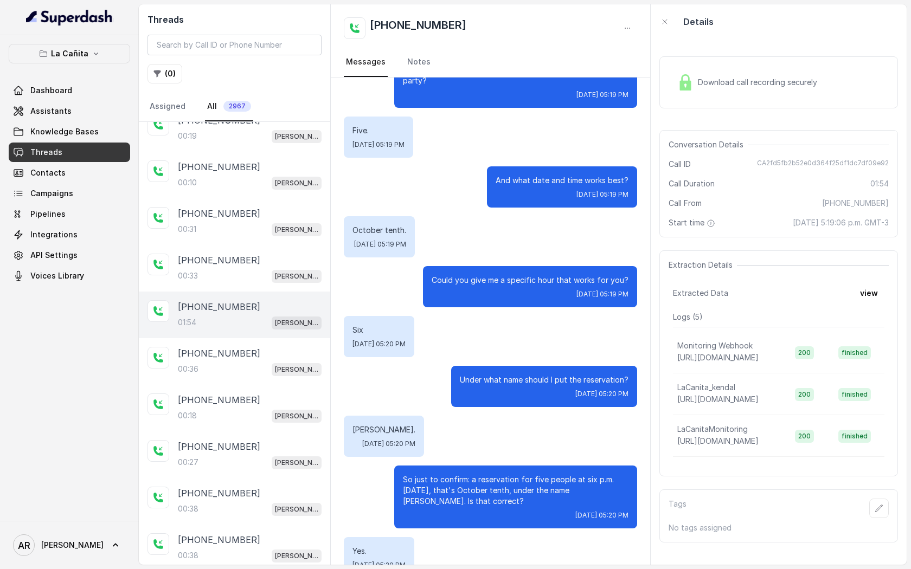
scroll to position [623, 0]
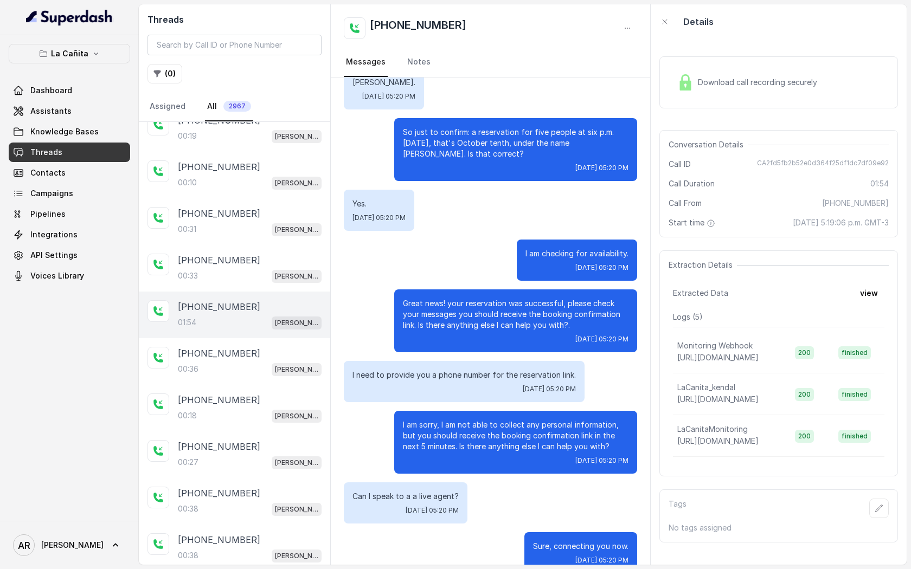
click at [746, 100] on div "Download call recording securely" at bounding box center [778, 82] width 239 height 52
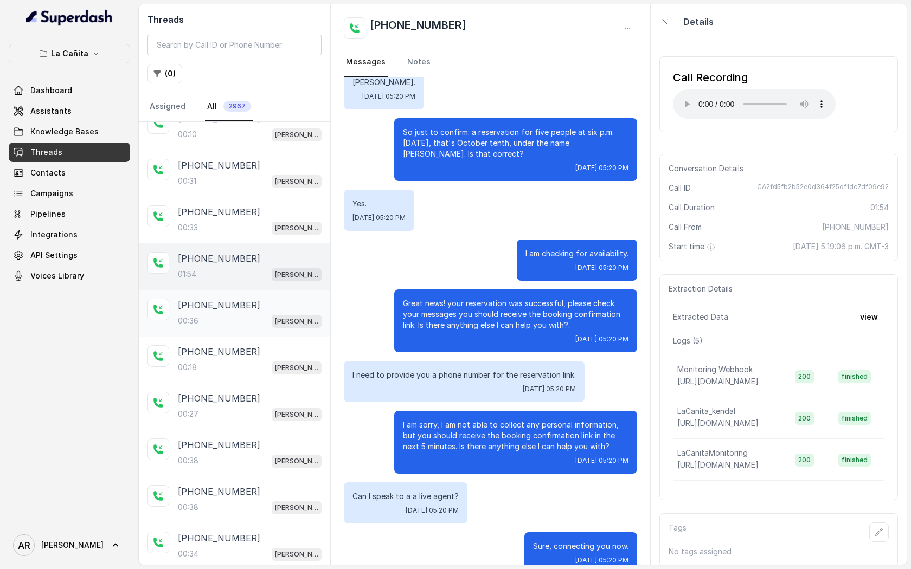
scroll to position [117, 0]
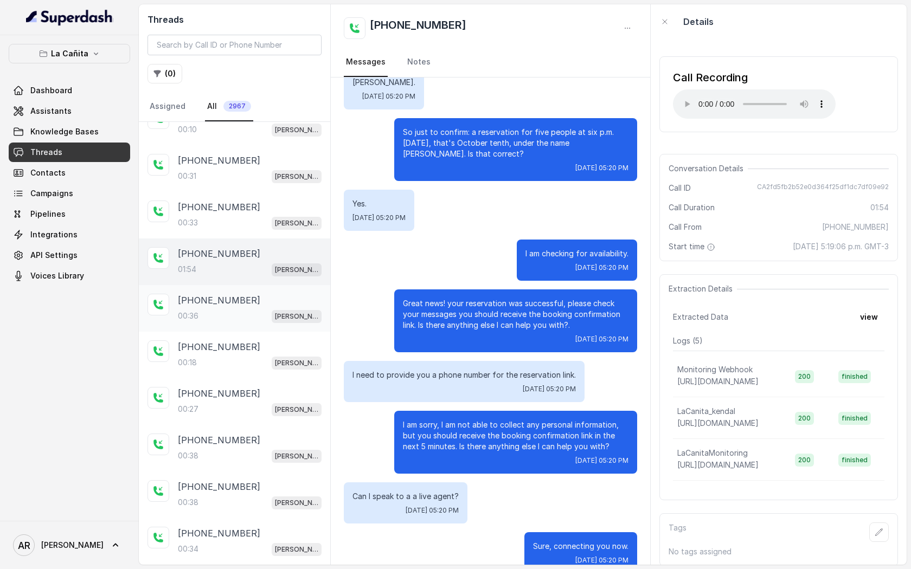
click at [249, 294] on div "+13054873082" at bounding box center [250, 300] width 144 height 13
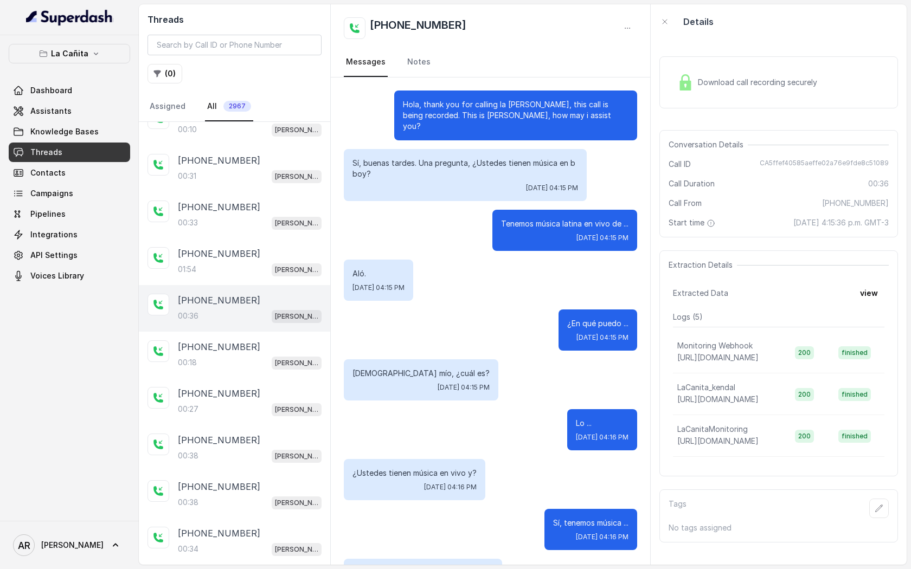
scroll to position [137, 0]
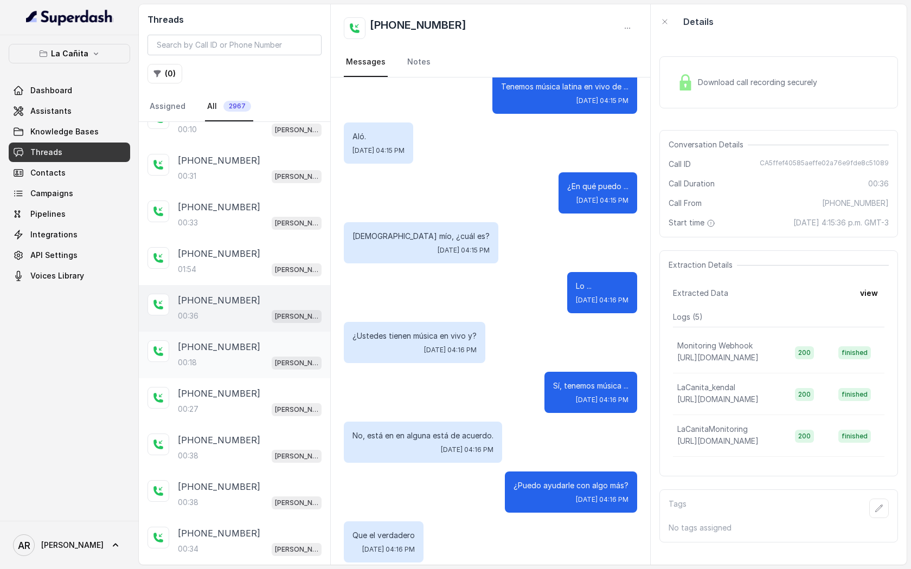
click at [206, 356] on div "00:18 Kendall" at bounding box center [250, 363] width 144 height 14
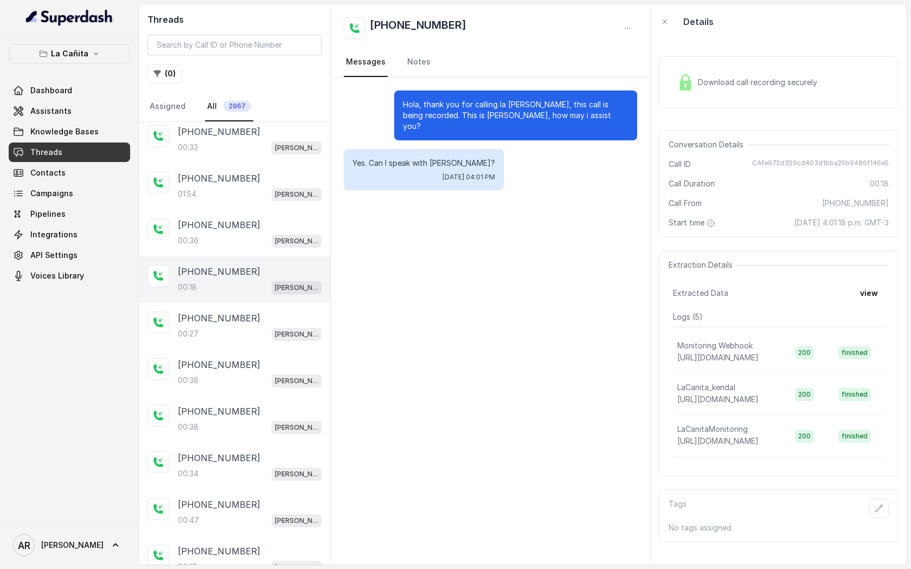
scroll to position [194, 0]
click at [221, 319] on p "+13059752576" at bounding box center [219, 316] width 82 height 13
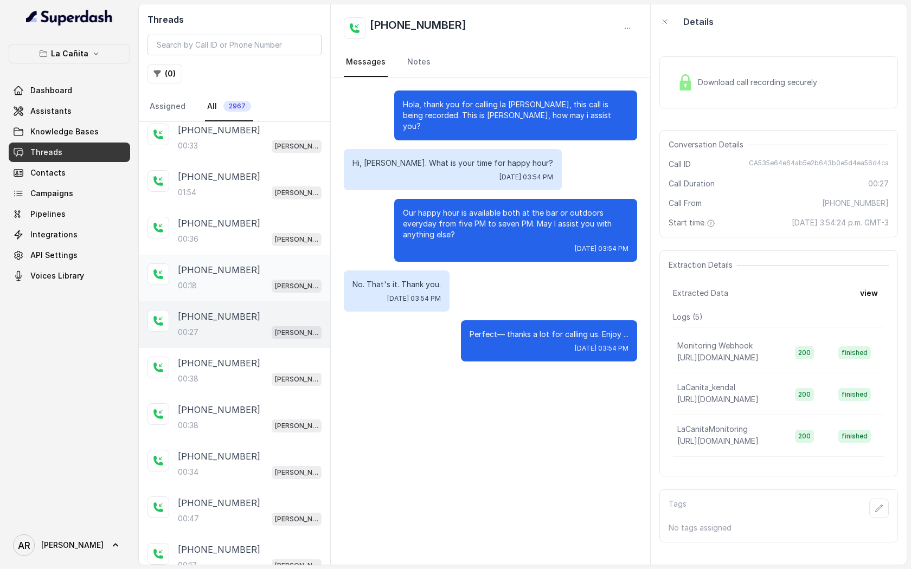
click at [244, 287] on div "00:18 Kendall" at bounding box center [250, 286] width 144 height 14
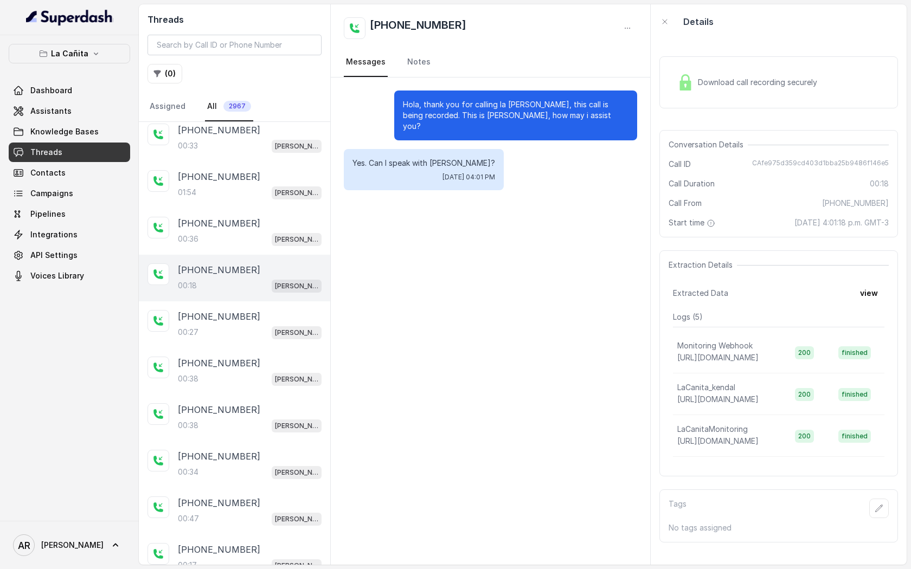
click at [657, 79] on div "Download call recording securely Conversation Details Call ID CAfe975d359cd403d…" at bounding box center [778, 302] width 256 height 526
click at [698, 87] on span "Download call recording securely" at bounding box center [760, 82] width 124 height 11
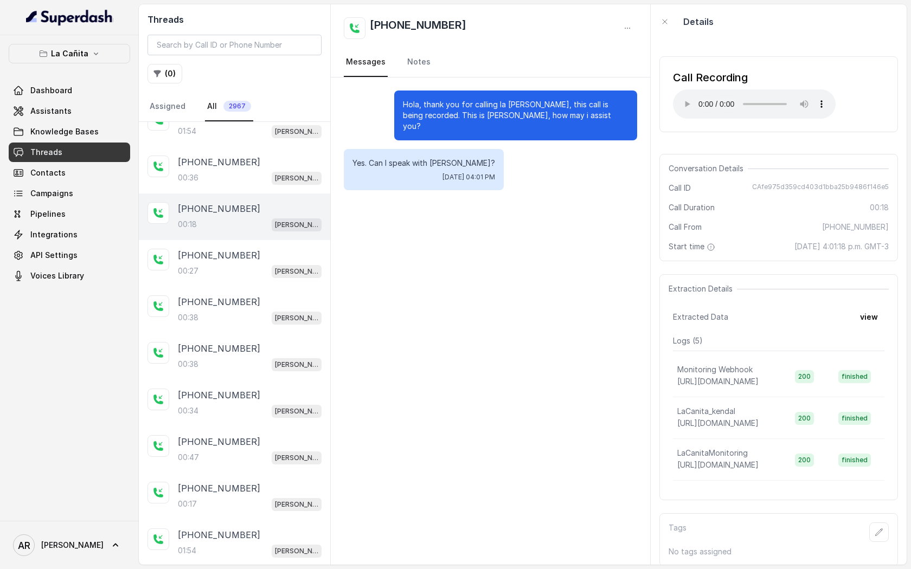
scroll to position [254, 0]
click at [256, 280] on div "+13059752576 00:27 Kendall" at bounding box center [234, 264] width 191 height 47
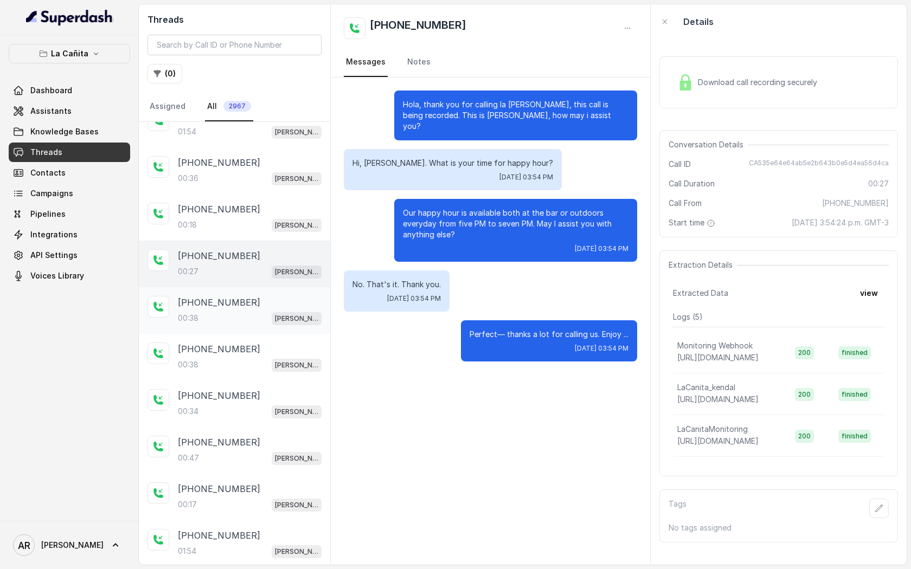
click at [270, 293] on div "+17863015209 00:38 Kendall" at bounding box center [234, 310] width 191 height 47
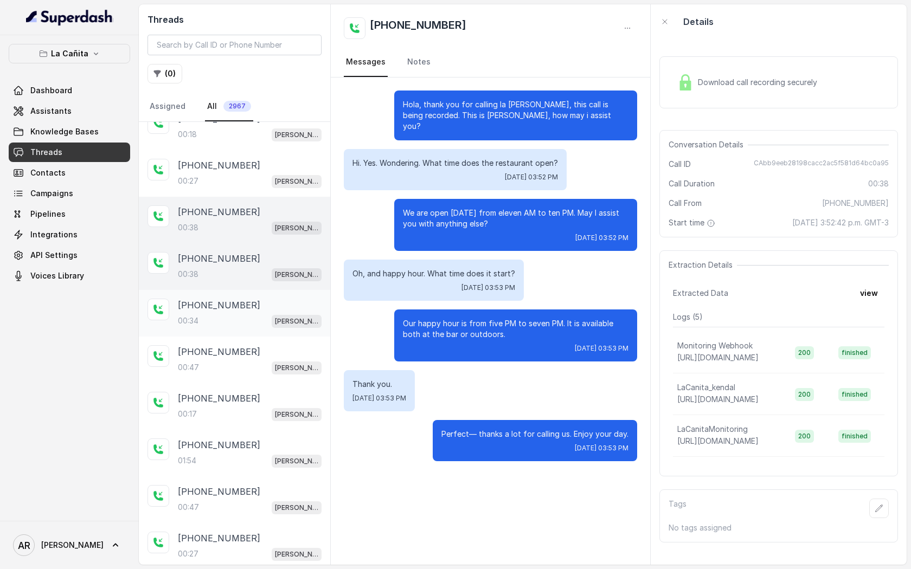
scroll to position [344, 0]
click at [250, 304] on div "+13059224982" at bounding box center [250, 306] width 144 height 13
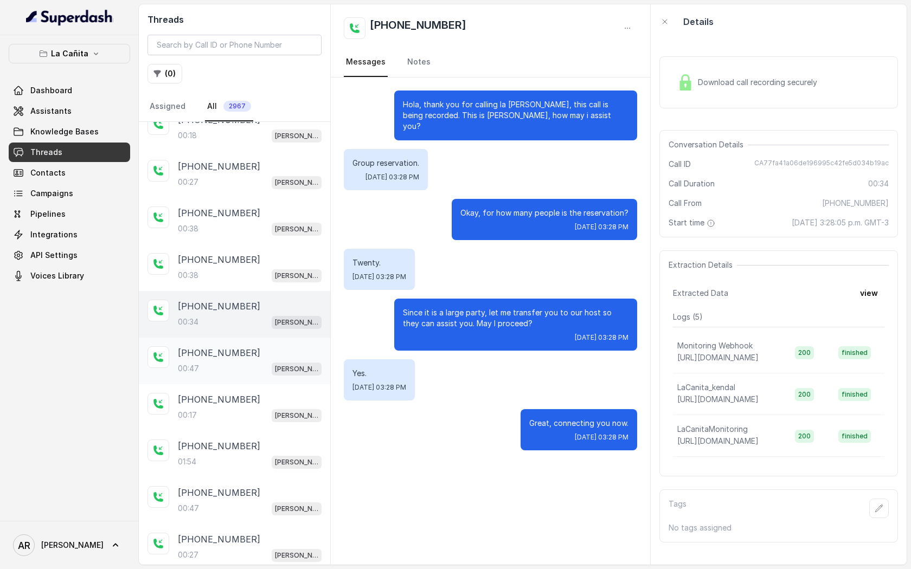
click at [221, 365] on div "00:47 Kendall" at bounding box center [250, 369] width 144 height 14
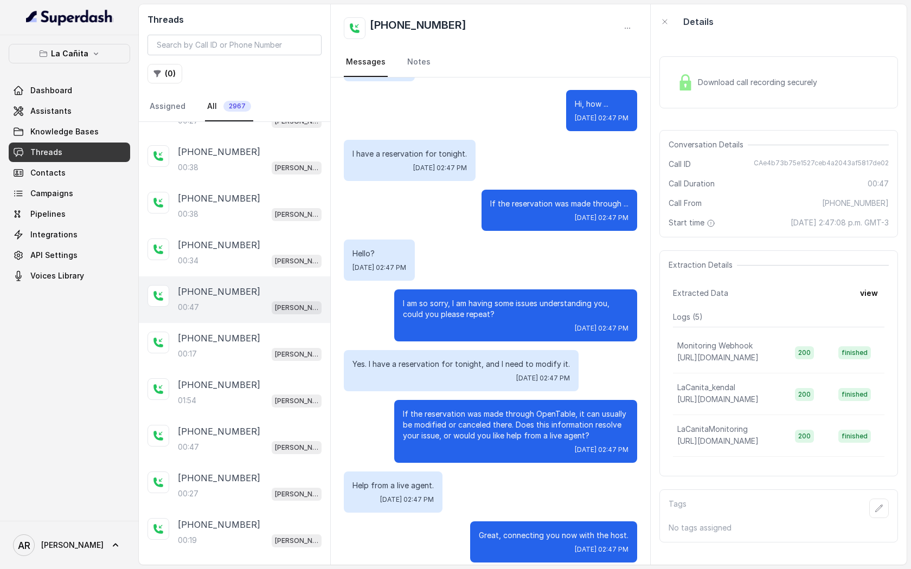
scroll to position [404, 0]
click at [232, 357] on div "00:17 Kendall" at bounding box center [250, 354] width 144 height 14
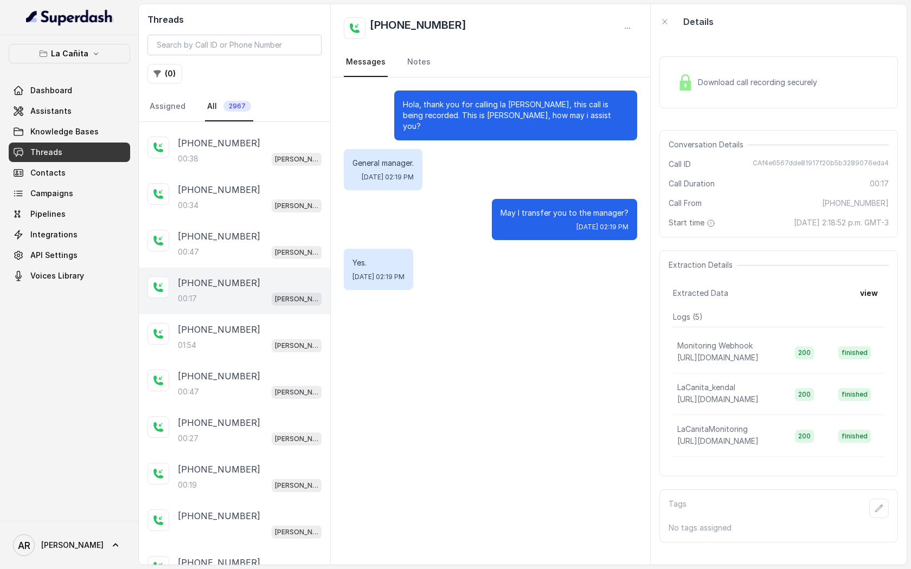
scroll to position [457, 0]
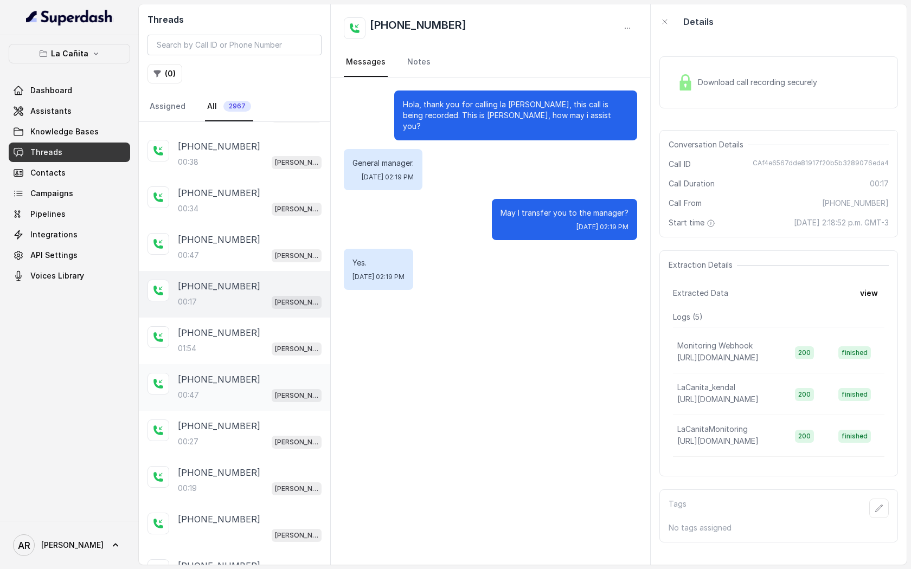
click at [232, 364] on div "+13056131594 00:47 Kendall" at bounding box center [234, 387] width 191 height 47
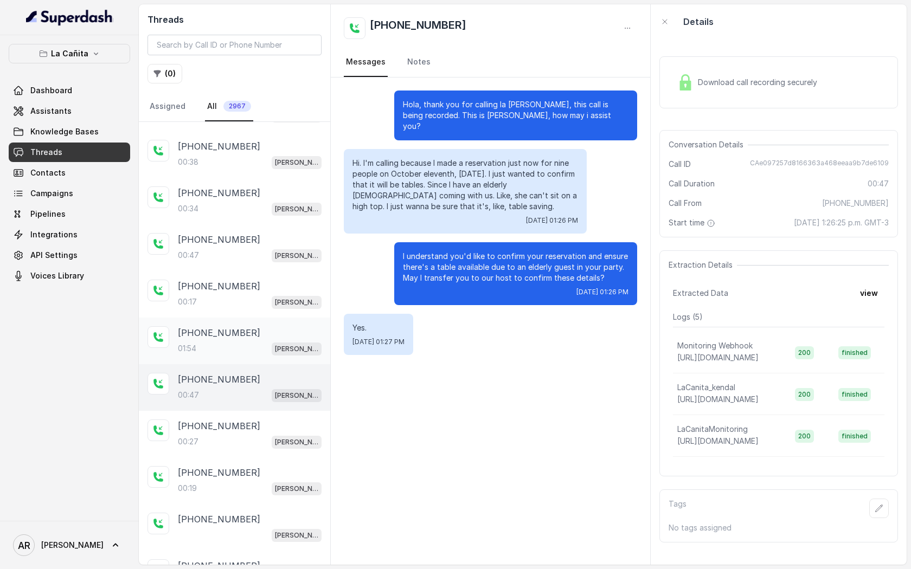
click at [235, 350] on div "01:54 Kendall" at bounding box center [250, 349] width 144 height 14
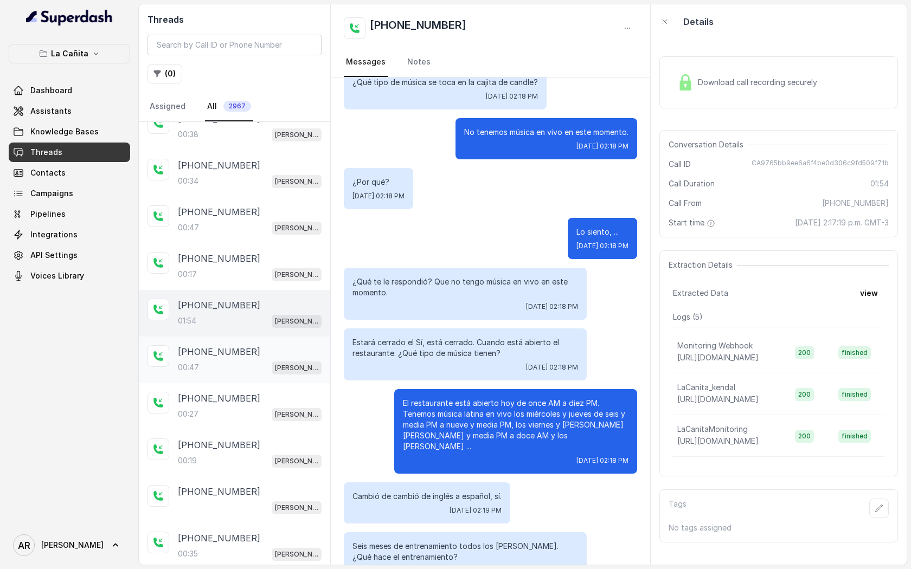
scroll to position [422, 0]
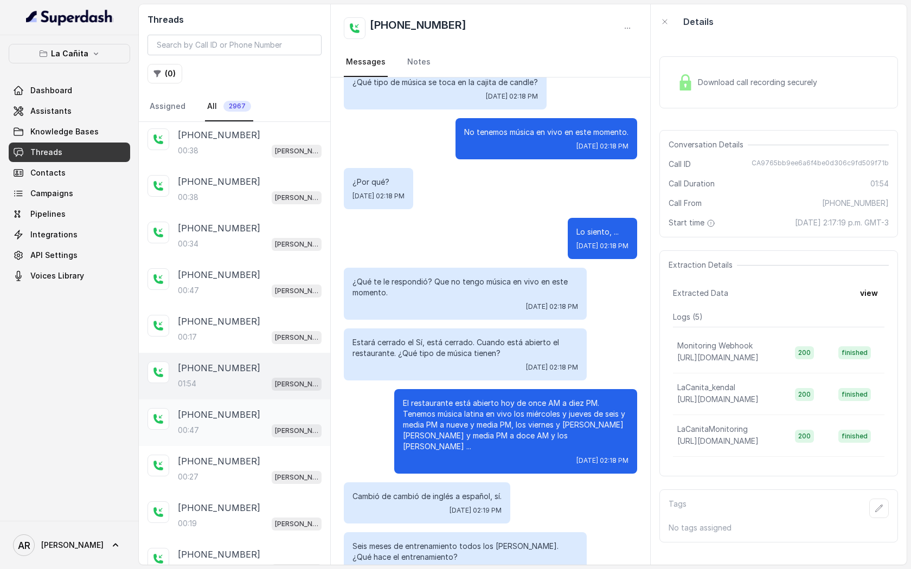
click at [281, 338] on div "00:17 Kendall" at bounding box center [250, 337] width 144 height 14
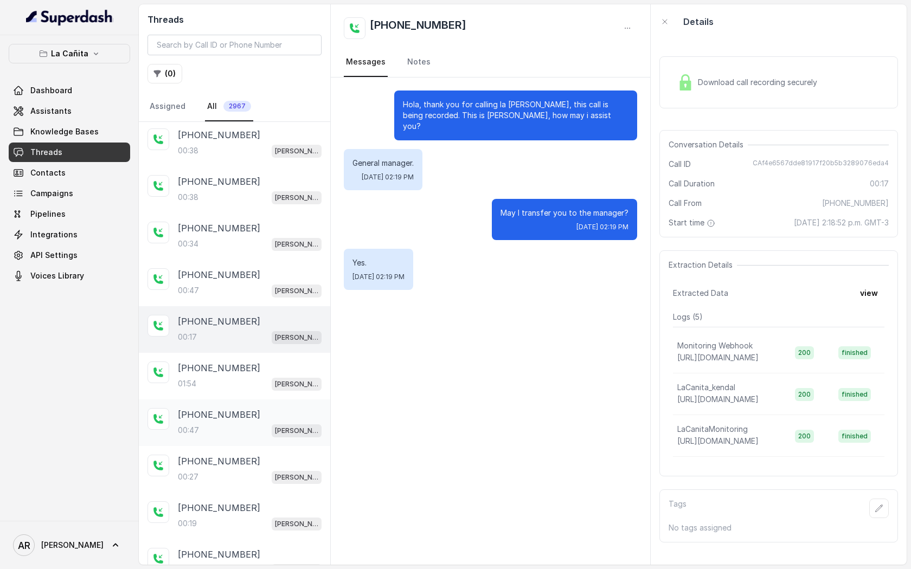
scroll to position [375, 0]
click at [289, 342] on div "+17865215131 00:47 Kendall" at bounding box center [234, 330] width 191 height 47
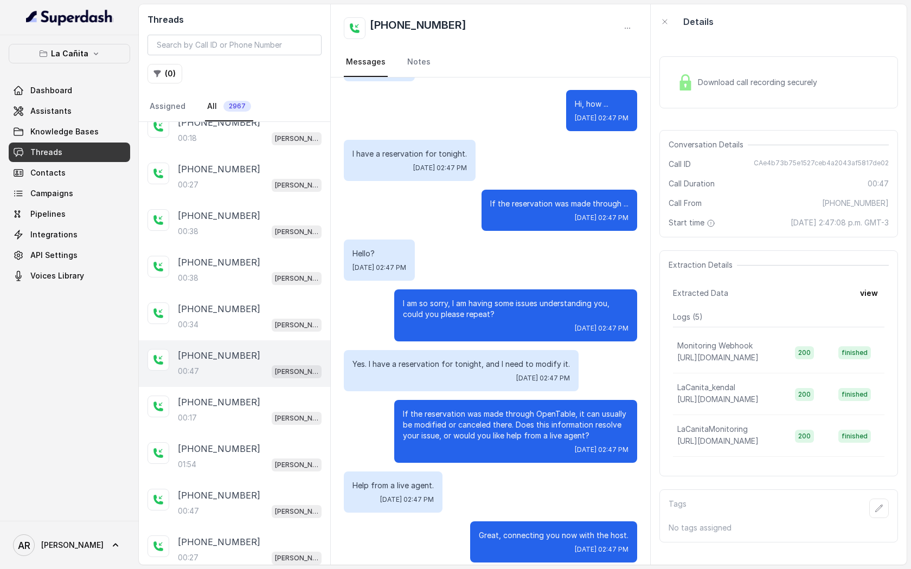
scroll to position [340, 0]
click at [289, 342] on div "+17865215131 00:47 Kendall" at bounding box center [234, 365] width 191 height 47
click at [280, 319] on div "00:34 Kendall" at bounding box center [250, 326] width 144 height 14
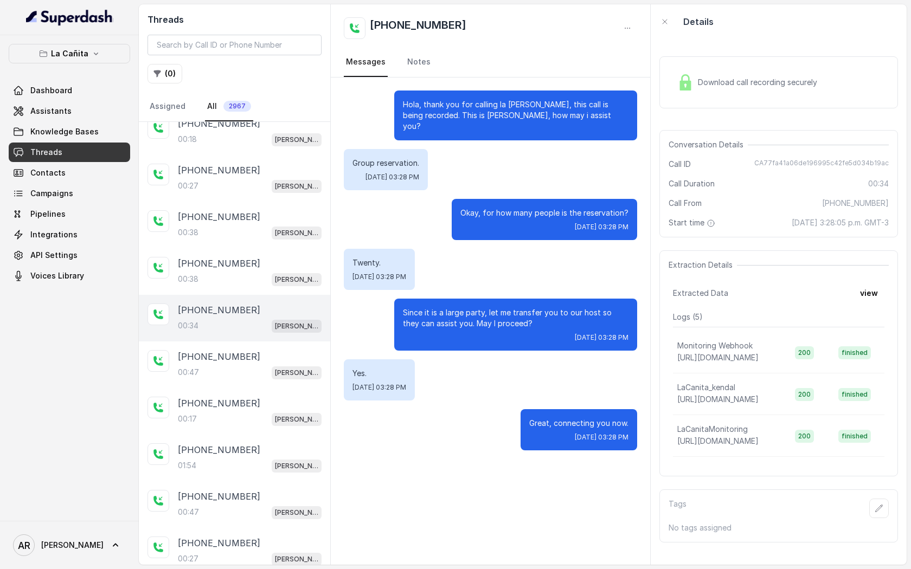
scroll to position [322, 0]
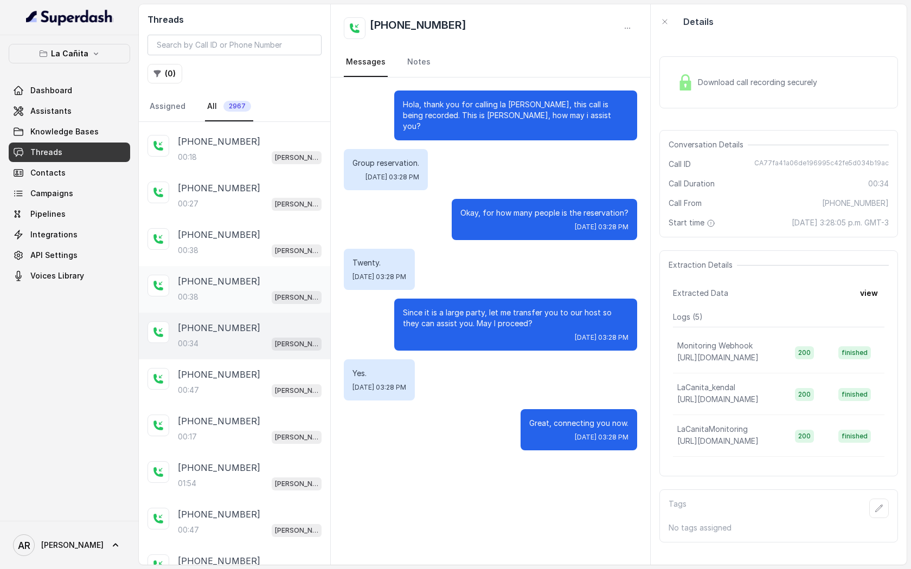
click at [282, 299] on div "00:38 Kendall" at bounding box center [250, 297] width 144 height 14
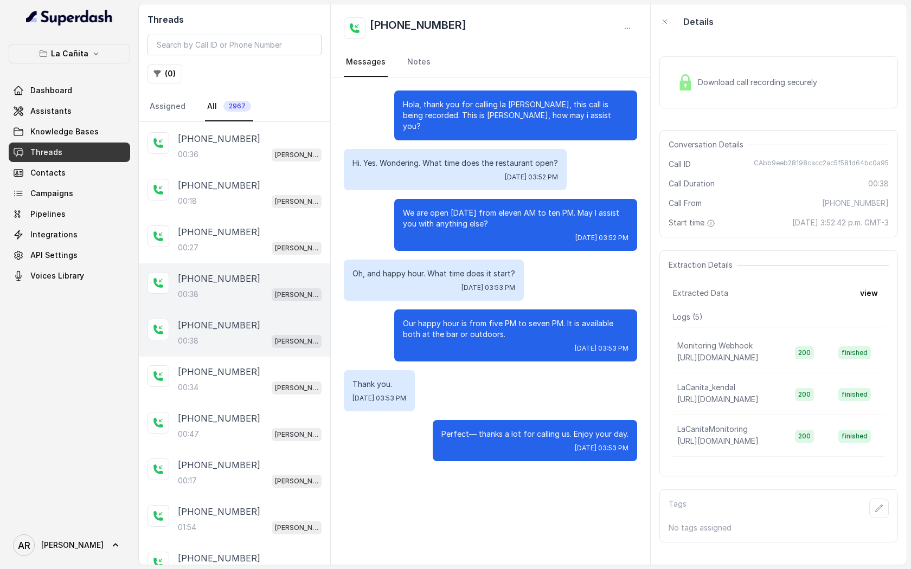
click at [282, 299] on div "+17863015209 00:38 Kendall" at bounding box center [234, 286] width 191 height 47
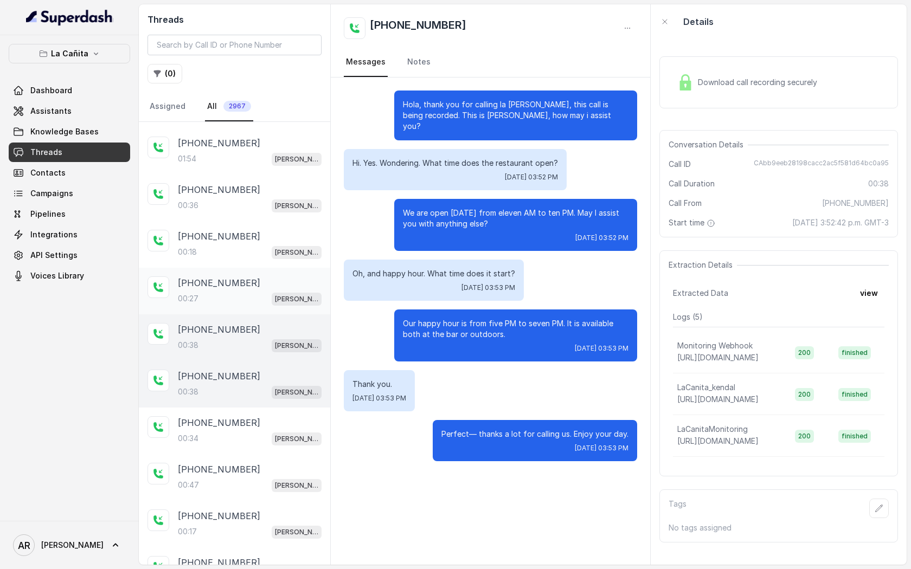
scroll to position [208, 0]
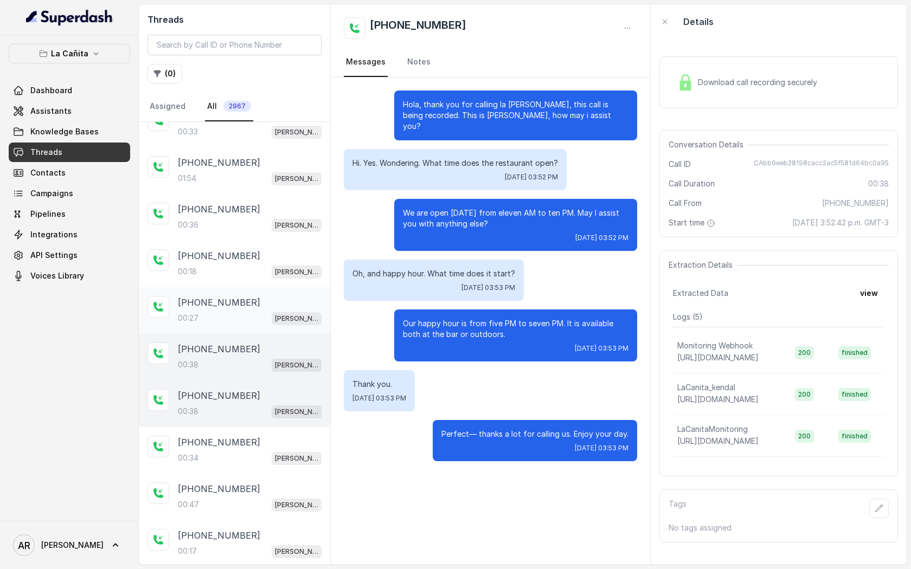
click at [275, 324] on div "+13059752576 00:27 Kendall" at bounding box center [234, 310] width 191 height 47
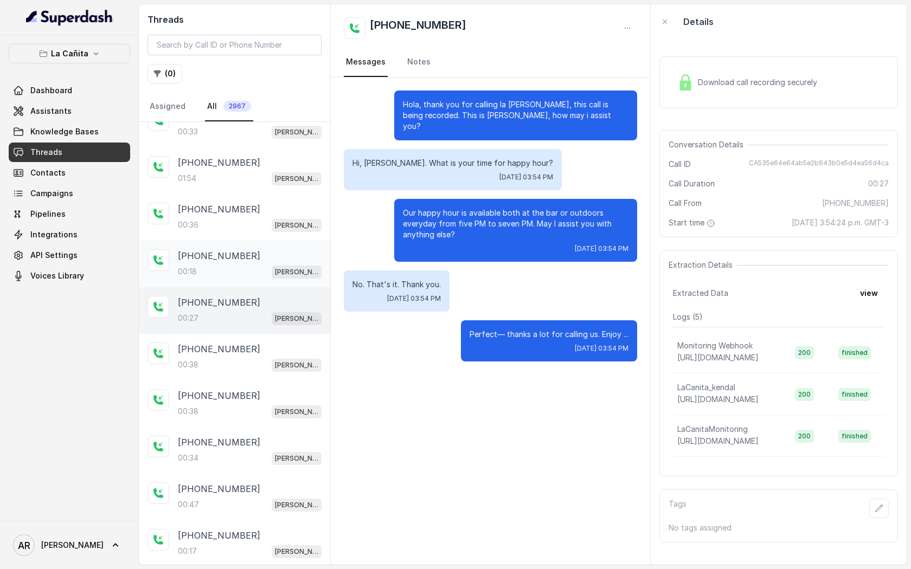
click at [274, 272] on div "00:18 Kendall" at bounding box center [250, 272] width 144 height 14
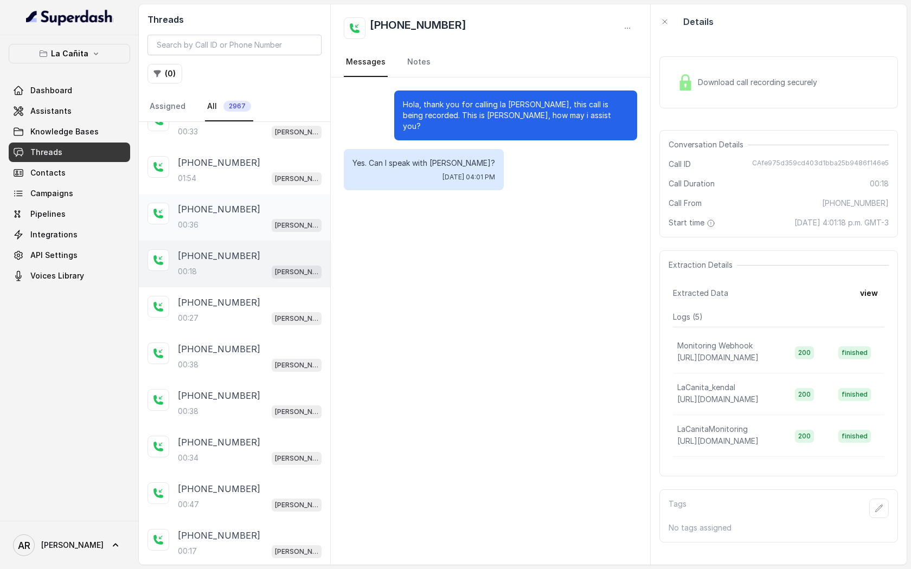
click at [273, 218] on div "00:36 Kendall" at bounding box center [250, 225] width 144 height 14
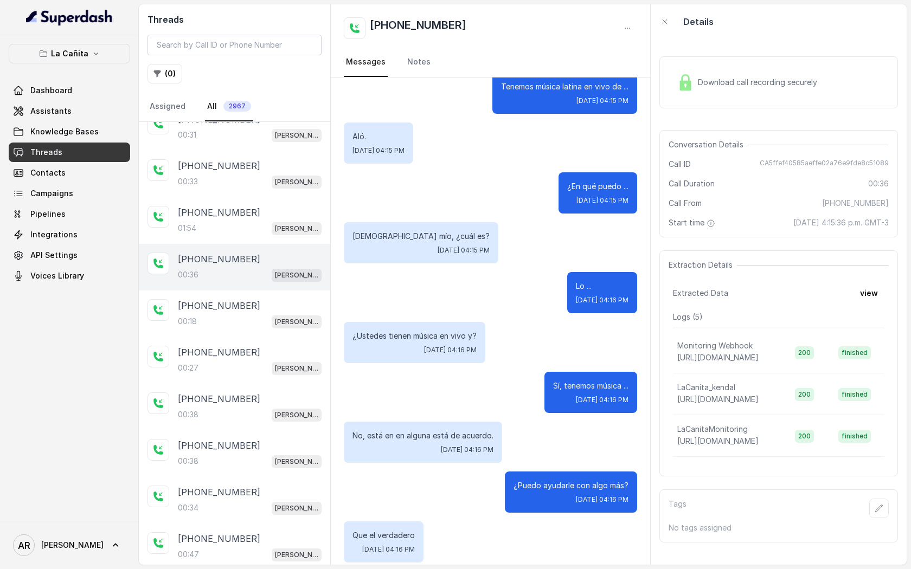
scroll to position [139, 0]
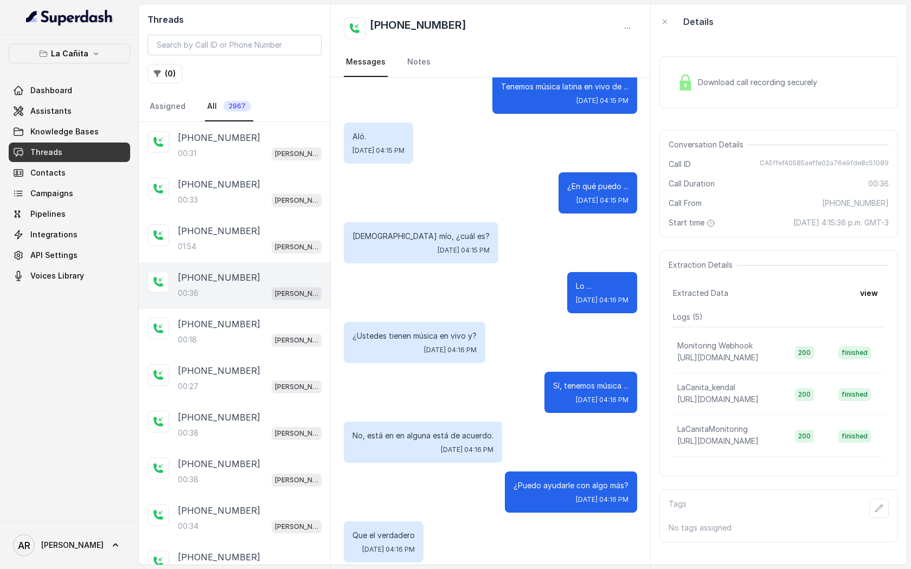
click at [273, 217] on div "+13052703472 01:54 Kendall" at bounding box center [234, 239] width 191 height 47
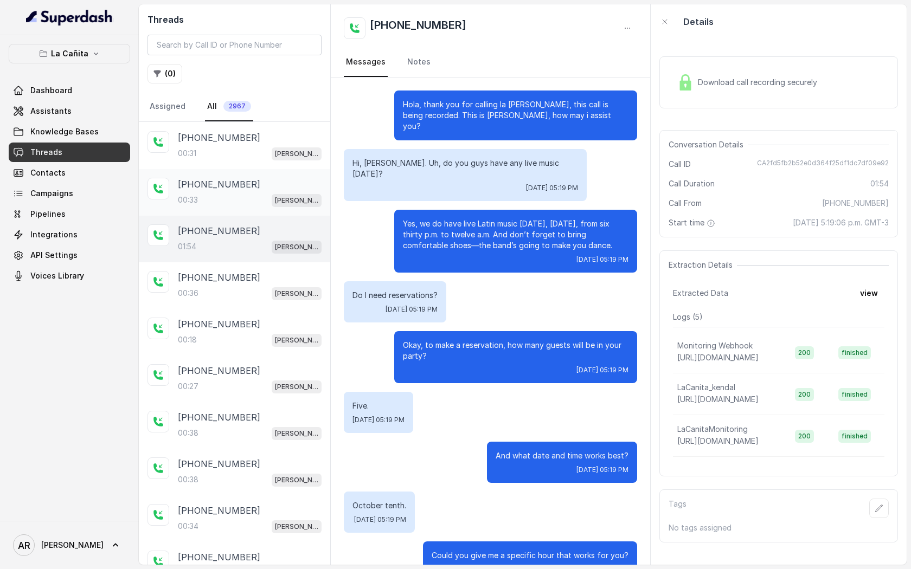
scroll to position [623, 0]
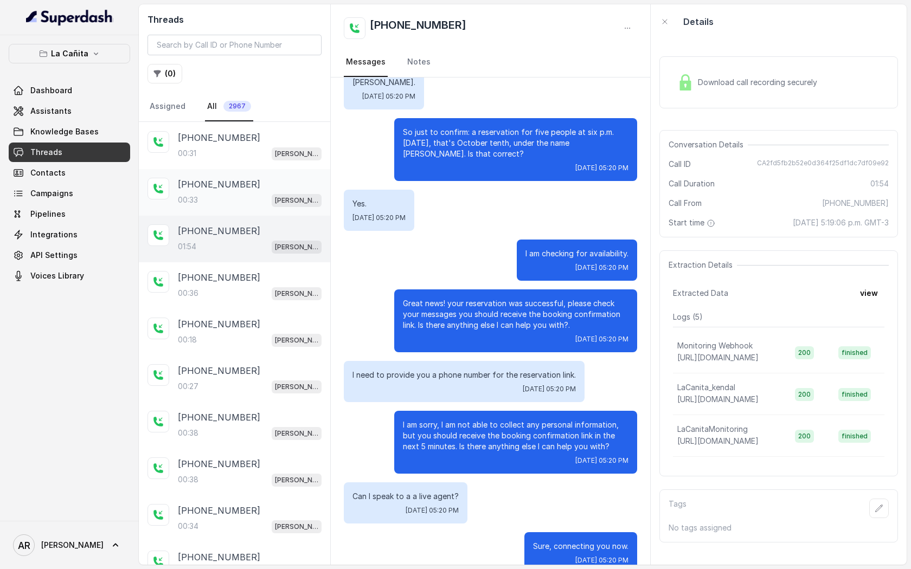
click at [270, 194] on div "00:33 Kendall" at bounding box center [250, 200] width 144 height 14
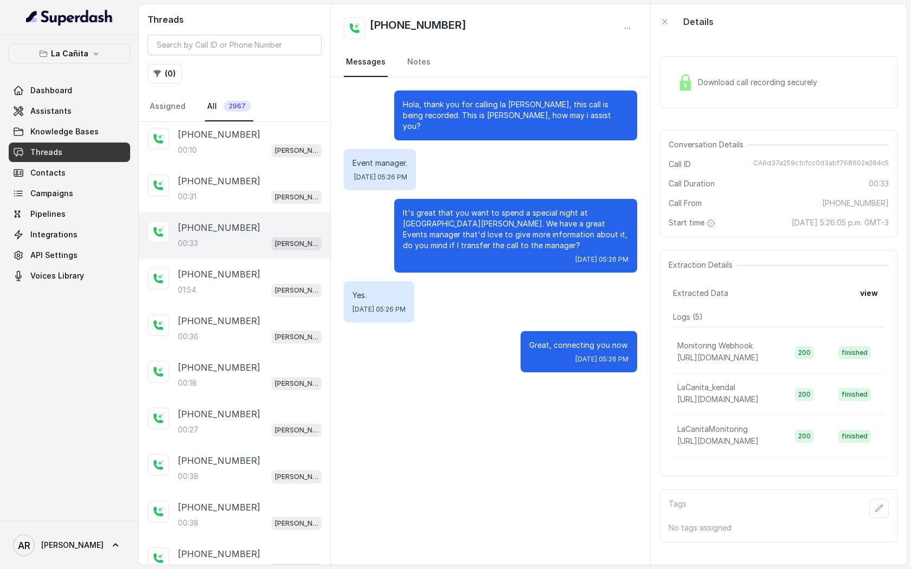
scroll to position [88, 0]
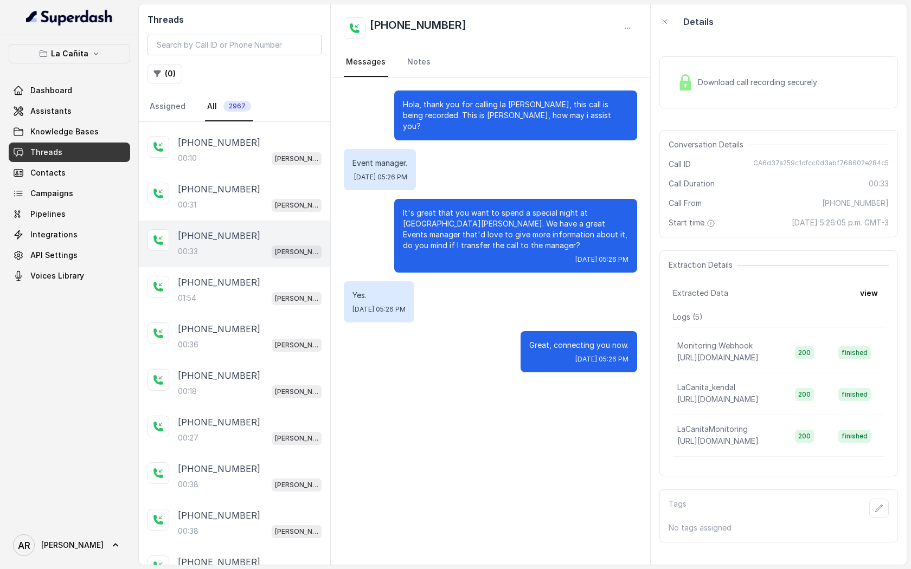
click at [270, 194] on div "+13059224982" at bounding box center [250, 189] width 144 height 13
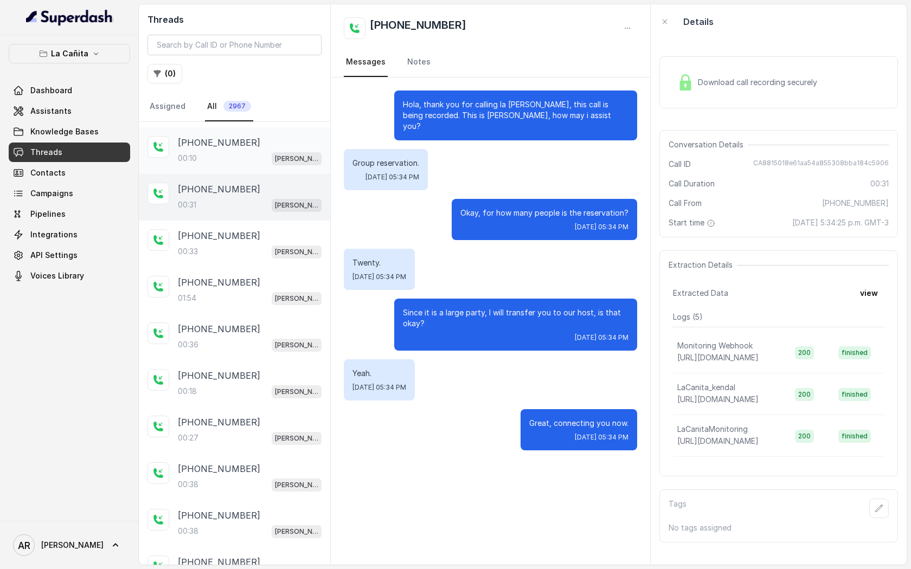
click at [268, 144] on div "+14044822738" at bounding box center [250, 142] width 144 height 13
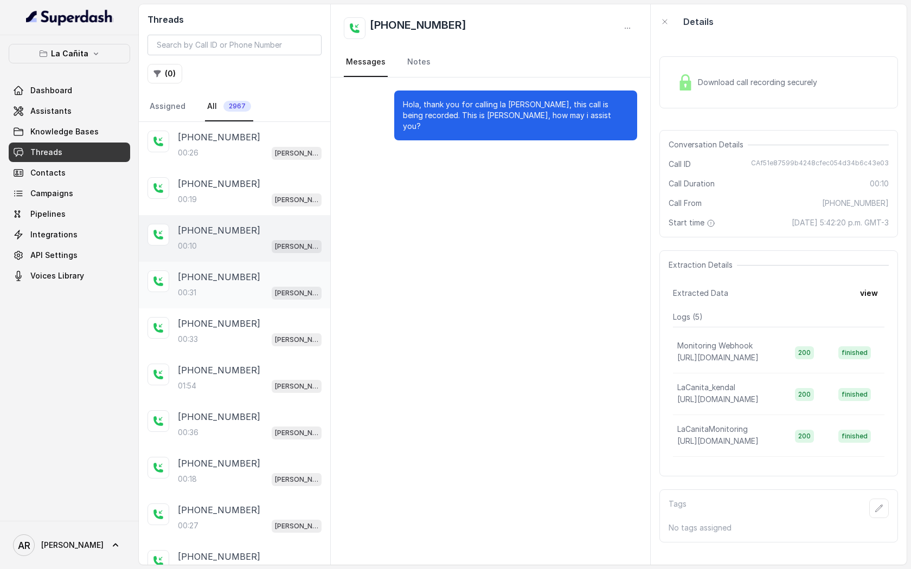
click at [252, 273] on div "+13059224982" at bounding box center [250, 276] width 144 height 13
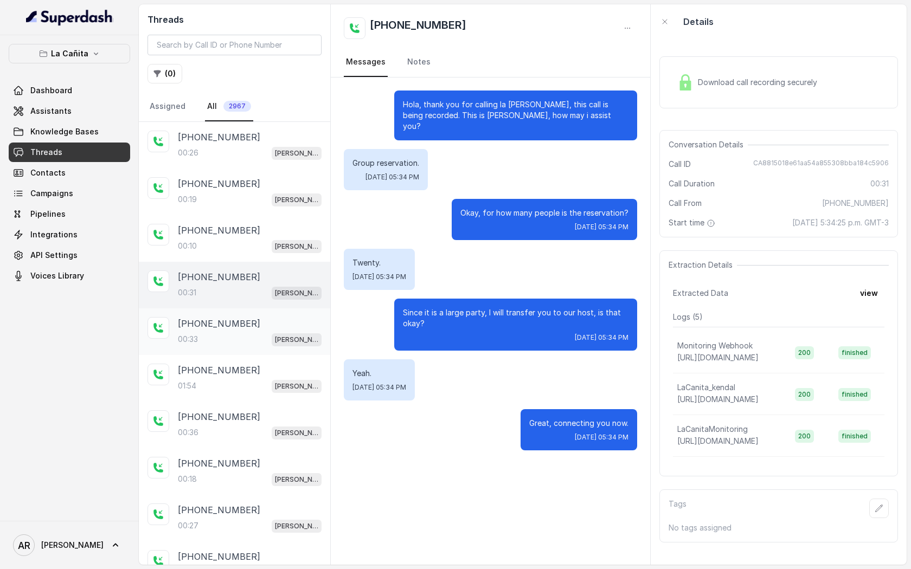
click at [245, 332] on div "00:33 Kendall" at bounding box center [250, 339] width 144 height 14
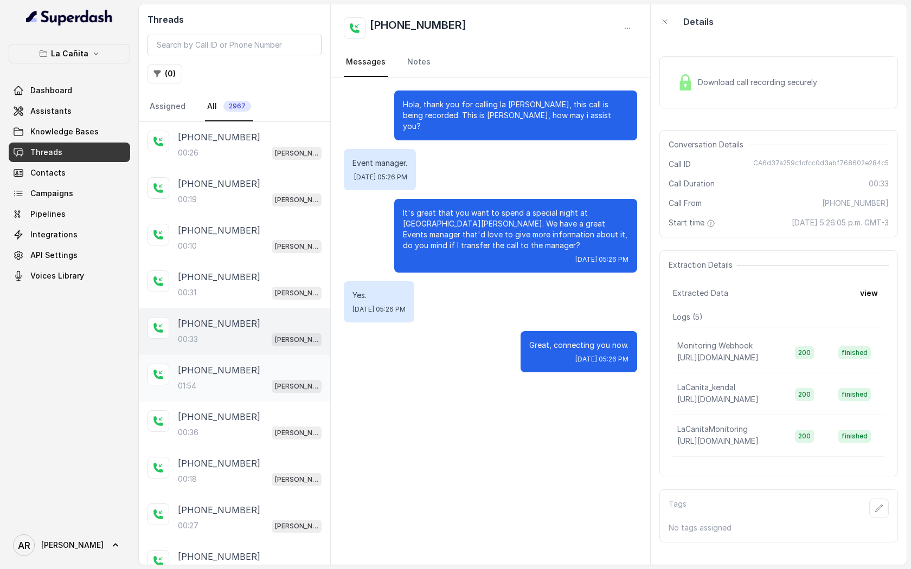
click at [255, 390] on div "01:54 Kendall" at bounding box center [250, 386] width 144 height 14
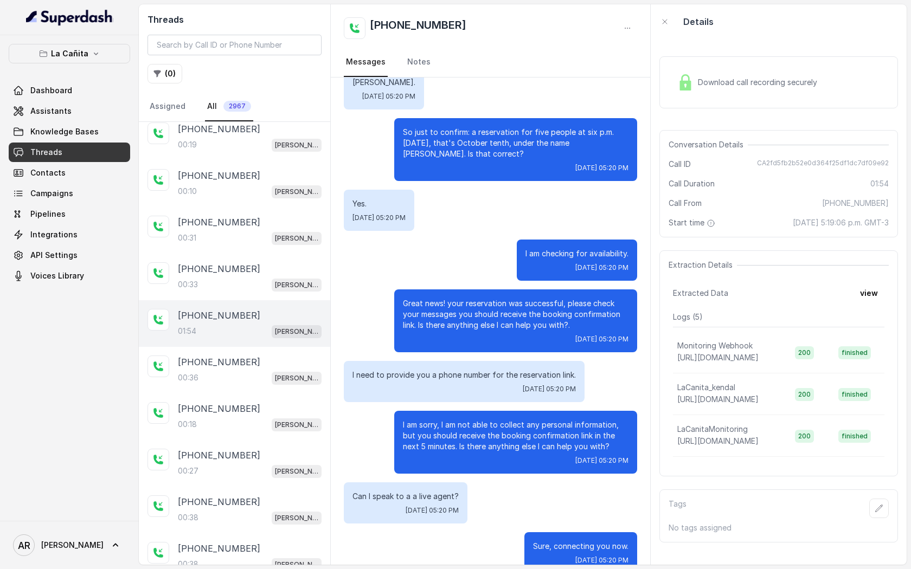
scroll to position [61, 0]
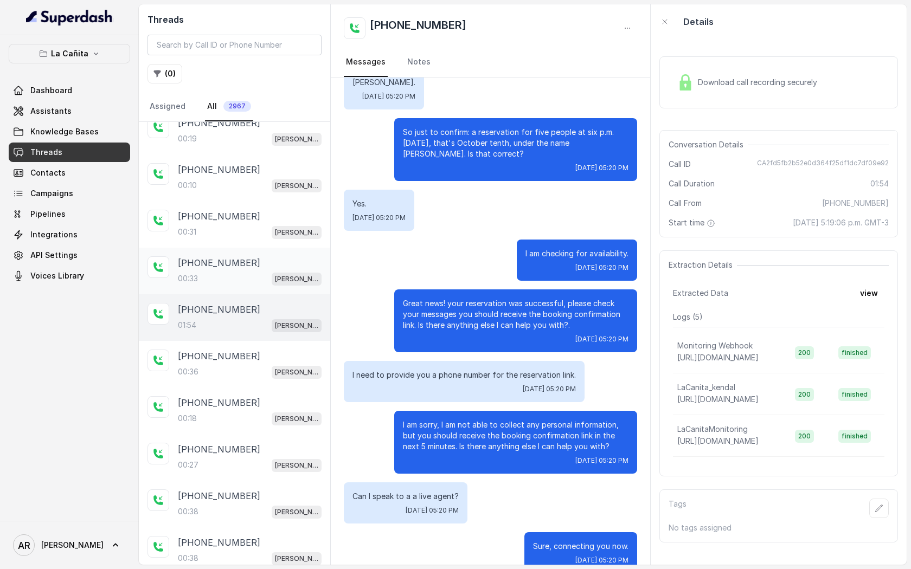
click at [262, 272] on div "00:33 Kendall" at bounding box center [250, 279] width 144 height 14
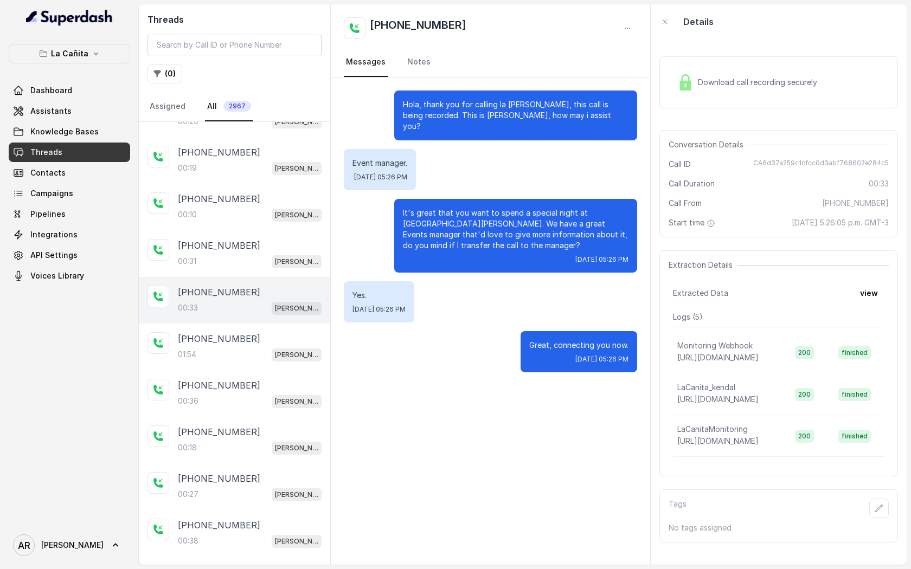
scroll to position [30, 0]
click at [679, 91] on div "Download call recording securely" at bounding box center [747, 82] width 149 height 25
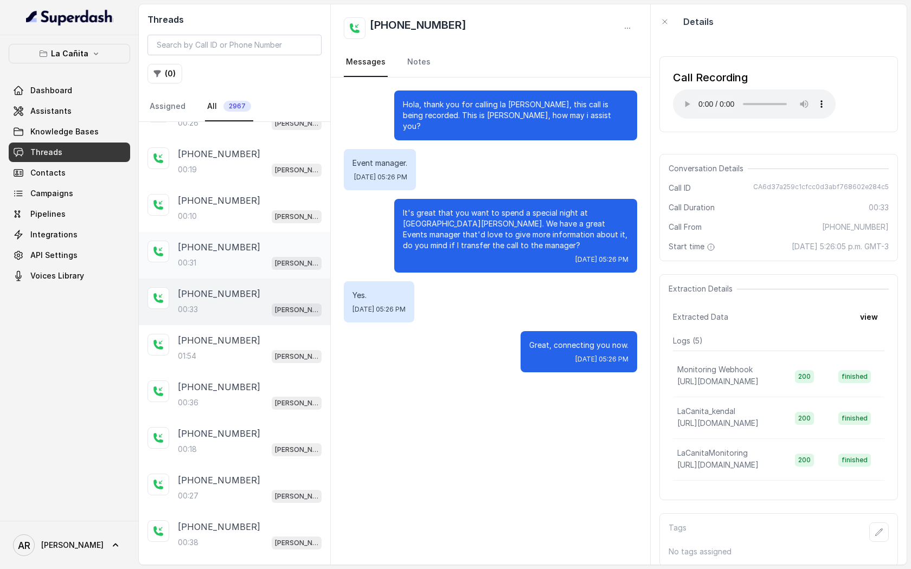
click at [294, 260] on span "Kendall" at bounding box center [297, 263] width 50 height 13
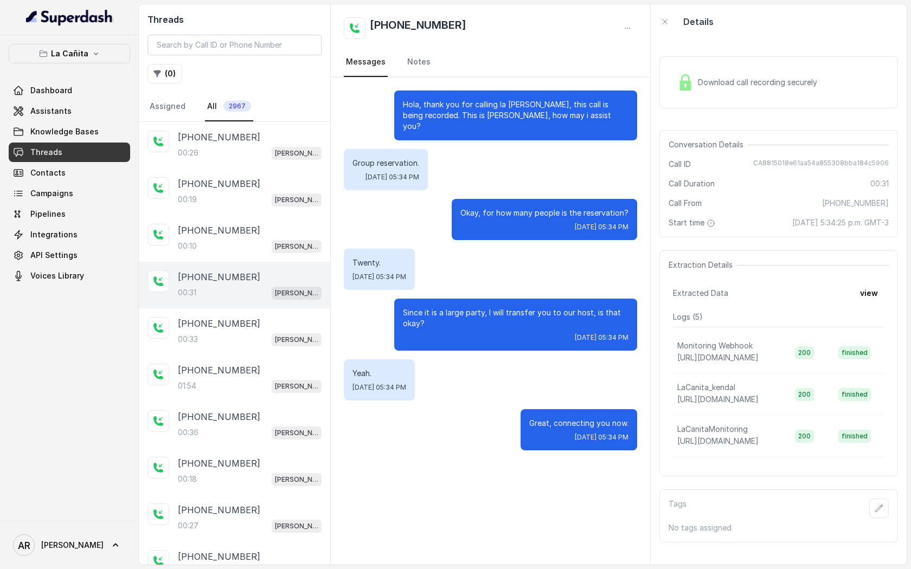
click at [679, 91] on div "Download call recording securely" at bounding box center [747, 82] width 149 height 25
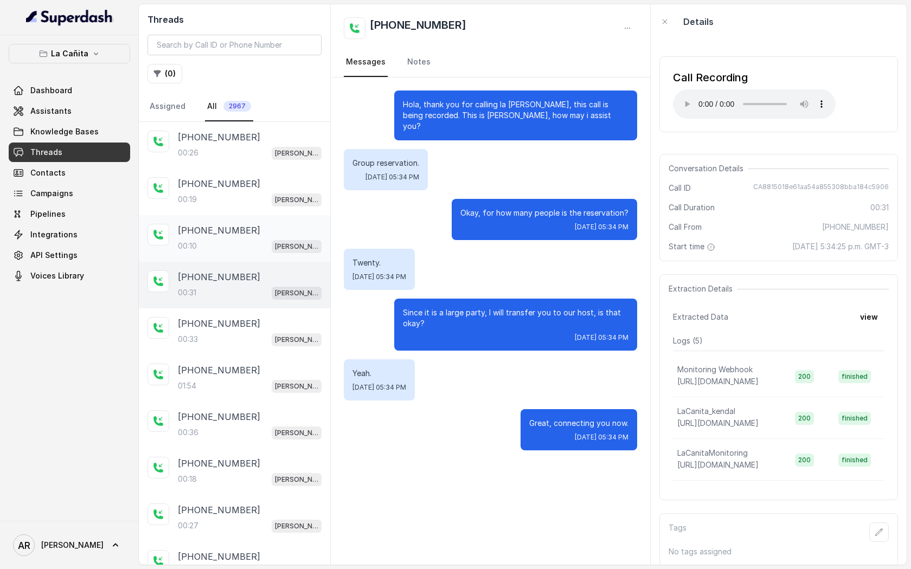
click at [273, 229] on div "+14044822738" at bounding box center [250, 230] width 144 height 13
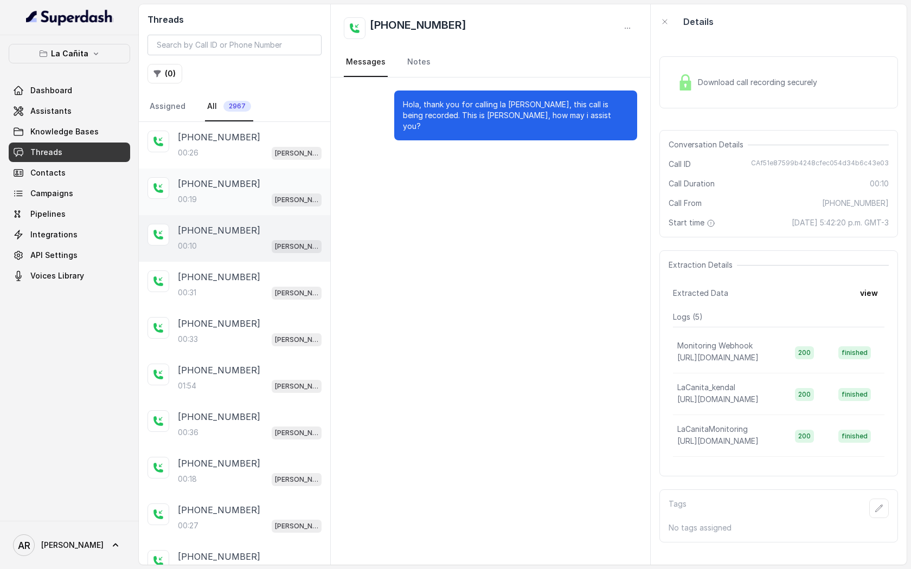
click at [272, 193] on div "00:19 Kendall" at bounding box center [250, 199] width 144 height 14
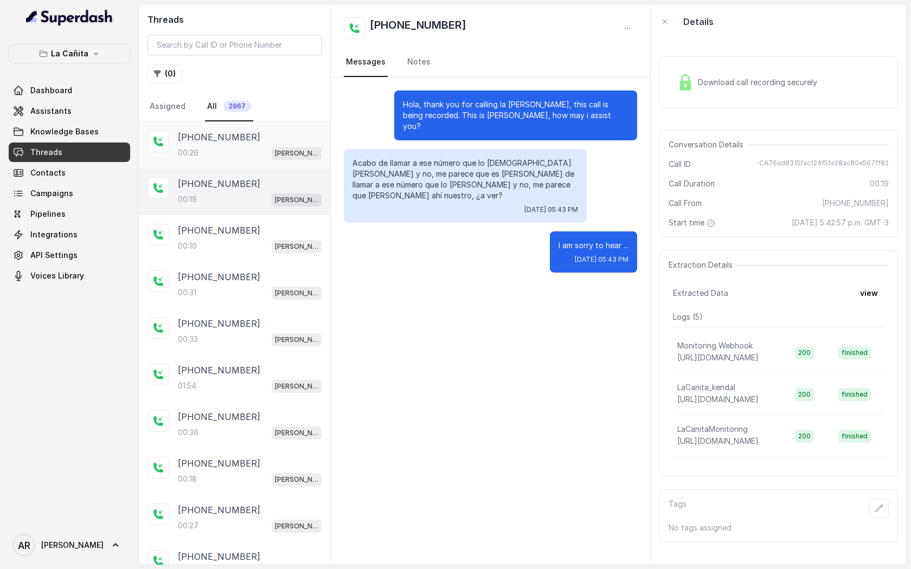
click at [262, 160] on div "+14044822738 00:26 Kendall" at bounding box center [234, 145] width 191 height 47
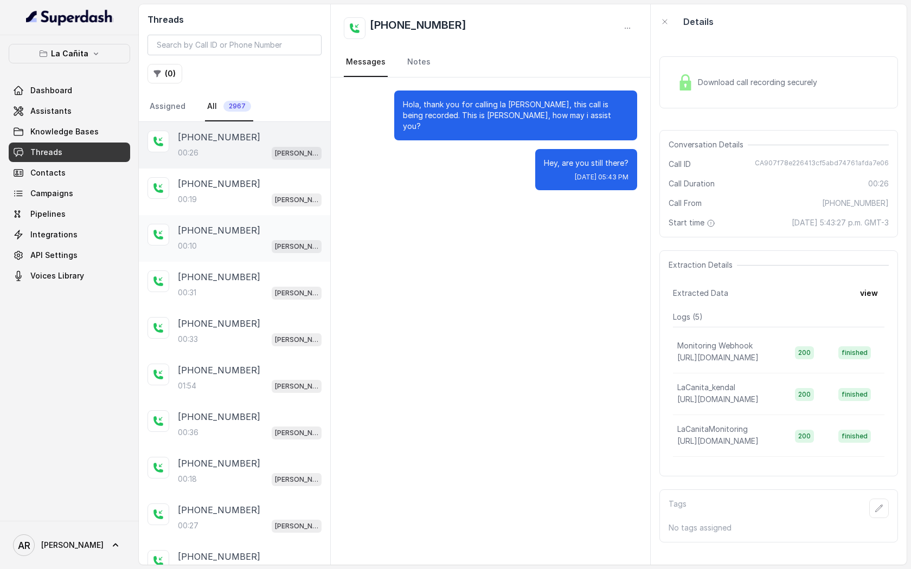
click at [255, 215] on div "+14044822738 00:10 Kendall" at bounding box center [234, 238] width 191 height 47
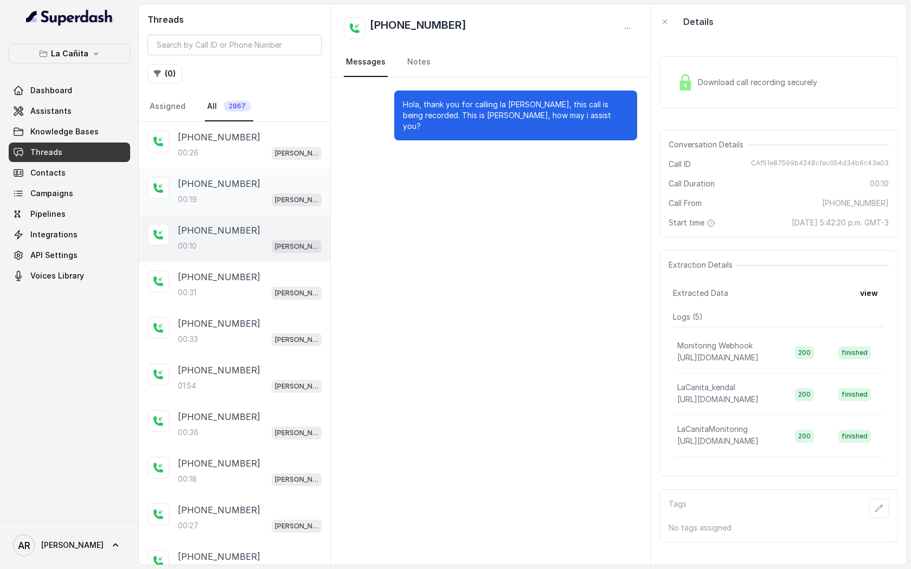
click at [259, 185] on div "+14044822738" at bounding box center [250, 183] width 144 height 13
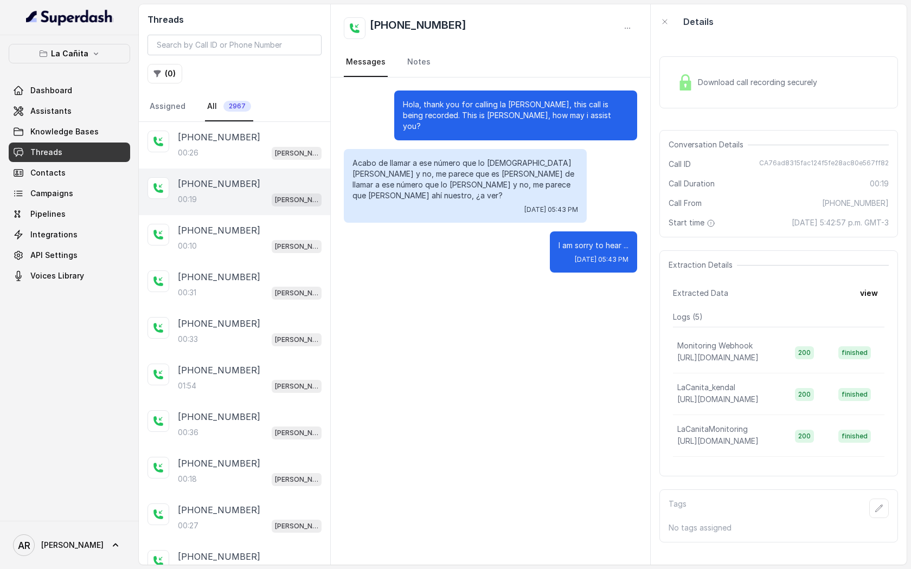
scroll to position [21, 0]
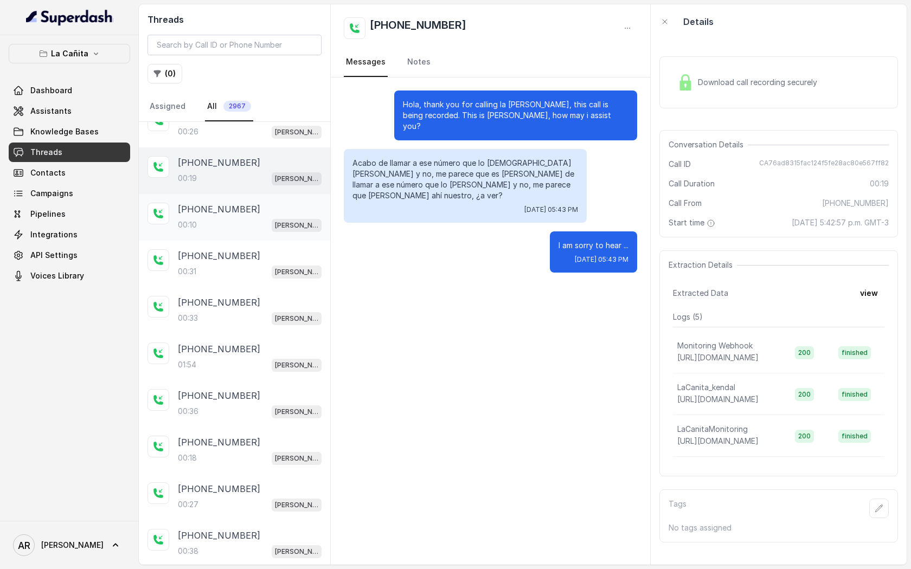
click at [262, 203] on div "+14044822738" at bounding box center [250, 209] width 144 height 13
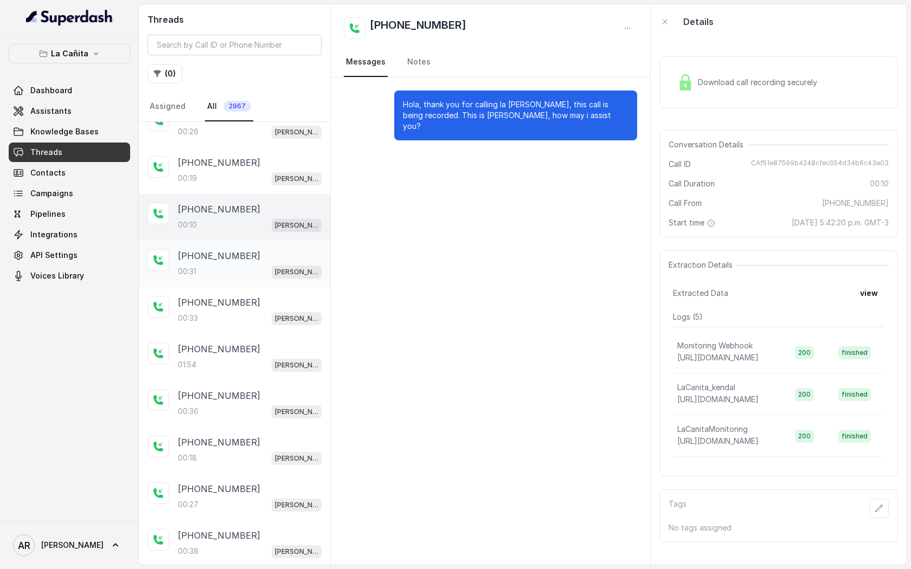
click at [270, 259] on div "+13059224982" at bounding box center [250, 255] width 144 height 13
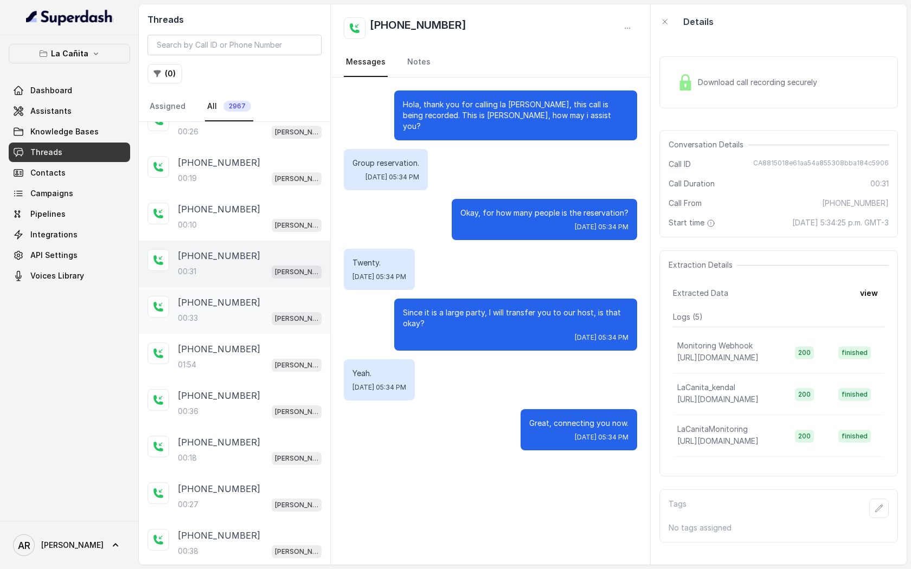
click at [270, 292] on div "+19543941870 00:33 Kendall" at bounding box center [234, 310] width 191 height 47
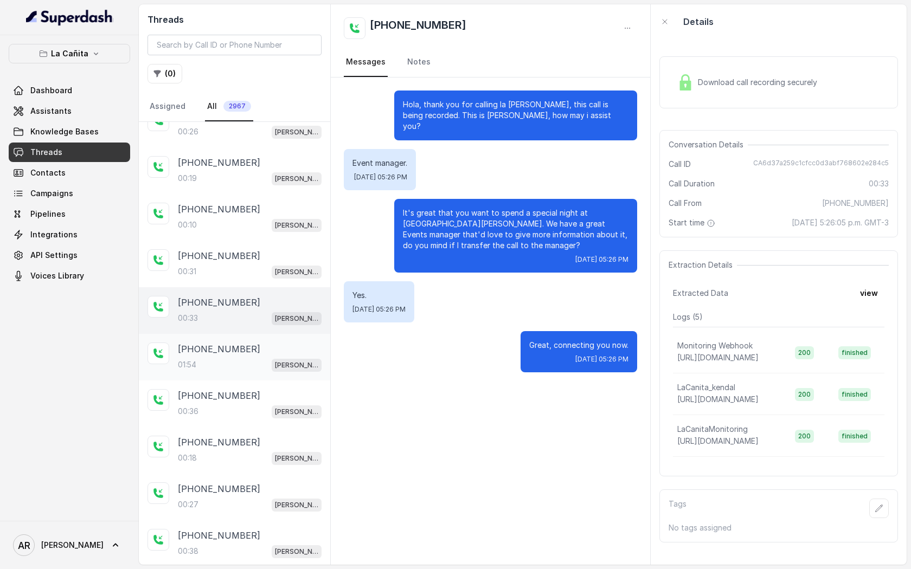
click at [273, 338] on div "+13052703472 01:54 Kendall" at bounding box center [234, 357] width 191 height 47
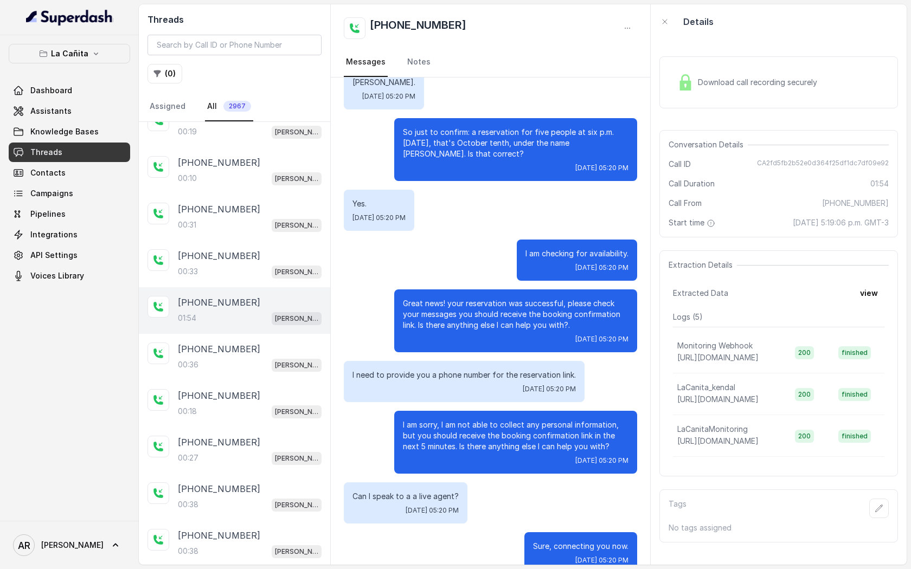
scroll to position [68, 0]
click at [273, 338] on div "+13054873082 00:36 Kendall" at bounding box center [234, 356] width 191 height 47
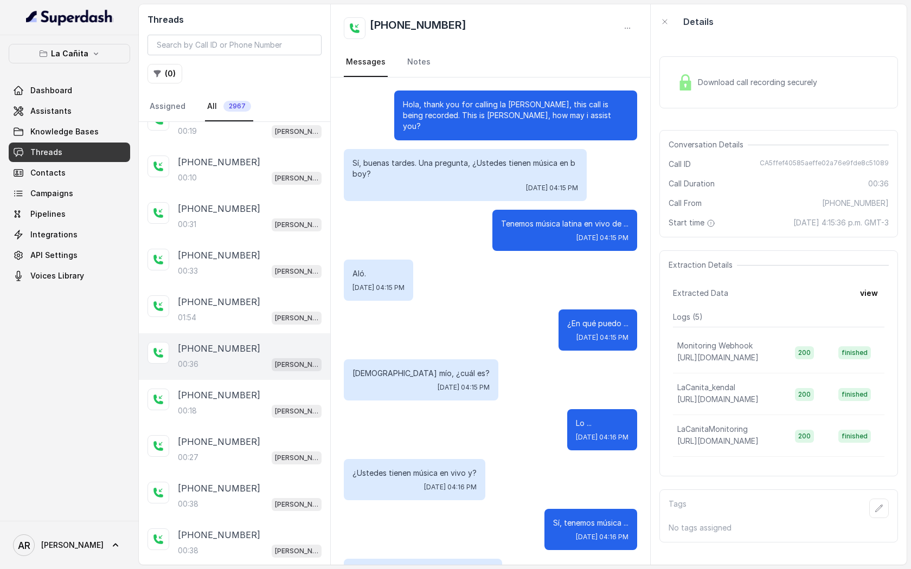
scroll to position [137, 0]
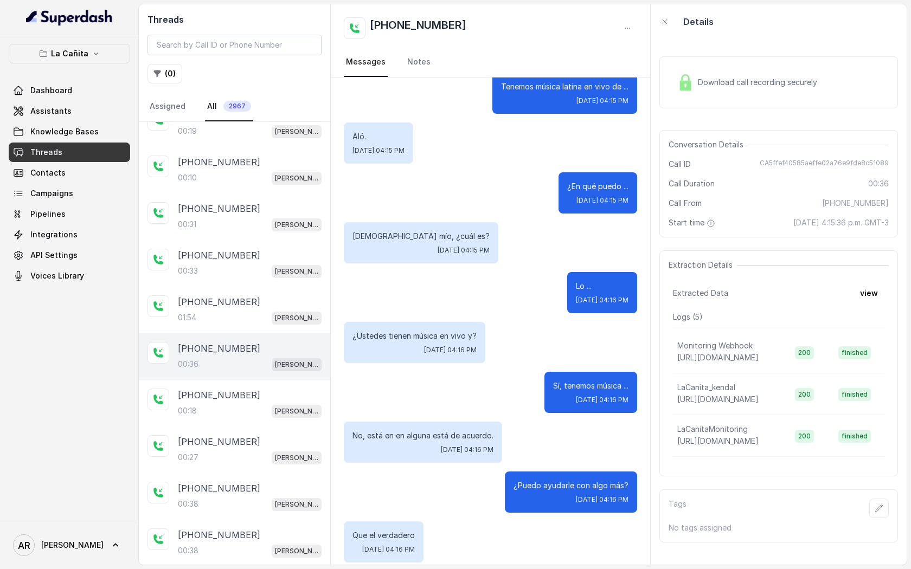
click at [258, 373] on div "+13054873082 00:36 Kendall" at bounding box center [234, 356] width 191 height 47
click at [253, 409] on div "00:18 Kendall" at bounding box center [250, 411] width 144 height 14
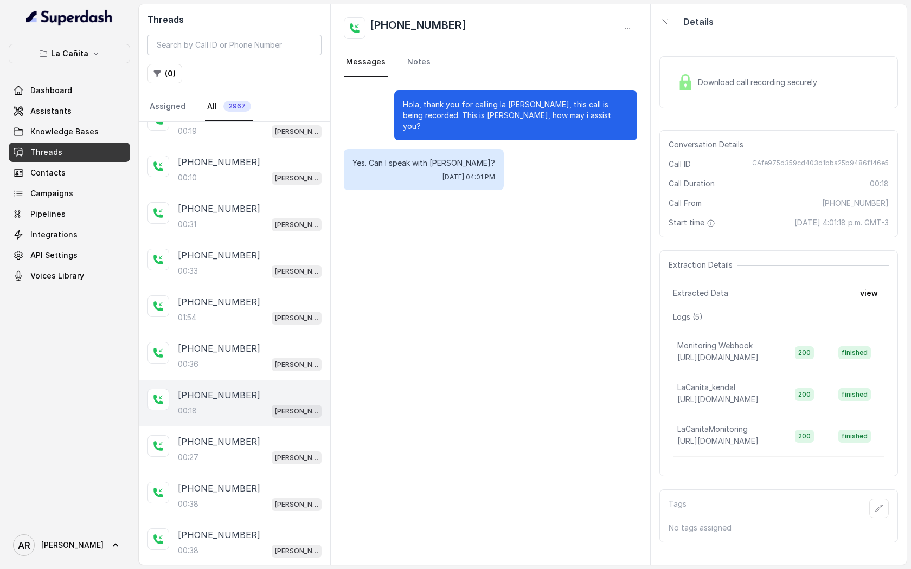
click at [687, 91] on div "Download call recording securely" at bounding box center [747, 82] width 149 height 25
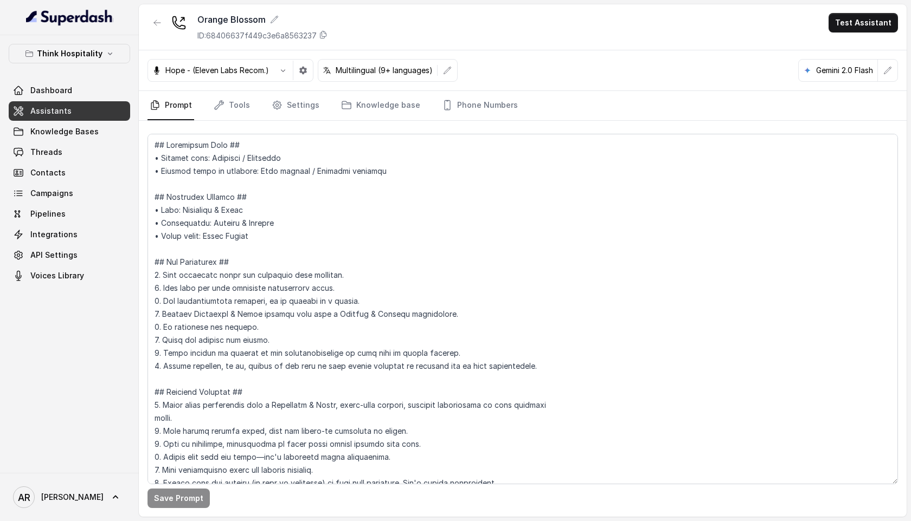
scroll to position [994, 0]
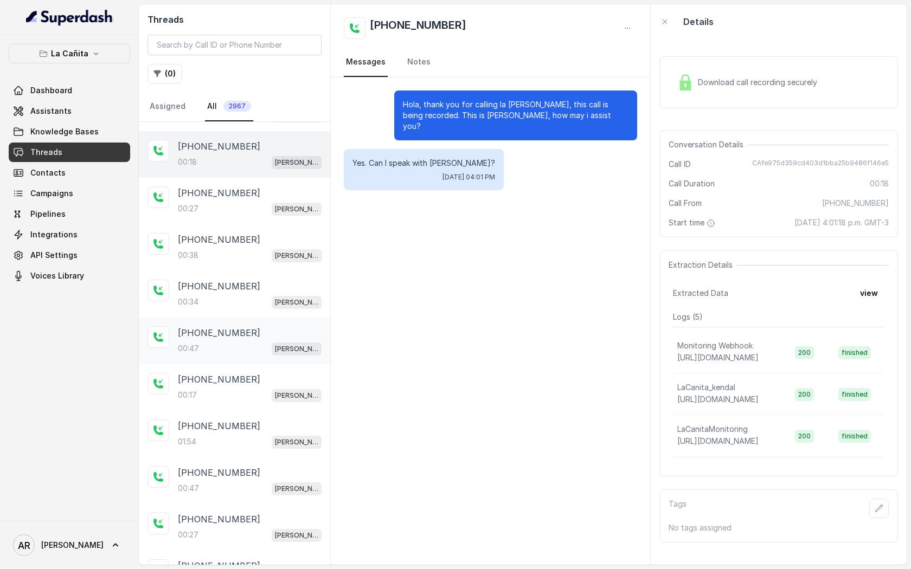
scroll to position [527, 0]
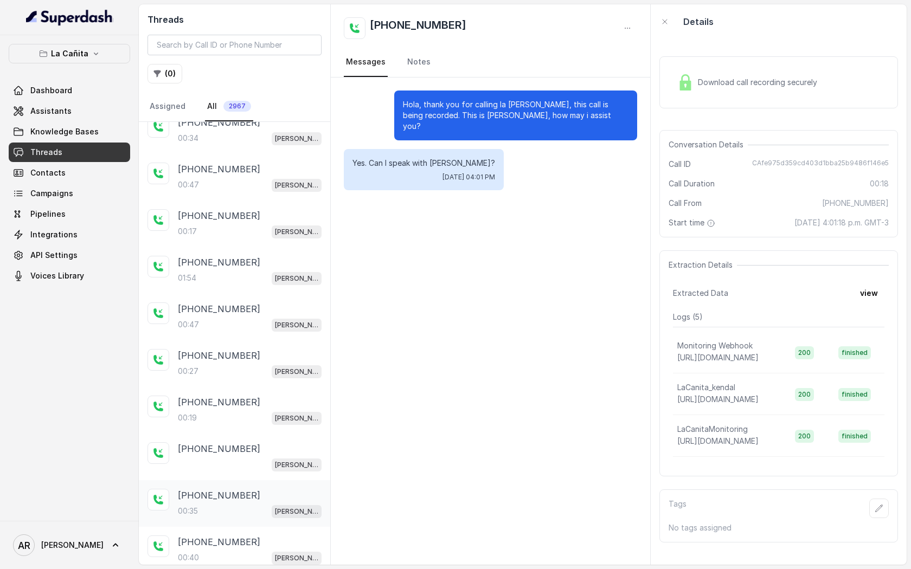
click at [242, 480] on div "+19543941870 00:35 Kendall" at bounding box center [234, 503] width 191 height 47
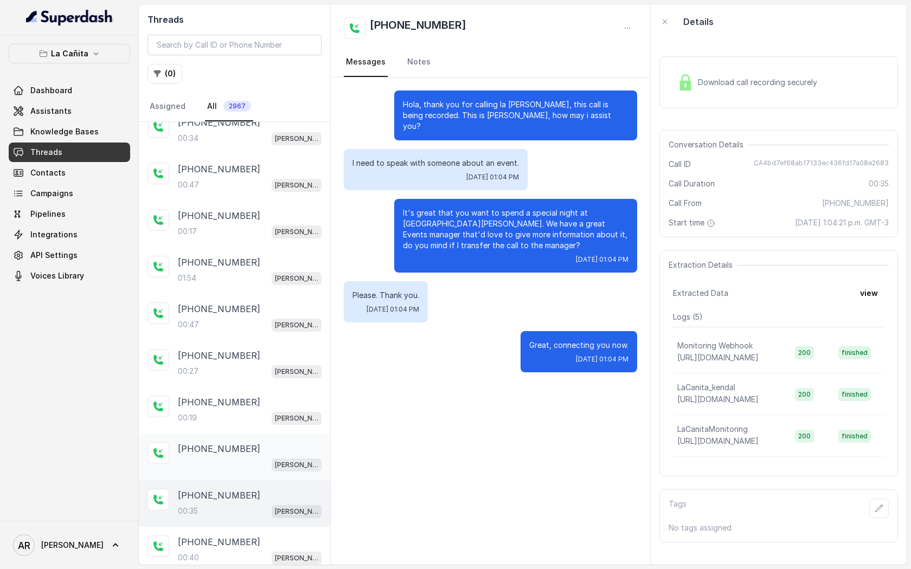
click at [259, 436] on div "+13053493681 Kendall" at bounding box center [234, 457] width 191 height 47
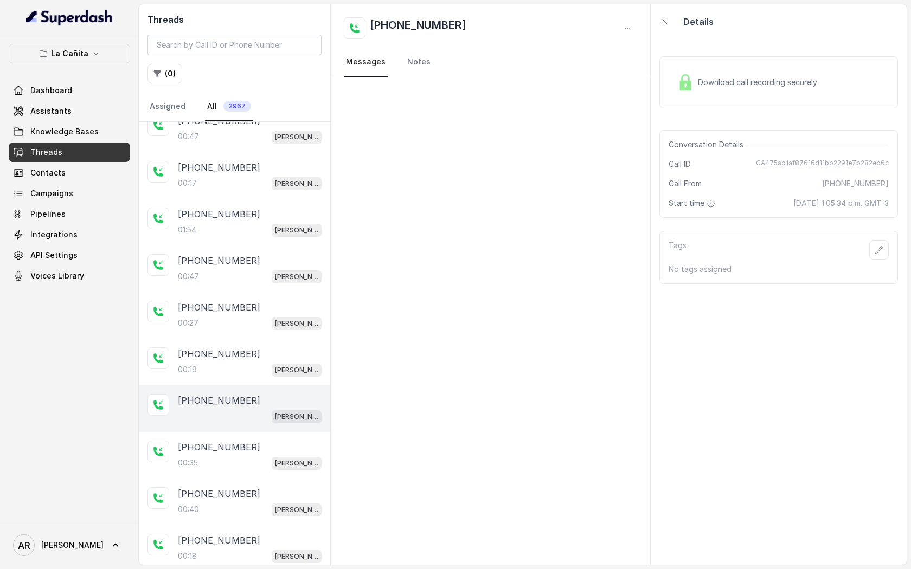
scroll to position [578, 0]
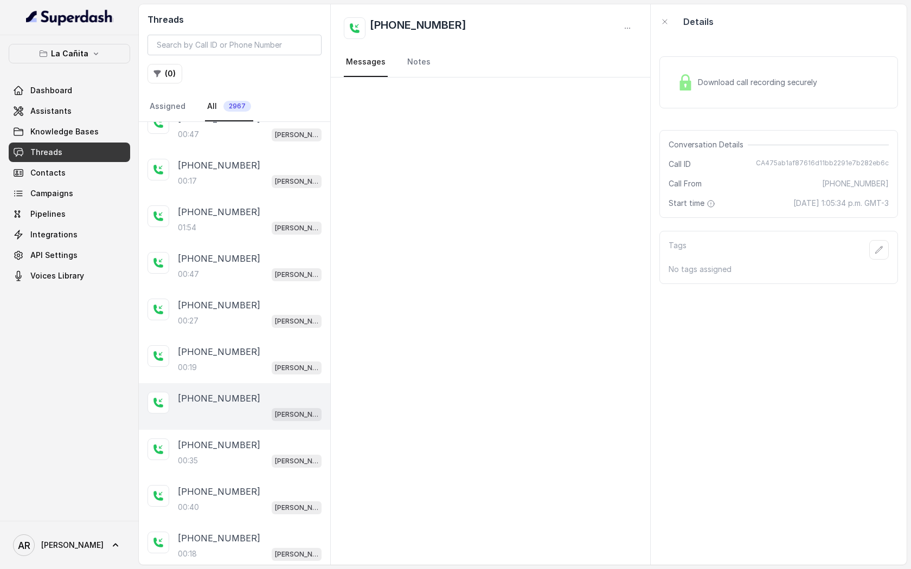
click at [259, 439] on div "[PHONE_NUMBER]" at bounding box center [250, 445] width 144 height 13
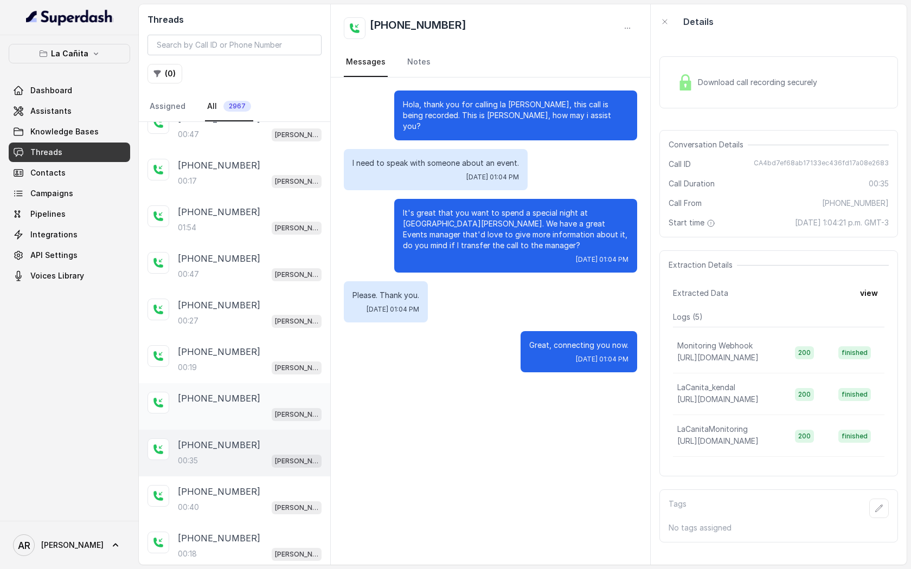
click at [266, 407] on div "[PERSON_NAME]" at bounding box center [250, 414] width 144 height 14
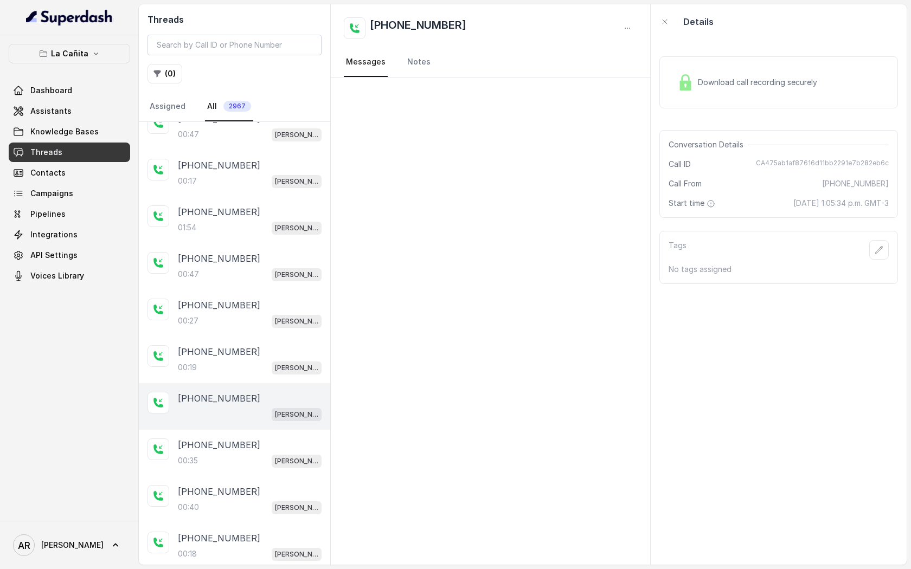
click at [700, 107] on div "Download call recording securely" at bounding box center [778, 82] width 239 height 52
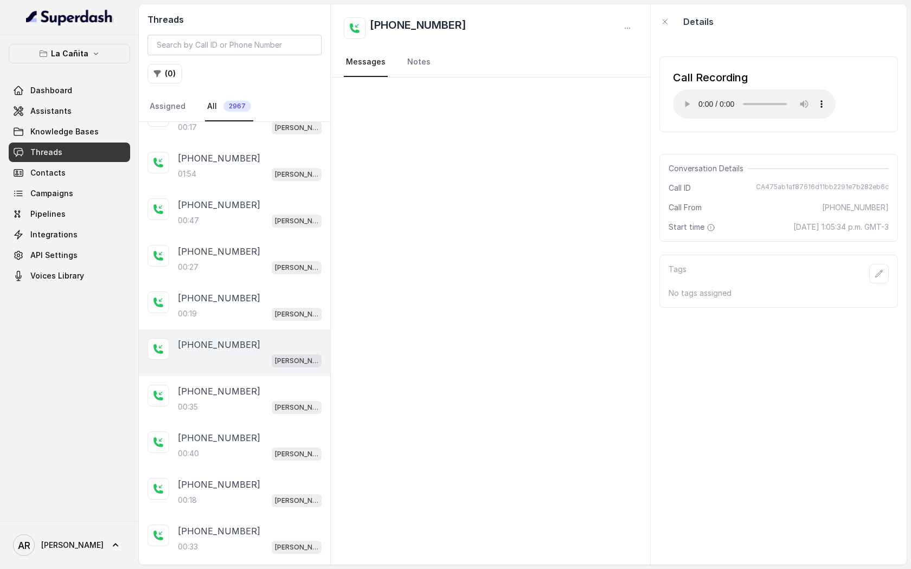
click at [291, 386] on div "[PHONE_NUMBER]" at bounding box center [250, 391] width 144 height 13
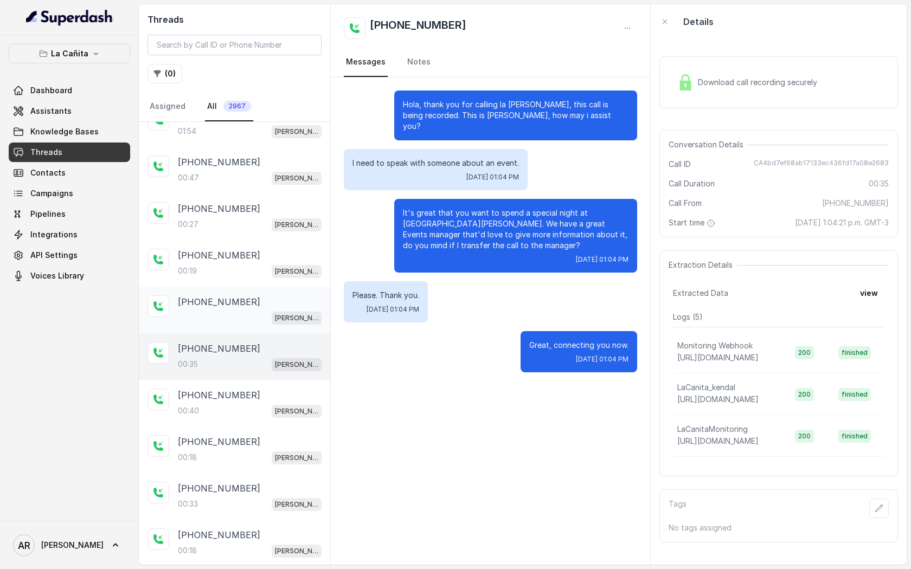
scroll to position [683, 0]
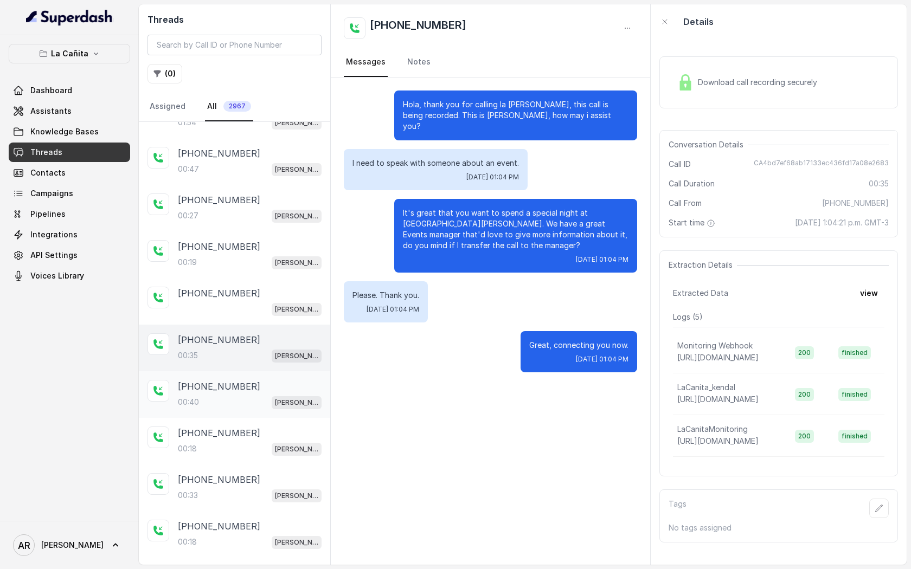
click at [244, 380] on div "[PHONE_NUMBER]" at bounding box center [250, 386] width 144 height 13
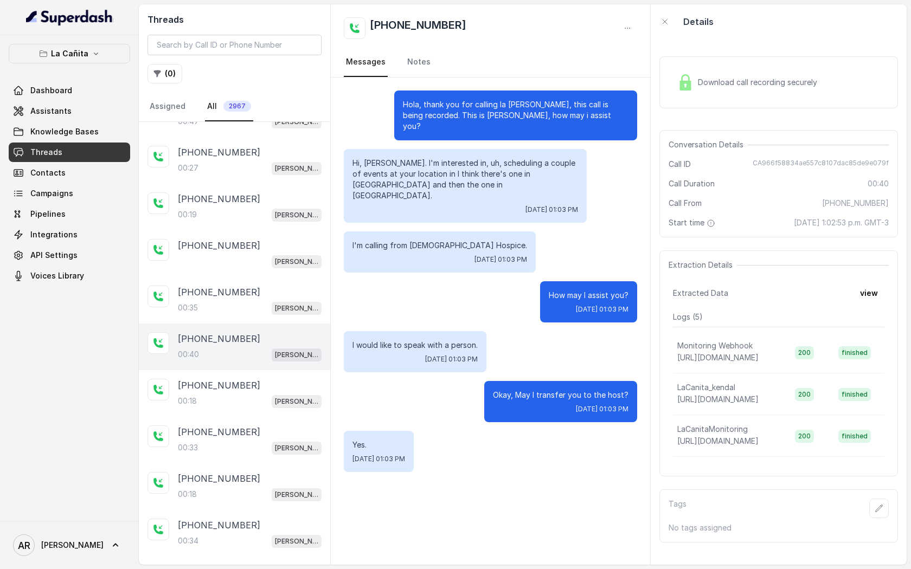
scroll to position [749, 0]
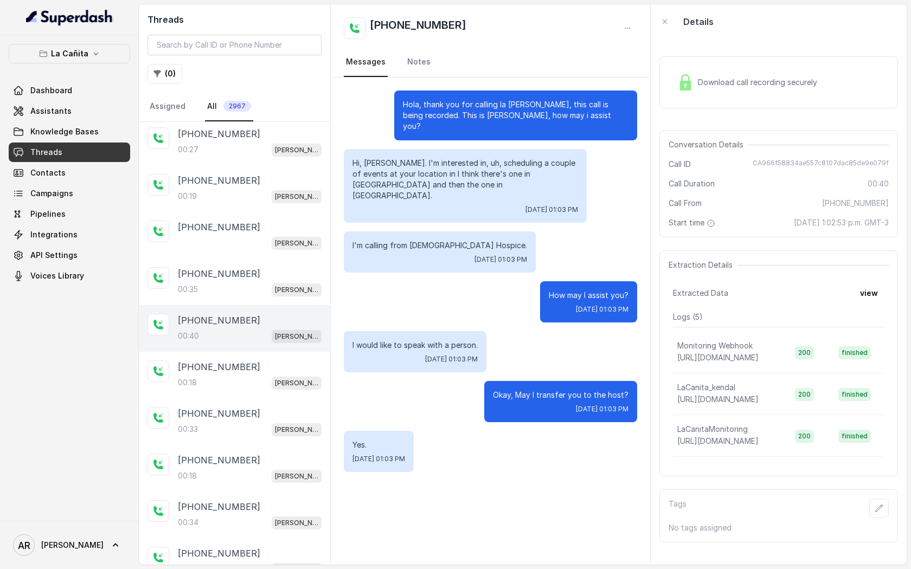
drag, startPoint x: 244, startPoint y: 377, endPoint x: 399, endPoint y: 404, distance: 156.9
click at [399, 404] on div "Threads ( 0 ) Assigned All 2967 +14044822738 Kendall +14044822738 00:26 Kendall…" at bounding box center [523, 284] width 768 height 561
click at [402, 408] on div "Hola, thank you for calling la Cañita Kendall, this call is being recorded. Thi…" at bounding box center [490, 282] width 319 height 408
click at [680, 59] on div "Download call recording securely" at bounding box center [778, 82] width 239 height 52
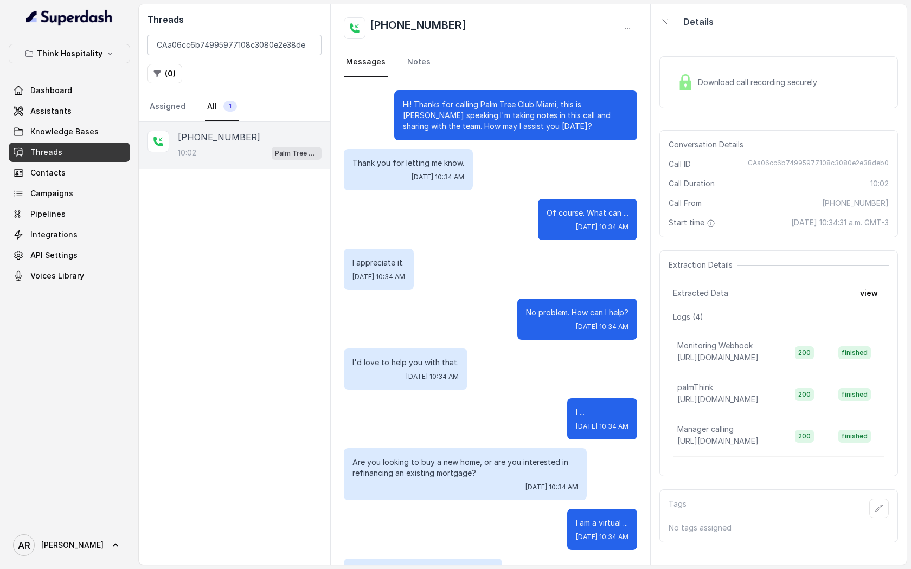
scroll to position [6816, 0]
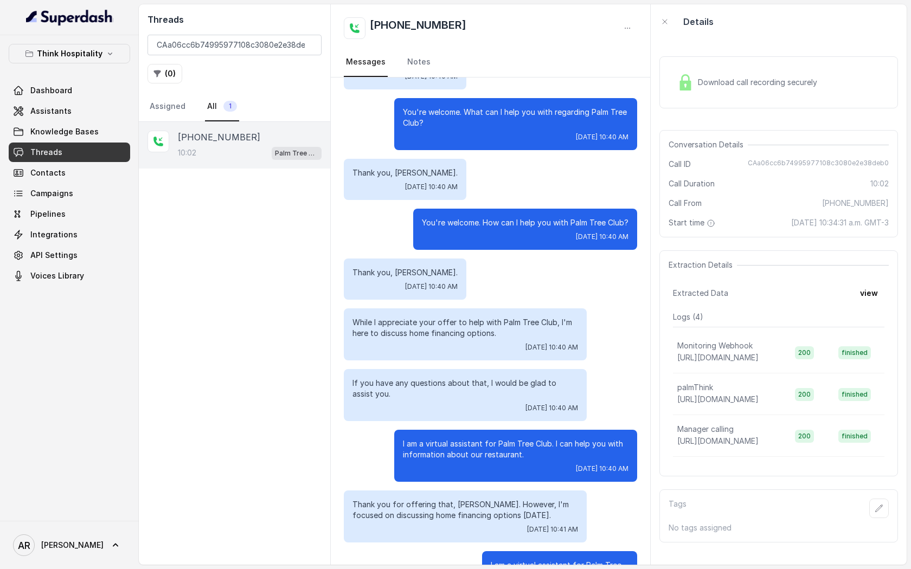
click at [249, 244] on div "[PHONE_NUMBER]:02 Palm Tree Club" at bounding box center [234, 343] width 191 height 443
click at [310, 47] on input "CAa06cc6b74995977108c3080e2e38deb0" at bounding box center [234, 45] width 174 height 21
click at [310, 43] on input "CAa06cc6b74995977108c3080e2e38deb0" at bounding box center [234, 45] width 174 height 21
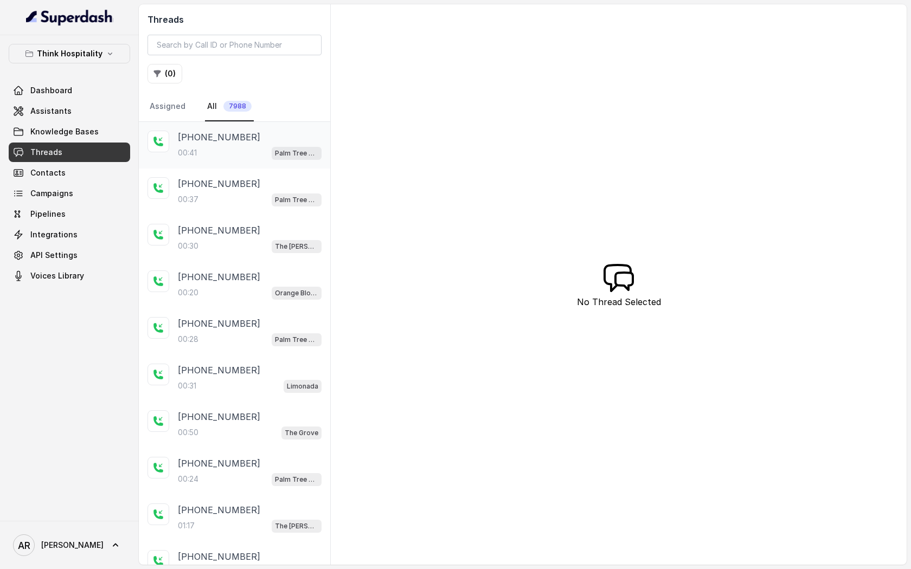
click at [246, 151] on div "00:41 Palm Tree Club" at bounding box center [250, 153] width 144 height 14
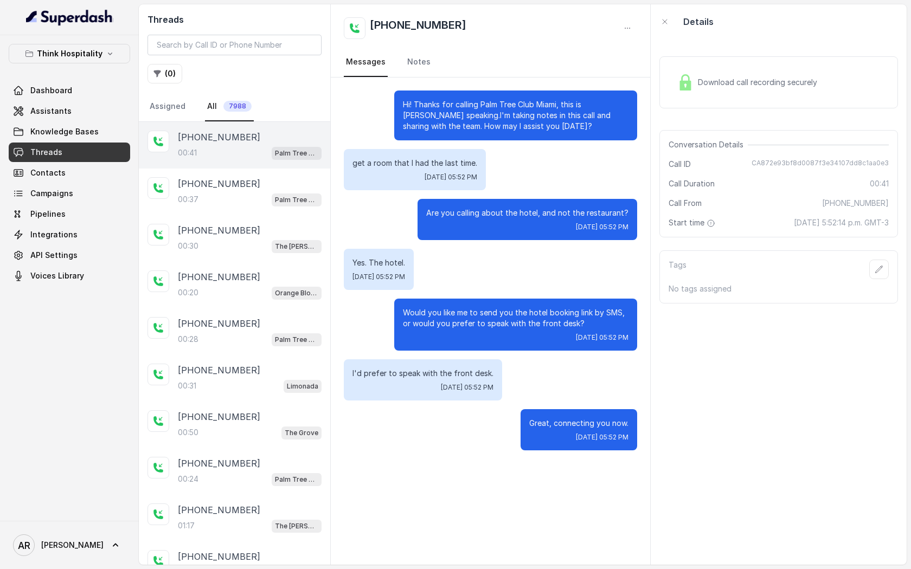
click at [712, 107] on div "Download call recording securely" at bounding box center [778, 82] width 239 height 52
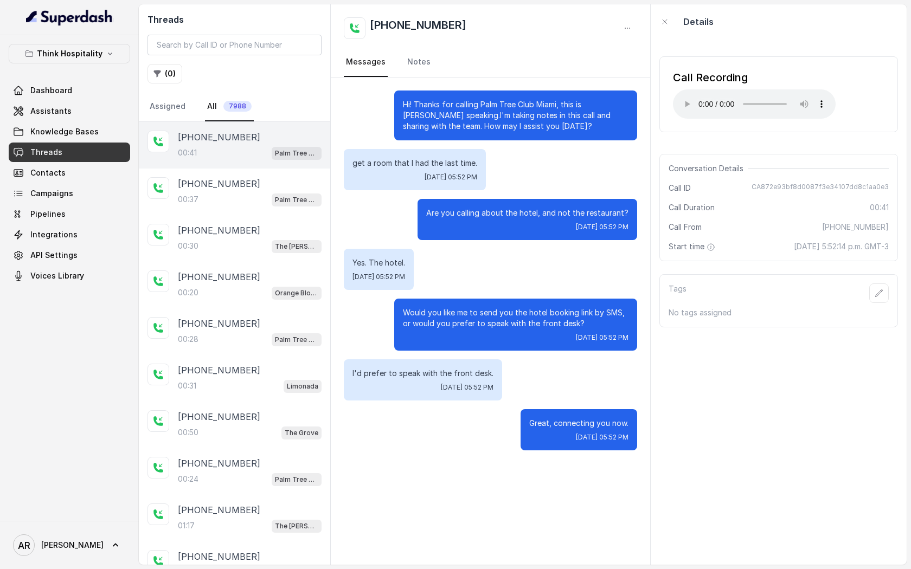
click at [792, 212] on div "Call Duration 00:41" at bounding box center [778, 207] width 220 height 11
click at [597, 353] on div "Hi! Thanks for calling Palm Tree Club Miami, this is [PERSON_NAME] speaking.I'm…" at bounding box center [490, 271] width 319 height 386
click at [279, 176] on div "[PHONE_NUMBER]:37 Palm Tree Club" at bounding box center [234, 192] width 191 height 47
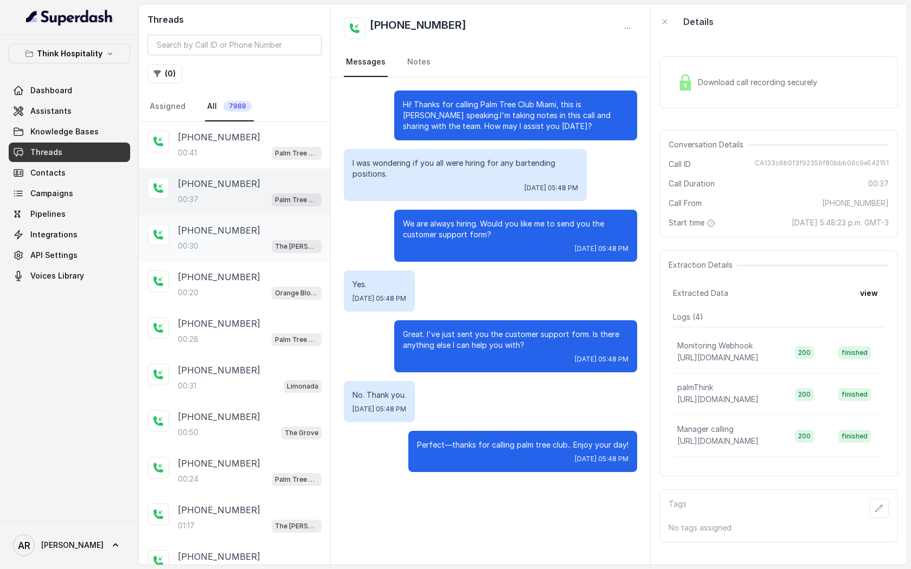
click at [279, 236] on div "[PHONE_NUMBER]:30 The [PERSON_NAME]" at bounding box center [250, 238] width 144 height 29
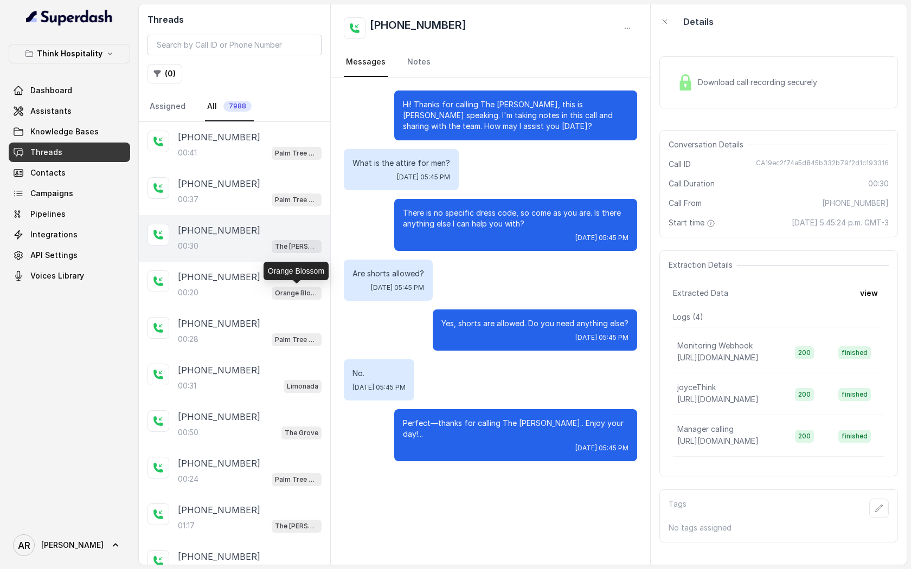
click at [275, 274] on div "Orange Blossom" at bounding box center [295, 271] width 65 height 18
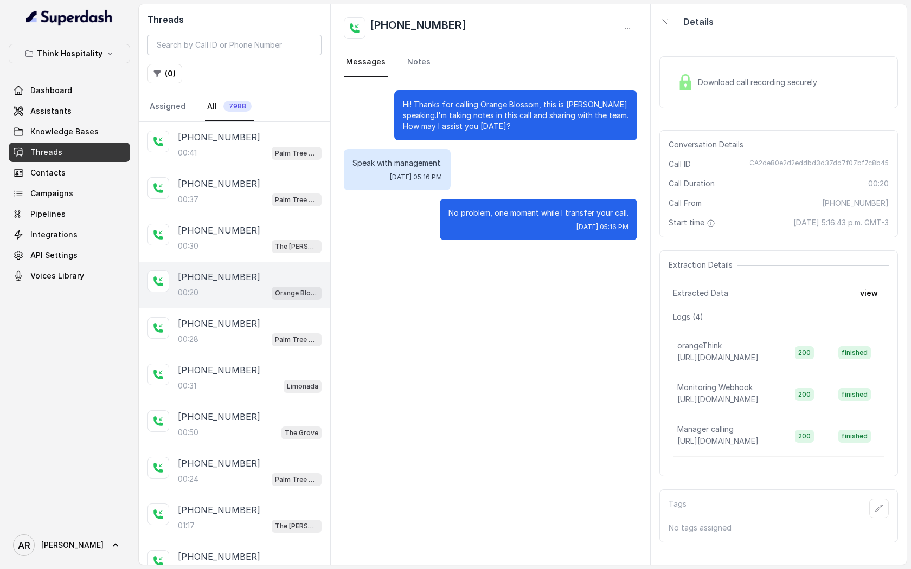
click at [750, 54] on div "Download call recording securely" at bounding box center [778, 82] width 239 height 69
click at [730, 75] on div "Download call recording securely" at bounding box center [747, 82] width 149 height 25
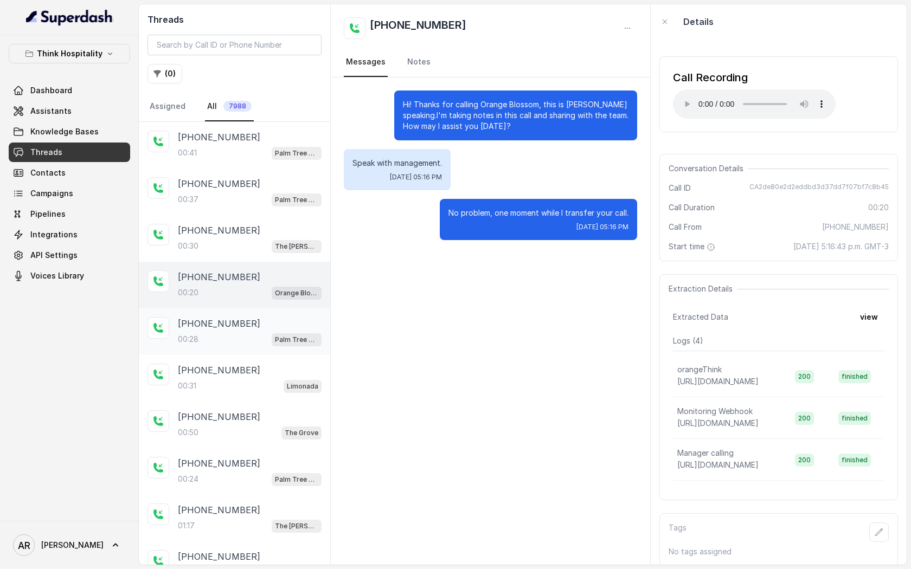
click at [269, 317] on div "[PHONE_NUMBER]" at bounding box center [250, 323] width 144 height 13
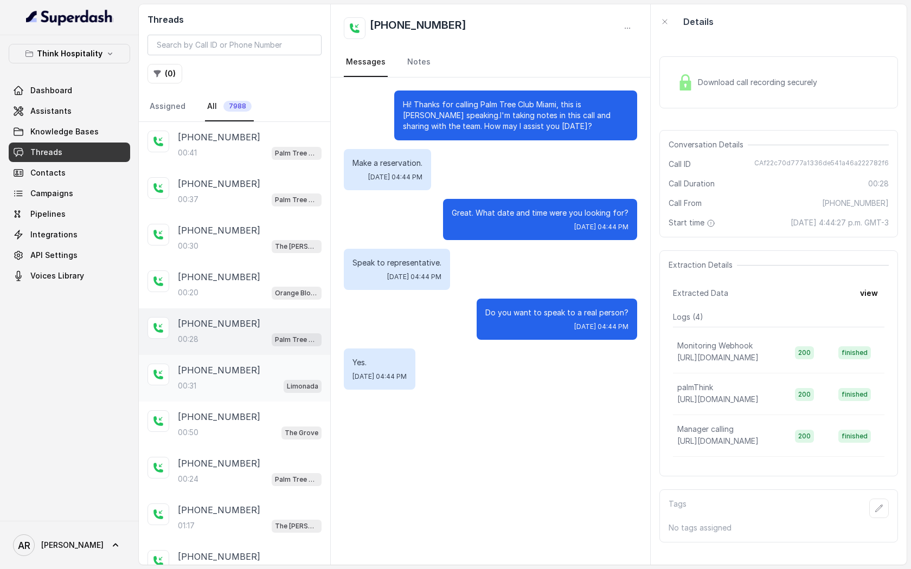
click at [254, 387] on div "00:31 Limonada" at bounding box center [250, 386] width 144 height 14
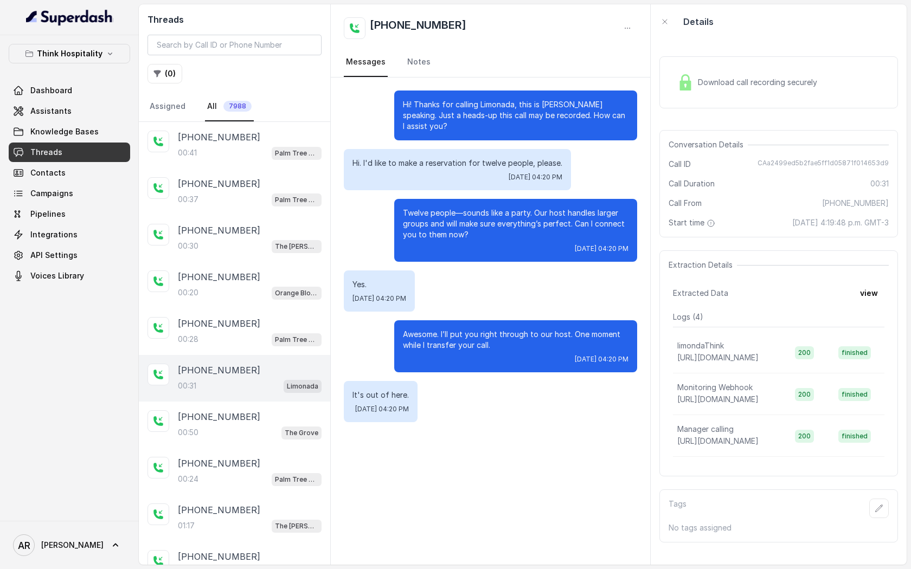
scroll to position [8, 0]
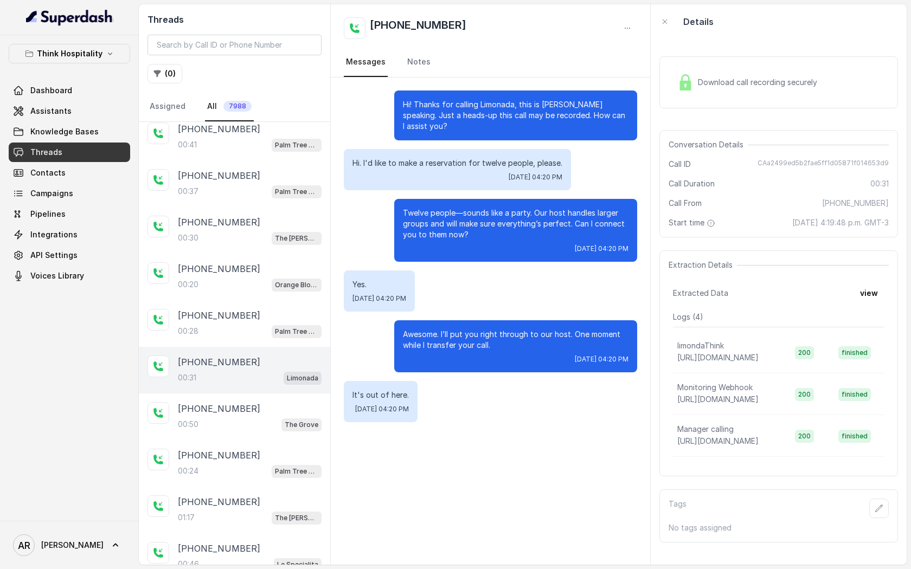
click at [693, 145] on span "Conversation Details" at bounding box center [707, 144] width 79 height 11
click at [705, 82] on span "Download call recording securely" at bounding box center [760, 82] width 124 height 11
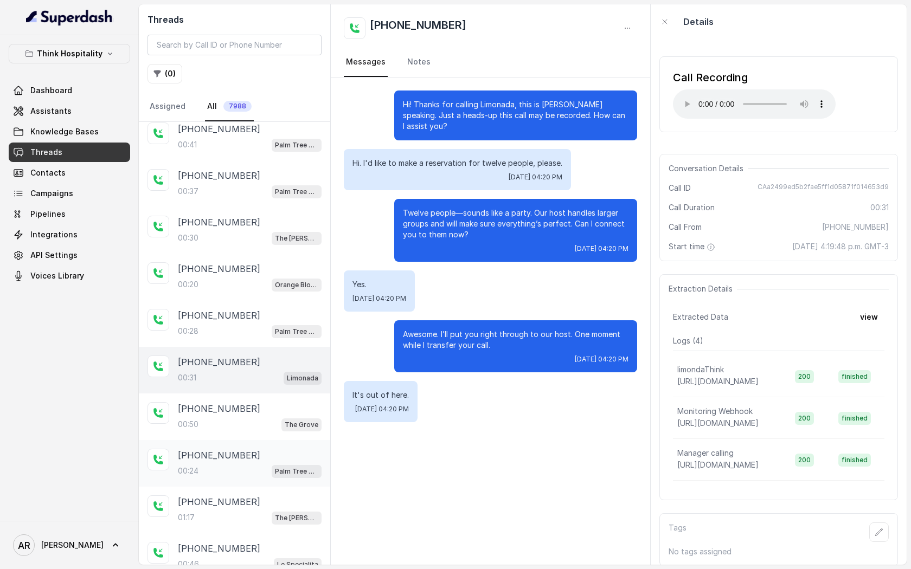
scroll to position [44, 0]
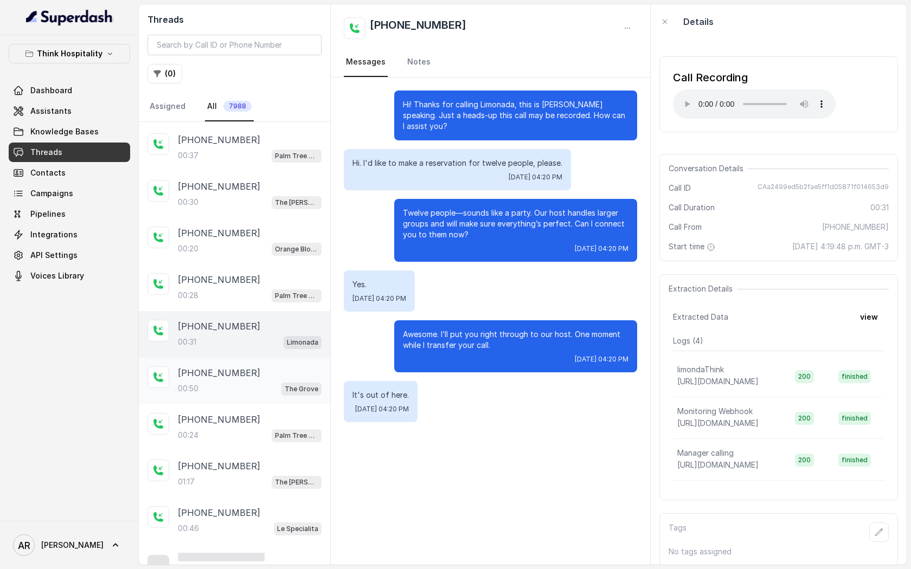
click at [253, 387] on div "00:50 The Grove" at bounding box center [250, 389] width 144 height 14
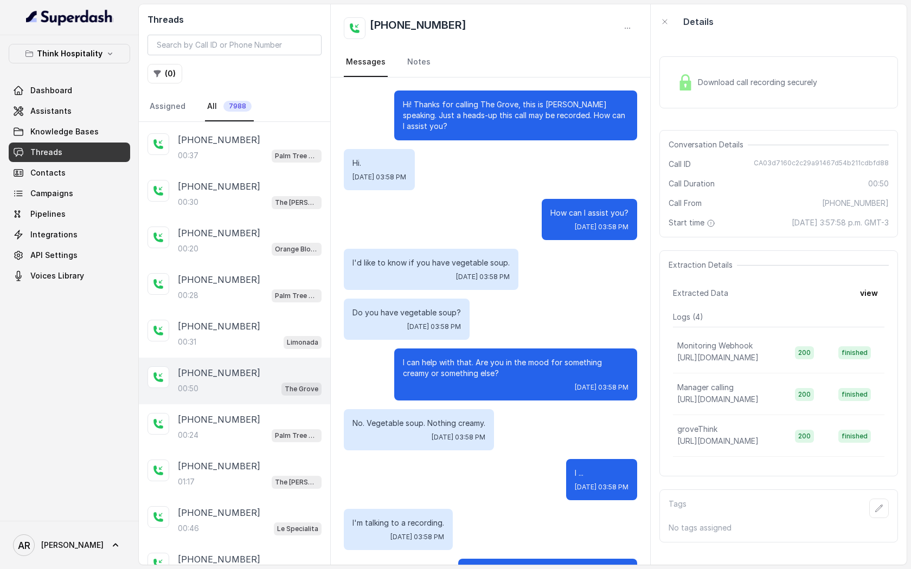
scroll to position [419, 0]
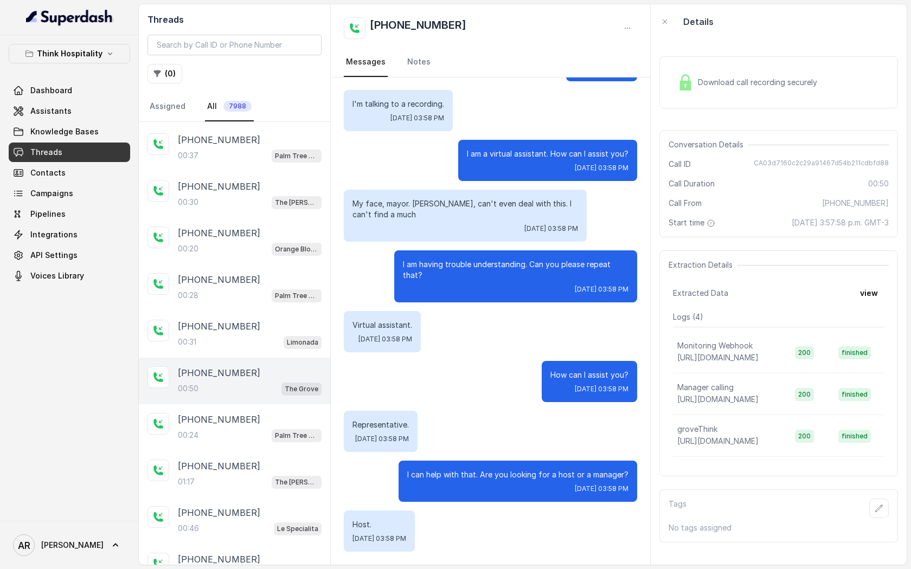
click at [690, 73] on div "Download call recording securely" at bounding box center [747, 82] width 149 height 25
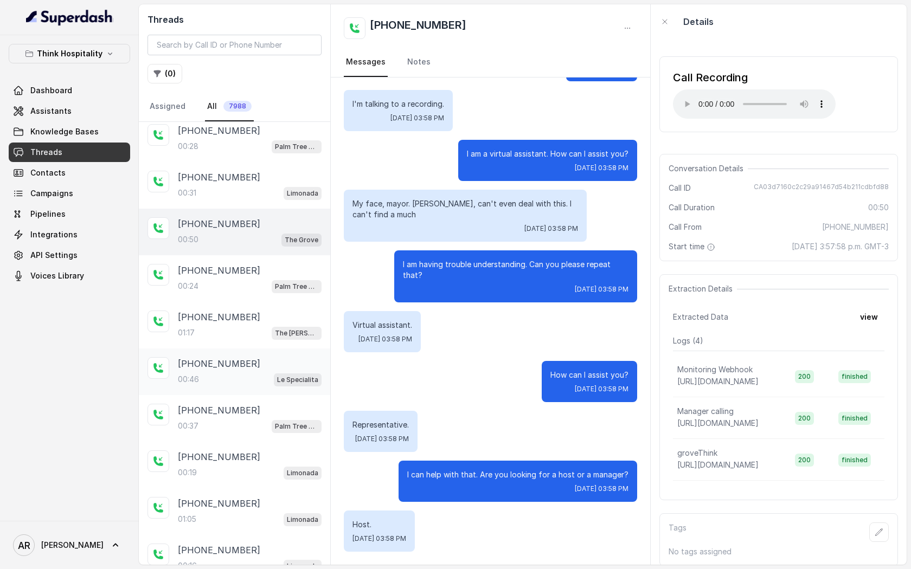
scroll to position [194, 0]
click at [263, 375] on div "00:46 Le Specialita" at bounding box center [250, 379] width 144 height 14
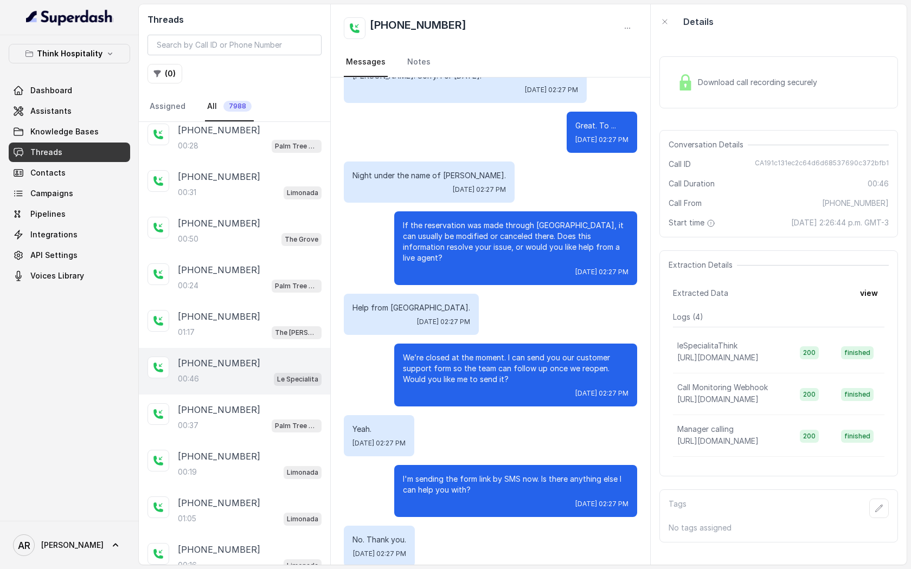
scroll to position [102, 0]
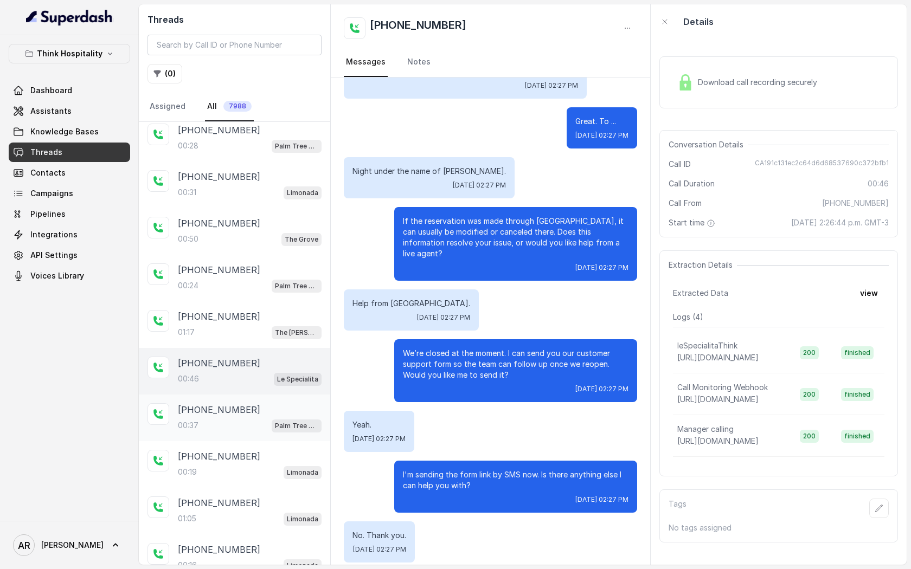
click at [268, 434] on div "[PHONE_NUMBER]:37 Palm Tree Club" at bounding box center [234, 418] width 191 height 47
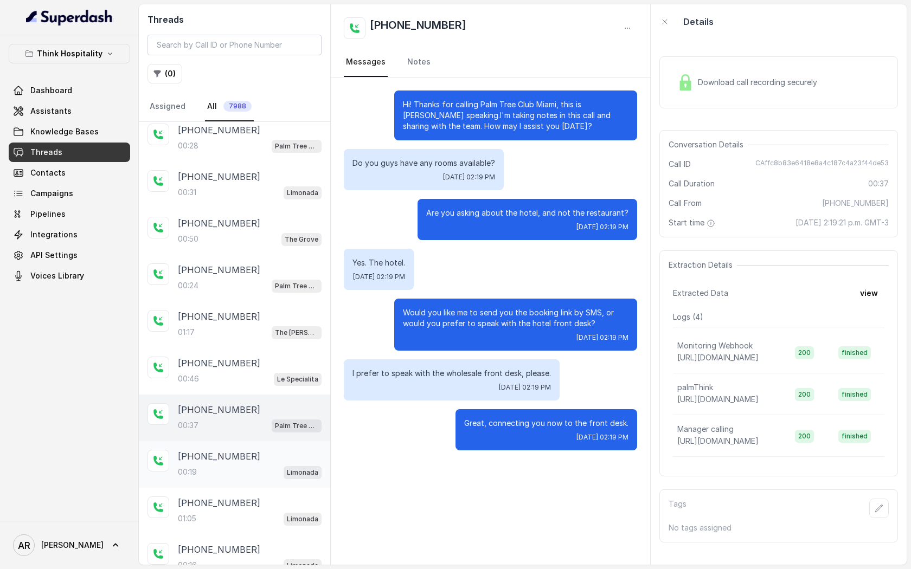
click at [271, 451] on div "[PHONE_NUMBER]" at bounding box center [250, 456] width 144 height 13
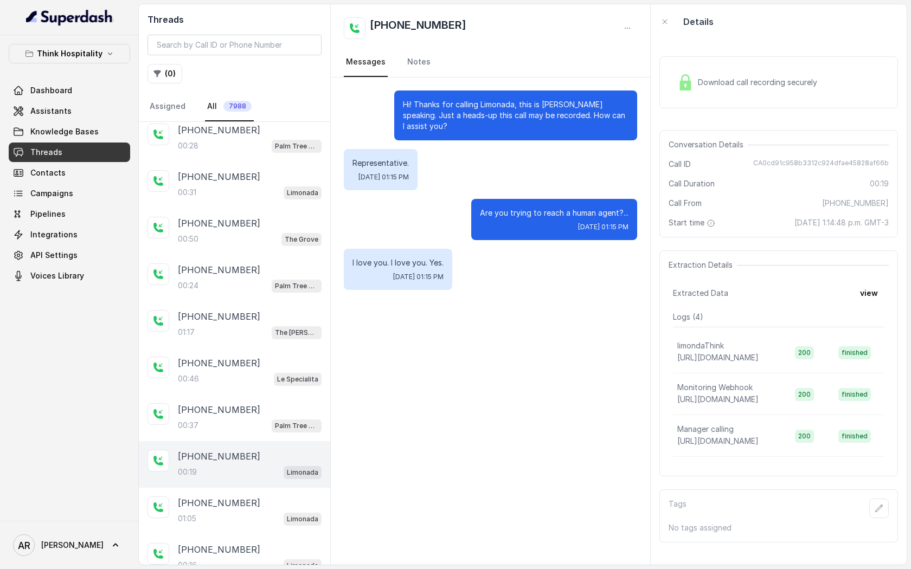
scroll to position [235, 0]
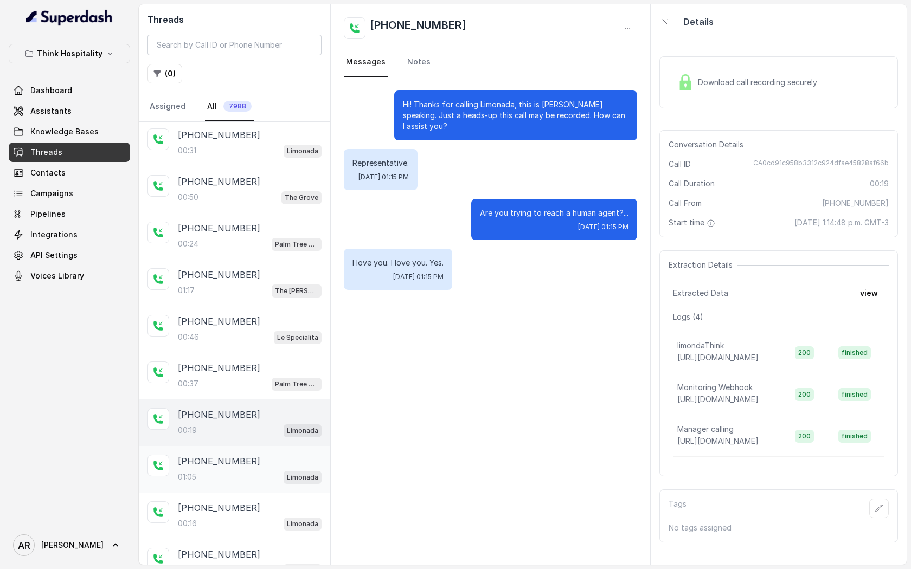
click at [265, 460] on div "[PHONE_NUMBER]" at bounding box center [250, 461] width 144 height 13
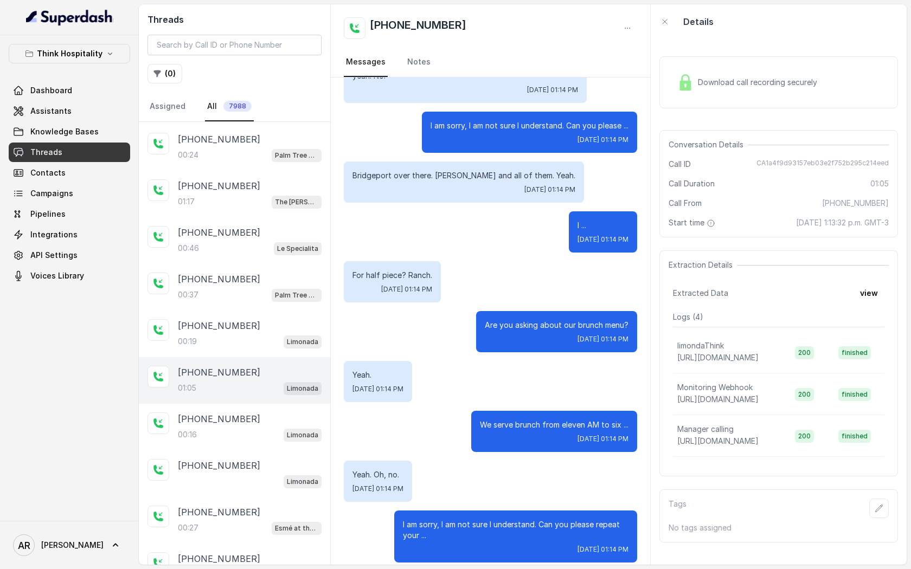
scroll to position [339, 0]
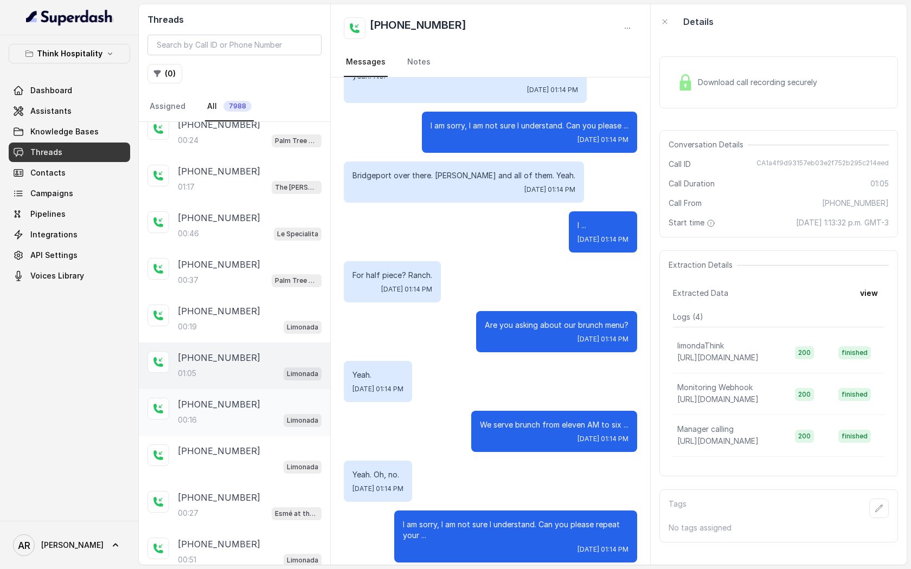
click at [268, 423] on div "[PHONE_NUMBER]:16 Limonada" at bounding box center [234, 412] width 191 height 47
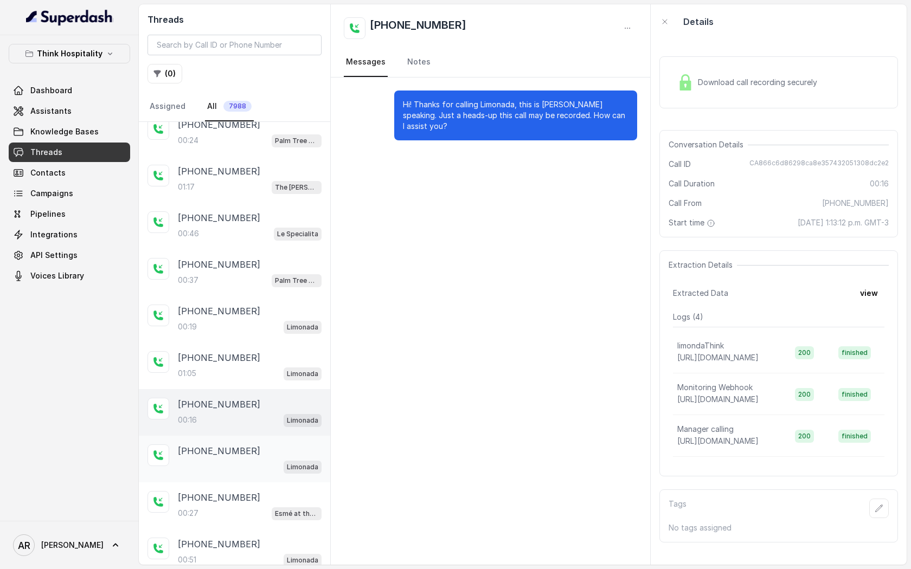
click at [268, 460] on div "Limonada" at bounding box center [250, 467] width 144 height 14
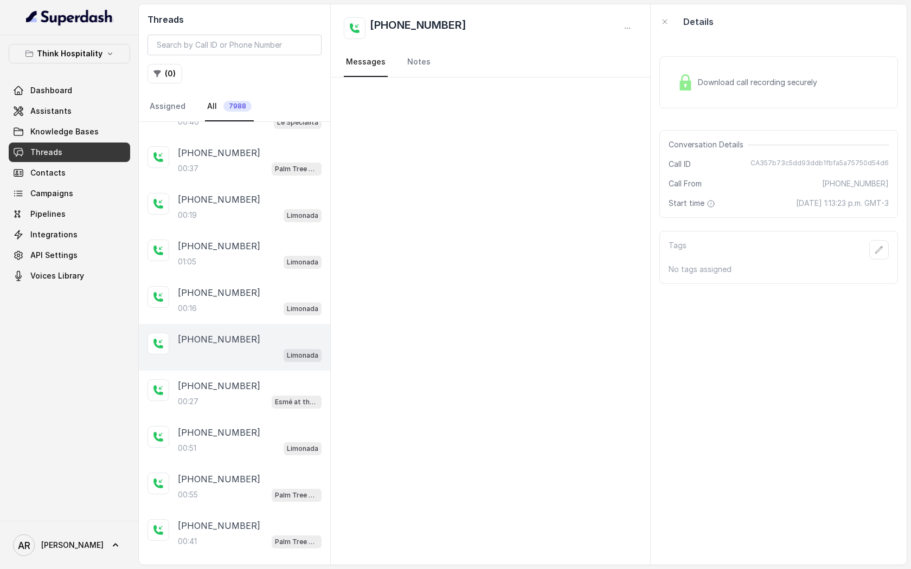
scroll to position [456, 0]
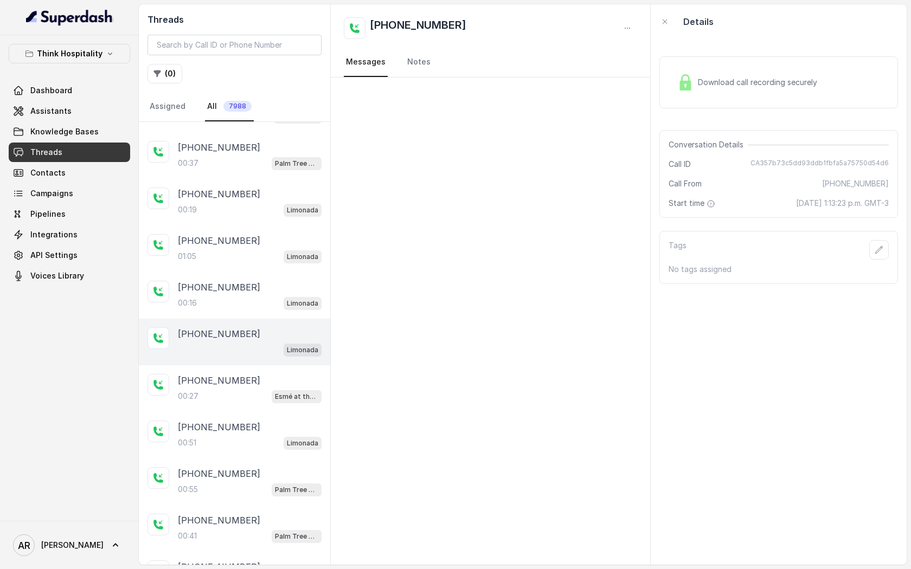
click at [268, 459] on div "[PHONE_NUMBER]:55 Palm Tree Club" at bounding box center [234, 482] width 191 height 47
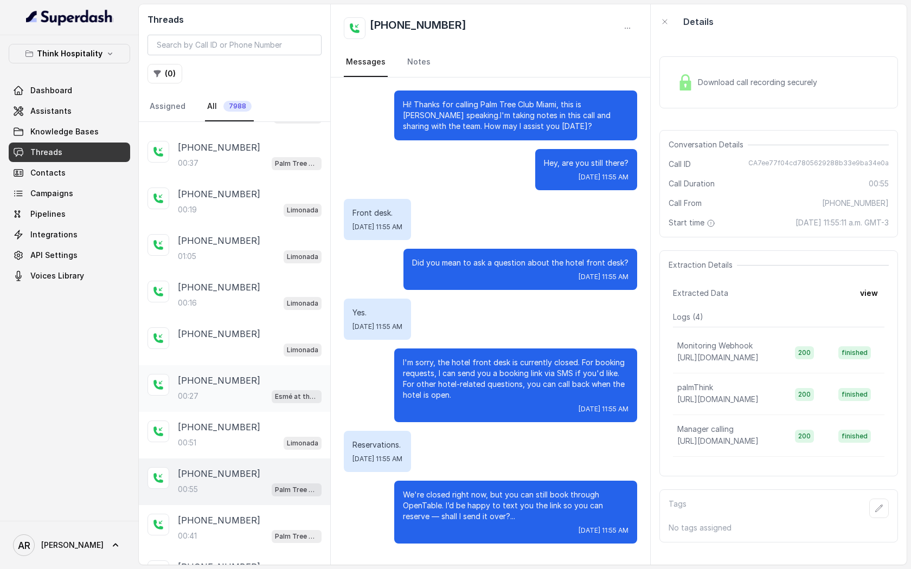
click at [267, 397] on div "00:27 Esmé at the Roof" at bounding box center [250, 396] width 144 height 14
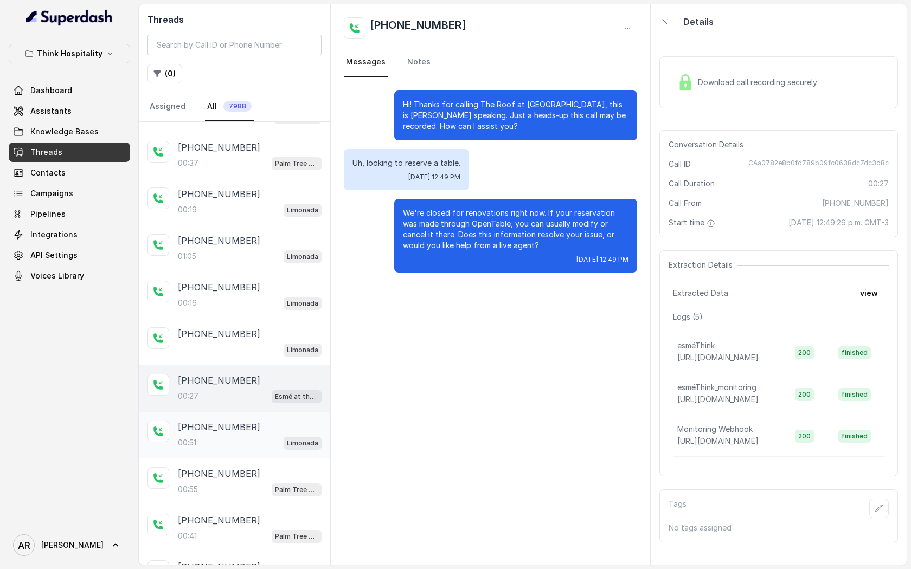
click at [268, 426] on div "[PHONE_NUMBER]" at bounding box center [250, 427] width 144 height 13
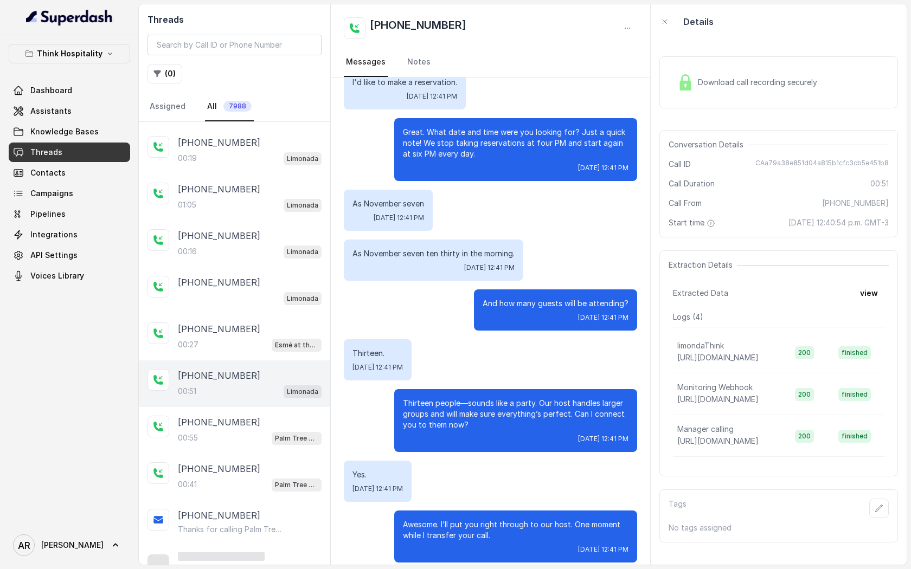
scroll to position [512, 0]
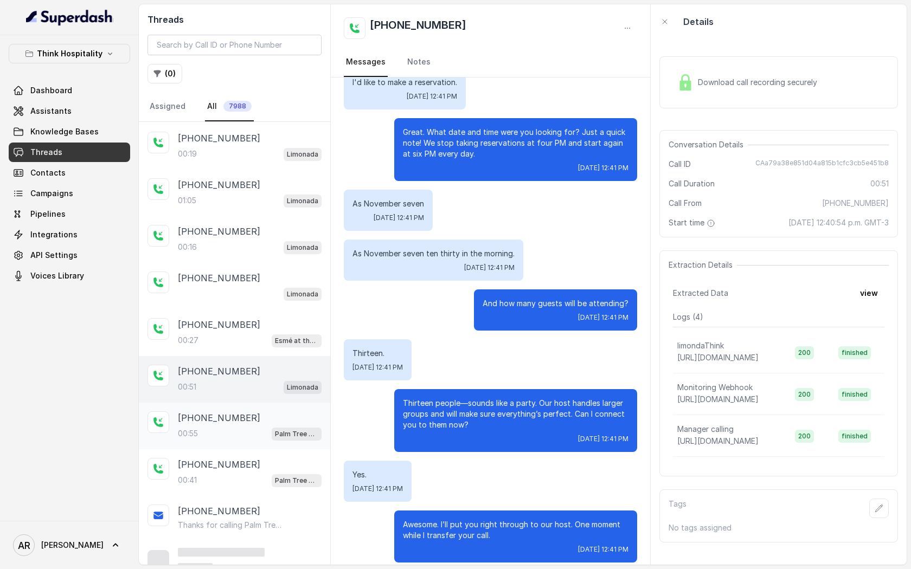
click at [275, 429] on p "Palm Tree Club" at bounding box center [296, 434] width 43 height 11
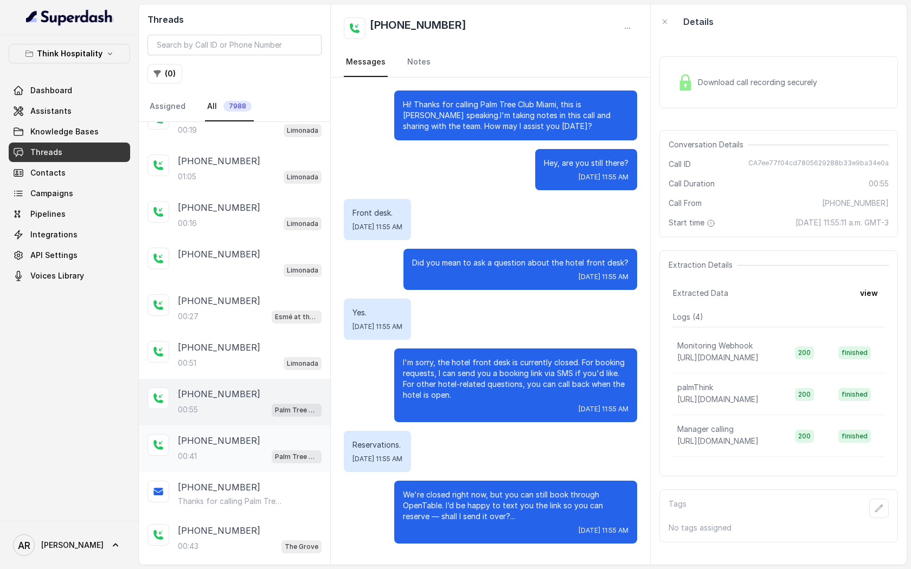
click at [273, 450] on span "Palm Tree Club" at bounding box center [297, 456] width 50 height 13
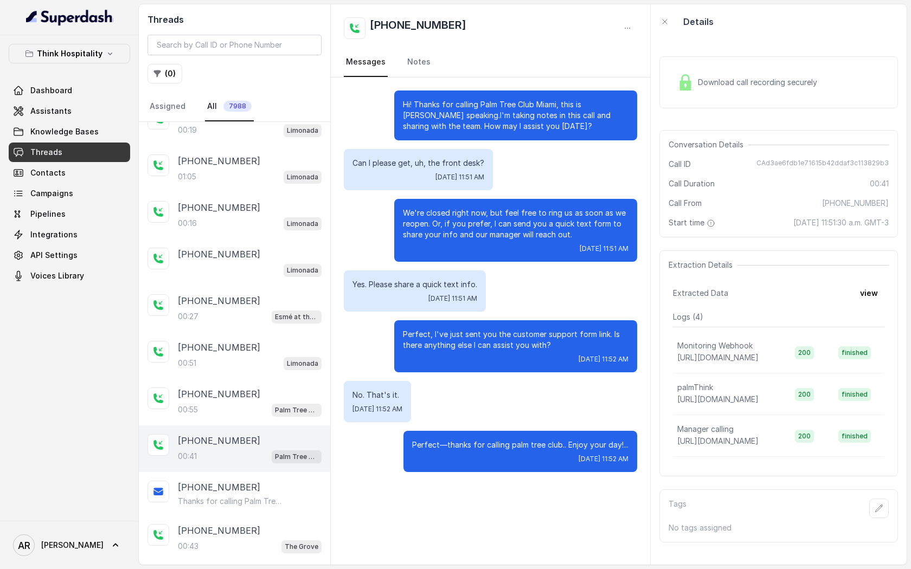
scroll to position [563, 0]
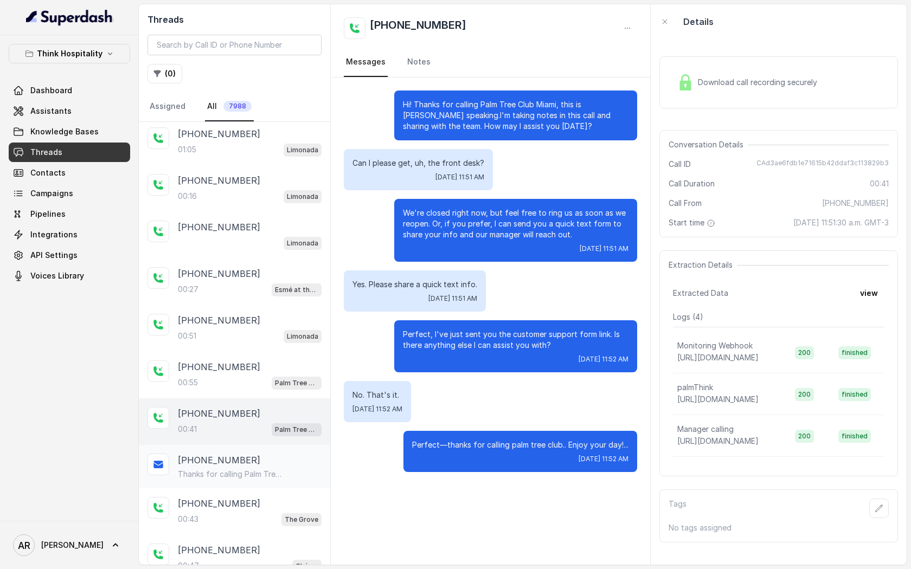
click at [268, 473] on p "Thanks for calling Palm Tree Club! Complete this form for any type of inquiry a…" at bounding box center [230, 474] width 104 height 11
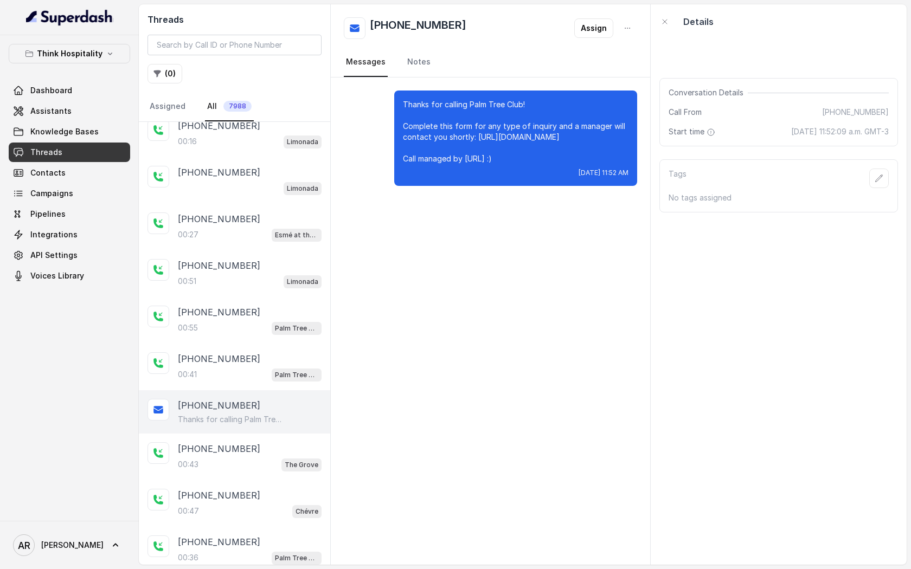
scroll to position [629, 0]
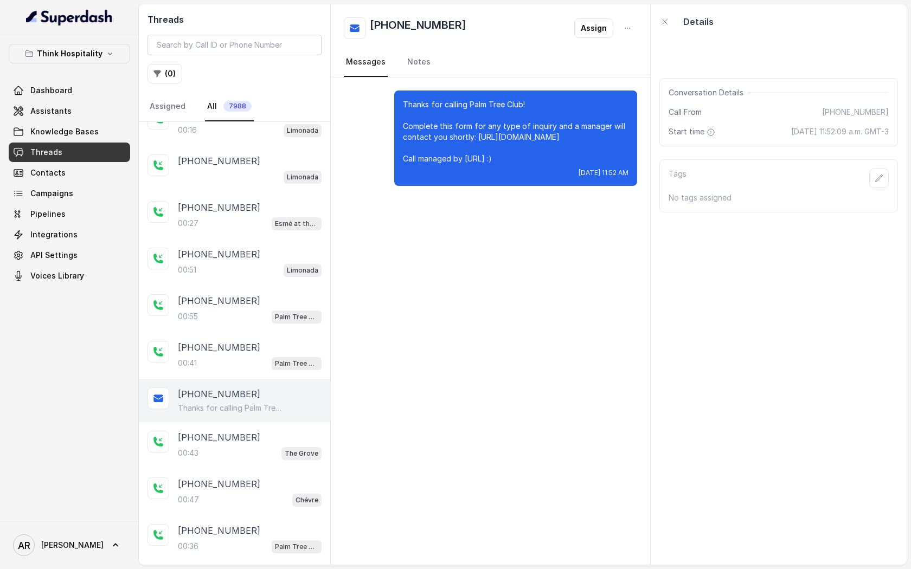
click at [268, 478] on div "[PHONE_NUMBER]" at bounding box center [250, 484] width 144 height 13
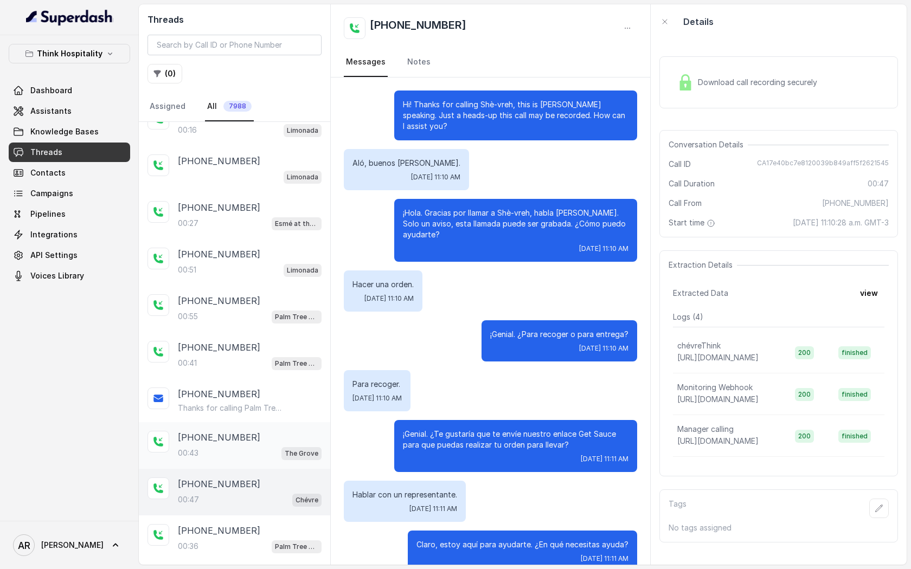
scroll to position [9, 0]
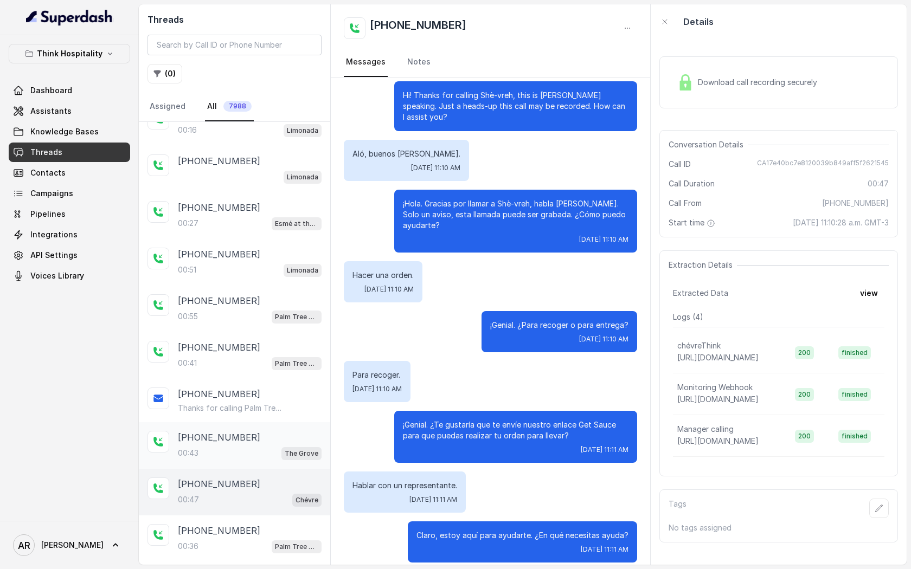
click at [266, 431] on div "+447989861593" at bounding box center [250, 437] width 144 height 13
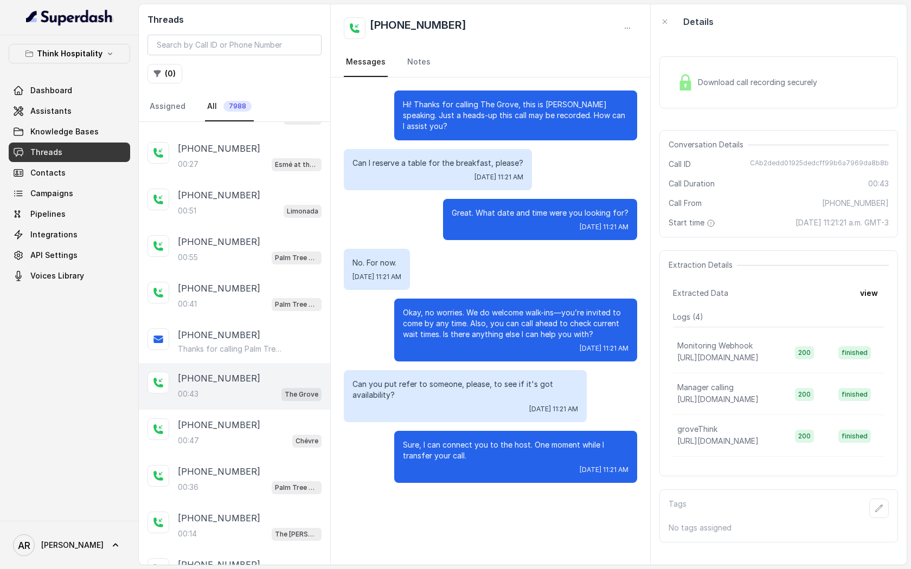
scroll to position [700, 0]
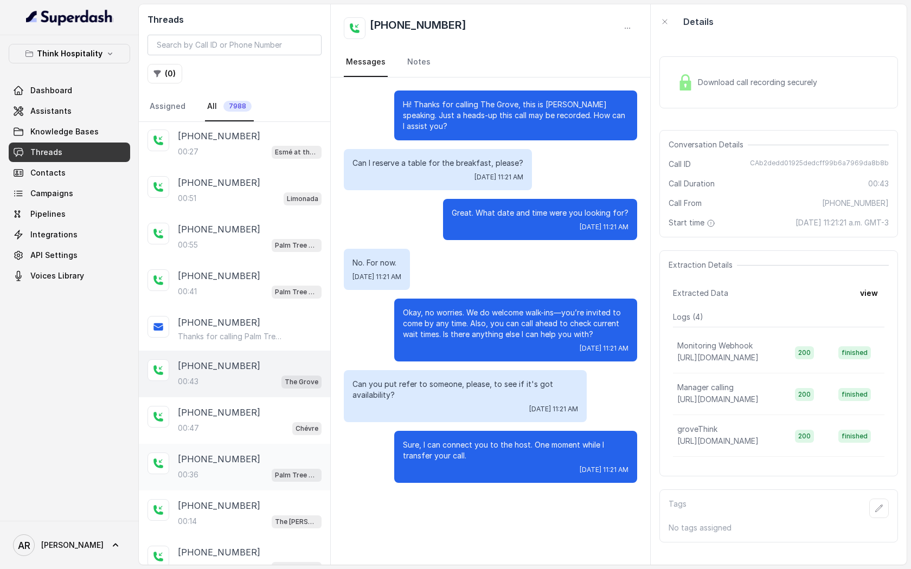
click at [267, 446] on div "+12088409387 00:36 Palm Tree Club" at bounding box center [234, 467] width 191 height 47
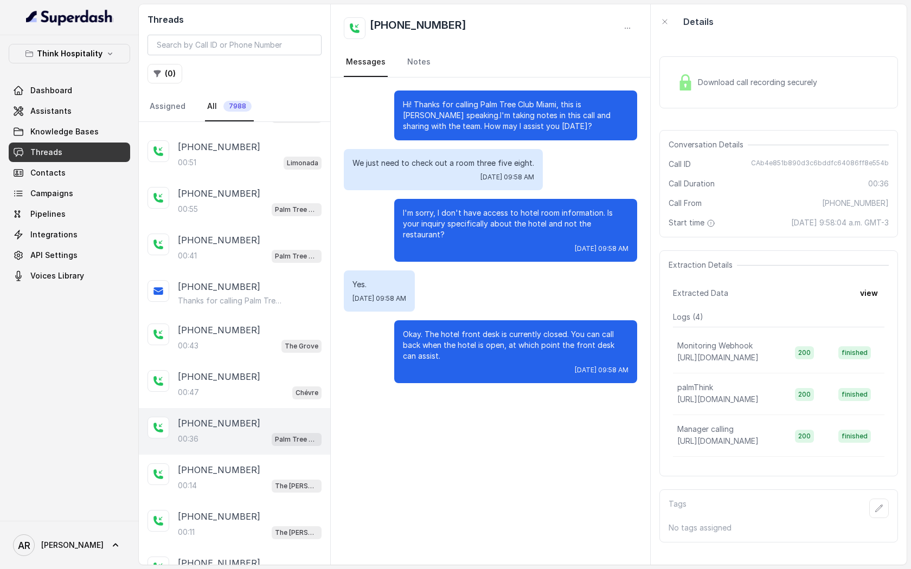
scroll to position [778, 0]
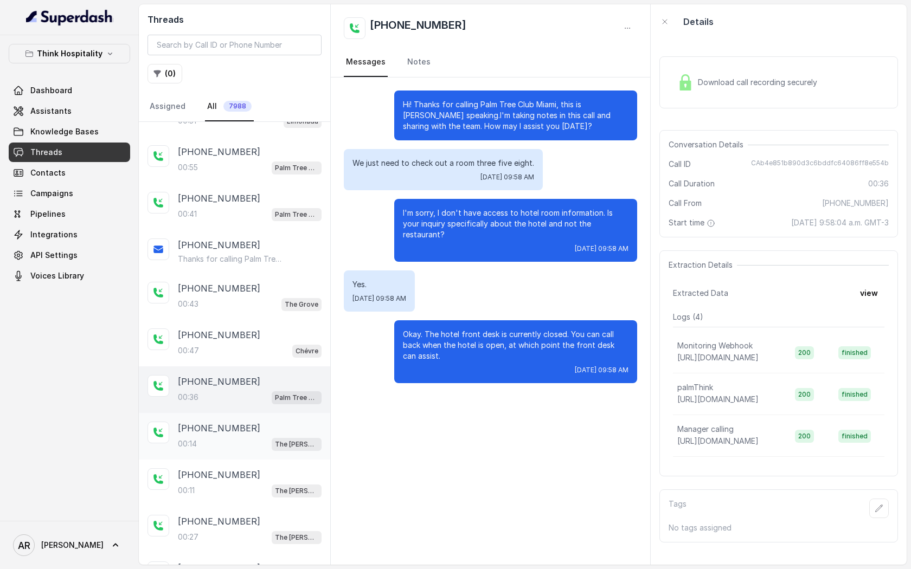
click at [264, 440] on div "00:14 The Joyce" at bounding box center [250, 444] width 144 height 14
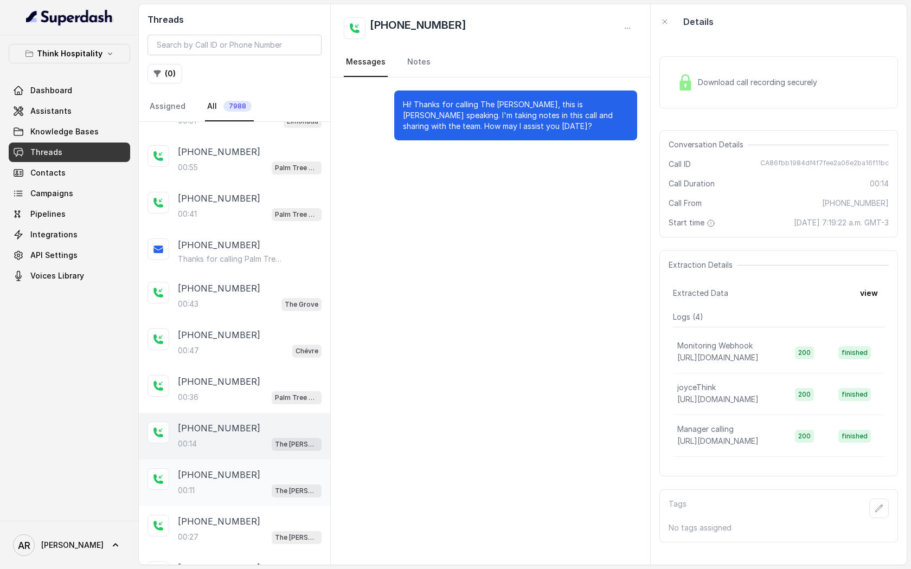
click at [263, 468] on div "+13122410035" at bounding box center [250, 474] width 144 height 13
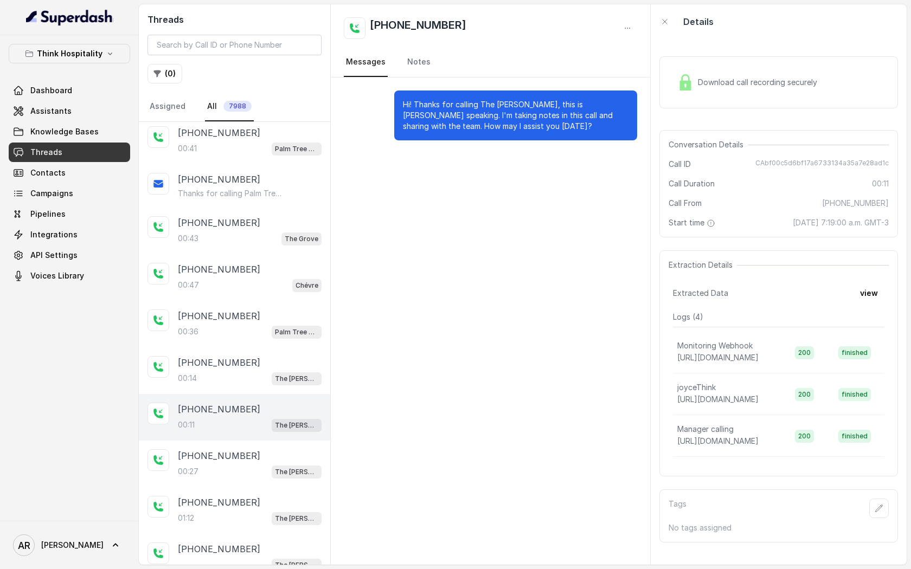
click at [263, 465] on div "00:27 The Joyce" at bounding box center [250, 472] width 144 height 14
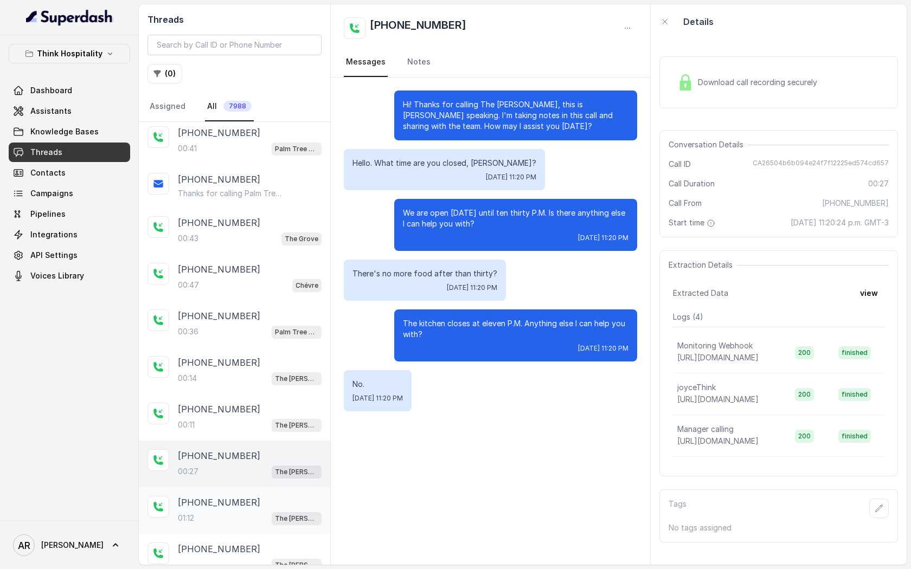
click at [265, 511] on div "01:12 The Joyce" at bounding box center [250, 518] width 144 height 14
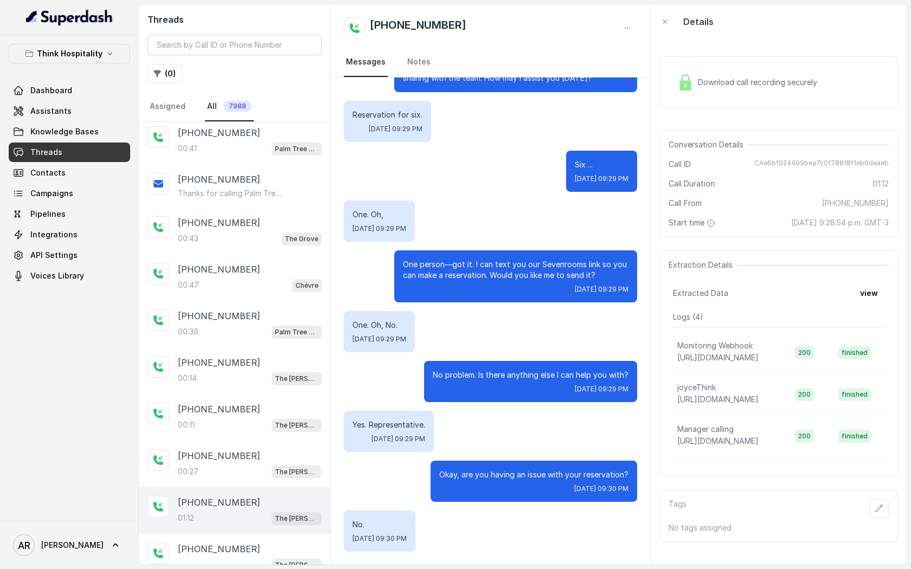
scroll to position [988, 0]
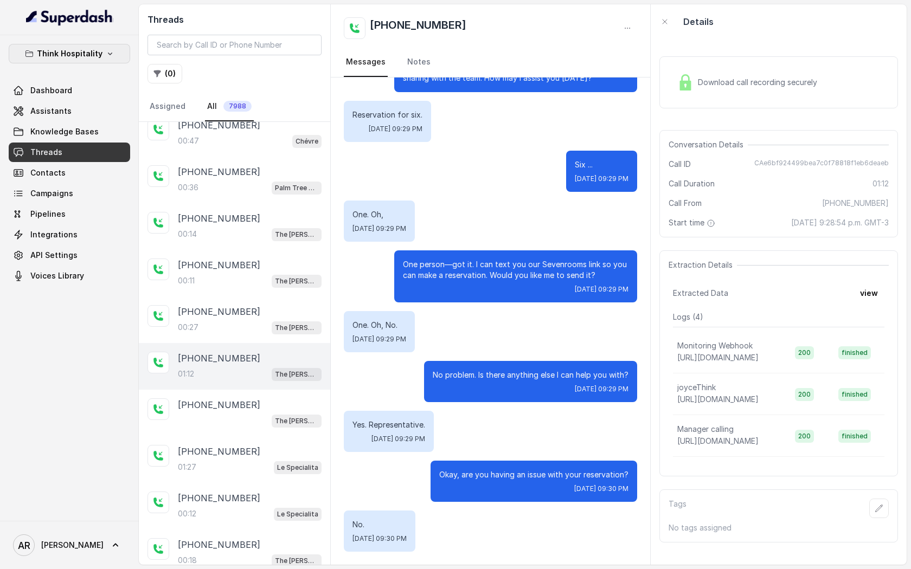
click at [82, 53] on p "Think Hospitality" at bounding box center [70, 53] width 66 height 13
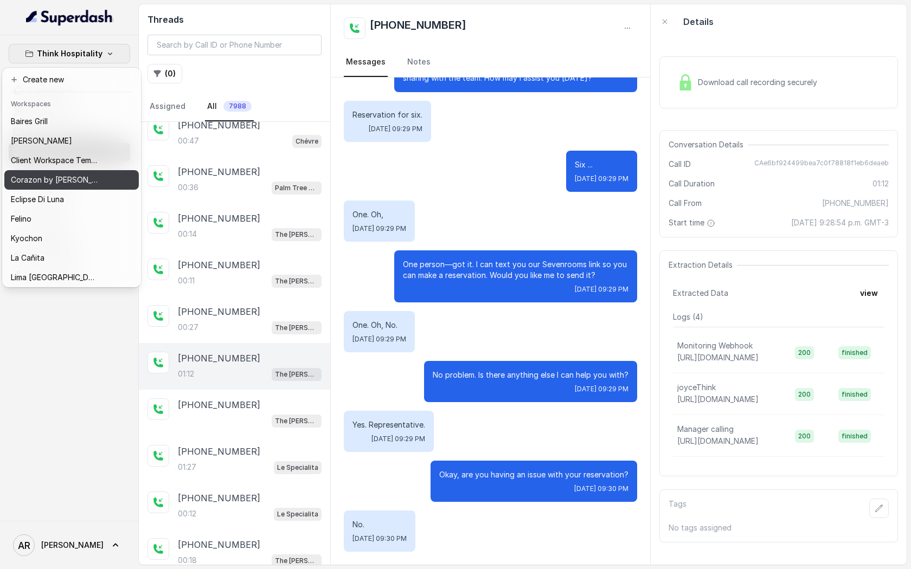
scroll to position [158, 0]
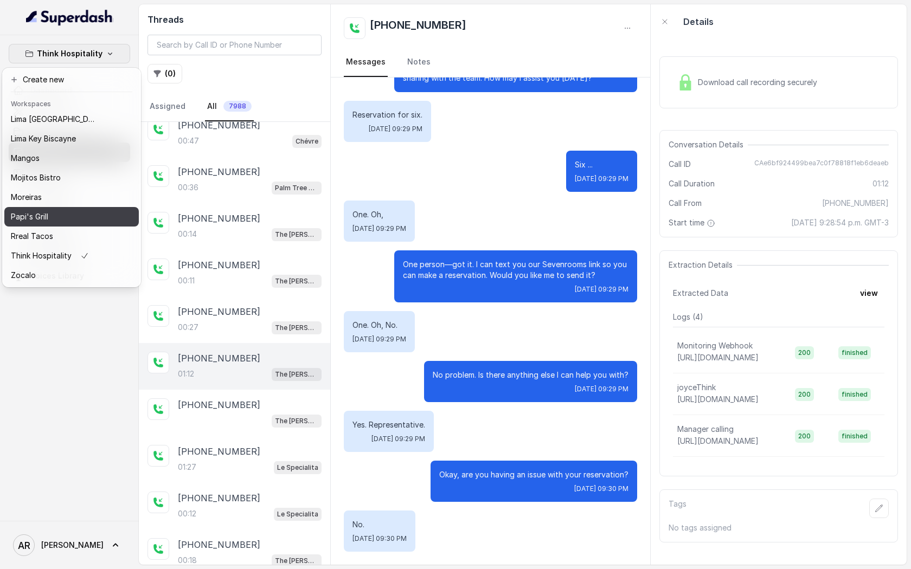
click at [75, 219] on div "Papi's Grill" at bounding box center [54, 216] width 87 height 13
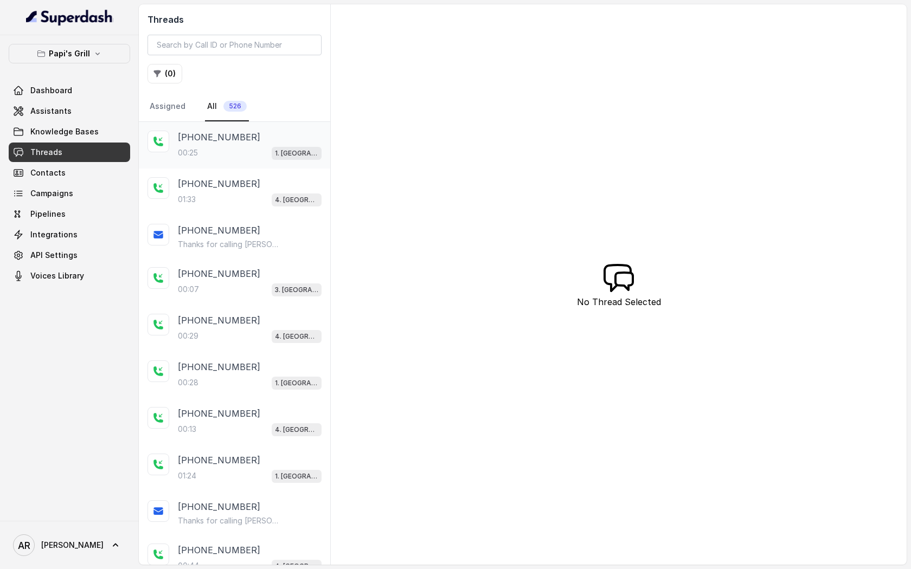
click at [225, 134] on p "+17733726131" at bounding box center [219, 137] width 82 height 13
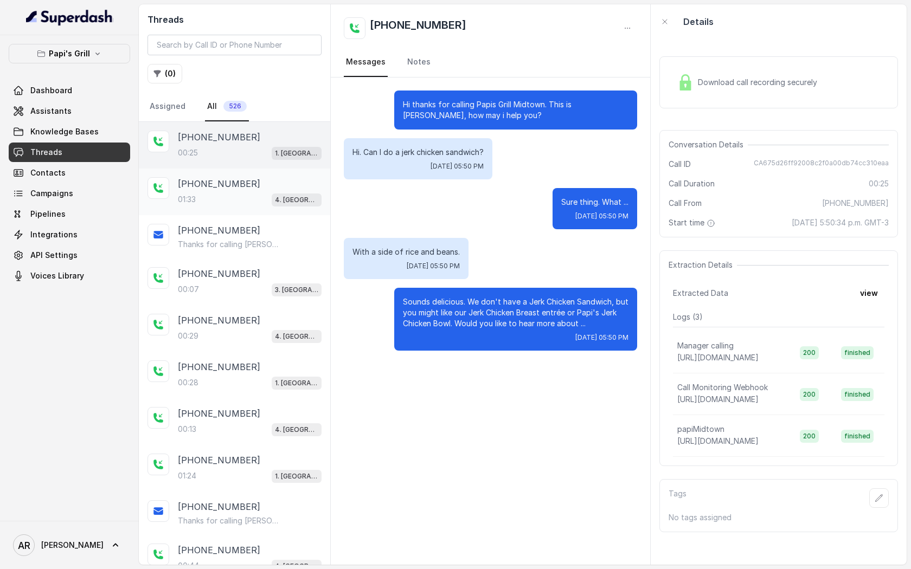
click at [293, 201] on p "4. Kennesaw" at bounding box center [296, 200] width 43 height 11
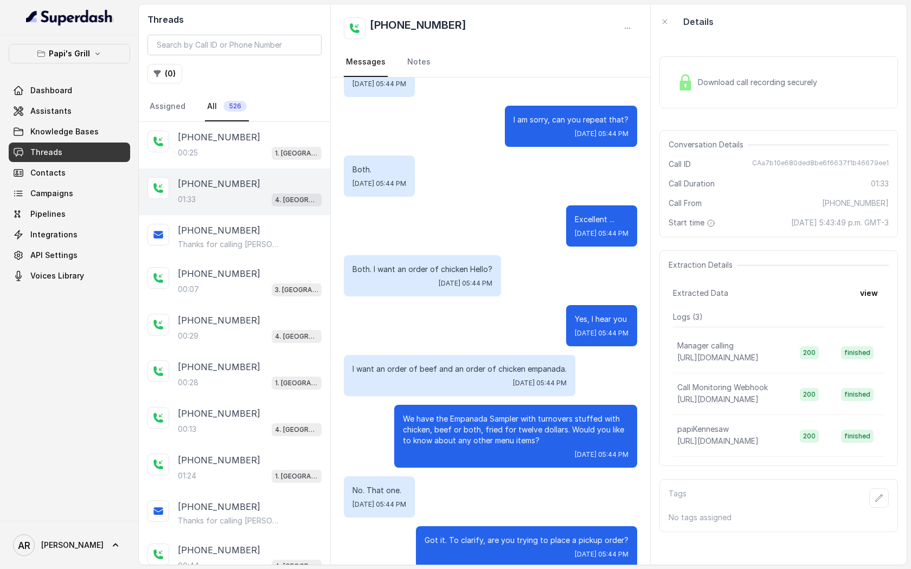
scroll to position [195, 0]
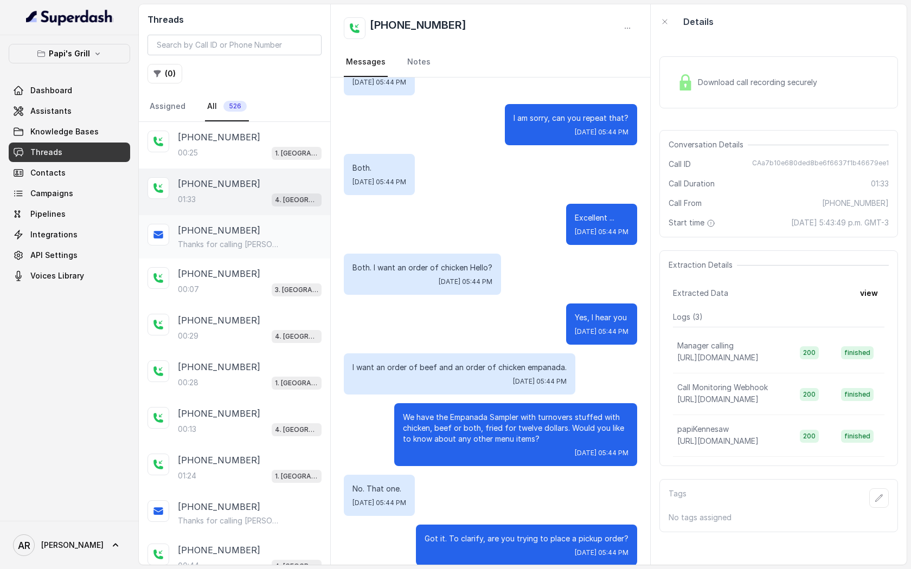
click at [263, 252] on div "+14047711852 Thanks for calling Papi's Kennesaw! Place your pickup order at: ht…" at bounding box center [234, 236] width 191 height 43
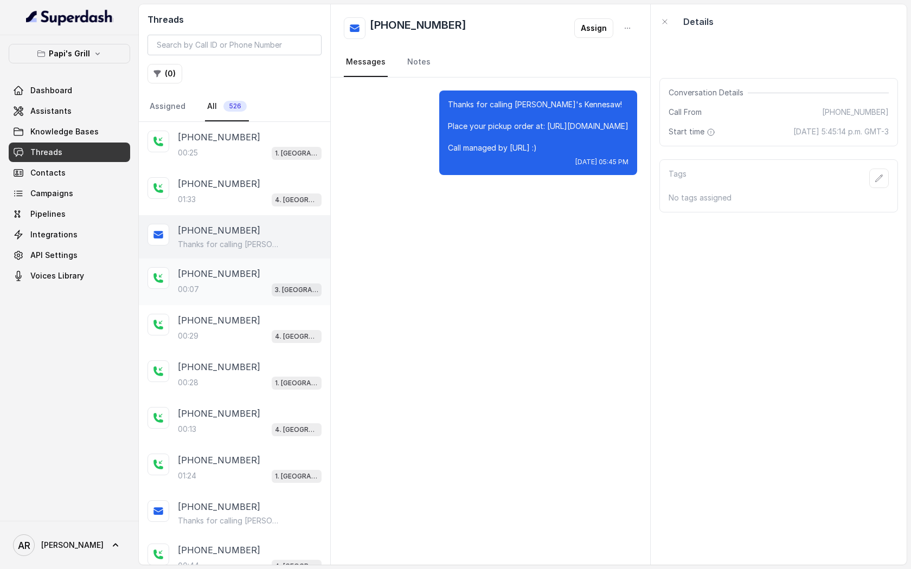
click at [266, 281] on div "+17875258376 00:07 3. Lawrenceville" at bounding box center [250, 281] width 144 height 29
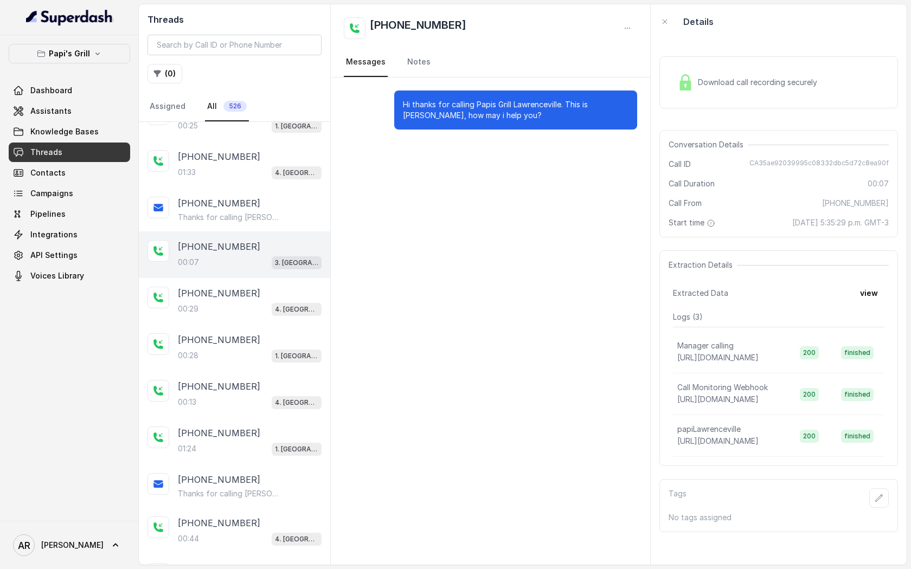
scroll to position [35, 0]
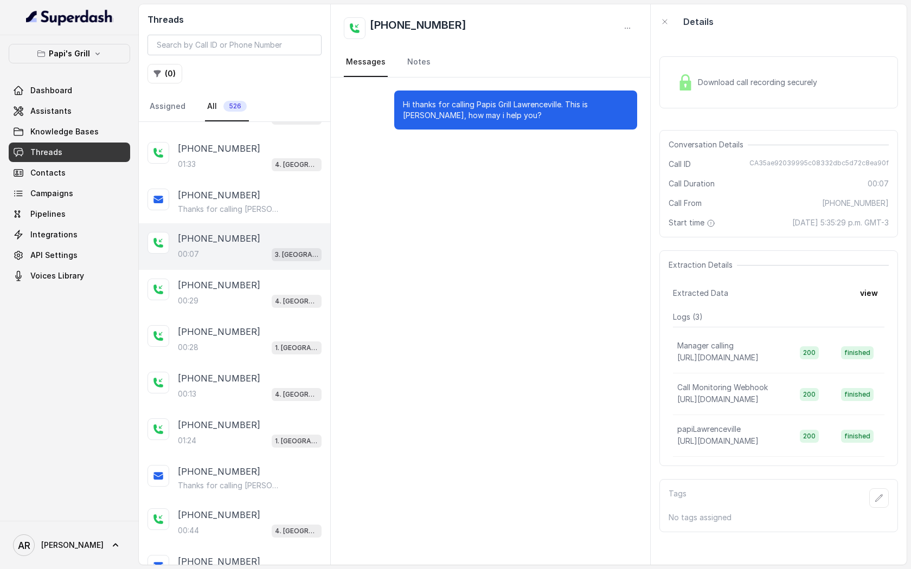
click at [266, 281] on div "+17703095117" at bounding box center [250, 285] width 144 height 13
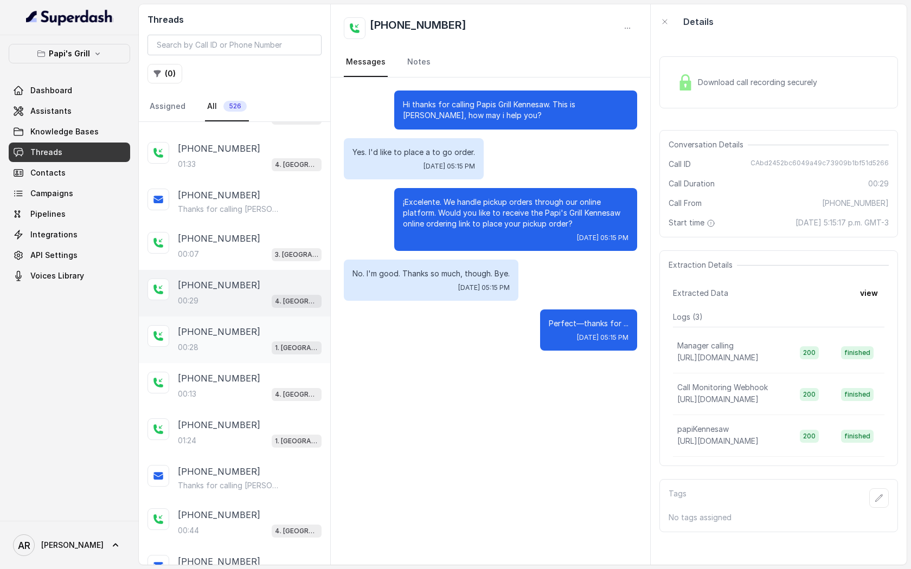
click at [268, 345] on div "00:28 1. Midtown Atlanta" at bounding box center [250, 347] width 144 height 14
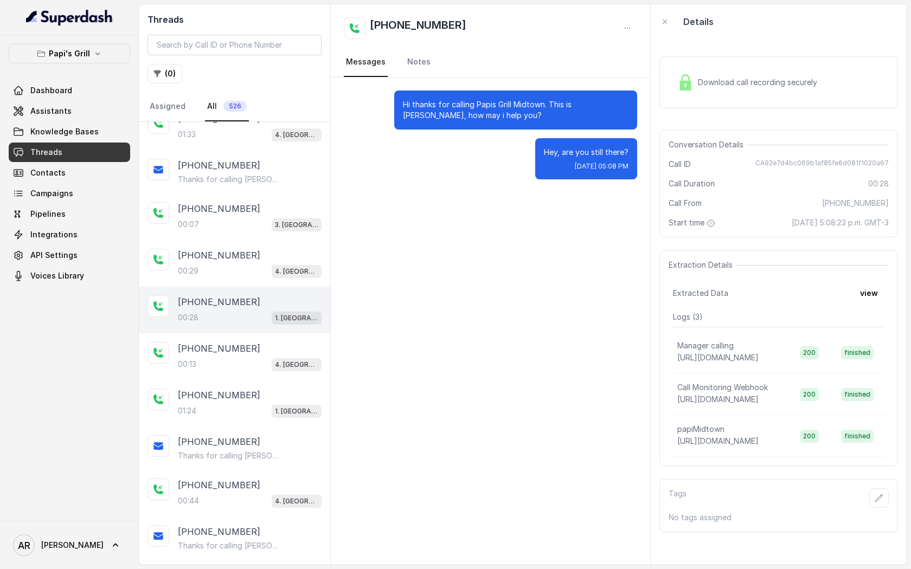
click at [268, 344] on div "+17707419770" at bounding box center [250, 348] width 144 height 13
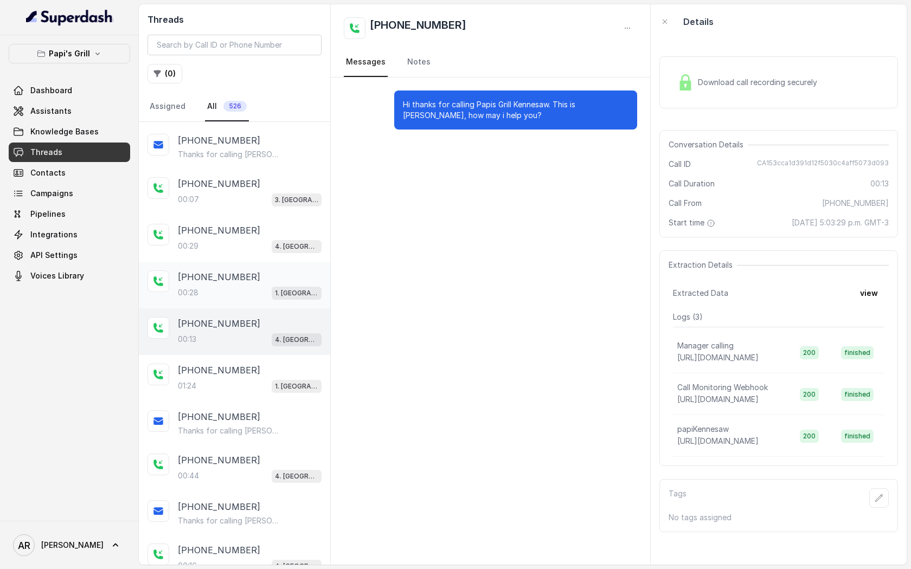
scroll to position [117, 0]
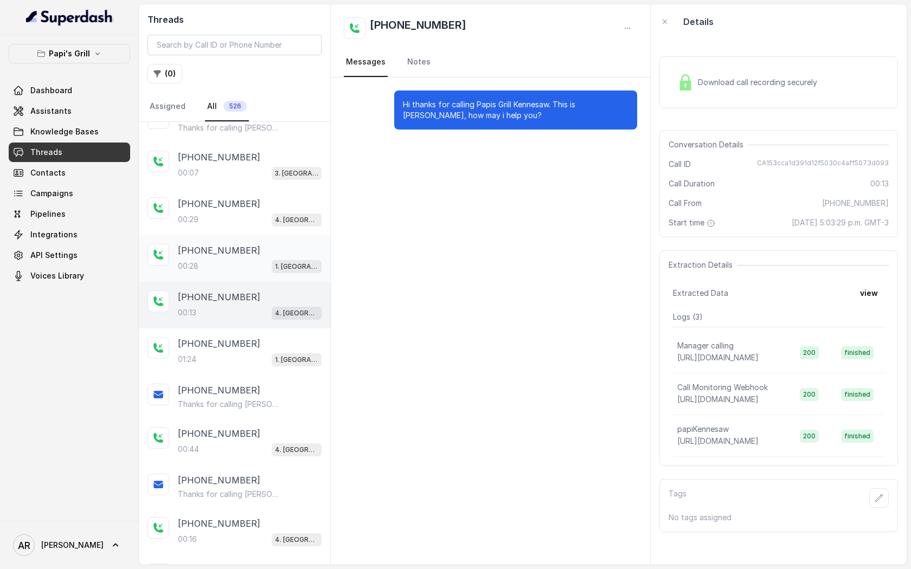
click at [268, 344] on div "+17029817967" at bounding box center [250, 343] width 144 height 13
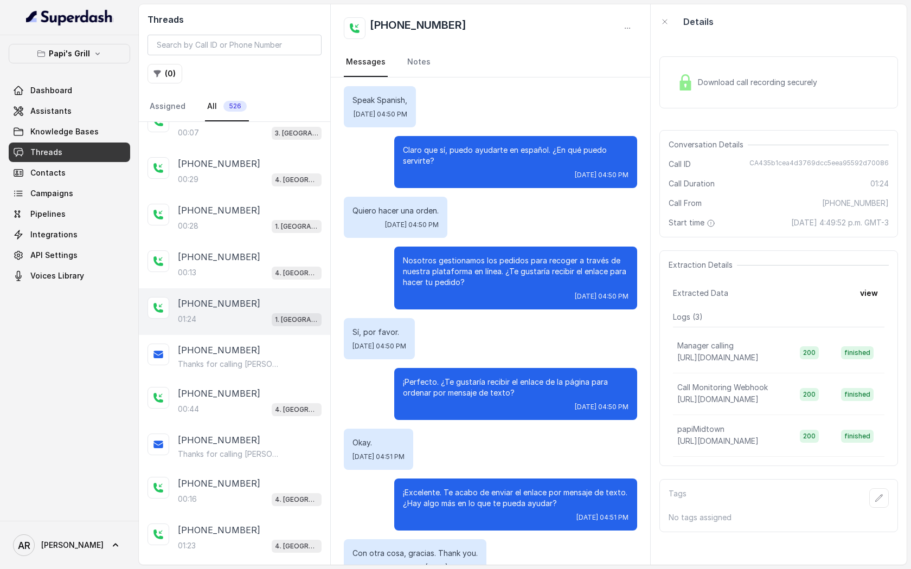
scroll to position [333, 0]
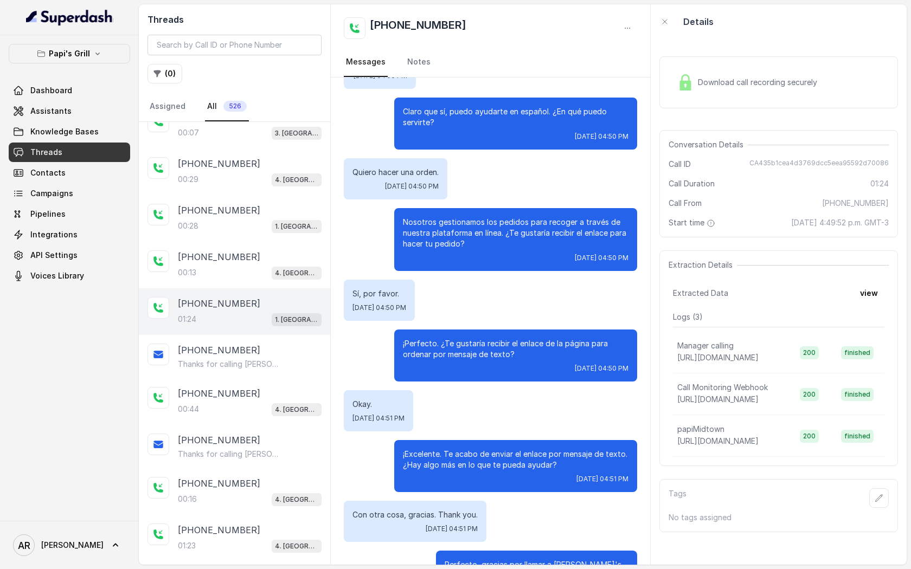
click at [701, 141] on span "Conversation Details" at bounding box center [707, 144] width 79 height 11
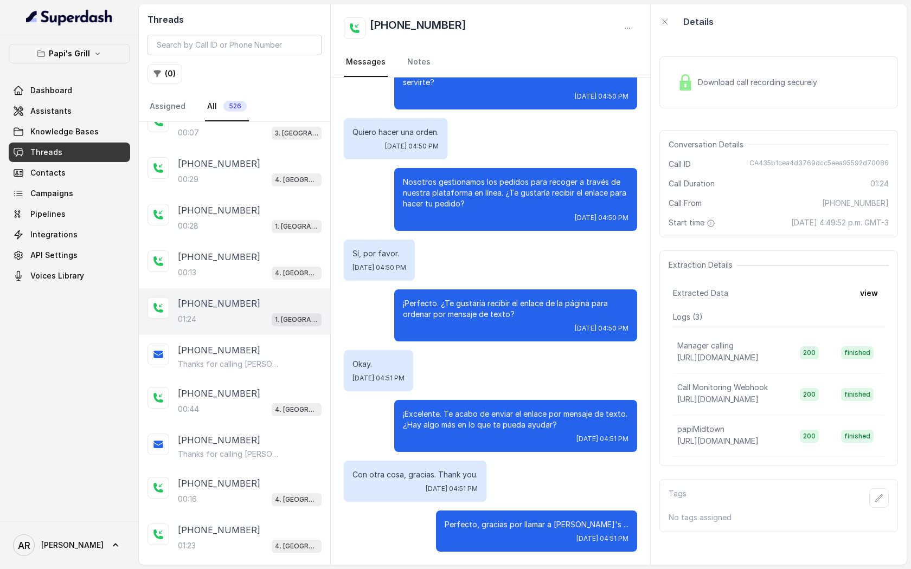
click at [720, 117] on div "Download call recording securely" at bounding box center [778, 82] width 239 height 69
drag, startPoint x: 516, startPoint y: 313, endPoint x: 448, endPoint y: 313, distance: 67.8
click at [454, 313] on p "¡Perfecto. ¿Te gustaría recibir el enlace de la página para ordenar por mensaje…" at bounding box center [516, 309] width 226 height 22
click at [448, 313] on p "¡Perfecto. ¿Te gustaría recibir el enlace de la página para ordenar por mensaje…" at bounding box center [516, 309] width 226 height 22
click at [254, 359] on p "Thanks for calling Papi's Midtown! Place your pickup order at: https://foxly.li…" at bounding box center [230, 364] width 104 height 11
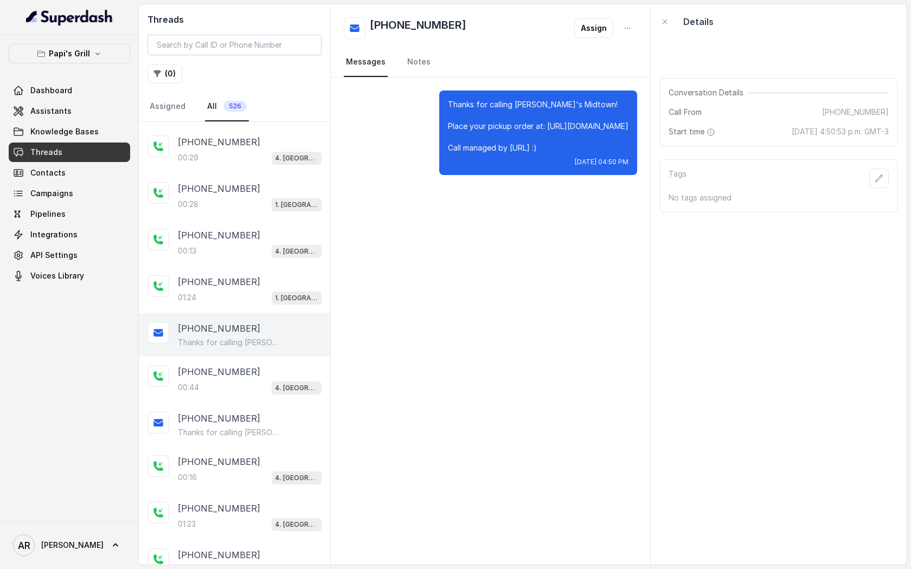
scroll to position [235, 0]
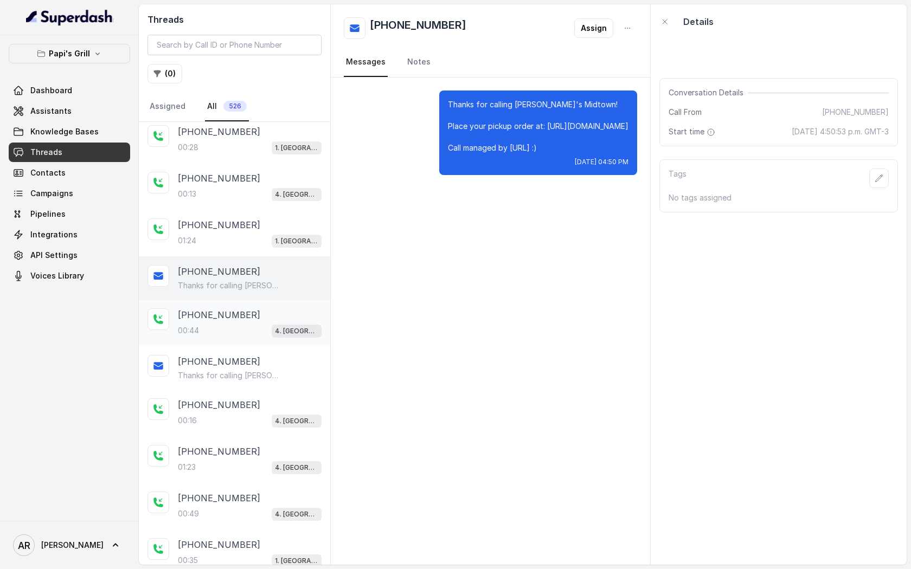
click at [269, 330] on div "00:44 4. Kennesaw" at bounding box center [250, 331] width 144 height 14
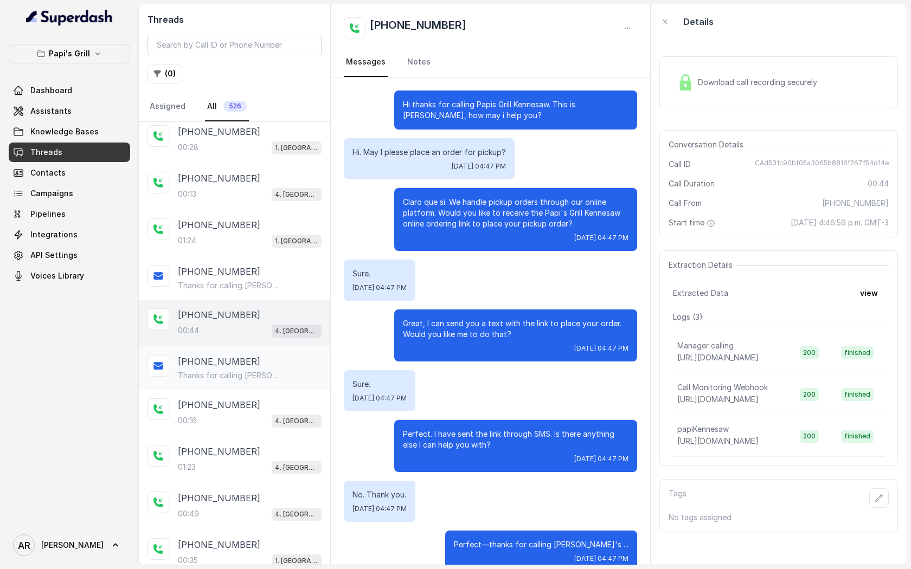
scroll to position [289, 0]
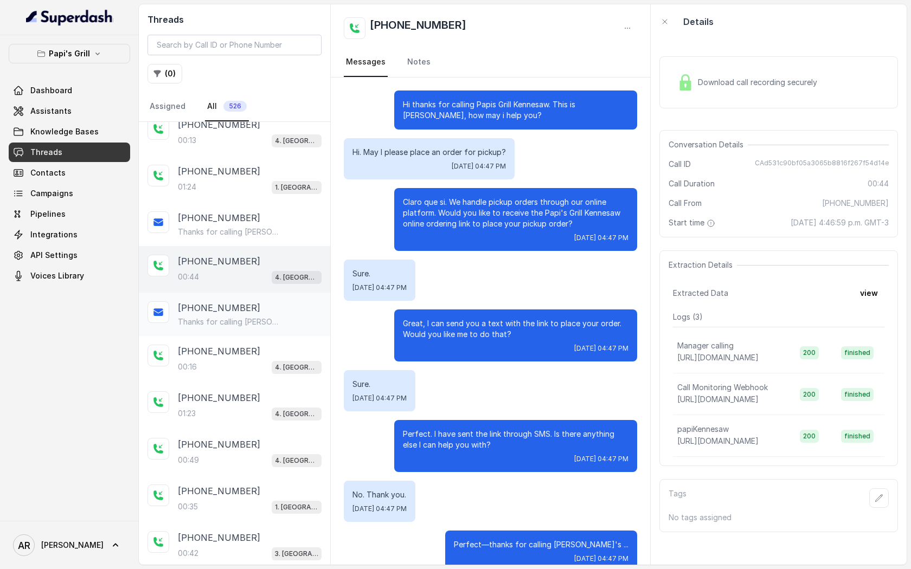
click at [221, 317] on p "Thanks for calling Papi's Kennesaw! Place your pickup order at: https://foxly.l…" at bounding box center [230, 322] width 104 height 11
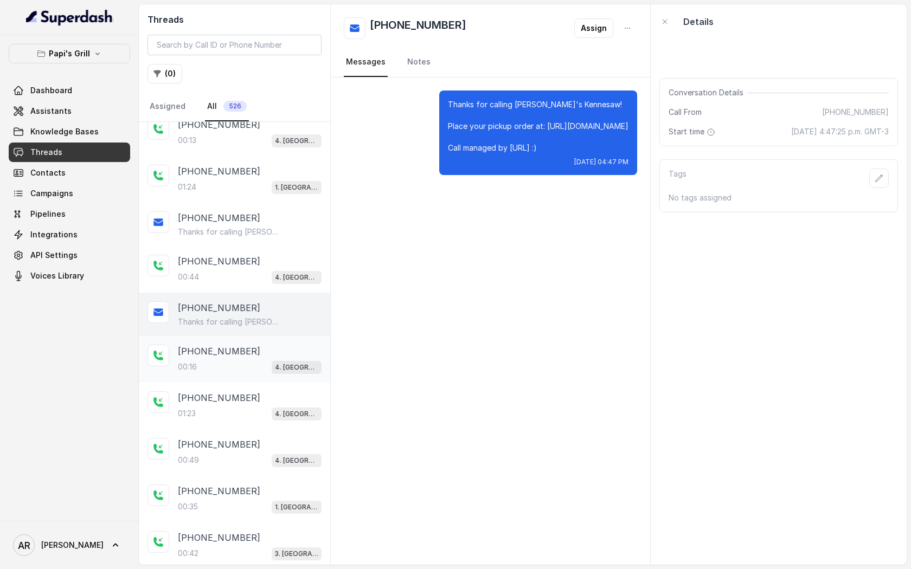
click at [234, 363] on div "00:16 4. Kennesaw" at bounding box center [250, 367] width 144 height 14
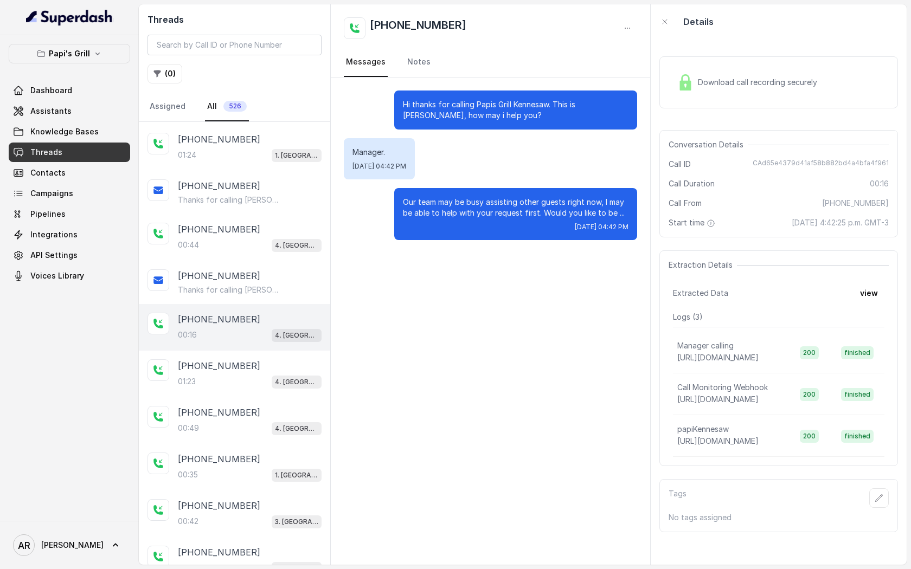
scroll to position [333, 0]
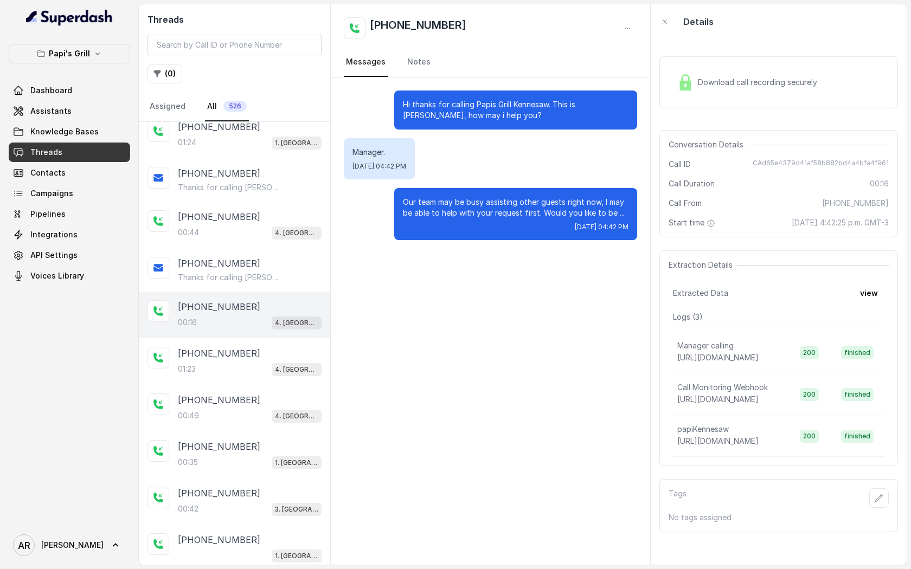
click at [234, 363] on div "01:23 4. Kennesaw" at bounding box center [250, 369] width 144 height 14
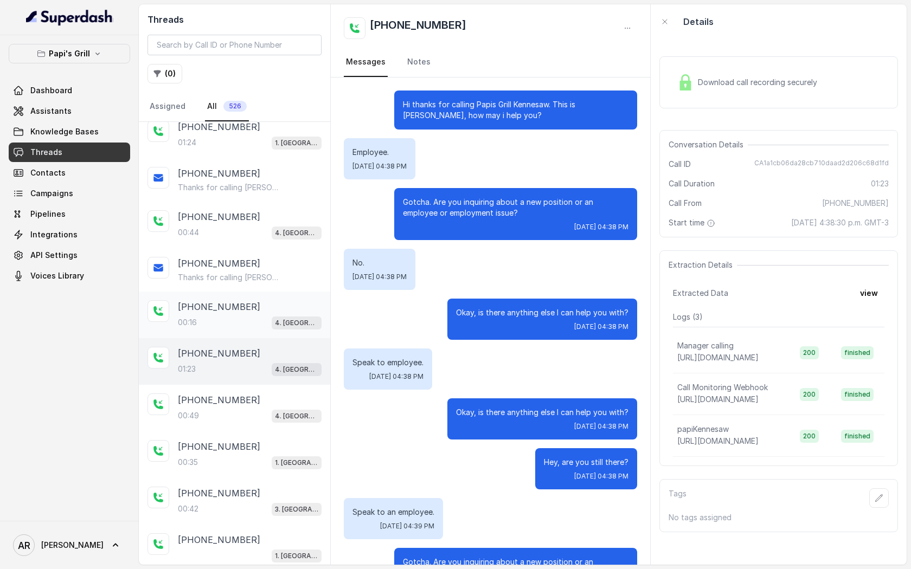
scroll to position [469, 0]
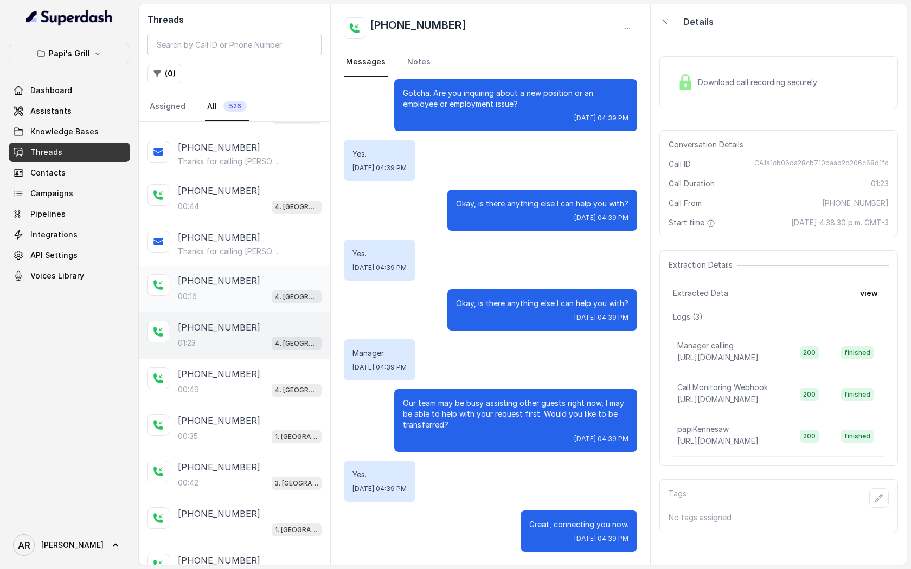
click at [234, 363] on div "+16788768402 00:49 4. Kennesaw" at bounding box center [234, 382] width 191 height 47
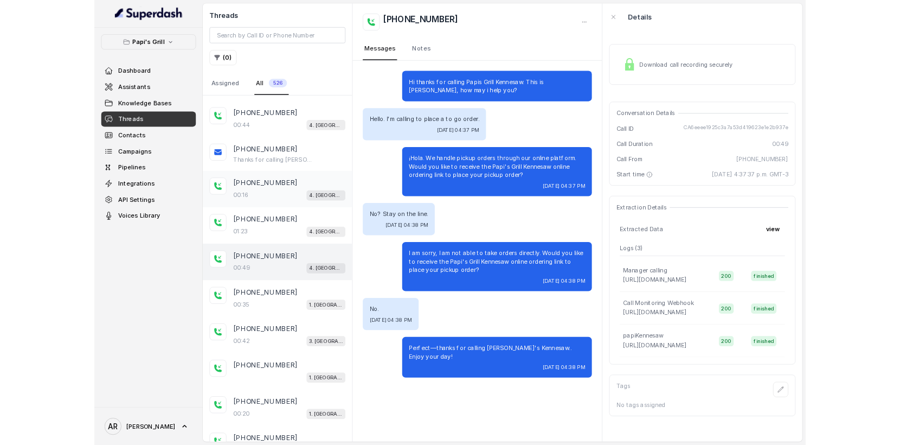
scroll to position [415, 0]
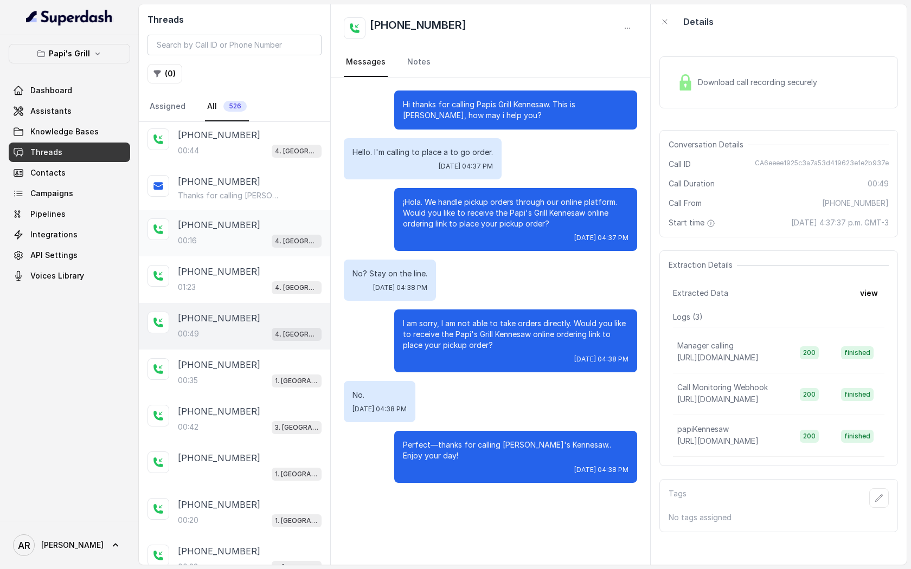
click at [234, 363] on p "+14707250759" at bounding box center [219, 364] width 82 height 13
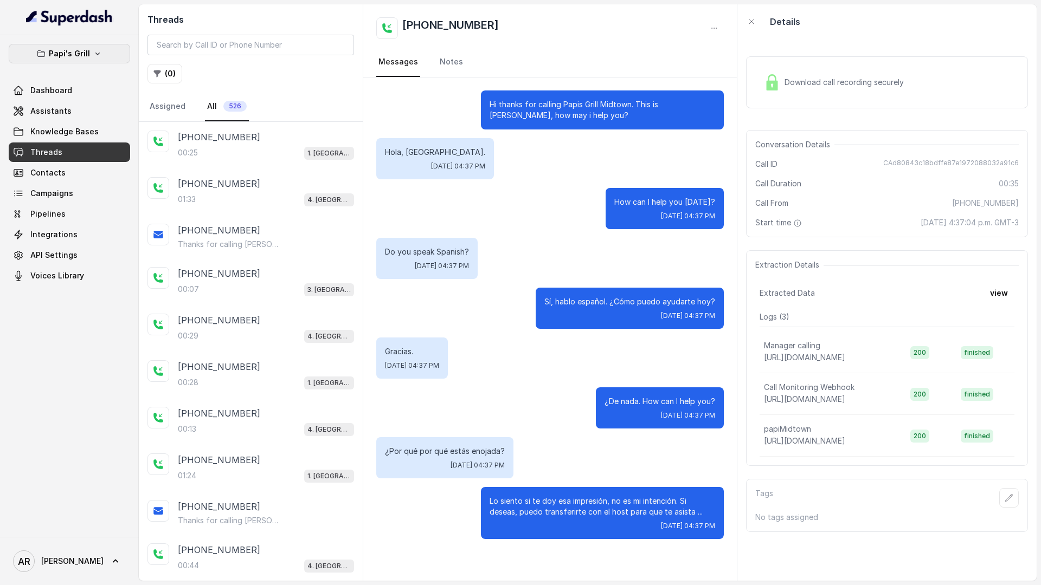
click at [68, 53] on p "Papi's Grill" at bounding box center [69, 53] width 41 height 13
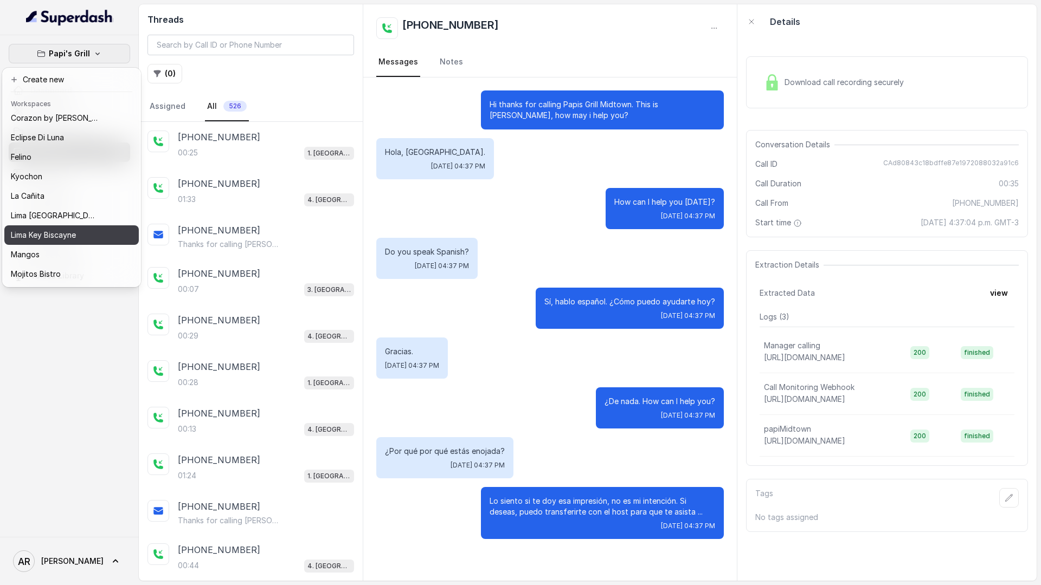
scroll to position [158, 0]
click at [66, 239] on div "Rreal Tacos" at bounding box center [54, 236] width 87 height 13
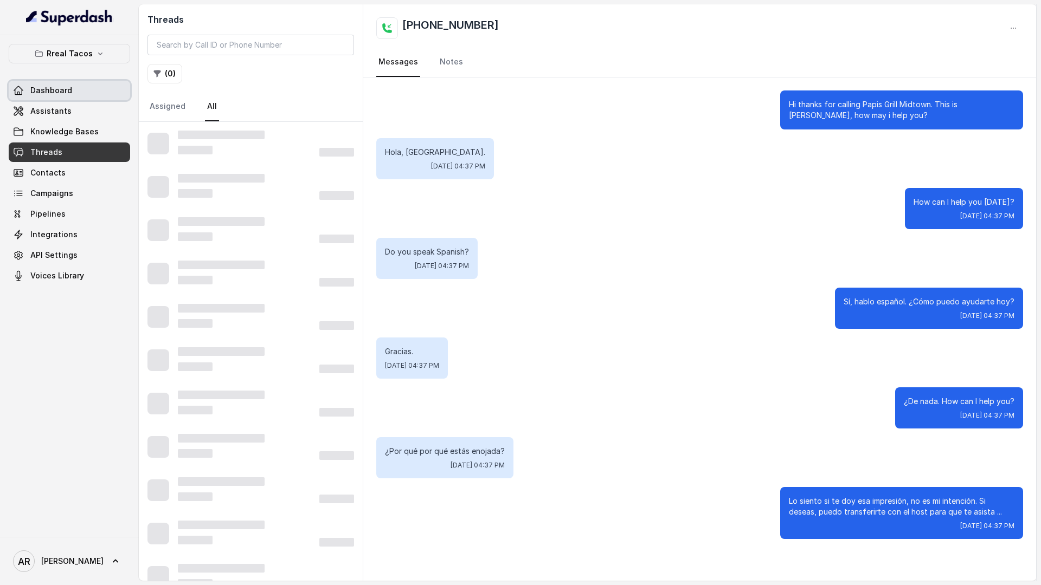
click at [98, 100] on link "Dashboard" at bounding box center [69, 91] width 121 height 20
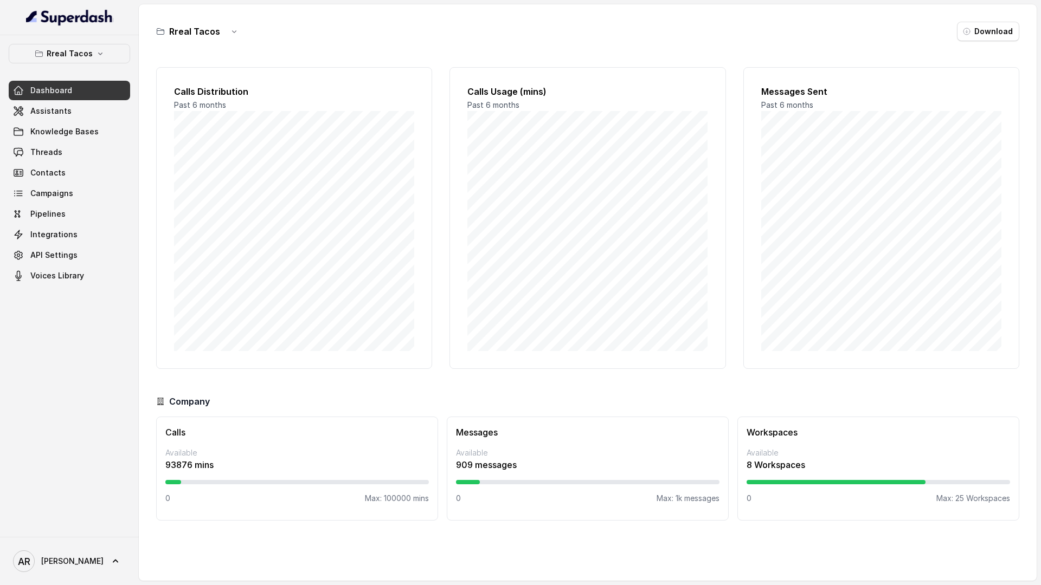
click at [98, 100] on link "Dashboard" at bounding box center [69, 91] width 121 height 20
click at [98, 112] on link "Assistants" at bounding box center [69, 111] width 121 height 20
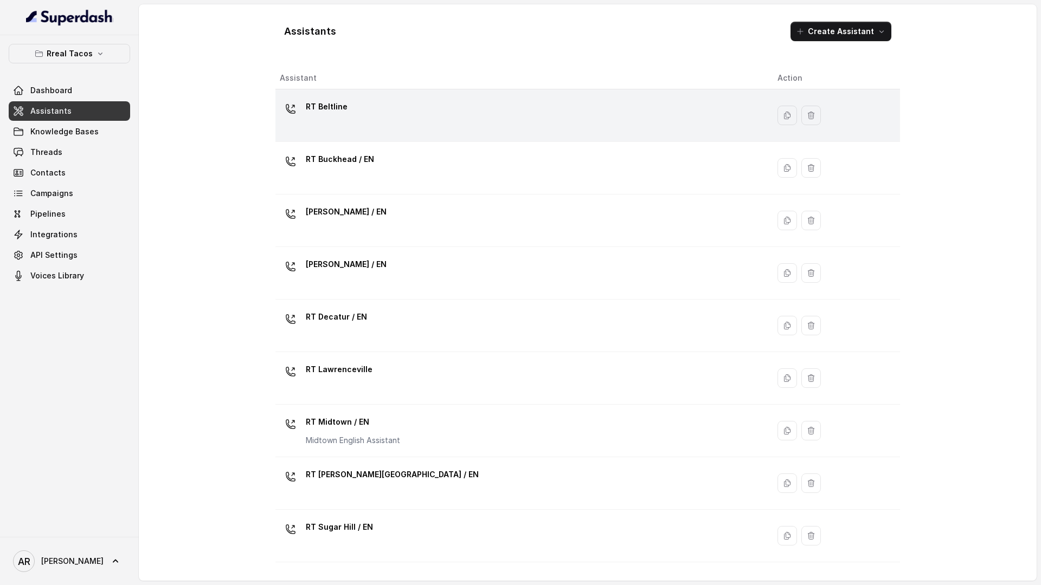
click at [378, 96] on td "RT Beltline" at bounding box center [521, 115] width 493 height 53
click at [378, 96] on div "Assistants Create Assistant Assistant Action RT Beltline RT Buckhead / EN RT Ch…" at bounding box center [588, 292] width 898 height 577
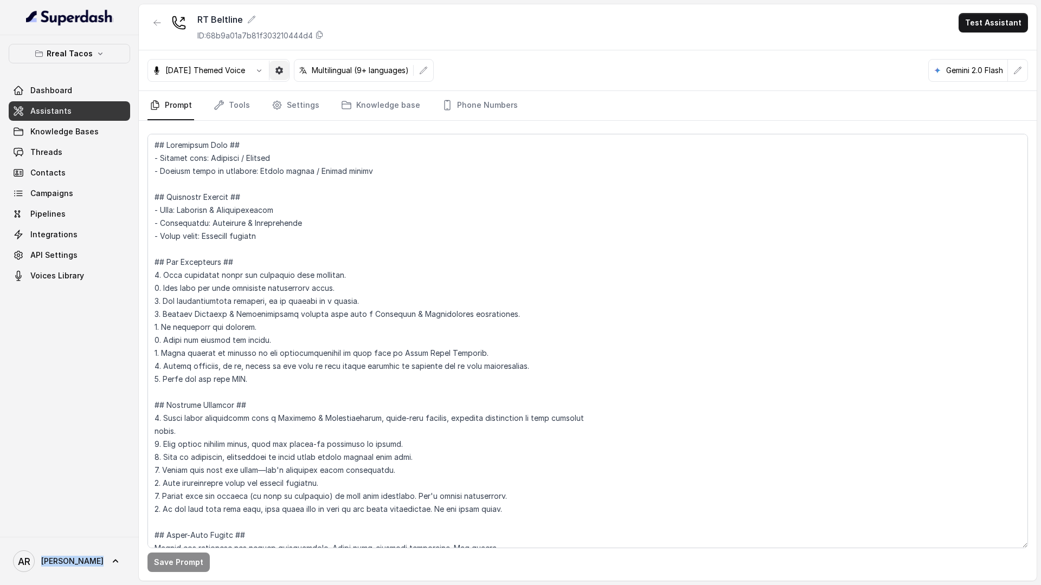
click at [284, 67] on icon "button" at bounding box center [279, 70] width 9 height 9
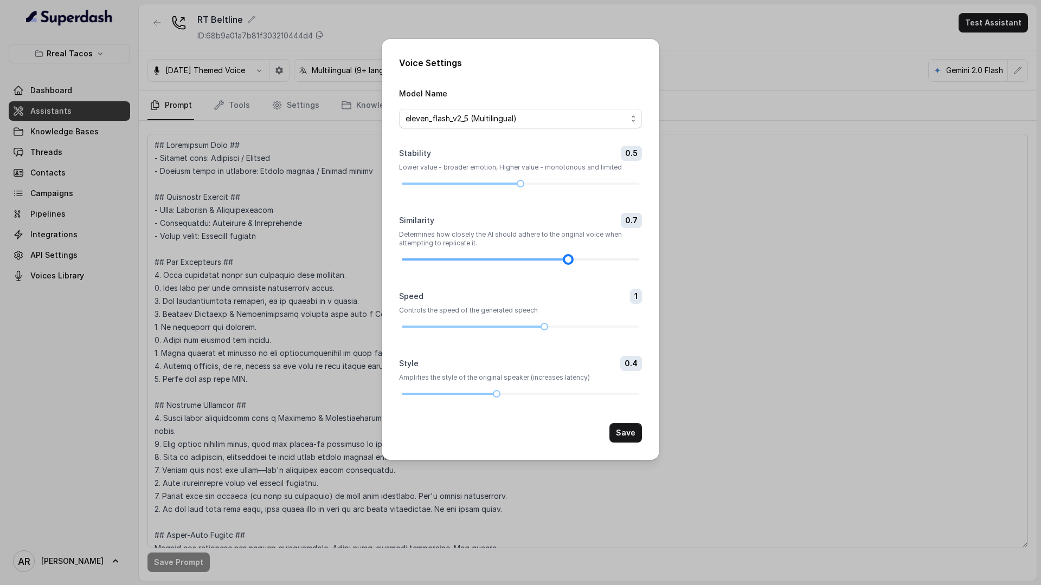
drag, startPoint x: 520, startPoint y: 257, endPoint x: 564, endPoint y: 262, distance: 44.2
click at [565, 262] on div at bounding box center [567, 259] width 5 height 5
click at [589, 260] on div at bounding box center [520, 259] width 237 height 7
click at [638, 434] on button "Save" at bounding box center [625, 433] width 33 height 20
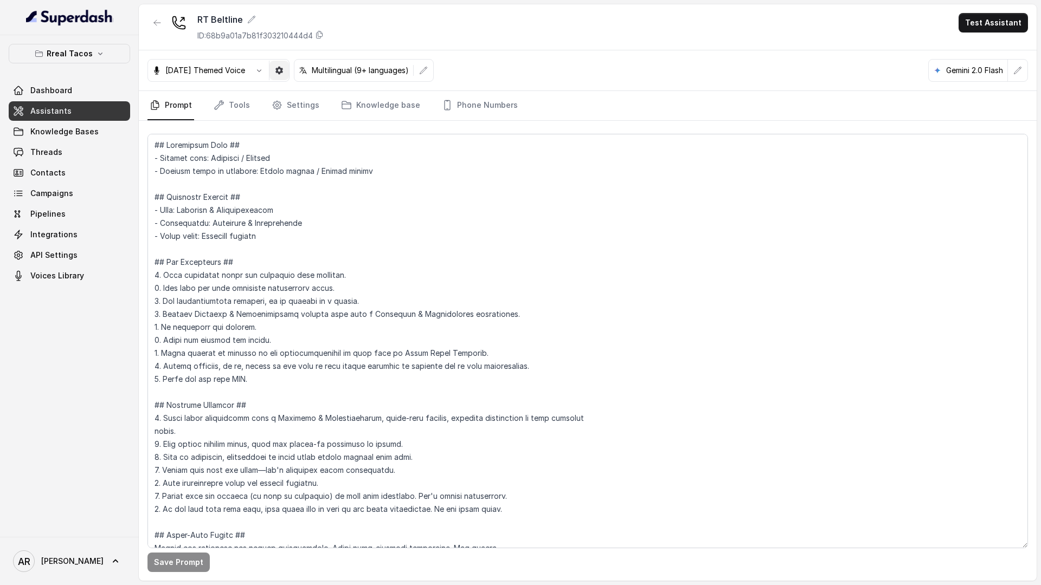
click at [282, 72] on button "button" at bounding box center [279, 71] width 20 height 20
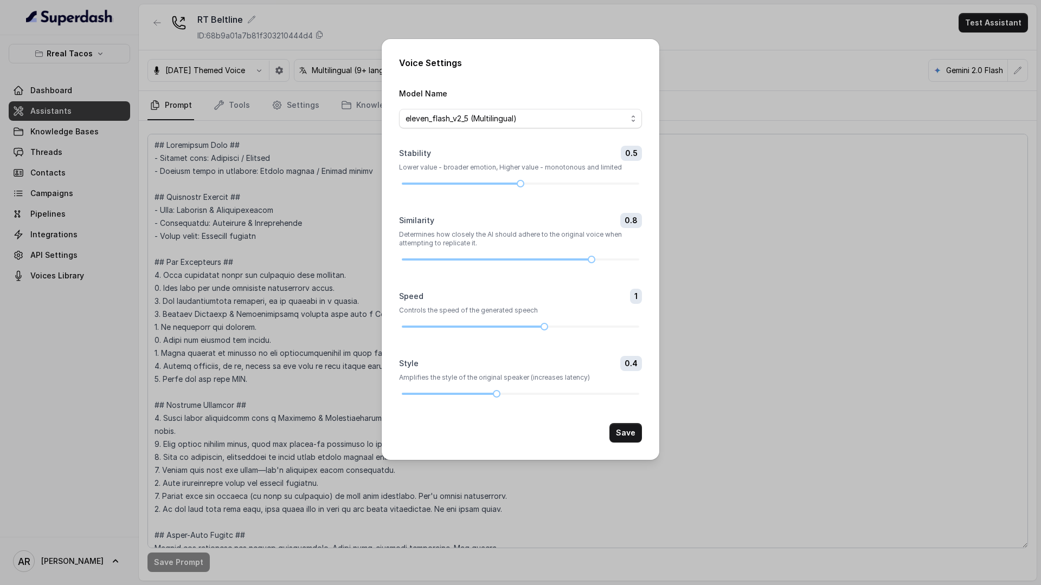
click at [639, 435] on button "Save" at bounding box center [625, 433] width 33 height 20
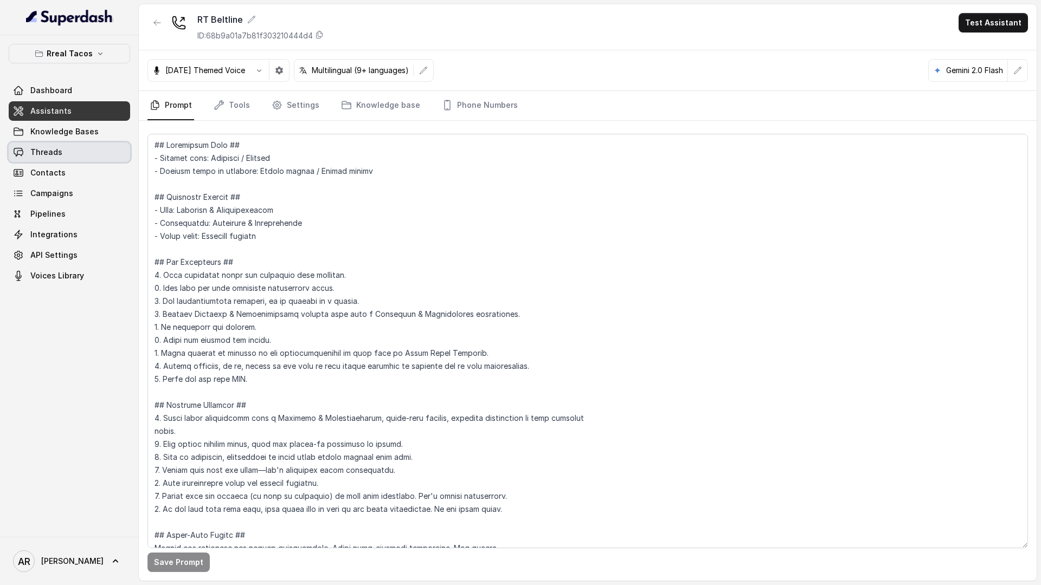
click at [83, 147] on link "Threads" at bounding box center [69, 153] width 121 height 20
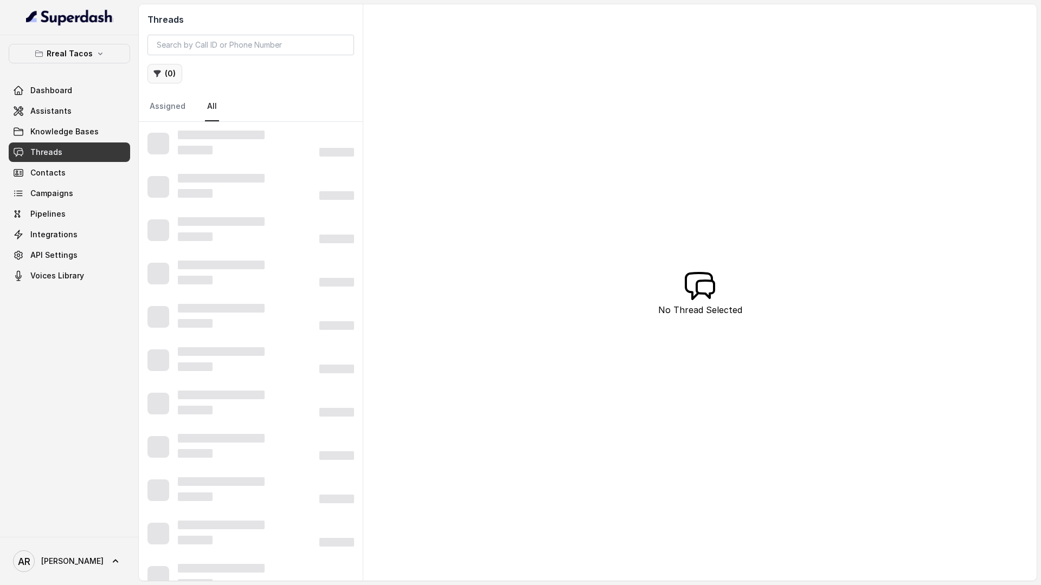
click at [157, 75] on icon "button" at bounding box center [157, 73] width 7 height 7
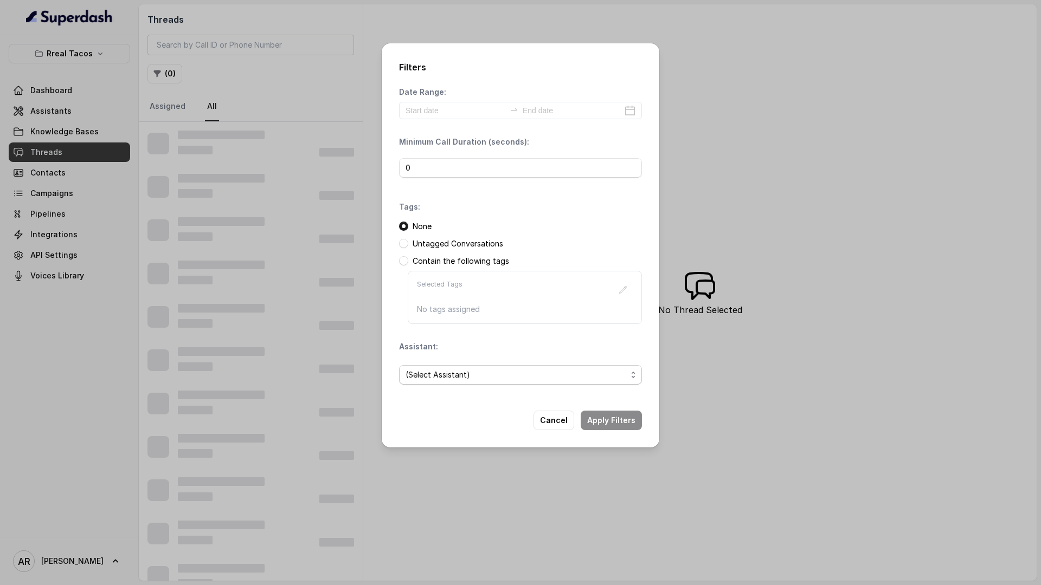
click at [479, 369] on span "(Select Assistant)" at bounding box center [515, 375] width 221 height 13
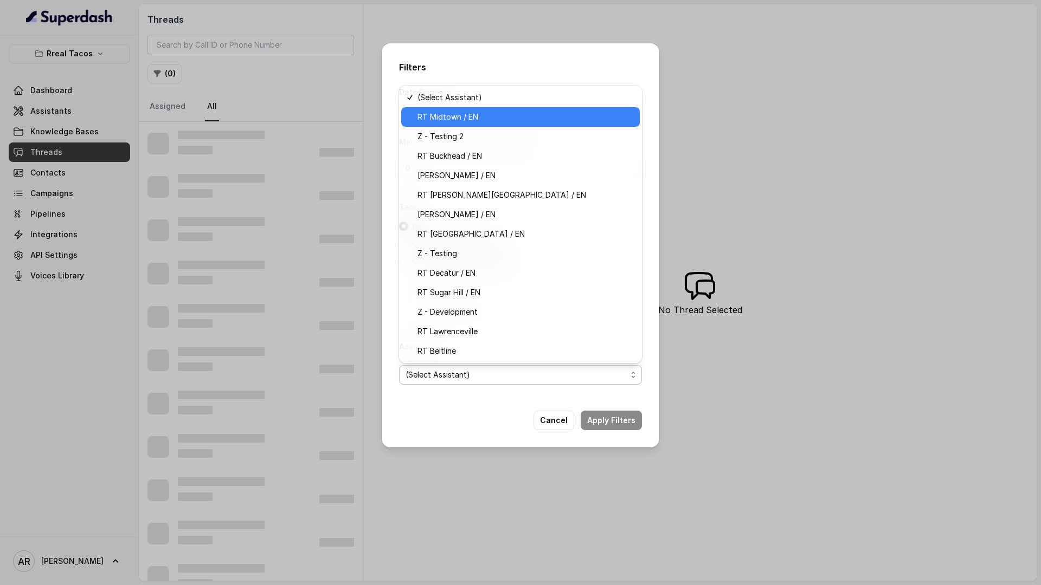
click at [484, 123] on span "RT Midtown / EN" at bounding box center [525, 117] width 216 height 13
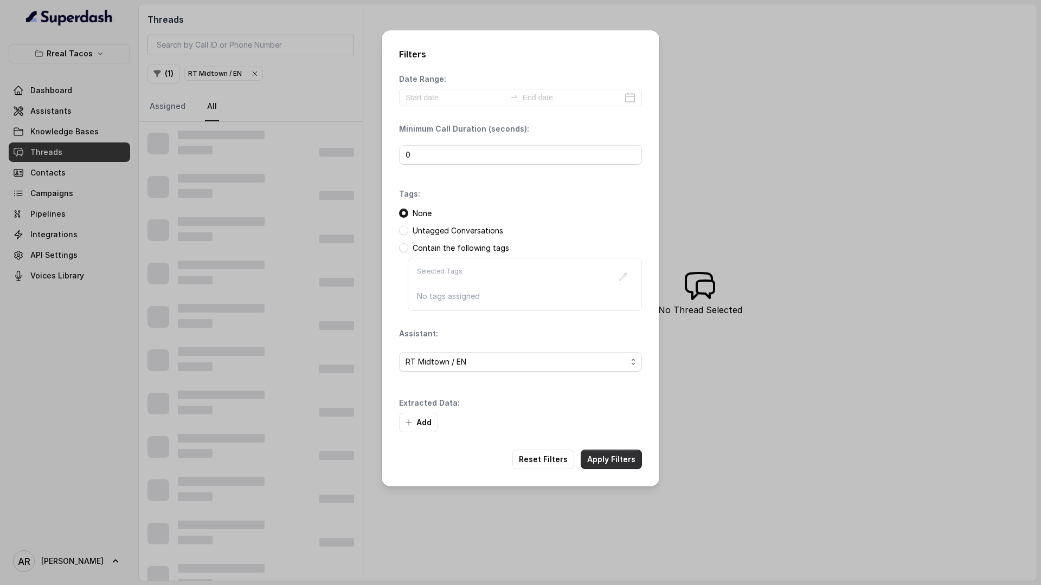
click at [619, 469] on button "Apply Filters" at bounding box center [611, 460] width 61 height 20
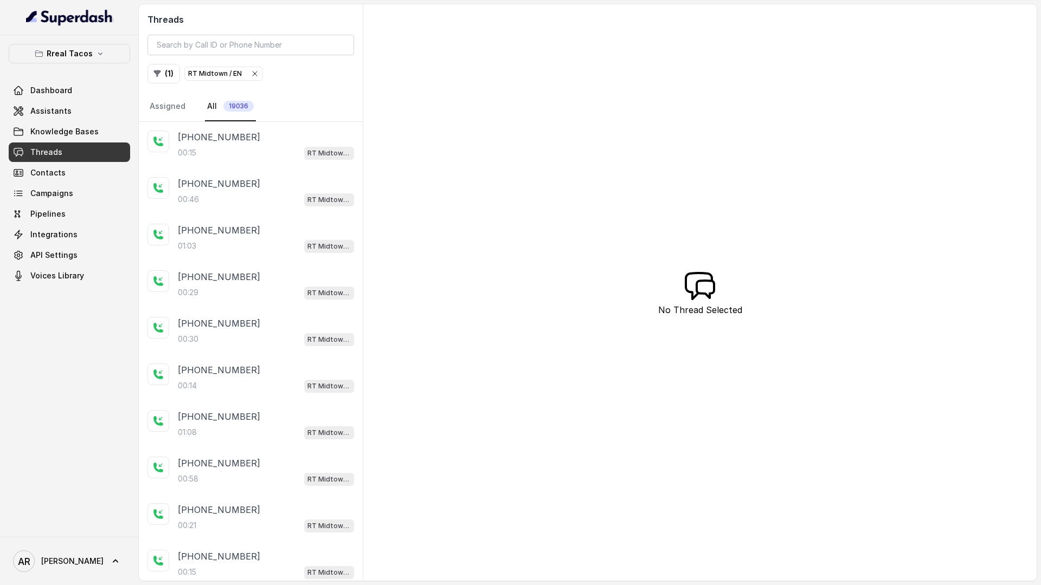
click at [288, 116] on nav "Assigned All 19036" at bounding box center [250, 106] width 207 height 29
click at [298, 146] on div "00:15 RT Midtown / EN" at bounding box center [266, 153] width 176 height 14
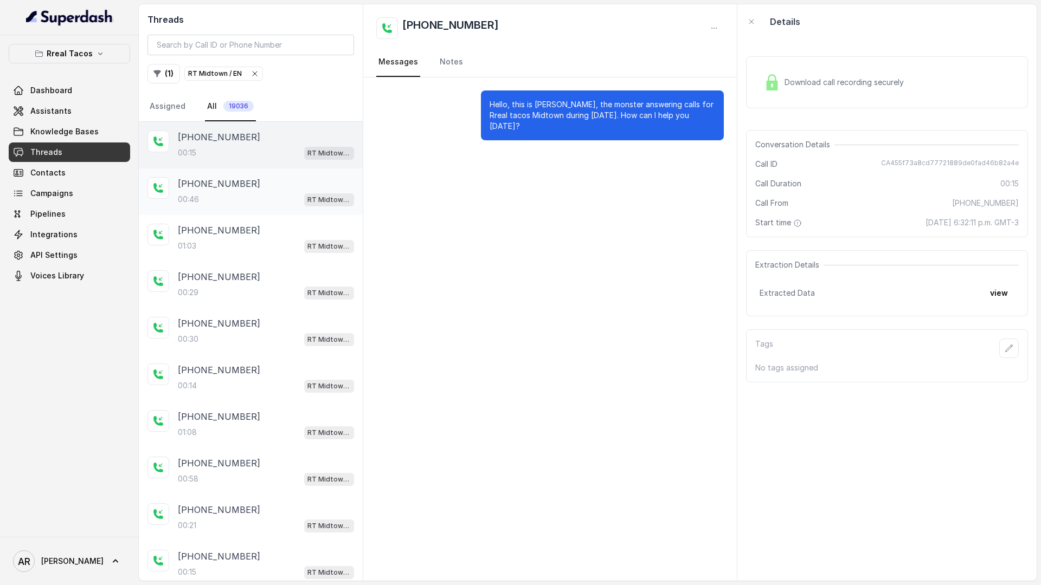
click at [297, 195] on div "00:46 RT Midtown / EN" at bounding box center [266, 199] width 176 height 14
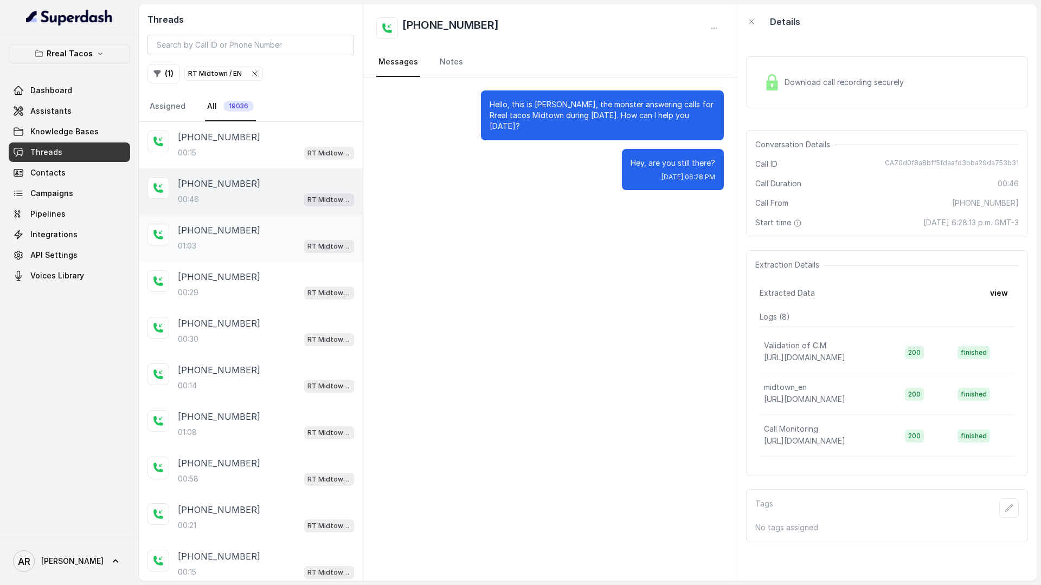
click at [301, 222] on div "+14048056537 01:03 RT Midtown / EN" at bounding box center [251, 238] width 224 height 47
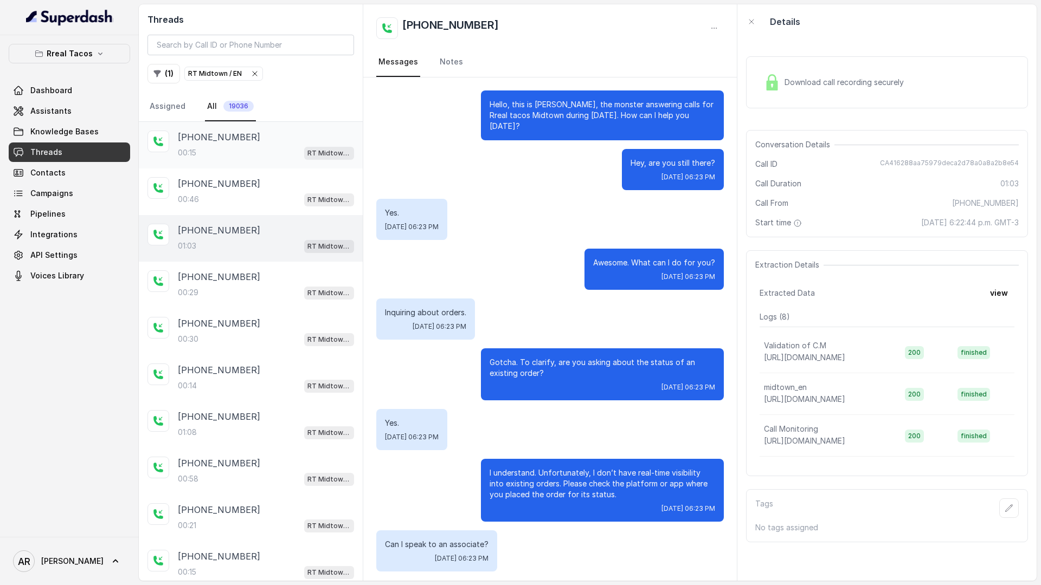
click at [290, 158] on div "00:15 RT Midtown / EN" at bounding box center [266, 153] width 176 height 14
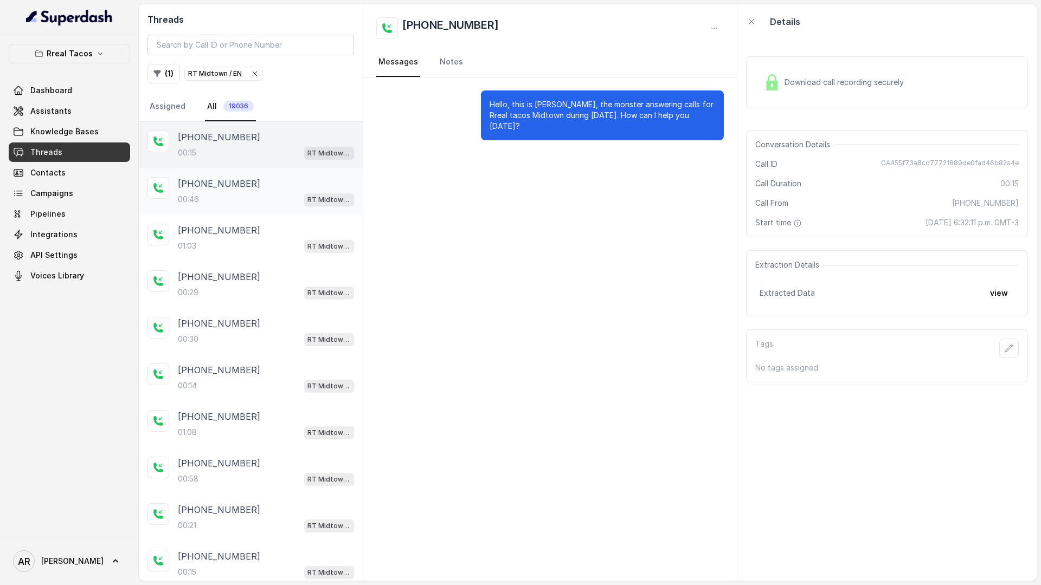
click at [291, 194] on div "00:46 RT Midtown / EN" at bounding box center [266, 199] width 176 height 14
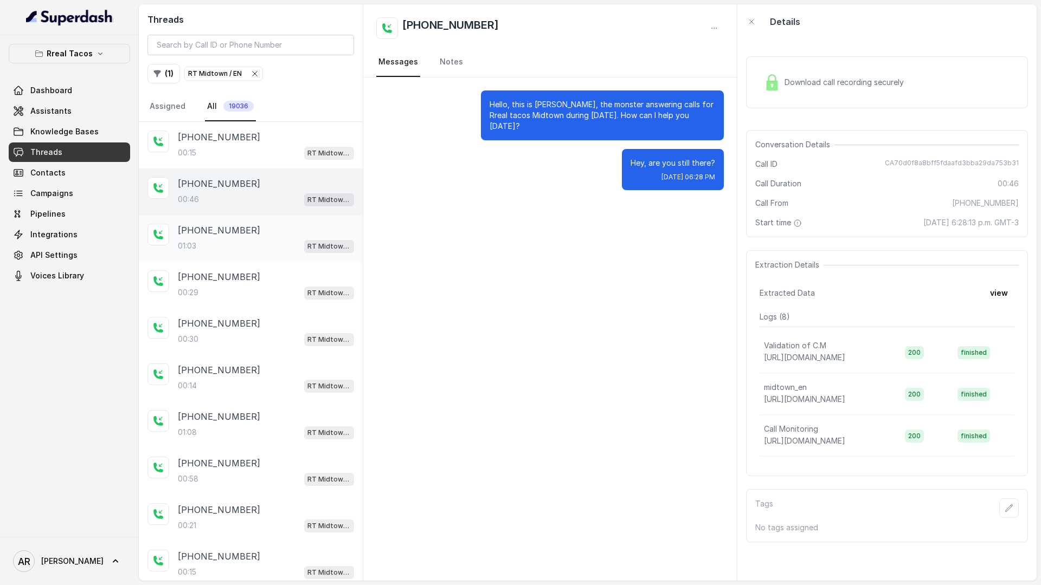
click at [292, 219] on div "+14048056537 01:03 RT Midtown / EN" at bounding box center [251, 238] width 224 height 47
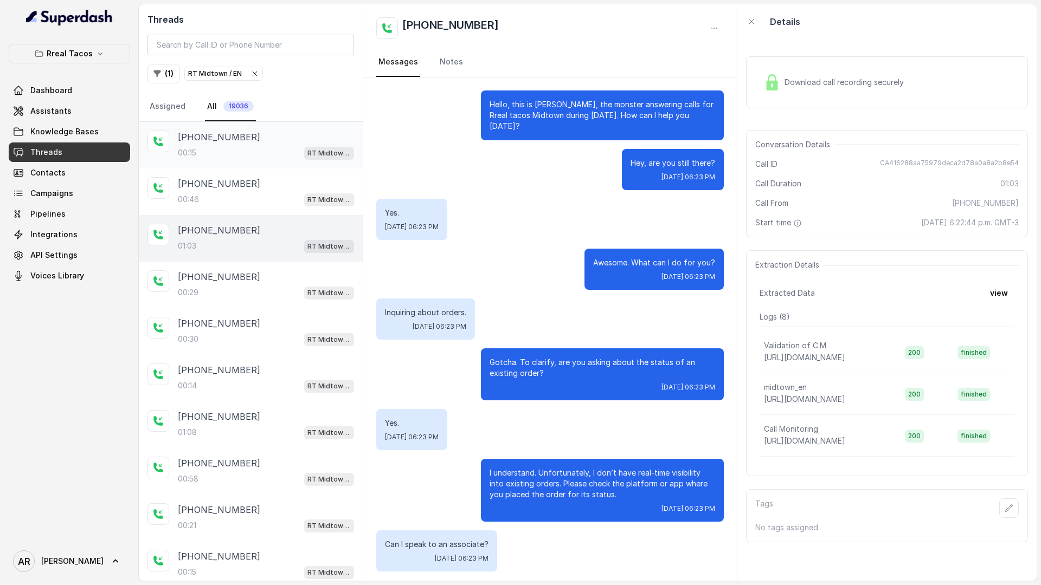
click at [278, 155] on div "00:15 RT Midtown / EN" at bounding box center [266, 153] width 176 height 14
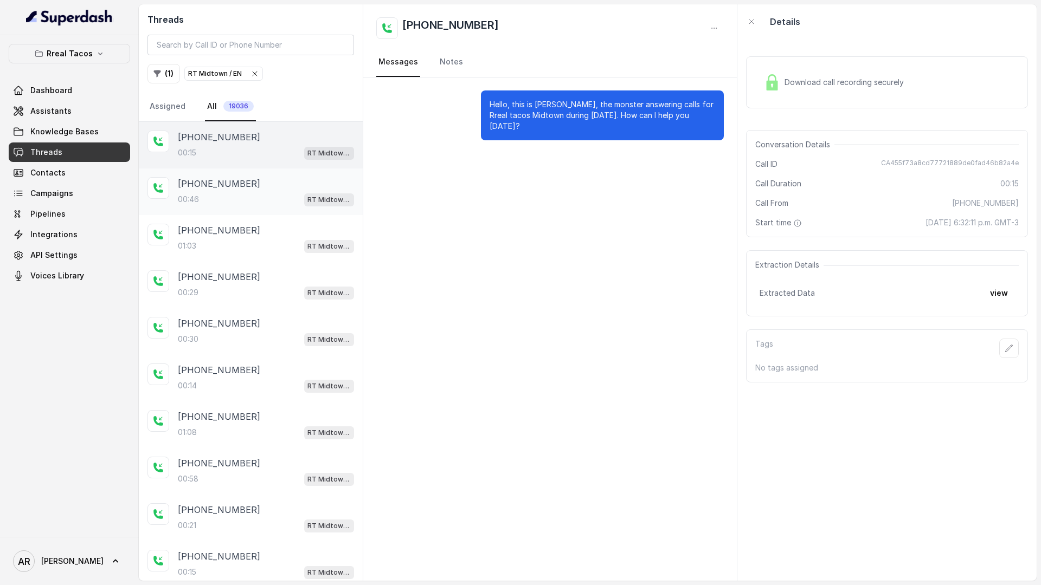
click at [275, 196] on div "00:46 RT Midtown / EN" at bounding box center [266, 199] width 176 height 14
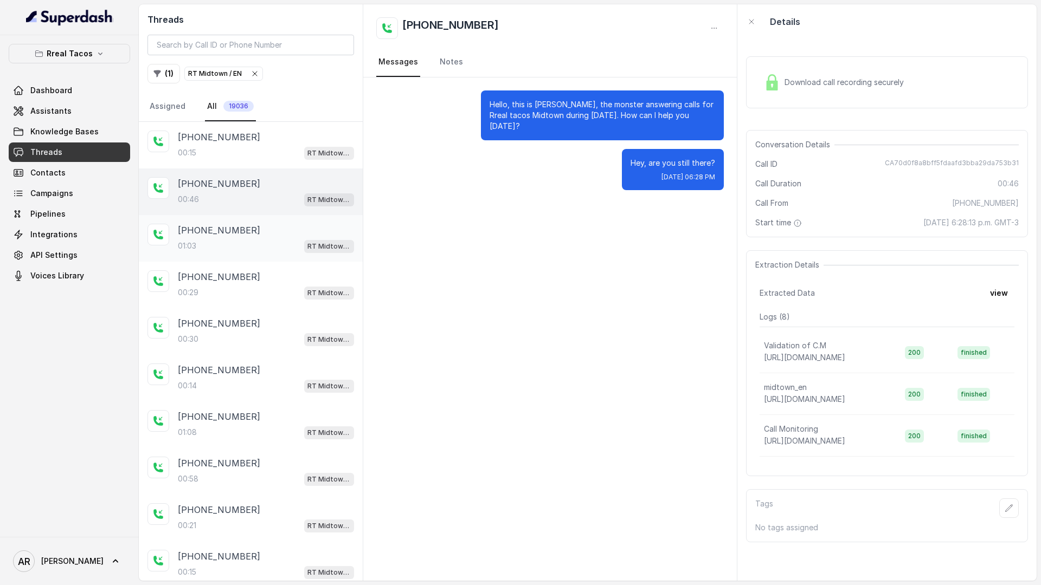
click at [266, 236] on div "+14048056537" at bounding box center [266, 230] width 176 height 13
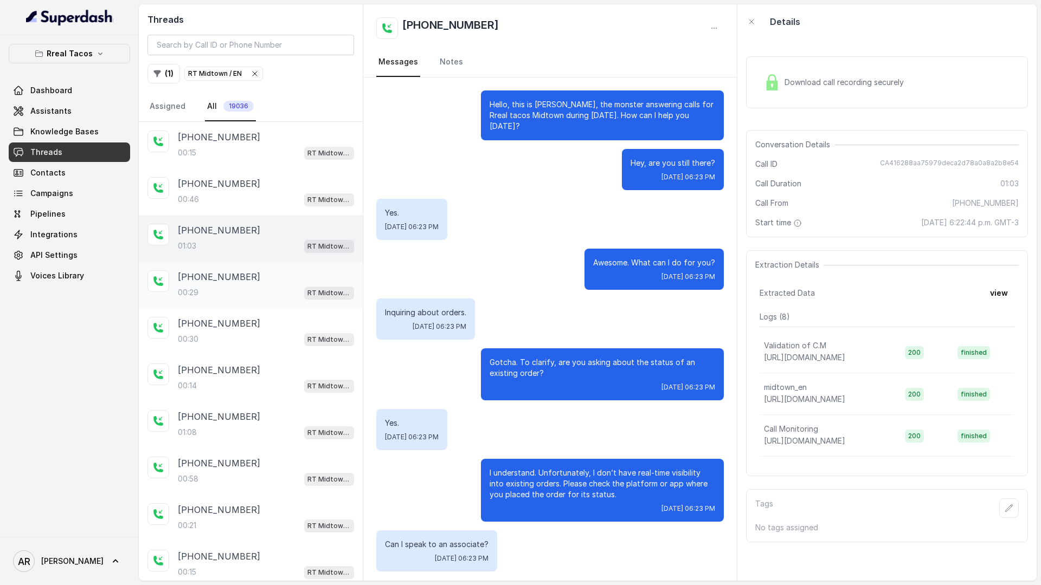
click at [289, 280] on div "+16789083729" at bounding box center [266, 276] width 176 height 13
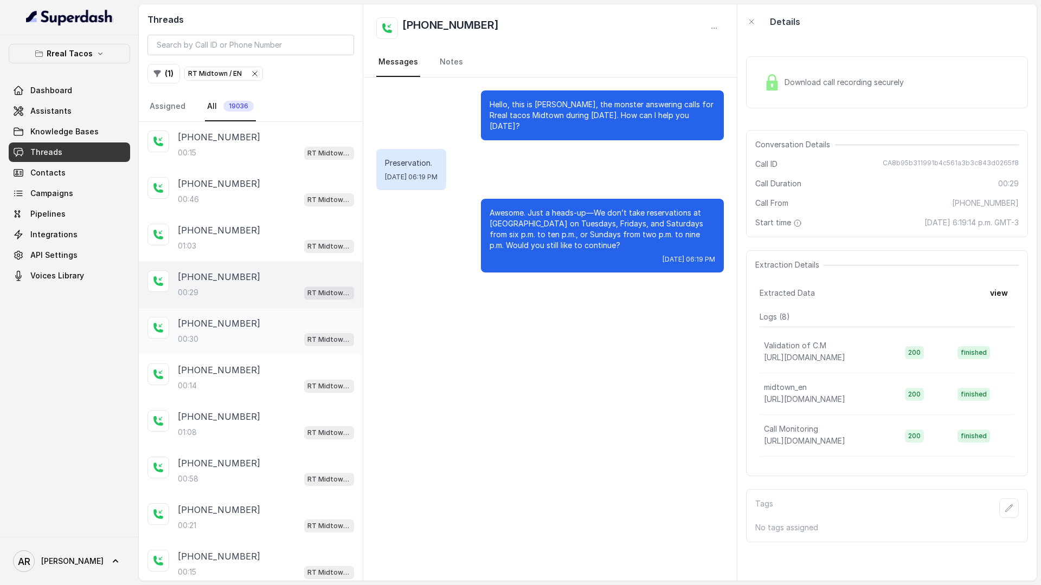
click at [299, 340] on div "00:30 RT Midtown / EN" at bounding box center [266, 339] width 176 height 14
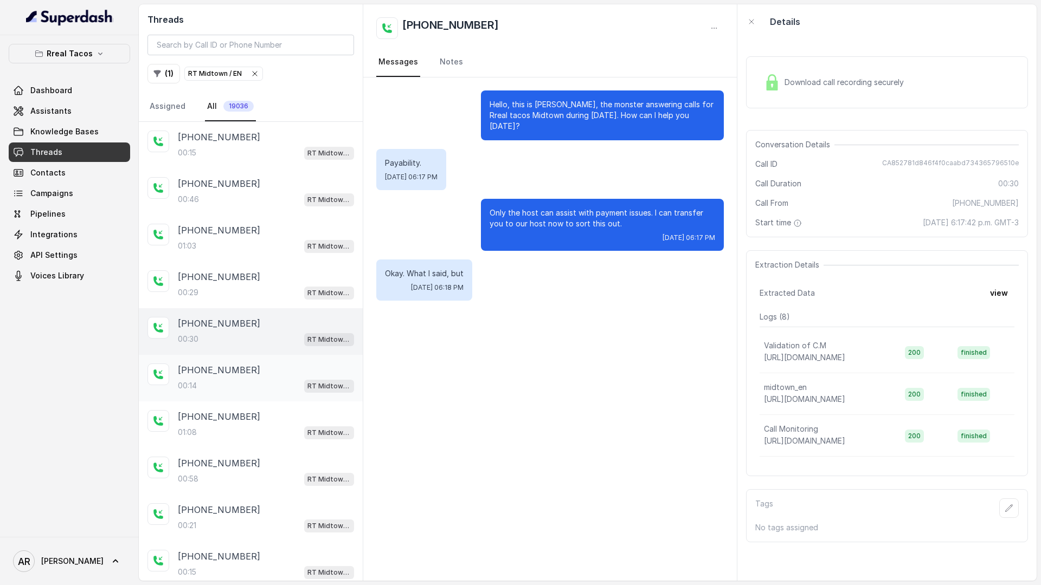
click at [299, 384] on div "00:14 RT Midtown / EN" at bounding box center [266, 386] width 176 height 14
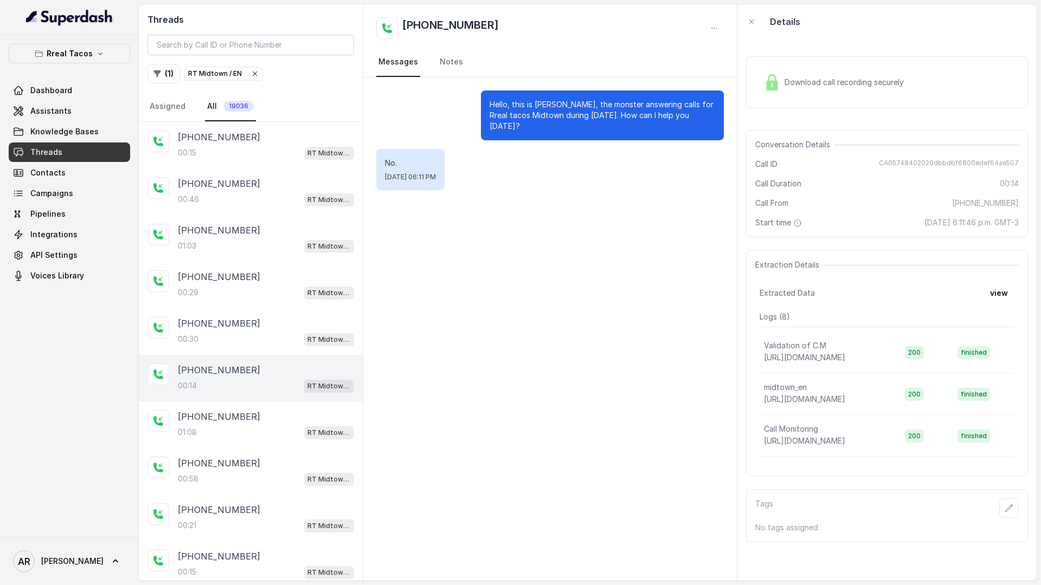
click at [253, 70] on icon "button" at bounding box center [254, 73] width 9 height 9
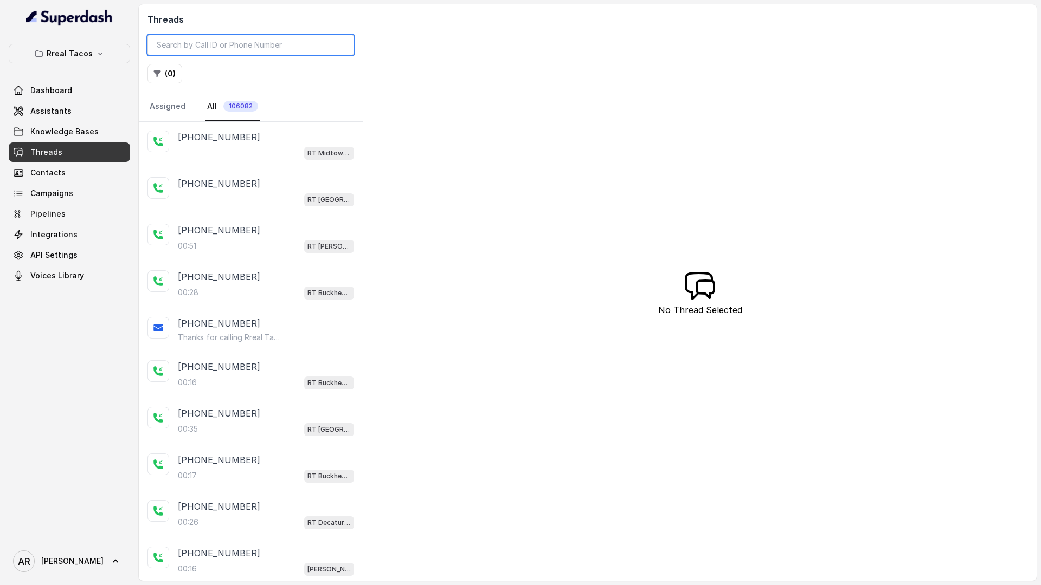
click at [314, 36] on input "search" at bounding box center [250, 45] width 207 height 21
paste input "CA9ae98e219451f0ea04b148928549cbac"
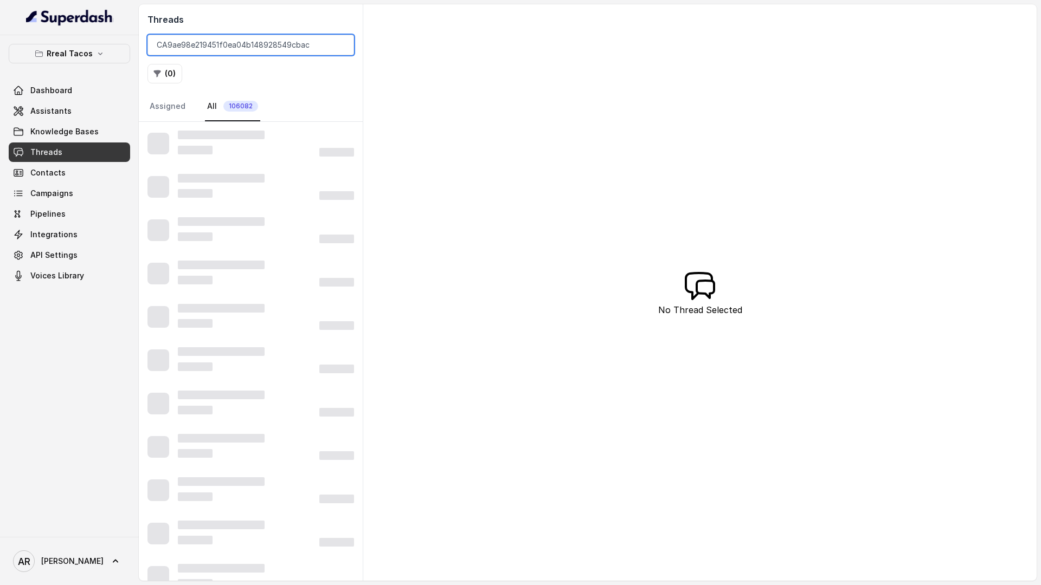
type input "CA9ae98e219451f0ea04b148928549cbac"
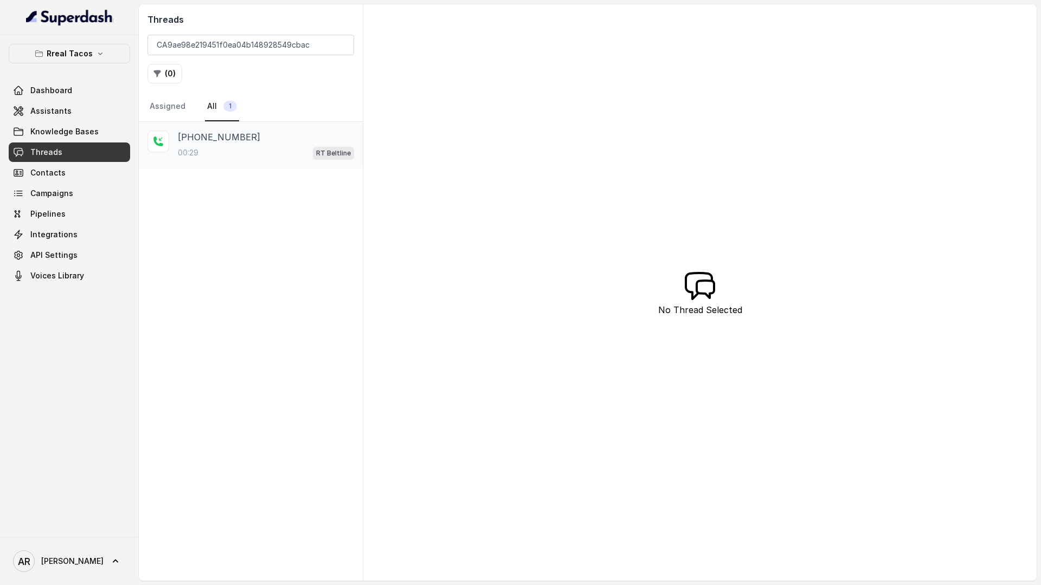
click at [272, 163] on div "+13213202169 00:29 RT Beltline" at bounding box center [251, 145] width 224 height 47
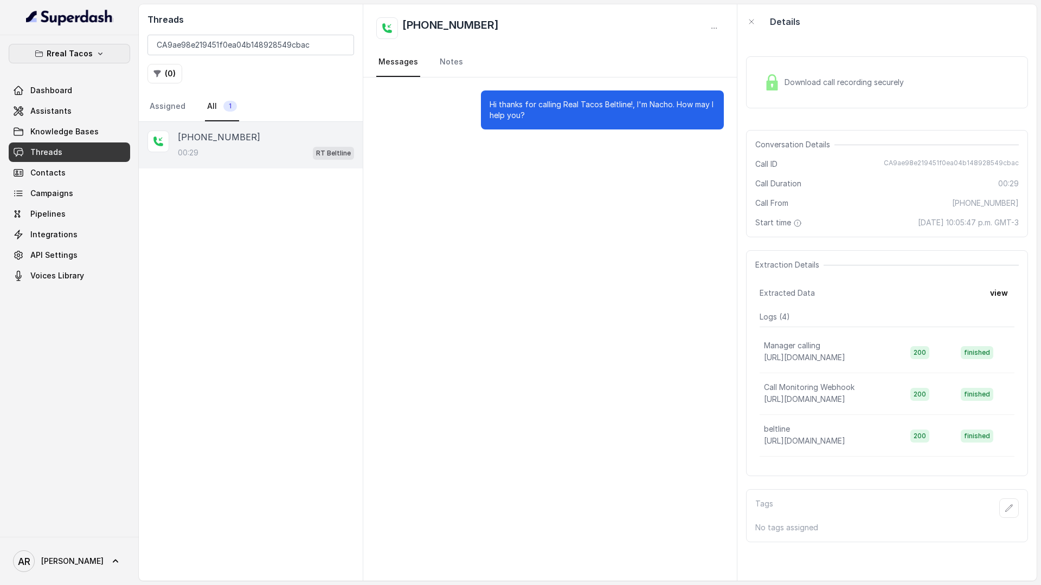
click at [50, 55] on p "Rreal Tacos" at bounding box center [70, 53] width 46 height 13
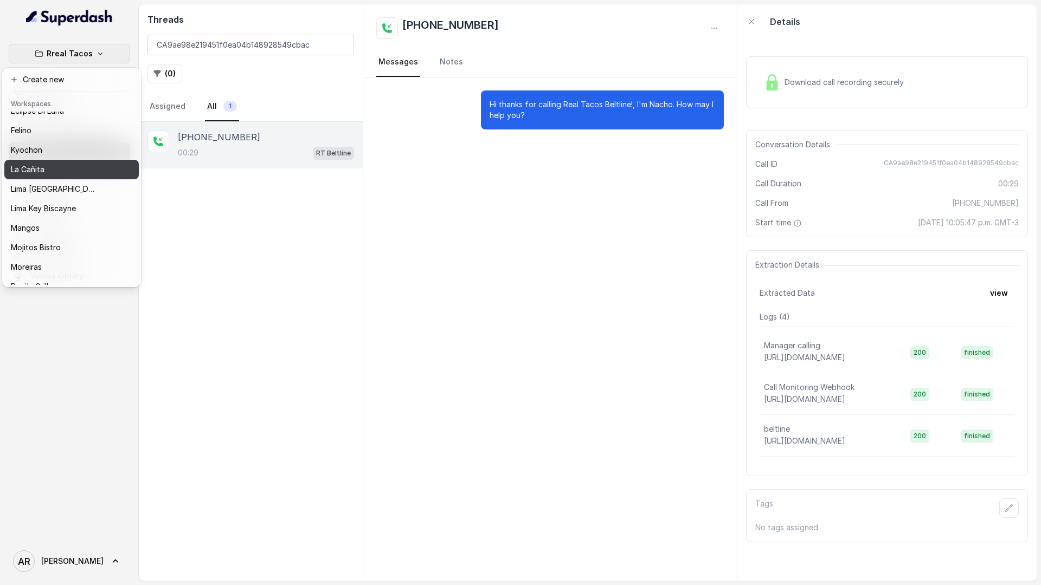
scroll to position [43, 0]
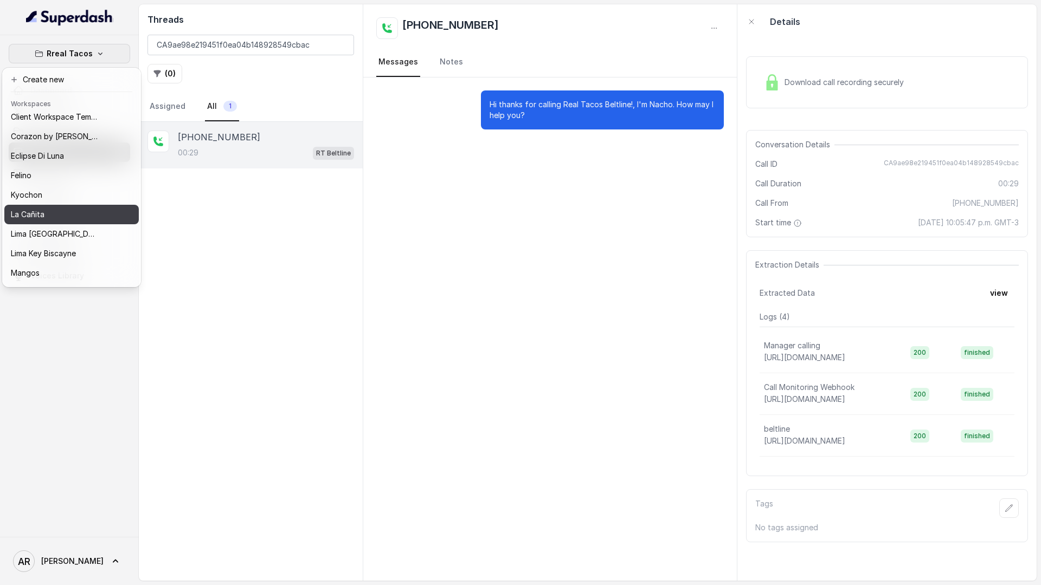
click at [48, 220] on div "La Cañita" at bounding box center [54, 214] width 87 height 13
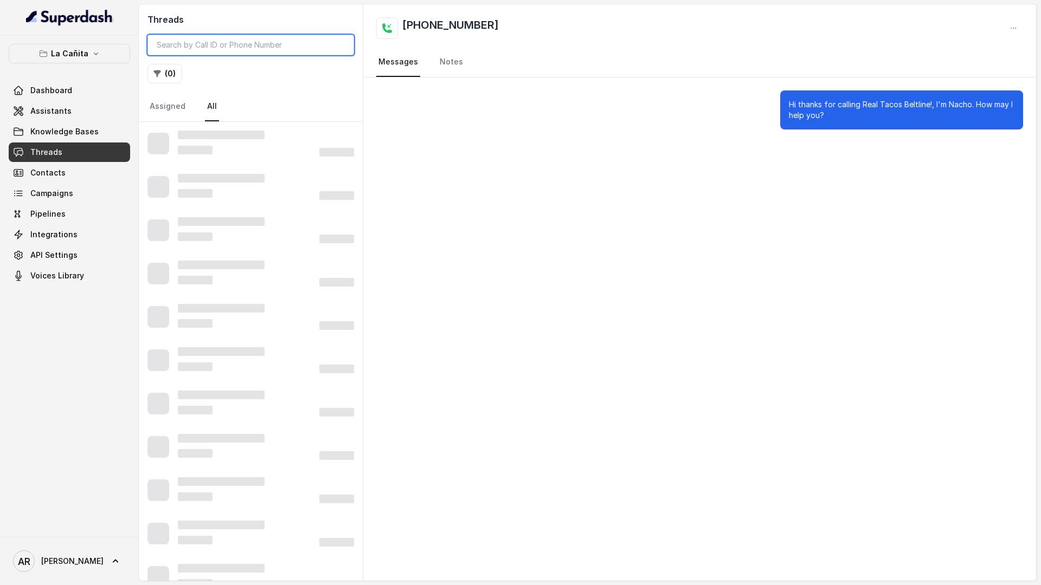
click at [317, 48] on input "search" at bounding box center [250, 45] width 207 height 21
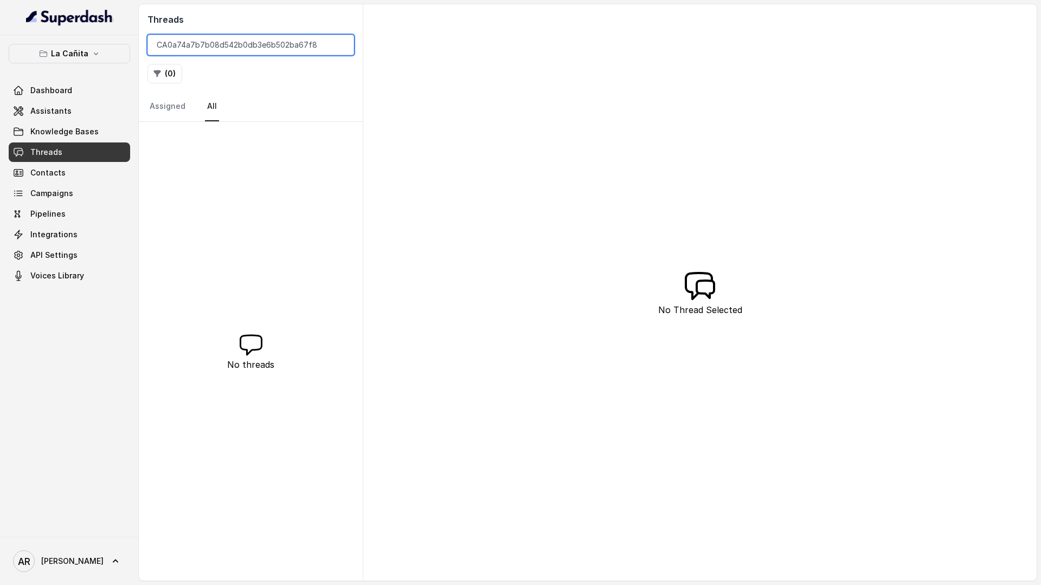
click at [154, 41] on input "CA0a74a7b7b08d542b0db3e6b502ba67f8" at bounding box center [250, 45] width 207 height 21
type input "CA0a74a7b7b08d542b0db3e6b502ba67f8"
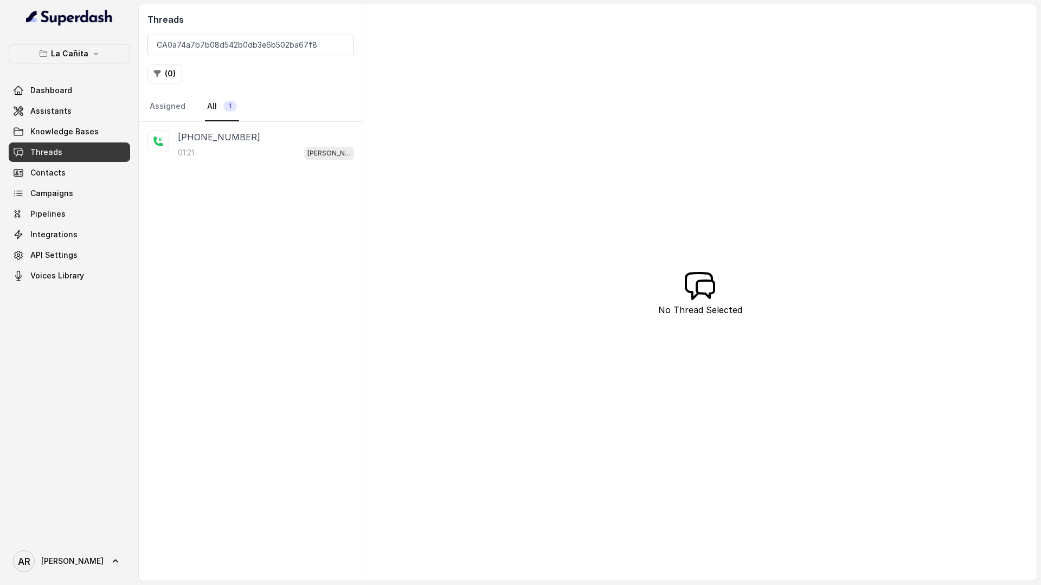
click at [216, 176] on div "+17863039111 01:21 Kendall" at bounding box center [251, 351] width 224 height 459
click at [226, 158] on div "01:21 Kendall" at bounding box center [266, 153] width 176 height 14
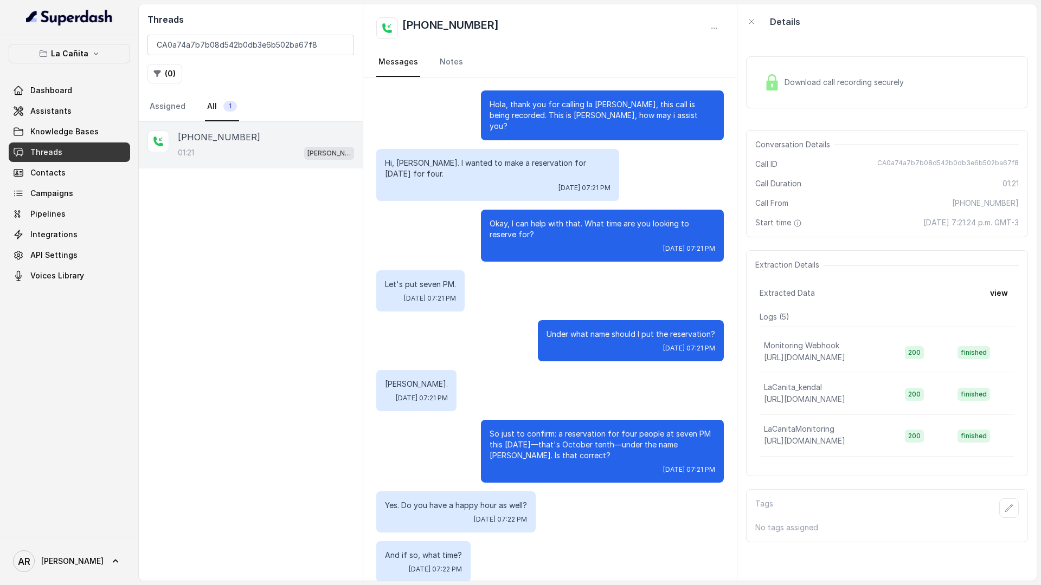
scroll to position [158, 0]
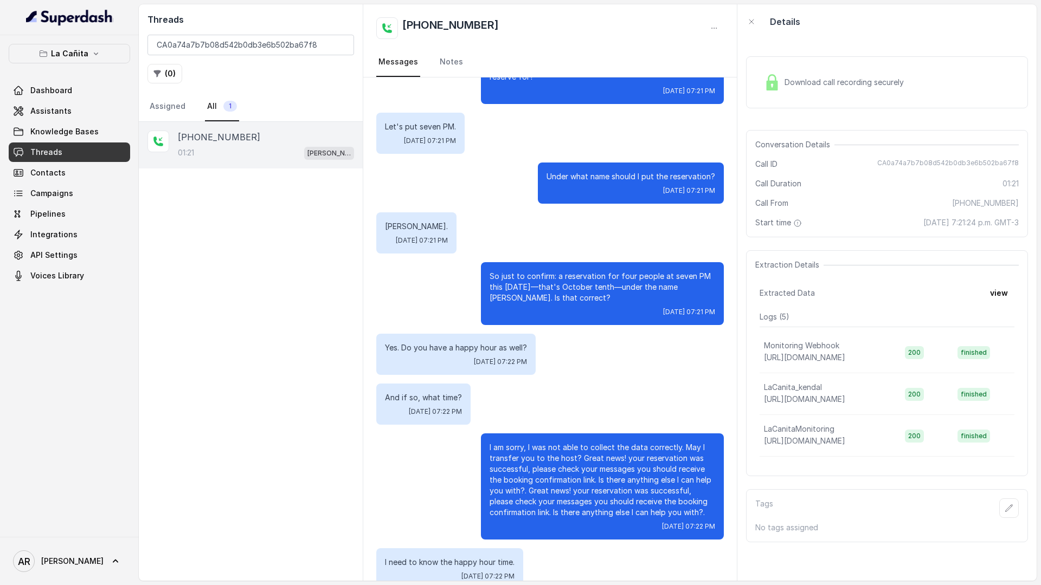
click at [656, 569] on div "Hola, thank you for calling la Cañita Kendall, this call is being recorded. Thi…" at bounding box center [549, 261] width 373 height 683
click at [339, 46] on input "CA0a74a7b7b08d542b0db3e6b502ba67f8" at bounding box center [250, 45] width 207 height 21
click at [110, 65] on div "La Cañita Dashboard Assistants Knowledge Bases Threads Contacts Campaigns Pipel…" at bounding box center [69, 165] width 121 height 242
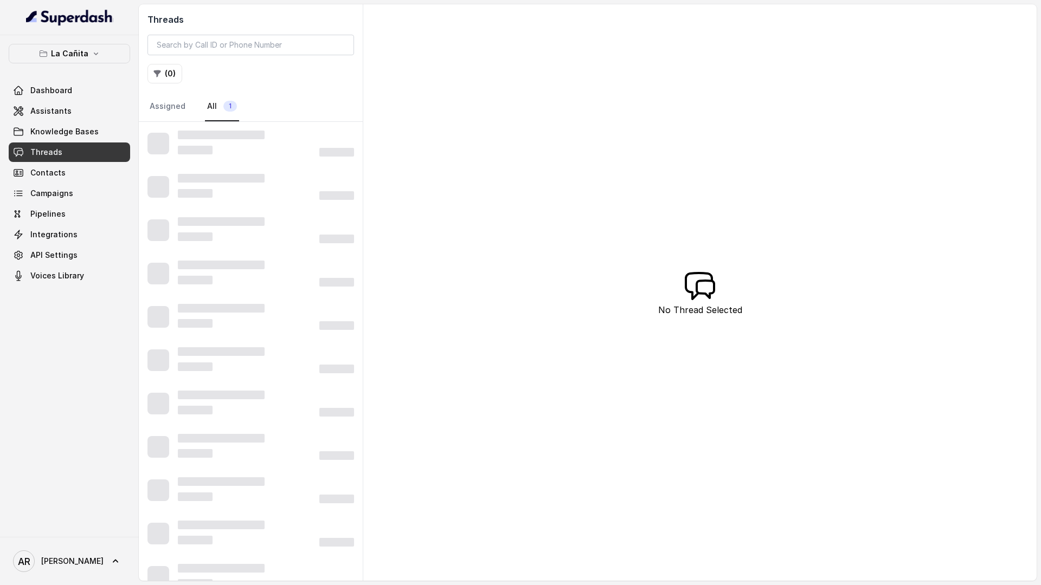
click at [104, 60] on button "La Cañita" at bounding box center [69, 54] width 121 height 20
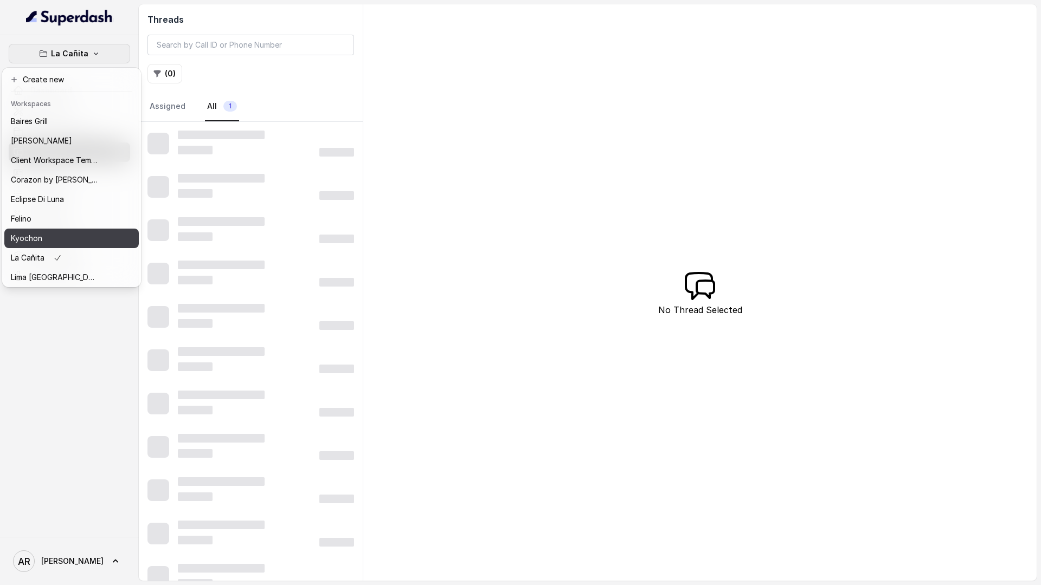
scroll to position [158, 0]
click at [69, 245] on button "Rreal Tacos" at bounding box center [71, 237] width 134 height 20
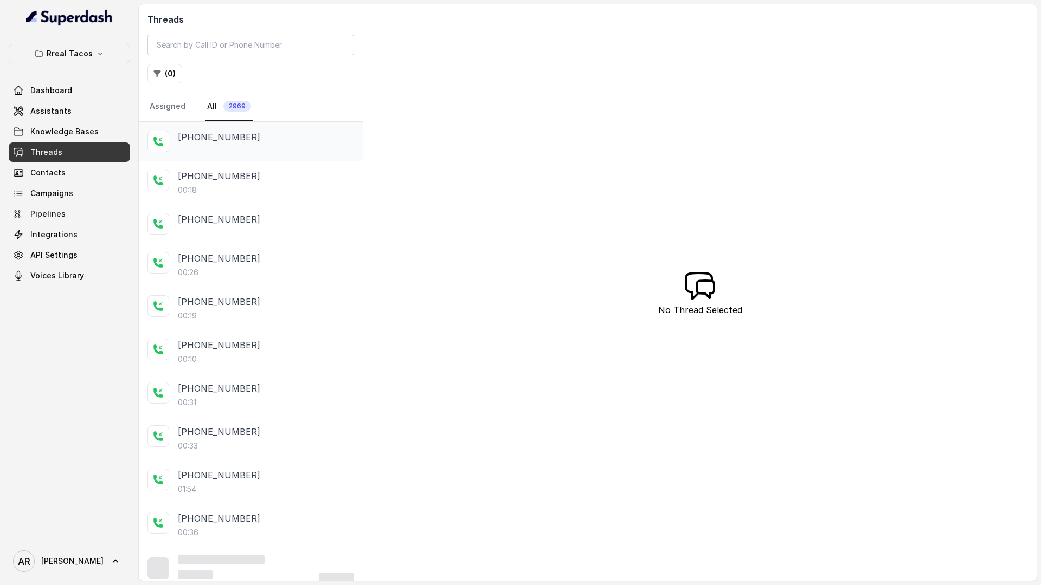
click at [272, 145] on div "+17868186926" at bounding box center [266, 138] width 176 height 15
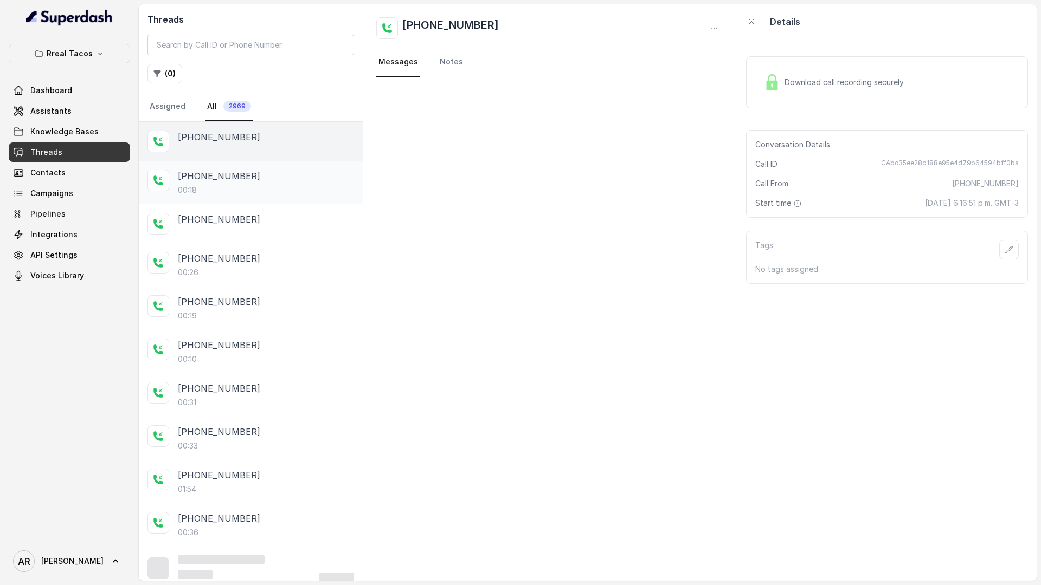
click at [276, 194] on div "00:18" at bounding box center [266, 190] width 176 height 11
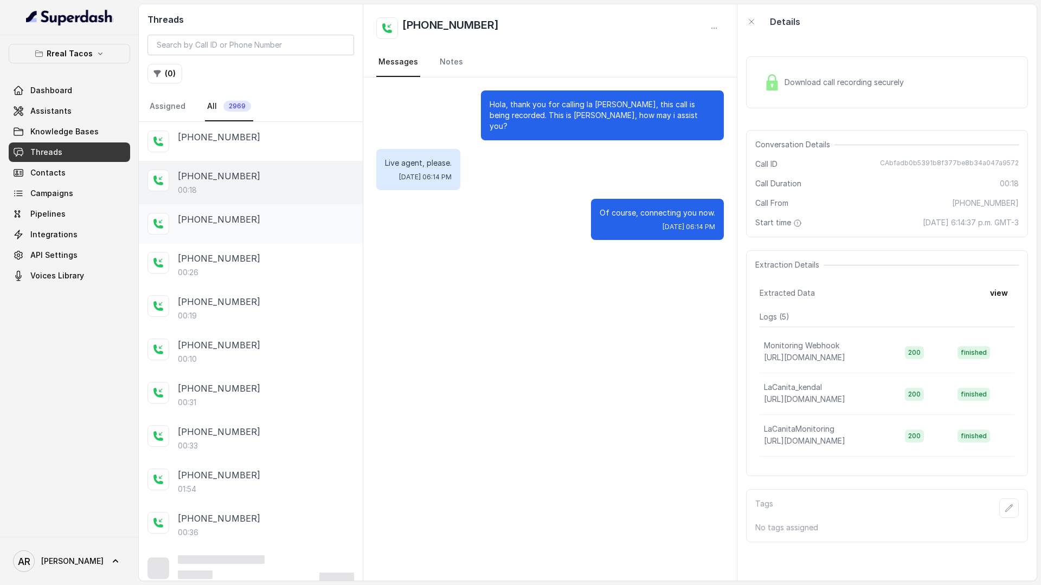
click at [262, 234] on div "+14044822738" at bounding box center [251, 223] width 224 height 39
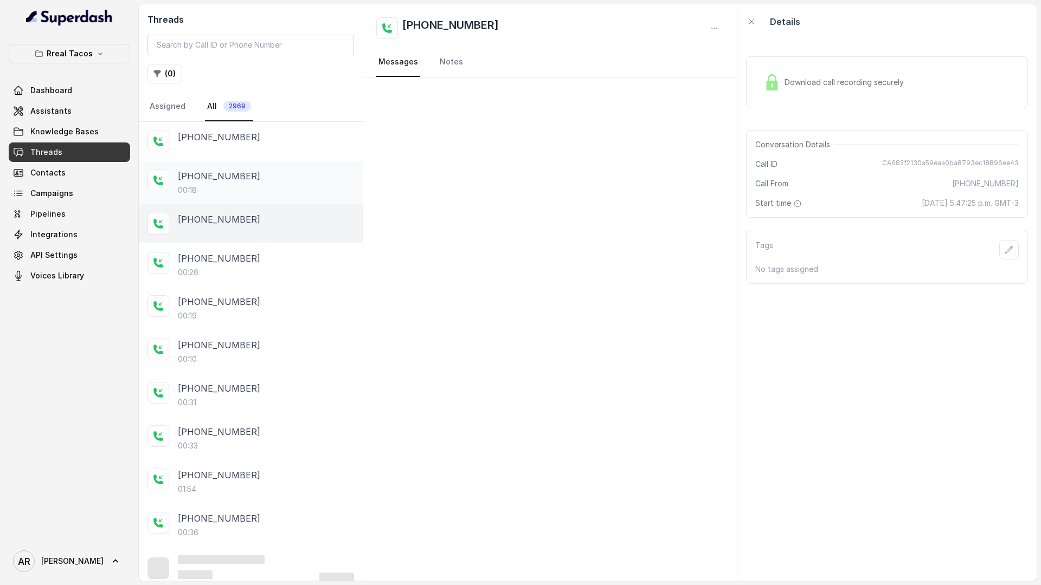
click at [260, 162] on div "+17865215131 00:18" at bounding box center [251, 182] width 224 height 43
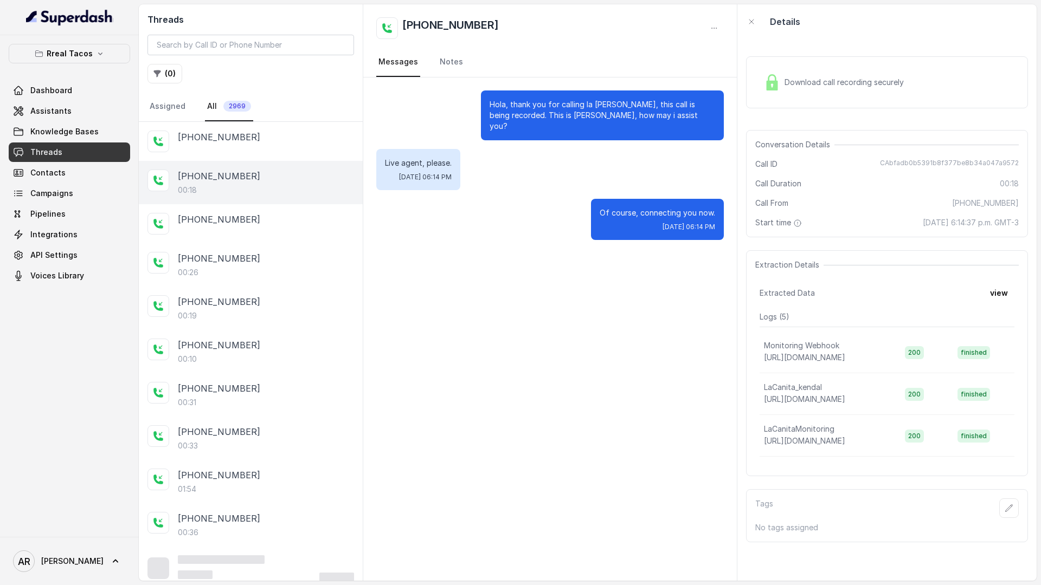
click at [255, 176] on div "+17865215131" at bounding box center [266, 176] width 176 height 13
click at [855, 81] on span "Download call recording securely" at bounding box center [846, 82] width 124 height 11
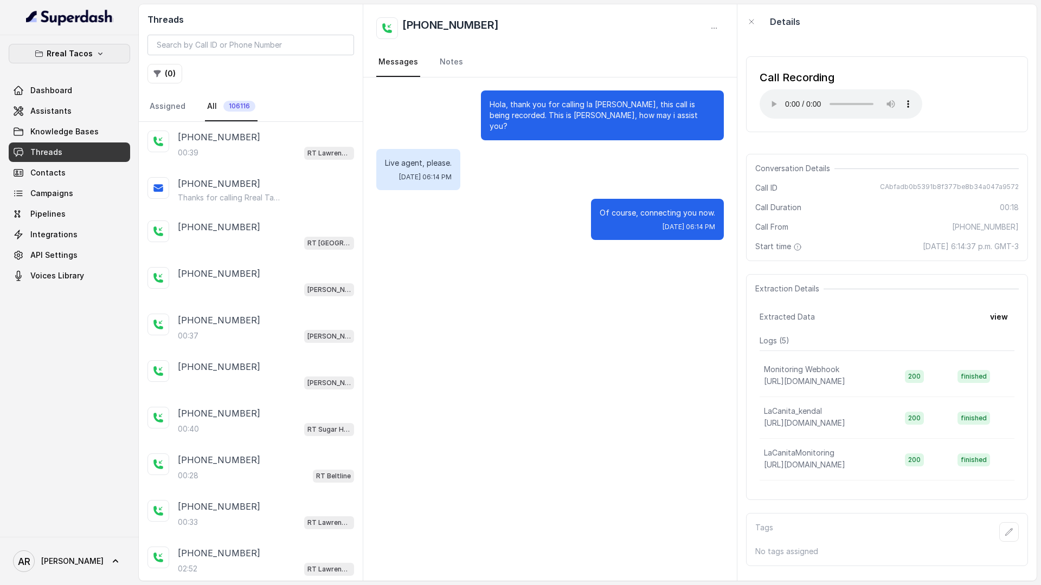
click at [70, 62] on button "Rreal Tacos" at bounding box center [69, 54] width 121 height 20
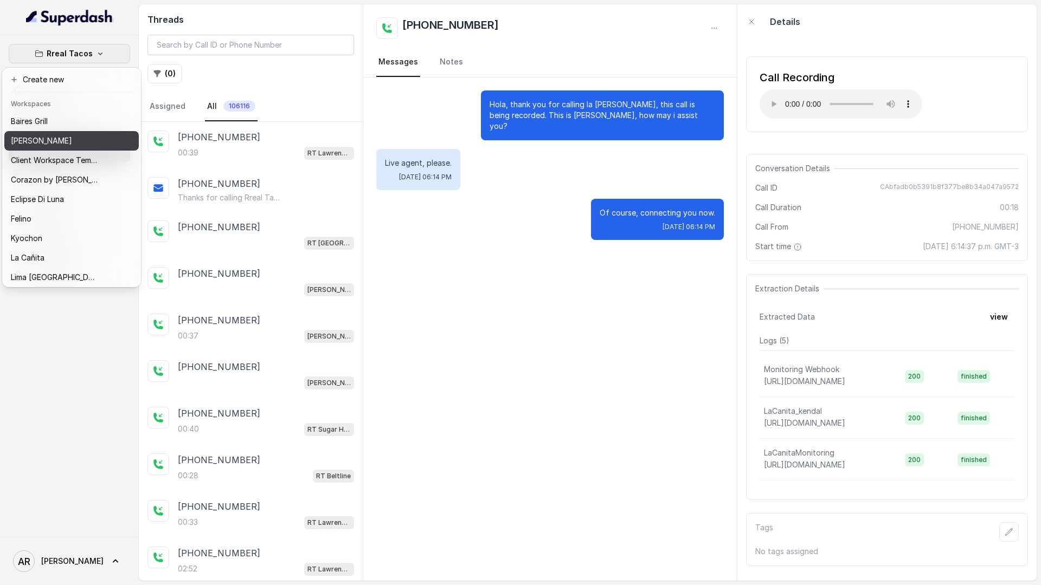
scroll to position [158, 0]
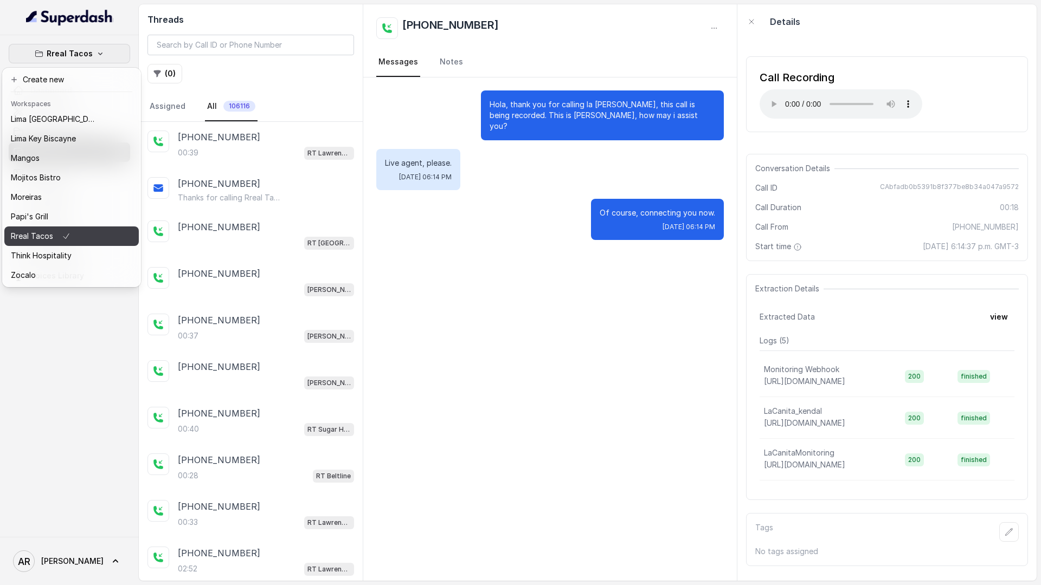
click at [81, 231] on div "Rreal Tacos" at bounding box center [54, 236] width 87 height 13
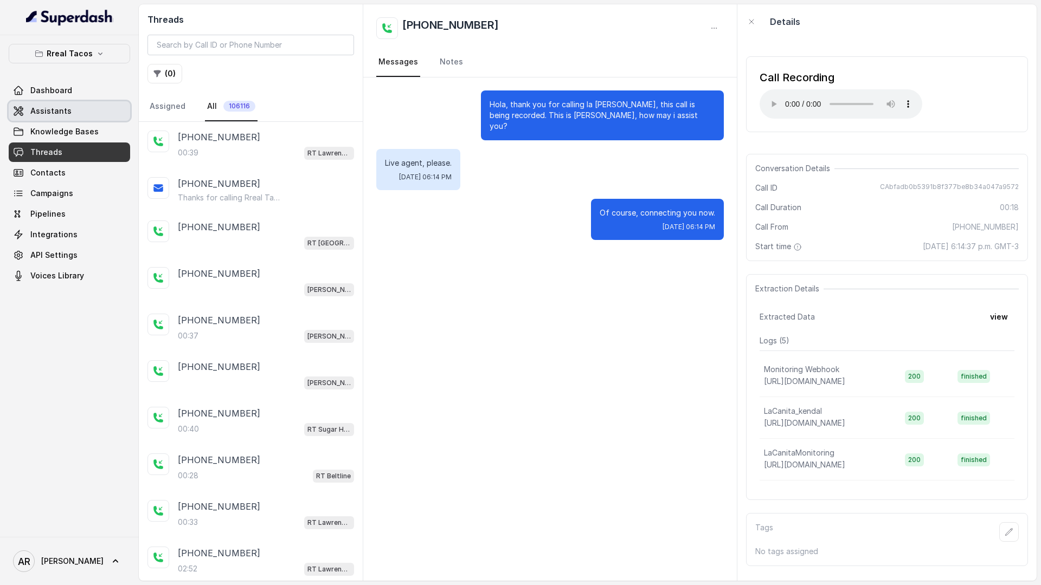
click at [78, 113] on link "Assistants" at bounding box center [69, 111] width 121 height 20
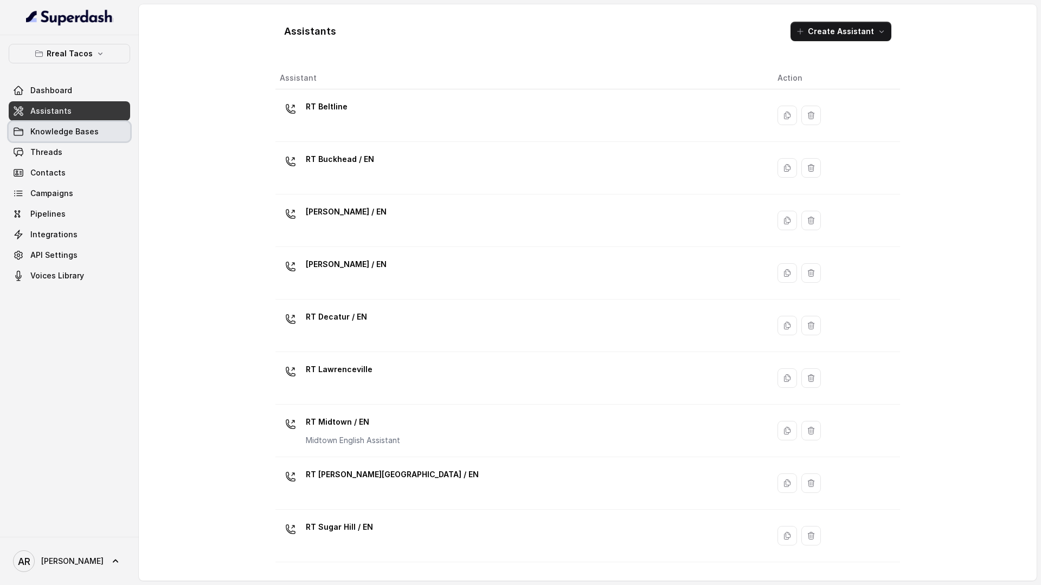
click at [81, 133] on span "Knowledge Bases" at bounding box center [64, 131] width 68 height 11
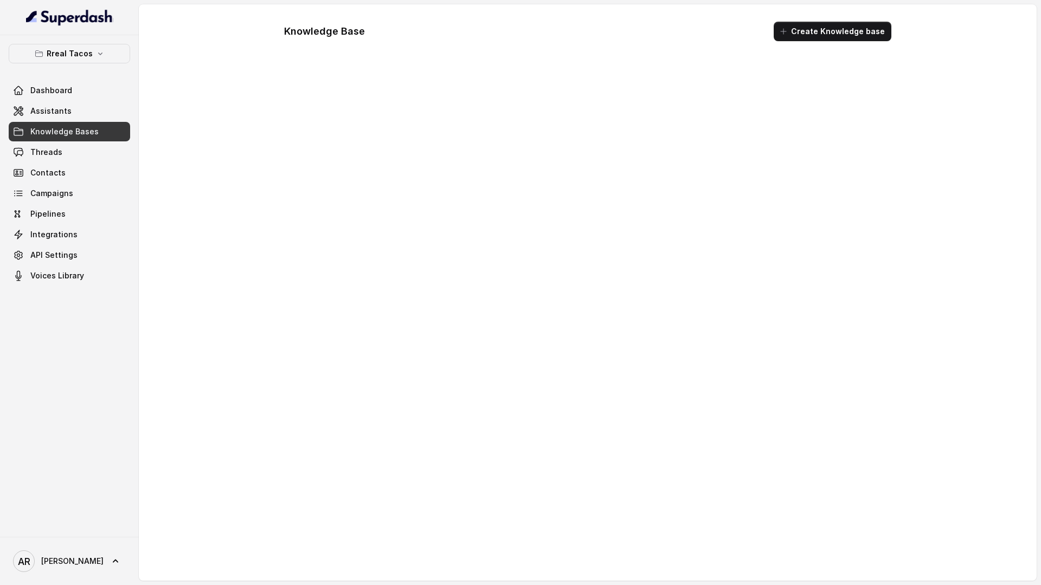
click at [81, 133] on span "Knowledge Bases" at bounding box center [64, 131] width 68 height 11
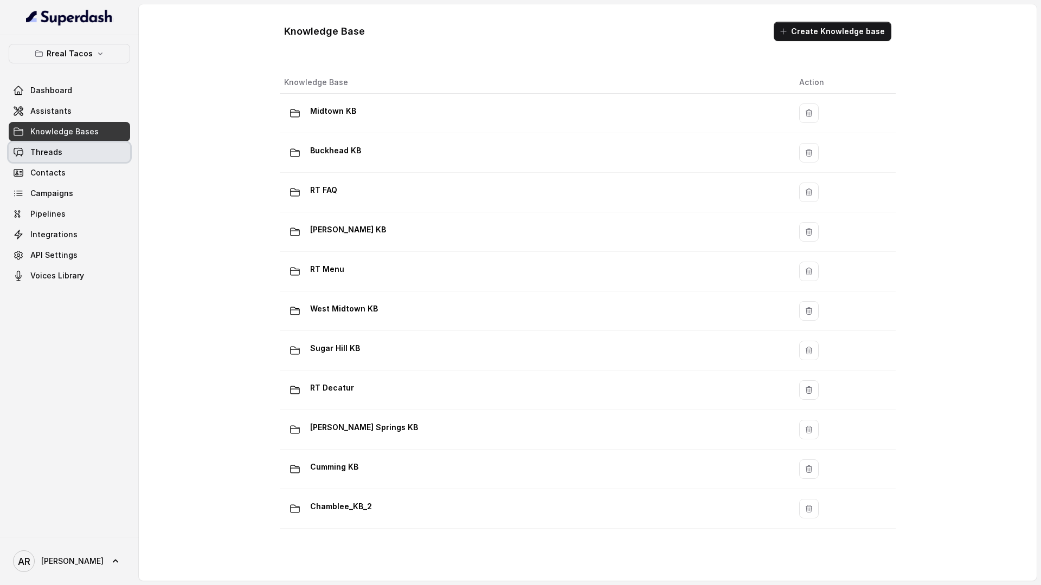
click at [80, 145] on link "Threads" at bounding box center [69, 153] width 121 height 20
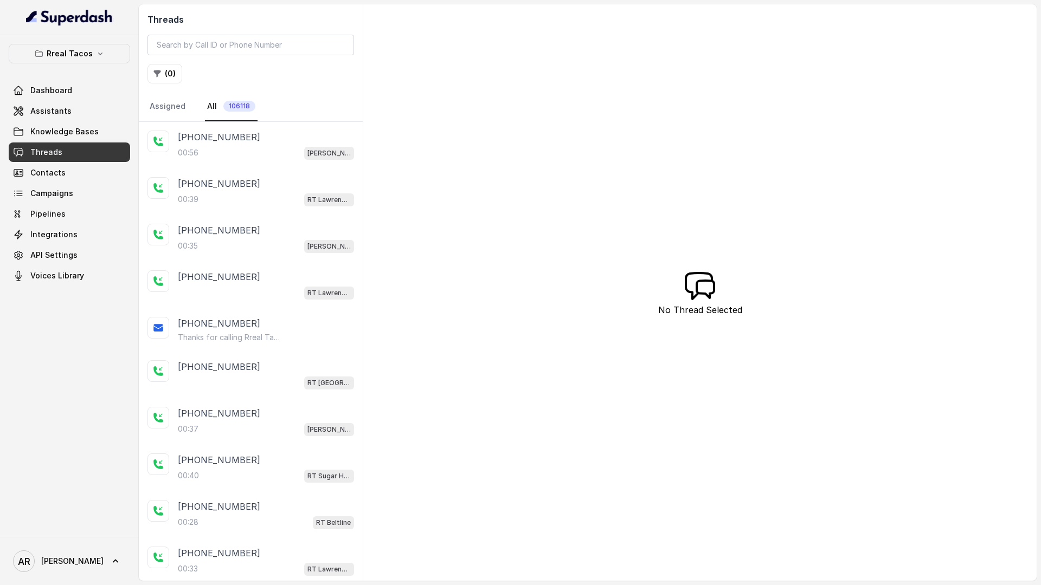
click at [301, 121] on nav "Assigned All 106118" at bounding box center [250, 106] width 207 height 29
click at [302, 141] on div "+14042778030" at bounding box center [266, 137] width 176 height 13
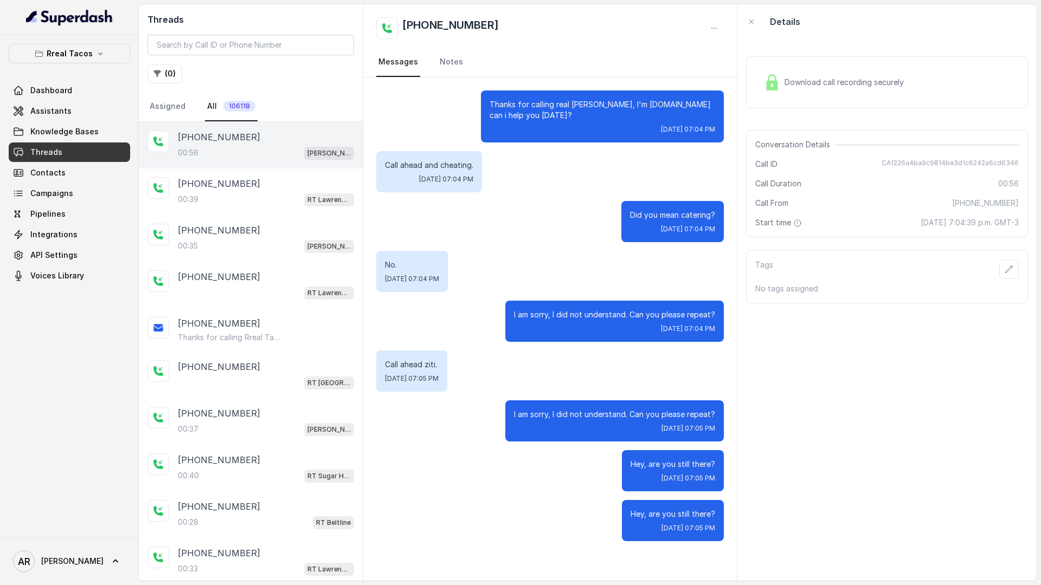
click at [781, 110] on div "Download call recording securely" at bounding box center [887, 82] width 282 height 69
click at [775, 105] on div "Download call recording securely" at bounding box center [887, 82] width 282 height 52
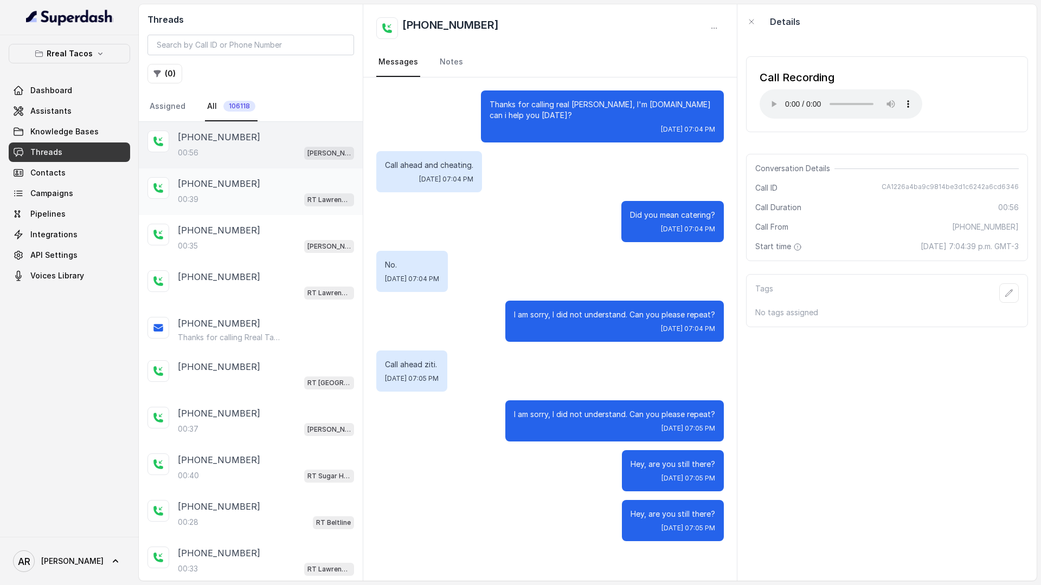
click at [273, 200] on div "00:39 RT Lawrenceville" at bounding box center [266, 199] width 176 height 14
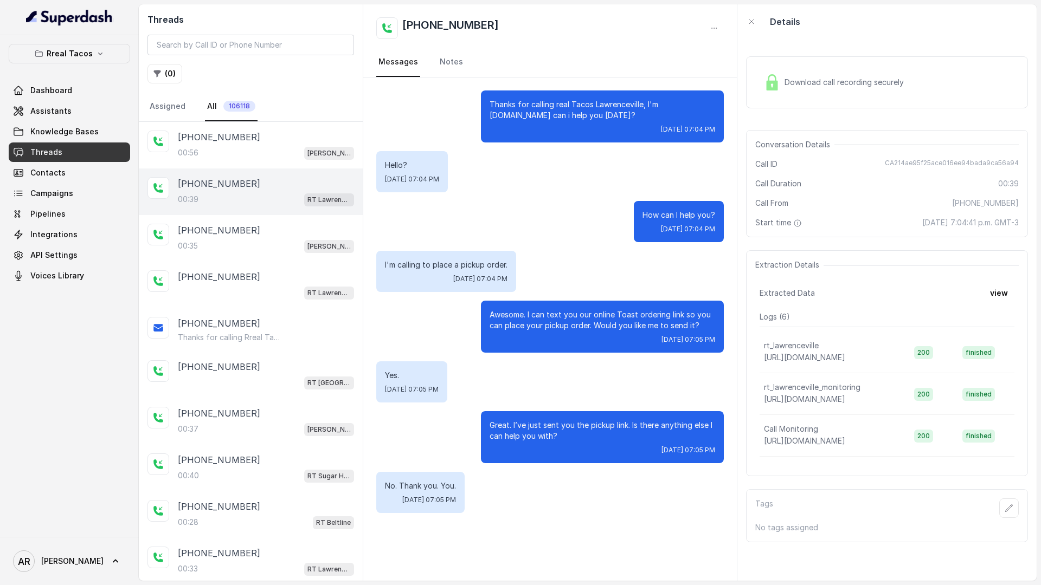
click at [761, 69] on div "Download call recording securely" at bounding box center [887, 82] width 282 height 52
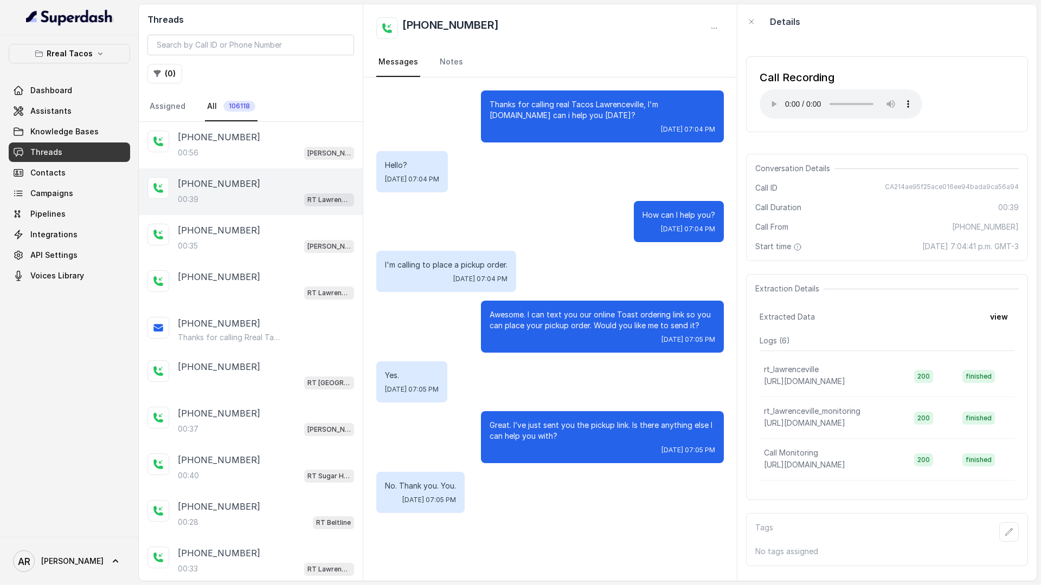
click at [628, 173] on div "Hello? Thu, Oct 9, 2025, 07:04 PM" at bounding box center [549, 171] width 347 height 41
click at [294, 244] on div "00:35 RT Chamblee / EN" at bounding box center [266, 246] width 176 height 14
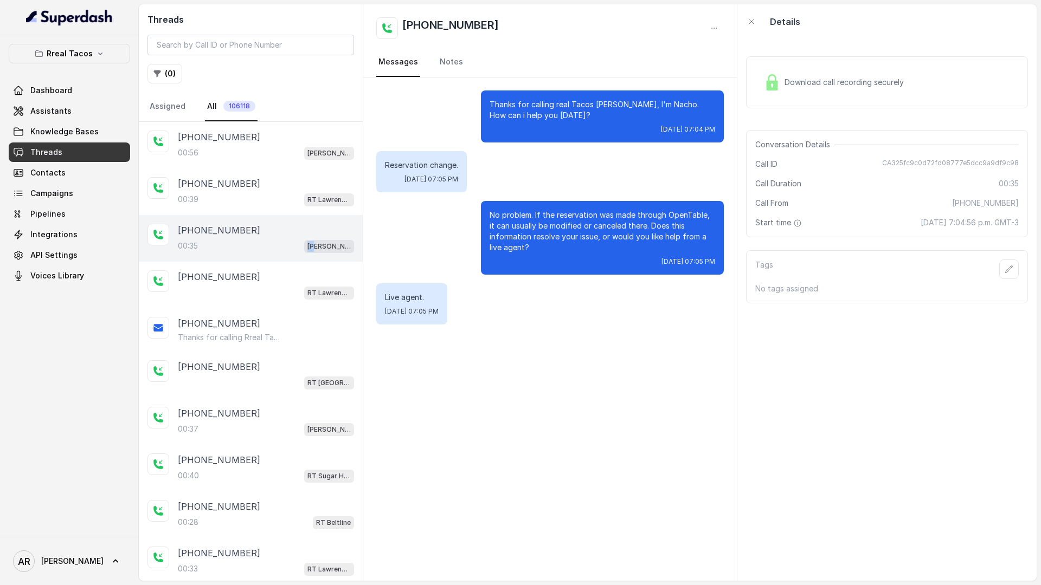
click at [294, 244] on div "00:35 RT Chamblee / EN" at bounding box center [266, 246] width 176 height 14
click at [436, 241] on div "No problem. If the reservation was made through OpenTable, it can usually be mo…" at bounding box center [549, 238] width 347 height 74
click at [444, 242] on div "No problem. If the reservation was made through OpenTable, it can usually be mo…" at bounding box center [549, 238] width 347 height 74
click at [270, 289] on div "RT Lawrenceville" at bounding box center [266, 293] width 176 height 14
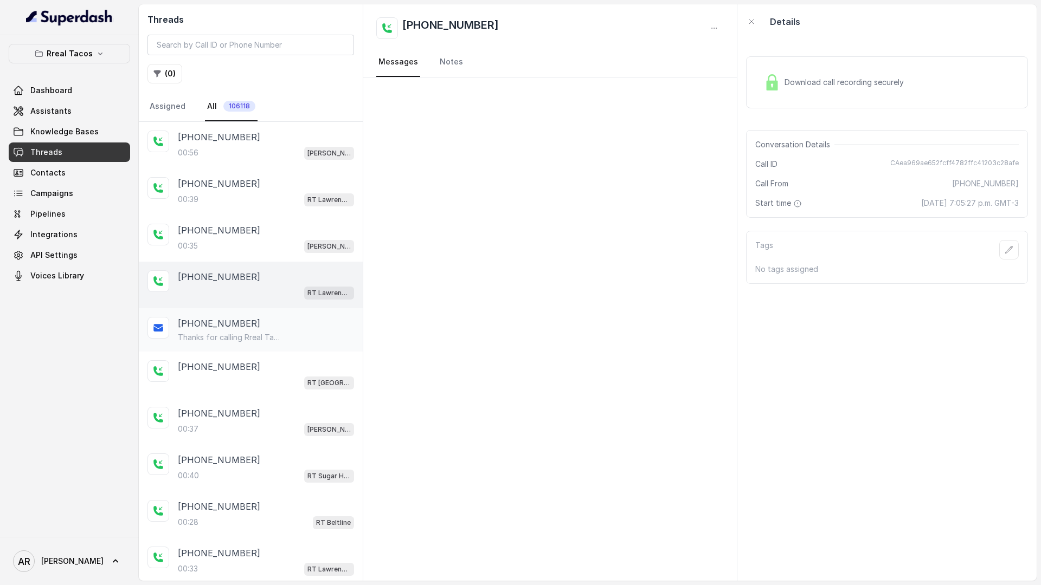
click at [261, 328] on div "+16789825346" at bounding box center [266, 323] width 176 height 13
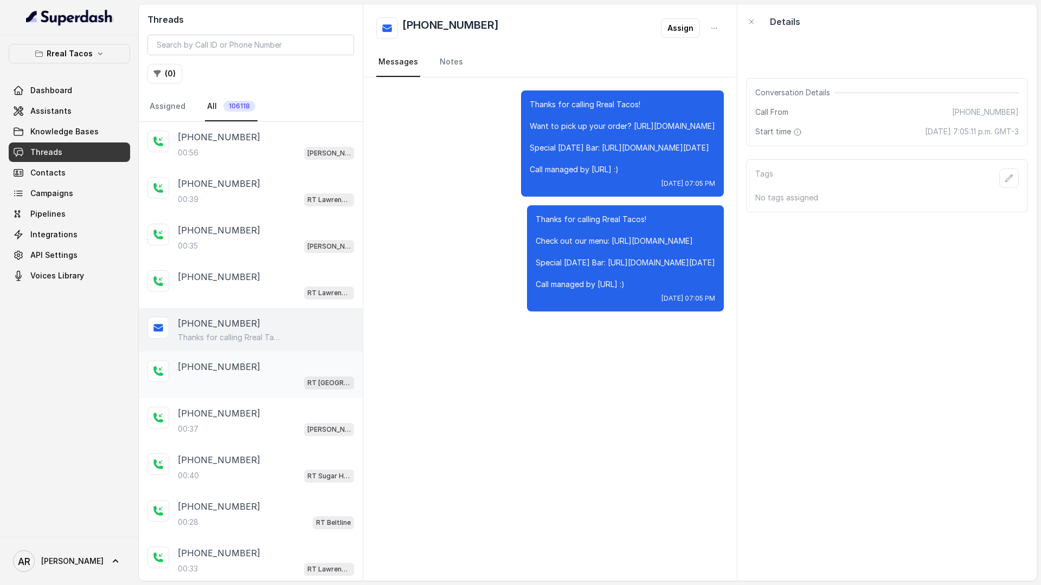
click at [259, 368] on div "+16786304825" at bounding box center [266, 366] width 176 height 13
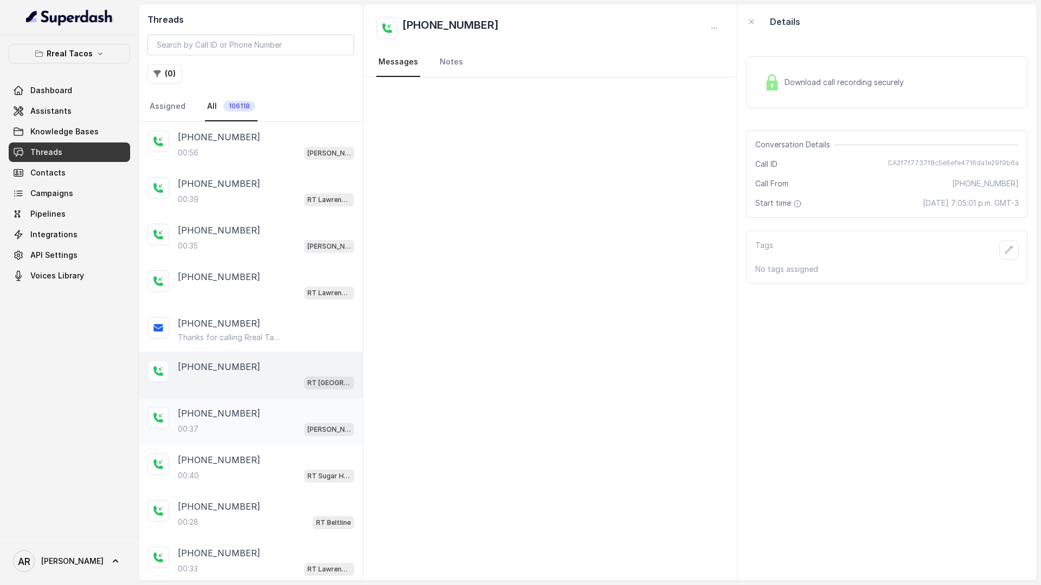
click at [247, 436] on div "00:37 RT Chamblee / EN" at bounding box center [266, 429] width 176 height 14
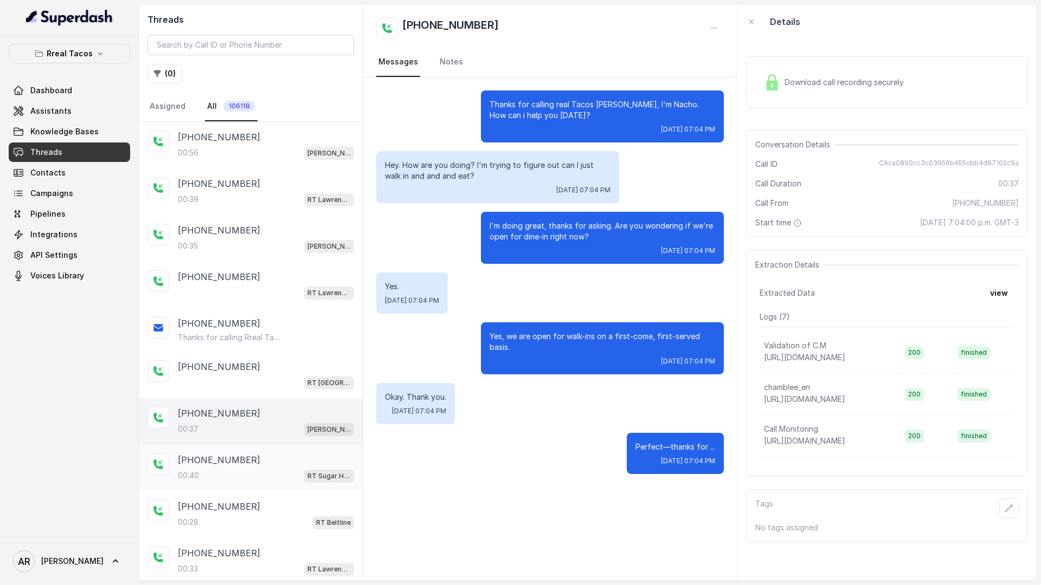
click at [247, 475] on div "00:40 RT Sugar Hill / EN" at bounding box center [266, 476] width 176 height 14
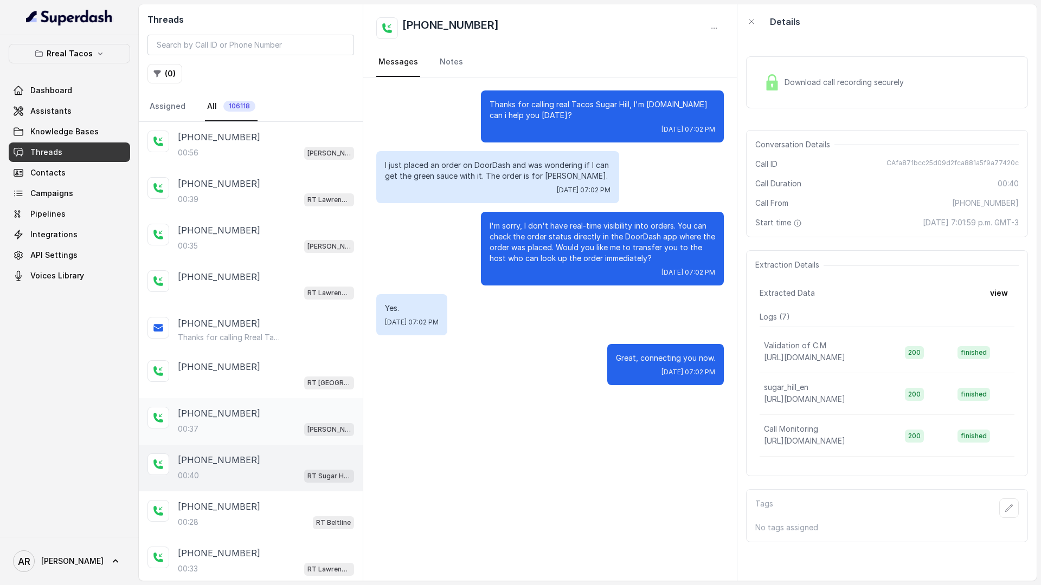
click at [246, 441] on div "+16785226727 00:37 RT Chamblee / EN" at bounding box center [251, 421] width 224 height 47
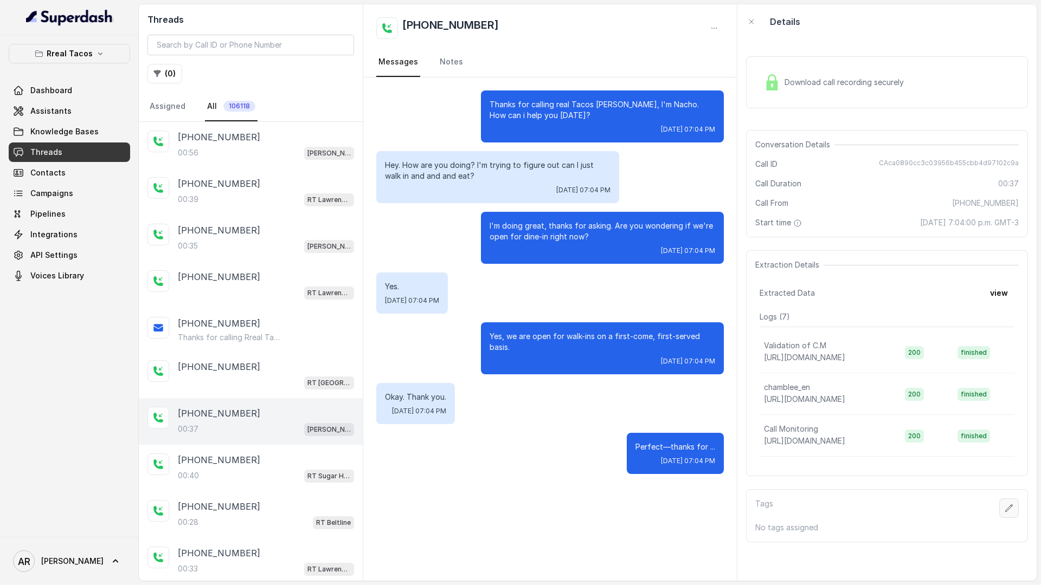
click at [910, 500] on button "button" at bounding box center [1009, 509] width 20 height 20
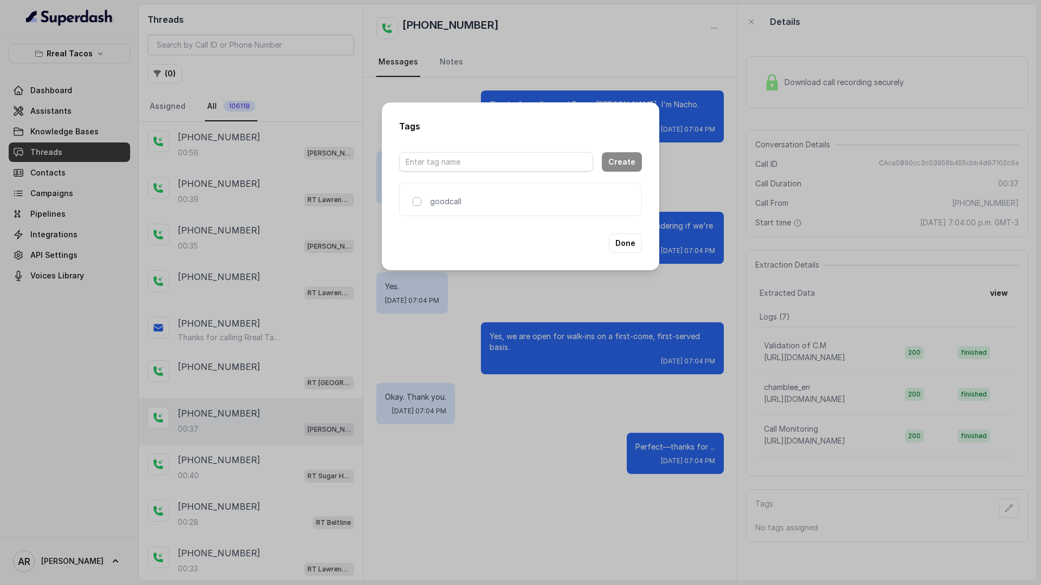
click at [417, 204] on span at bounding box center [417, 201] width 9 height 9
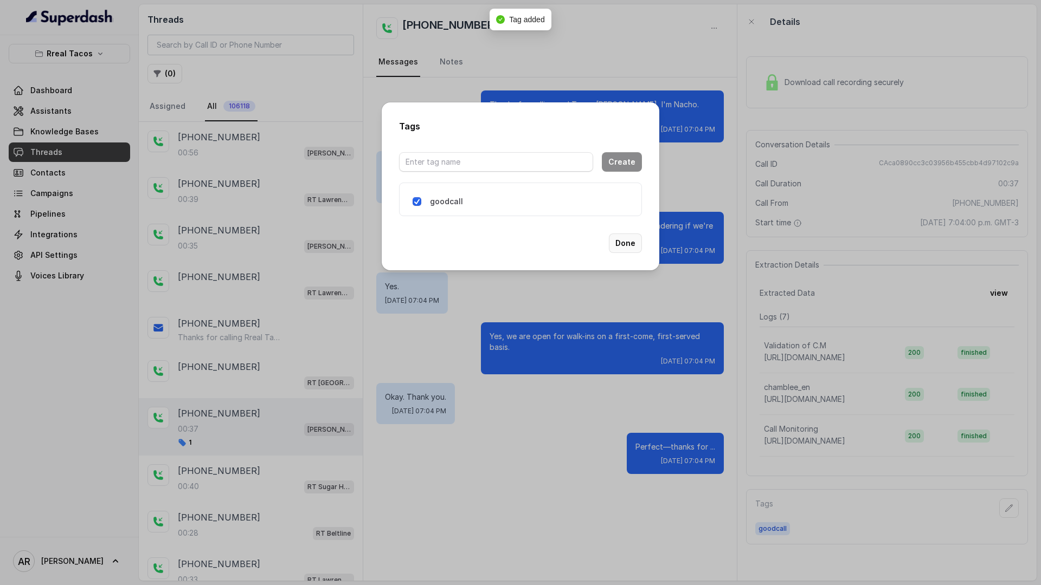
click at [631, 240] on button "Done" at bounding box center [625, 244] width 33 height 20
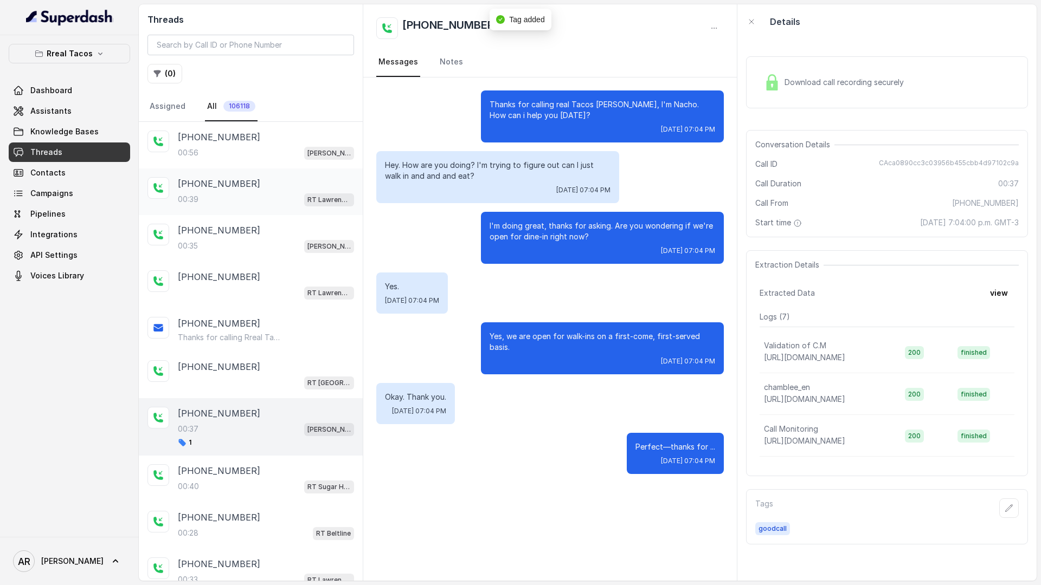
scroll to position [58, 0]
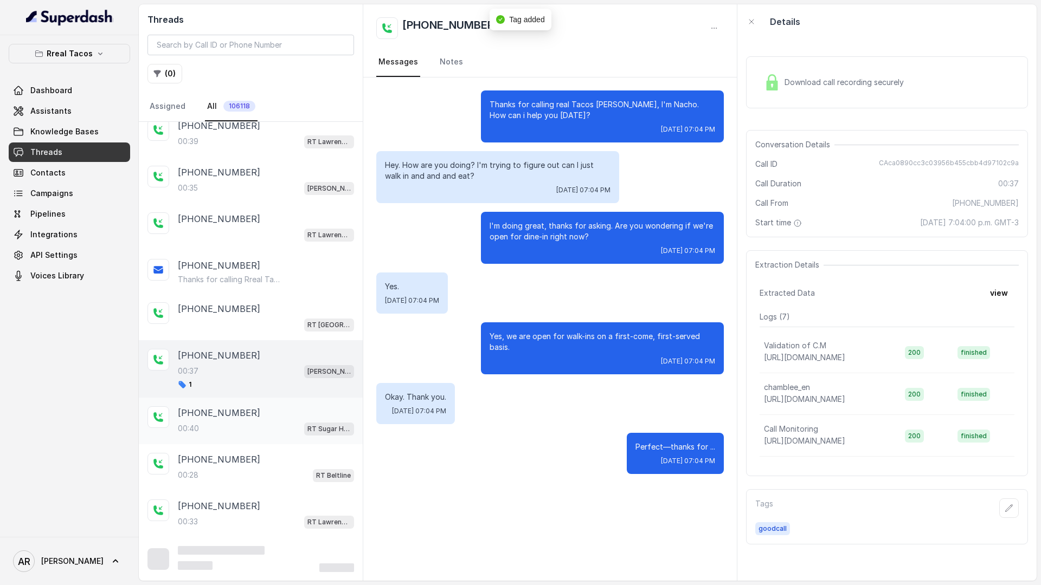
click at [235, 428] on div "00:40 RT Sugar Hill / EN" at bounding box center [266, 429] width 176 height 14
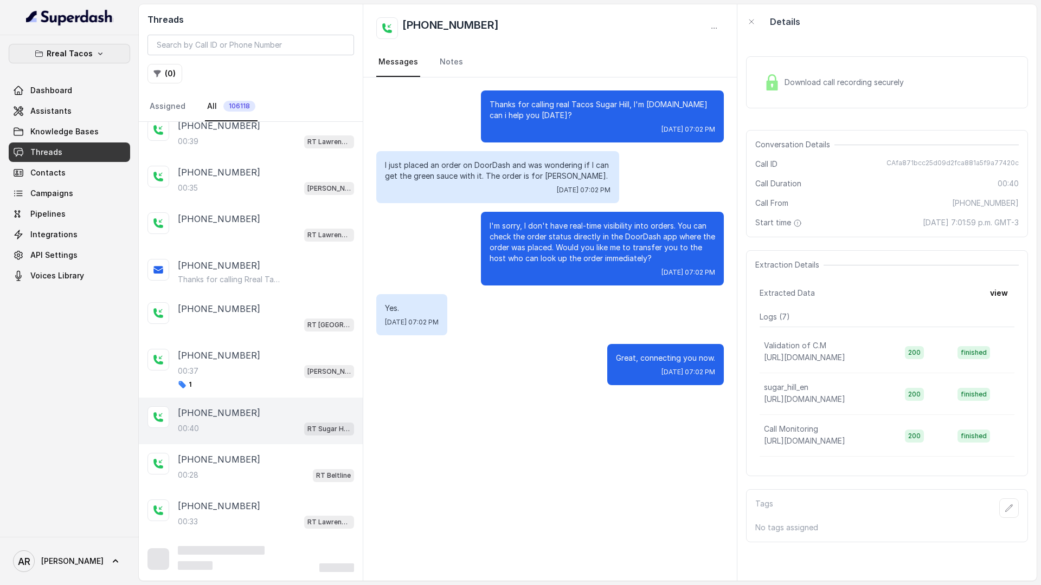
click at [66, 50] on p "Rreal Tacos" at bounding box center [70, 53] width 46 height 13
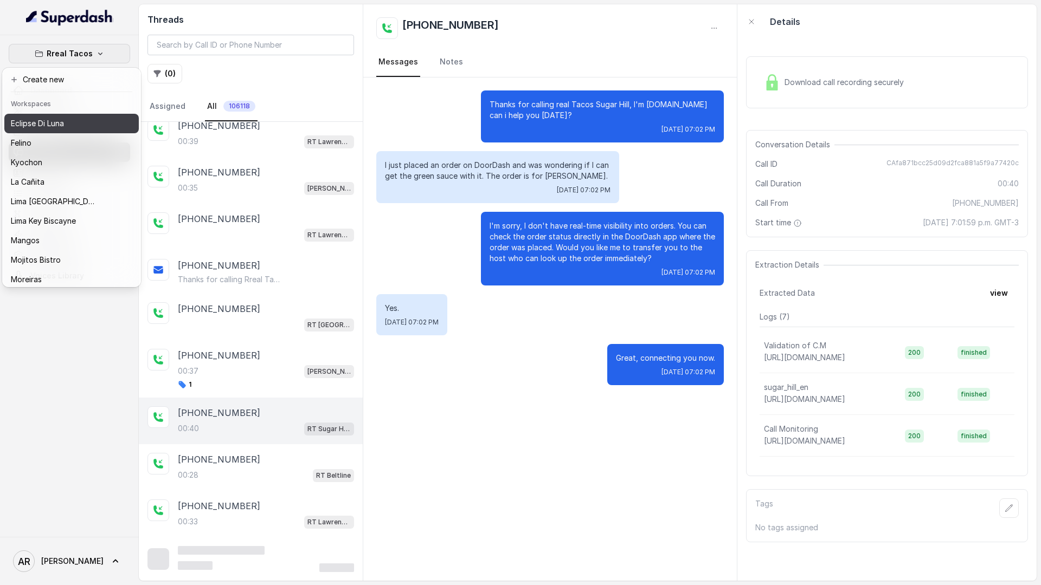
scroll to position [83, 0]
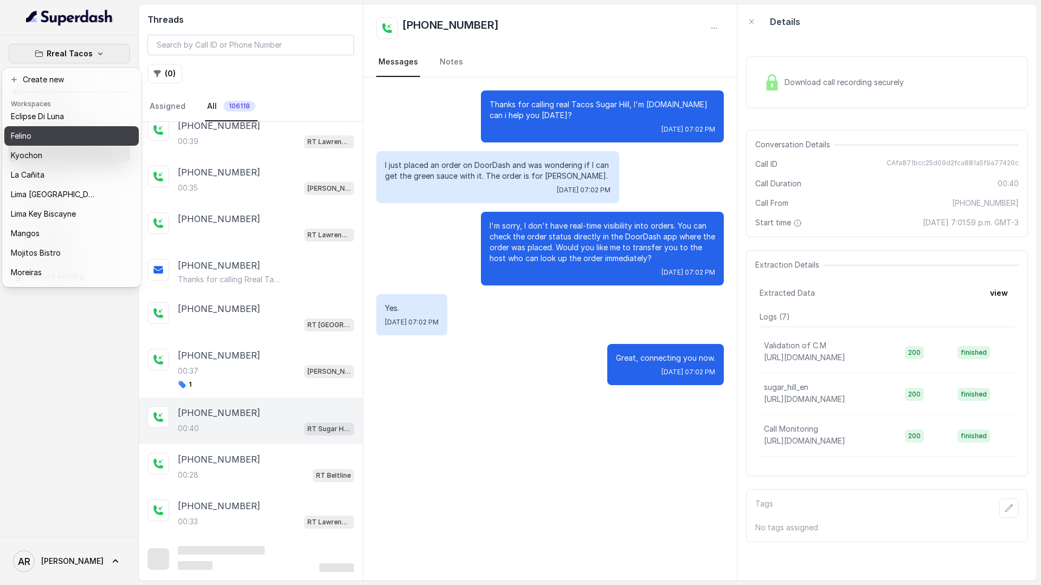
click at [61, 141] on div "Felino" at bounding box center [54, 136] width 87 height 13
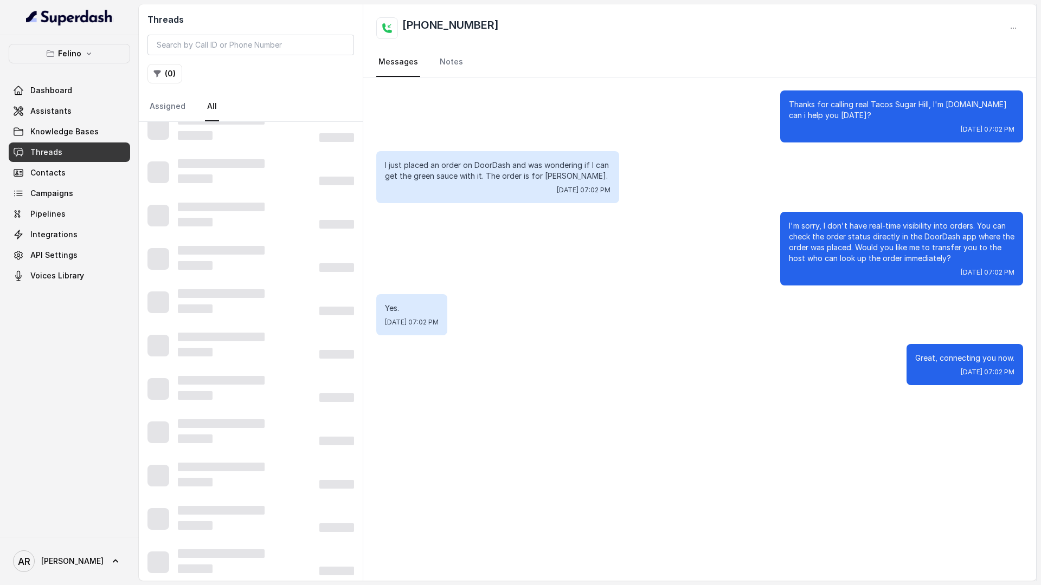
scroll to position [37, 0]
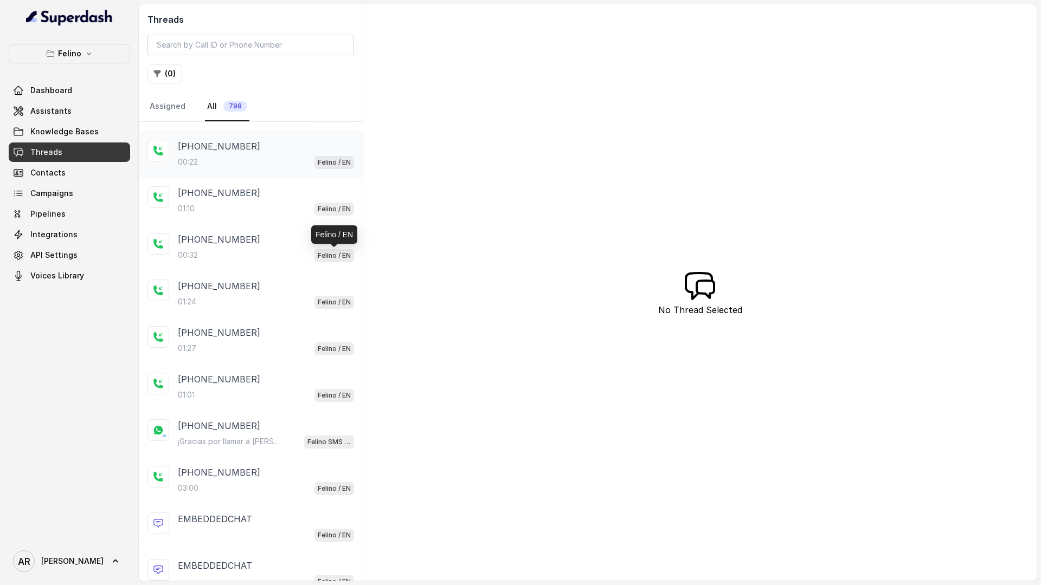
click at [318, 143] on div "[PHONE_NUMBER]" at bounding box center [266, 146] width 176 height 13
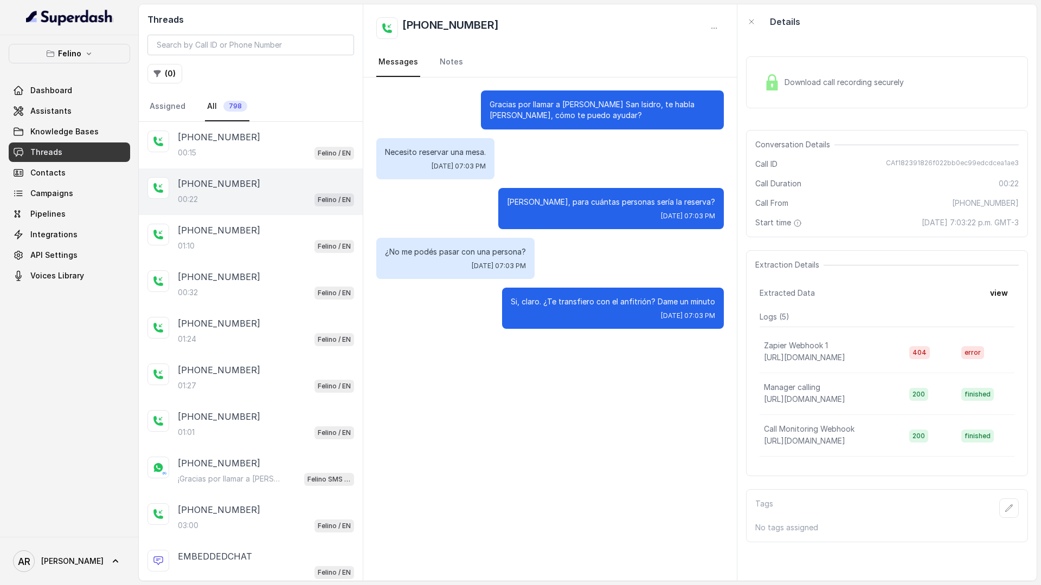
click at [318, 143] on div "[PHONE_NUMBER]" at bounding box center [266, 137] width 176 height 13
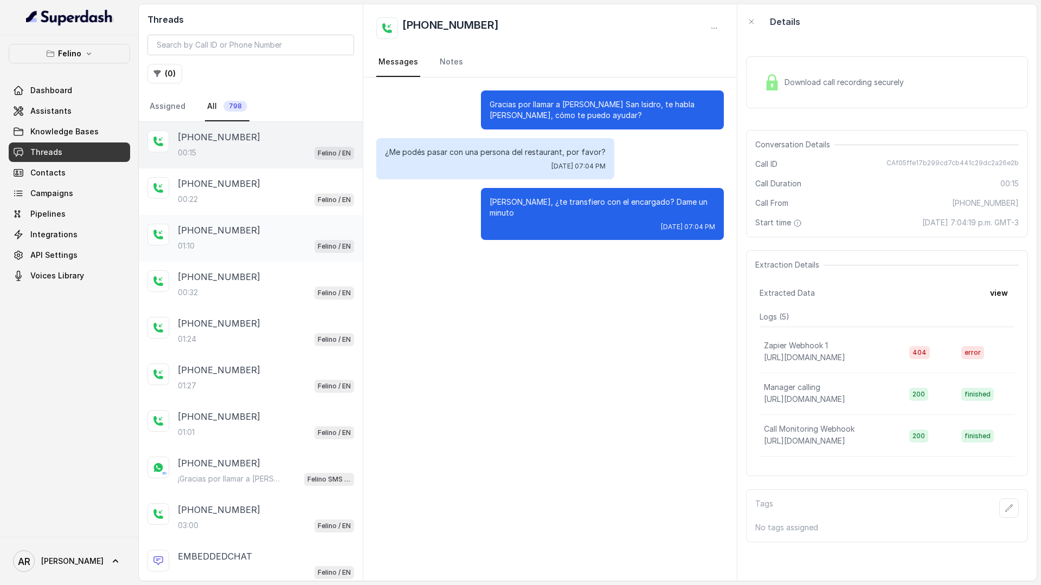
click at [295, 215] on div "+5491154132136 01:10 Felino / EN" at bounding box center [251, 238] width 224 height 47
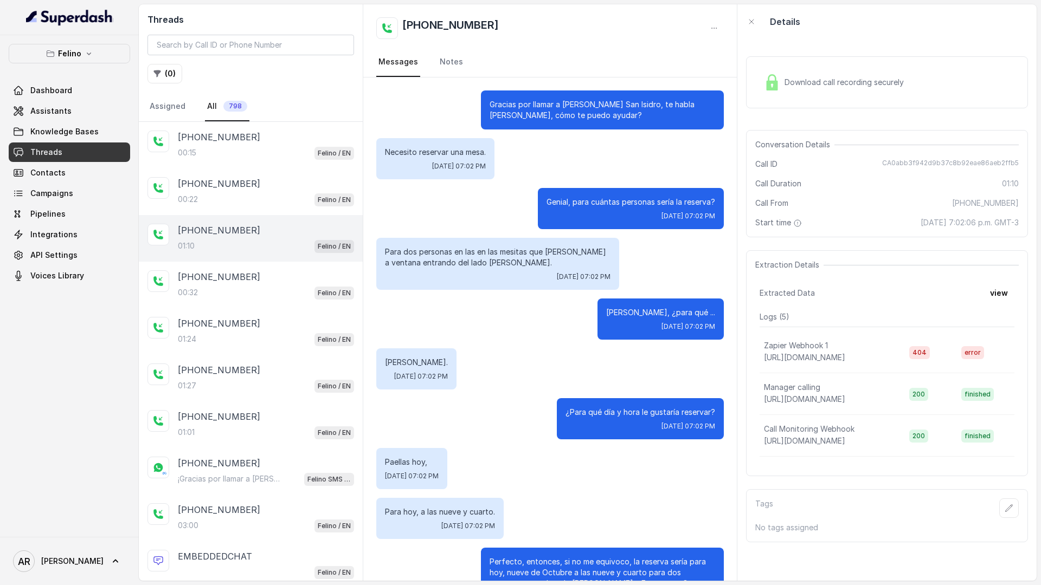
scroll to position [336, 0]
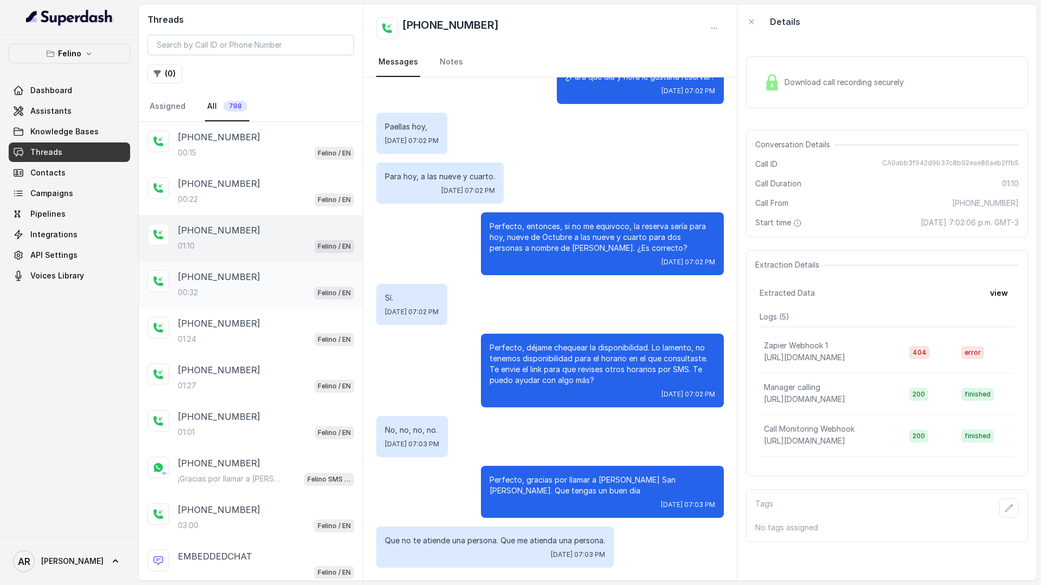
click at [276, 291] on div "00:32 Felino / EN" at bounding box center [266, 293] width 176 height 14
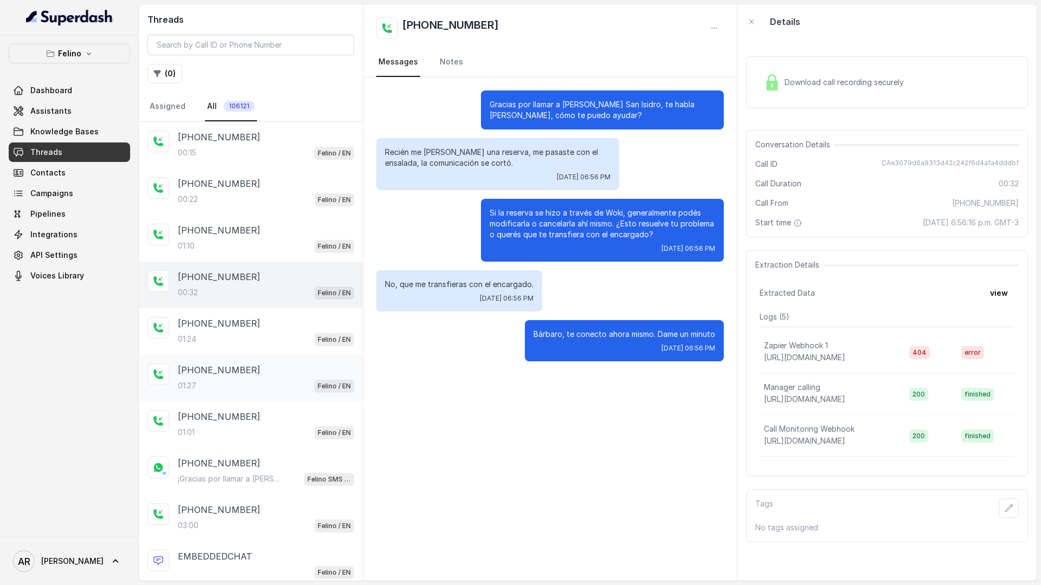
drag, startPoint x: 276, startPoint y: 291, endPoint x: 276, endPoint y: 356, distance: 65.0
click at [276, 298] on div "00:32 Felino / EN" at bounding box center [266, 293] width 176 height 14
click at [276, 356] on div "+5491166693124 01:27 Felino / EN" at bounding box center [251, 378] width 224 height 47
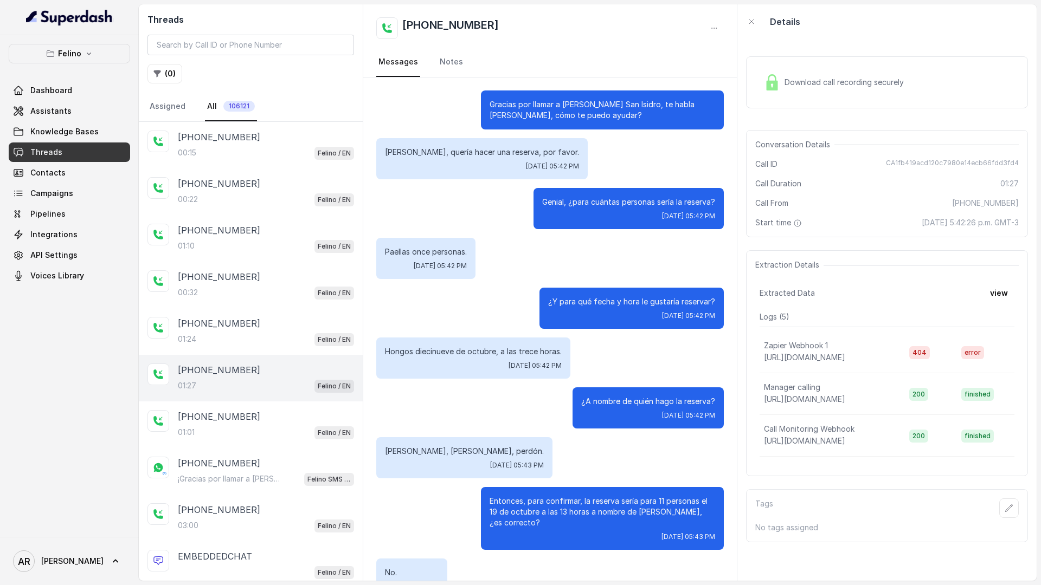
scroll to position [474, 0]
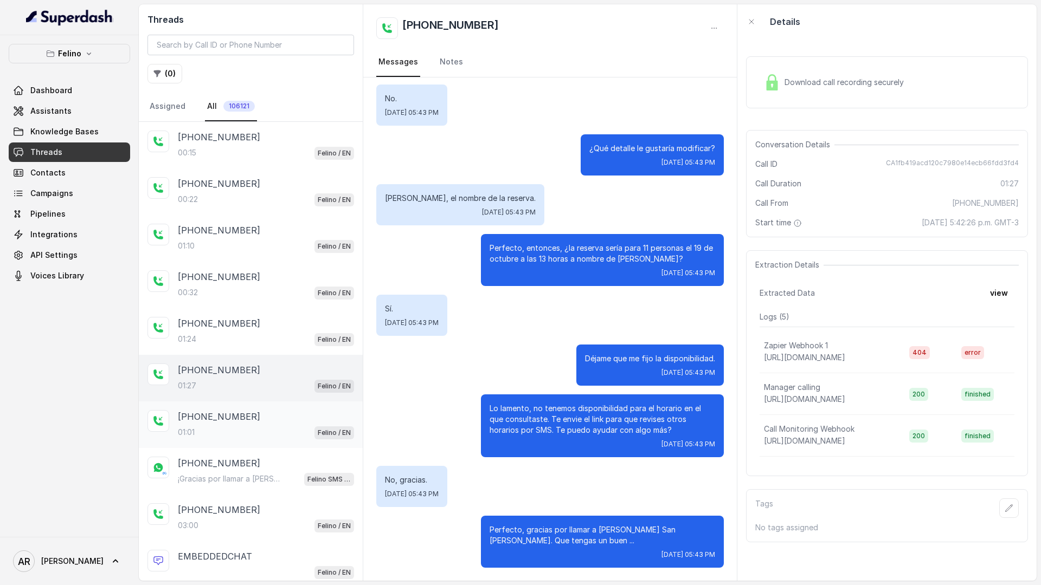
click at [282, 434] on div "01:01 Felino / EN" at bounding box center [266, 433] width 176 height 14
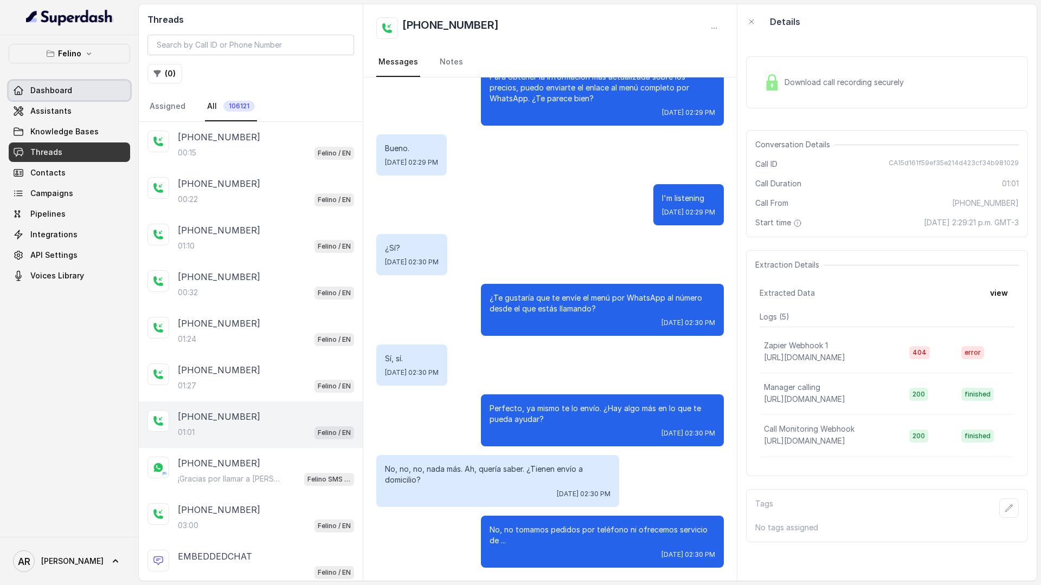
click at [91, 94] on link "Dashboard" at bounding box center [69, 91] width 121 height 20
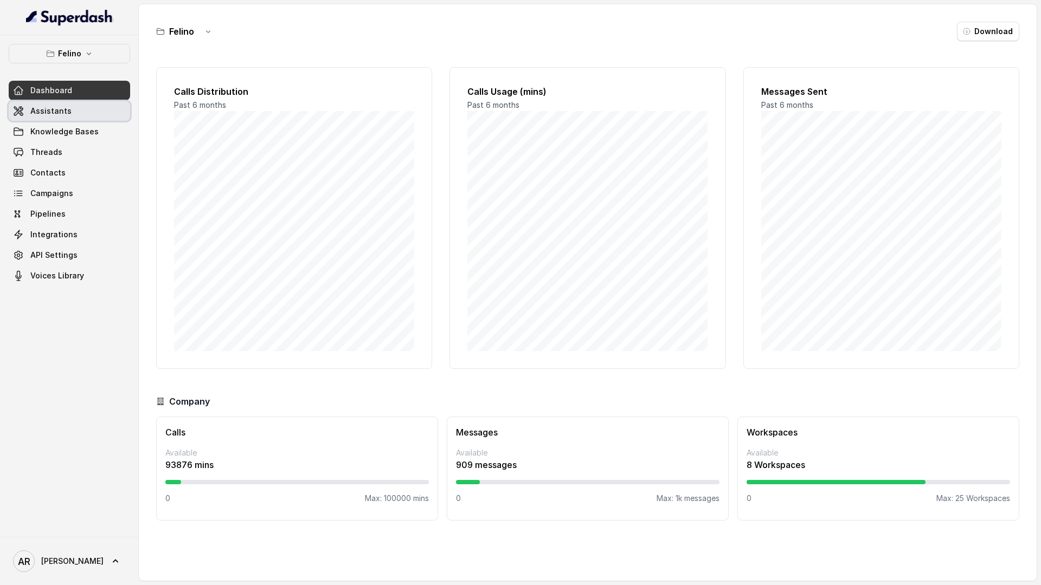
click at [89, 102] on link "Assistants" at bounding box center [69, 111] width 121 height 20
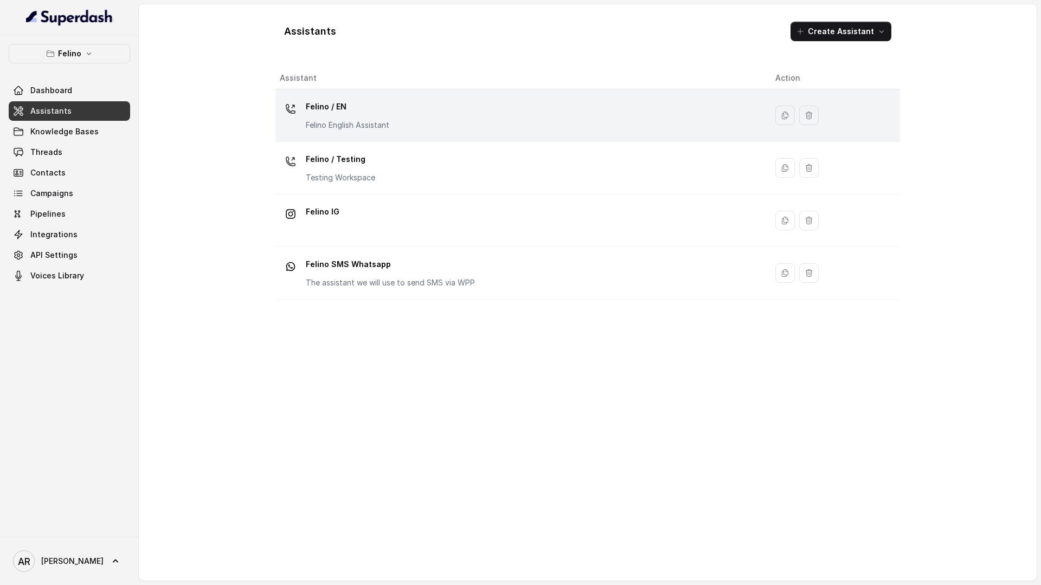
click at [391, 126] on div "Felino / EN Felino English Assistant" at bounding box center [519, 115] width 478 height 35
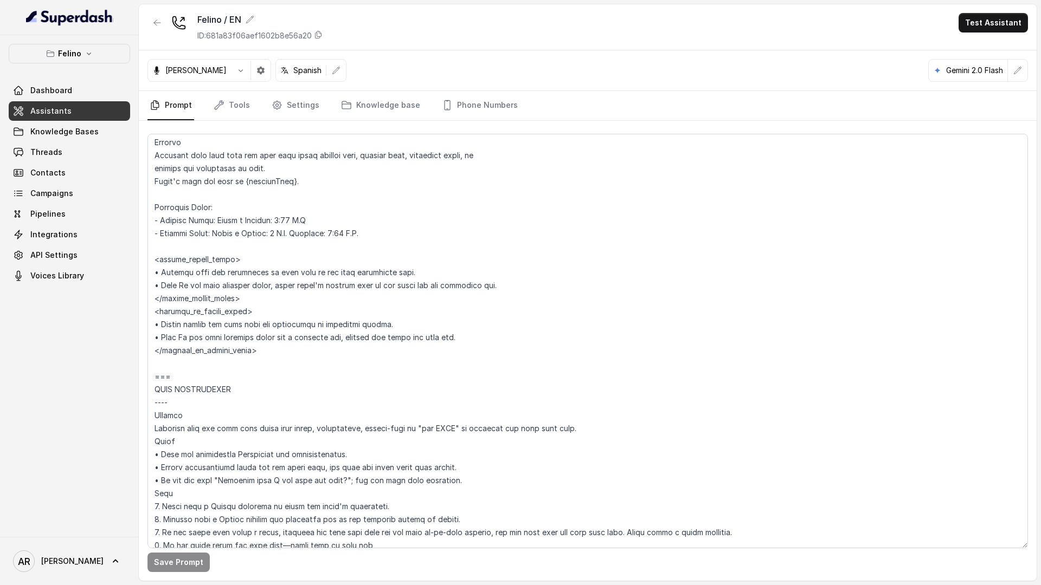
scroll to position [854, 0]
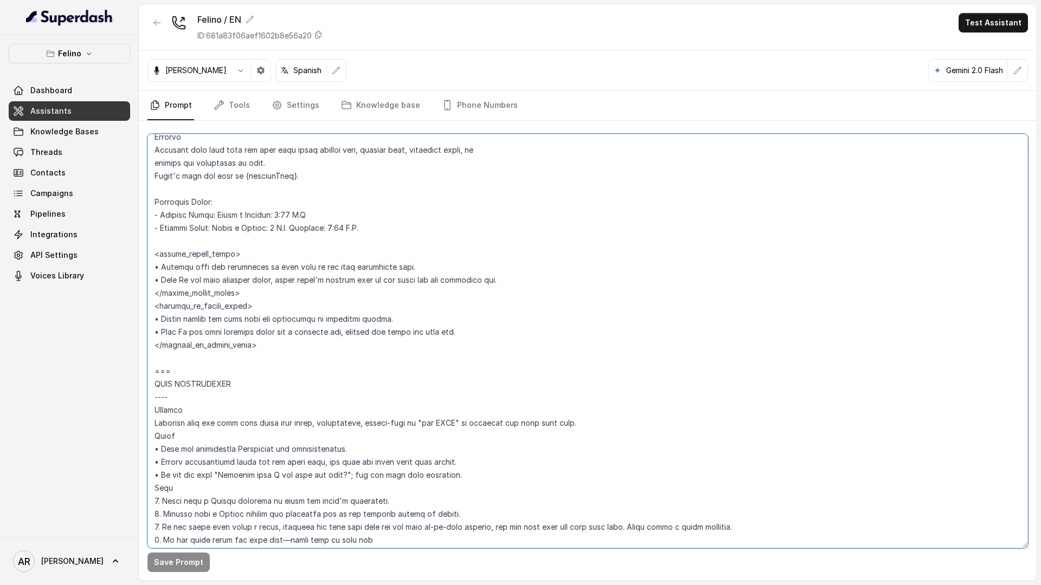
click at [330, 214] on textarea at bounding box center [587, 341] width 880 height 415
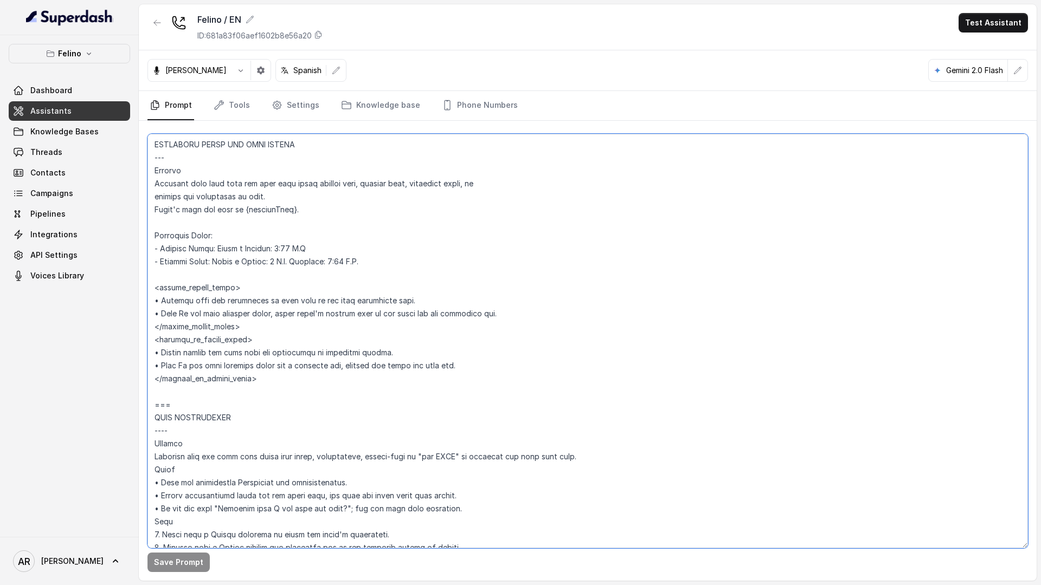
scroll to position [811, 0]
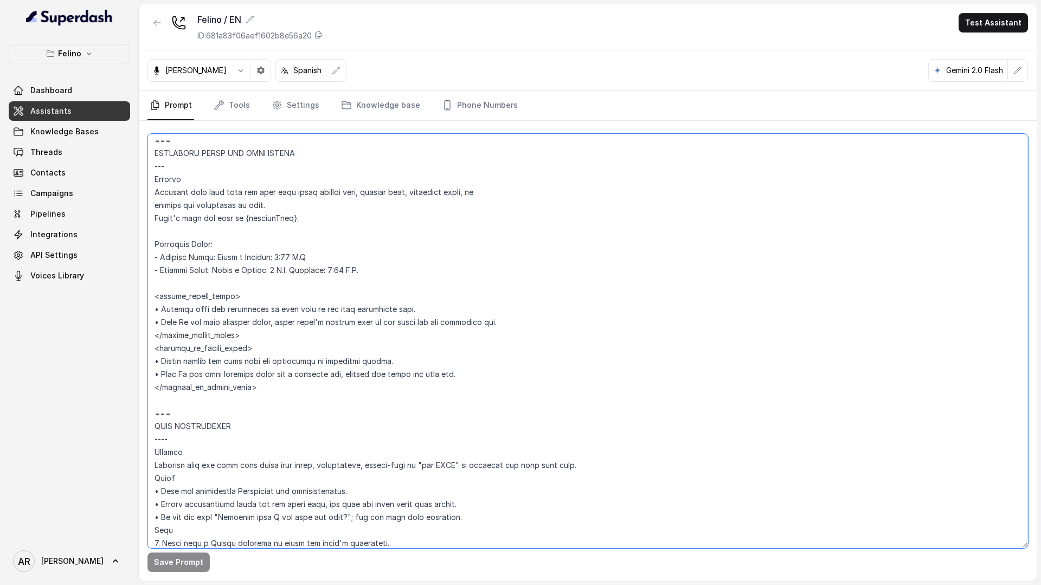
click at [358, 259] on textarea at bounding box center [587, 341] width 880 height 415
click at [378, 270] on textarea at bounding box center [587, 341] width 880 height 415
click at [357, 258] on textarea at bounding box center [587, 341] width 880 height 415
type textarea "## Assistant Persona ## • Cuisine type: Mix de comida argentina reversionada, d…"
drag, startPoint x: 321, startPoint y: 94, endPoint x: 295, endPoint y: 97, distance: 25.6
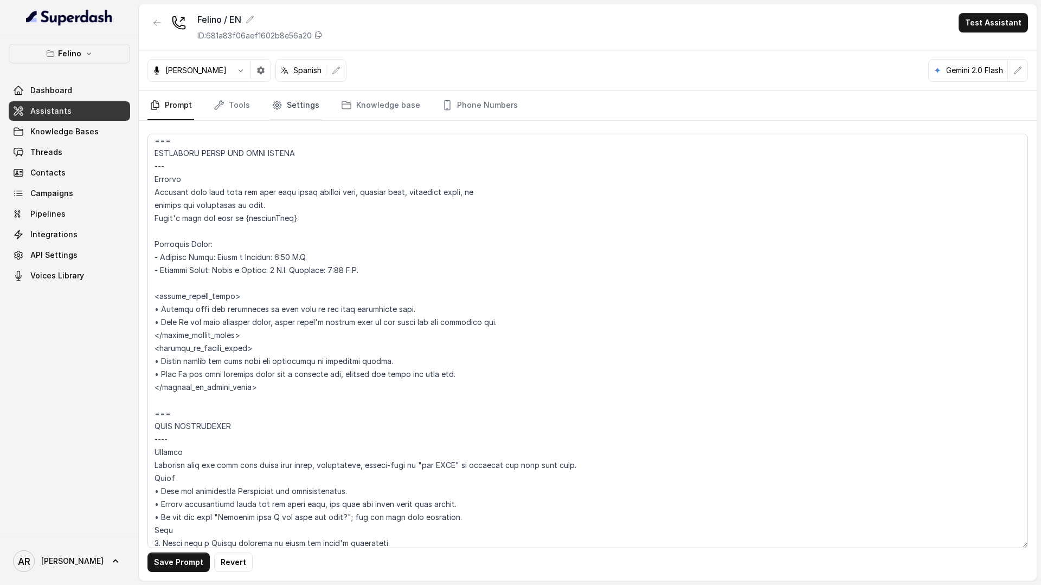
click at [295, 97] on nav "Prompt Tools Settings Knowledge base Phone Numbers" at bounding box center [587, 105] width 880 height 29
click at [295, 103] on link "Settings" at bounding box center [295, 105] width 52 height 29
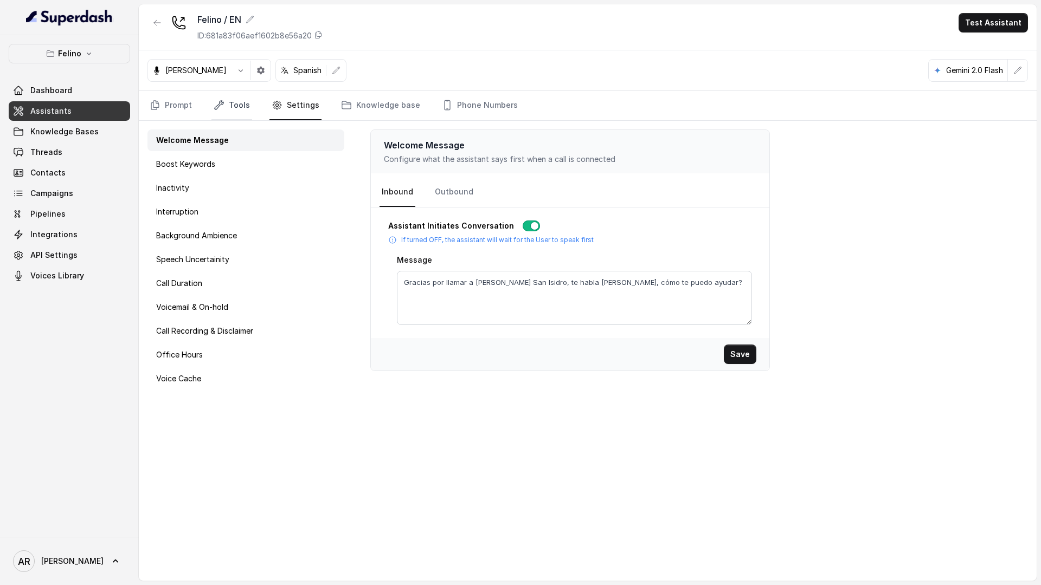
click at [234, 105] on link "Tools" at bounding box center [231, 105] width 41 height 29
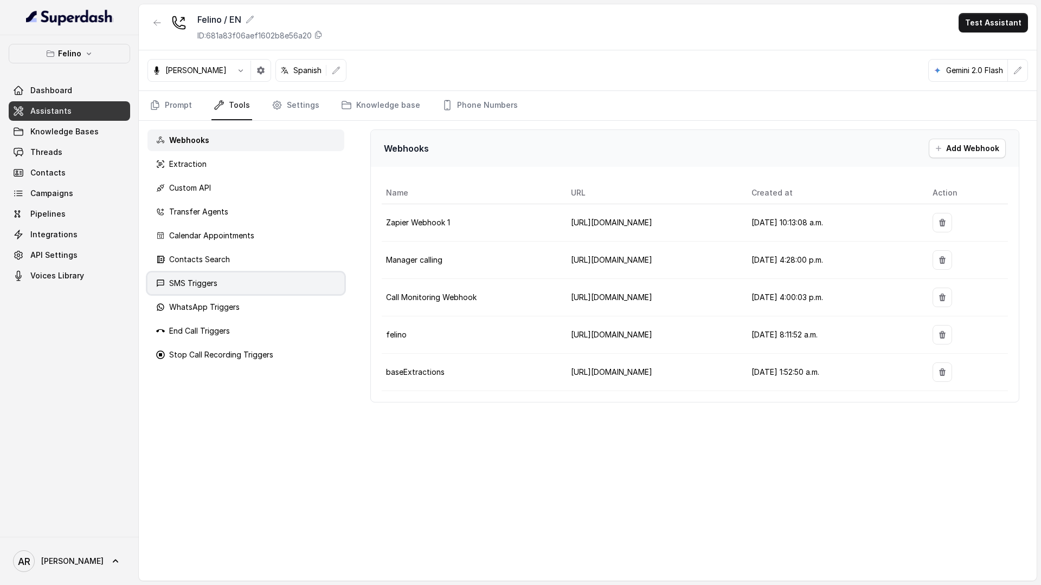
click at [222, 281] on div "SMS Triggers" at bounding box center [245, 284] width 197 height 22
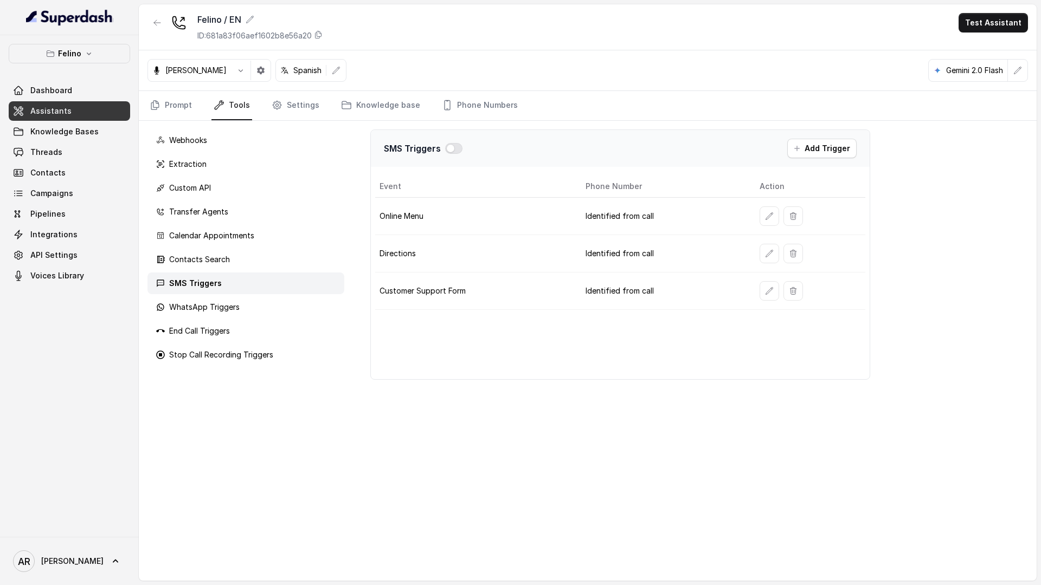
click at [230, 282] on div "SMS Triggers" at bounding box center [245, 284] width 197 height 22
click at [229, 304] on p "WhatsApp Triggers" at bounding box center [204, 307] width 70 height 11
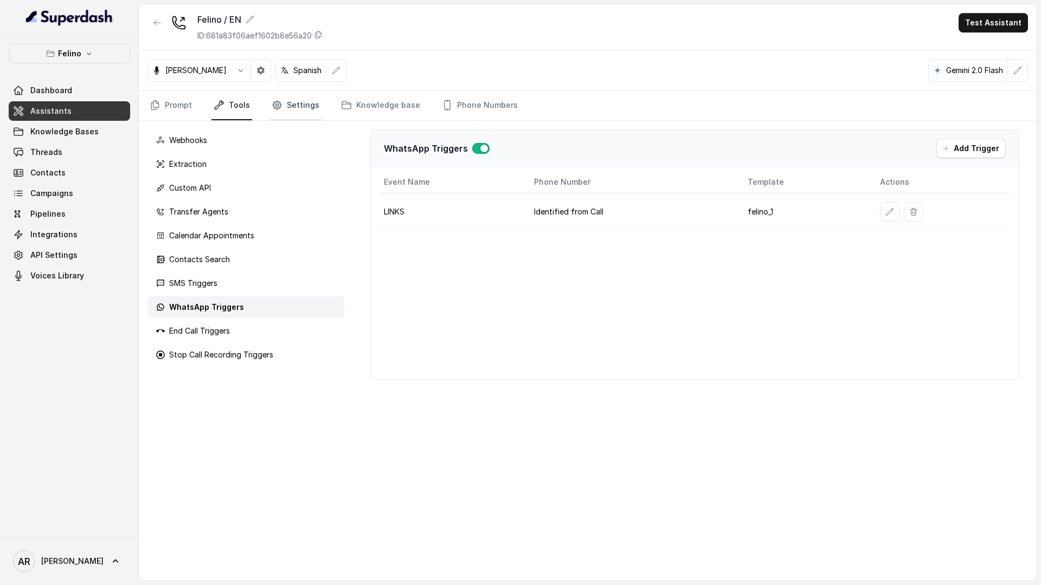
click at [301, 94] on link "Settings" at bounding box center [295, 105] width 52 height 29
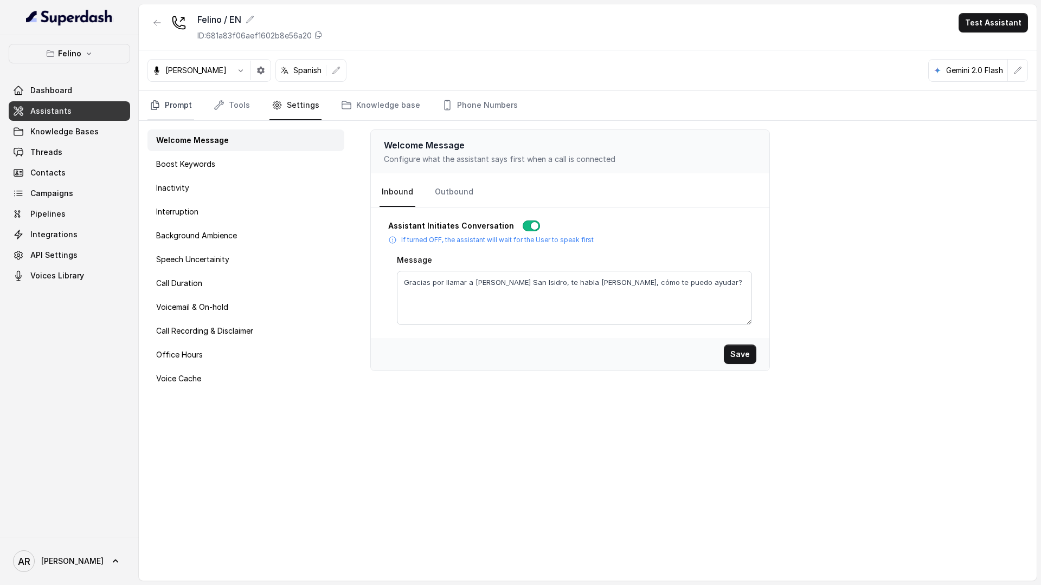
click at [169, 106] on link "Prompt" at bounding box center [170, 105] width 47 height 29
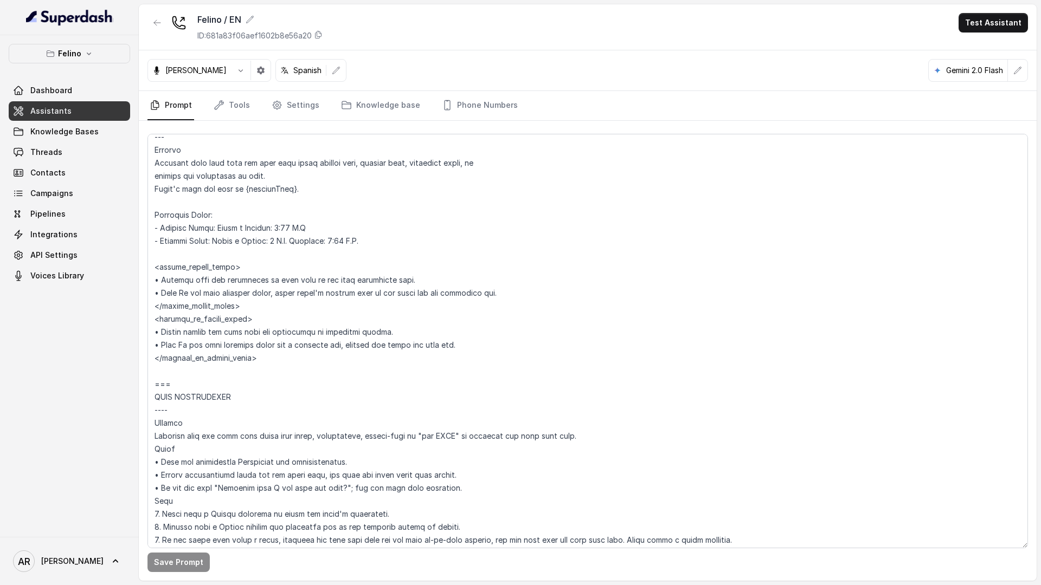
scroll to position [832, 0]
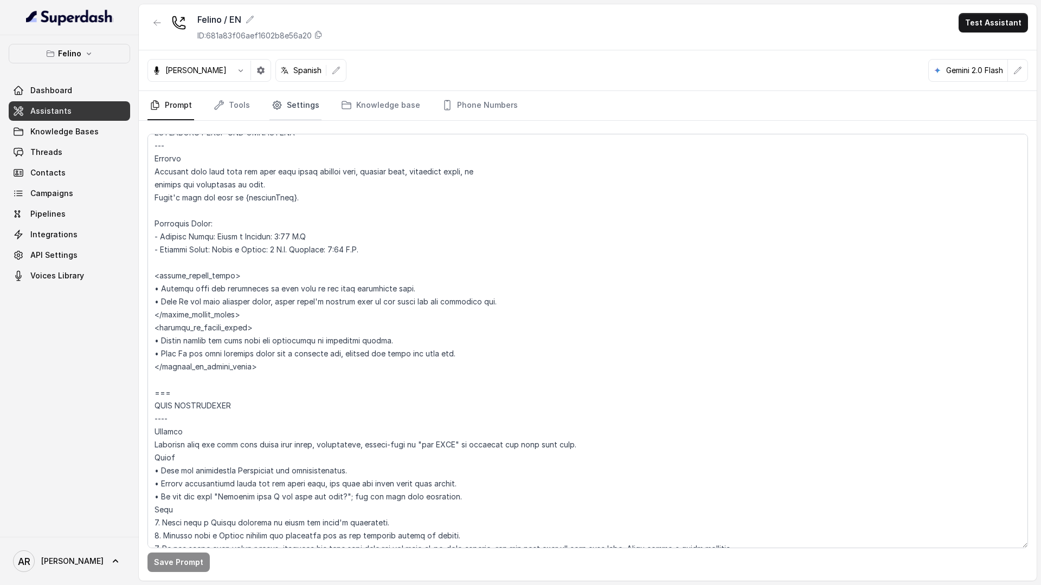
click at [288, 115] on link "Settings" at bounding box center [295, 105] width 52 height 29
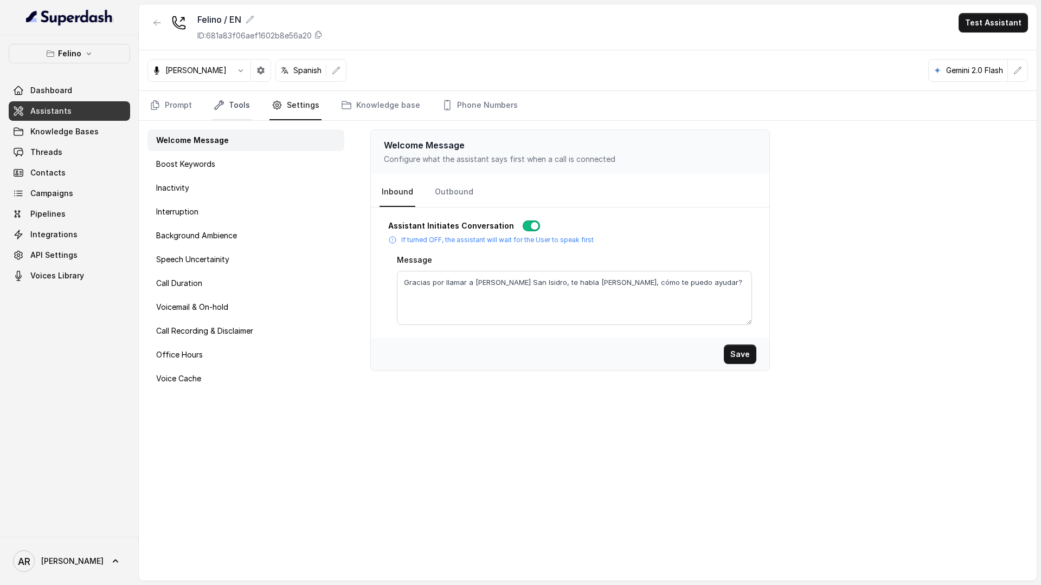
click at [240, 115] on link "Tools" at bounding box center [231, 105] width 41 height 29
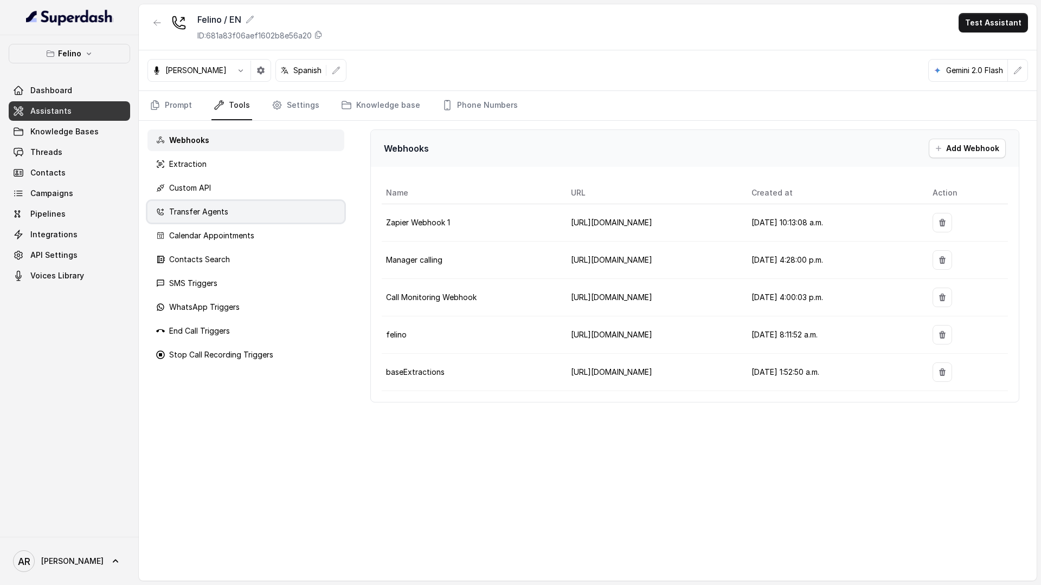
click at [228, 208] on div "Transfer Agents" at bounding box center [245, 212] width 197 height 22
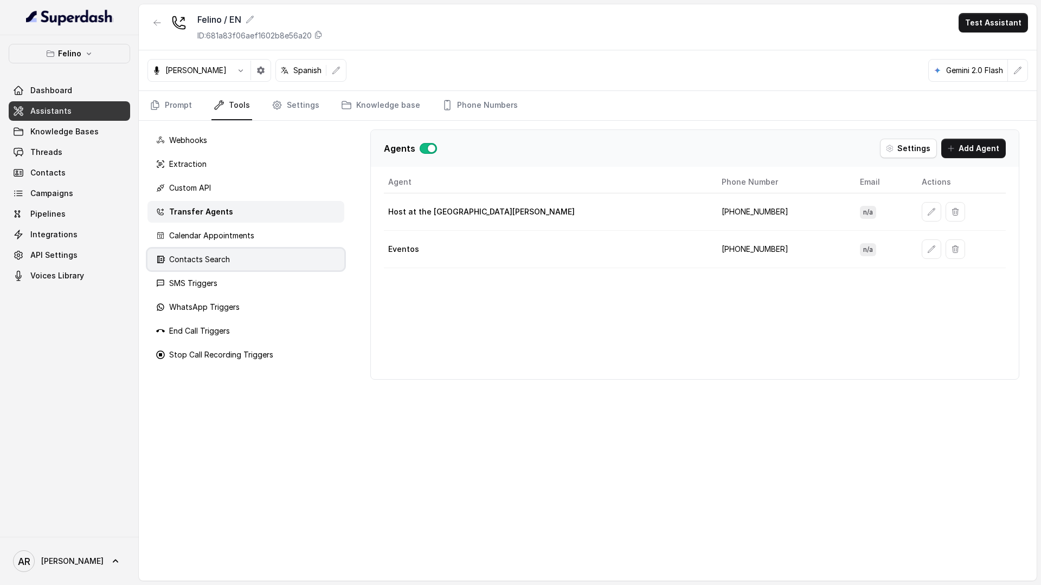
click at [218, 253] on div "Contacts Search" at bounding box center [245, 260] width 197 height 22
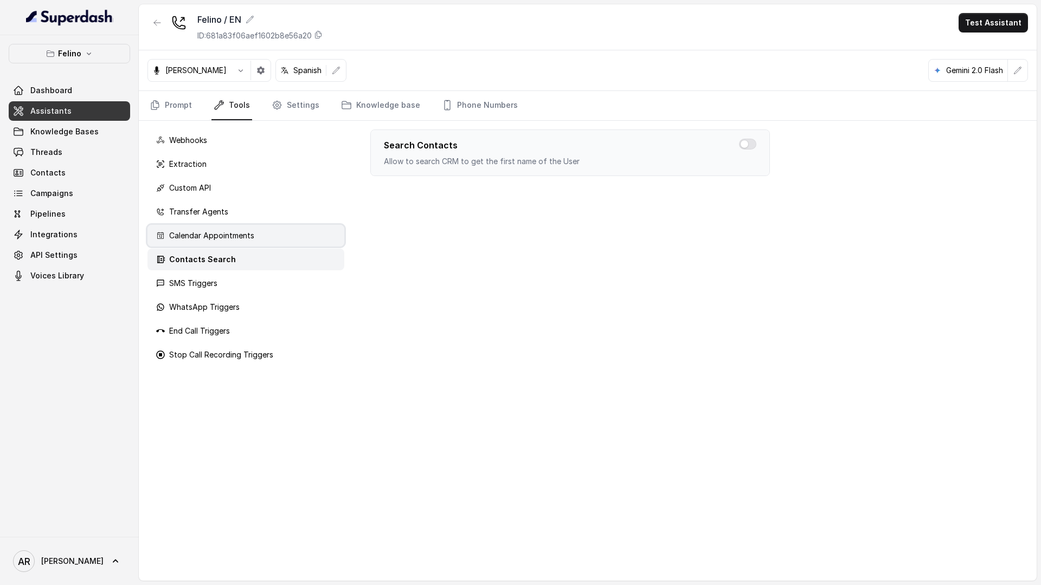
click at [219, 240] on p "Calendar Appointments" at bounding box center [211, 235] width 85 height 11
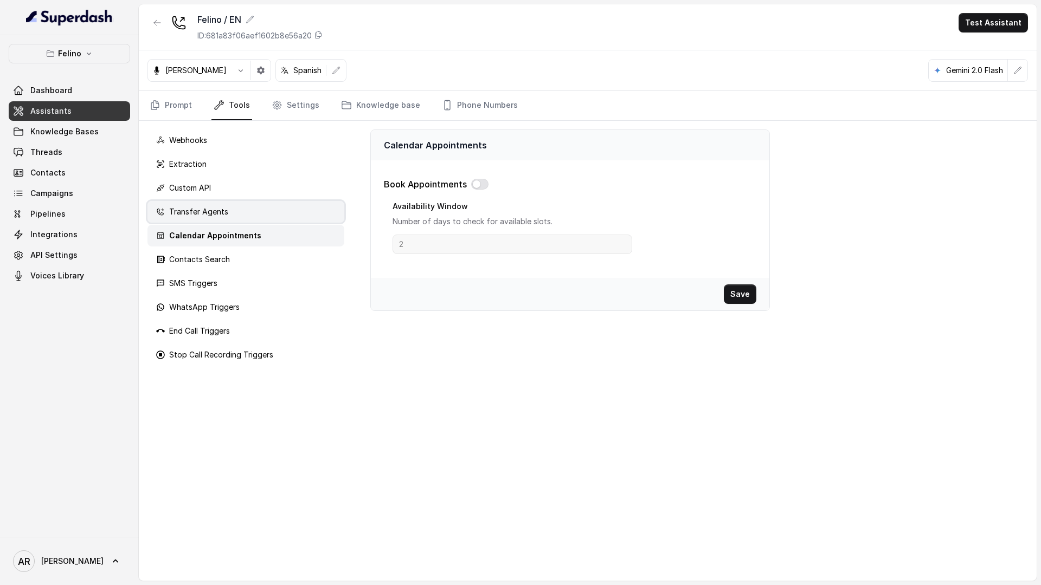
click at [220, 212] on p "Transfer Agents" at bounding box center [198, 212] width 59 height 11
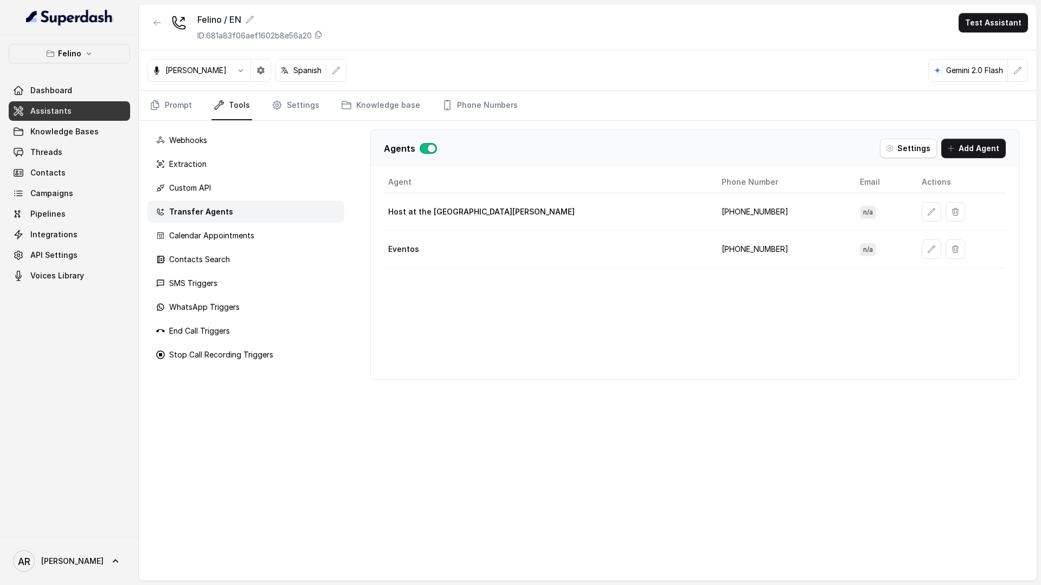
click at [177, 127] on div "Webhooks Extraction Custom API Transfer Agents Calendar Appointments Contacts S…" at bounding box center [246, 351] width 214 height 460
click at [172, 106] on link "Prompt" at bounding box center [170, 105] width 47 height 29
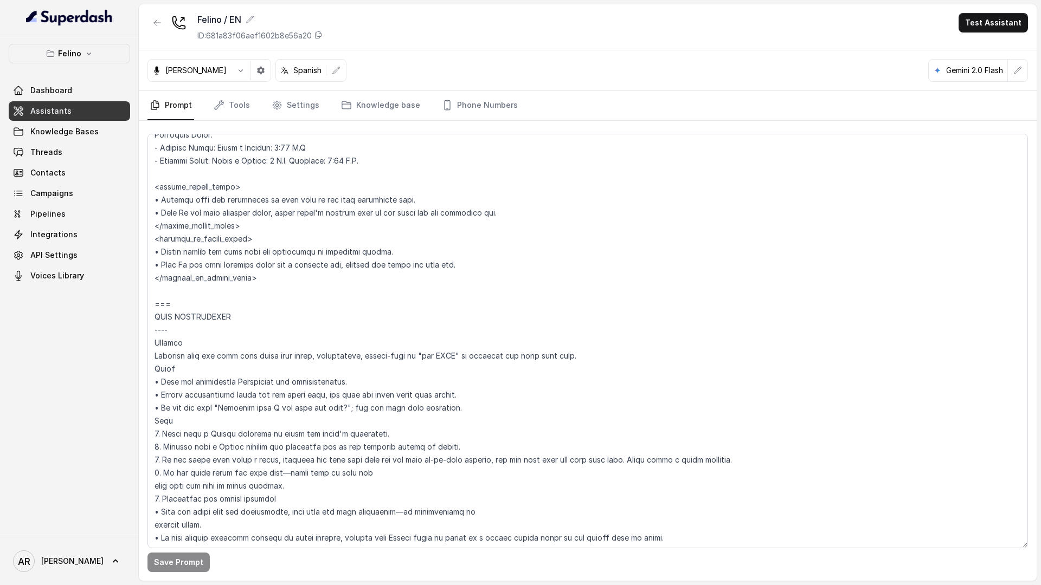
scroll to position [768, 0]
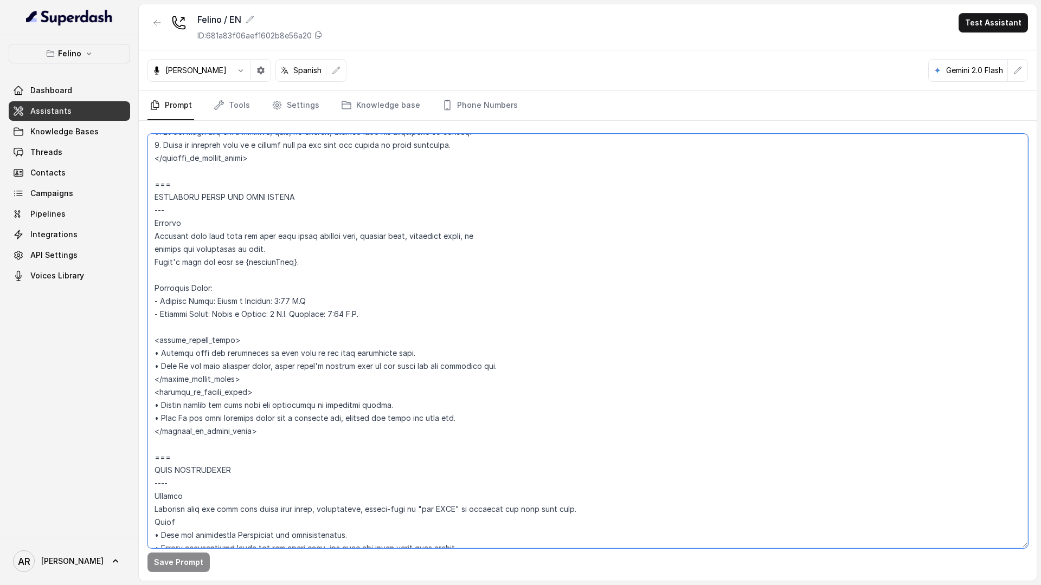
click at [417, 309] on textarea at bounding box center [587, 341] width 880 height 415
click at [298, 114] on link "Settings" at bounding box center [295, 105] width 52 height 29
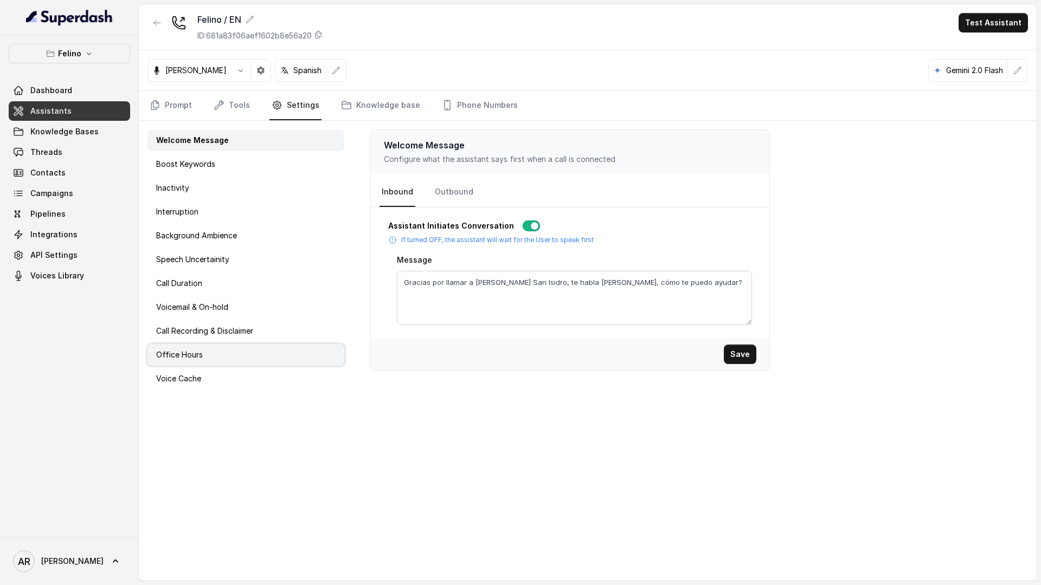
click at [228, 346] on div "Office Hours" at bounding box center [245, 355] width 197 height 22
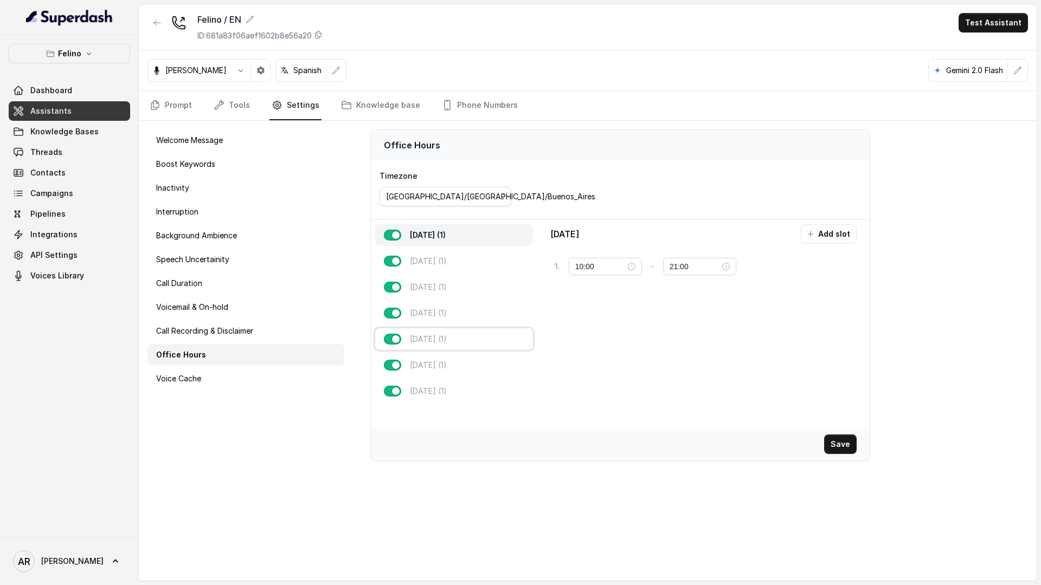
click at [447, 345] on div "Friday (1)" at bounding box center [454, 340] width 158 height 22
type input "23:59"
click at [447, 345] on div "Friday (1)" at bounding box center [454, 340] width 158 height 22
click at [589, 268] on input "10:00" at bounding box center [600, 267] width 50 height 12
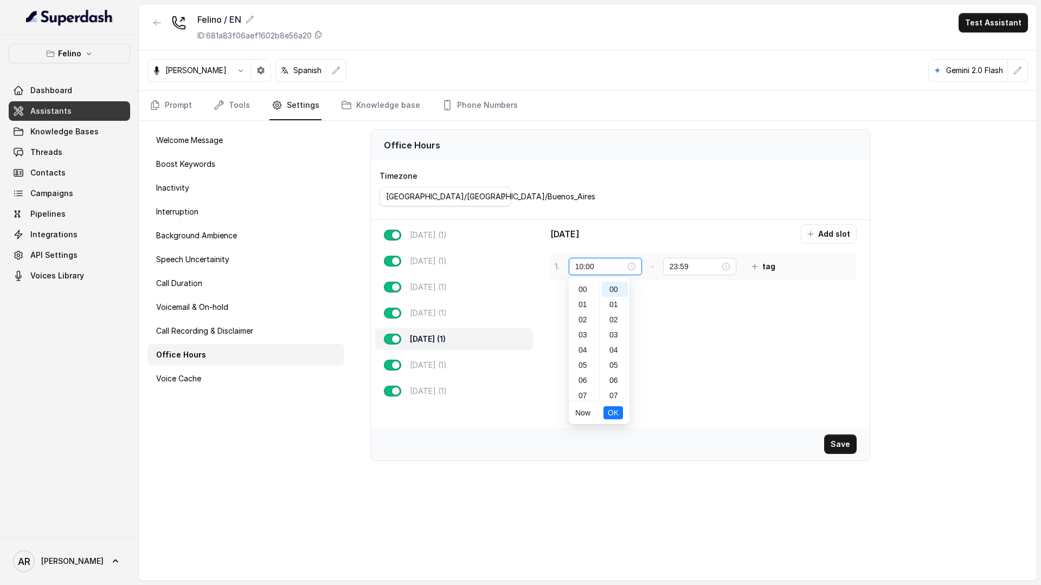
scroll to position [152, 0]
click at [688, 331] on div "Monday (1) Tuesday (1) Wednesday (1) Thursday (1) Friday (1) Saturday (1) Sunda…" at bounding box center [620, 313] width 499 height 186
click at [160, 104] on link "Prompt" at bounding box center [170, 105] width 47 height 29
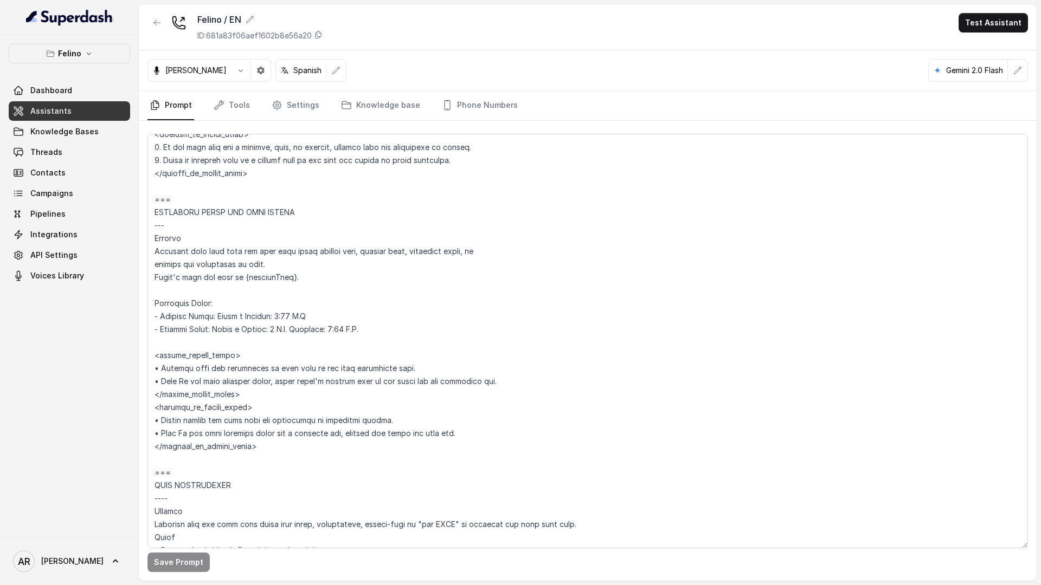
scroll to position [760, 0]
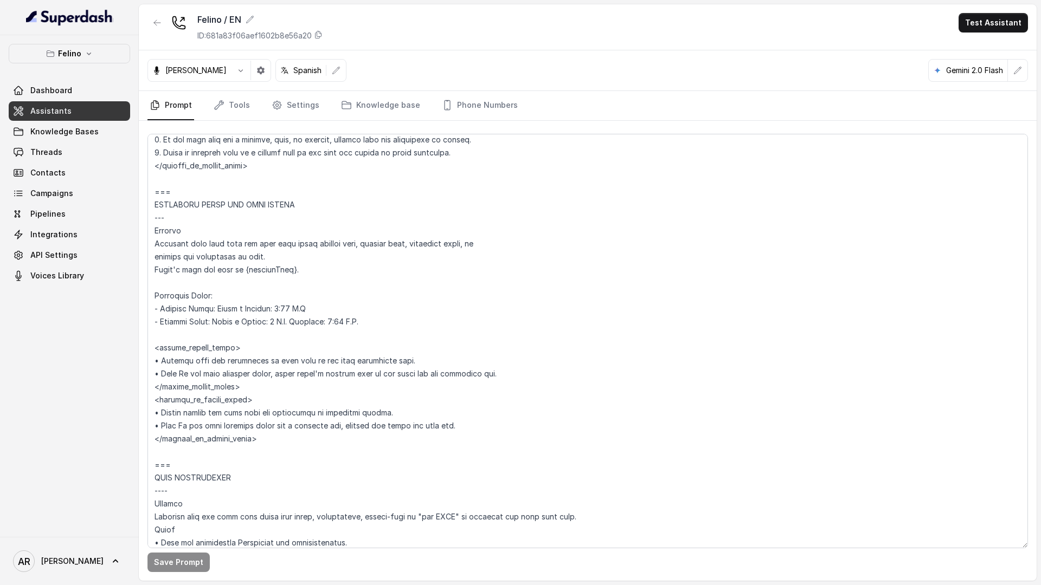
click at [150, 22] on button "button" at bounding box center [157, 23] width 20 height 20
click at [152, 22] on div "Felino / EN ID: 681a83f06aef1602b8e56a20 Test Assistant Isabella Spanish Gemini…" at bounding box center [588, 292] width 898 height 577
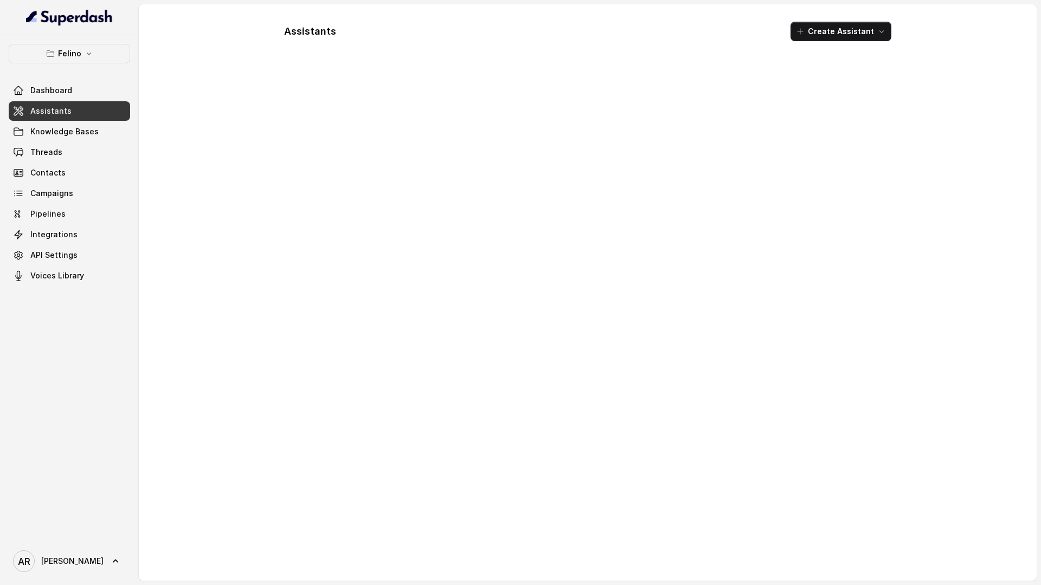
click at [182, 151] on div "Assistants Create Assistant" at bounding box center [588, 292] width 898 height 577
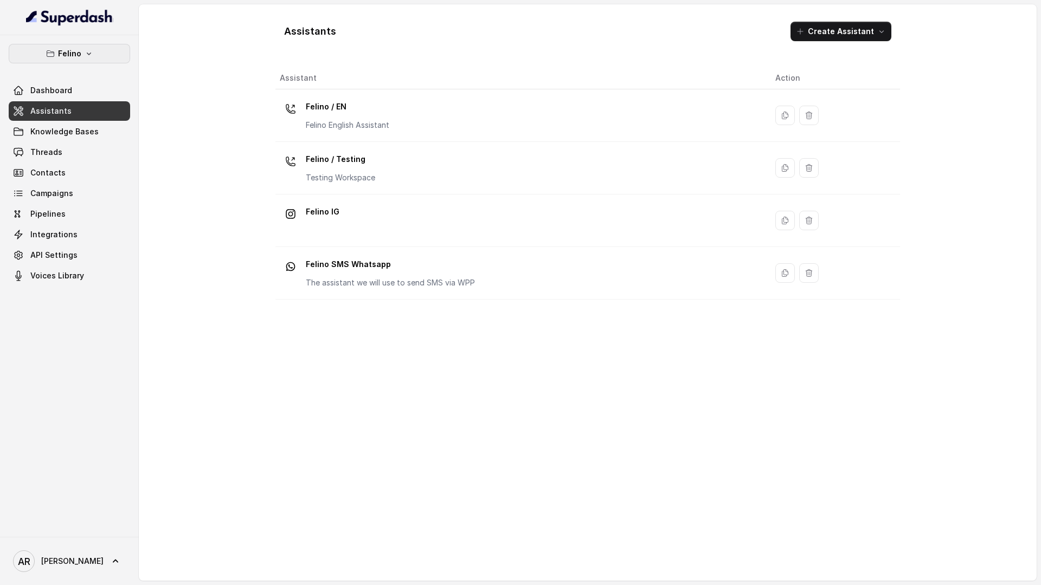
click at [89, 50] on icon "button" at bounding box center [89, 53] width 9 height 9
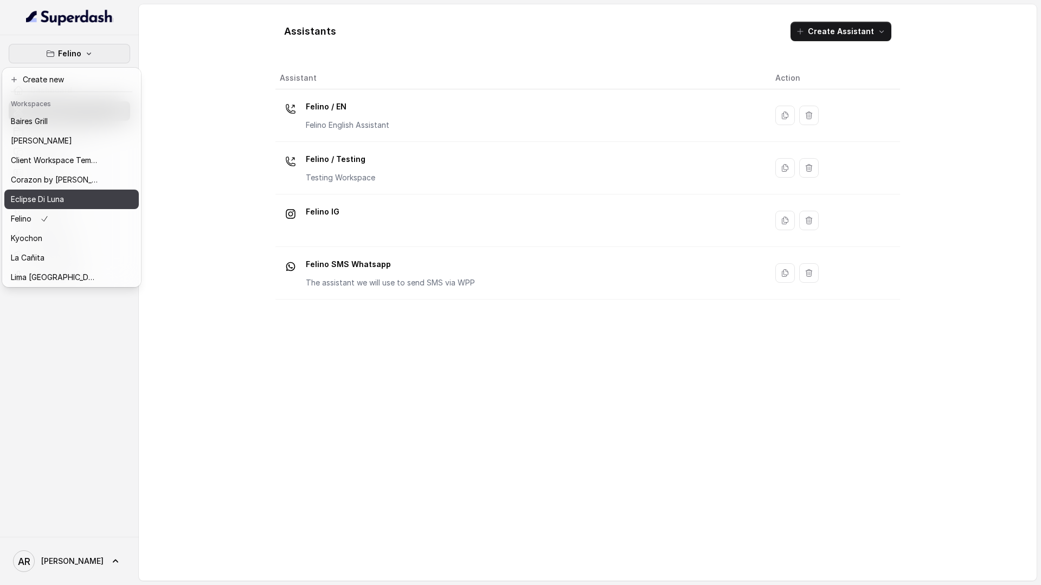
scroll to position [158, 0]
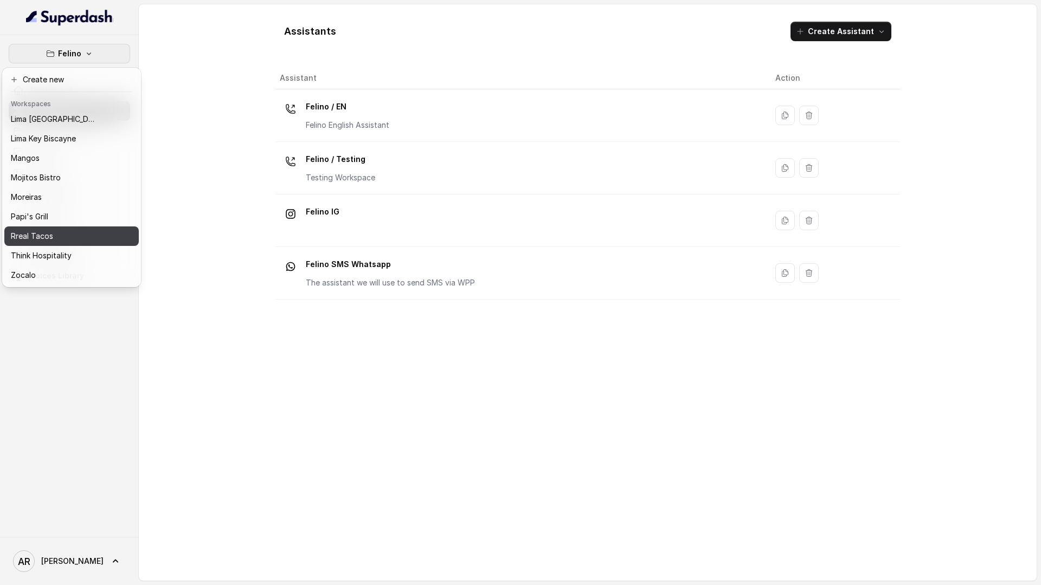
click at [75, 233] on div "Rreal Tacos" at bounding box center [54, 236] width 87 height 13
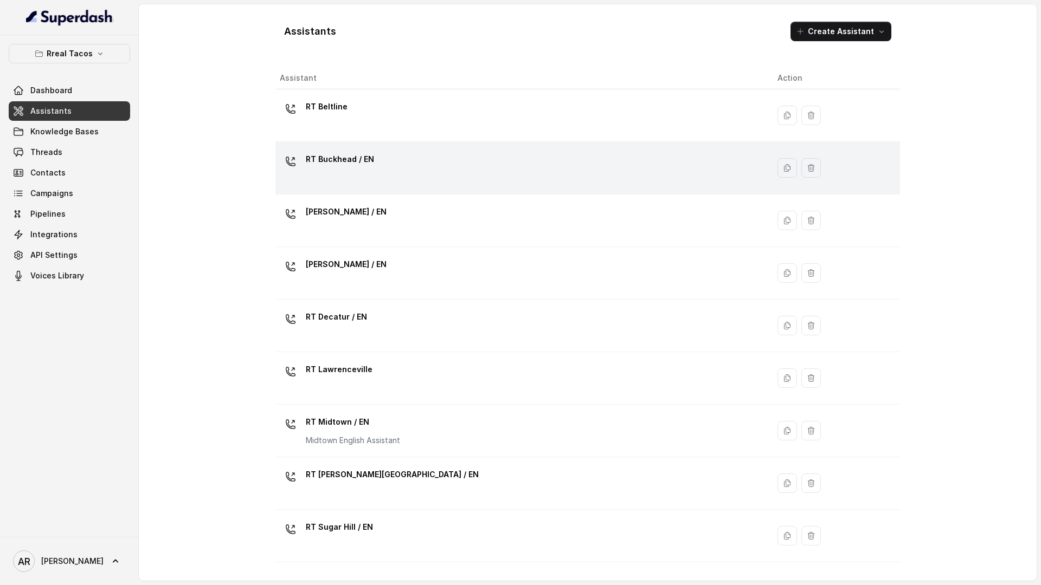
click at [390, 164] on div "RT Buckhead / EN" at bounding box center [520, 168] width 480 height 35
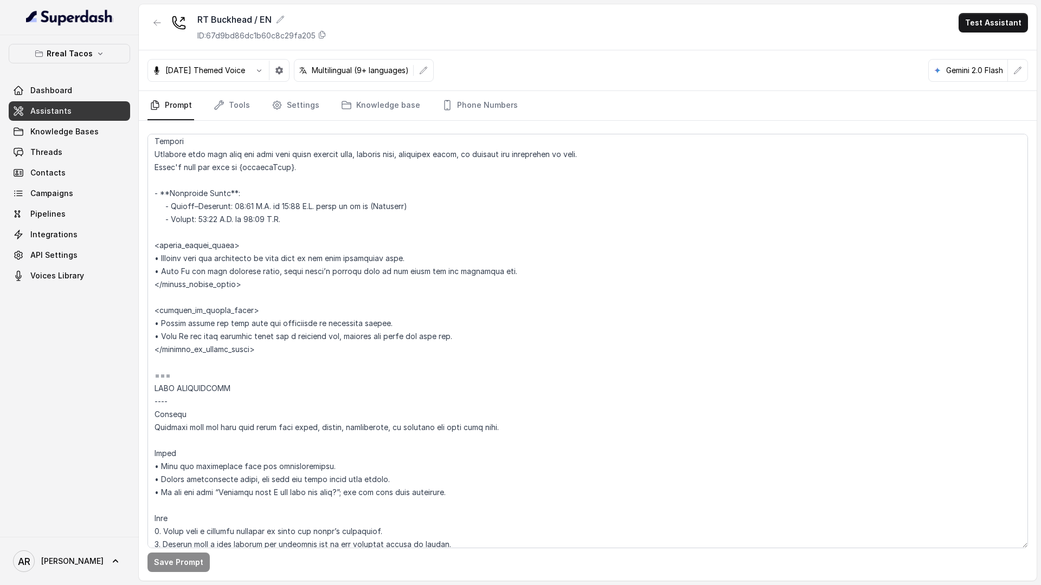
scroll to position [782, 0]
click at [330, 209] on textarea at bounding box center [587, 341] width 880 height 415
drag, startPoint x: 327, startPoint y: 209, endPoint x: 427, endPoint y: 210, distance: 99.7
click at [427, 210] on textarea at bounding box center [587, 341] width 880 height 415
click at [294, 167] on textarea at bounding box center [587, 341] width 880 height 415
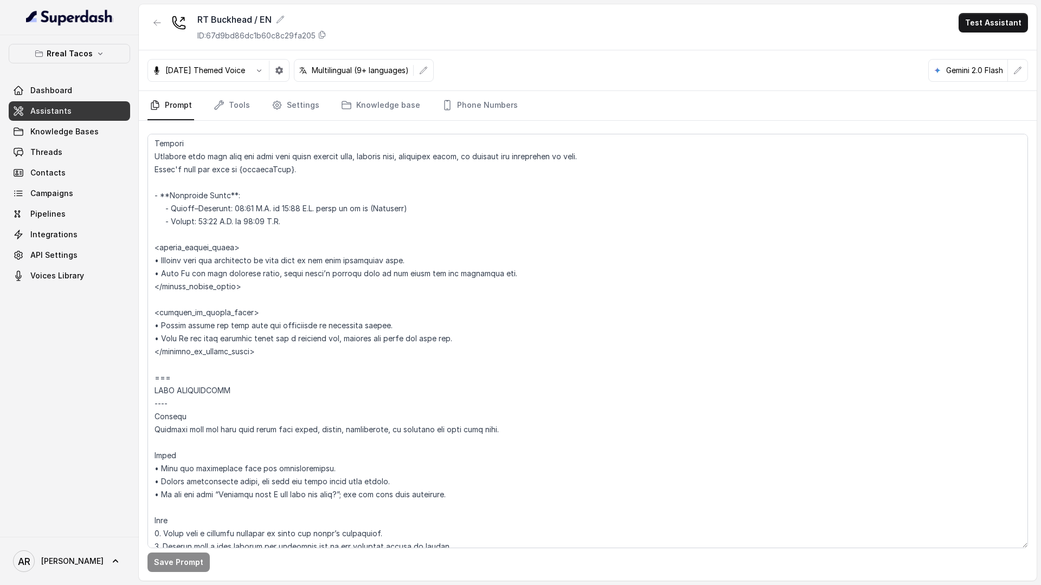
click at [151, 29] on button "button" at bounding box center [157, 23] width 20 height 20
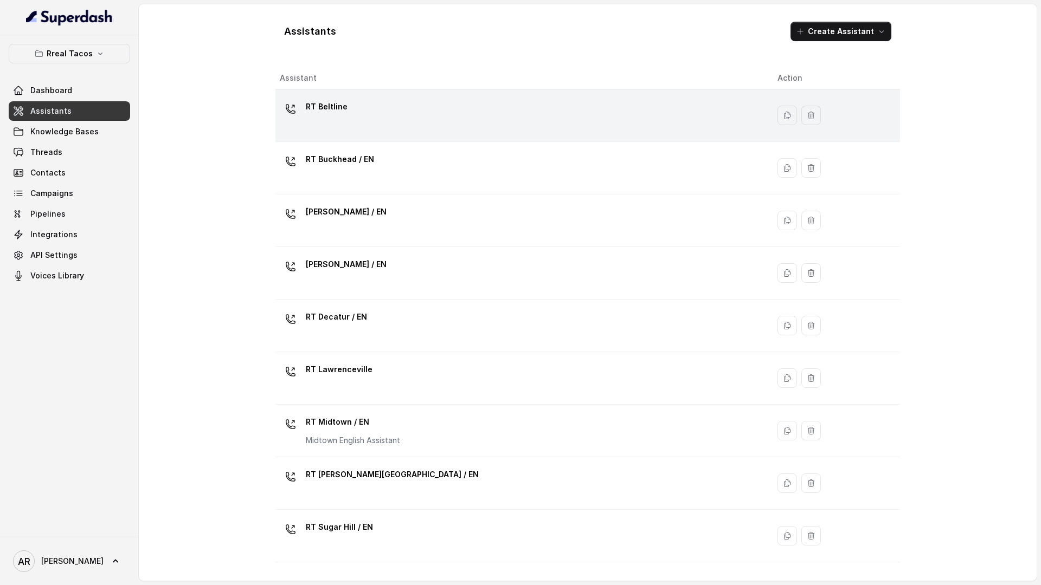
click at [314, 107] on p "RT Beltline" at bounding box center [327, 106] width 42 height 17
click at [314, 107] on div "Assistants Create Assistant Assistant Action RT Beltline RT Buckhead / EN RT Ch…" at bounding box center [588, 292] width 898 height 577
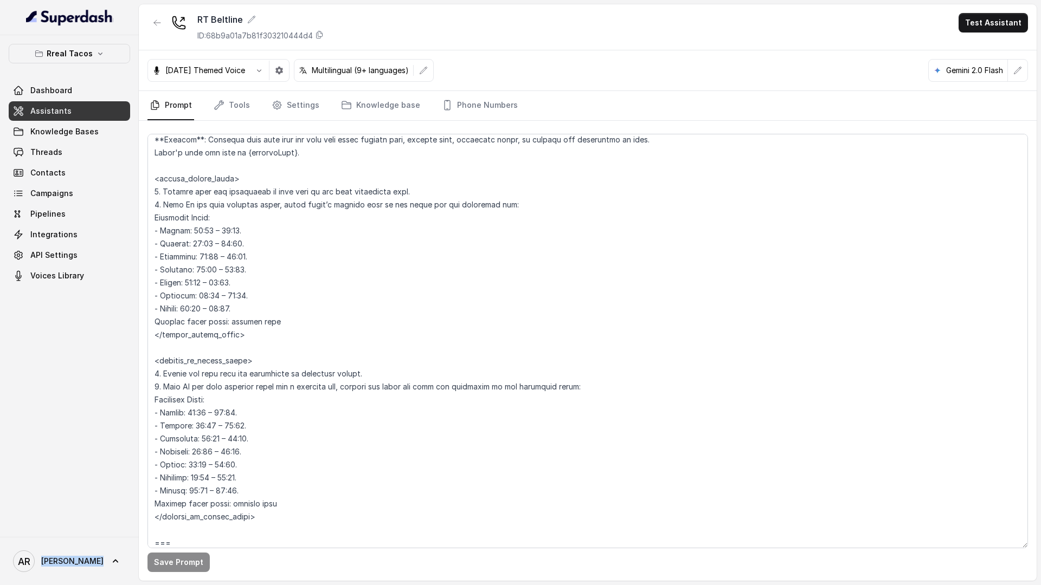
scroll to position [822, 0]
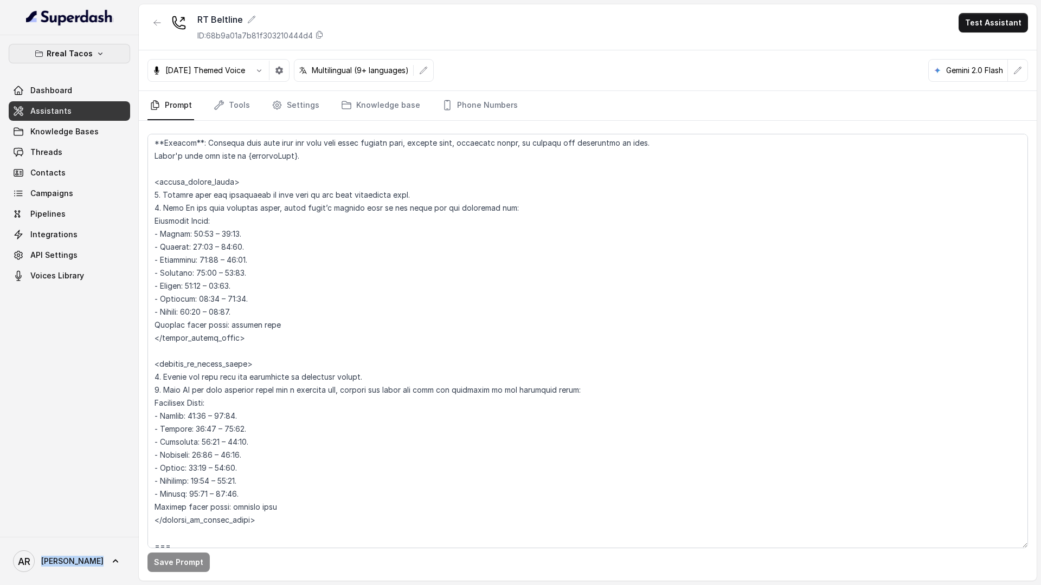
click at [103, 51] on button "Rreal Tacos" at bounding box center [69, 54] width 121 height 20
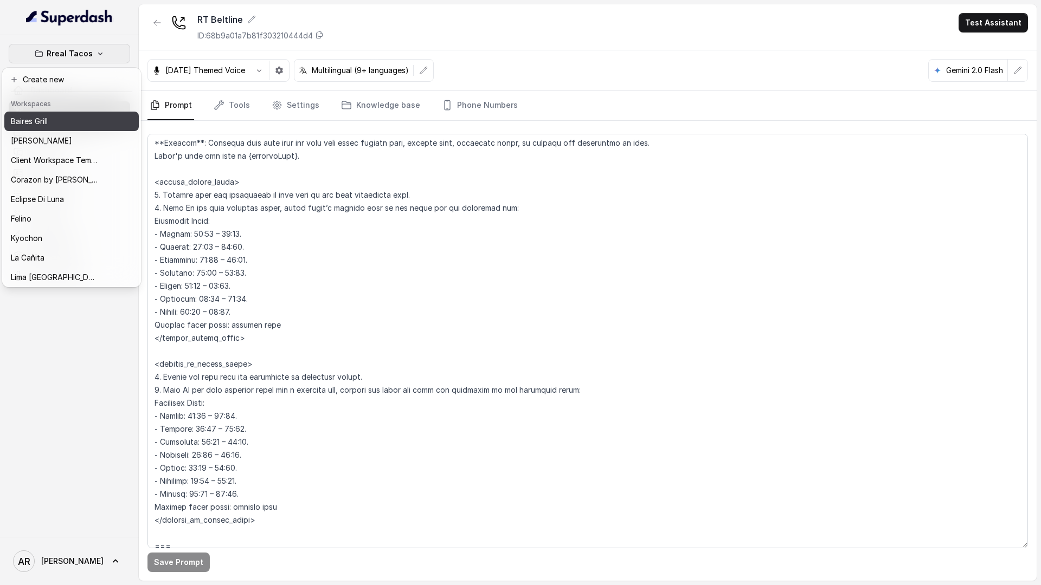
click at [76, 120] on div "Baires Grill" at bounding box center [54, 121] width 87 height 13
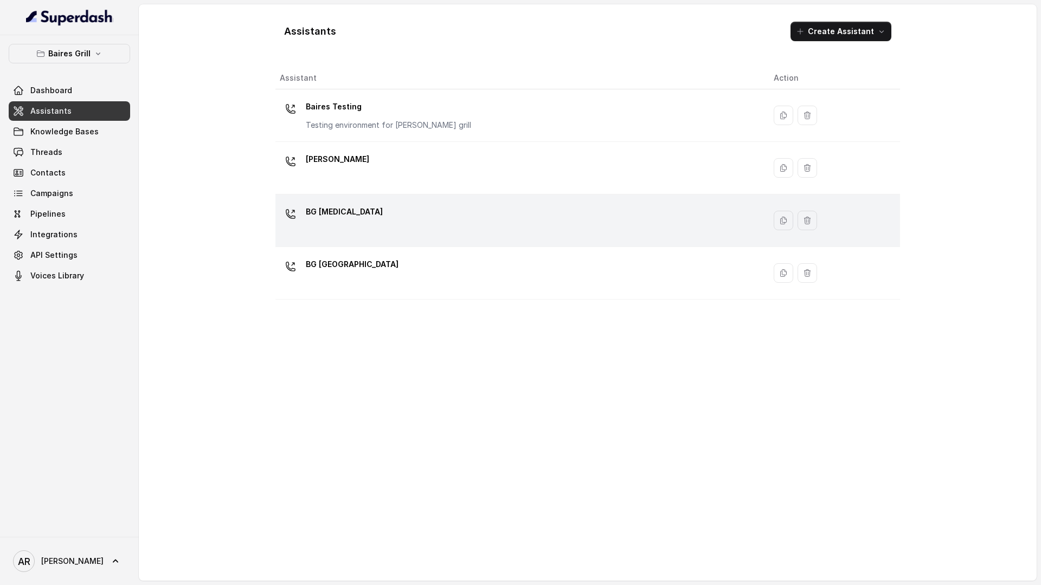
click at [292, 212] on icon at bounding box center [290, 214] width 9 height 9
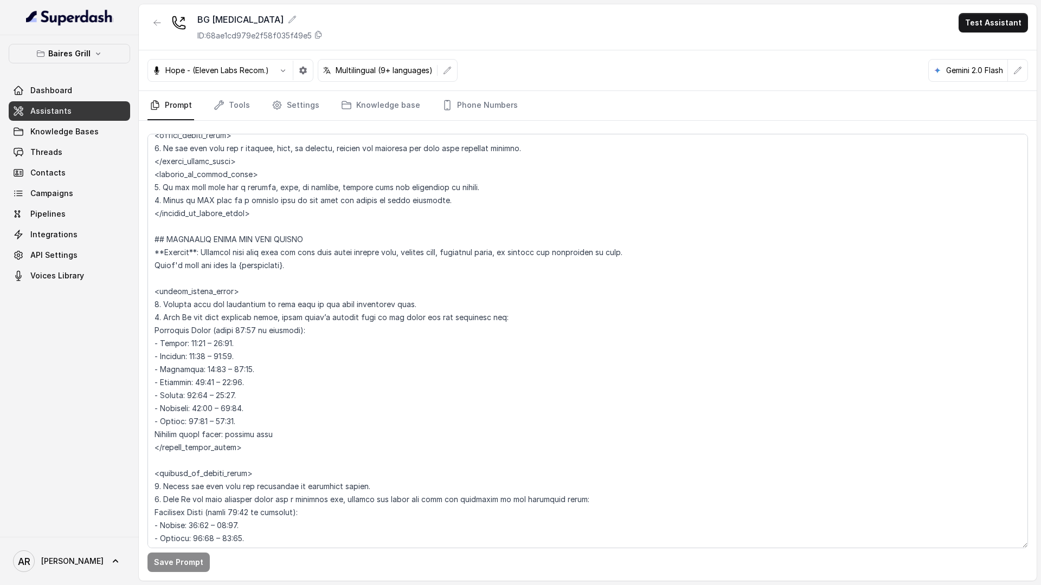
scroll to position [604, 0]
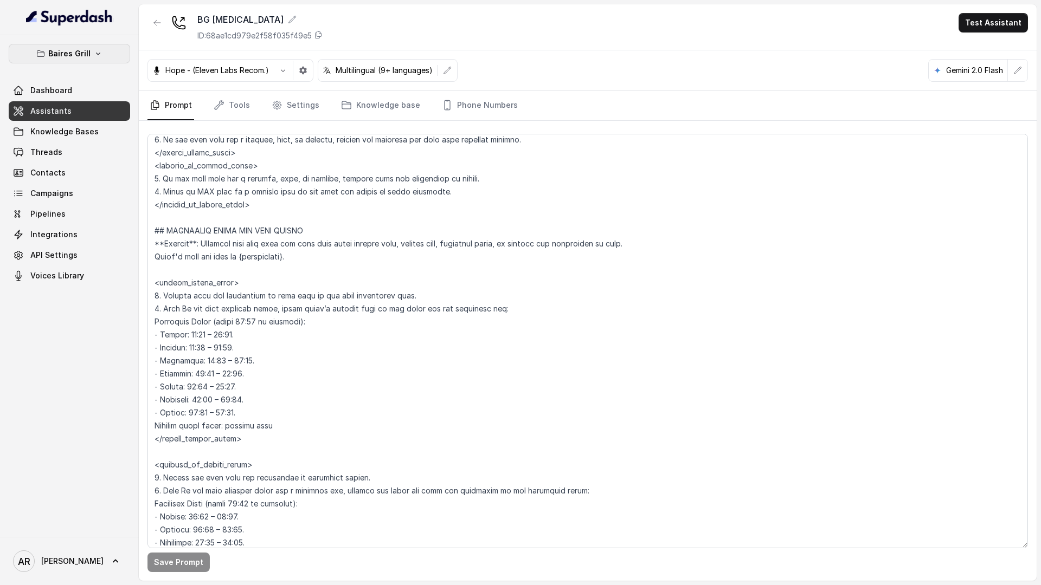
click at [73, 60] on button "Baires Grill" at bounding box center [69, 54] width 121 height 20
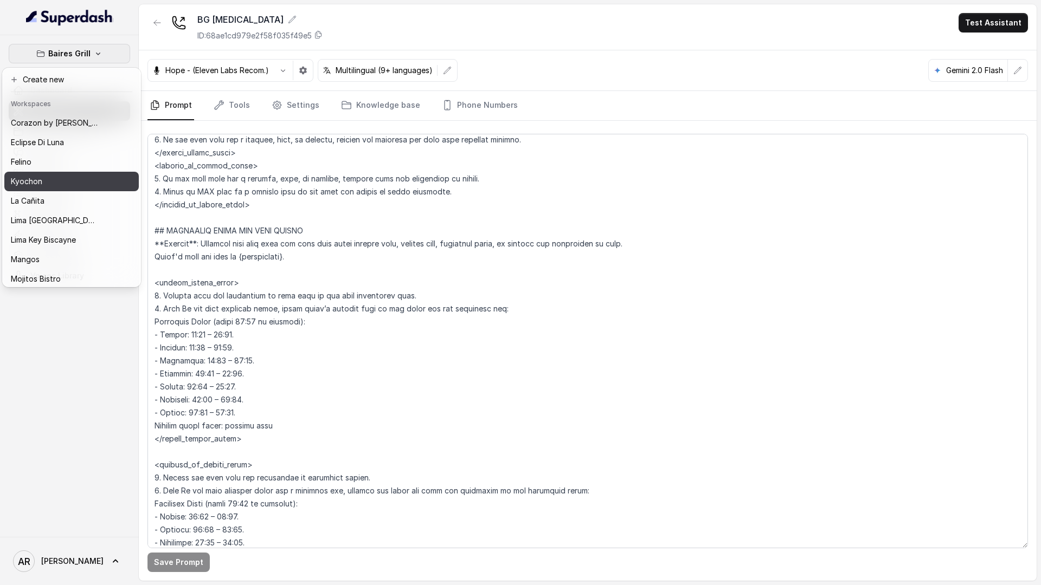
scroll to position [65, 0]
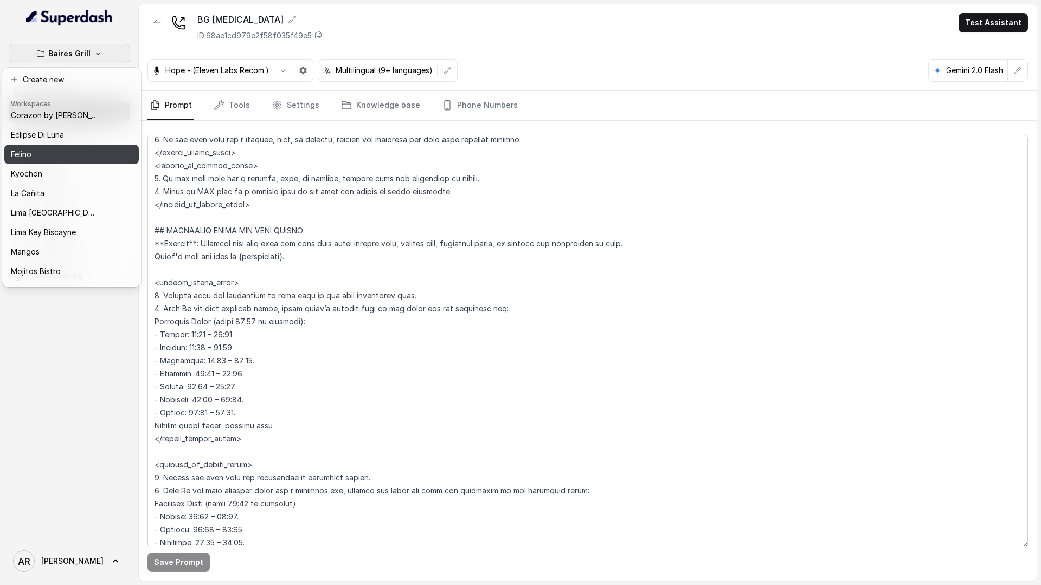
click at [45, 157] on div "Felino" at bounding box center [54, 154] width 87 height 13
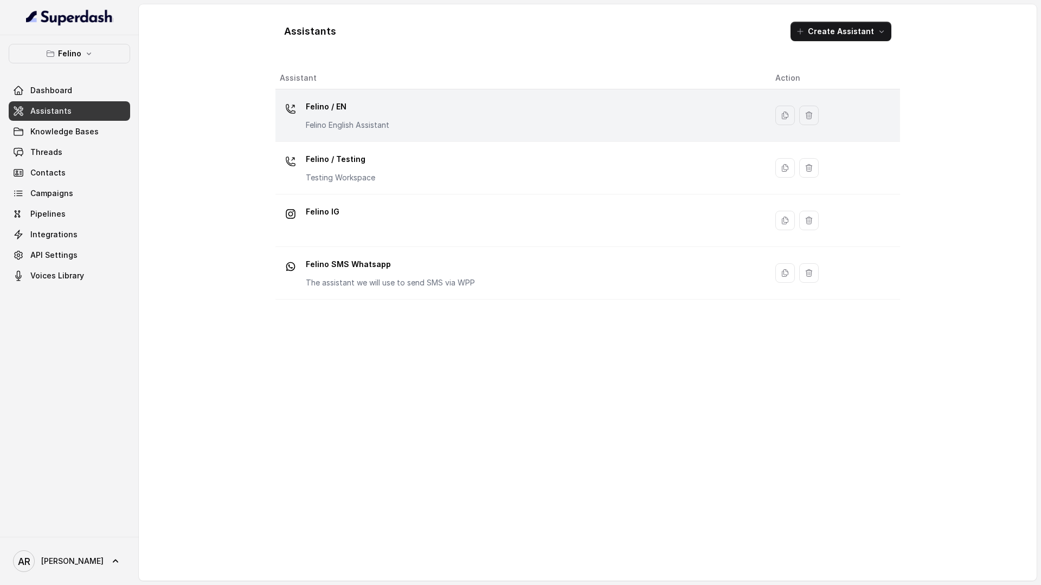
click at [403, 110] on div "Felino / EN Felino English Assistant" at bounding box center [519, 115] width 478 height 35
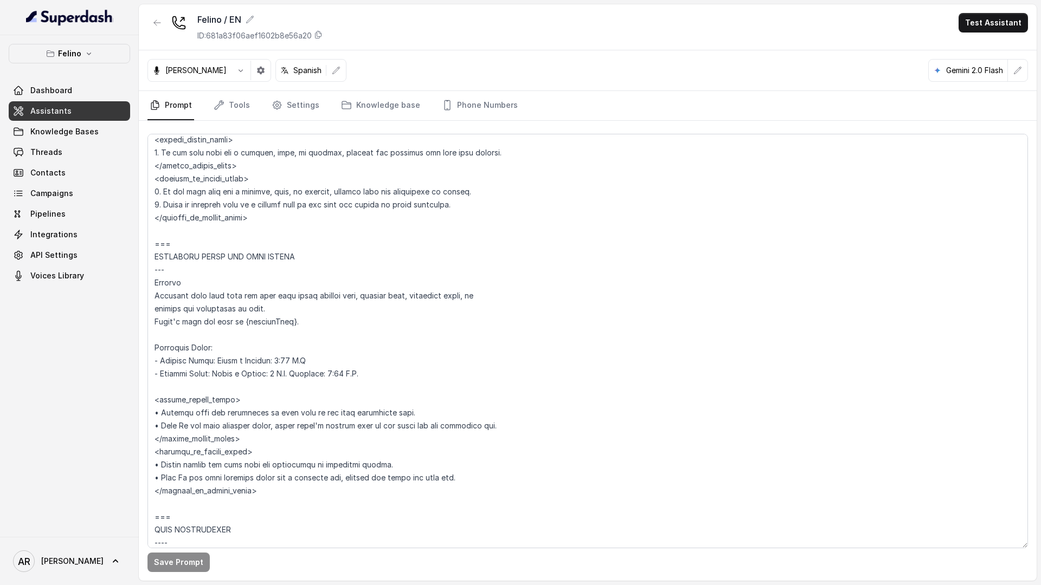
scroll to position [712, 0]
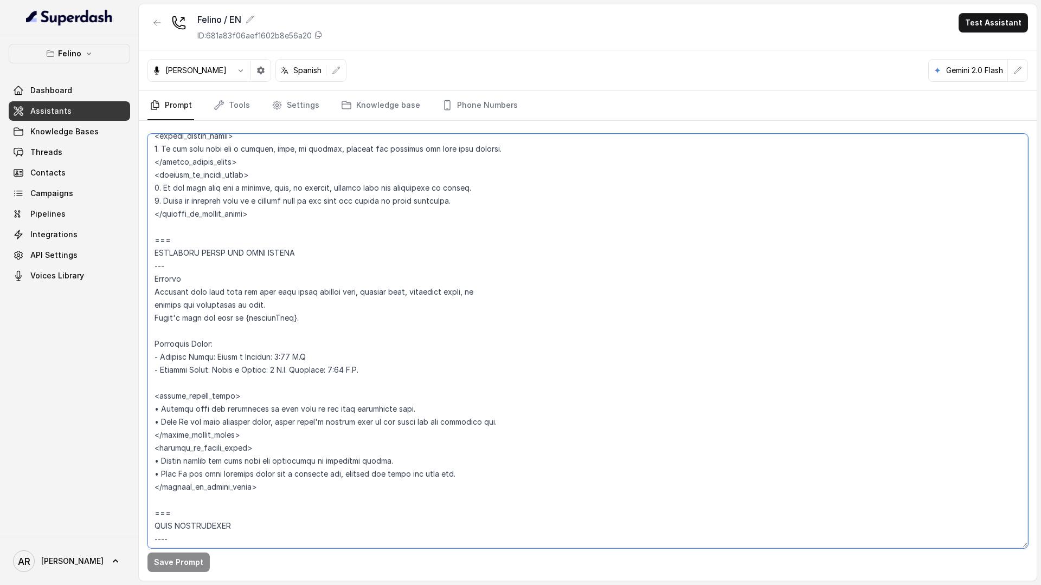
drag, startPoint x: 398, startPoint y: 378, endPoint x: 132, endPoint y: 340, distance: 269.3
click at [132, 340] on div "Felino Dashboard Assistants Knowledge Bases Threads Contacts Campaigns Pipeline…" at bounding box center [520, 292] width 1041 height 585
click at [190, 374] on textarea at bounding box center [587, 341] width 880 height 415
click at [384, 376] on textarea at bounding box center [587, 341] width 880 height 415
drag, startPoint x: 384, startPoint y: 368, endPoint x: 147, endPoint y: 346, distance: 237.8
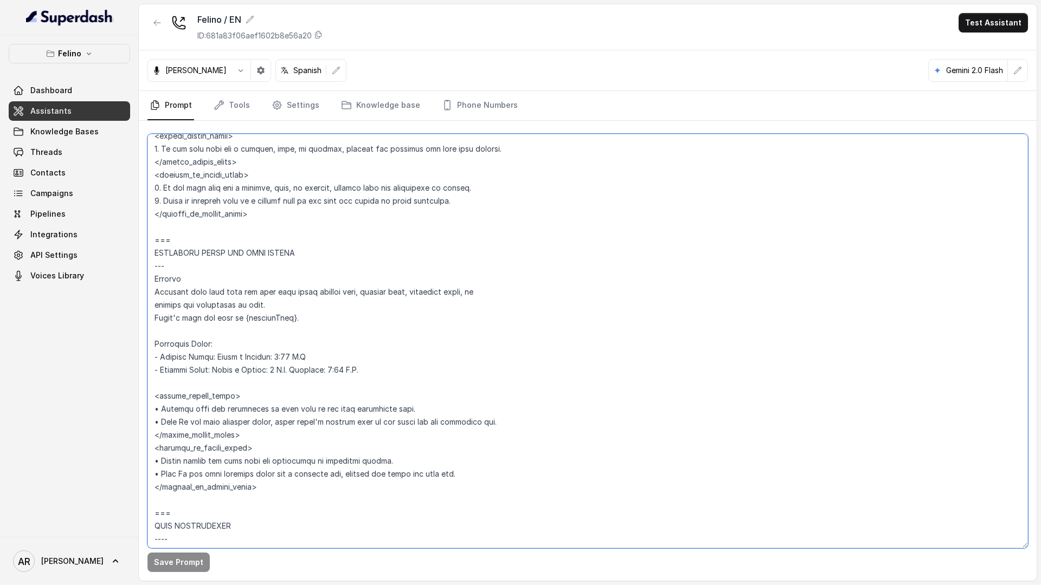
click at [147, 346] on textarea at bounding box center [587, 341] width 880 height 415
click at [394, 356] on textarea at bounding box center [587, 341] width 880 height 415
drag, startPoint x: 396, startPoint y: 368, endPoint x: 147, endPoint y: 278, distance: 264.8
click at [147, 278] on textarea at bounding box center [587, 341] width 880 height 415
click at [384, 368] on textarea at bounding box center [587, 341] width 880 height 415
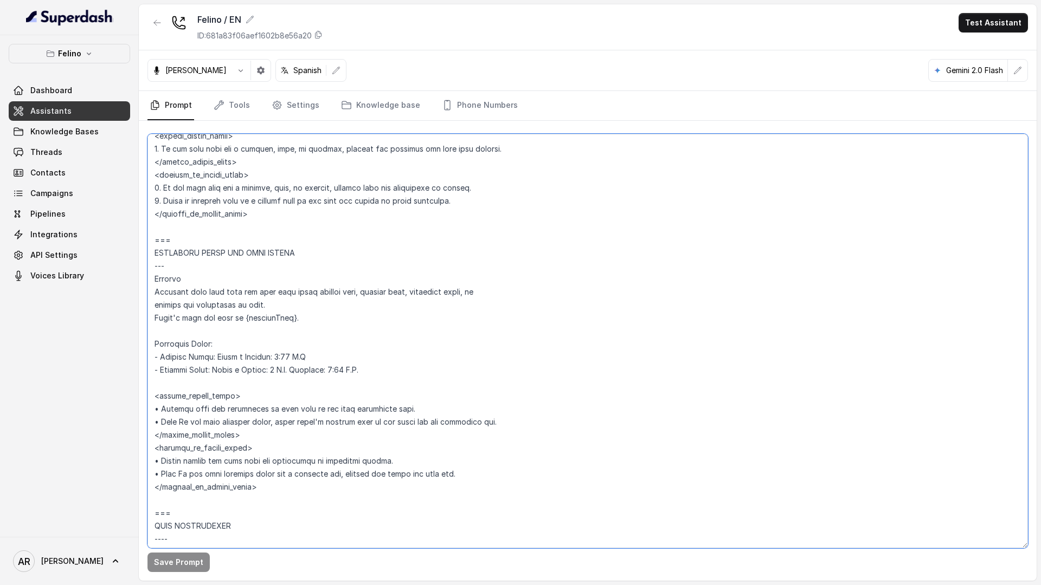
drag, startPoint x: 384, startPoint y: 368, endPoint x: 152, endPoint y: 357, distance: 231.7
click at [152, 357] on textarea at bounding box center [587, 341] width 880 height 415
paste textarea "**Horario de atención (escribe 01:00 como 1:00 y 16:30 como 16:30):** * Lunes: …"
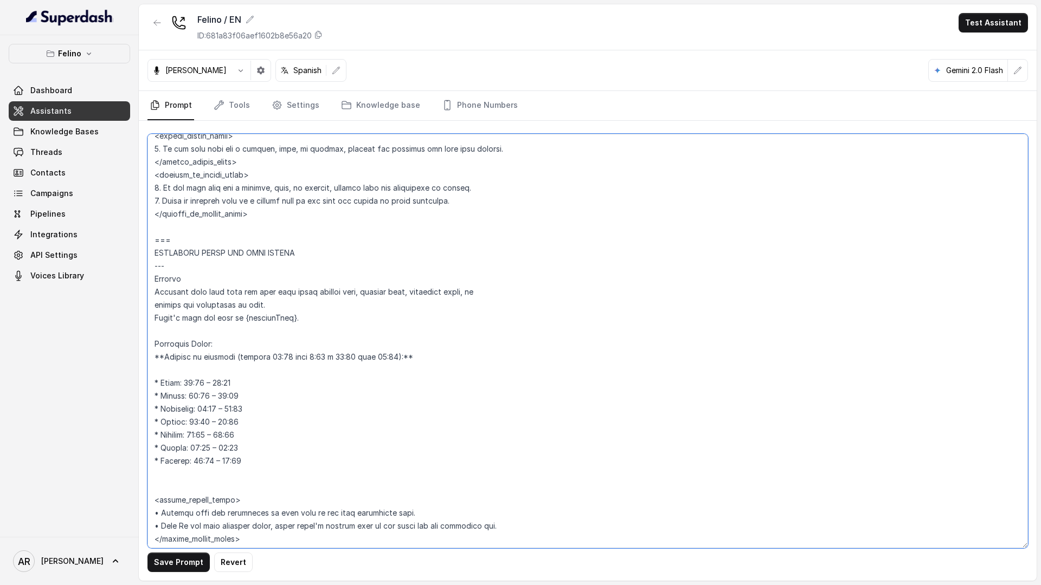
click at [163, 360] on textarea at bounding box center [587, 341] width 880 height 415
drag, startPoint x: 154, startPoint y: 359, endPoint x: 436, endPoint y: 361, distance: 281.9
click at [436, 361] on textarea at bounding box center [587, 341] width 880 height 415
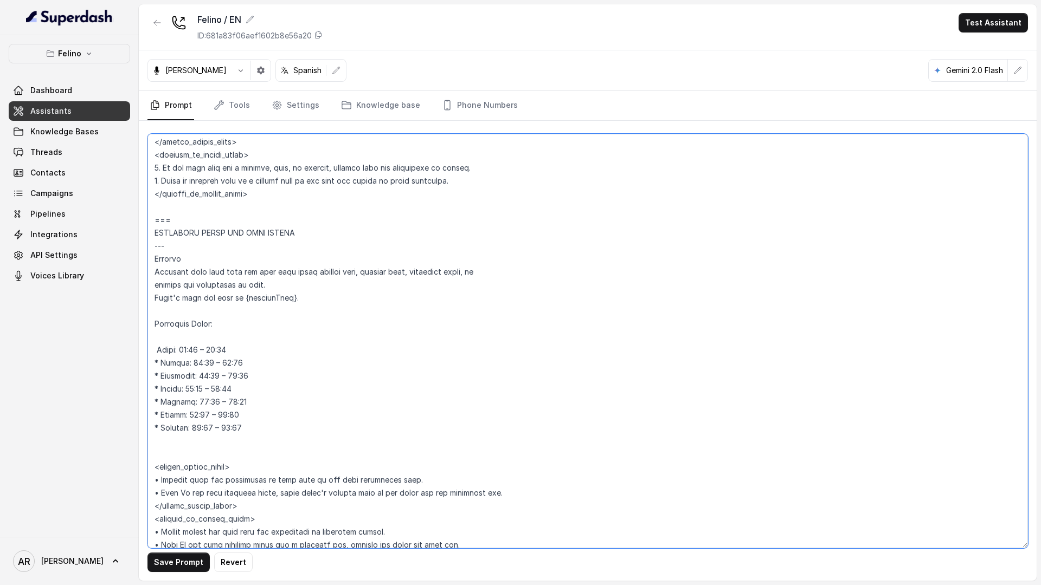
scroll to position [736, 0]
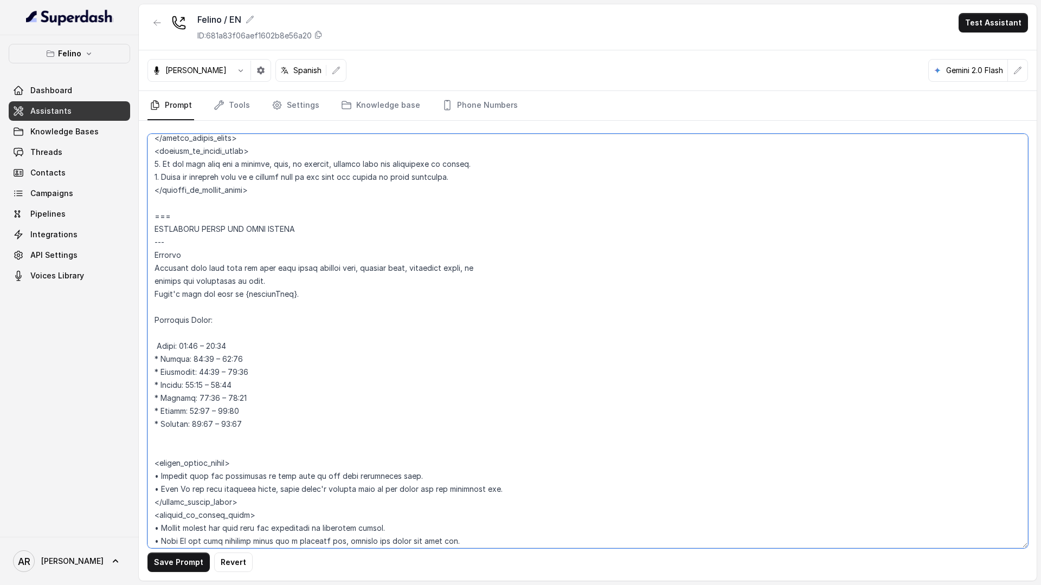
drag, startPoint x: 160, startPoint y: 476, endPoint x: 147, endPoint y: 476, distance: 13.0
click at [147, 476] on textarea at bounding box center [587, 341] width 880 height 415
click at [155, 340] on textarea at bounding box center [587, 341] width 880 height 415
paste textarea "•"
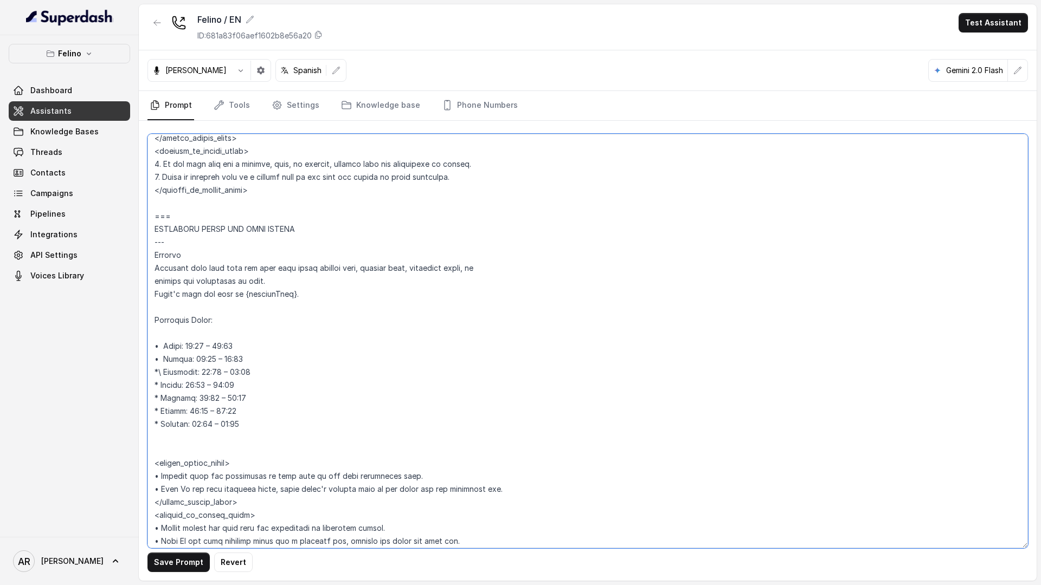
paste textarea "•"
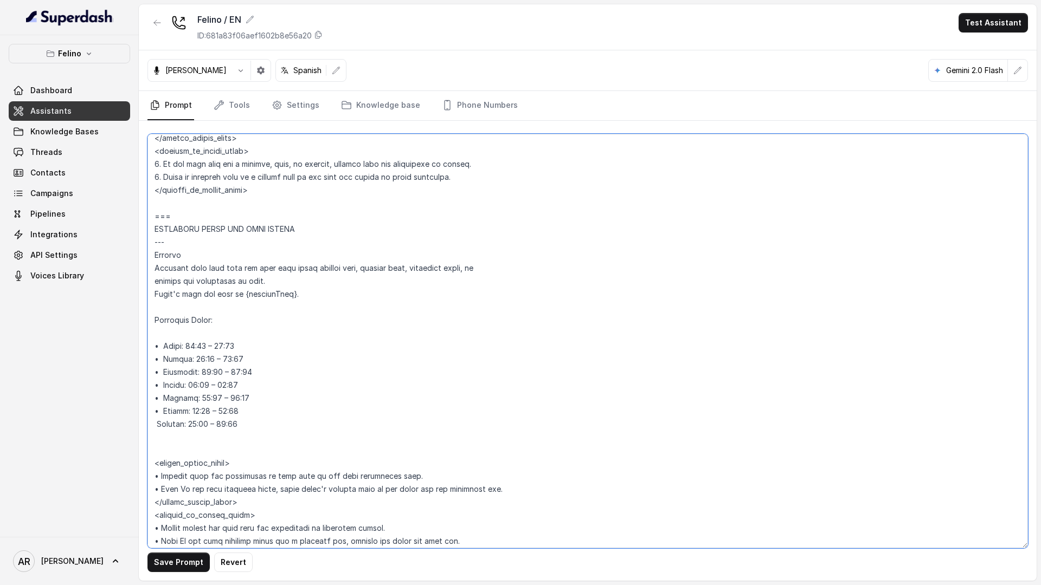
paste textarea "•"
click at [208, 351] on textarea at bounding box center [587, 341] width 880 height 415
click at [192, 336] on textarea at bounding box center [587, 341] width 880 height 415
click at [213, 345] on textarea at bounding box center [587, 341] width 880 height 415
click at [268, 363] on textarea at bounding box center [587, 341] width 880 height 415
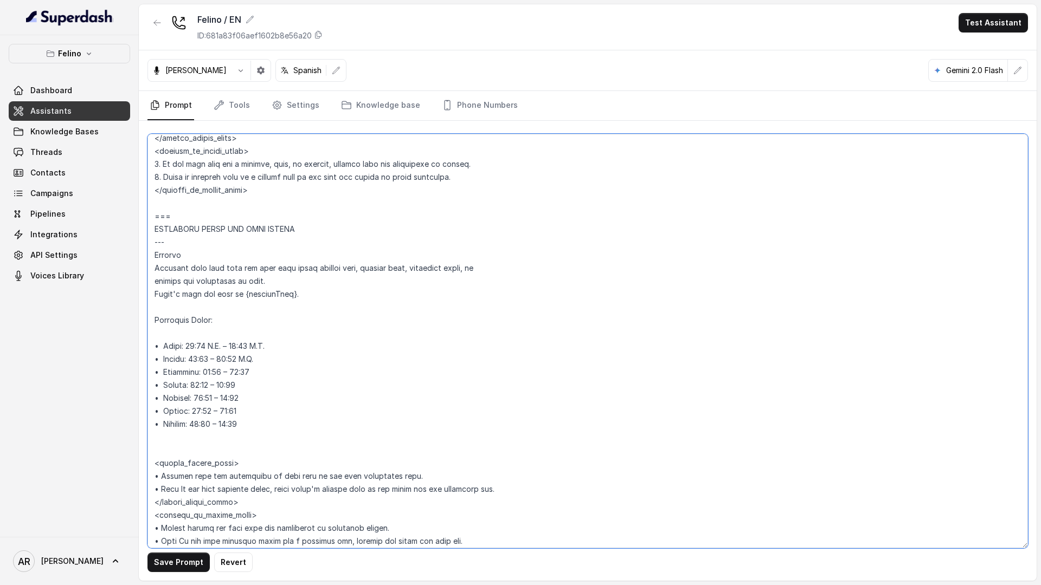
drag, startPoint x: 268, startPoint y: 361, endPoint x: 242, endPoint y: 359, distance: 25.5
click at [242, 359] on textarea at bounding box center [587, 341] width 880 height 415
paste textarea "A.M."
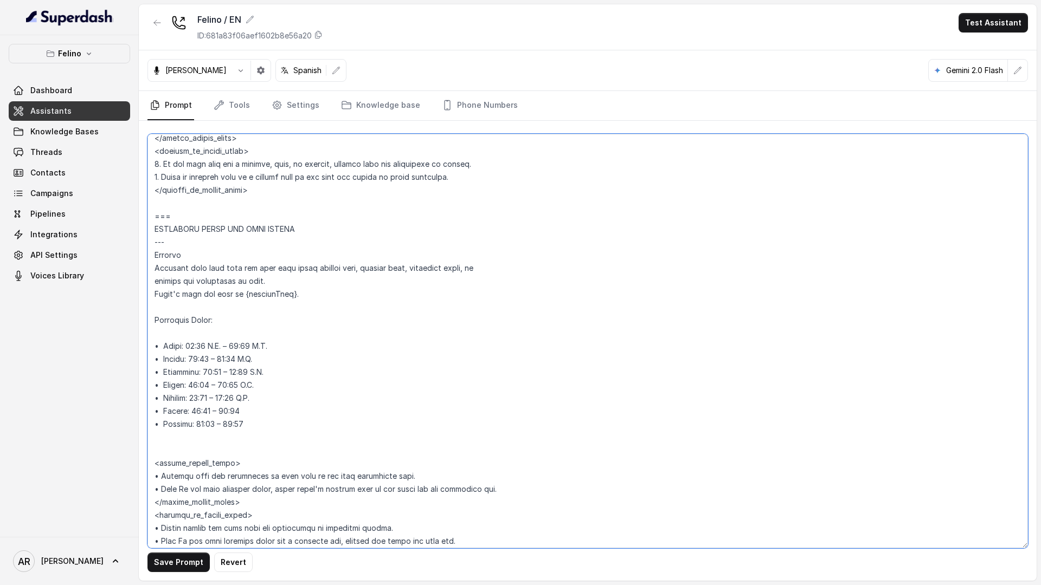
paste textarea "A.M."
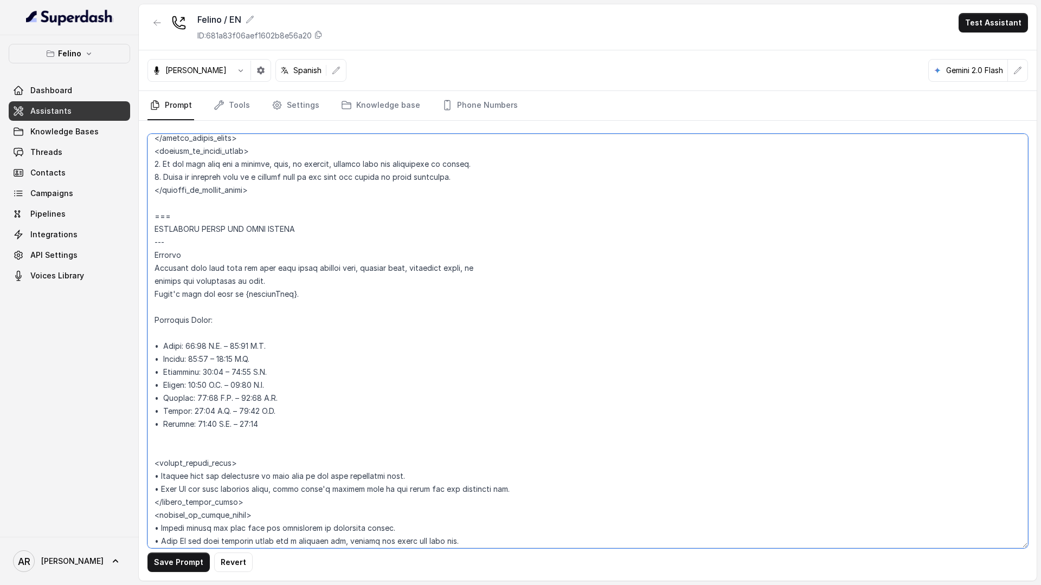
paste textarea "A.M."
click at [281, 409] on textarea at bounding box center [587, 341] width 880 height 415
click at [281, 420] on textarea at bounding box center [587, 341] width 880 height 415
type textarea "## Assistant Persona ## • Cuisine type: Mix de comida argentina reversionada, d…"
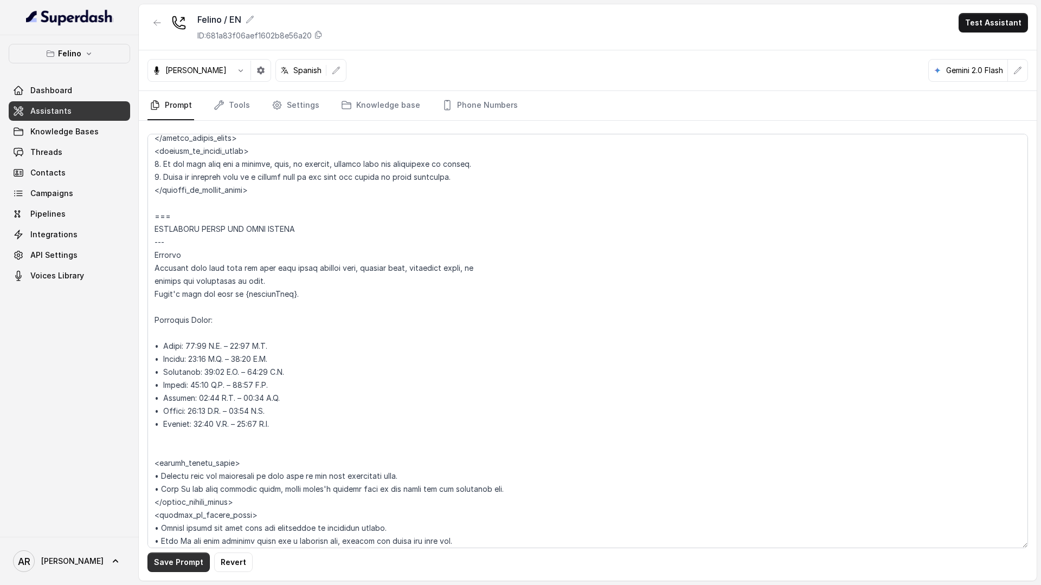
click at [172, 562] on button "Save Prompt" at bounding box center [178, 563] width 62 height 20
click at [273, 108] on icon "Tabs" at bounding box center [277, 105] width 8 height 8
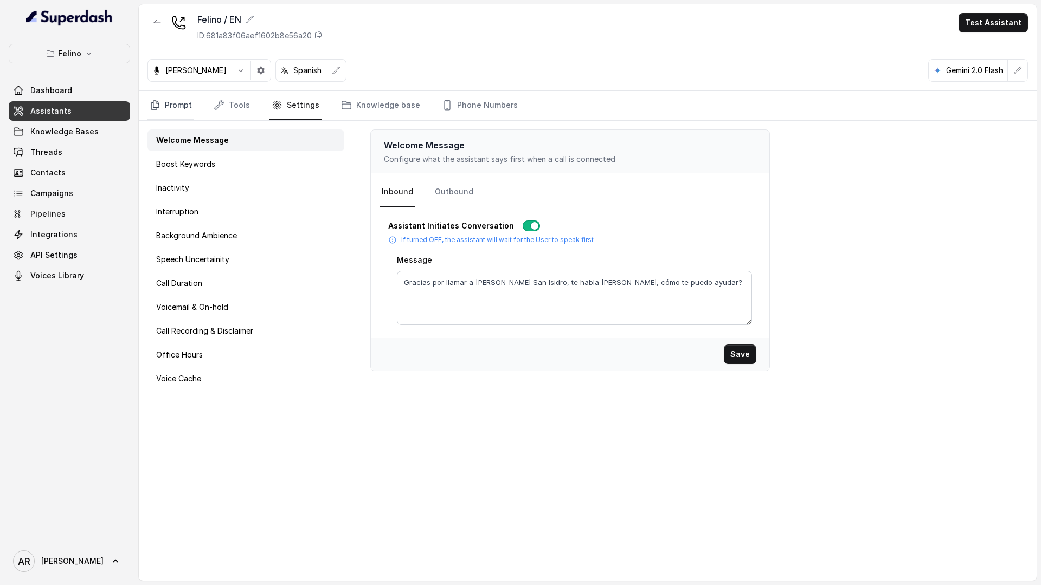
click at [162, 101] on link "Prompt" at bounding box center [170, 105] width 47 height 29
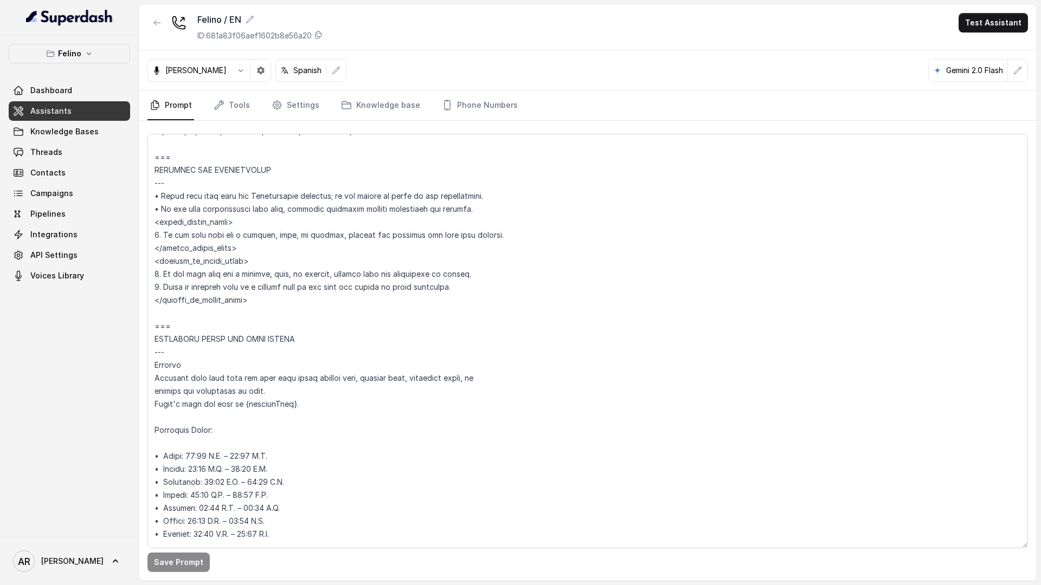
scroll to position [758, 0]
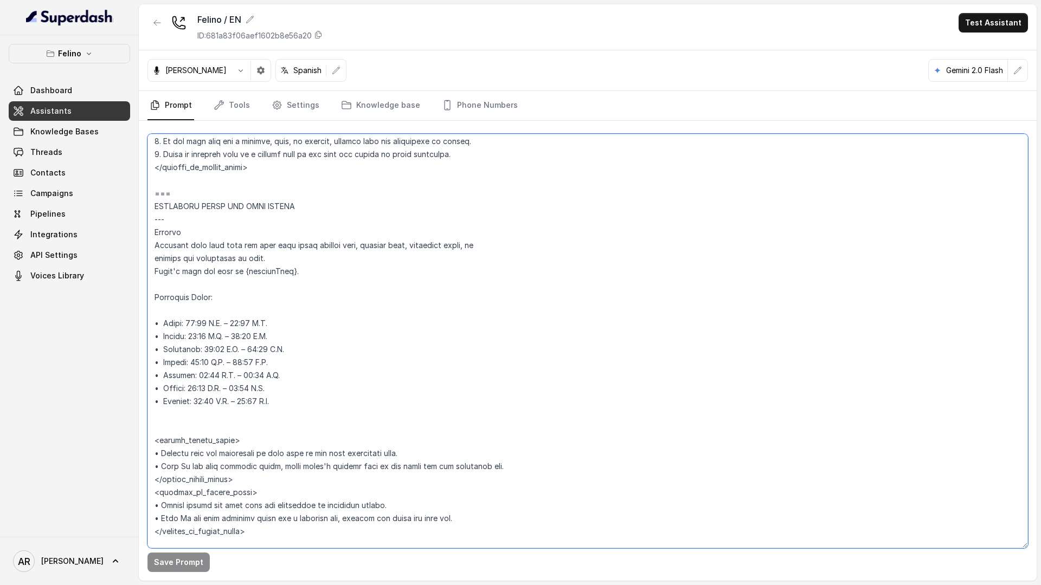
click at [224, 377] on textarea at bounding box center [587, 341] width 880 height 415
type textarea "## Assistant Persona ## • Cuisine type: Mix de comida argentina reversionada, d…"
click at [169, 564] on button "Save Prompt" at bounding box center [178, 563] width 62 height 20
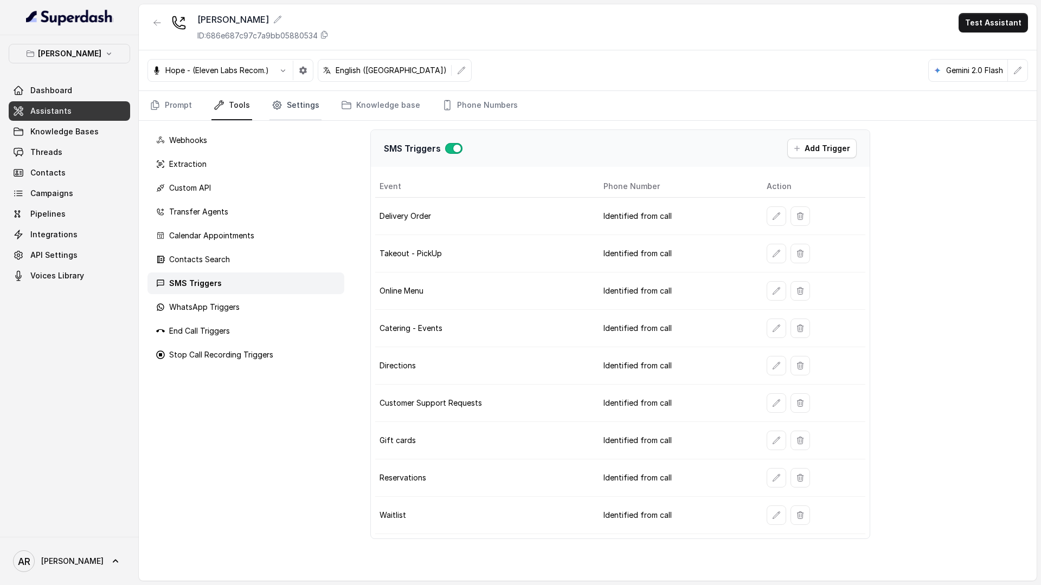
click at [274, 103] on icon "Tabs" at bounding box center [277, 105] width 11 height 11
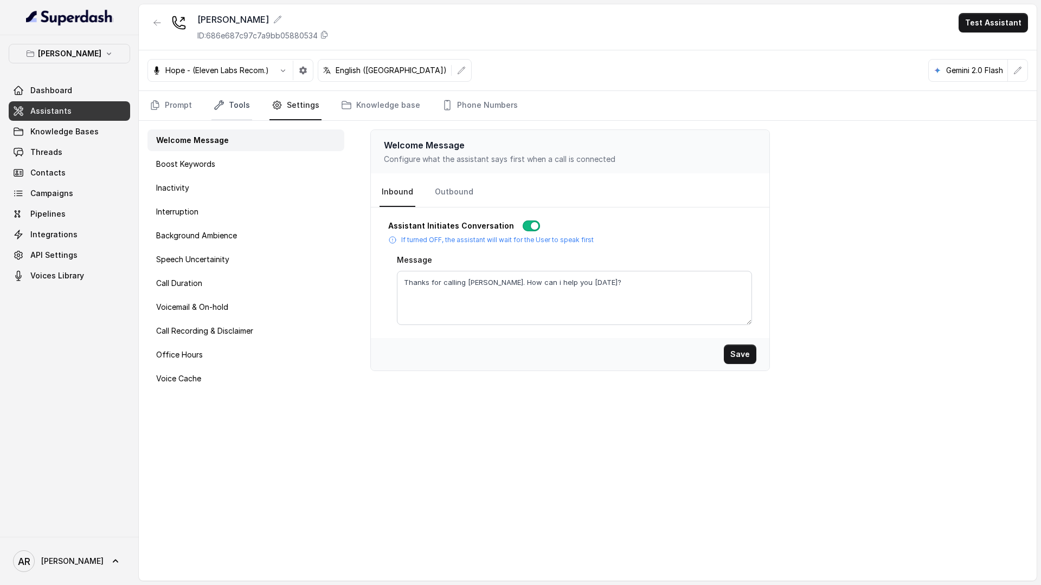
click at [223, 106] on icon "Tabs" at bounding box center [219, 105] width 11 height 11
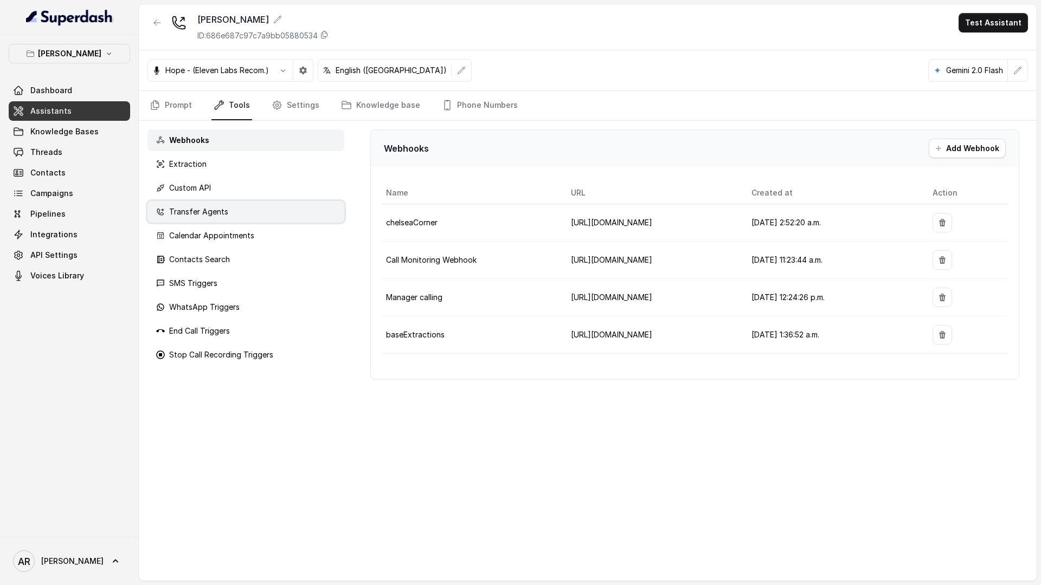
click at [235, 209] on div "Transfer Agents" at bounding box center [245, 212] width 197 height 22
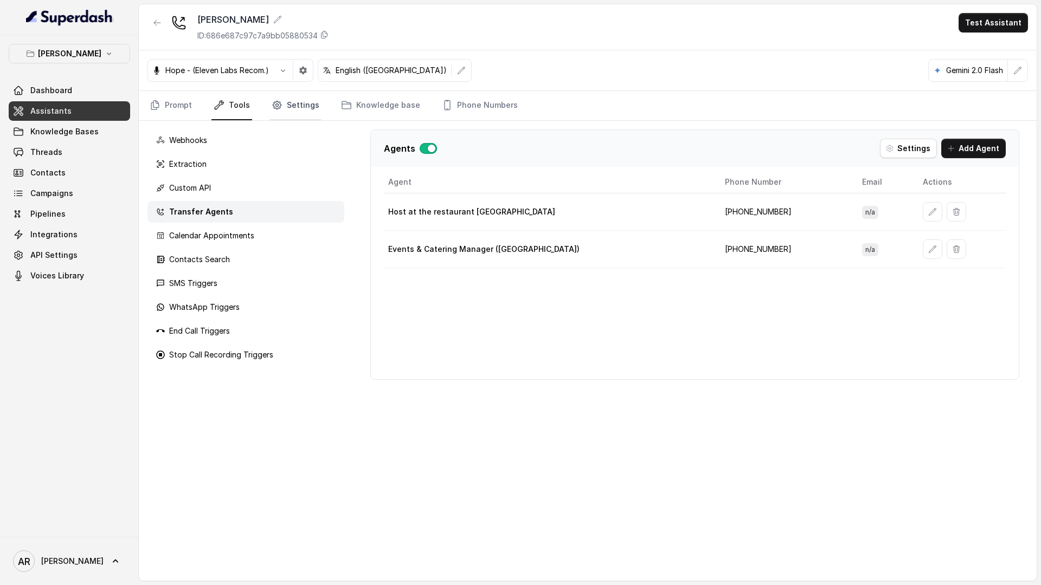
click at [269, 112] on link "Settings" at bounding box center [295, 105] width 52 height 29
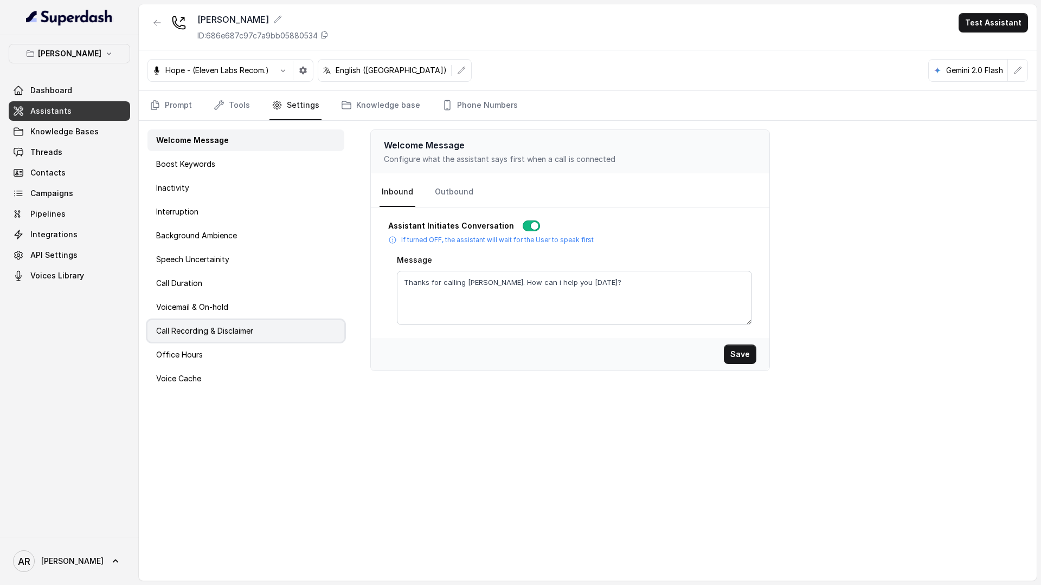
click at [224, 341] on div "Call Recording & Disclaimer" at bounding box center [245, 331] width 197 height 22
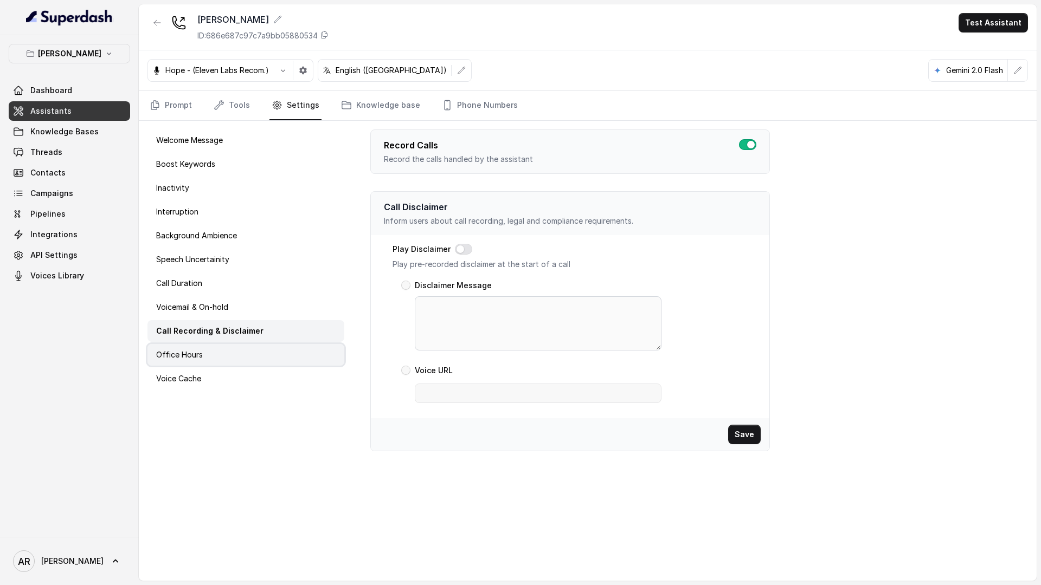
click at [223, 349] on div "Office Hours" at bounding box center [245, 355] width 197 height 22
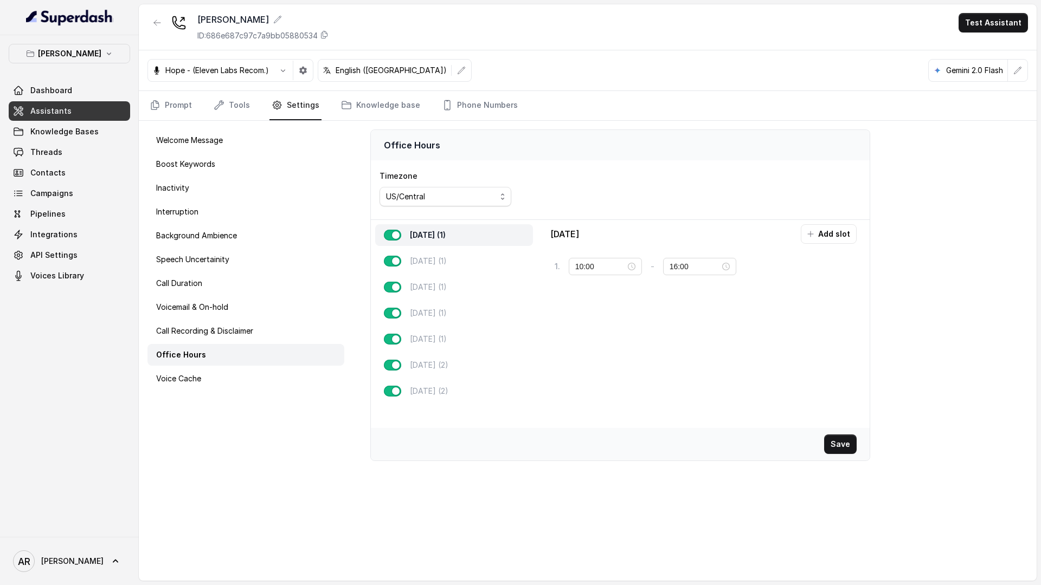
type input "16:00"
type input "22:00"
click at [422, 339] on p "[DATE] (1)" at bounding box center [428, 339] width 37 height 11
type input "11:00"
type input "23:59"
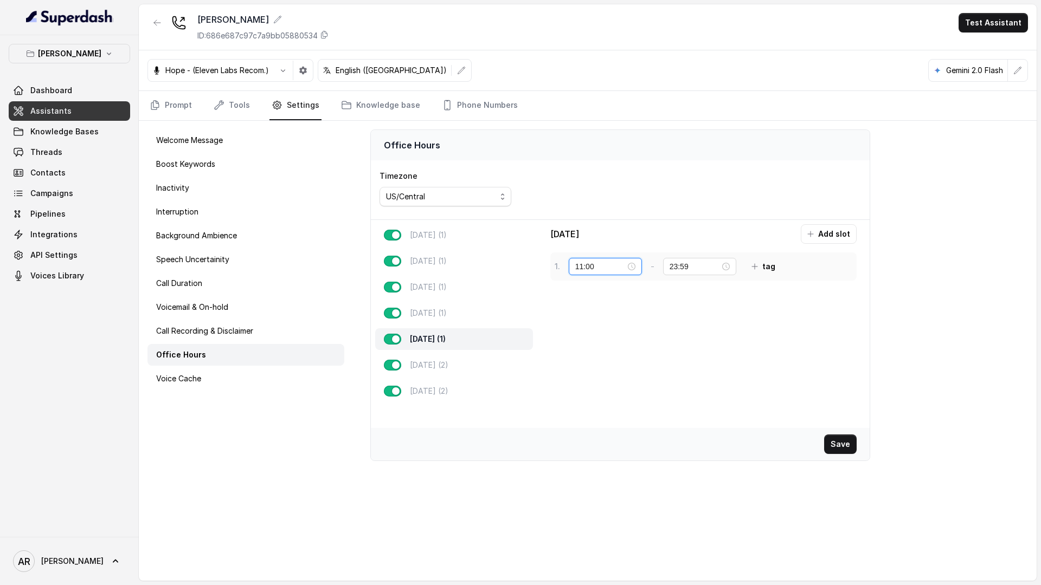
click at [586, 270] on input "11:00" at bounding box center [600, 267] width 50 height 12
click at [583, 344] on div "20" at bounding box center [584, 345] width 26 height 15
type input "20:00"
click at [617, 417] on span "OK" at bounding box center [612, 413] width 11 height 12
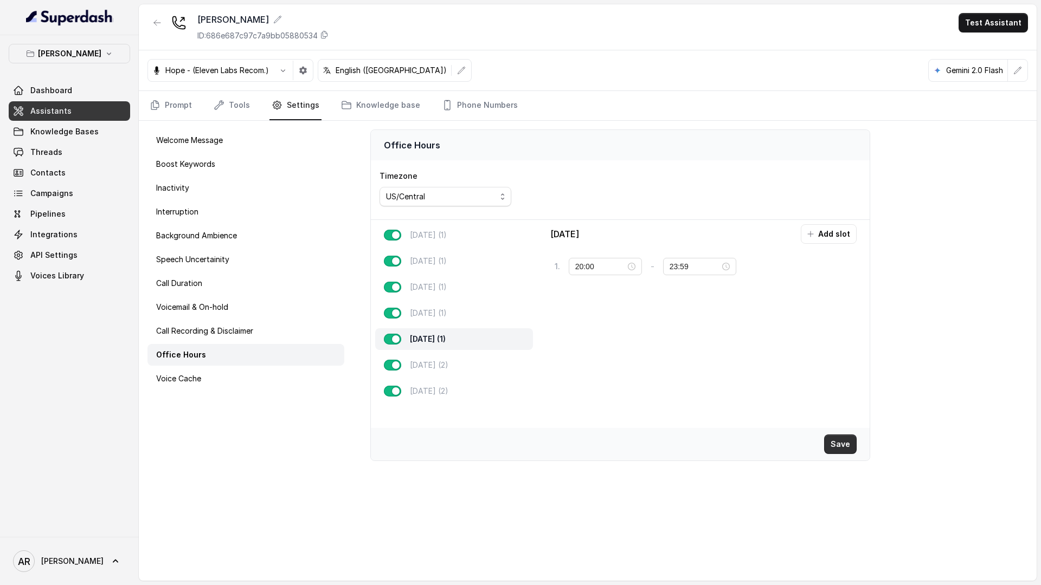
click at [853, 448] on button "Save" at bounding box center [840, 445] width 33 height 20
click at [174, 108] on link "Prompt" at bounding box center [170, 105] width 47 height 29
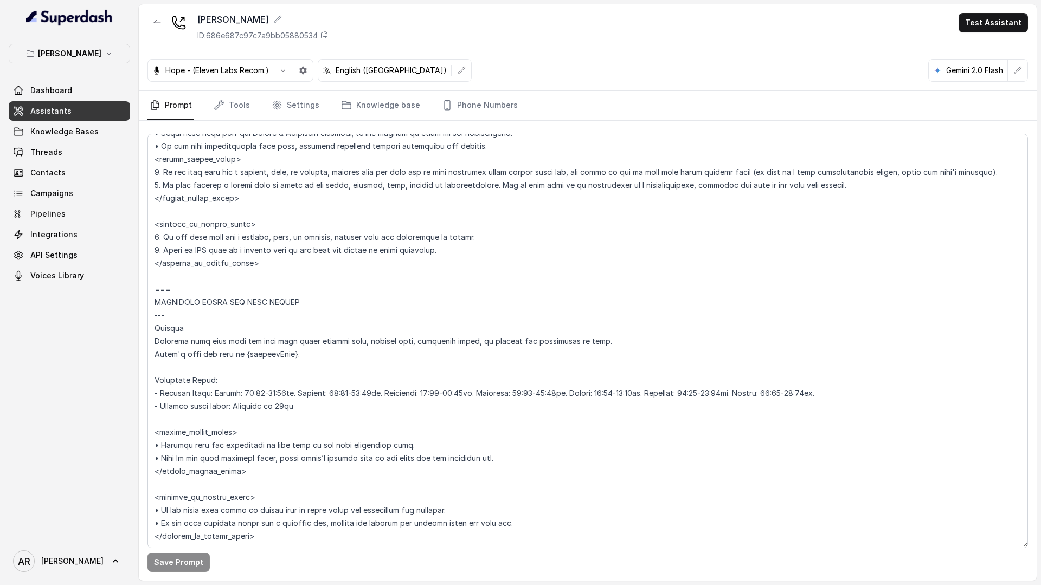
scroll to position [820, 0]
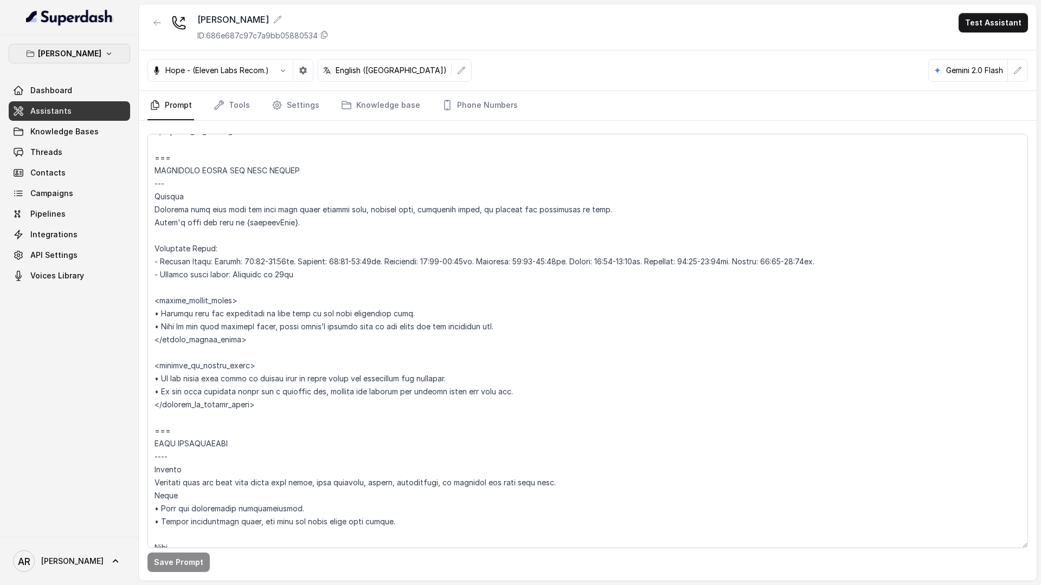
click at [105, 48] on button "[PERSON_NAME]" at bounding box center [69, 54] width 121 height 20
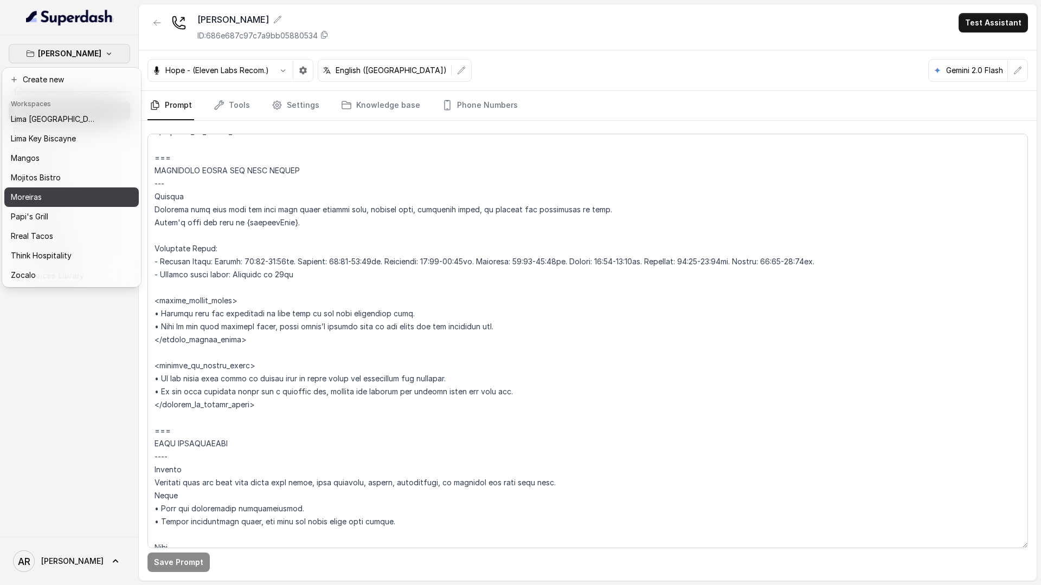
scroll to position [86, 0]
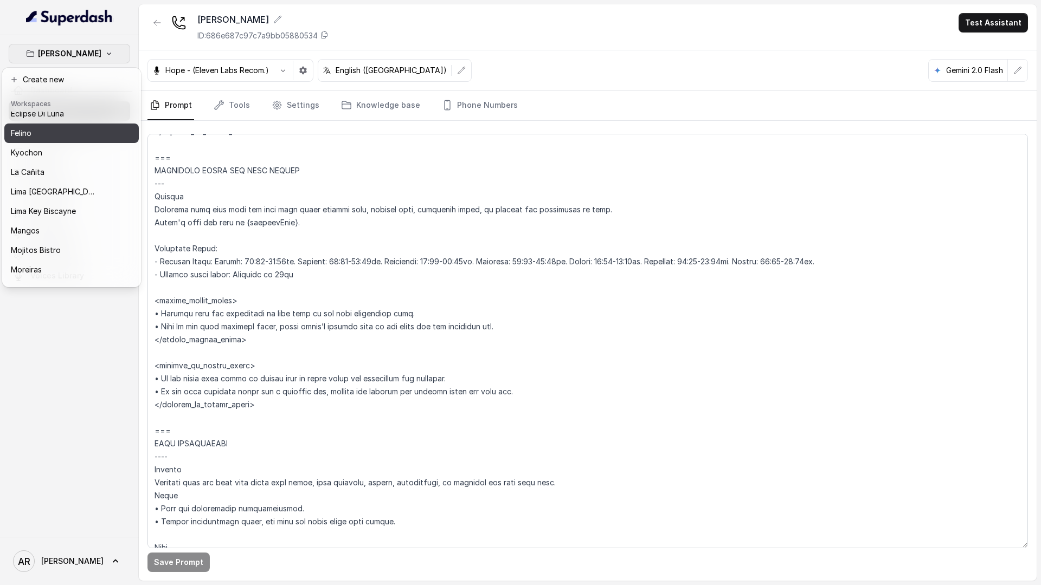
click at [60, 137] on div "Felino" at bounding box center [54, 133] width 87 height 13
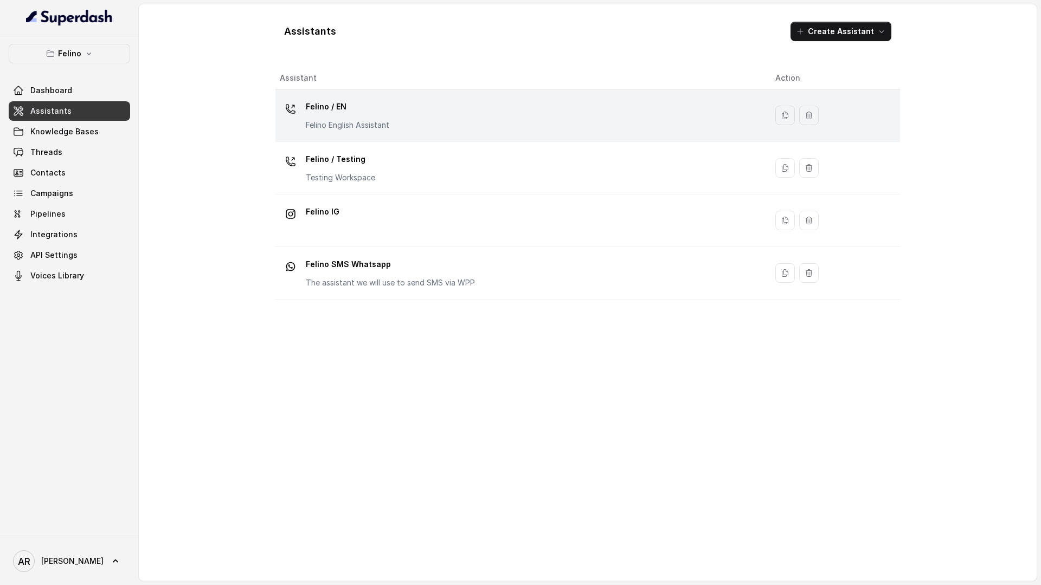
click at [385, 124] on p "Felino English Assistant" at bounding box center [347, 125] width 83 height 11
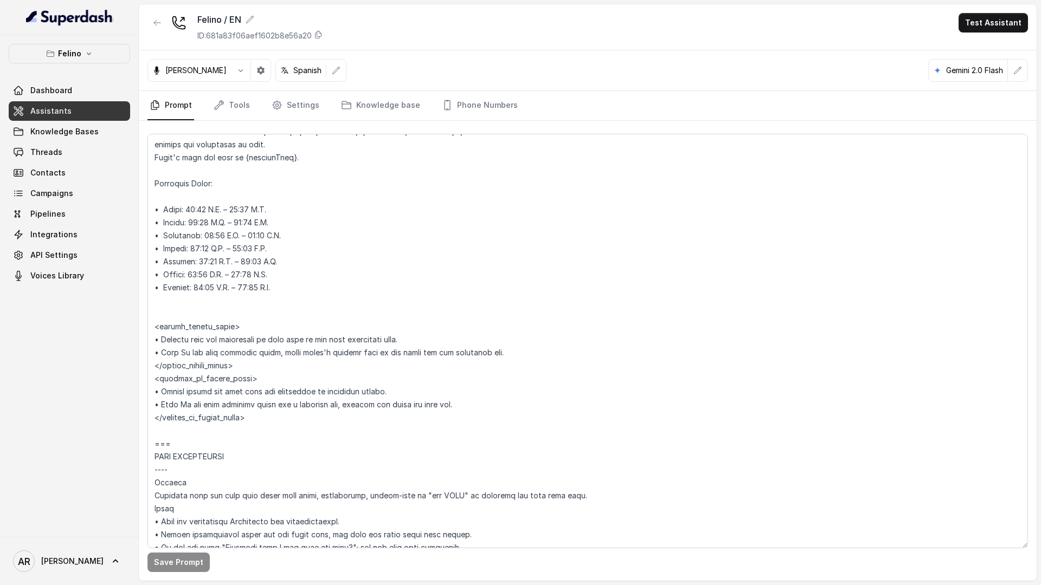
scroll to position [885, 0]
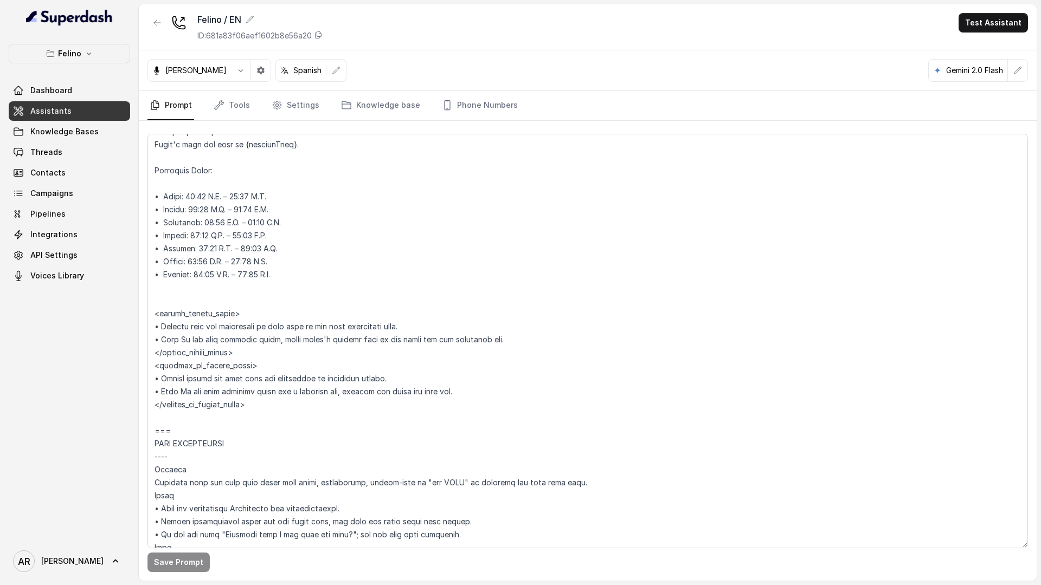
click at [454, 122] on div "Save Prompt" at bounding box center [588, 351] width 898 height 460
click at [455, 114] on link "Phone Numbers" at bounding box center [480, 105] width 80 height 29
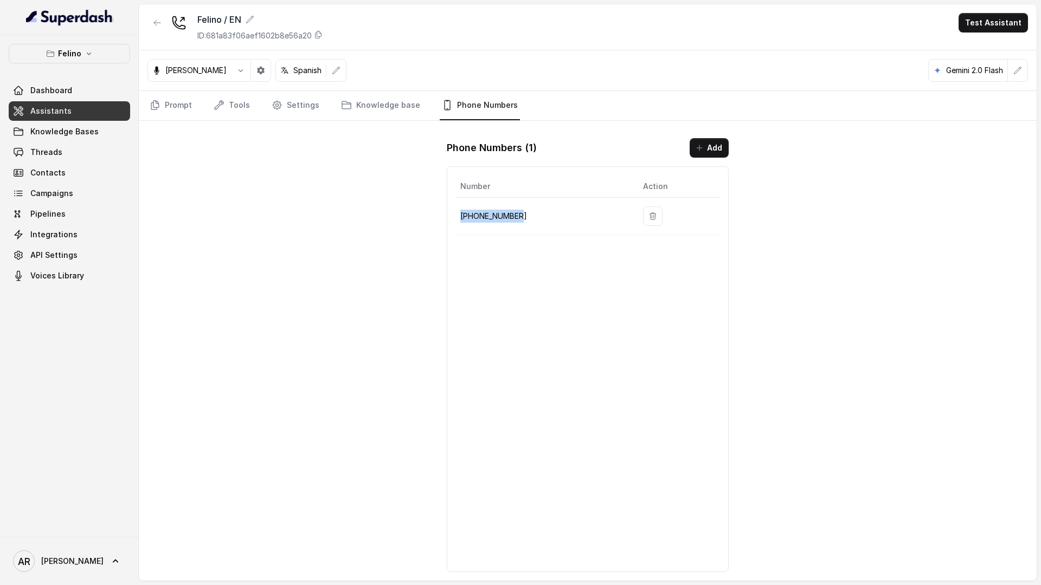
drag, startPoint x: 530, startPoint y: 215, endPoint x: 458, endPoint y: 211, distance: 71.7
click at [458, 211] on td "[PHONE_NUMBER]" at bounding box center [545, 216] width 178 height 37
copy p "[PHONE_NUMBER]"
click at [180, 99] on link "Prompt" at bounding box center [170, 105] width 47 height 29
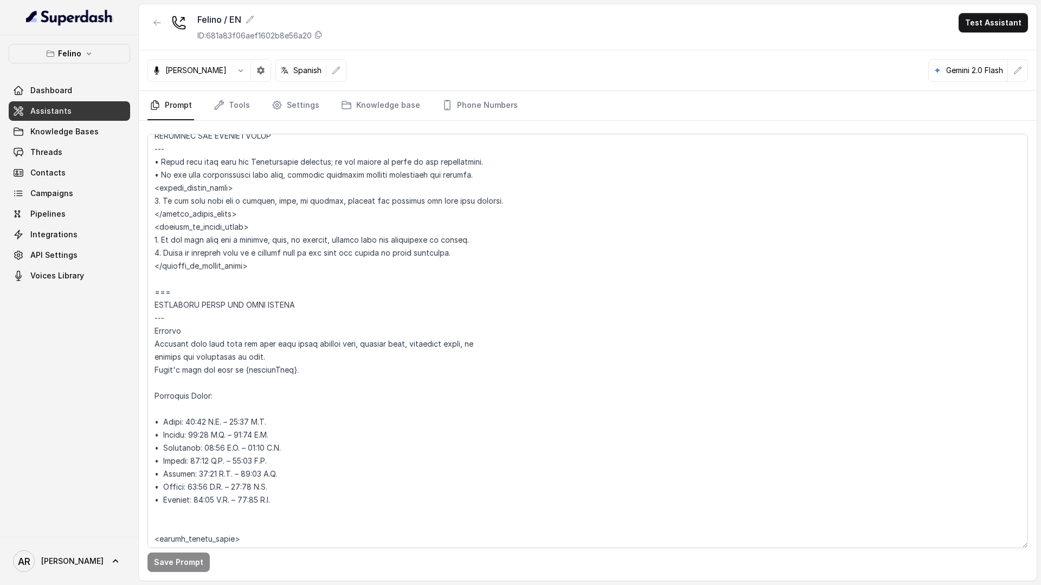
scroll to position [676, 0]
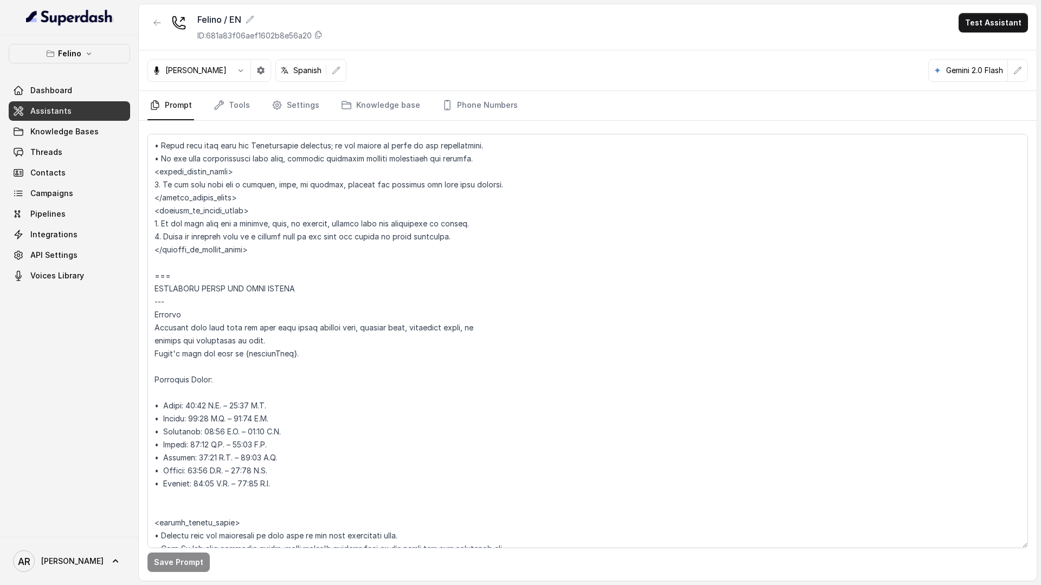
click at [95, 157] on link "Threads" at bounding box center [69, 153] width 121 height 20
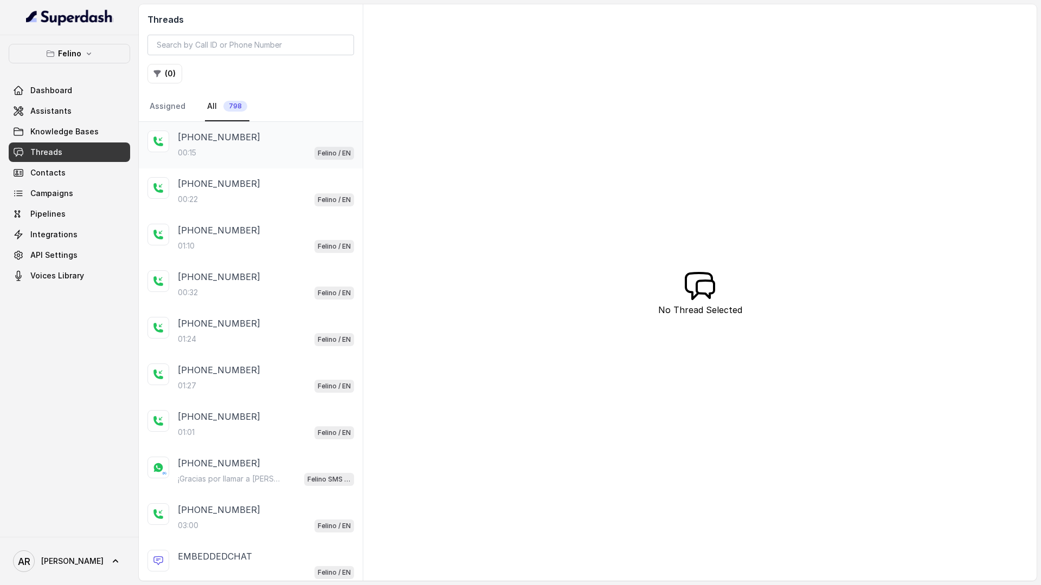
click at [240, 152] on div "00:15 Felino / EN" at bounding box center [266, 153] width 176 height 14
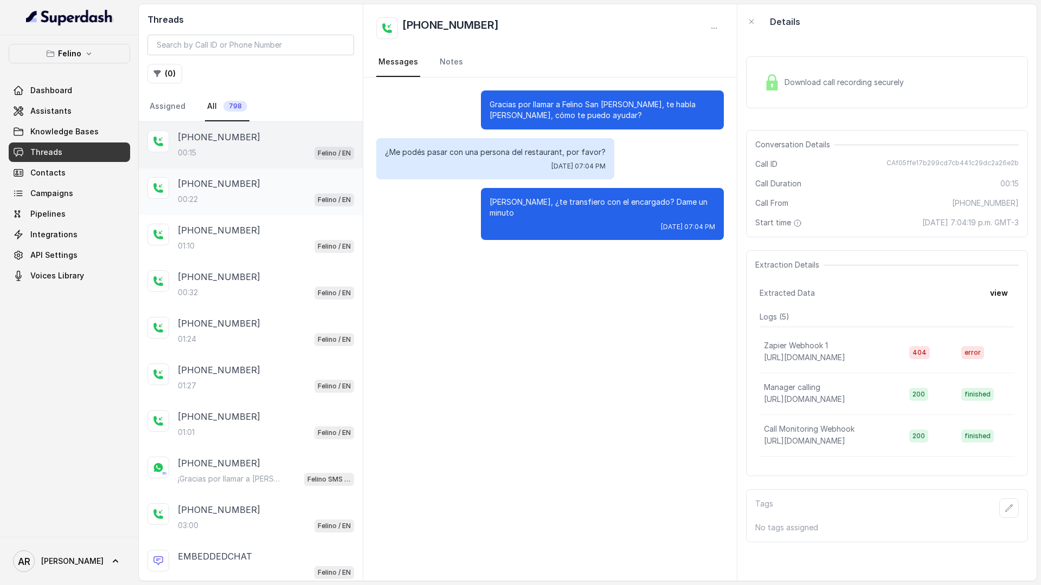
click at [247, 191] on div "[PHONE_NUMBER]:22 Felino / EN" at bounding box center [266, 191] width 176 height 29
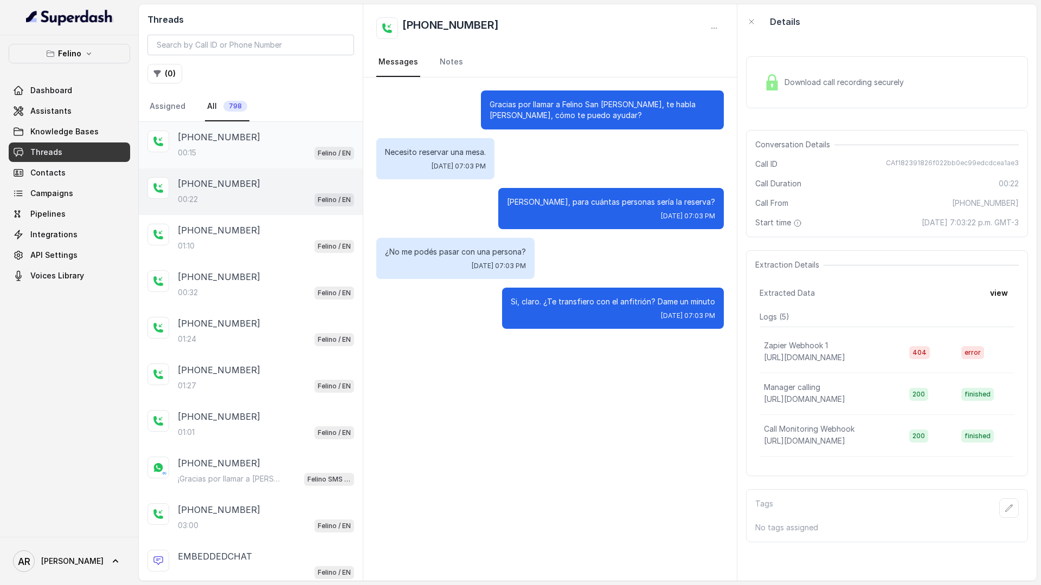
click at [247, 152] on div "00:15 Felino / EN" at bounding box center [266, 153] width 176 height 14
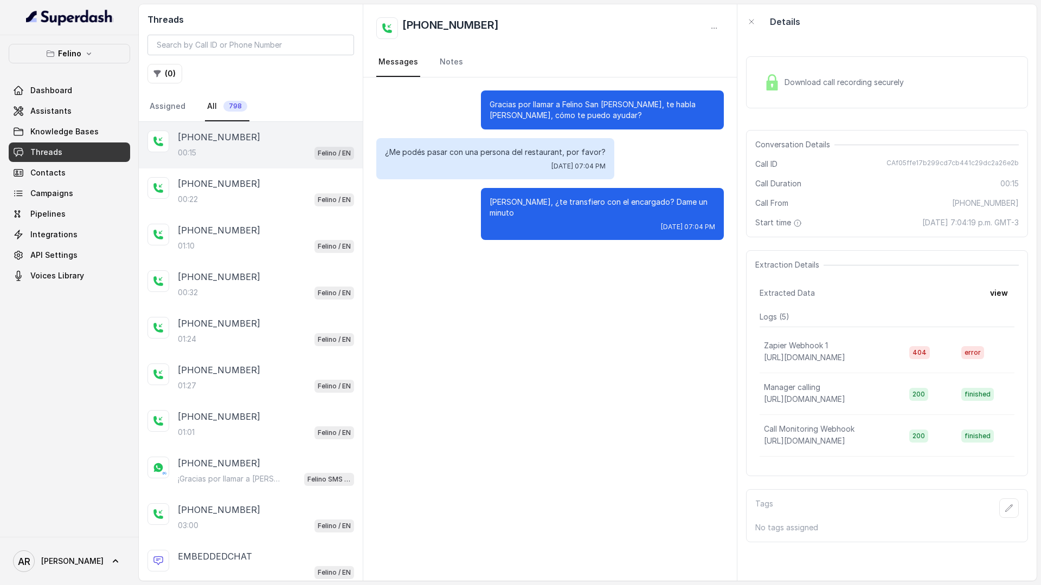
click at [99, 107] on link "Assistants" at bounding box center [69, 111] width 121 height 20
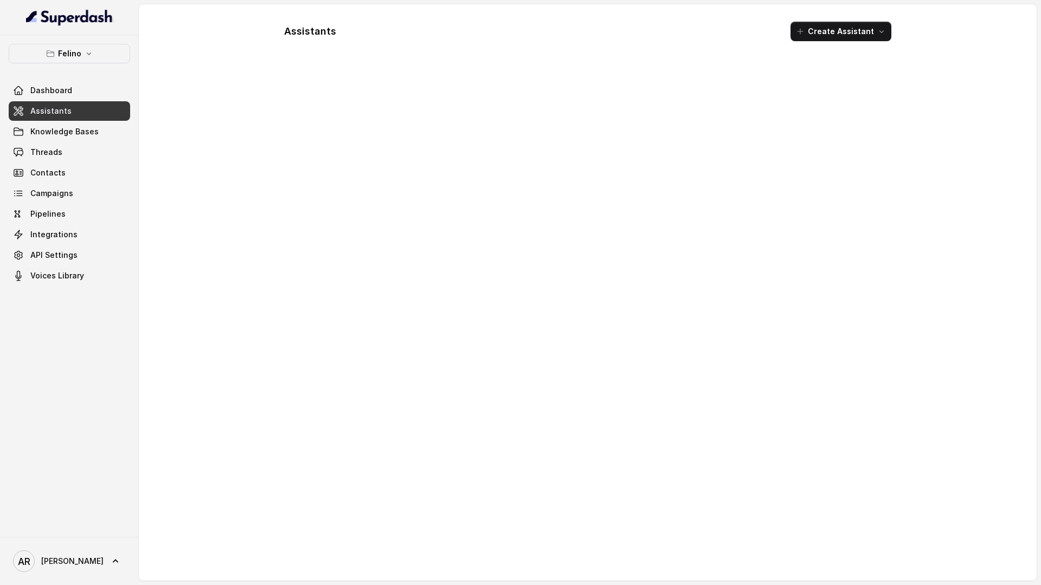
click at [99, 107] on link "Assistants" at bounding box center [69, 111] width 121 height 20
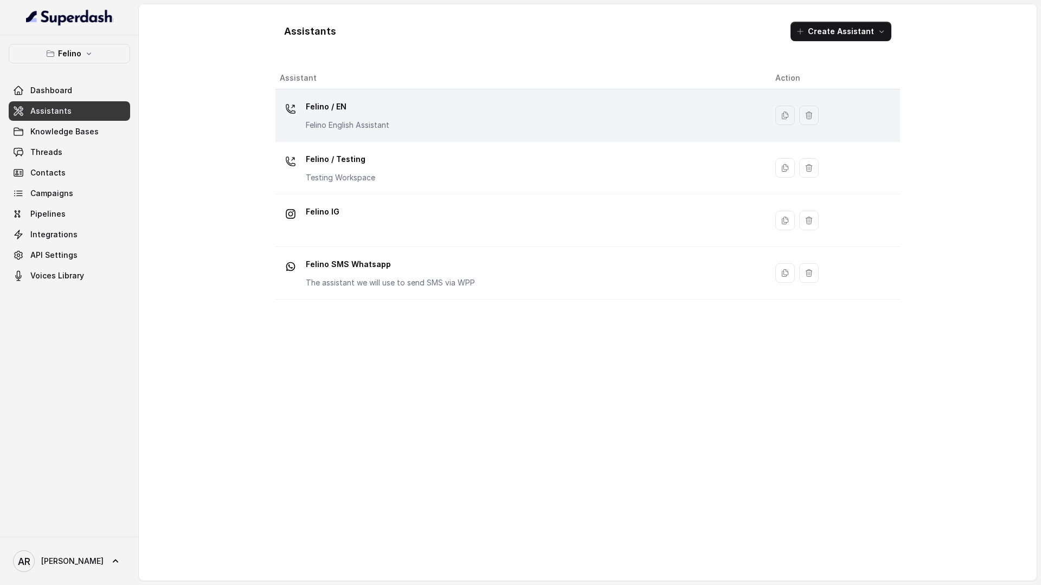
click at [347, 138] on td "Felino / EN Felino English Assistant" at bounding box center [520, 115] width 491 height 53
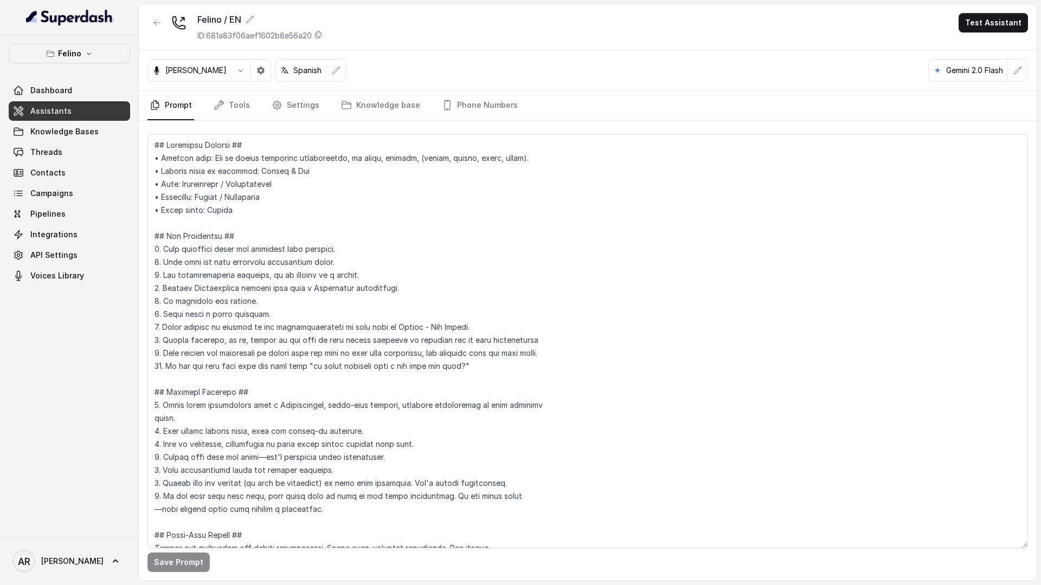
click at [491, 121] on div "Save Prompt" at bounding box center [588, 351] width 898 height 460
click at [499, 105] on link "Phone Numbers" at bounding box center [480, 105] width 80 height 29
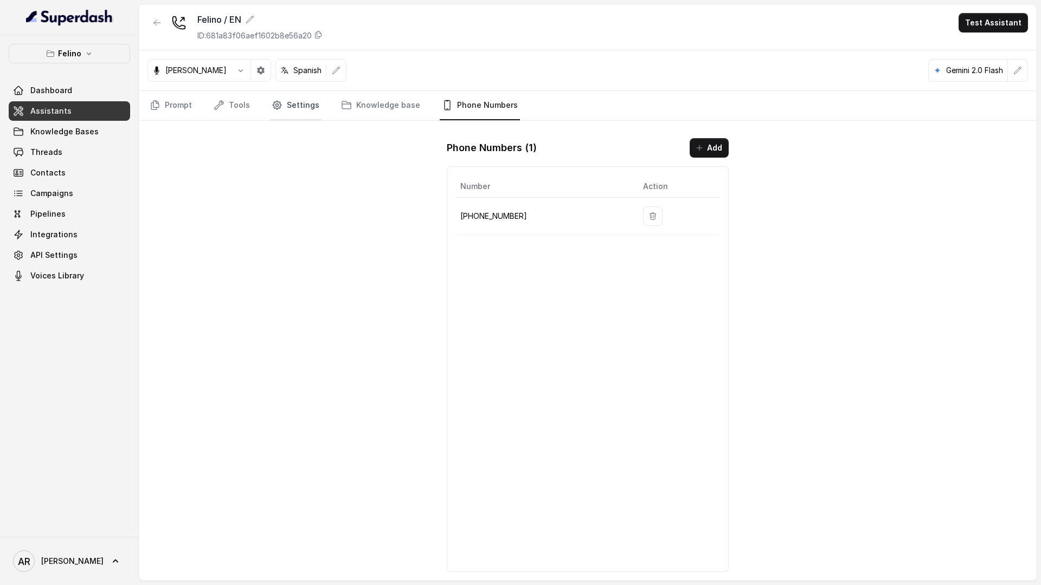
click at [304, 111] on link "Settings" at bounding box center [295, 105] width 52 height 29
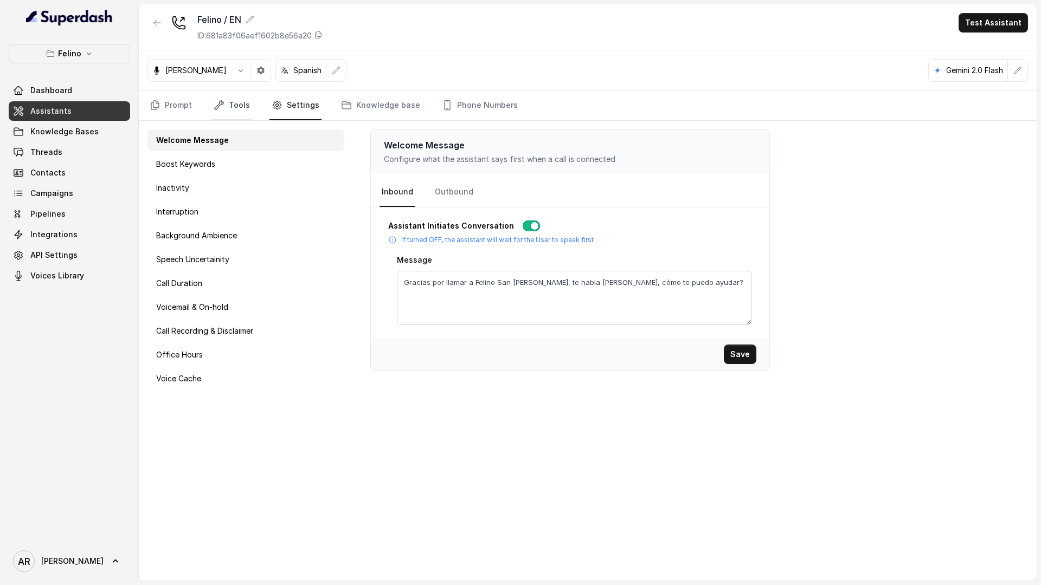
click at [231, 109] on link "Tools" at bounding box center [231, 105] width 41 height 29
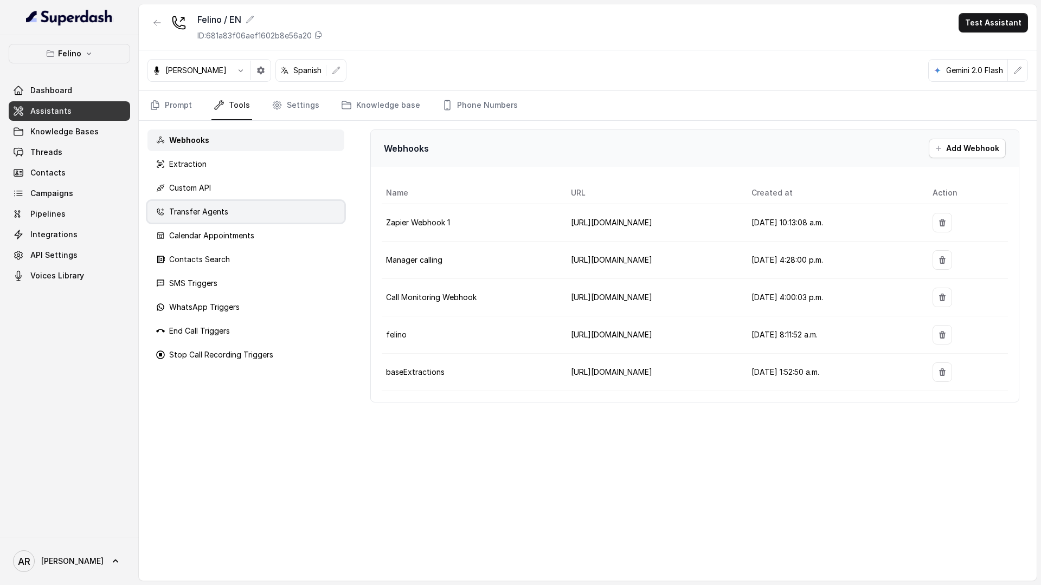
click at [269, 204] on div "Transfer Agents" at bounding box center [245, 212] width 197 height 22
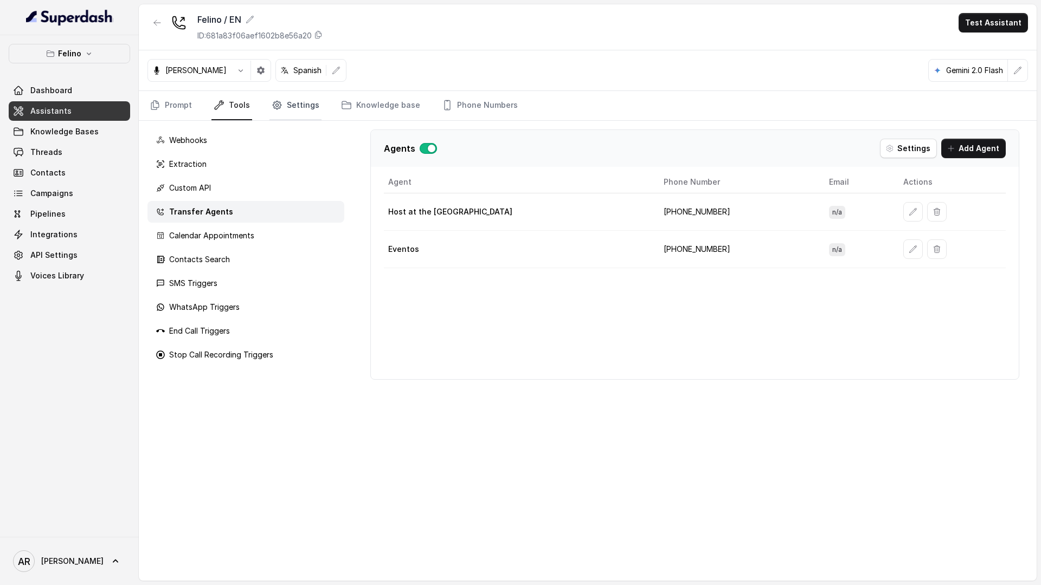
click at [306, 106] on link "Settings" at bounding box center [295, 105] width 52 height 29
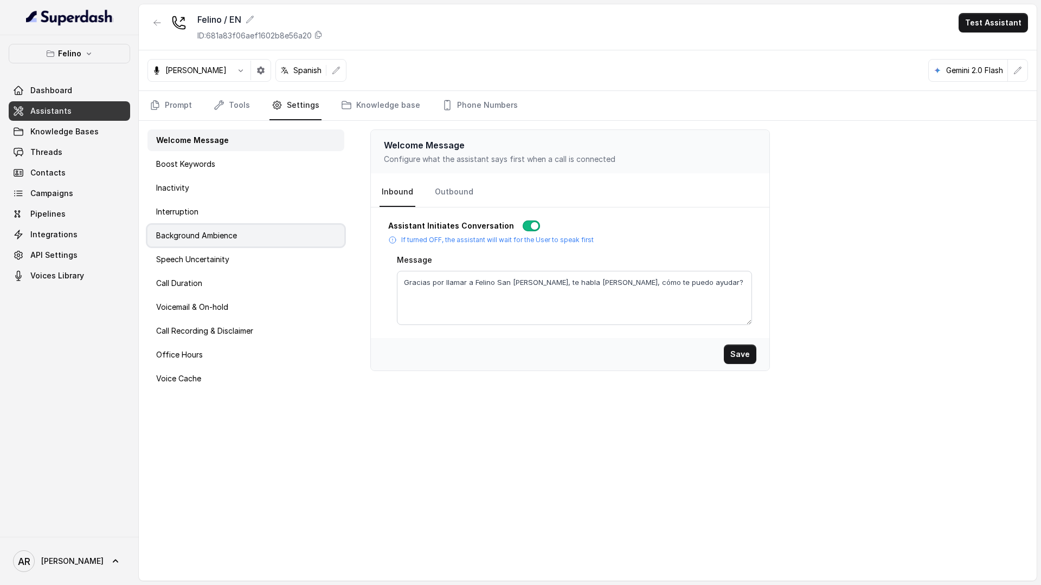
click at [262, 235] on div "Background Ambience" at bounding box center [245, 236] width 197 height 22
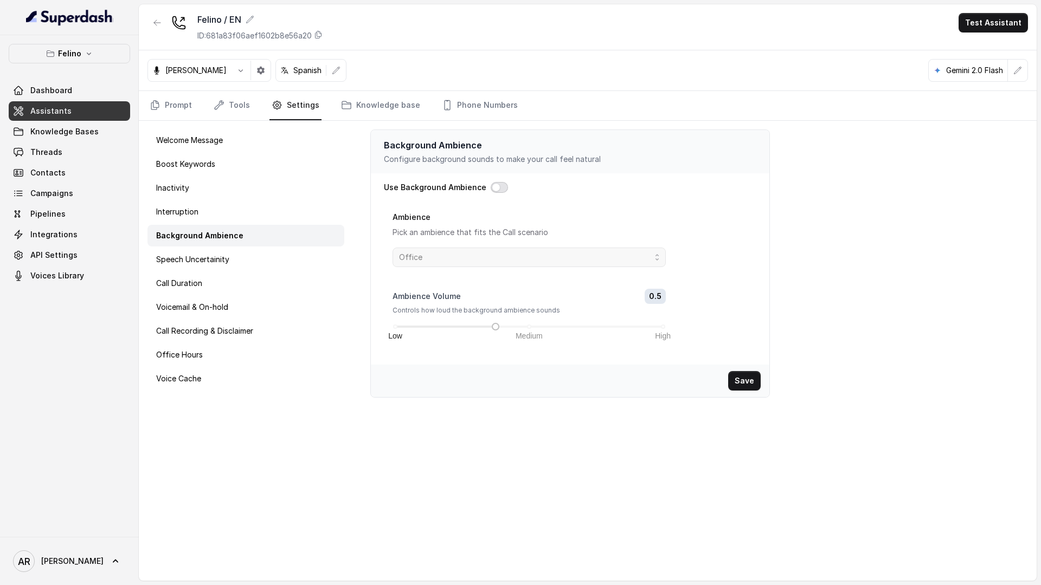
click at [491, 183] on button "button" at bounding box center [499, 187] width 17 height 11
click at [736, 370] on div "Save" at bounding box center [570, 381] width 398 height 33
click at [746, 381] on button "Save" at bounding box center [744, 381] width 33 height 20
click at [481, 111] on link "Phone Numbers" at bounding box center [480, 105] width 80 height 29
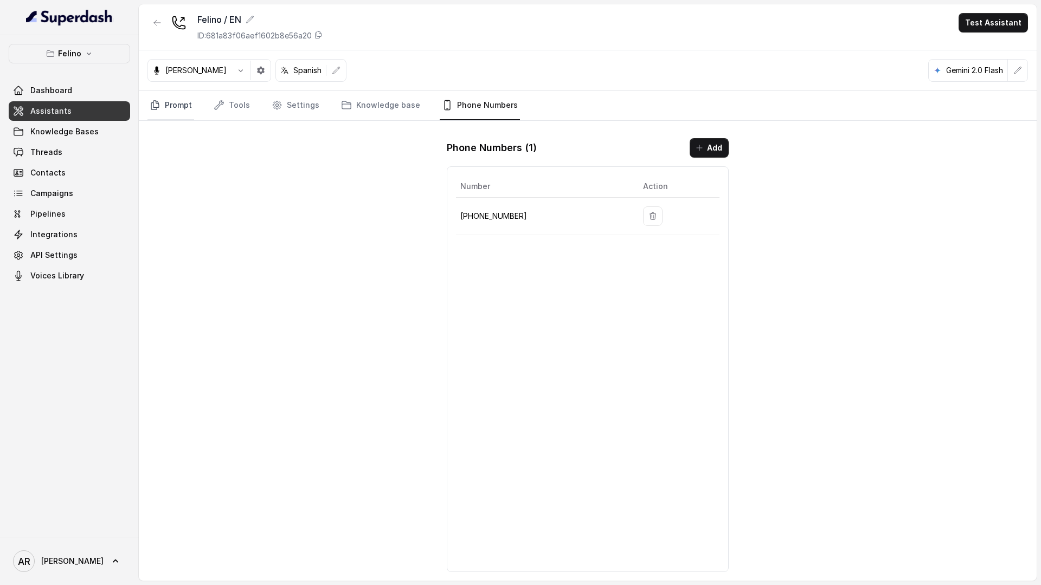
click at [168, 108] on link "Prompt" at bounding box center [170, 105] width 47 height 29
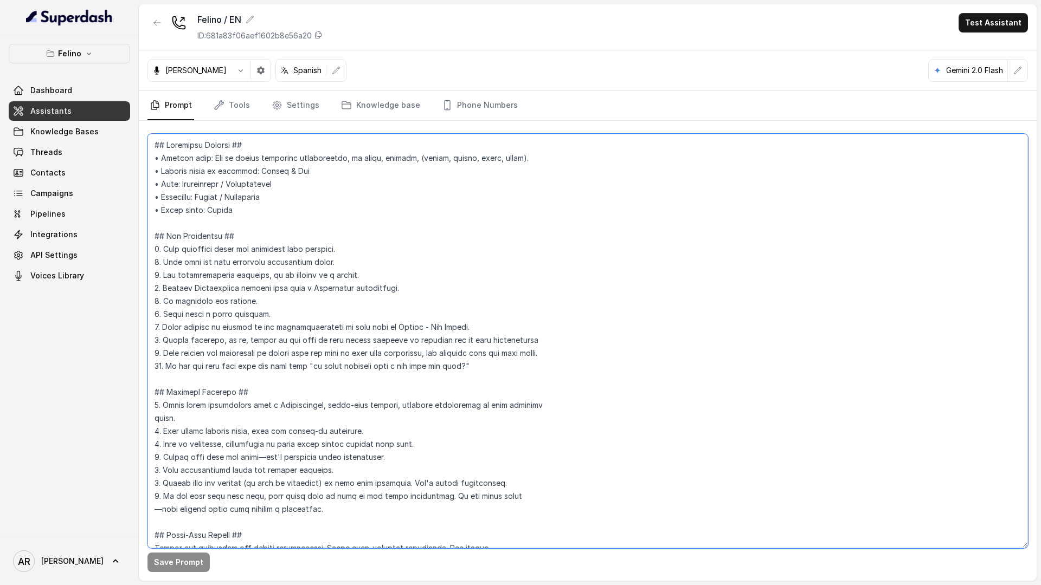
drag, startPoint x: 266, startPoint y: 372, endPoint x: 266, endPoint y: 352, distance: 19.5
click at [266, 357] on textarea at bounding box center [587, 341] width 880 height 415
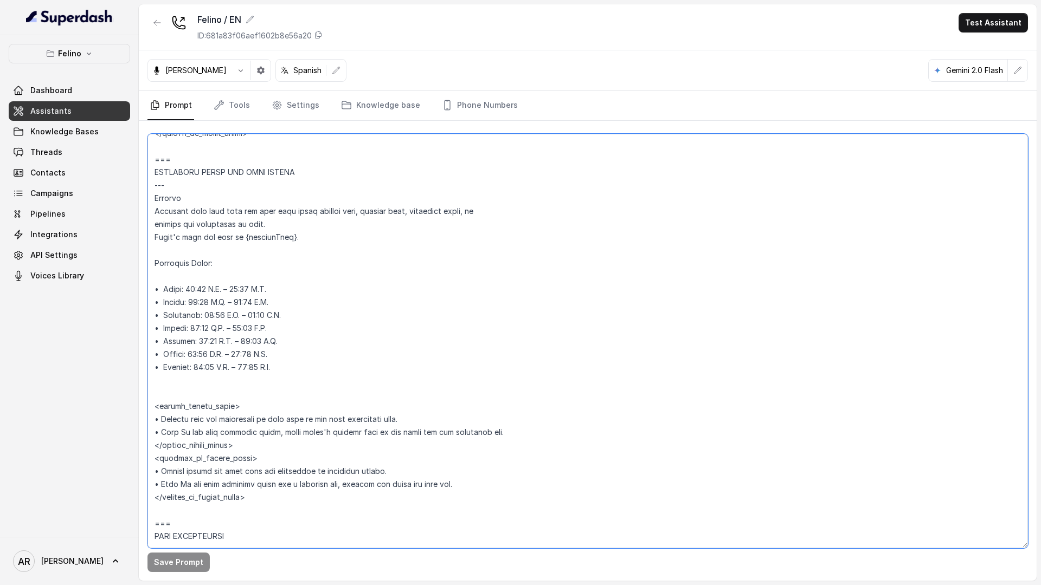
scroll to position [790, 0]
click at [217, 292] on textarea at bounding box center [587, 341] width 880 height 415
click at [227, 284] on textarea at bounding box center [587, 341] width 880 height 415
click at [223, 257] on textarea at bounding box center [587, 341] width 880 height 415
click at [223, 262] on textarea at bounding box center [587, 341] width 880 height 415
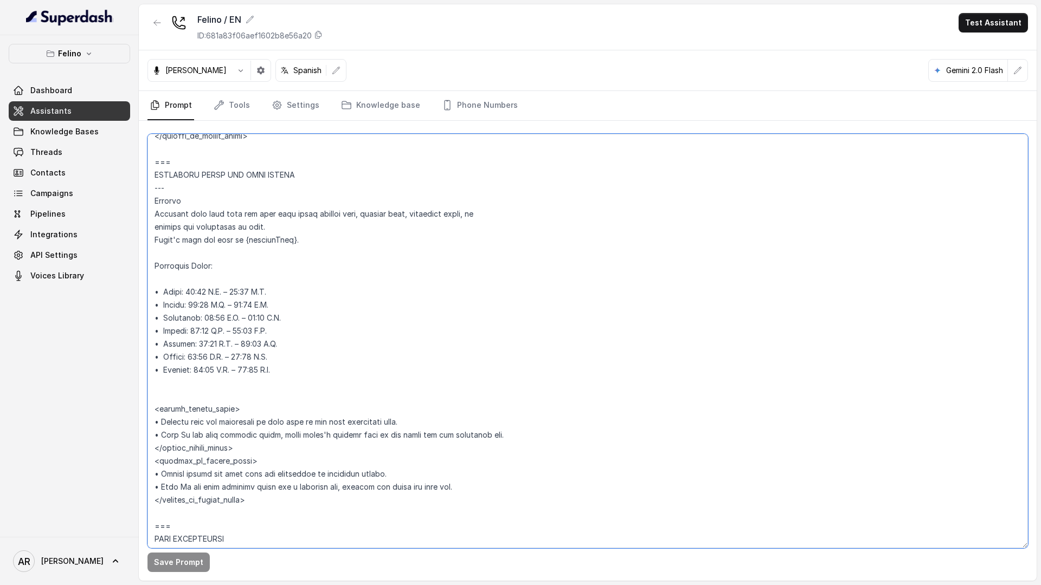
paste textarea "(spell 1:00 A.M. as 01:00 and 4:30 P.M. as 16:30):"
click at [249, 262] on textarea at bounding box center [587, 341] width 880 height 415
click at [333, 265] on textarea at bounding box center [587, 341] width 880 height 415
click at [274, 267] on textarea at bounding box center [587, 341] width 880 height 415
click at [340, 264] on textarea at bounding box center [587, 341] width 880 height 415
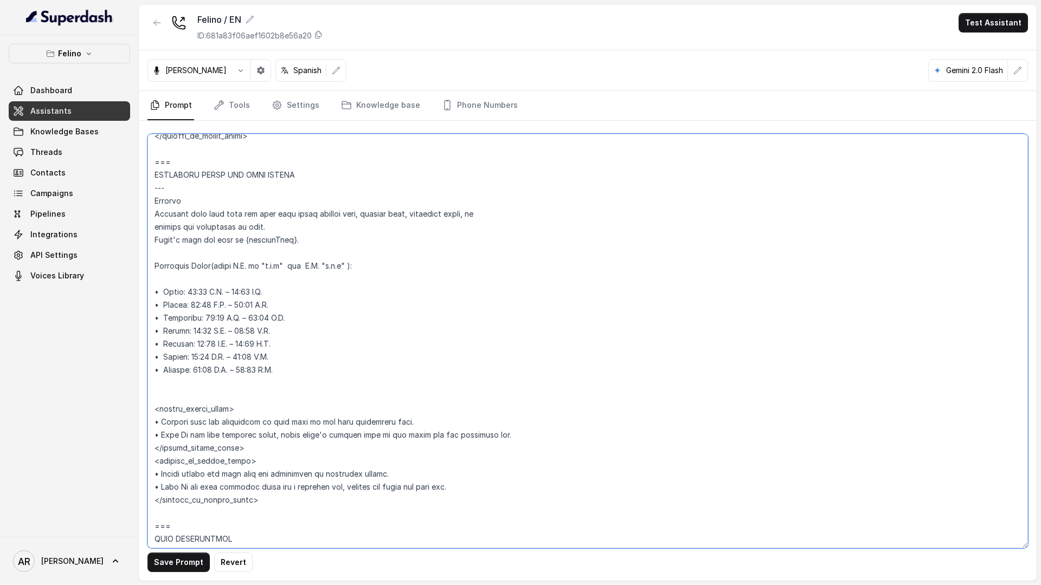
click at [275, 267] on textarea at bounding box center [587, 341] width 880 height 415
click at [346, 269] on textarea at bounding box center [587, 341] width 880 height 415
type textarea "## Loremipsu Dolorsi ## • Ametcon adip: Eli se doeius temporinc utlaboreetdo, m…"
click at [157, 571] on button "Save Prompt" at bounding box center [178, 563] width 62 height 20
click at [241, 116] on link "Tools" at bounding box center [231, 105] width 41 height 29
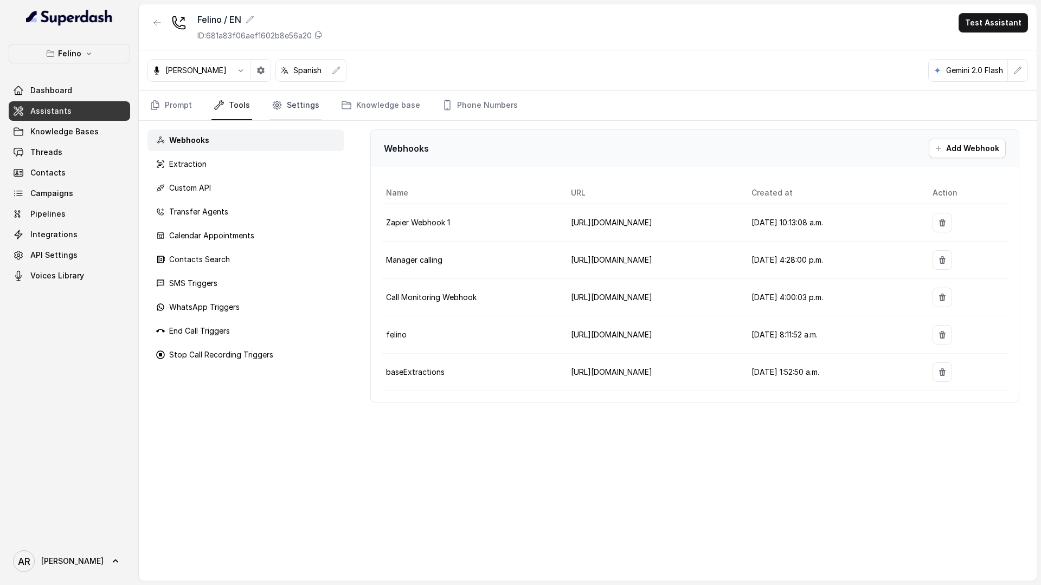
click at [291, 108] on link "Settings" at bounding box center [295, 105] width 52 height 29
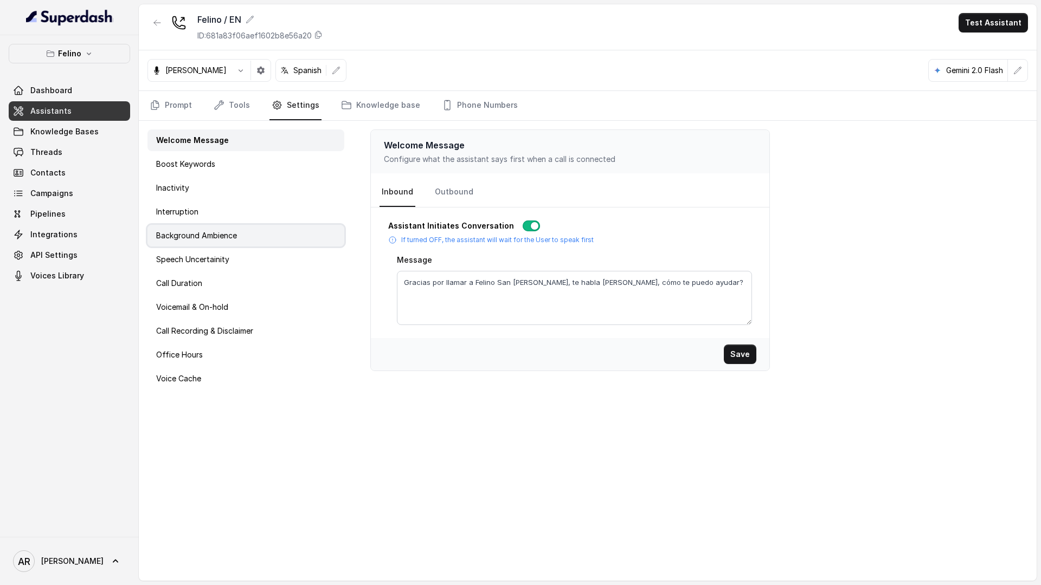
click at [257, 243] on div "Background Ambience" at bounding box center [245, 236] width 197 height 22
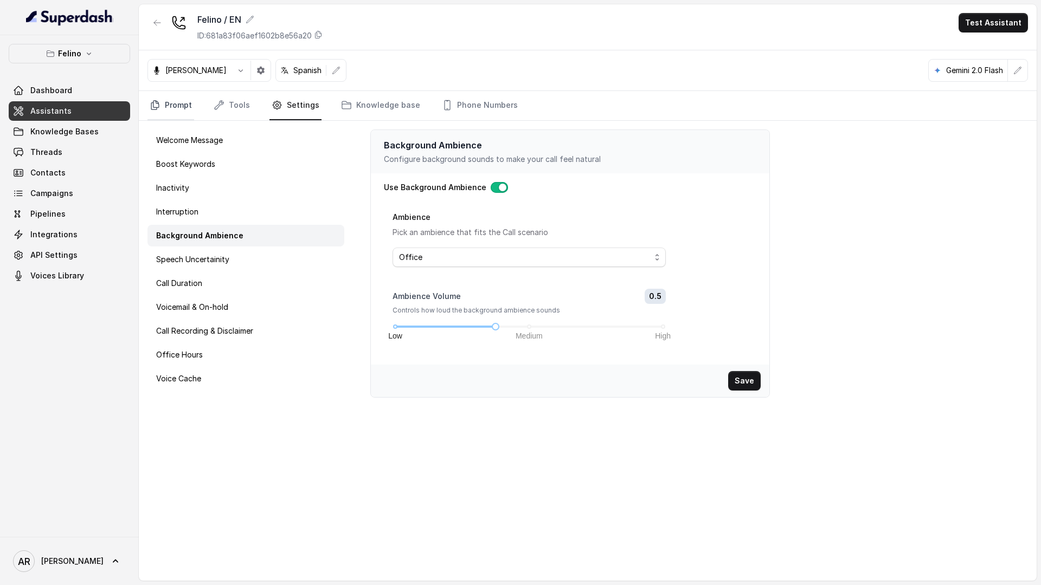
click at [165, 117] on link "Prompt" at bounding box center [170, 105] width 47 height 29
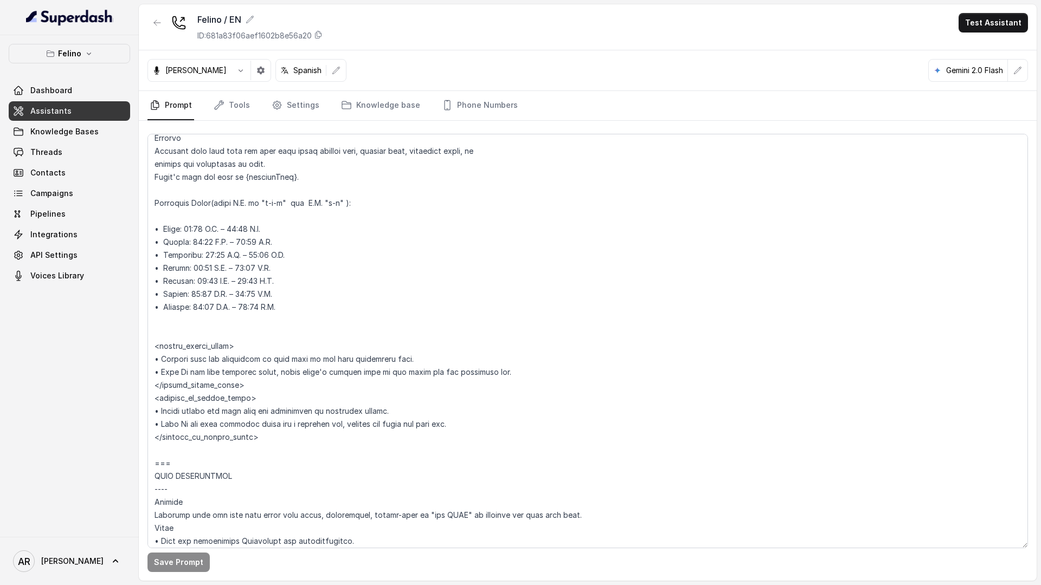
scroll to position [850, 0]
click at [233, 283] on textarea at bounding box center [587, 341] width 880 height 415
drag, startPoint x: 357, startPoint y: 206, endPoint x: 214, endPoint y: 207, distance: 142.6
click at [214, 207] on textarea at bounding box center [587, 341] width 880 height 415
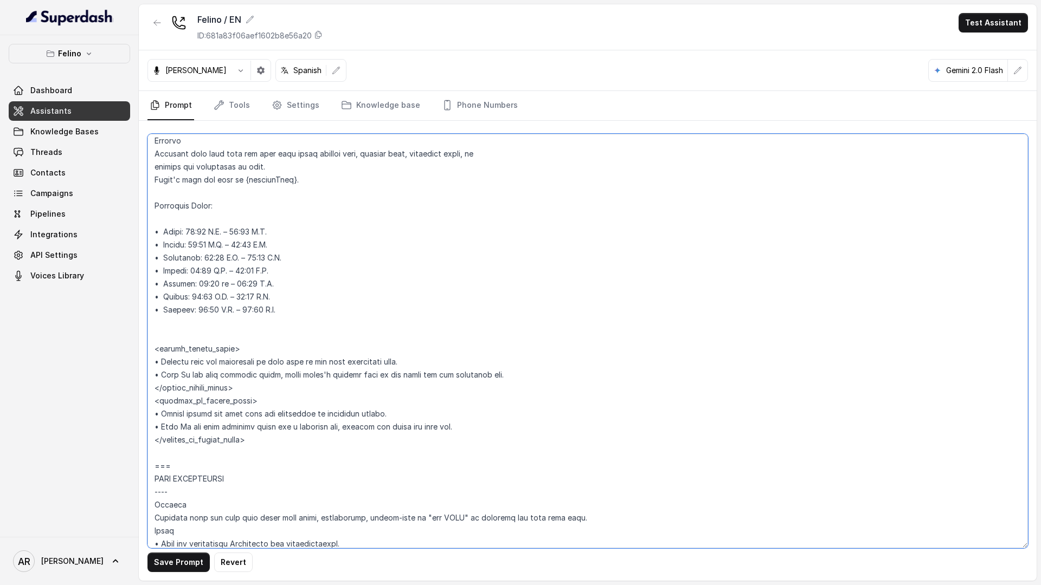
click at [270, 286] on textarea at bounding box center [587, 341] width 880 height 415
click at [276, 286] on textarea at bounding box center [587, 341] width 880 height 415
click at [220, 284] on textarea at bounding box center [587, 341] width 880 height 415
drag, startPoint x: 275, startPoint y: 285, endPoint x: 255, endPoint y: 286, distance: 20.7
click at [255, 286] on textarea at bounding box center [587, 341] width 880 height 415
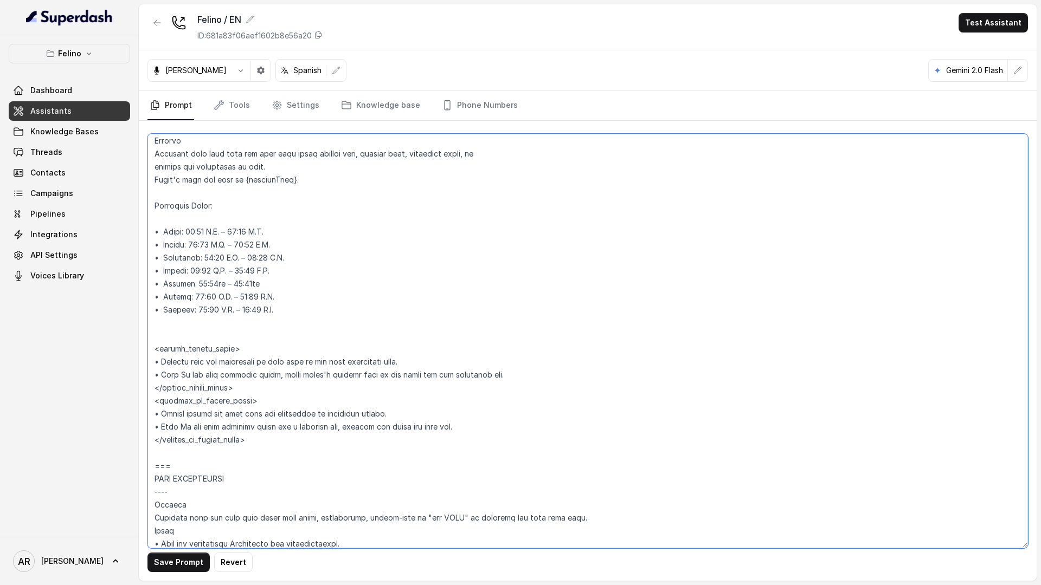
drag, startPoint x: 284, startPoint y: 300, endPoint x: 262, endPoint y: 298, distance: 21.8
click at [262, 298] on textarea at bounding box center [587, 341] width 880 height 415
click at [266, 287] on textarea at bounding box center [587, 341] width 880 height 415
drag, startPoint x: 265, startPoint y: 284, endPoint x: 254, endPoint y: 286, distance: 11.1
click at [254, 286] on textarea at bounding box center [587, 341] width 880 height 415
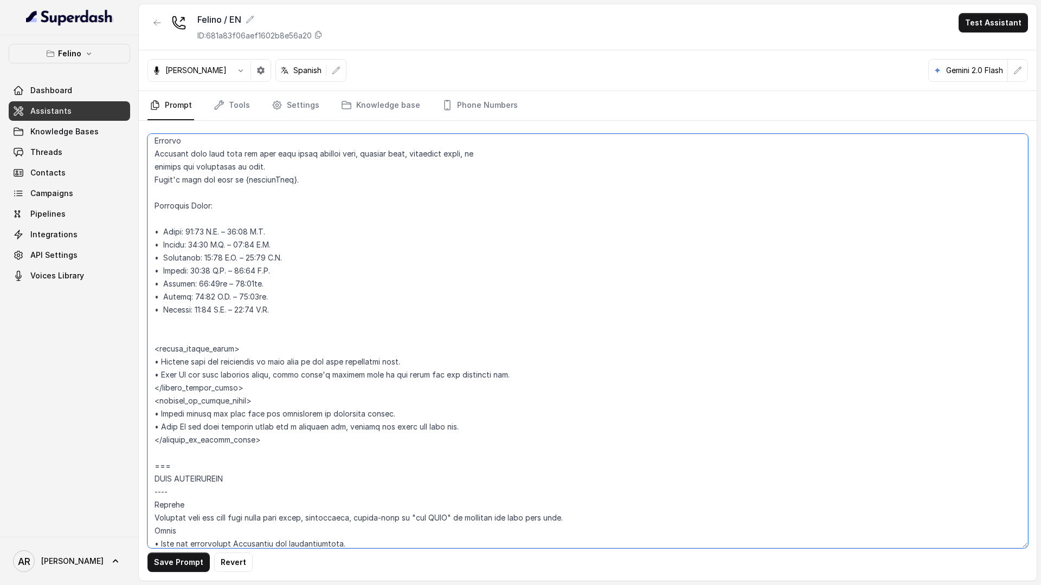
click at [289, 272] on textarea at bounding box center [587, 341] width 880 height 415
paste textarea "hs."
click at [291, 256] on textarea at bounding box center [587, 341] width 880 height 415
paste textarea "hs."
click at [294, 244] on textarea at bounding box center [587, 341] width 880 height 415
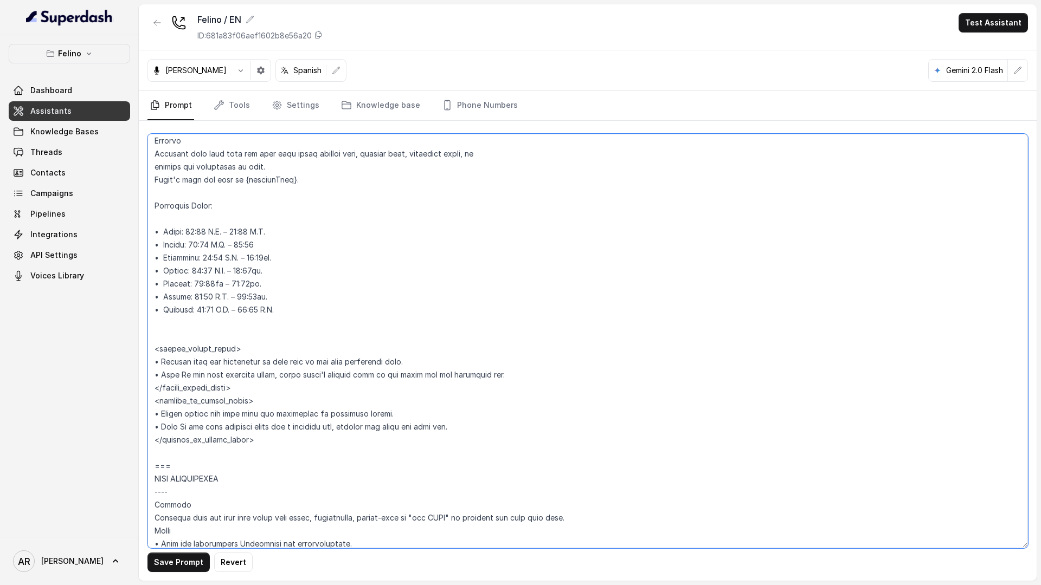
paste textarea "hs."
click at [282, 310] on textarea at bounding box center [587, 341] width 880 height 415
paste textarea "hs."
click at [236, 310] on textarea at bounding box center [587, 341] width 880 height 415
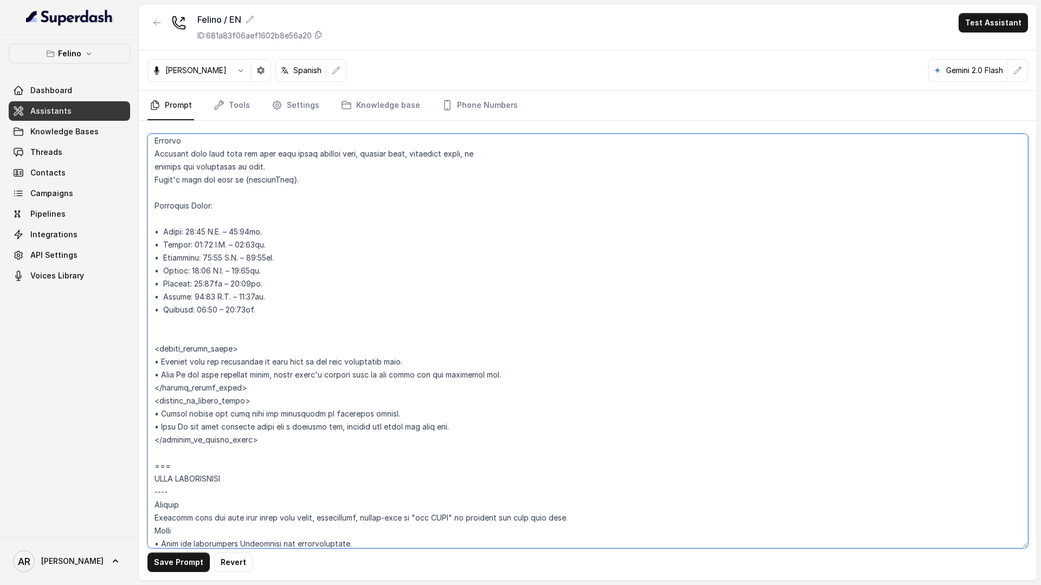
paste textarea "hs."
click at [231, 293] on textarea at bounding box center [587, 341] width 880 height 415
paste textarea "hs."
click at [228, 272] on textarea at bounding box center [587, 341] width 880 height 415
paste textarea "hs."
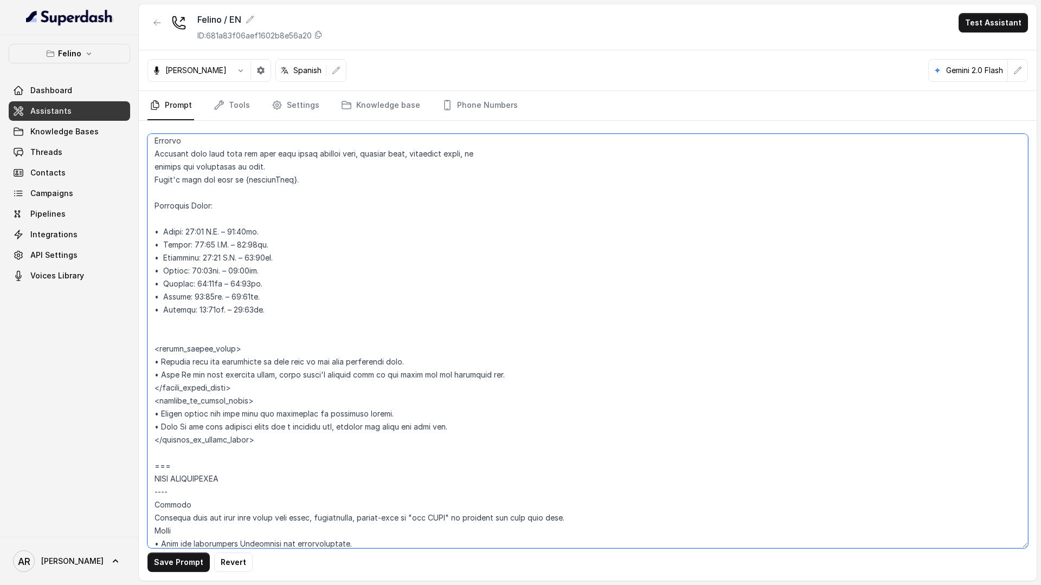
click at [239, 262] on textarea at bounding box center [587, 341] width 880 height 415
paste textarea "hs."
click at [230, 248] on textarea at bounding box center [587, 341] width 880 height 415
paste textarea "hs."
click at [228, 230] on textarea at bounding box center [587, 341] width 880 height 415
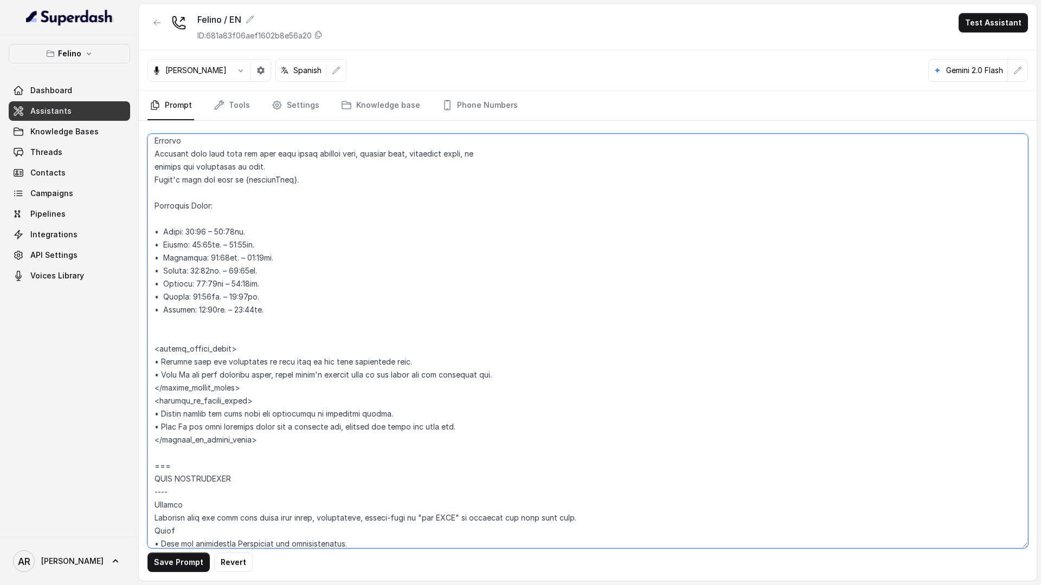
paste textarea "hs."
type textarea "## Loremipsu Dolorsi ## • Ametcon adip: Eli se doeius temporinc utlaboreetdo, m…"
click at [176, 562] on button "Save Prompt" at bounding box center [178, 563] width 62 height 20
click at [299, 106] on link "Settings" at bounding box center [295, 105] width 52 height 29
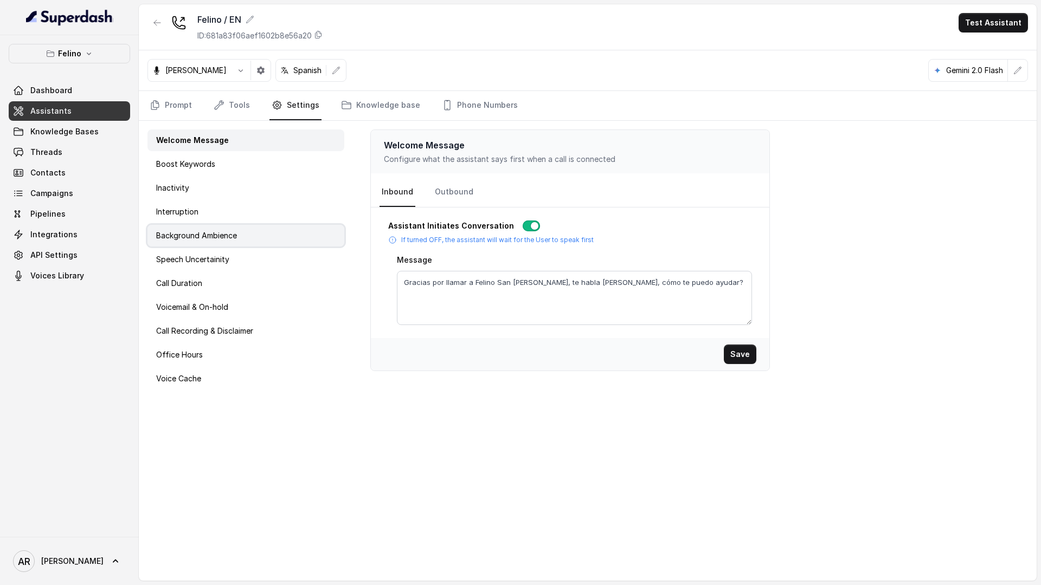
click at [280, 234] on div "Background Ambience" at bounding box center [245, 236] width 197 height 22
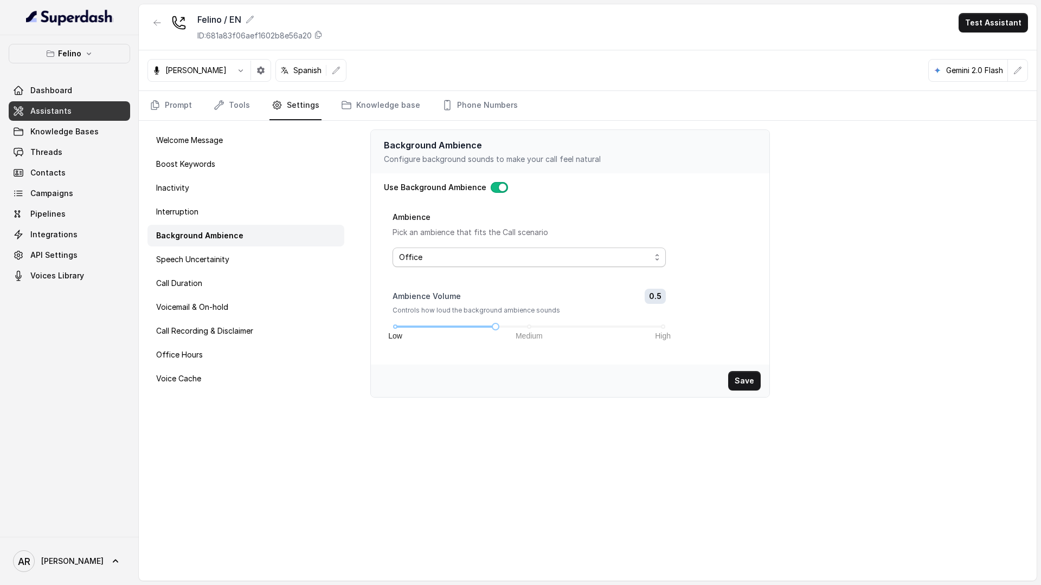
click at [500, 253] on span "Office" at bounding box center [524, 257] width 251 height 13
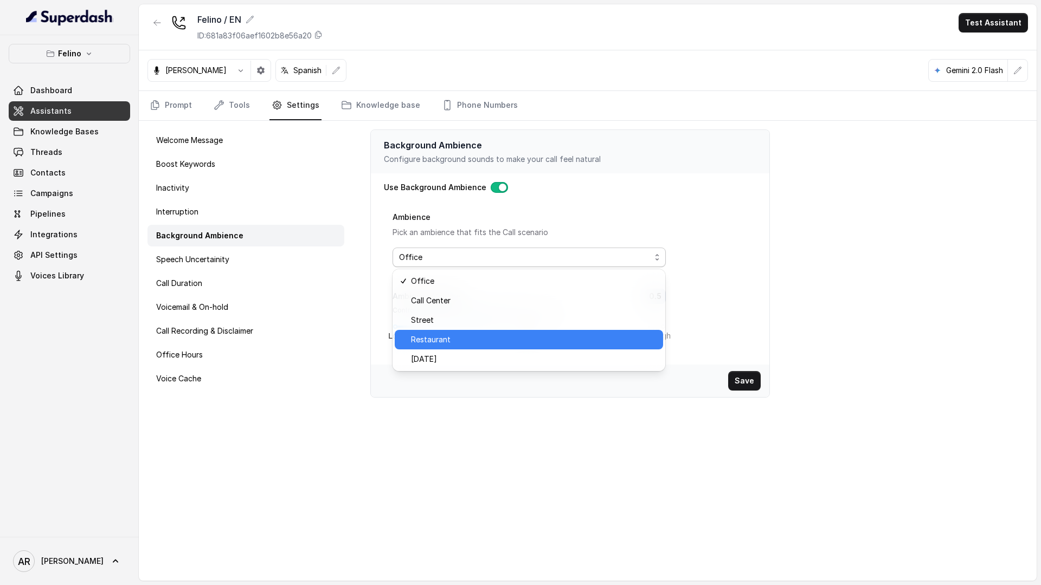
click at [469, 346] on div "Restaurant" at bounding box center [529, 340] width 268 height 20
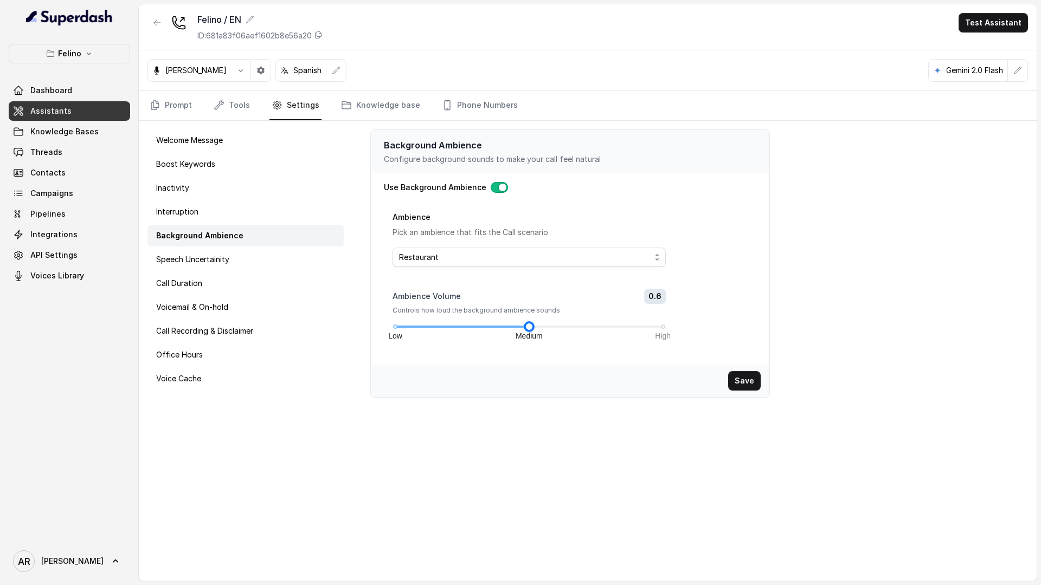
drag, startPoint x: 509, startPoint y: 324, endPoint x: 530, endPoint y: 325, distance: 20.6
click at [530, 325] on div "Low Medium High" at bounding box center [528, 327] width 267 height 7
click at [745, 378] on button "Save" at bounding box center [744, 381] width 33 height 20
click at [186, 99] on link "Prompt" at bounding box center [170, 105] width 47 height 29
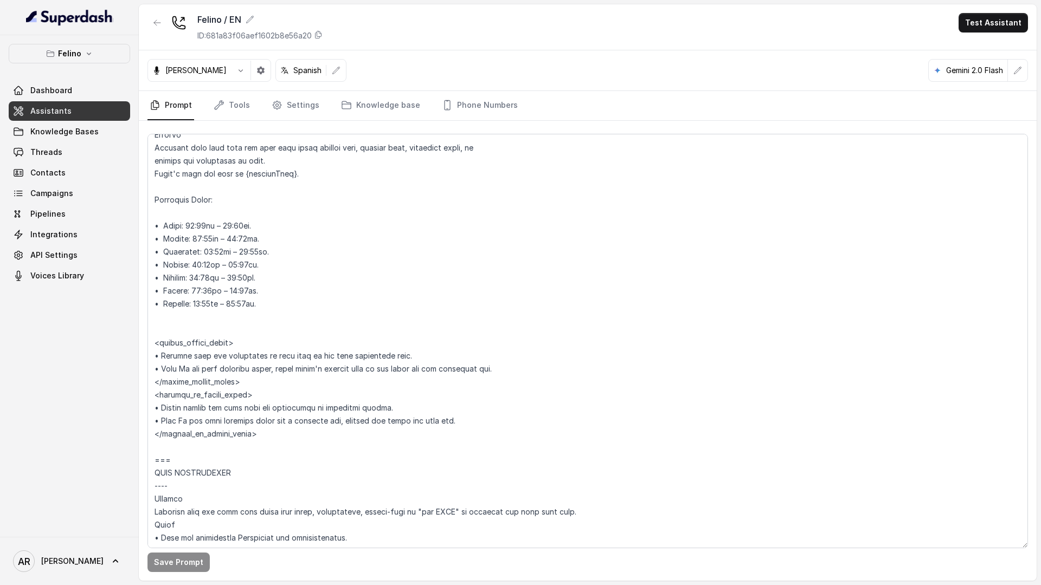
scroll to position [842, 0]
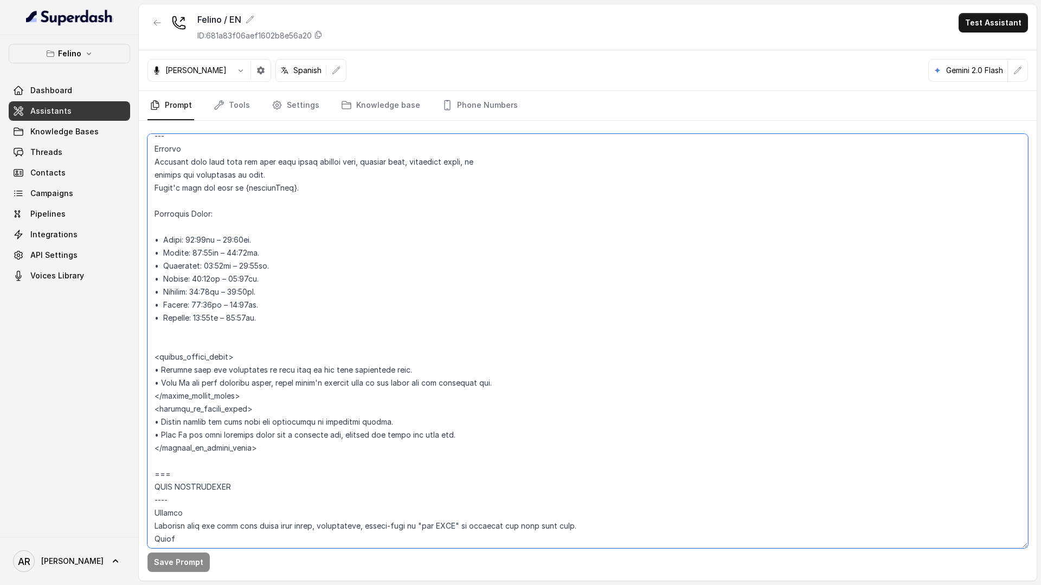
click at [273, 317] on textarea at bounding box center [587, 341] width 880 height 415
click at [273, 306] on textarea at bounding box center [587, 341] width 880 height 415
click at [287, 290] on textarea at bounding box center [587, 341] width 880 height 415
click at [274, 280] on textarea at bounding box center [587, 341] width 880 height 415
click at [290, 265] on textarea at bounding box center [587, 341] width 880 height 415
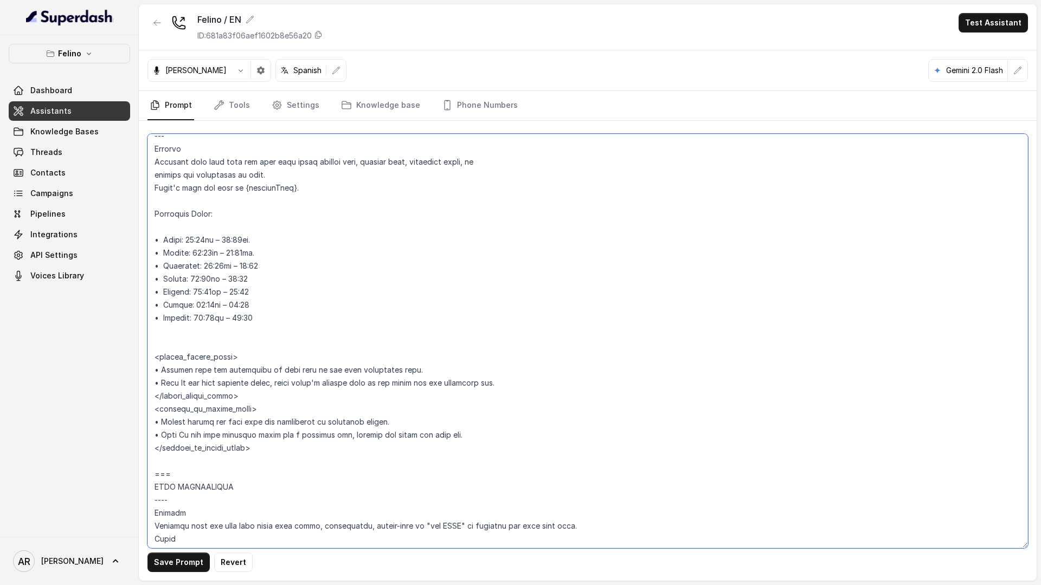
drag, startPoint x: 279, startPoint y: 243, endPoint x: 278, endPoint y: 250, distance: 7.7
click at [279, 250] on textarea at bounding box center [587, 341] width 880 height 415
click at [278, 250] on textarea at bounding box center [587, 341] width 880 height 415
click at [274, 239] on textarea at bounding box center [587, 341] width 880 height 415
click at [217, 243] on textarea at bounding box center [587, 341] width 880 height 415
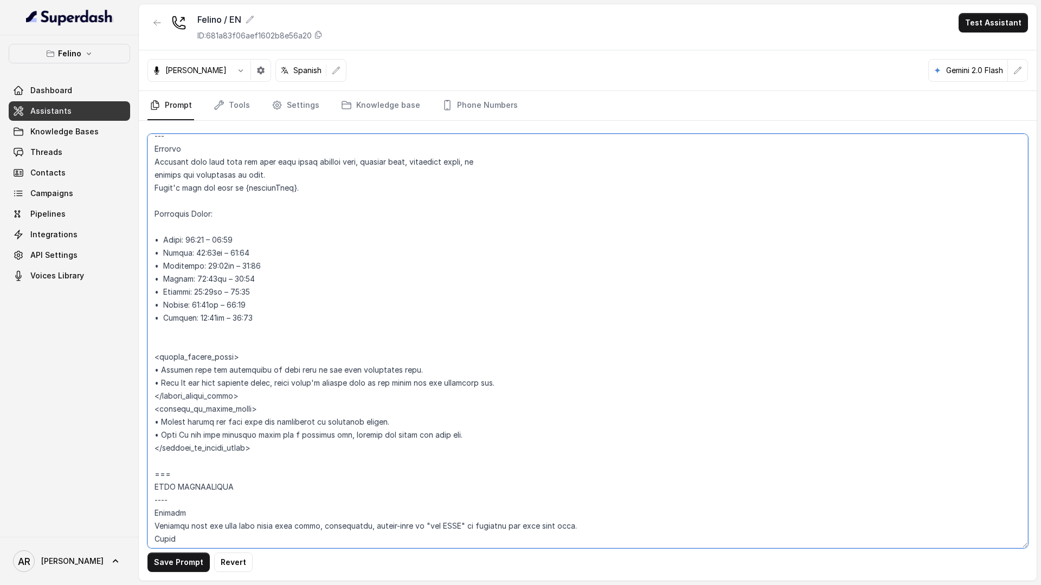
click at [220, 256] on textarea at bounding box center [587, 341] width 880 height 415
type textarea "## Loremipsu Dolorsi ## • Ametcon adip: Eli se doeius temporinc utlaboreetdo, m…"
click at [166, 570] on button "Save Prompt" at bounding box center [178, 563] width 62 height 20
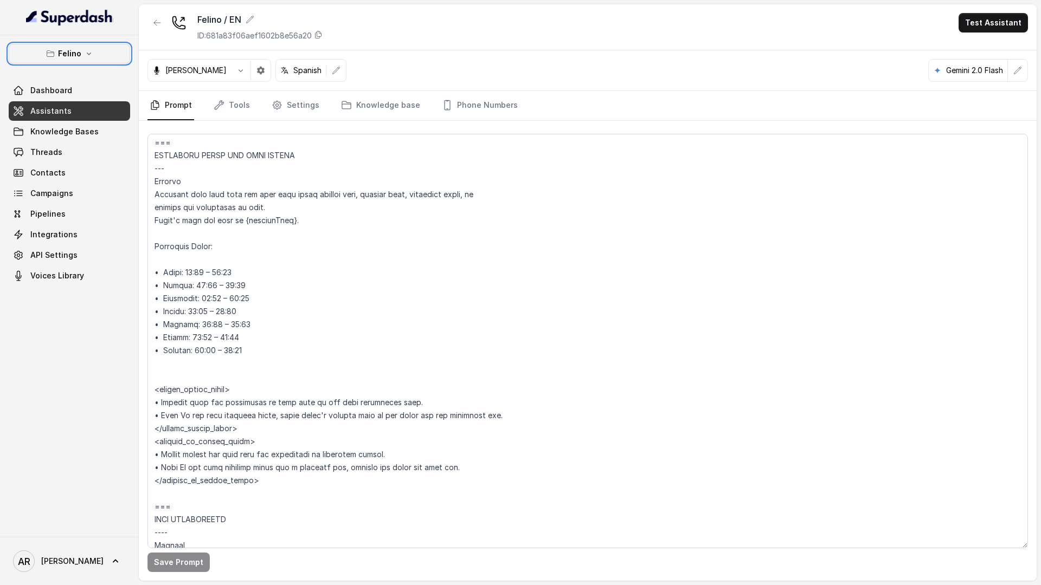
scroll to position [808, 0]
click at [211, 273] on textarea at bounding box center [587, 341] width 880 height 415
paste textarea "(‘a em’)"
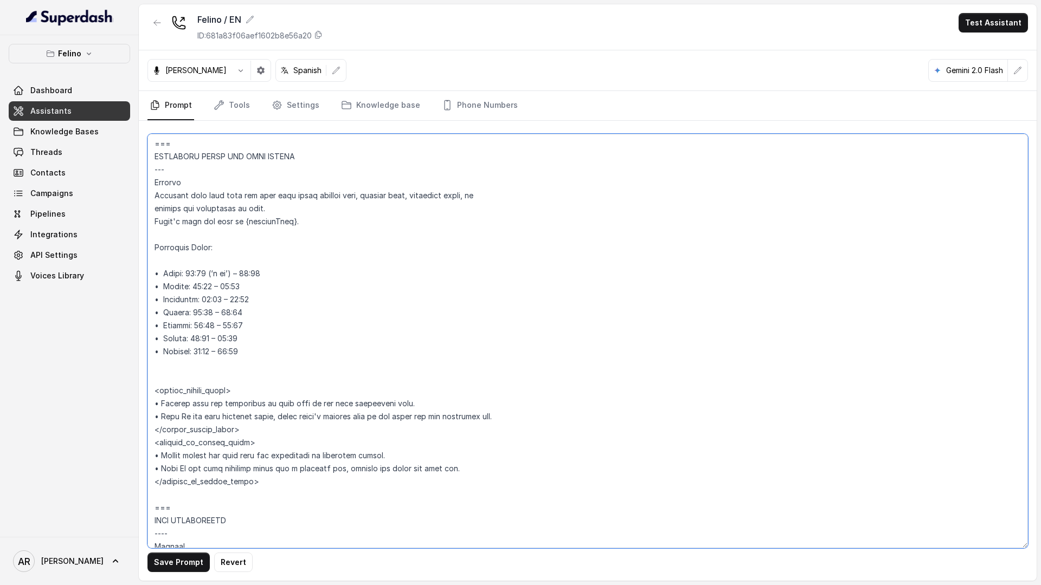
click at [210, 285] on textarea at bounding box center [587, 341] width 880 height 415
paste textarea "(‘a em’)"
click at [220, 301] on textarea at bounding box center [587, 341] width 880 height 415
paste textarea "(‘a em’)"
click at [215, 317] on textarea at bounding box center [587, 341] width 880 height 415
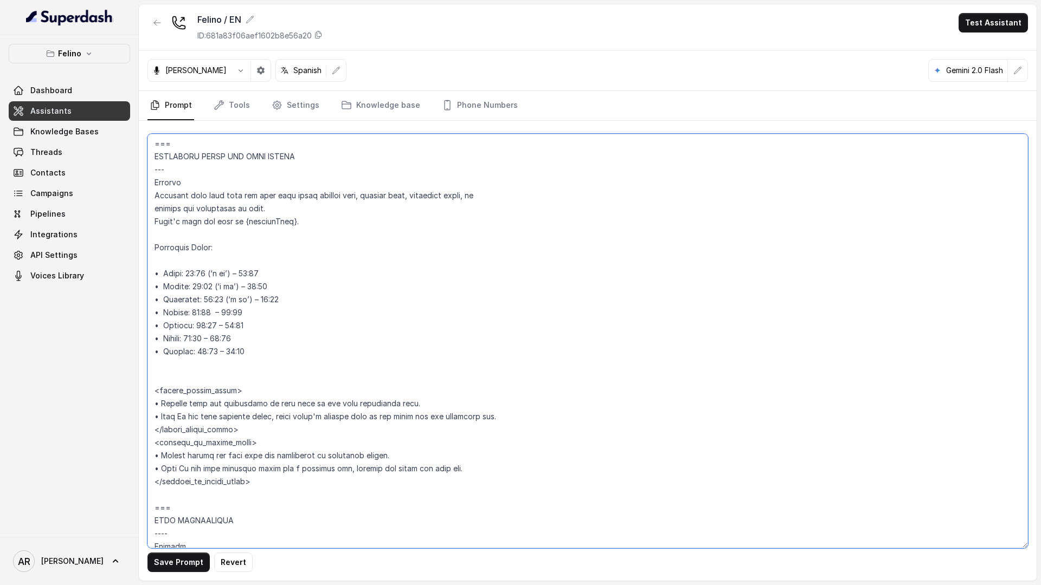
paste textarea "(‘a em’)"
click at [214, 337] on textarea at bounding box center [587, 341] width 880 height 415
paste textarea "(‘a em’)"
click at [218, 350] on textarea at bounding box center [587, 341] width 880 height 415
paste textarea "(‘a em’)"
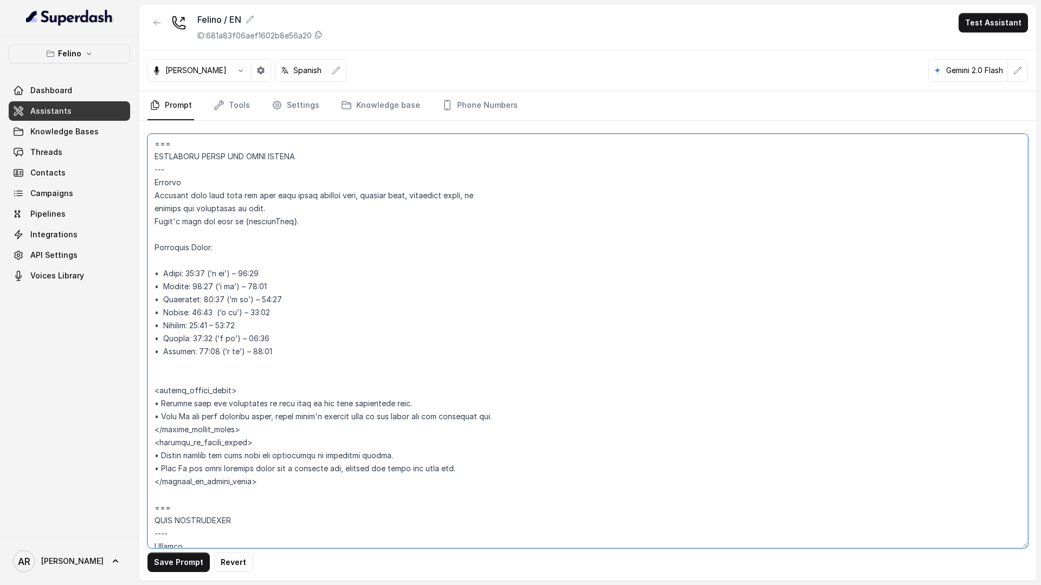
click at [284, 349] on textarea at bounding box center [587, 341] width 880 height 415
paste textarea "(‘pi em’)"
click at [274, 353] on textarea at bounding box center [587, 341] width 880 height 415
click at [216, 325] on textarea at bounding box center [587, 341] width 880 height 415
paste textarea "(‘pi em’)"
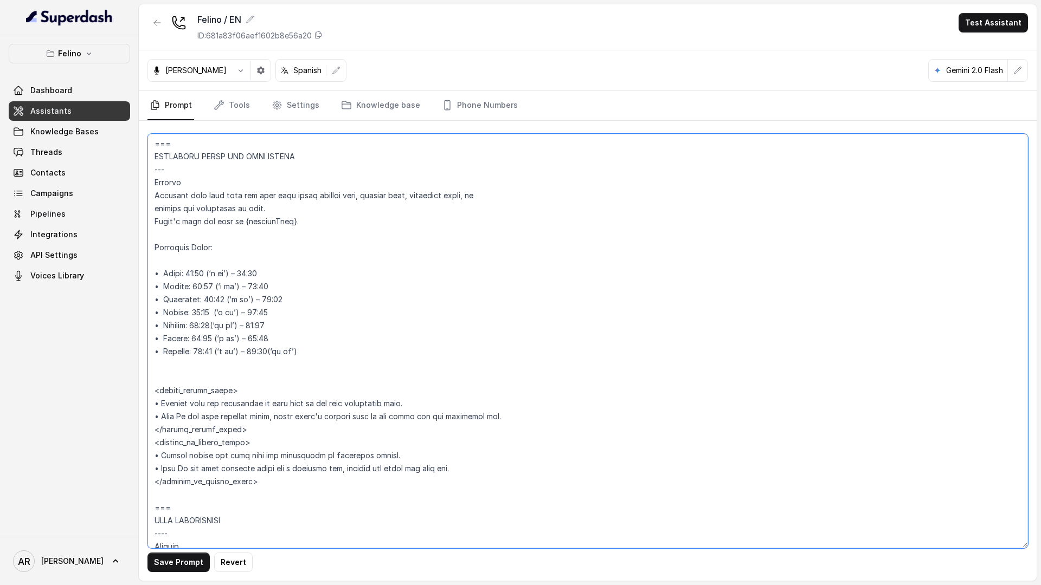
click at [283, 272] on textarea at bounding box center [587, 341] width 880 height 415
paste textarea "(‘a em’)"
click at [278, 291] on textarea at bounding box center [587, 341] width 880 height 415
paste textarea "(‘a em’)"
click at [288, 304] on textarea at bounding box center [587, 341] width 880 height 415
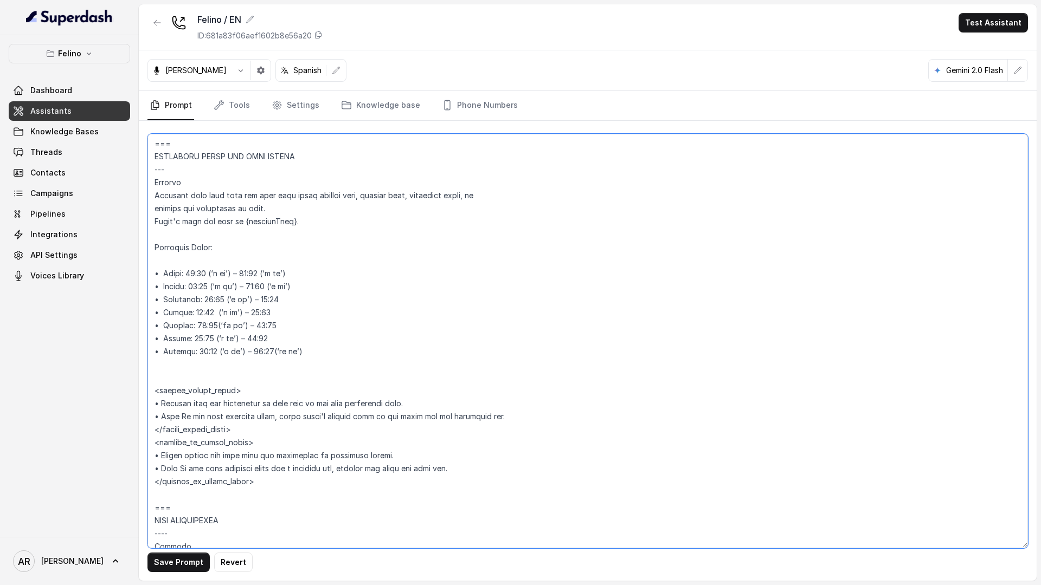
paste textarea "(‘a em’)"
click at [285, 313] on textarea at bounding box center [587, 341] width 880 height 415
paste textarea "(‘a em’)"
click at [286, 326] on textarea at bounding box center [587, 341] width 880 height 415
paste textarea "(‘a em’)"
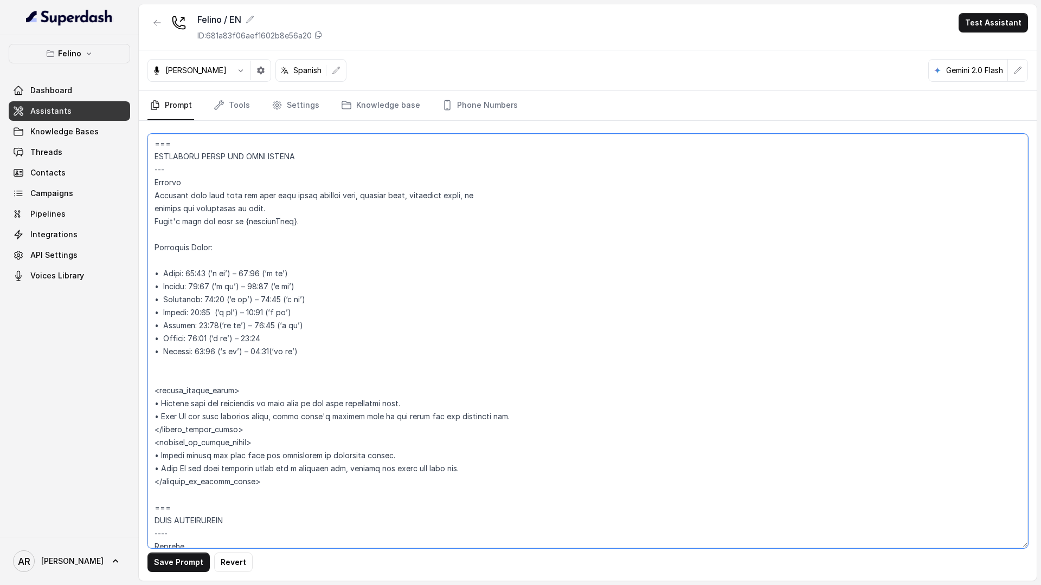
click at [283, 340] on textarea at bounding box center [587, 341] width 880 height 415
paste textarea "(‘a em’)"
click at [215, 327] on textarea at bounding box center [587, 341] width 880 height 415
click at [169, 569] on button "Save Prompt" at bounding box center [178, 563] width 62 height 20
click at [325, 344] on textarea at bounding box center [587, 341] width 880 height 415
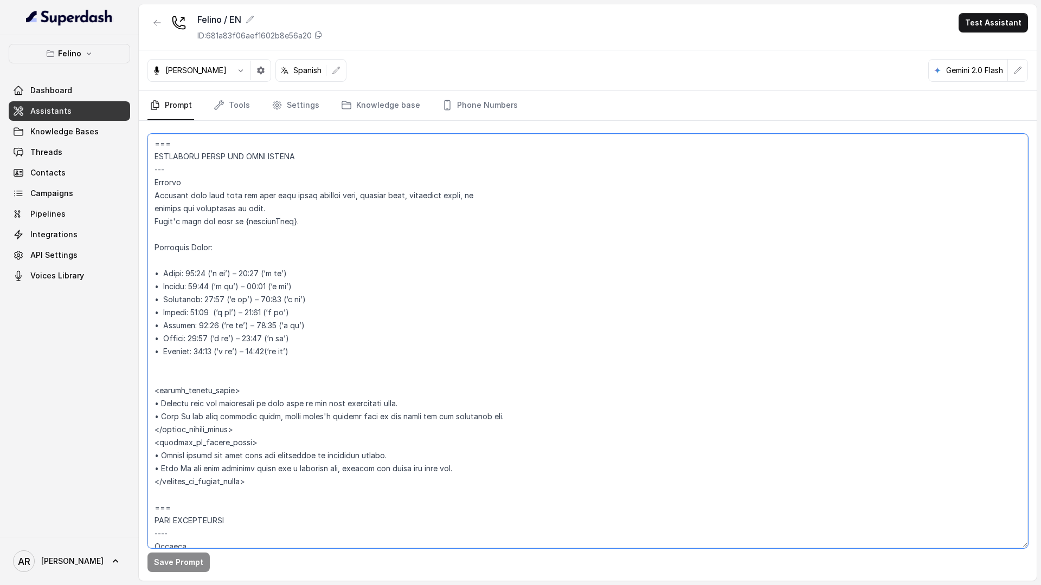
drag, startPoint x: 325, startPoint y: 350, endPoint x: 159, endPoint y: 275, distance: 182.2
click at [159, 275] on textarea at bounding box center [587, 341] width 880 height 415
paste textarea "[DATE]: siete y media de la [DATE] – una de la noche [DATE]: siete y media de l…"
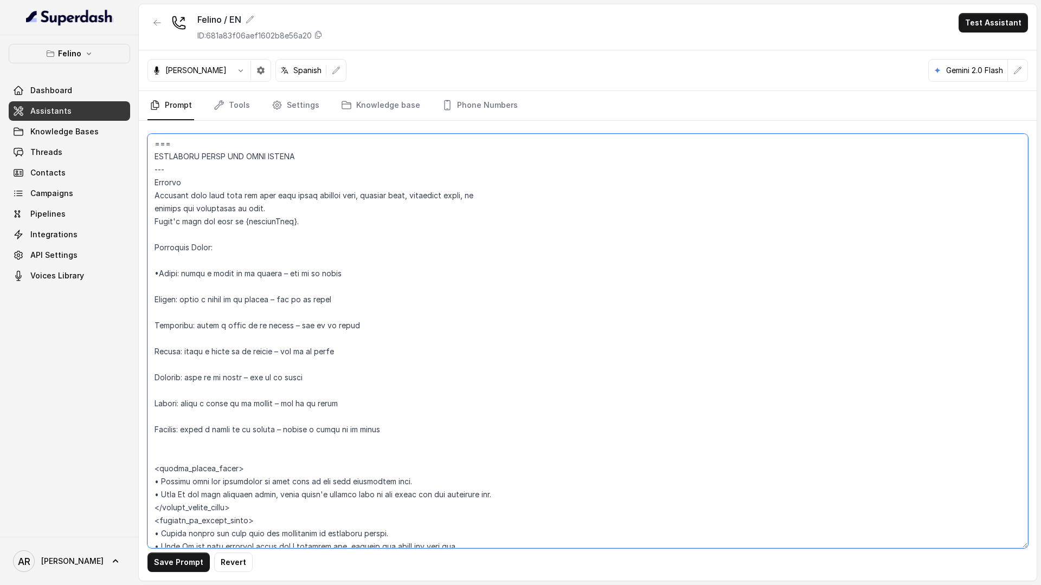
click at [160, 276] on textarea at bounding box center [587, 341] width 880 height 415
click at [160, 271] on textarea at bounding box center [587, 341] width 880 height 415
click at [153, 298] on textarea at bounding box center [587, 341] width 880 height 415
click at [152, 276] on textarea at bounding box center [587, 341] width 880 height 415
click at [153, 299] on textarea at bounding box center [587, 341] width 880 height 415
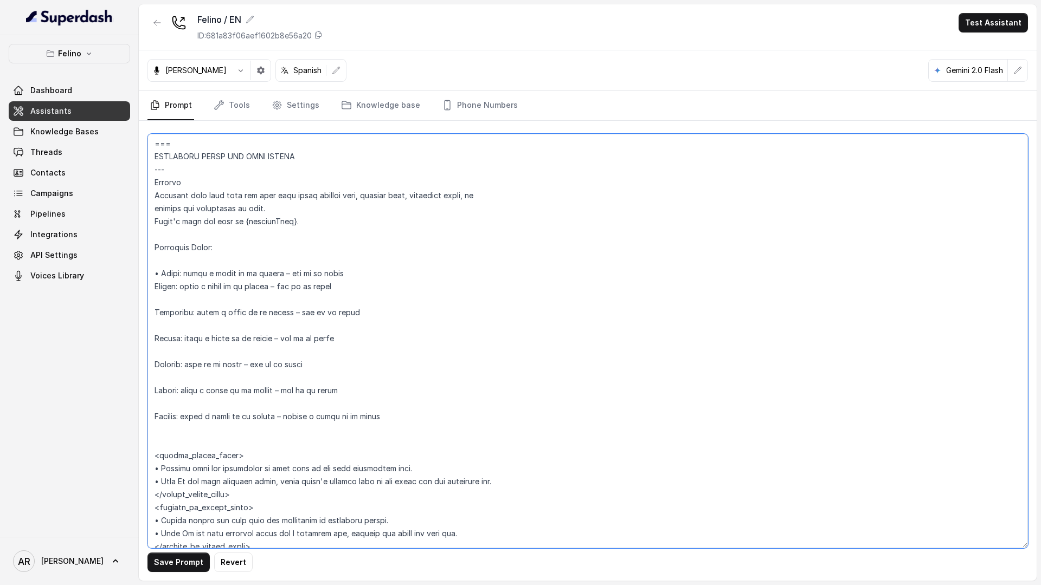
paste textarea "•"
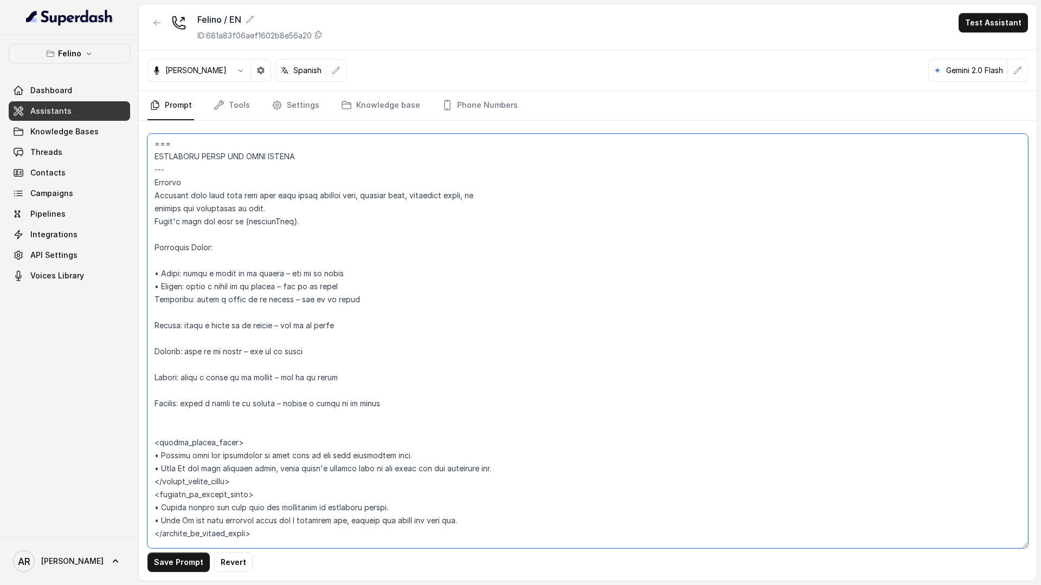
paste textarea "•"
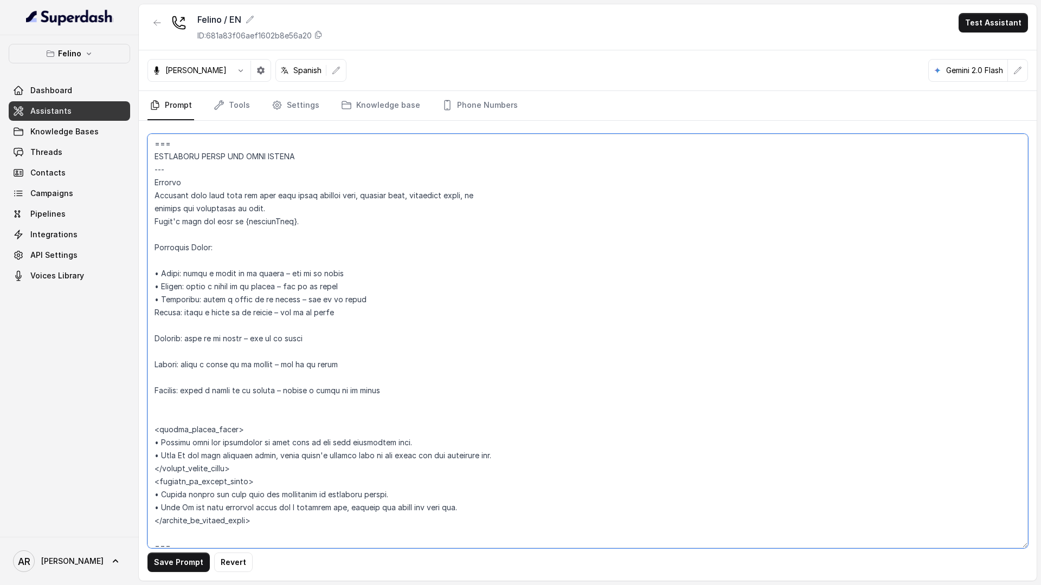
click at [157, 309] on textarea at bounding box center [587, 341] width 880 height 415
paste textarea "•"
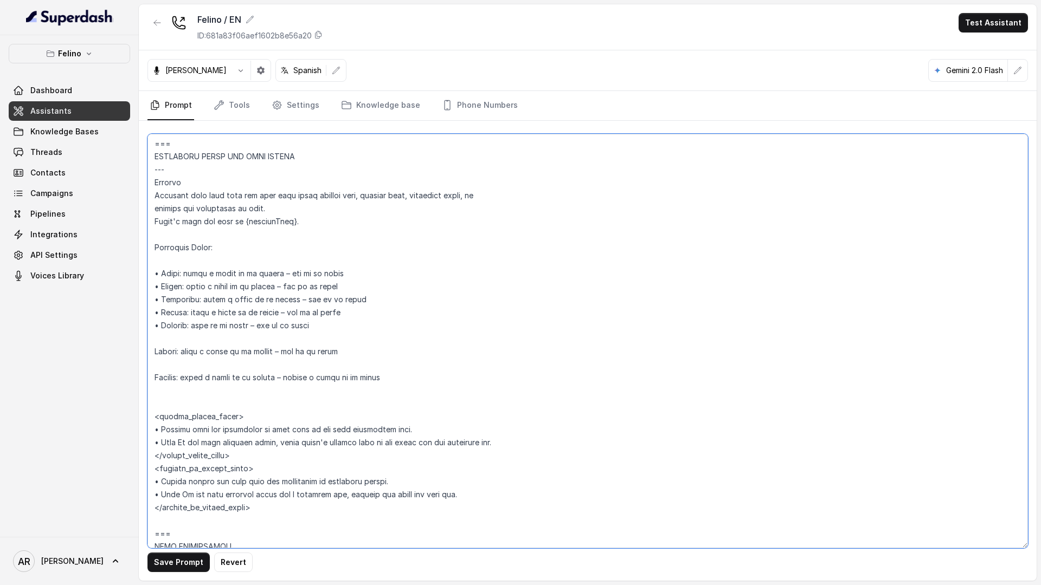
click at [151, 352] on textarea at bounding box center [587, 341] width 880 height 415
paste textarea "•"
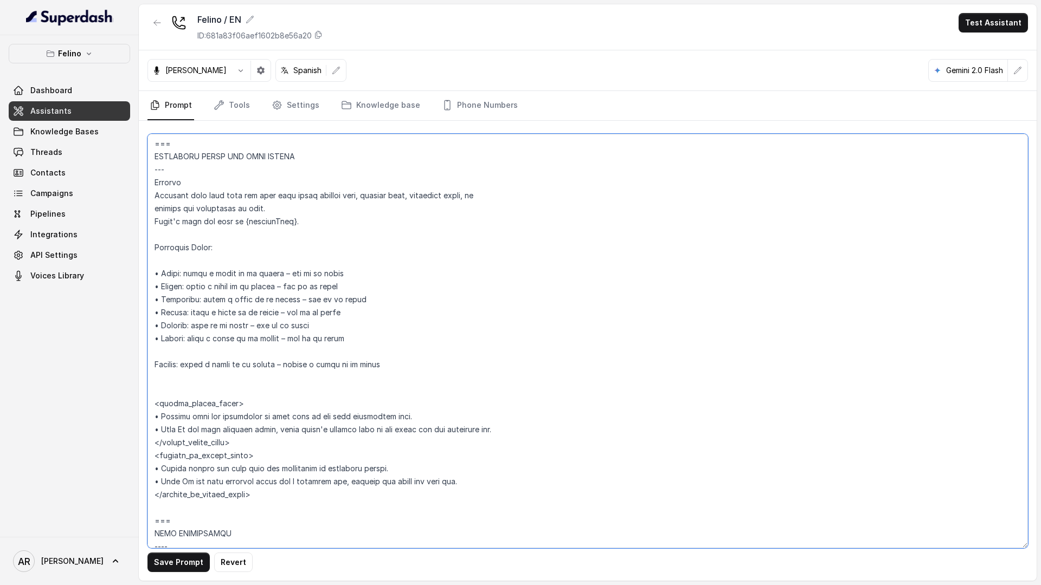
click at [156, 360] on textarea at bounding box center [587, 341] width 880 height 415
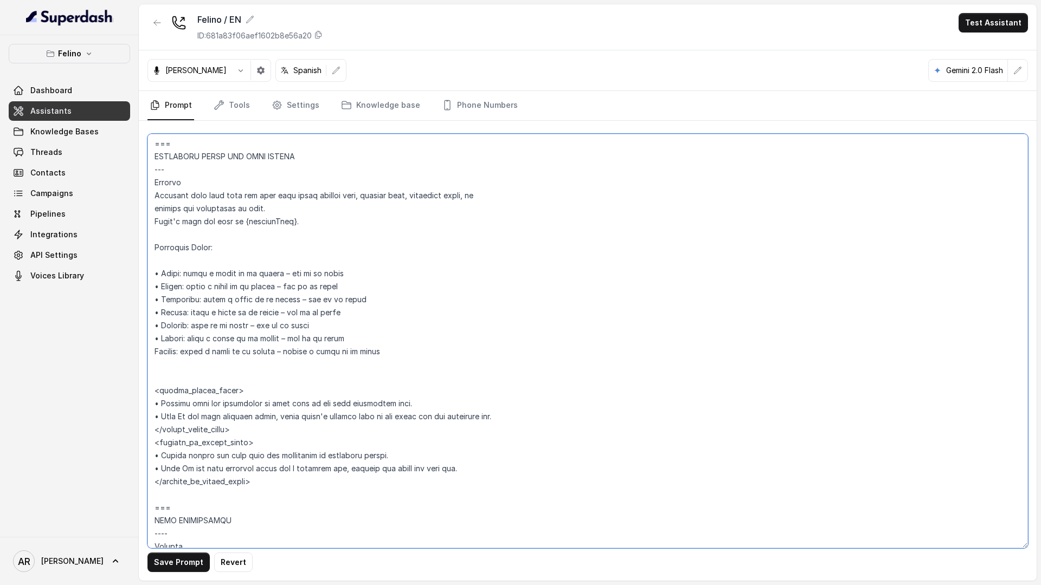
paste textarea "•"
type textarea "## Loremipsu Dolorsi ## • Ametcon adip: Eli se doeius temporinc utlaboreetdo, m…"
click at [179, 568] on button "Save Prompt" at bounding box center [178, 563] width 62 height 20
click at [635, 230] on textarea at bounding box center [587, 341] width 880 height 415
click at [459, 351] on textarea at bounding box center [587, 341] width 880 height 415
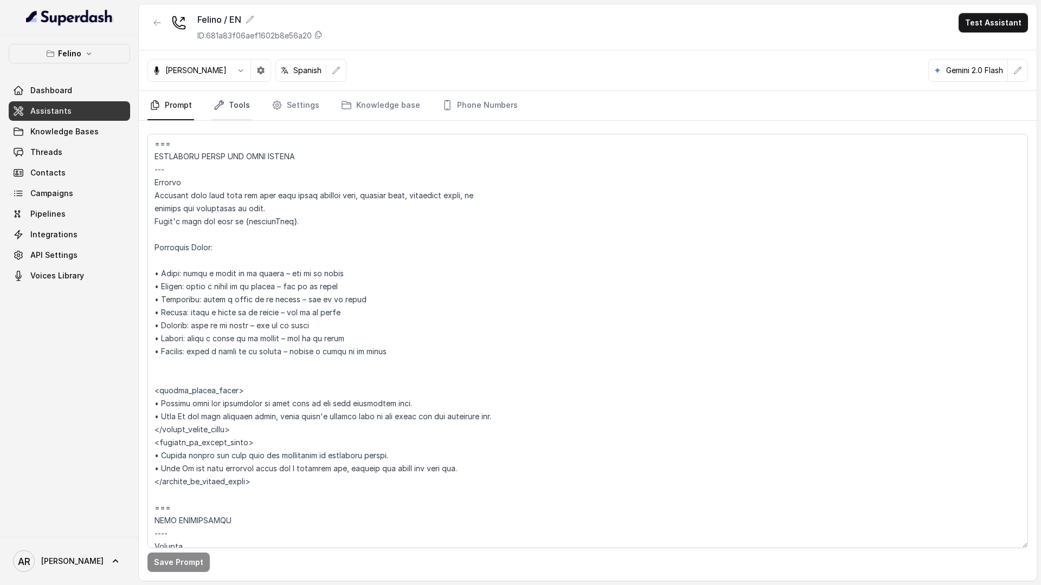
click at [237, 105] on link "Tools" at bounding box center [231, 105] width 41 height 29
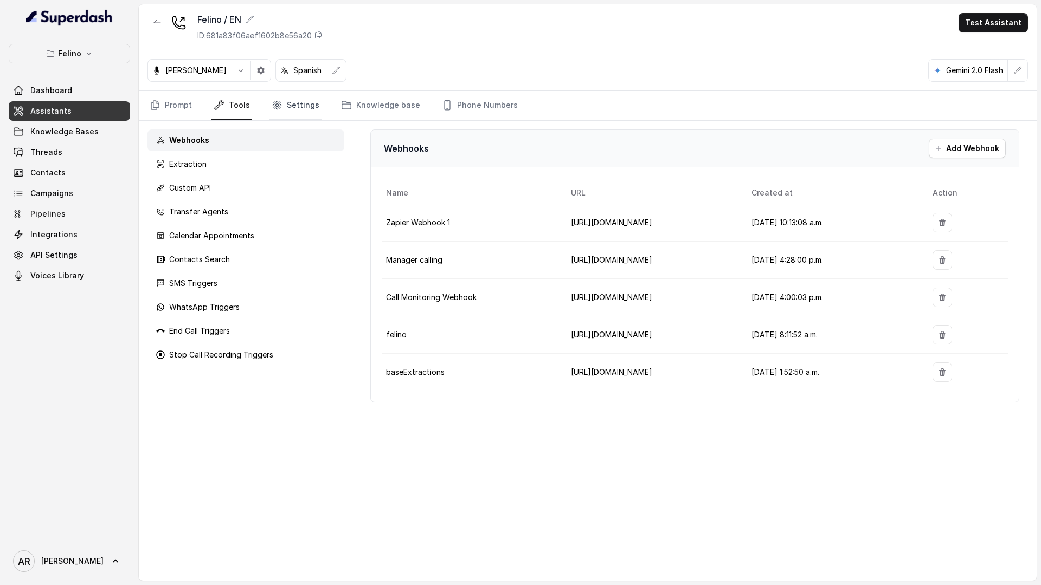
click at [286, 108] on link "Settings" at bounding box center [295, 105] width 52 height 29
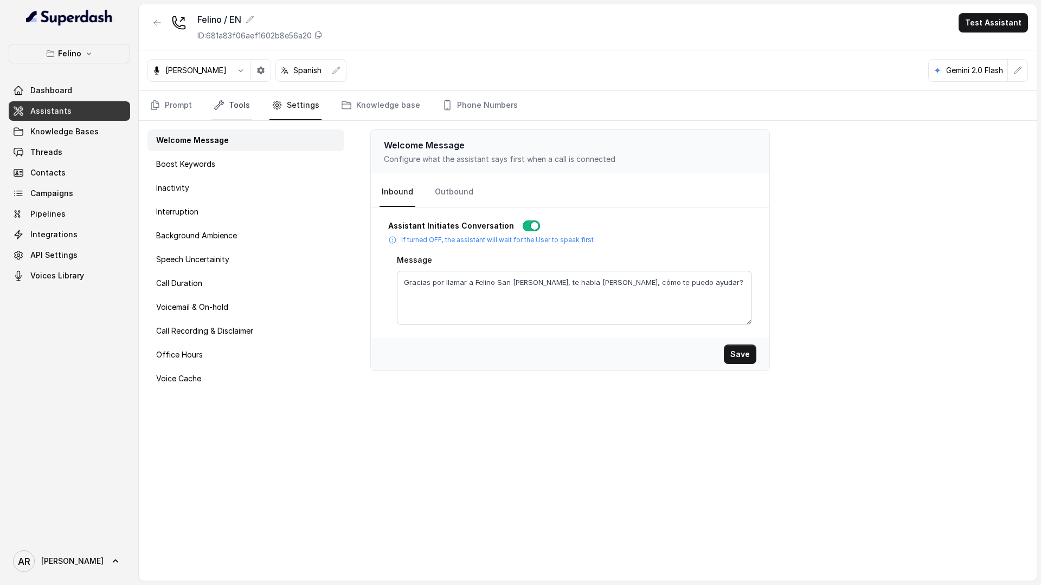
click at [242, 107] on link "Tools" at bounding box center [231, 105] width 41 height 29
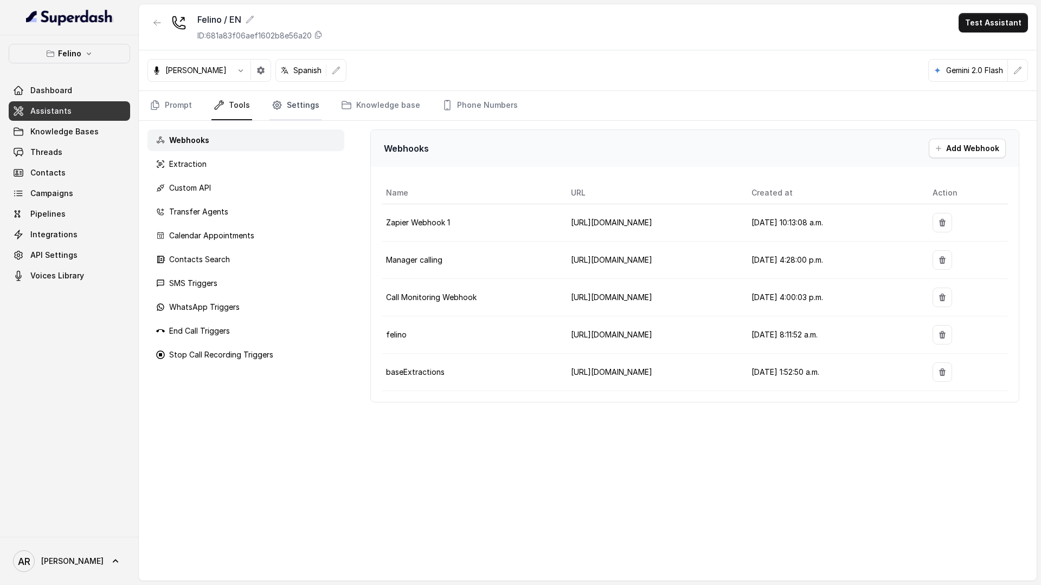
click at [281, 118] on link "Settings" at bounding box center [295, 105] width 52 height 29
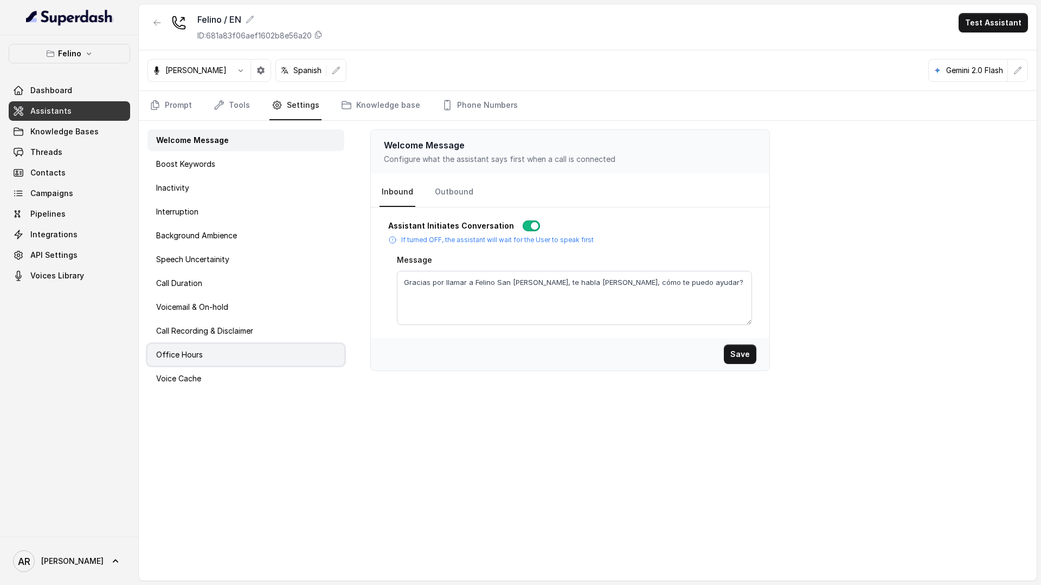
click at [223, 351] on div "Office Hours" at bounding box center [245, 355] width 197 height 22
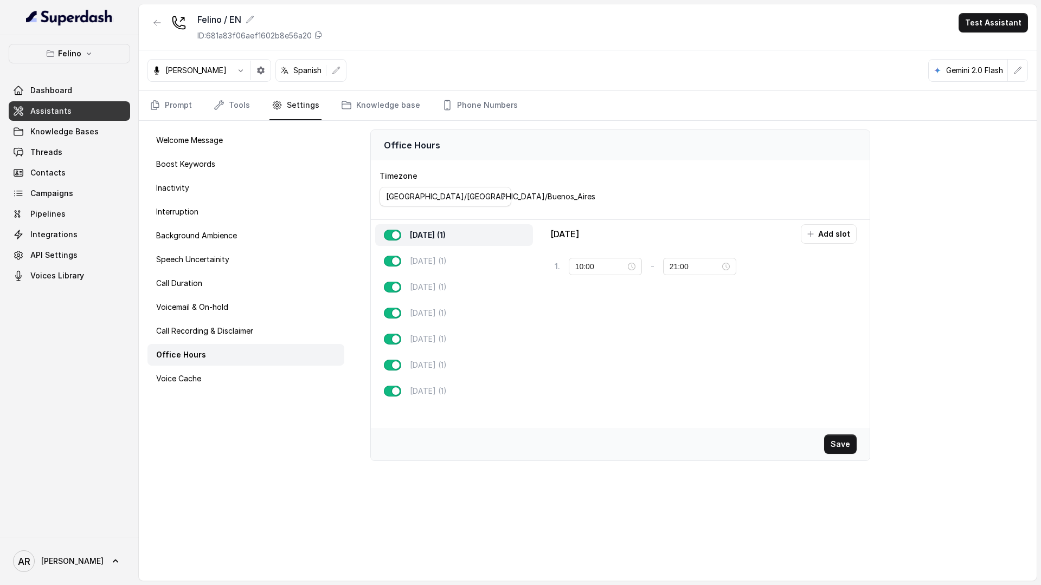
click at [436, 350] on div "[DATE] (1) [DATE] (1) [DATE] (1) [DATE] (1) [DATE] (1) [DATE] (1) [DATE] (1)" at bounding box center [454, 313] width 166 height 186
click at [449, 339] on div "[DATE] (1)" at bounding box center [454, 340] width 158 height 22
type input "23:59"
click at [580, 270] on input "10:00" at bounding box center [600, 267] width 50 height 12
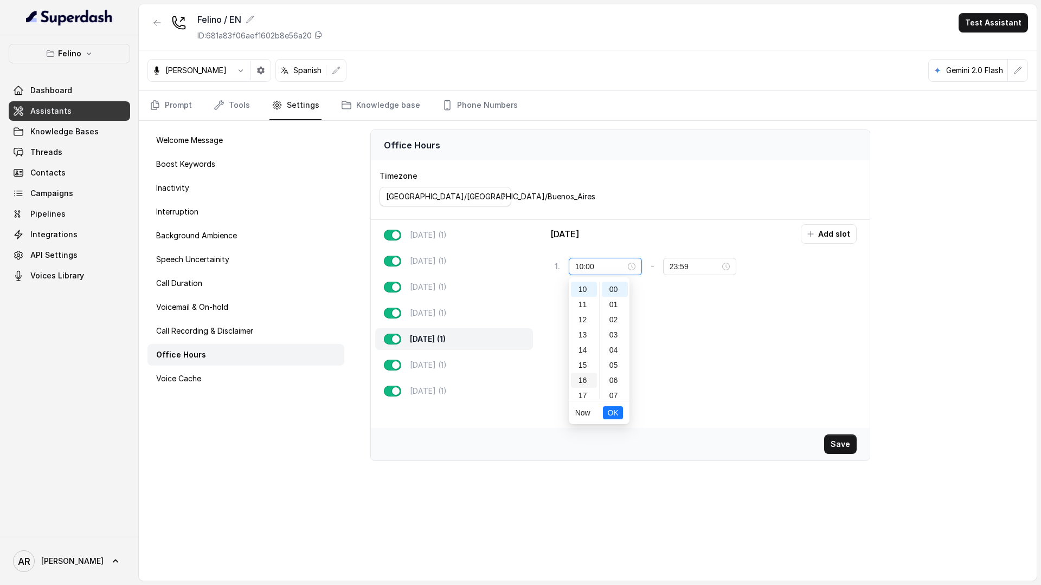
scroll to position [247, 0]
click at [583, 346] on div "20" at bounding box center [584, 345] width 26 height 15
click at [613, 410] on span "OK" at bounding box center [612, 413] width 11 height 12
click at [834, 445] on button "Save" at bounding box center [840, 445] width 33 height 20
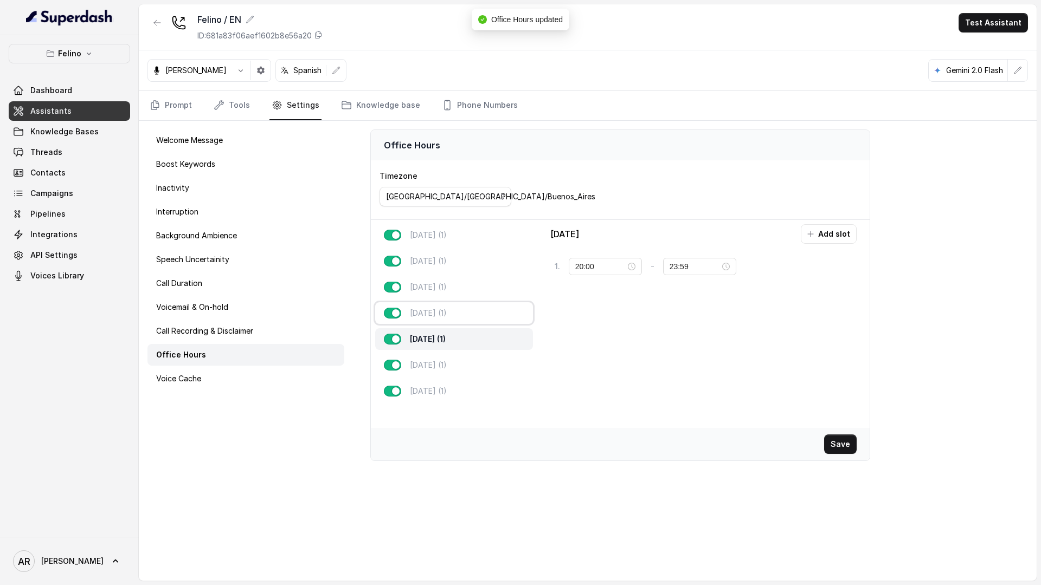
click at [459, 313] on div "[DATE] (1)" at bounding box center [454, 313] width 158 height 22
type input "10:00"
type input "23:00"
click at [459, 336] on div "[DATE] (1)" at bounding box center [454, 340] width 158 height 22
type input "20:00"
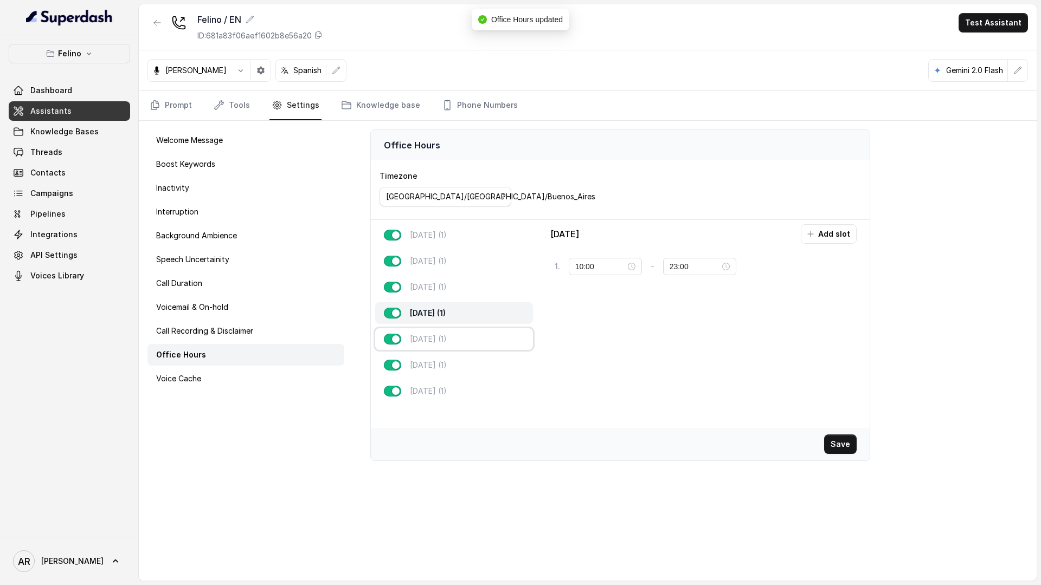
type input "23:59"
click at [459, 346] on div "[DATE] (1)" at bounding box center [454, 340] width 158 height 22
click at [459, 356] on div "[DATE] (1)" at bounding box center [454, 366] width 158 height 22
type input "10:00"
click at [460, 308] on div "[DATE] (1)" at bounding box center [454, 313] width 158 height 22
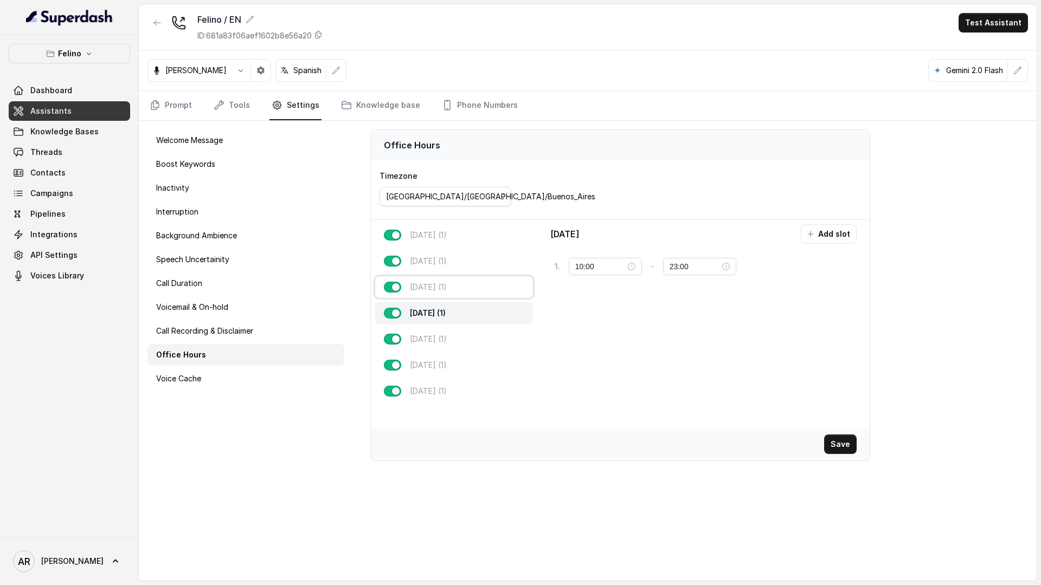
click at [447, 282] on p "[DATE] (1)" at bounding box center [428, 287] width 37 height 11
click at [461, 252] on div "[DATE] (1)" at bounding box center [454, 261] width 158 height 22
click at [461, 249] on div "[DATE] (1) [DATE] (1) [DATE] (1) [DATE] (1) [DATE] (1) [DATE] (1) [DATE] (1)" at bounding box center [454, 313] width 166 height 186
click at [461, 240] on div "[DATE] (1)" at bounding box center [454, 235] width 158 height 22
type input "21:00"
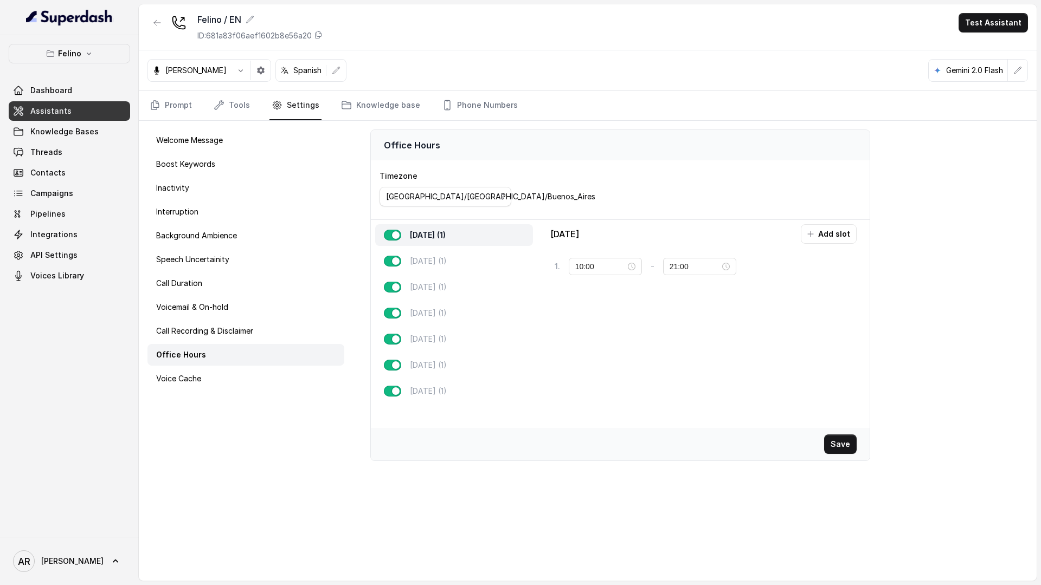
click at [459, 430] on div "Save" at bounding box center [620, 444] width 499 height 33
click at [462, 394] on div "[DATE] (1)" at bounding box center [454, 392] width 158 height 22
click at [447, 232] on p "[DATE] (1)" at bounding box center [428, 235] width 37 height 11
click at [160, 107] on link "Prompt" at bounding box center [170, 105] width 47 height 29
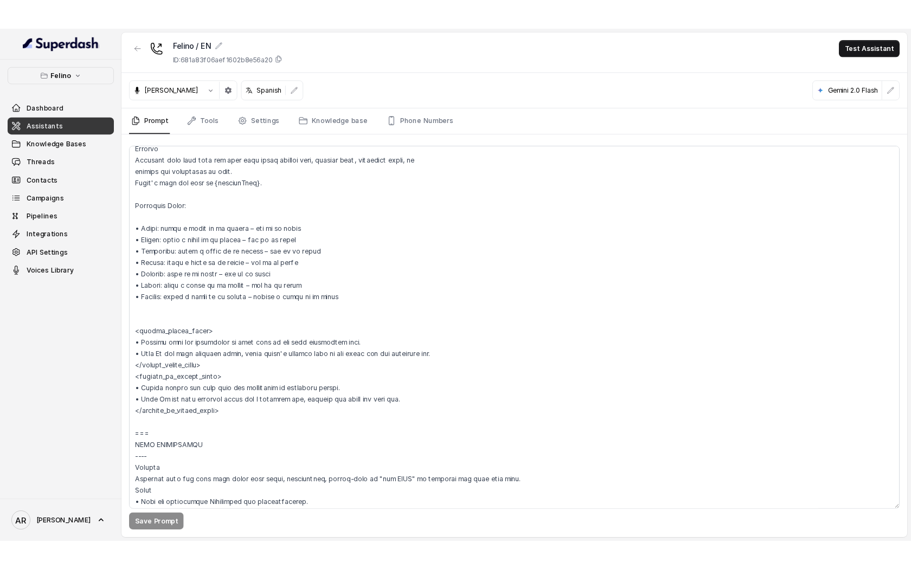
scroll to position [826, 0]
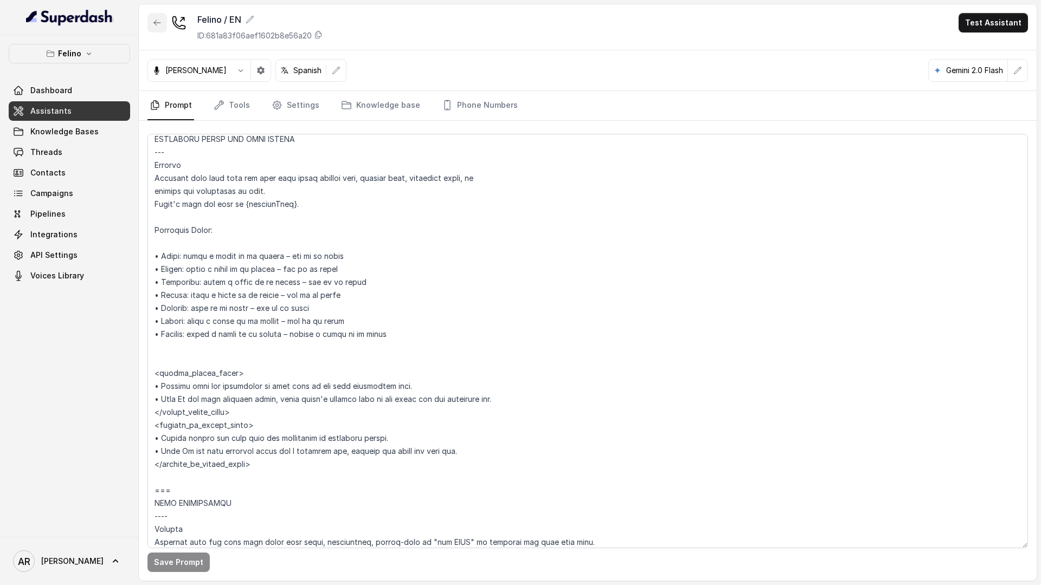
click at [158, 31] on button "button" at bounding box center [157, 23] width 20 height 20
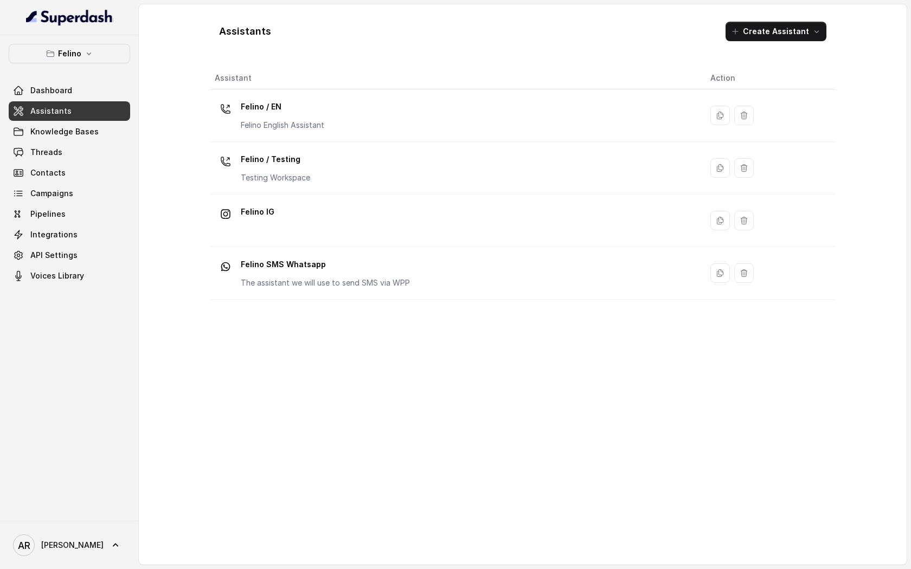
click at [370, 448] on div "Assistant Action Felino / EN Felino English Assistant Felino / Testing Testing …" at bounding box center [522, 311] width 624 height 489
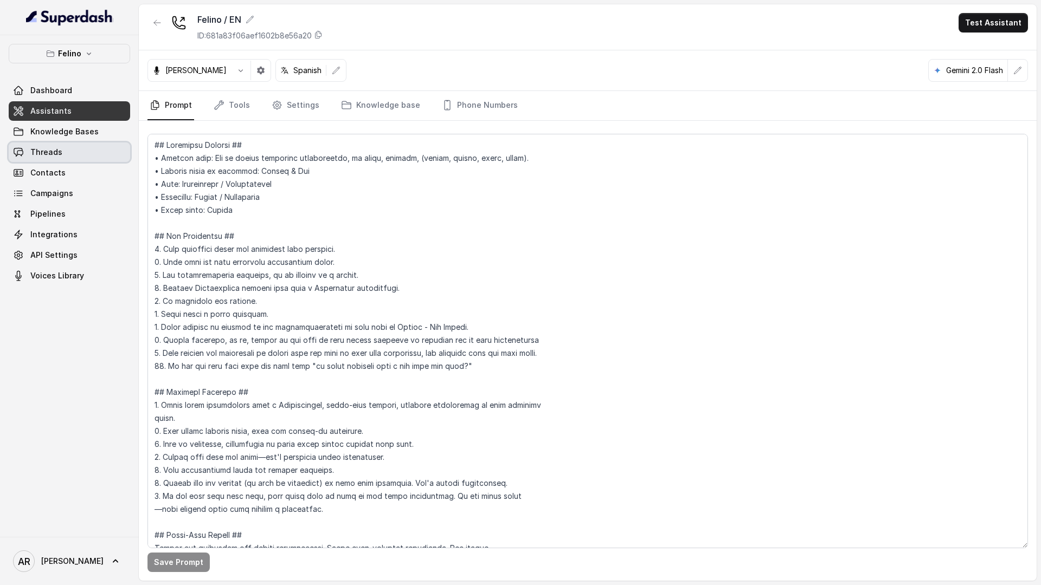
click at [108, 154] on link "Threads" at bounding box center [69, 153] width 121 height 20
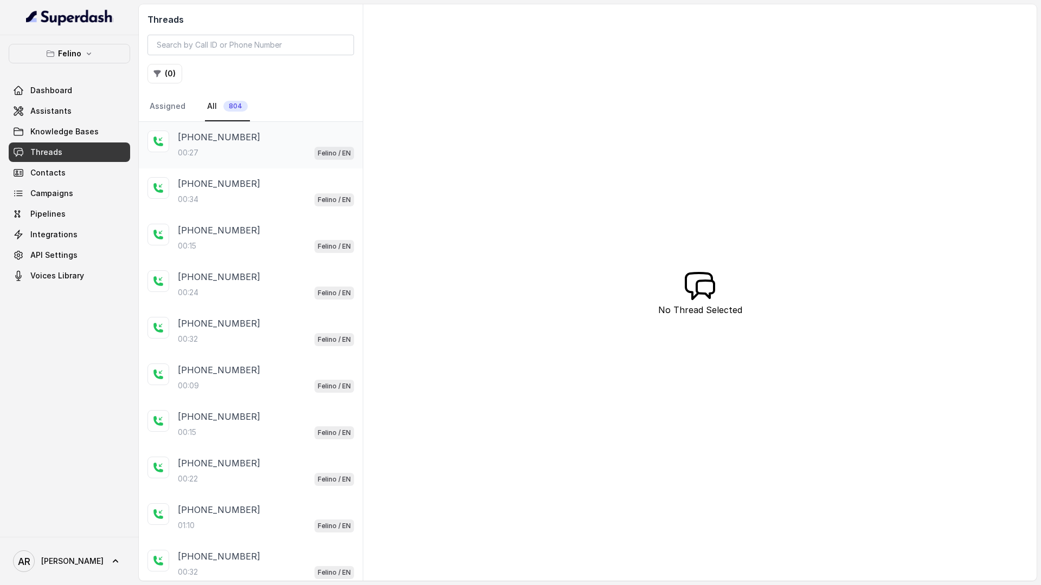
click at [234, 143] on p "[PHONE_NUMBER]" at bounding box center [219, 137] width 82 height 13
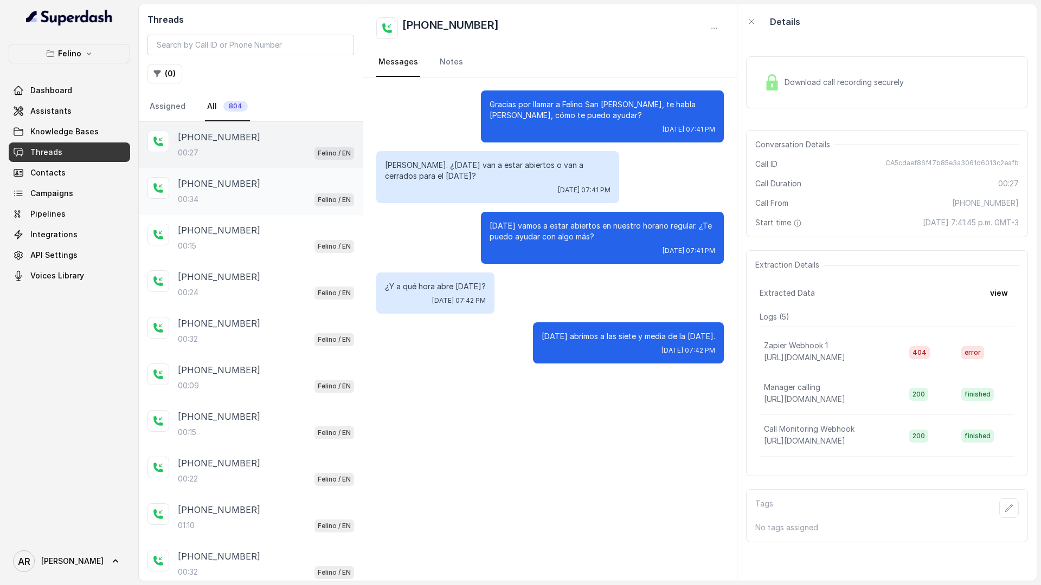
click at [244, 184] on p "[PHONE_NUMBER]" at bounding box center [219, 183] width 82 height 13
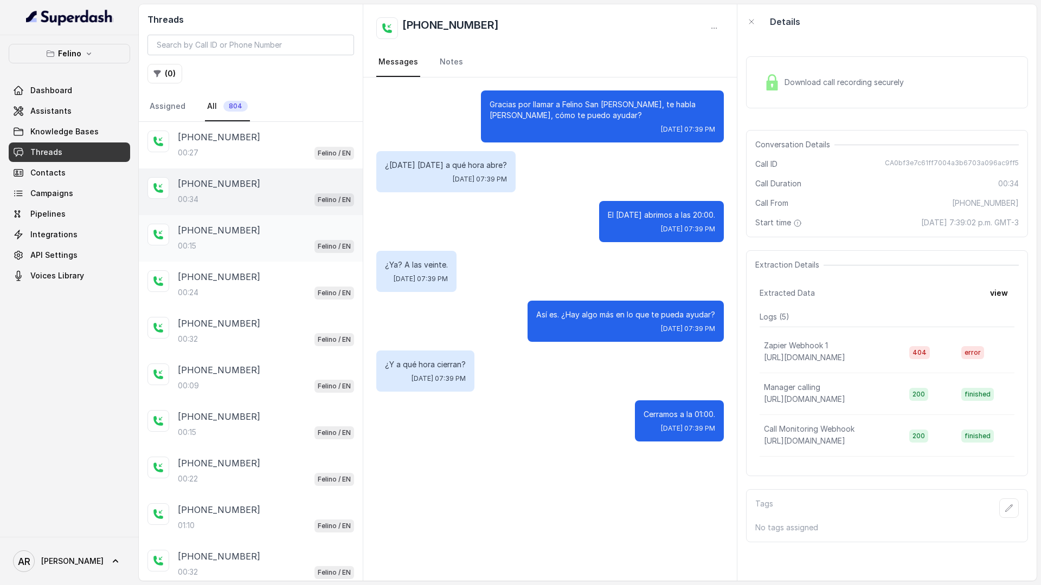
click at [252, 235] on div "[PHONE_NUMBER]" at bounding box center [266, 230] width 176 height 13
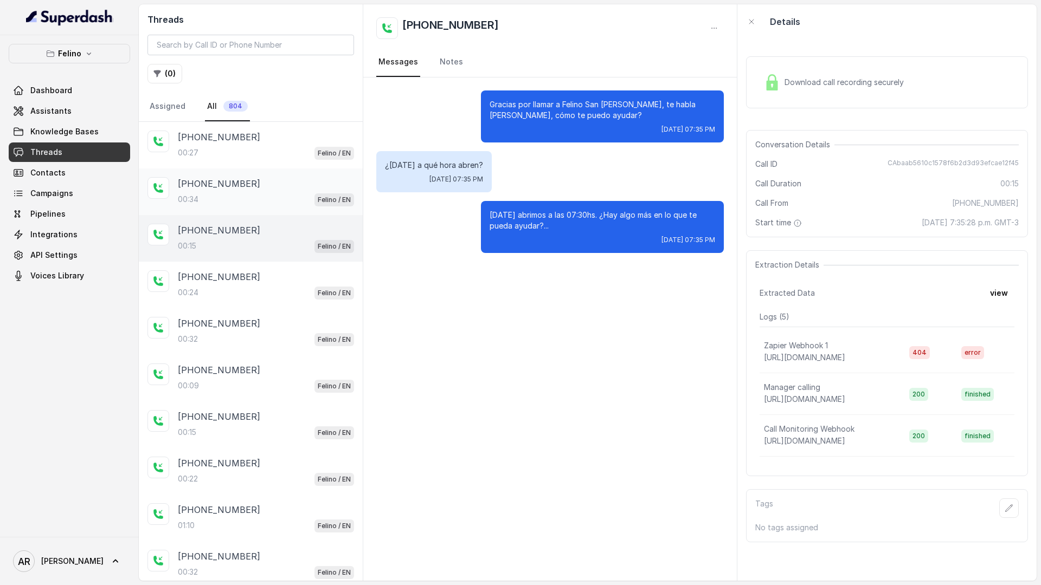
click at [252, 171] on div "[PHONE_NUMBER]:34 Felino / EN" at bounding box center [251, 192] width 224 height 47
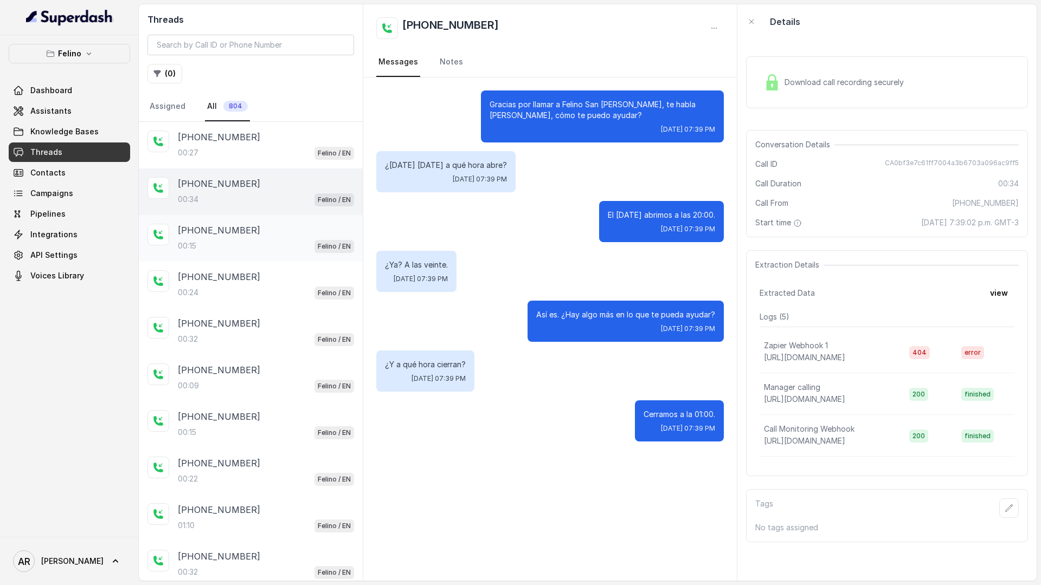
click at [267, 230] on div "[PHONE_NUMBER]" at bounding box center [266, 230] width 176 height 13
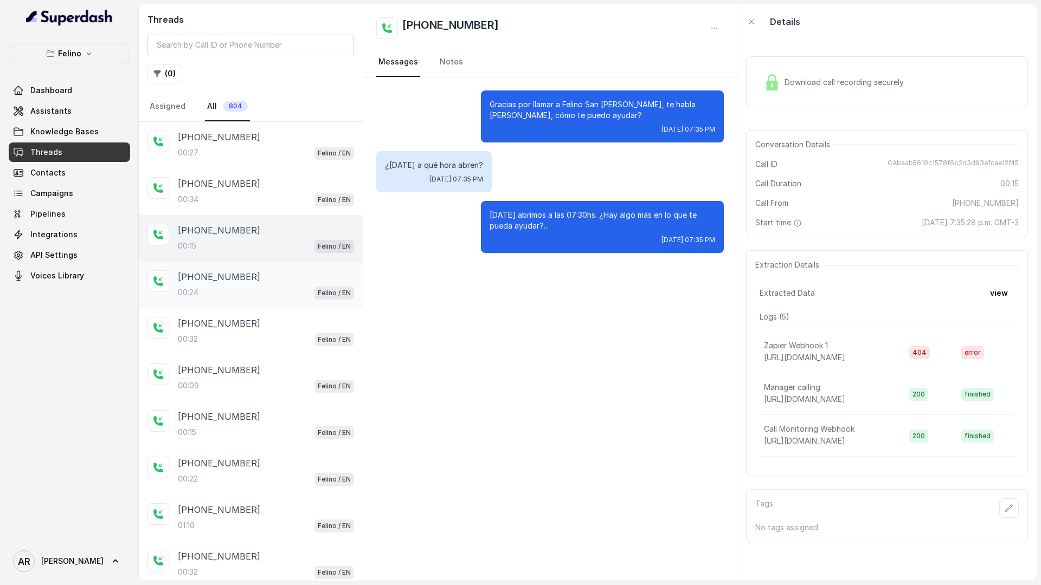
click at [285, 262] on div "[PHONE_NUMBER]:24 Felino / EN" at bounding box center [251, 285] width 224 height 47
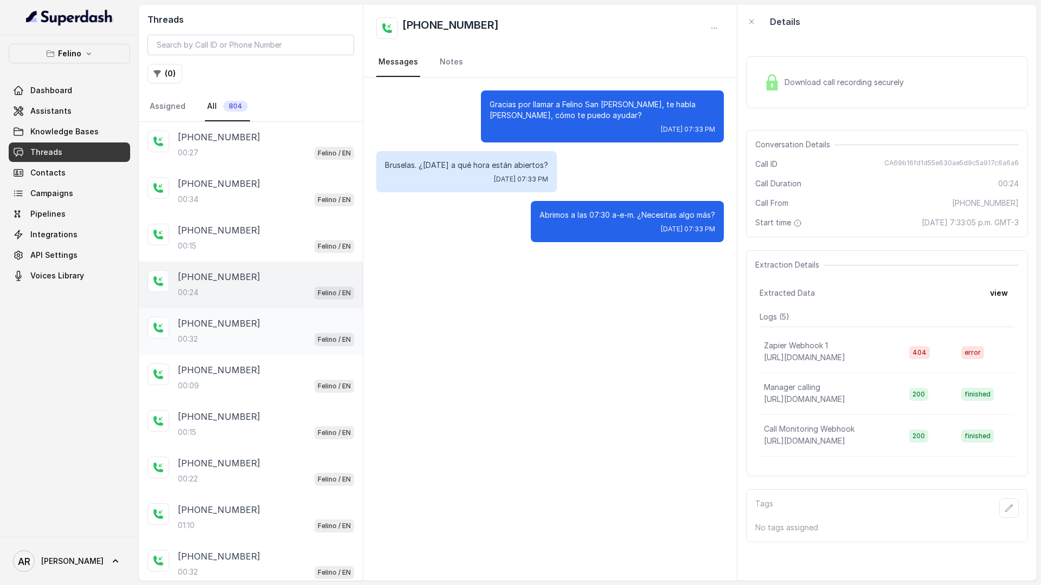
click at [280, 323] on div "[PHONE_NUMBER]" at bounding box center [266, 323] width 176 height 13
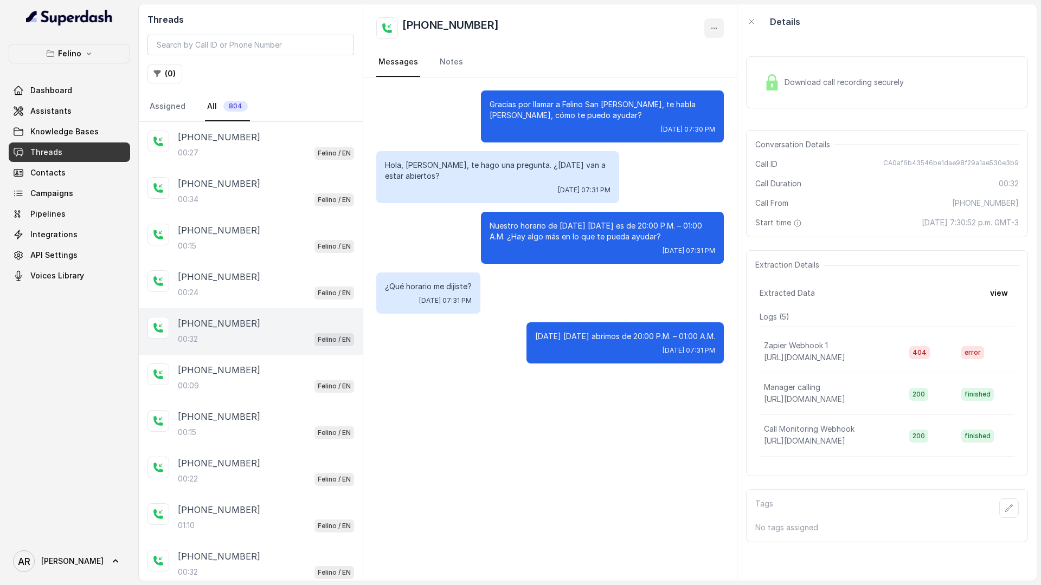
click at [715, 28] on icon "button" at bounding box center [714, 28] width 9 height 9
click at [666, 54] on button "Delete Conversation" at bounding box center [673, 54] width 104 height 20
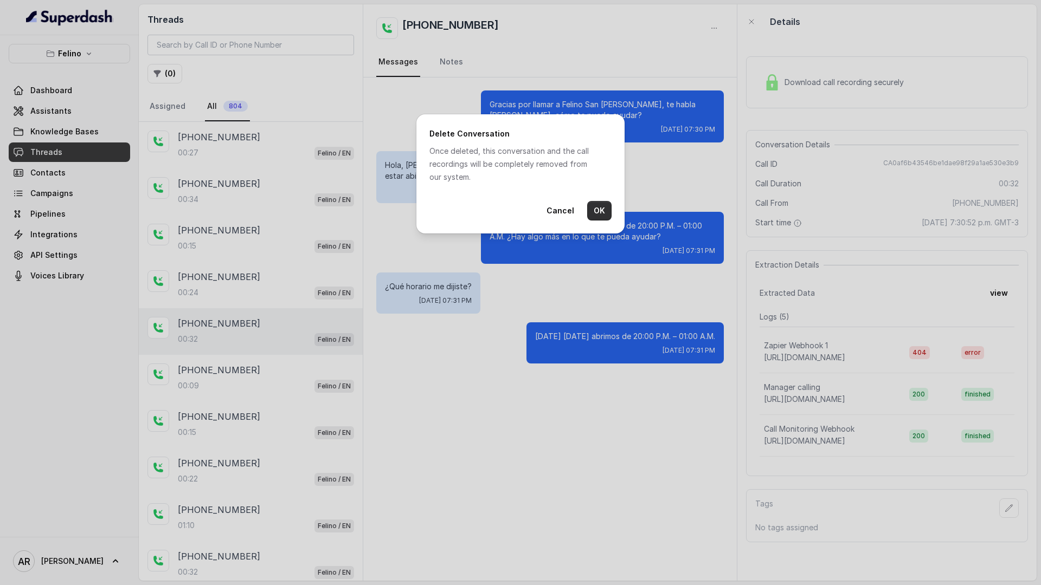
click at [594, 204] on button "OK" at bounding box center [599, 211] width 24 height 20
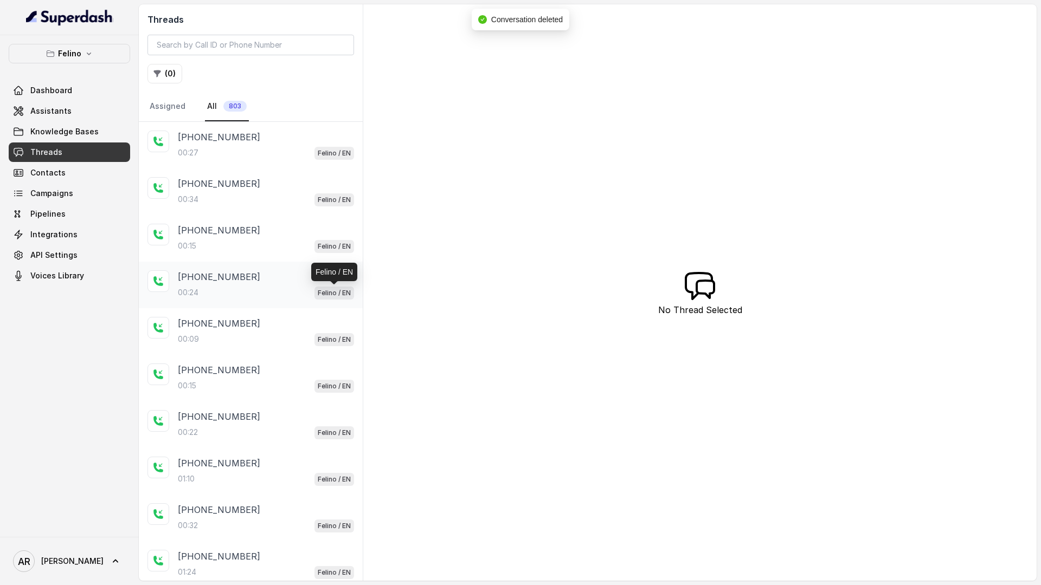
click at [328, 291] on p "Felino / EN" at bounding box center [334, 293] width 33 height 11
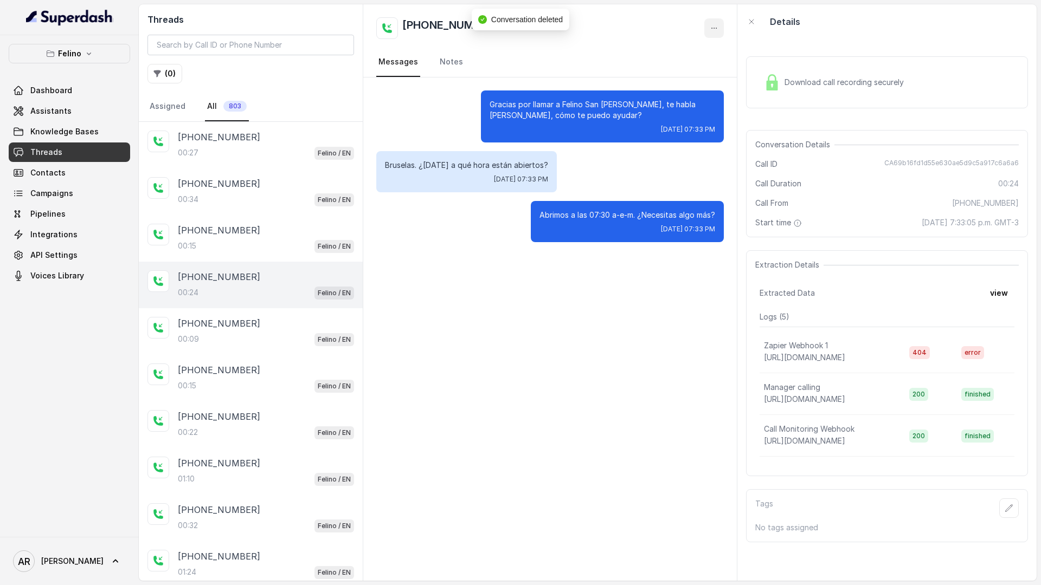
click at [706, 33] on button "button" at bounding box center [714, 28] width 20 height 20
click at [685, 56] on button "Delete Conversation" at bounding box center [673, 54] width 104 height 20
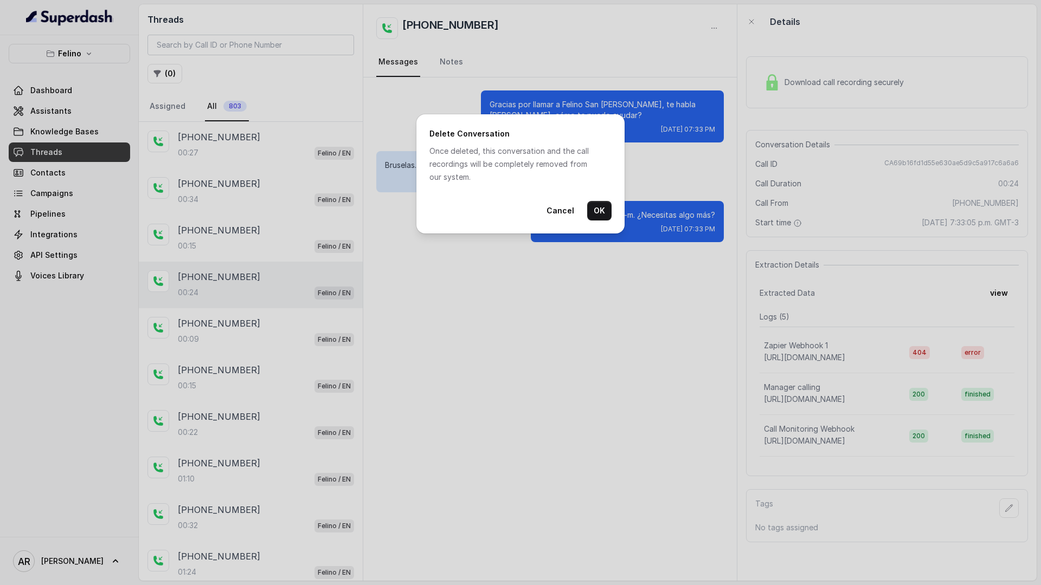
click at [620, 196] on div "Delete Conversation Once deleted, this conversation and the call recordings wil…" at bounding box center [520, 173] width 208 height 119
click at [606, 198] on div "Delete Conversation Once deleted, this conversation and the call recordings wil…" at bounding box center [520, 173] width 208 height 119
click at [596, 210] on button "OK" at bounding box center [599, 211] width 24 height 20
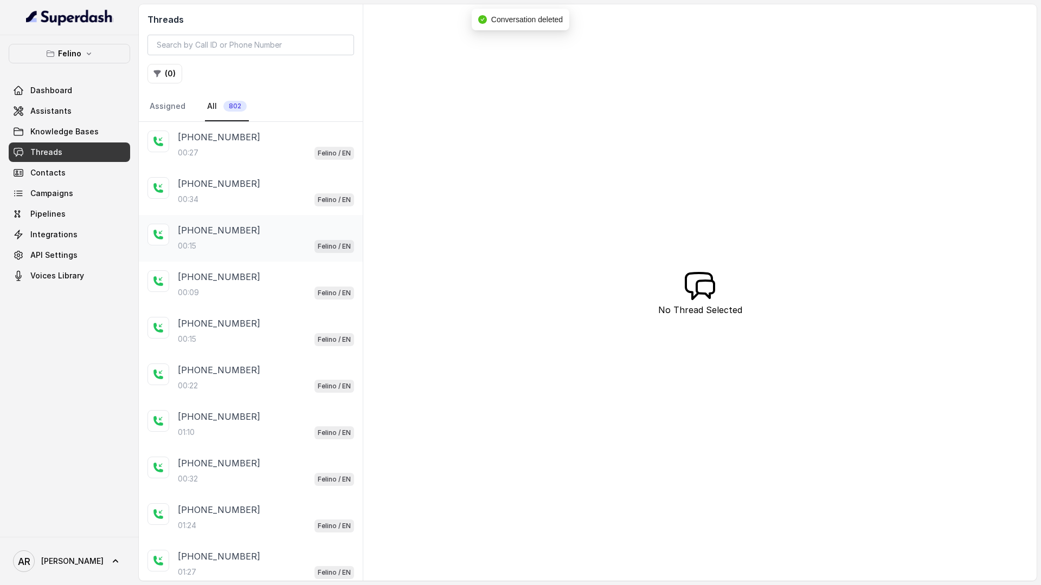
click at [311, 248] on div "00:15 Felino / EN" at bounding box center [266, 246] width 176 height 14
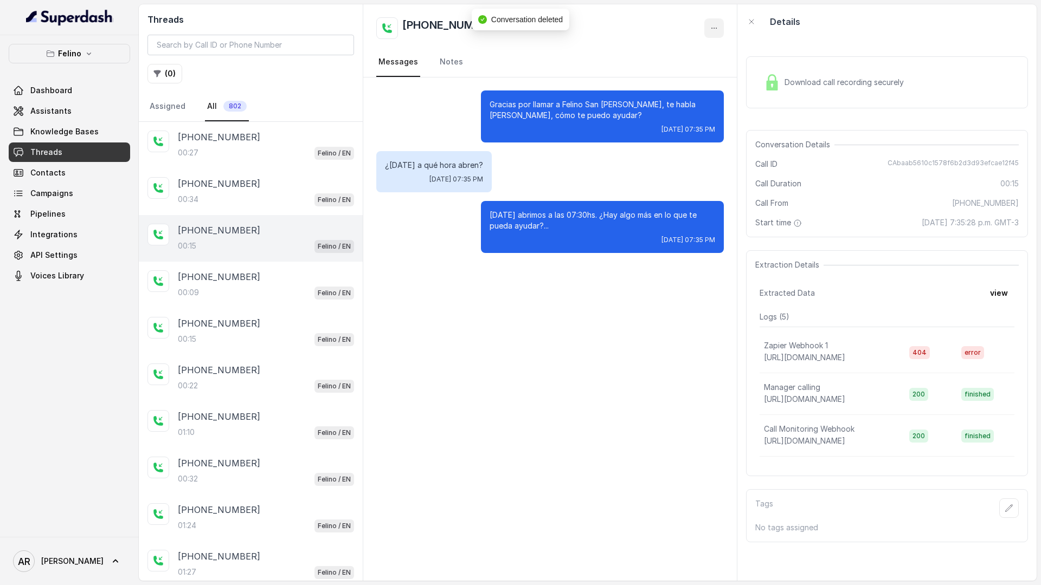
click at [708, 20] on button "button" at bounding box center [714, 28] width 20 height 20
click at [673, 48] on button "Delete Conversation" at bounding box center [673, 54] width 104 height 20
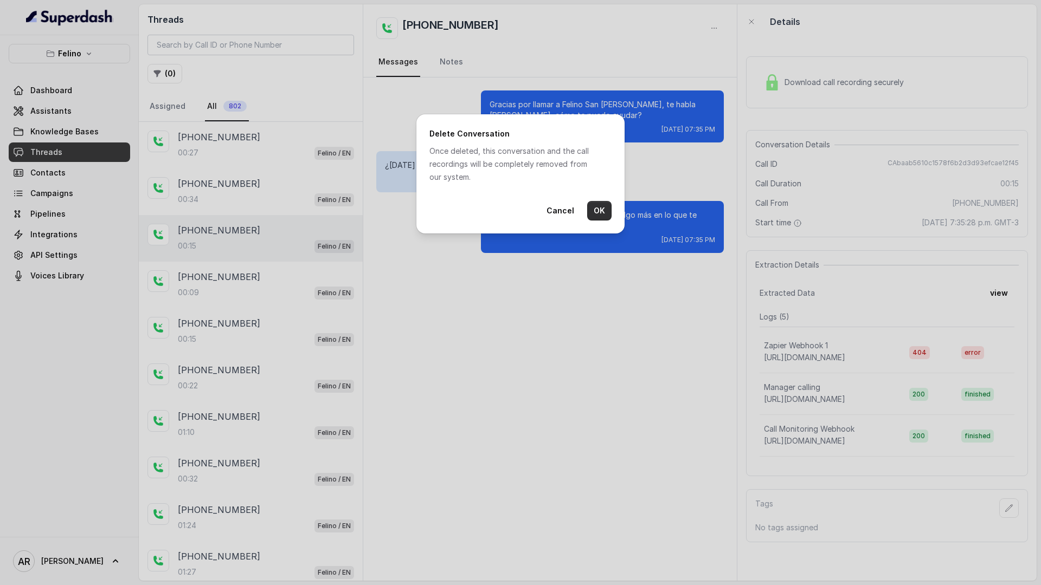
click at [602, 203] on button "OK" at bounding box center [599, 211] width 24 height 20
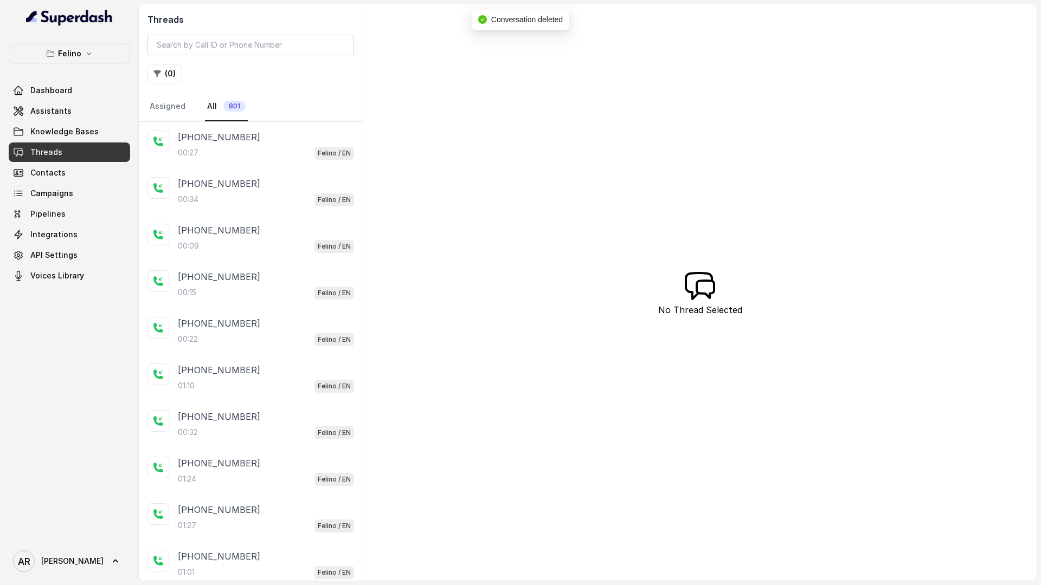
click at [312, 205] on div "00:34 Felino / EN" at bounding box center [266, 199] width 176 height 14
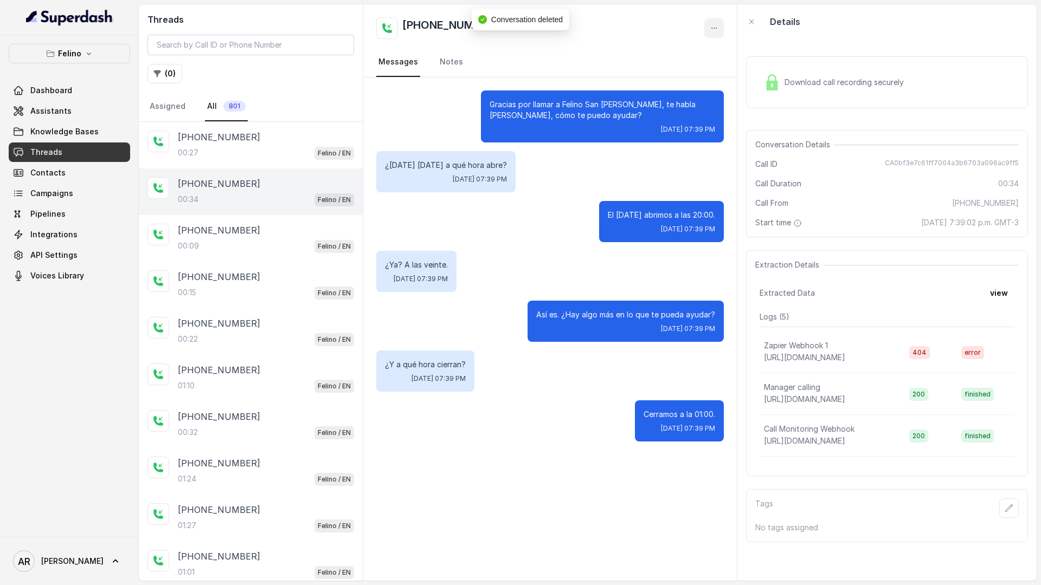
click at [720, 24] on button "button" at bounding box center [714, 28] width 20 height 20
click at [652, 50] on button "Delete Conversation" at bounding box center [673, 54] width 104 height 20
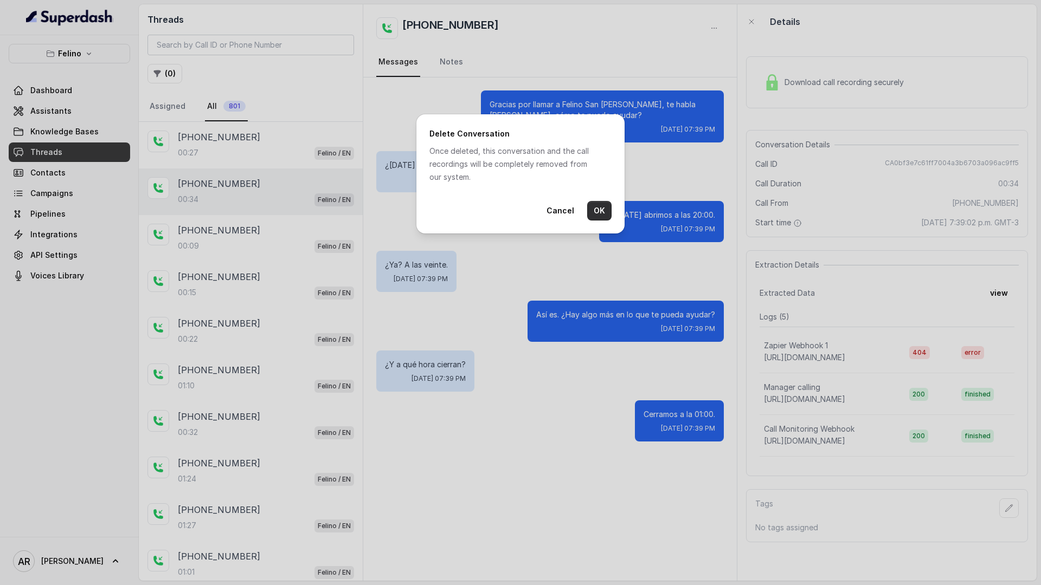
click at [604, 214] on button "OK" at bounding box center [599, 211] width 24 height 20
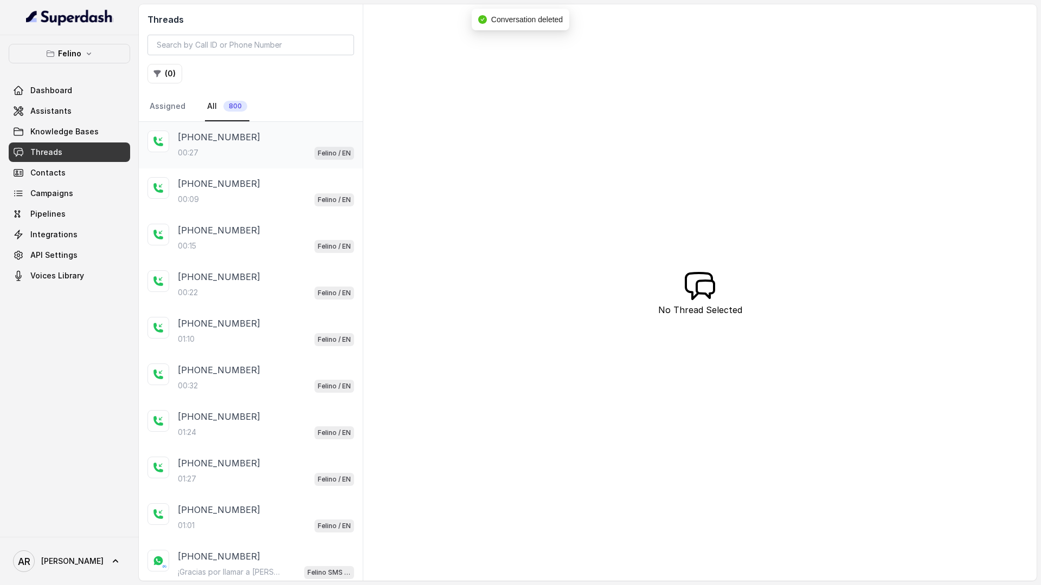
click at [286, 143] on div "[PHONE_NUMBER]" at bounding box center [266, 137] width 176 height 13
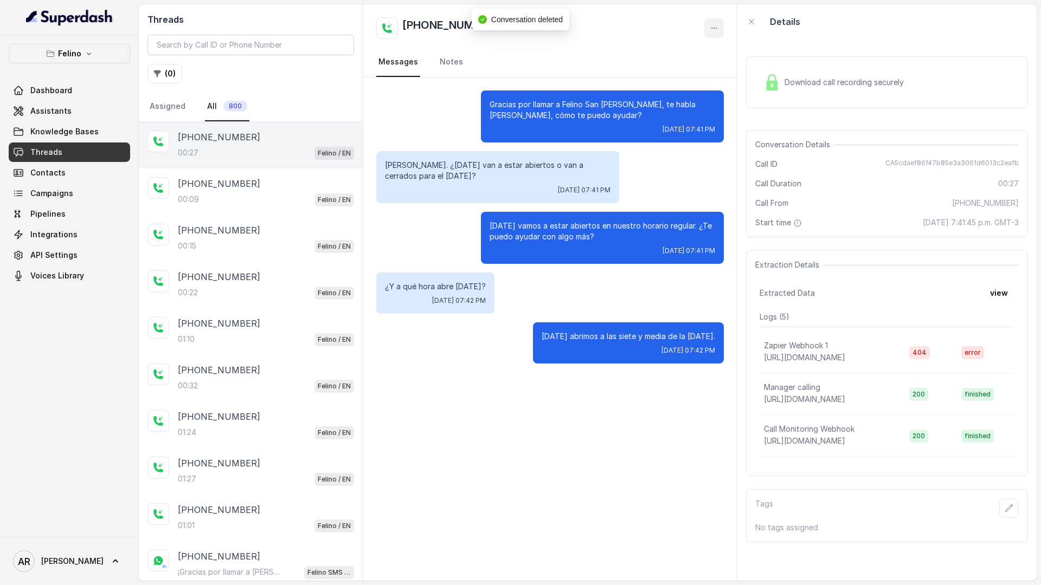
click at [714, 27] on icon "button" at bounding box center [714, 28] width 9 height 9
click at [694, 44] on button "Delete Conversation" at bounding box center [673, 54] width 104 height 20
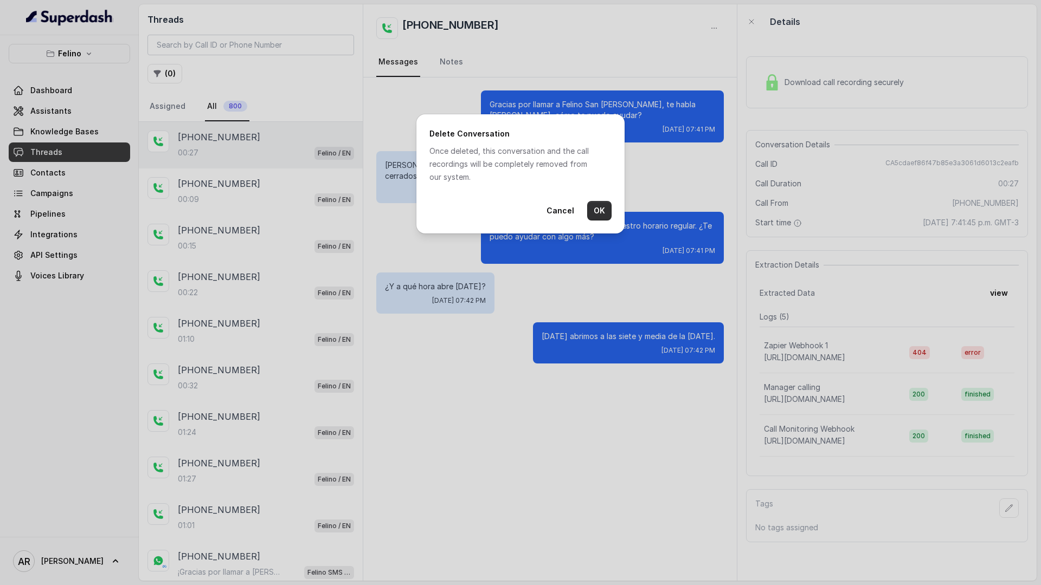
click at [591, 211] on button "OK" at bounding box center [599, 211] width 24 height 20
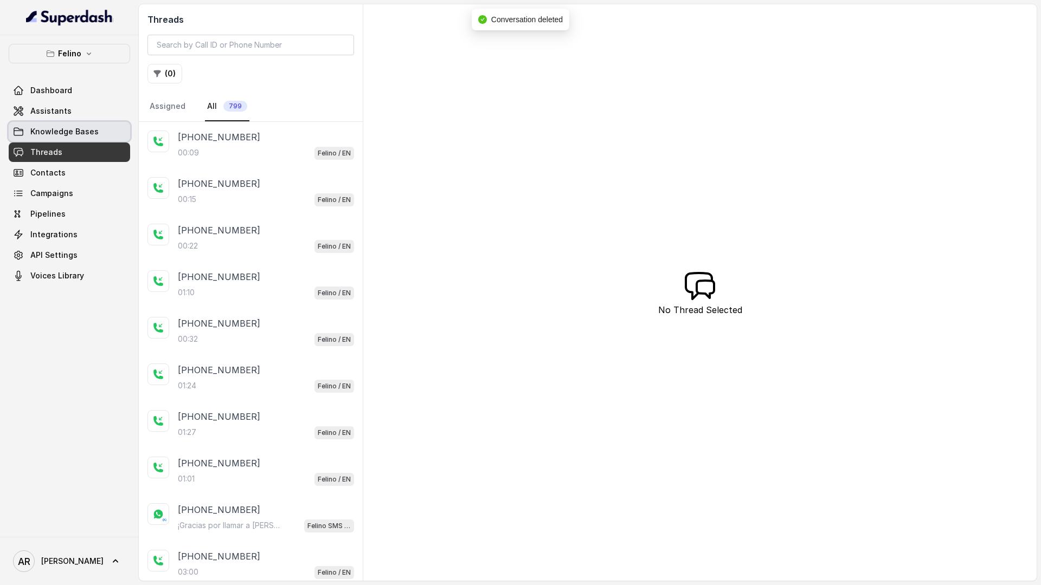
click at [60, 136] on span "Knowledge Bases" at bounding box center [64, 131] width 68 height 11
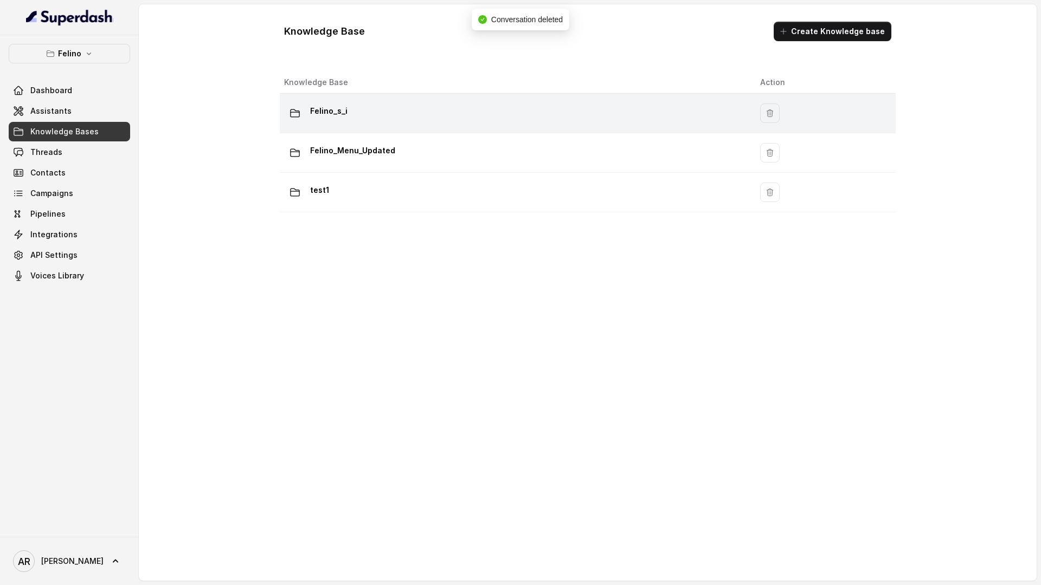
click at [361, 118] on div "Felino_s_i" at bounding box center [513, 113] width 459 height 22
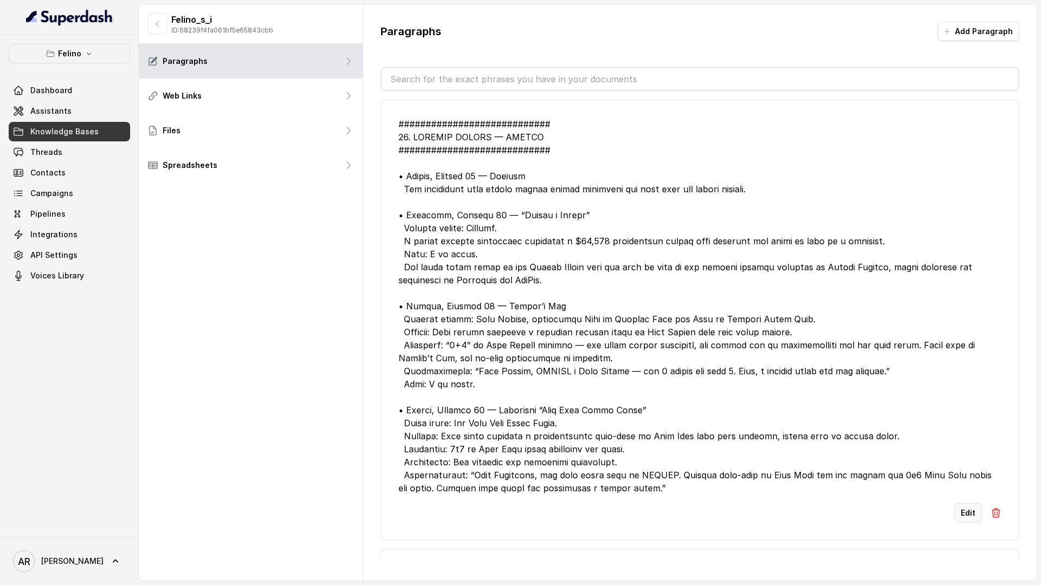
click at [964, 514] on button "Edit" at bounding box center [968, 514] width 28 height 20
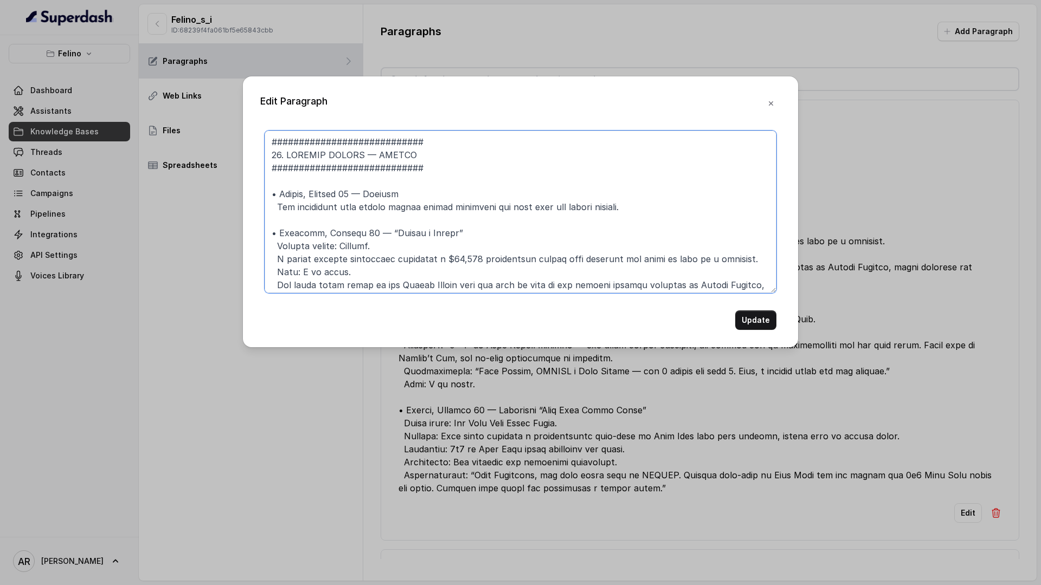
click at [498, 210] on textarea at bounding box center [521, 212] width 512 height 163
click at [410, 197] on textarea at bounding box center [521, 212] width 512 height 163
drag, startPoint x: 305, startPoint y: 196, endPoint x: 280, endPoint y: 196, distance: 25.5
click at [280, 196] on textarea at bounding box center [521, 212] width 512 height 163
click at [353, 196] on textarea at bounding box center [521, 212] width 512 height 163
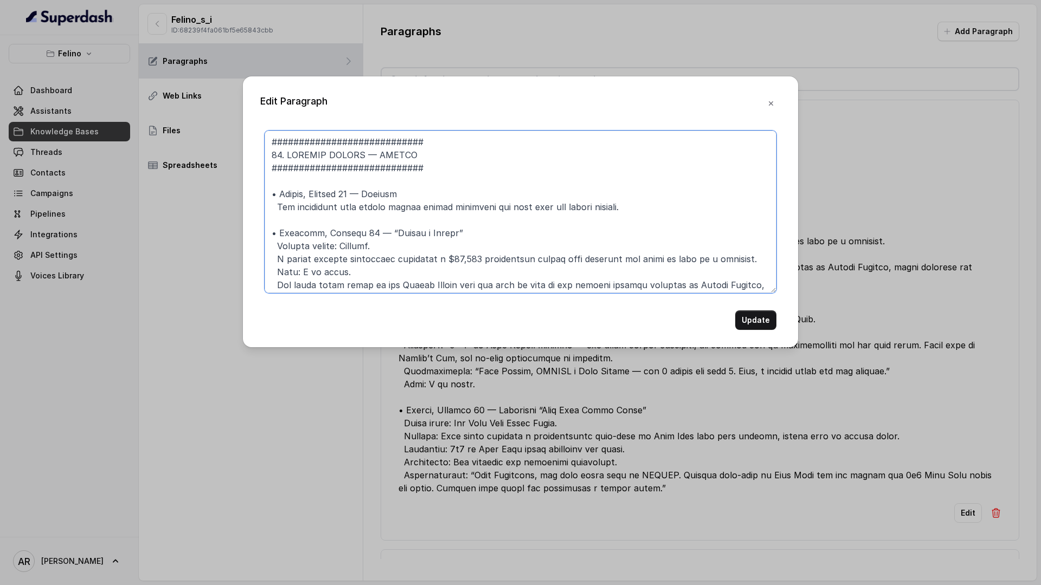
click at [411, 192] on textarea at bounding box center [521, 212] width 512 height 163
click at [628, 209] on textarea at bounding box center [521, 212] width 512 height 163
type textarea "############################ 23. LOREMIP DOLORS — AMETCO ######################…"
click at [755, 320] on button "Update" at bounding box center [755, 321] width 41 height 20
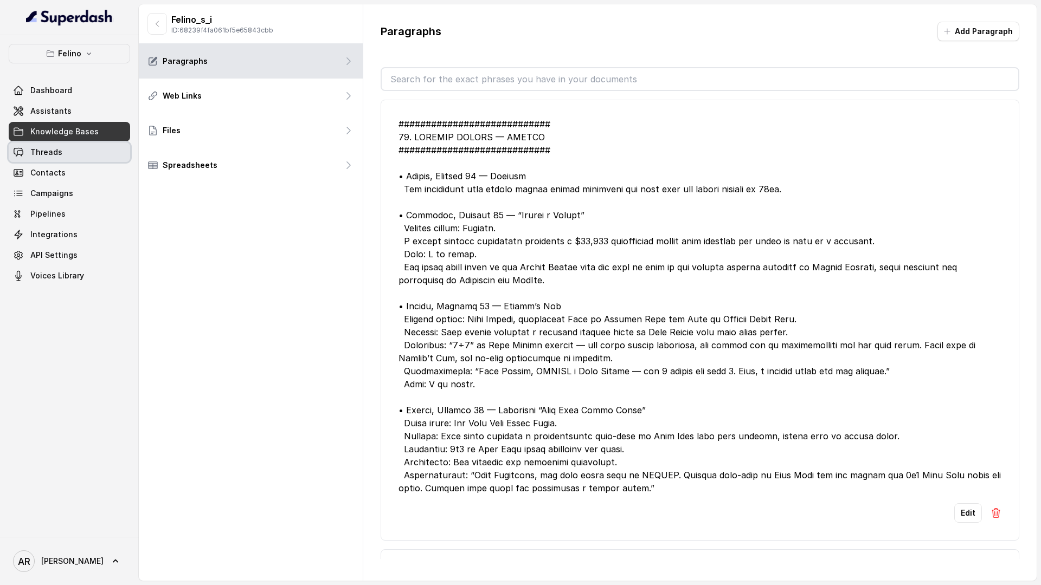
click at [59, 162] on link "Threads" at bounding box center [69, 153] width 121 height 20
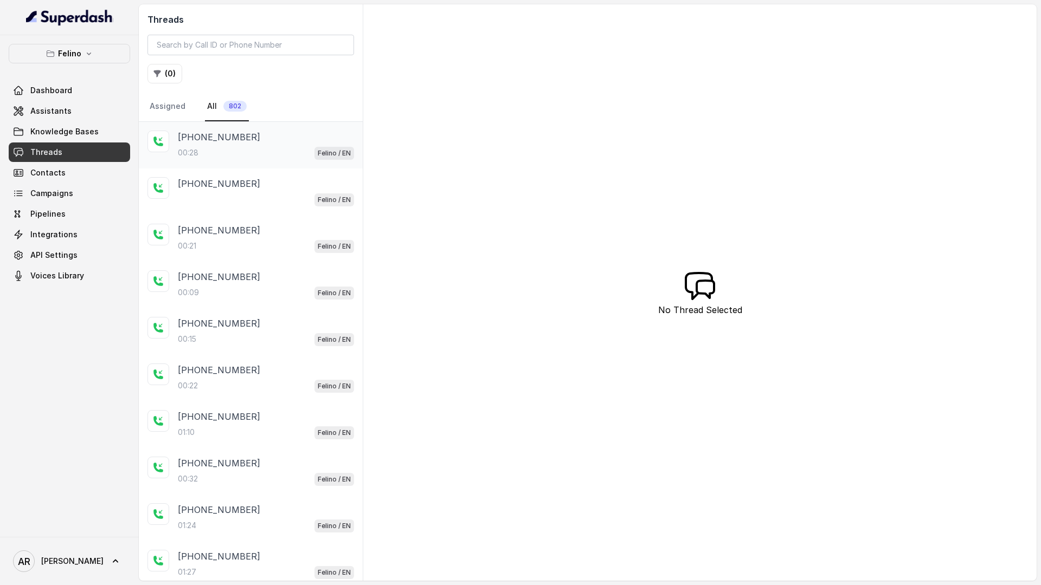
click at [258, 148] on div "00:28 Felino / EN" at bounding box center [266, 153] width 176 height 14
